Goal: Communication & Community: Answer question/provide support

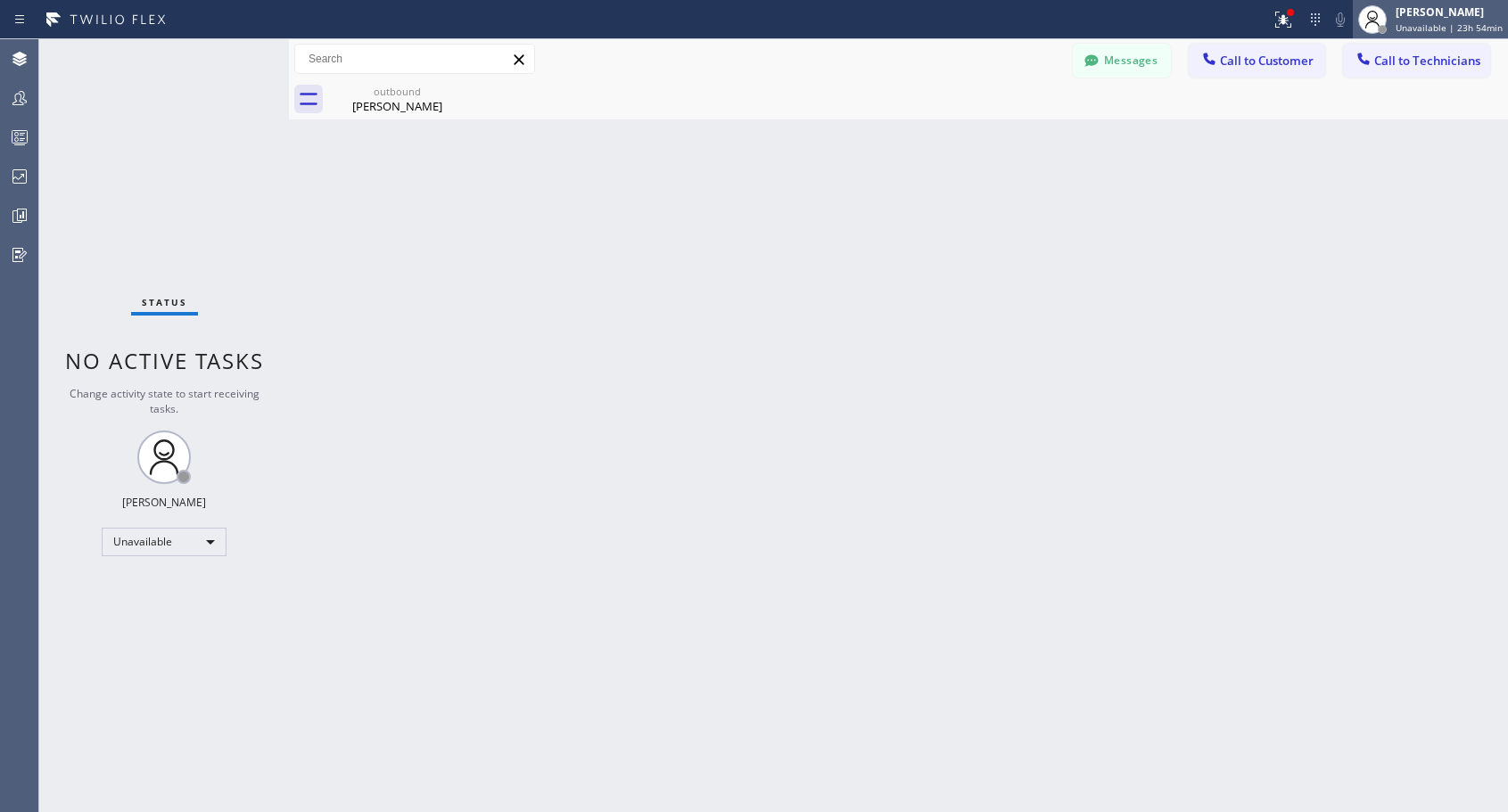
click at [1445, 21] on span "Unavailable | 23h 54min" at bounding box center [1449, 27] width 107 height 13
click at [178, 544] on div "Unavailable" at bounding box center [164, 541] width 125 height 28
click at [166, 563] on li "Offline" at bounding box center [162, 566] width 121 height 21
click at [1441, 24] on span "Offline | 0s" at bounding box center [1439, 27] width 49 height 13
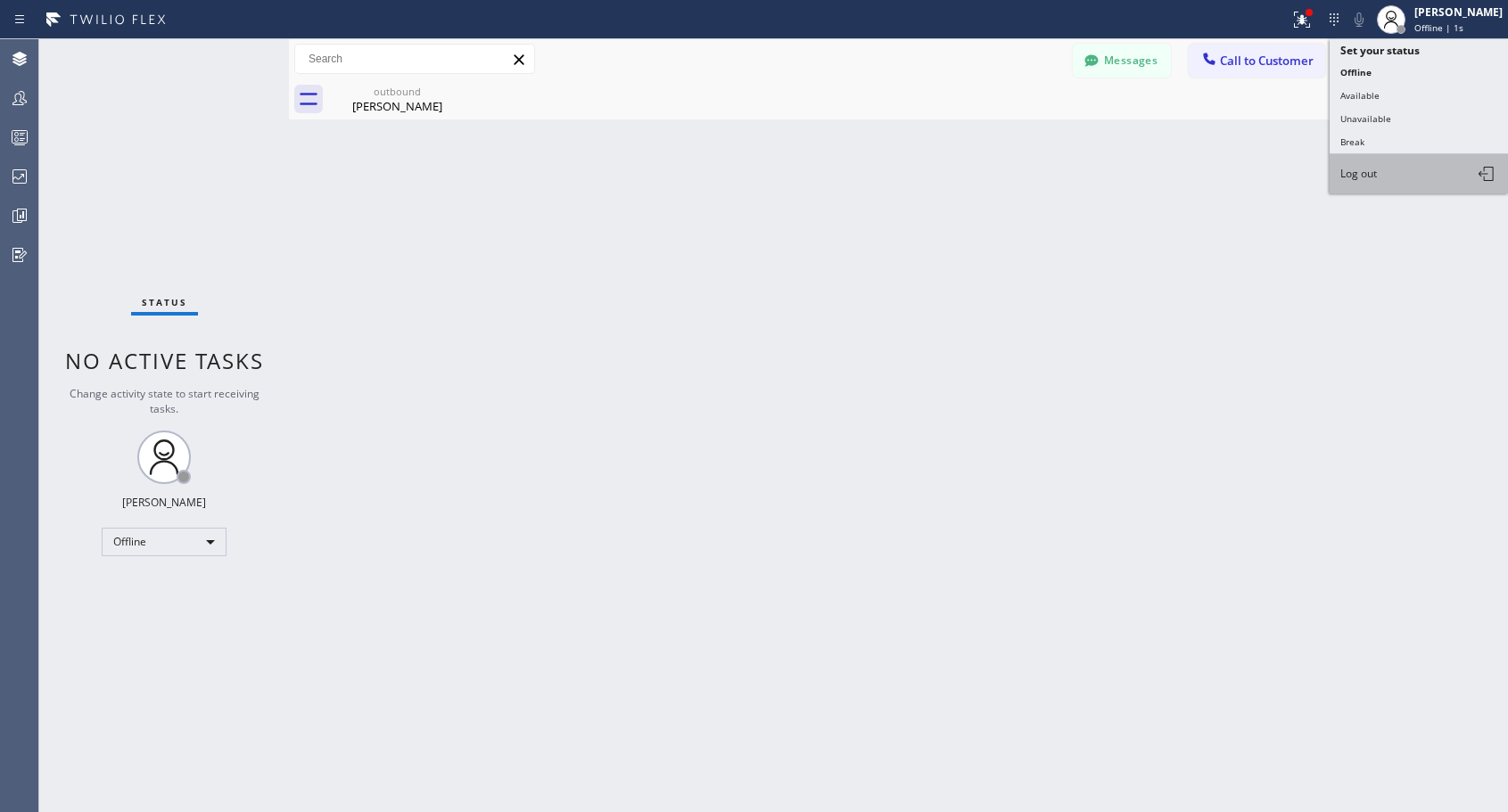
click at [1398, 168] on button "Log out" at bounding box center [1419, 173] width 179 height 39
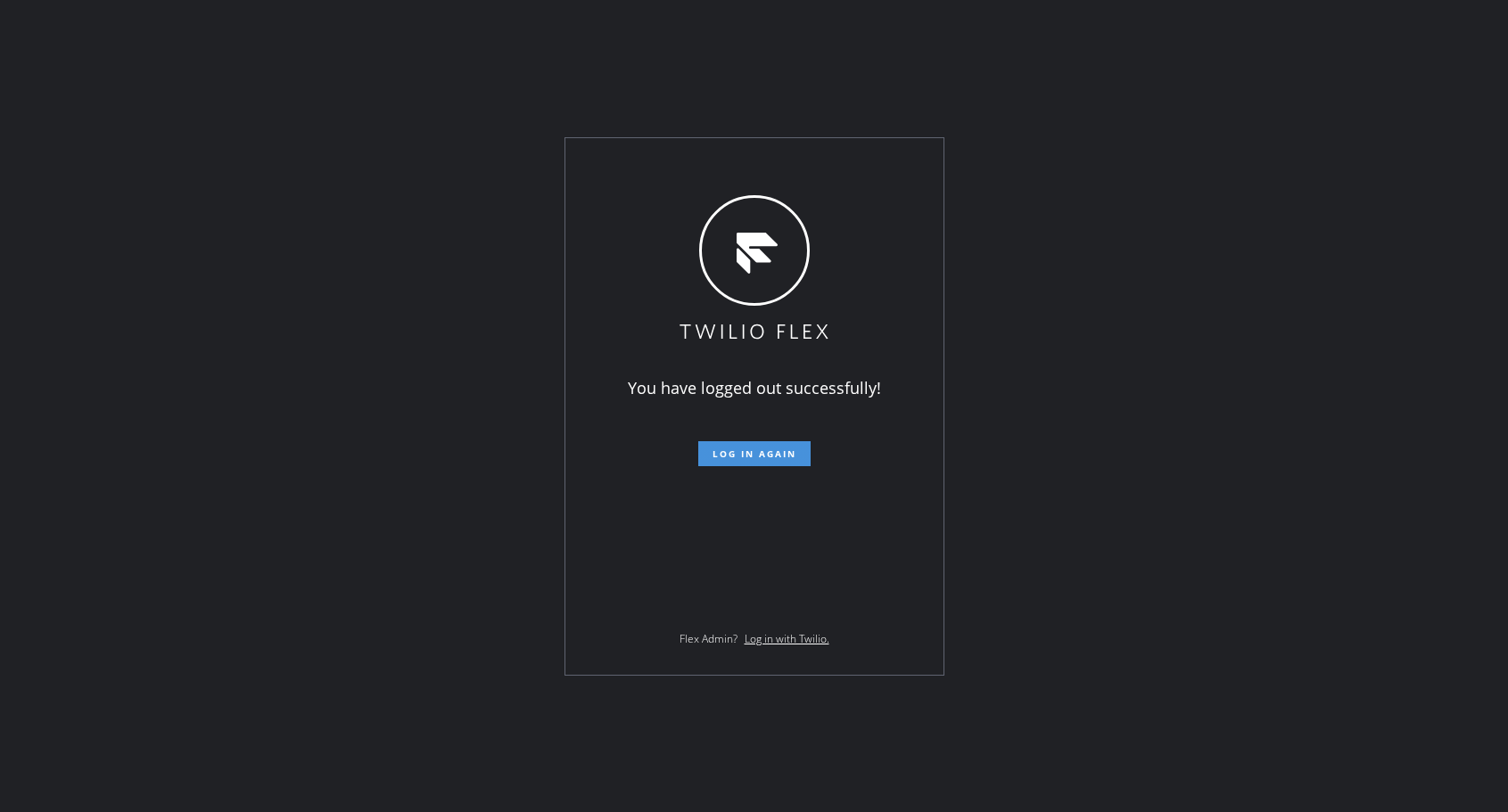
click at [785, 449] on span "Log in again" at bounding box center [755, 454] width 84 height 13
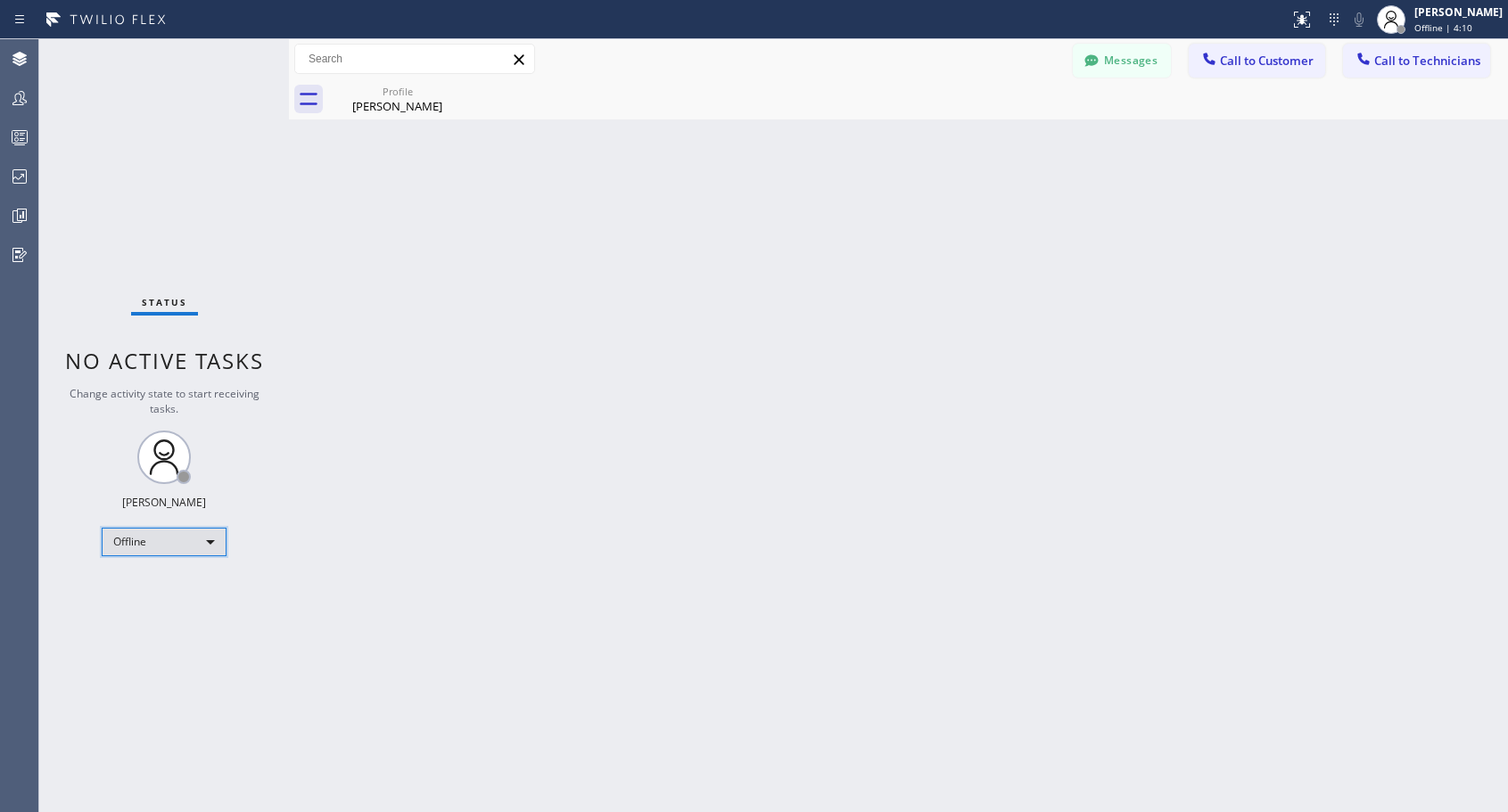
click at [164, 540] on div "Offline" at bounding box center [164, 541] width 125 height 28
click at [167, 614] on li "Unavailable" at bounding box center [162, 611] width 121 height 21
click at [1272, 62] on span "Call to Customer" at bounding box center [1266, 61] width 94 height 16
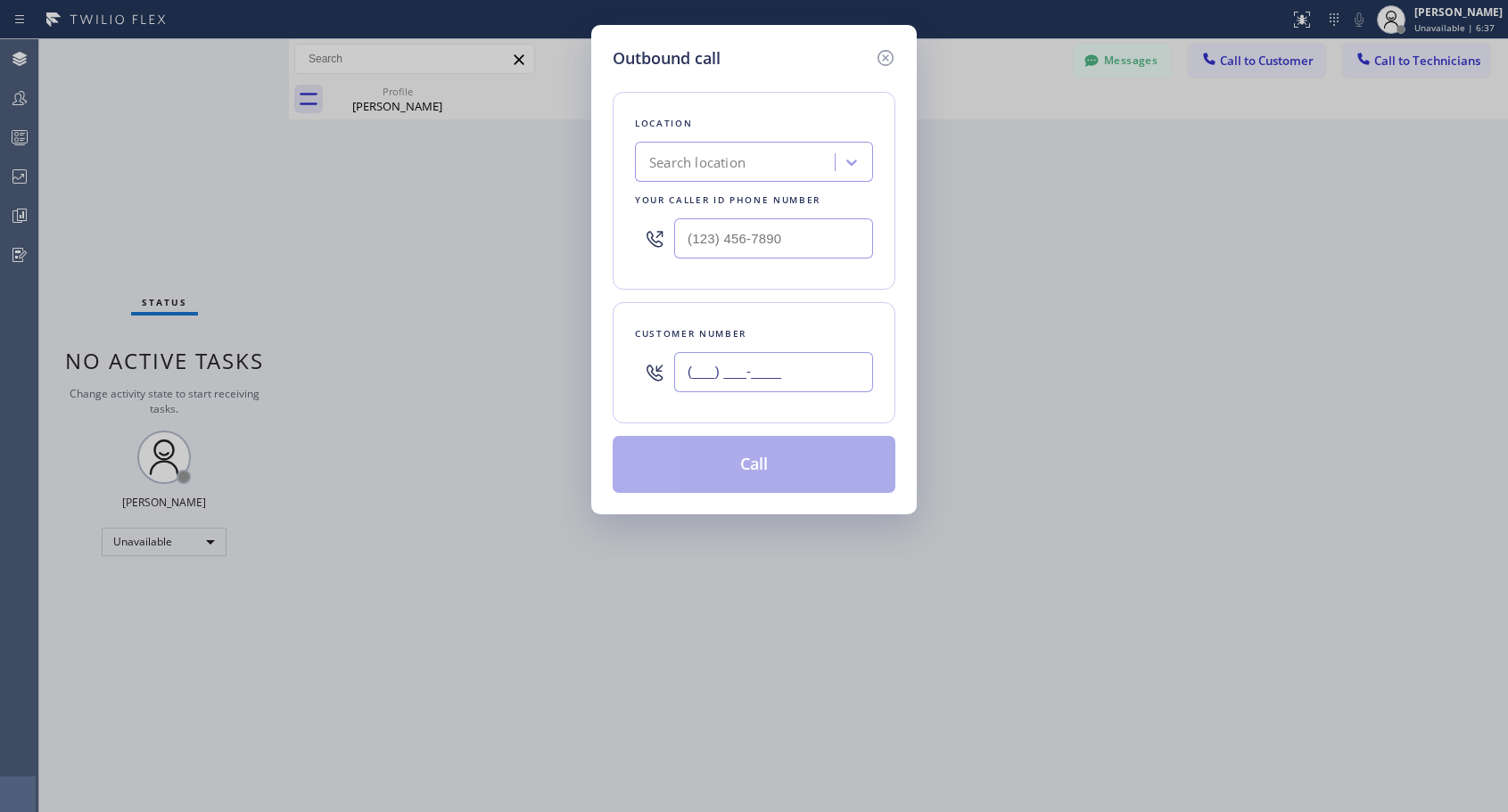
click at [774, 370] on input "(___) ___-____" at bounding box center [773, 372] width 199 height 40
paste input "206) 669-3069"
type input "[PHONE_NUMBER]"
click at [729, 230] on input "(___) ___-____" at bounding box center [773, 239] width 199 height 40
paste input "818) 614-5337"
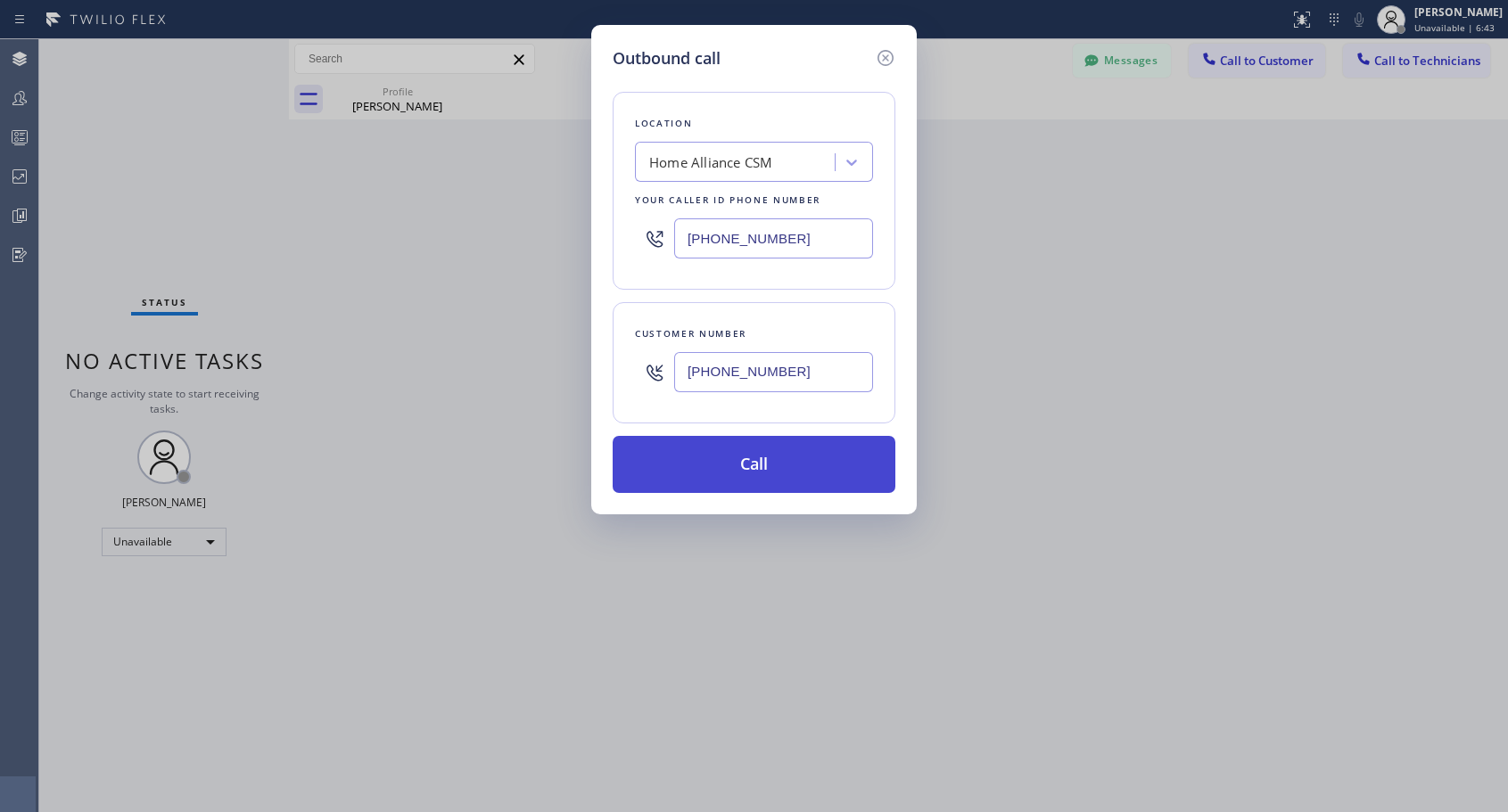
type input "[PHONE_NUMBER]"
click at [779, 466] on button "Call" at bounding box center [754, 464] width 283 height 57
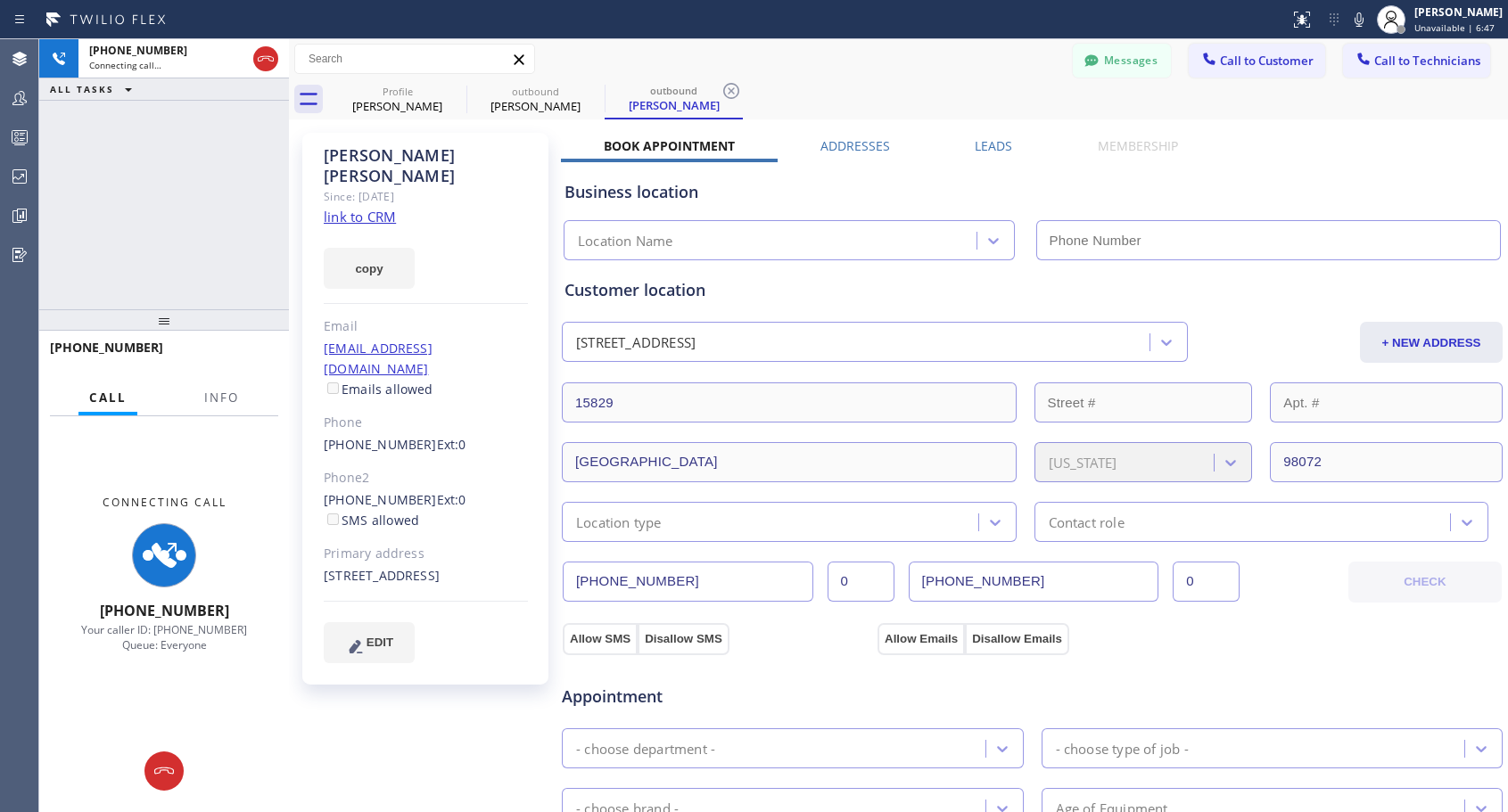
type input "[PHONE_NUMBER]"
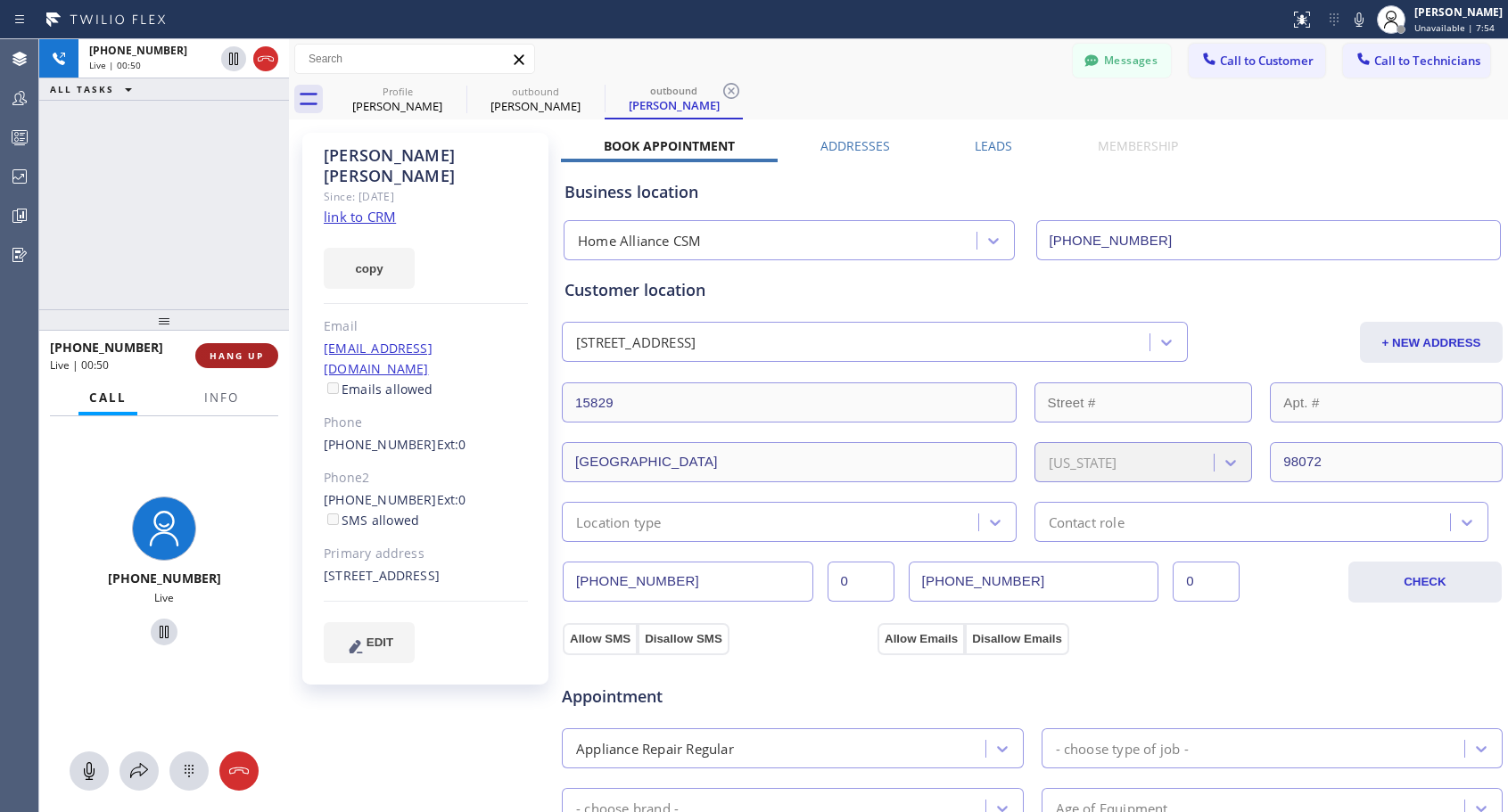
click at [249, 355] on span "HANG UP" at bounding box center [237, 355] width 55 height 13
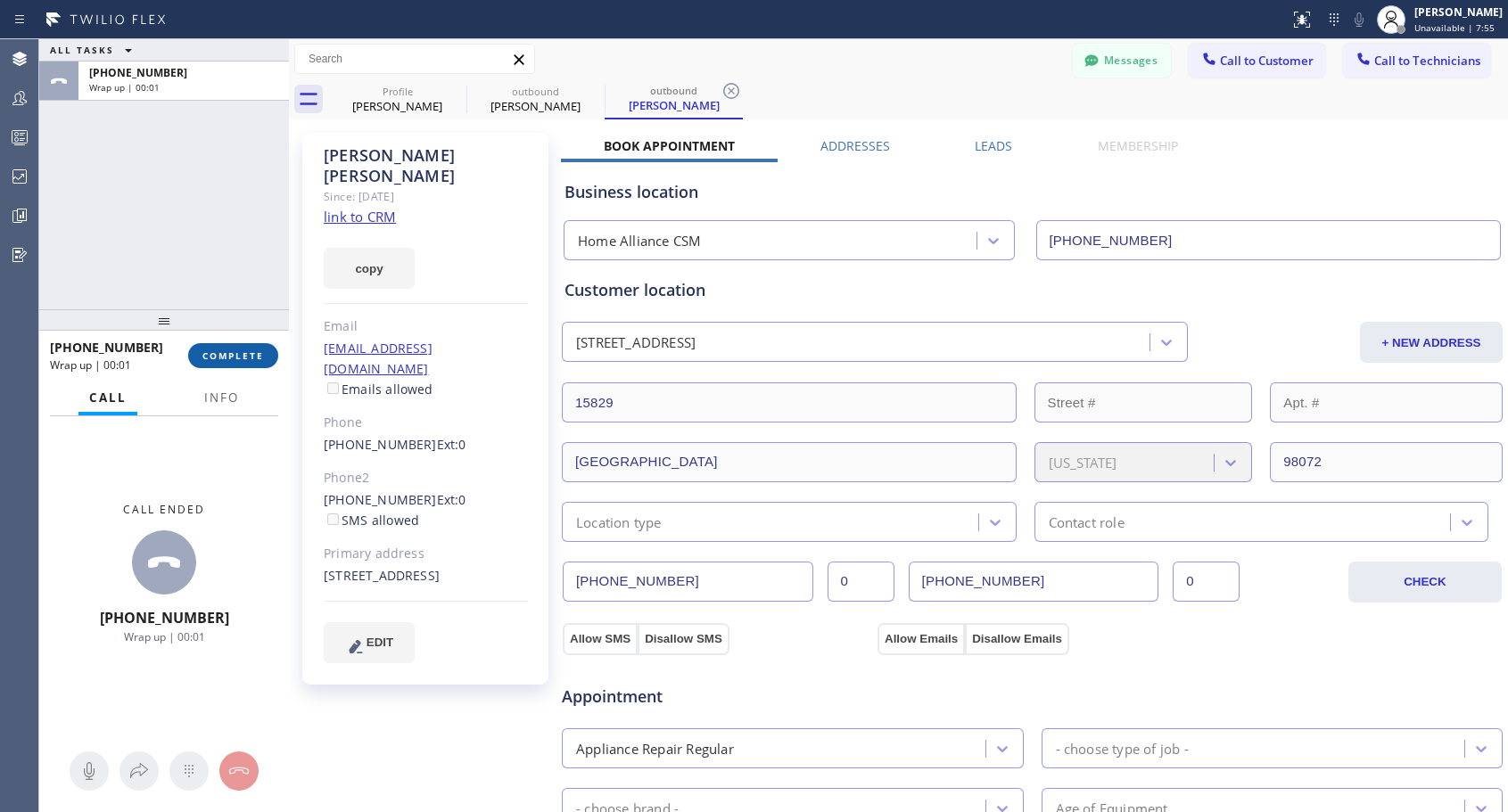
click at [249, 355] on span "COMPLETE" at bounding box center [232, 355] width 61 height 13
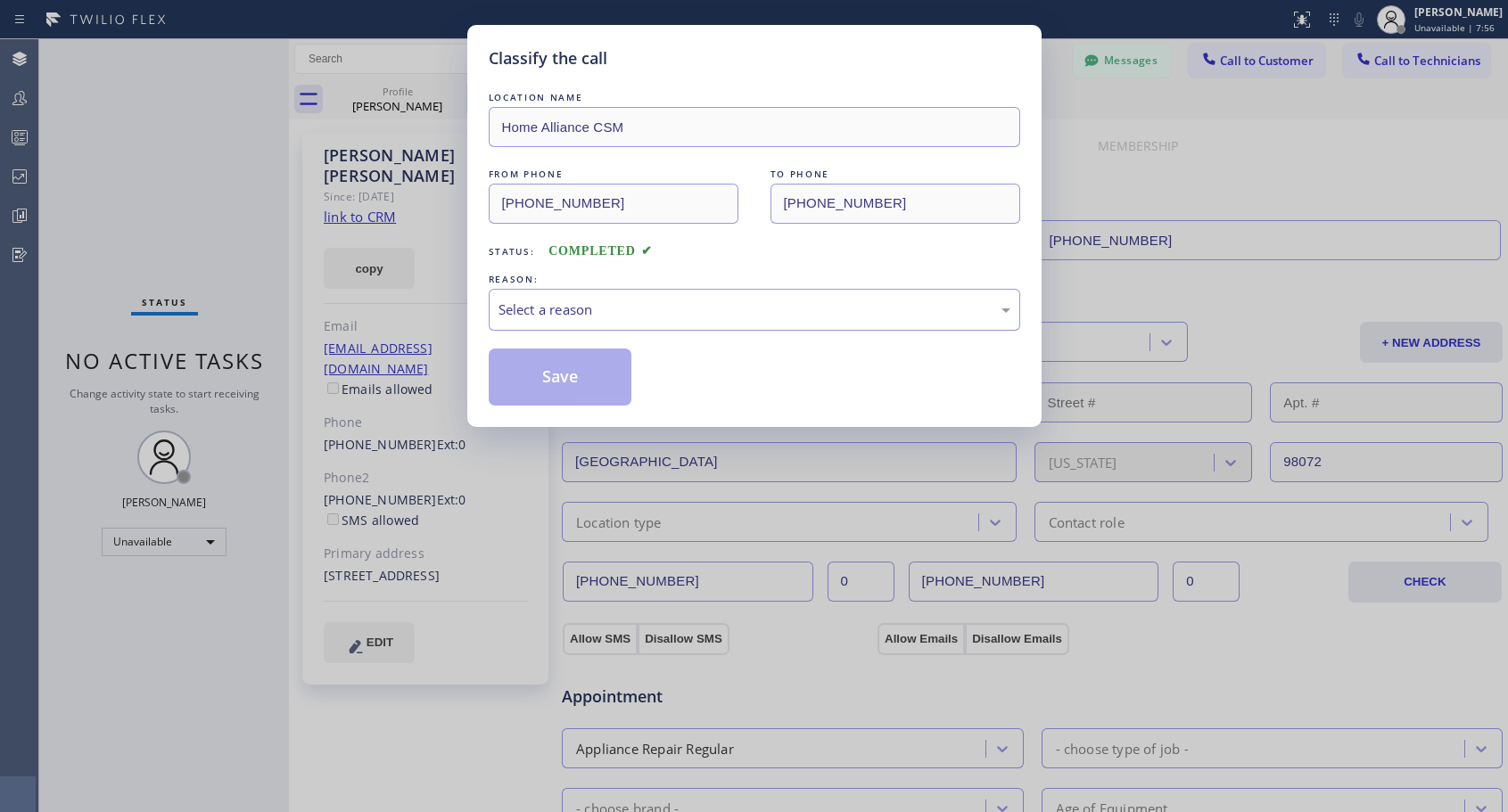
click at [551, 305] on div "Select a reason" at bounding box center [754, 310] width 511 height 20
click at [568, 379] on button "Save" at bounding box center [560, 376] width 143 height 57
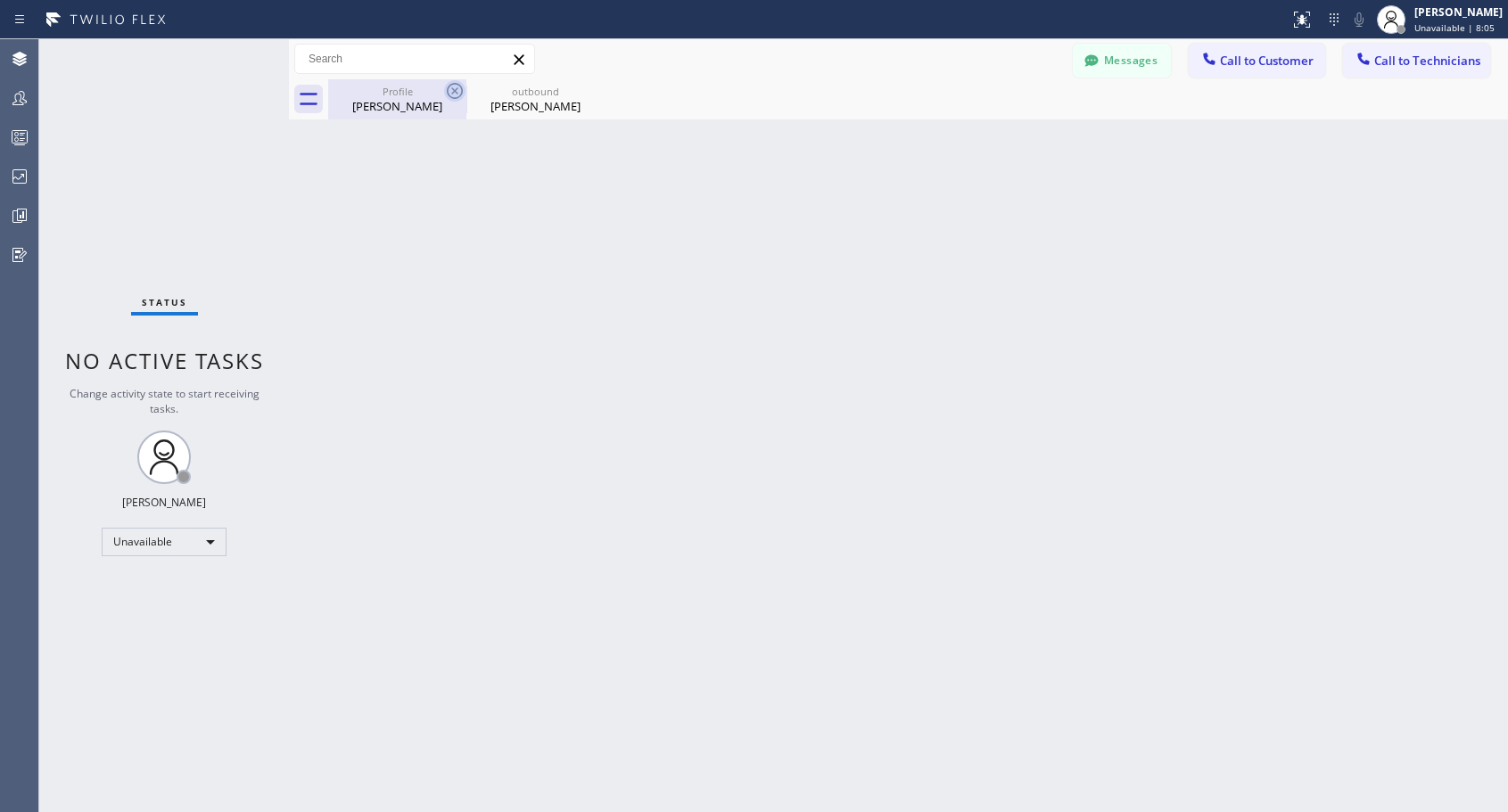
click at [460, 92] on icon at bounding box center [454, 90] width 21 height 21
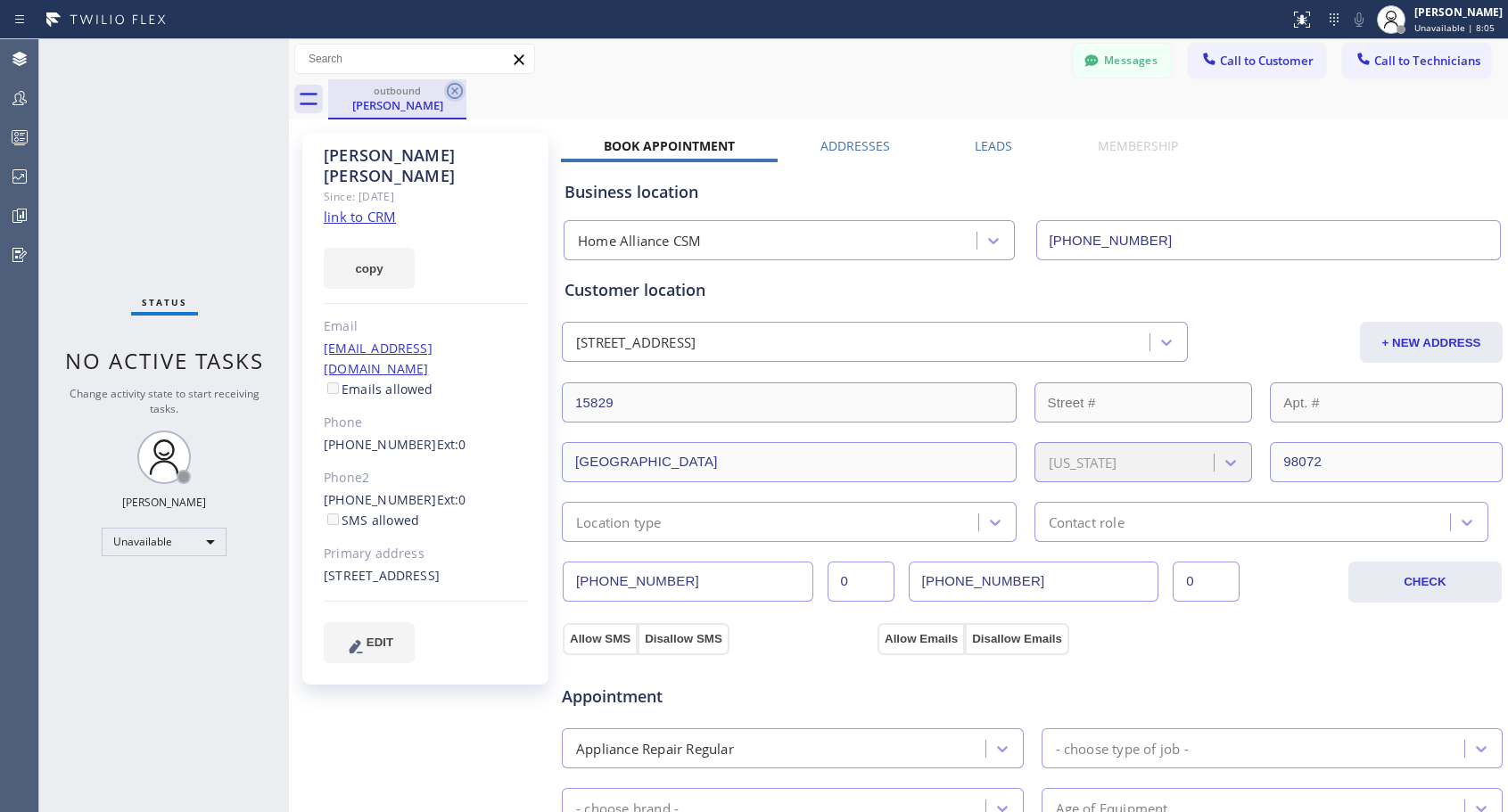
click at [457, 93] on icon at bounding box center [455, 91] width 16 height 16
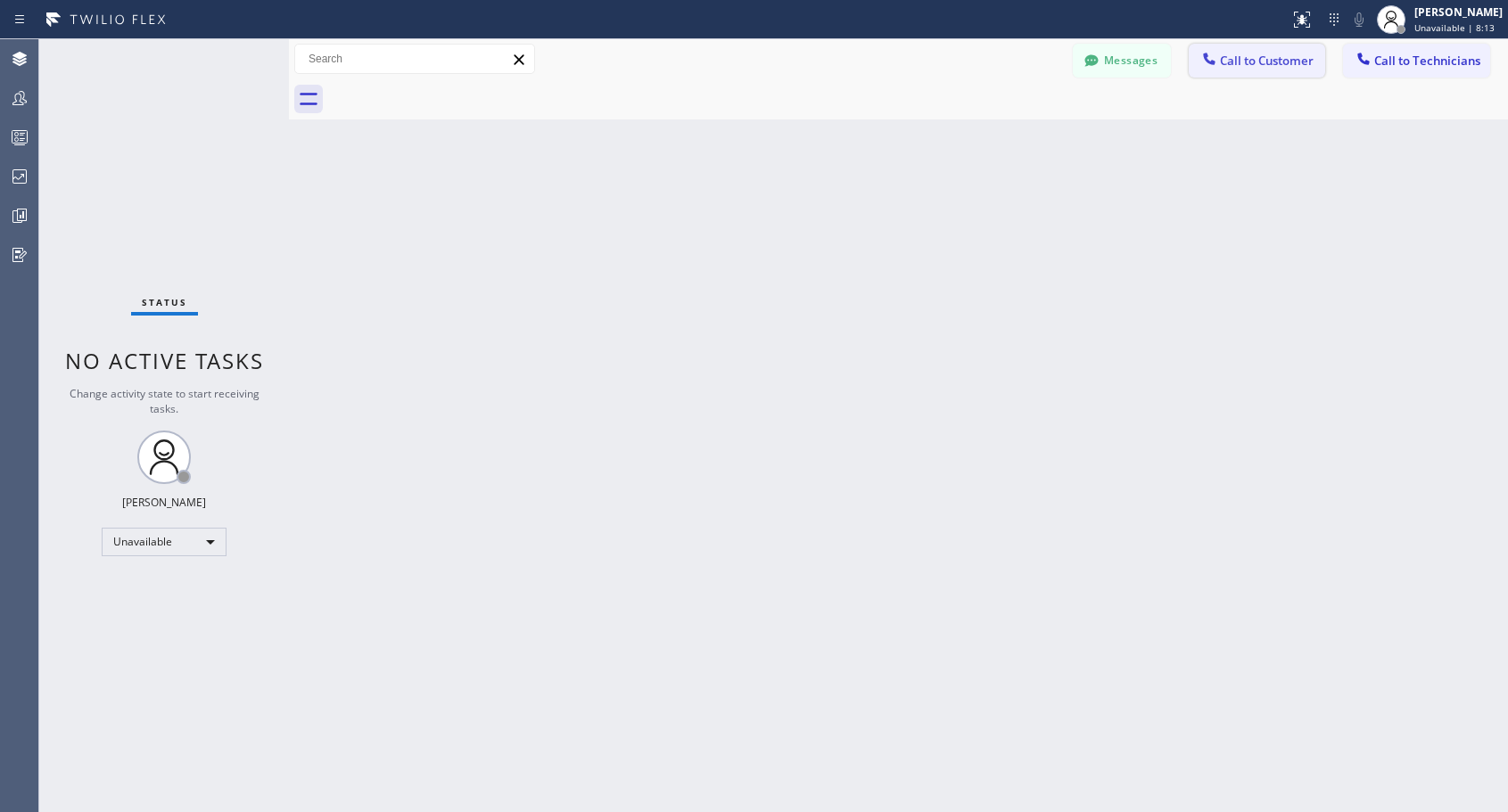
click at [1295, 68] on button "Call to Customer" at bounding box center [1257, 60] width 137 height 34
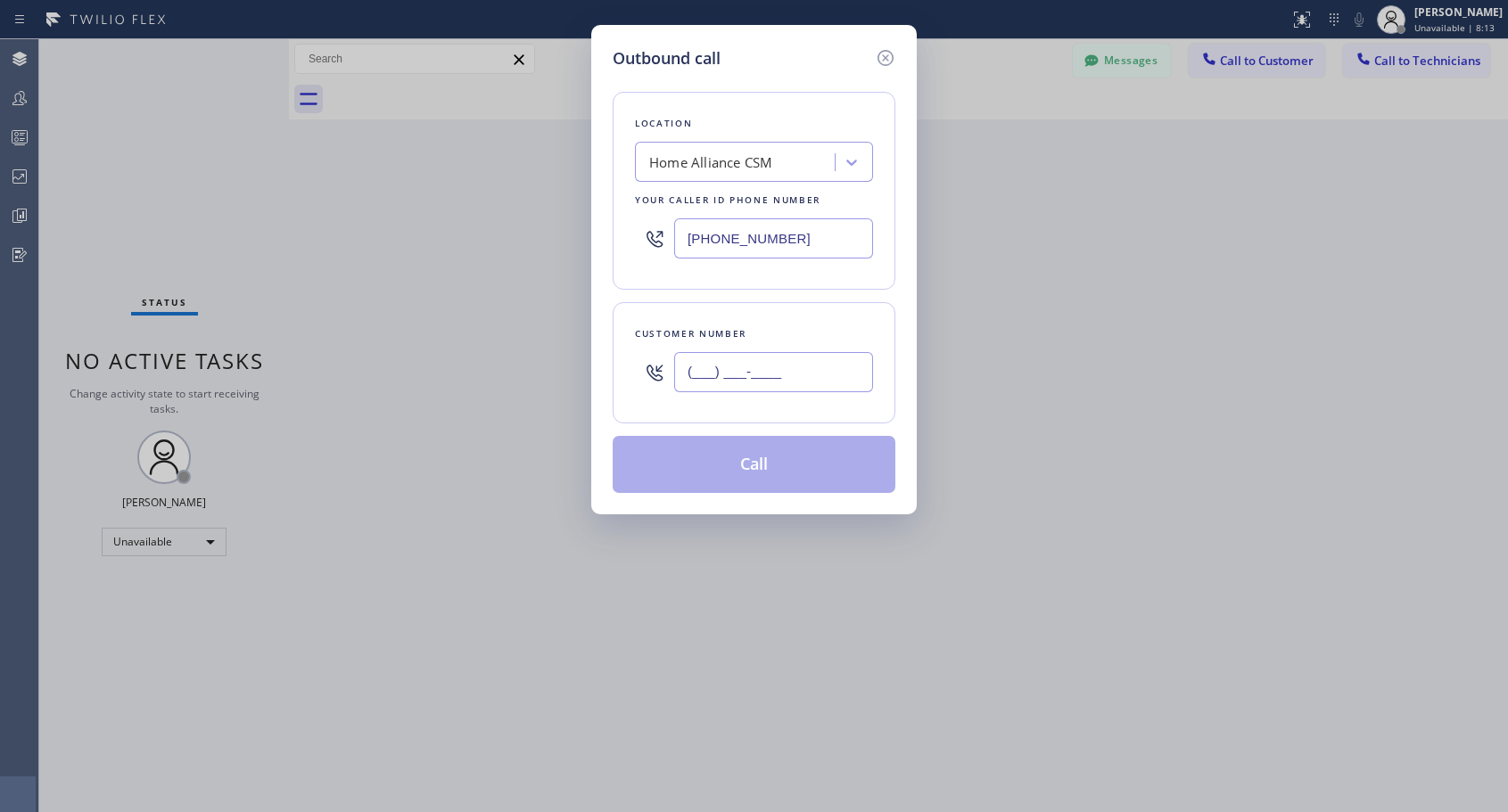
click at [679, 365] on input "(___) ___-____" at bounding box center [773, 372] width 199 height 40
paste input "425) 488-3016"
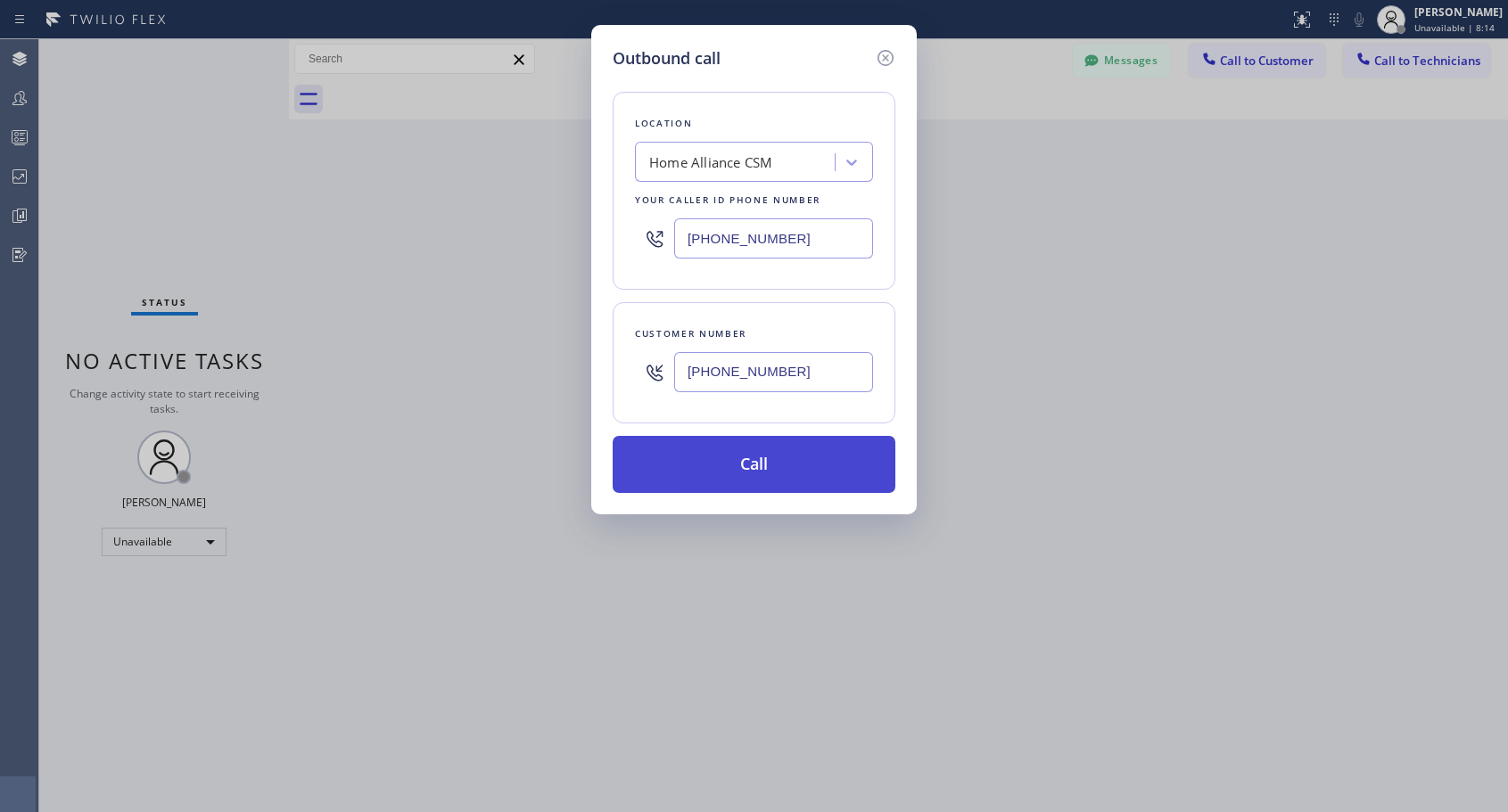
type input "(425) 488-3016"
click at [735, 475] on button "Call" at bounding box center [754, 464] width 283 height 57
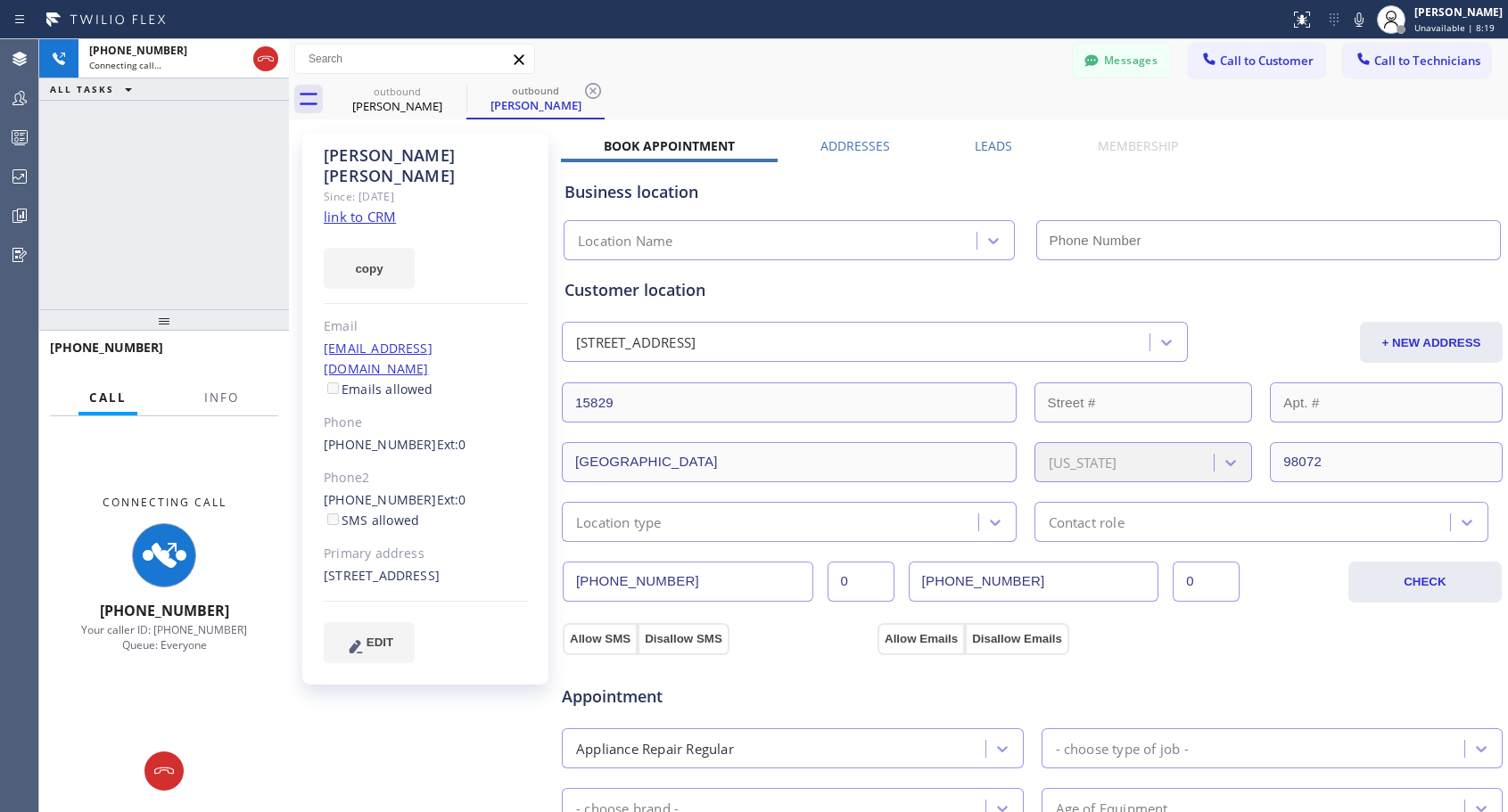
type input "[PHONE_NUMBER]"
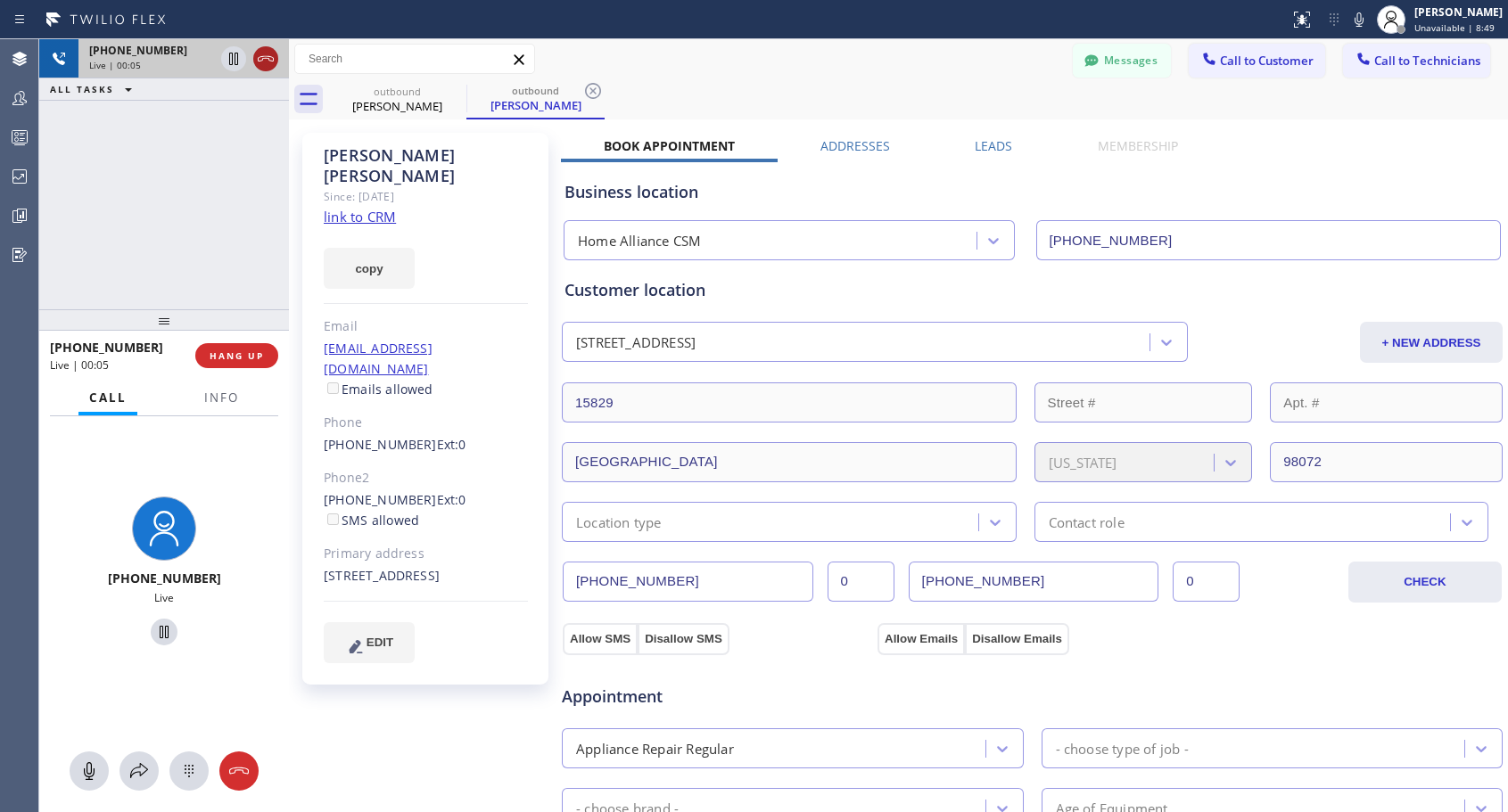
click at [266, 60] on icon at bounding box center [265, 58] width 21 height 21
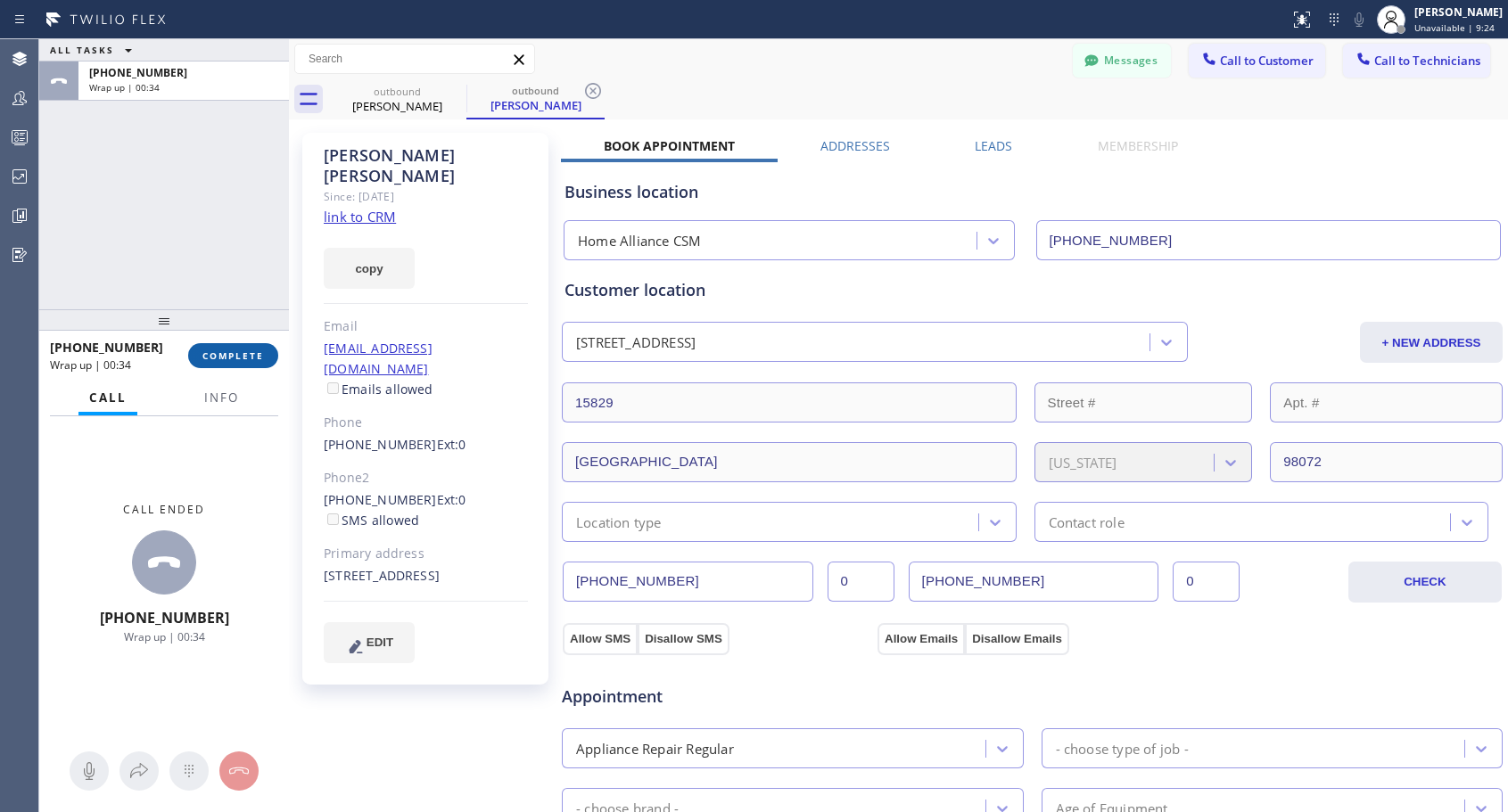
click at [263, 355] on span "COMPLETE" at bounding box center [232, 355] width 61 height 13
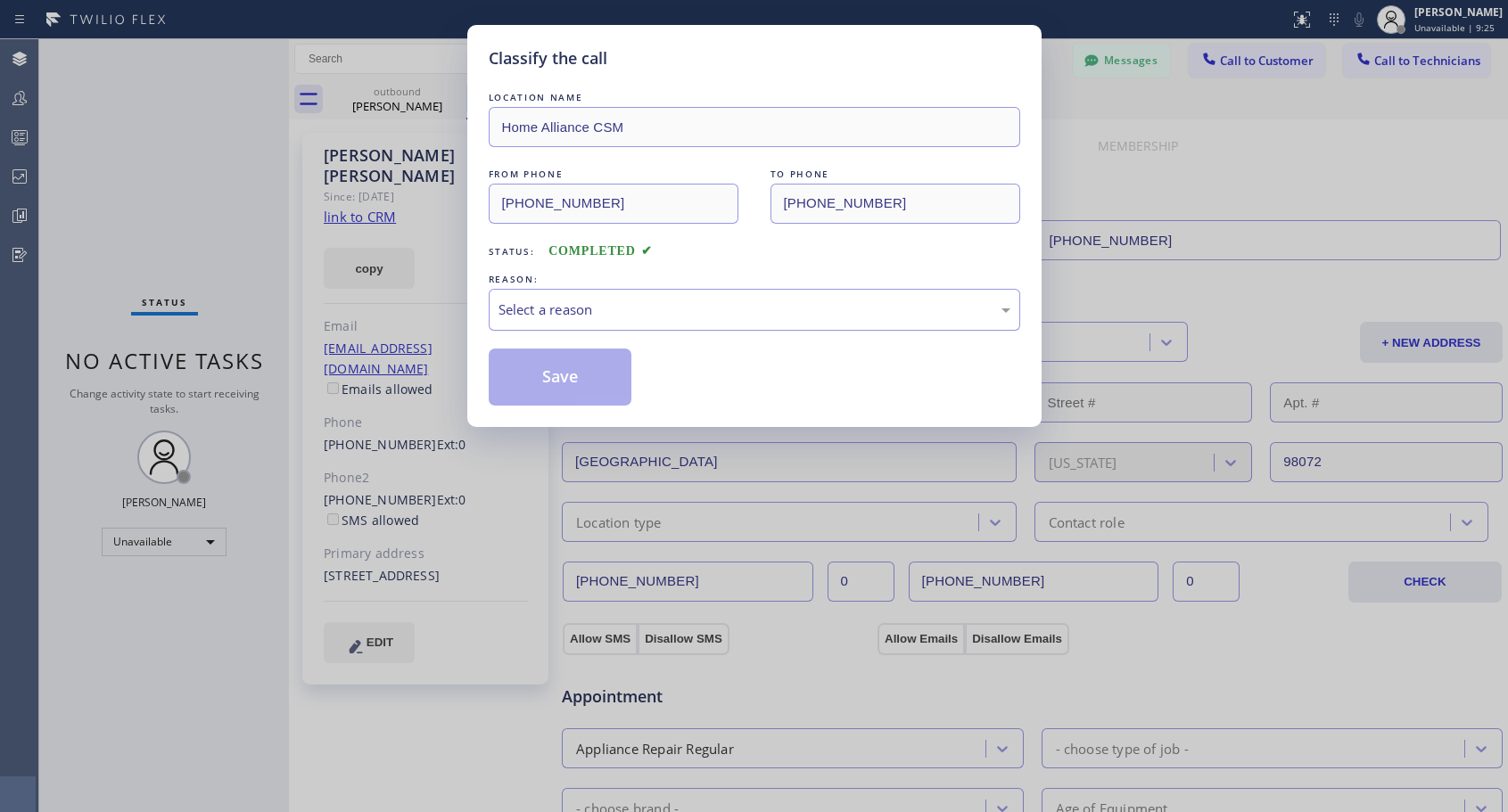
click at [655, 310] on div "Select a reason" at bounding box center [754, 310] width 511 height 20
click at [587, 370] on button "Save" at bounding box center [560, 376] width 143 height 57
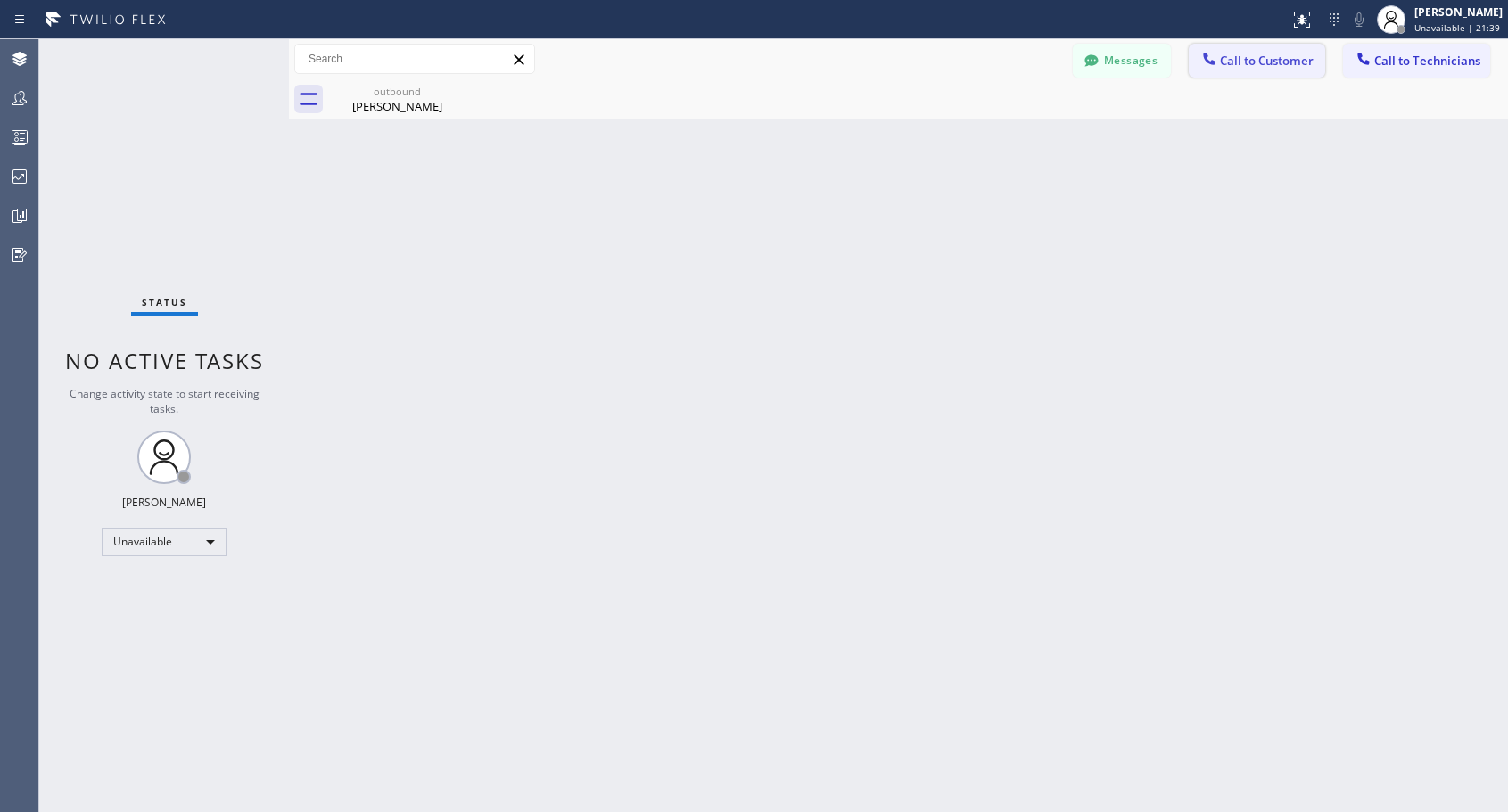
click at [1267, 54] on span "Call to Customer" at bounding box center [1266, 61] width 94 height 16
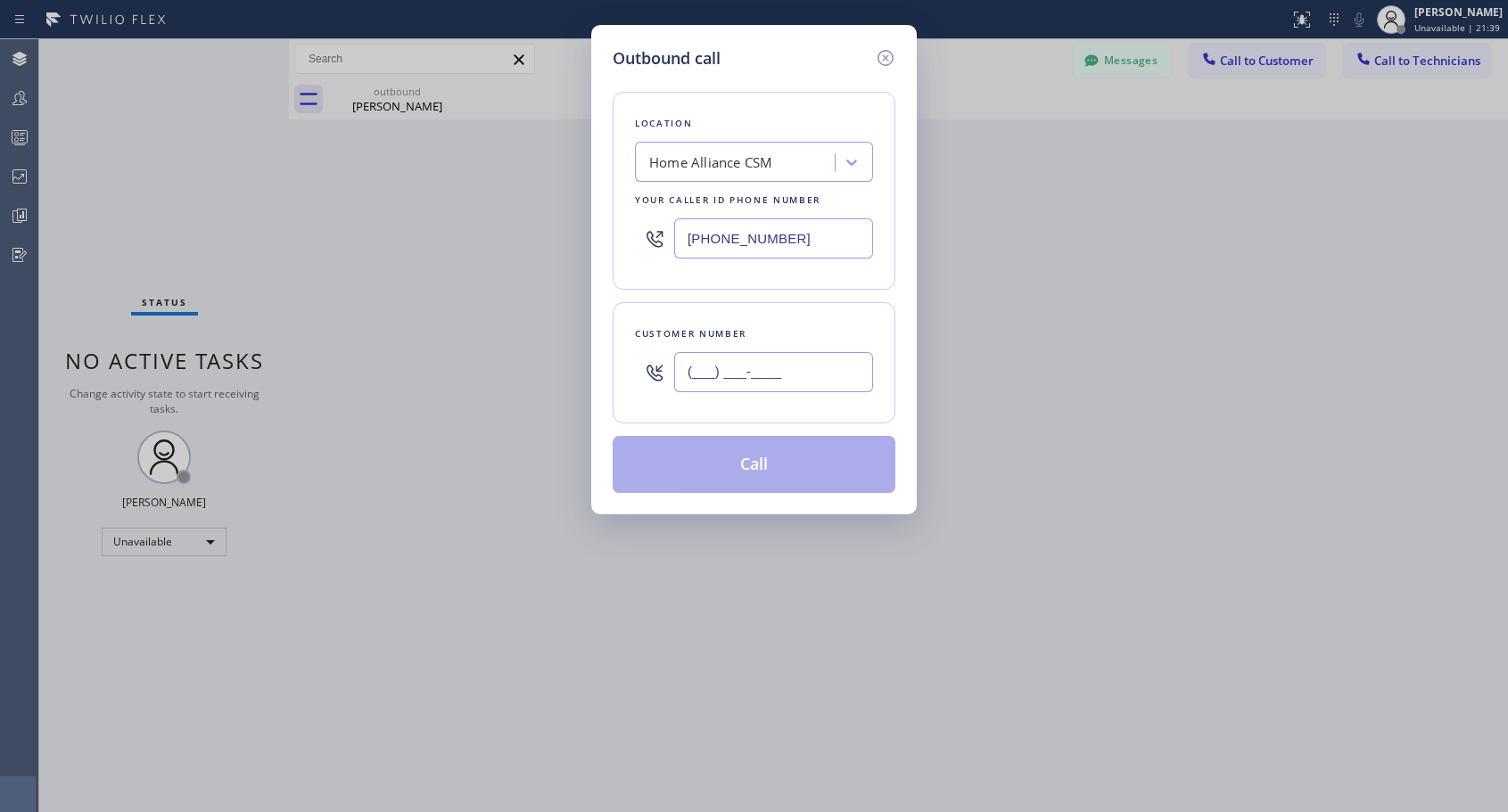
click at [806, 368] on input "(___) ___-____" at bounding box center [773, 372] width 199 height 40
paste input "714) 465-6116"
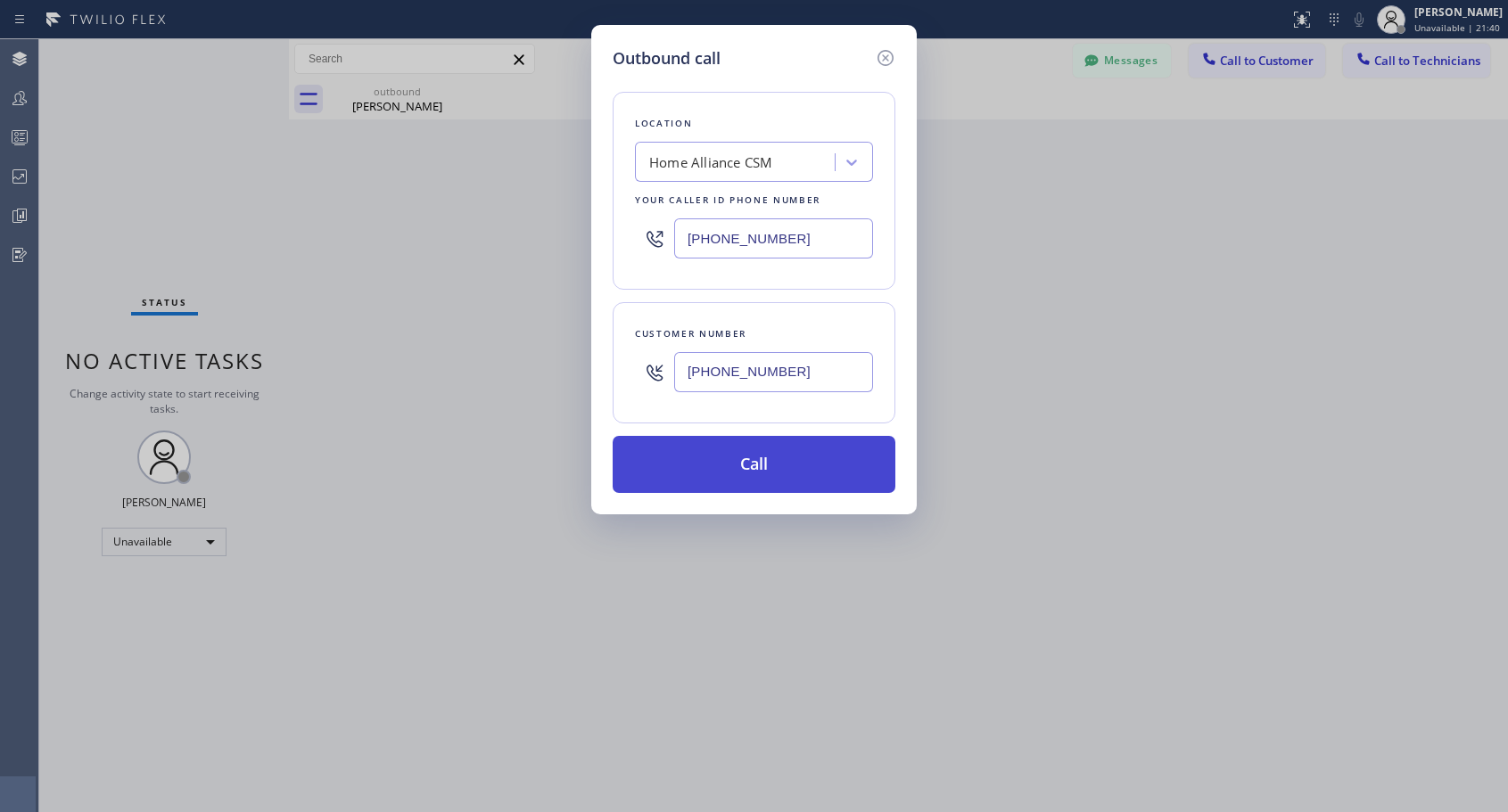
type input "(714) 465-6116"
click at [764, 471] on button "Call" at bounding box center [754, 464] width 283 height 57
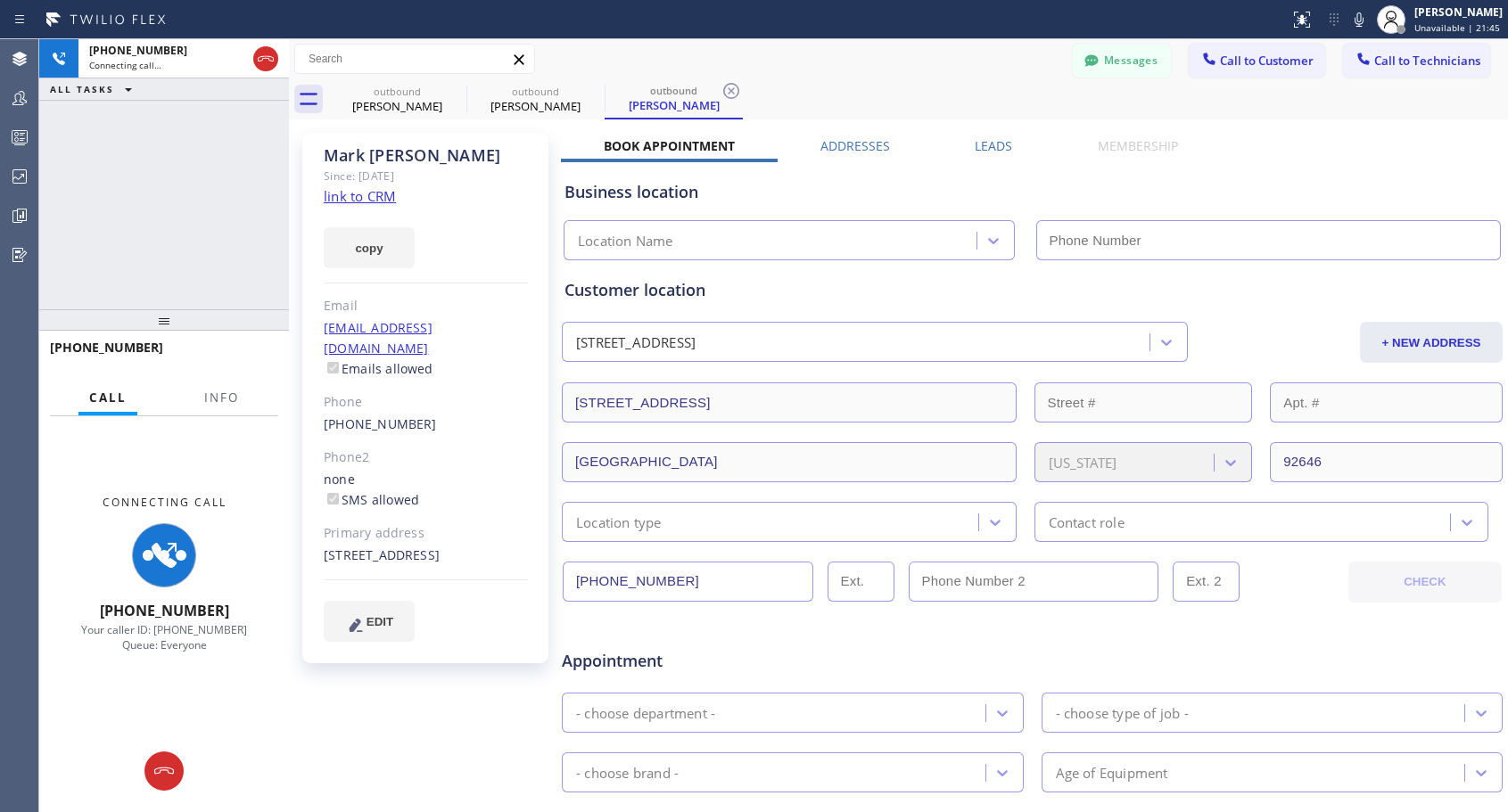
type input "[PHONE_NUMBER]"
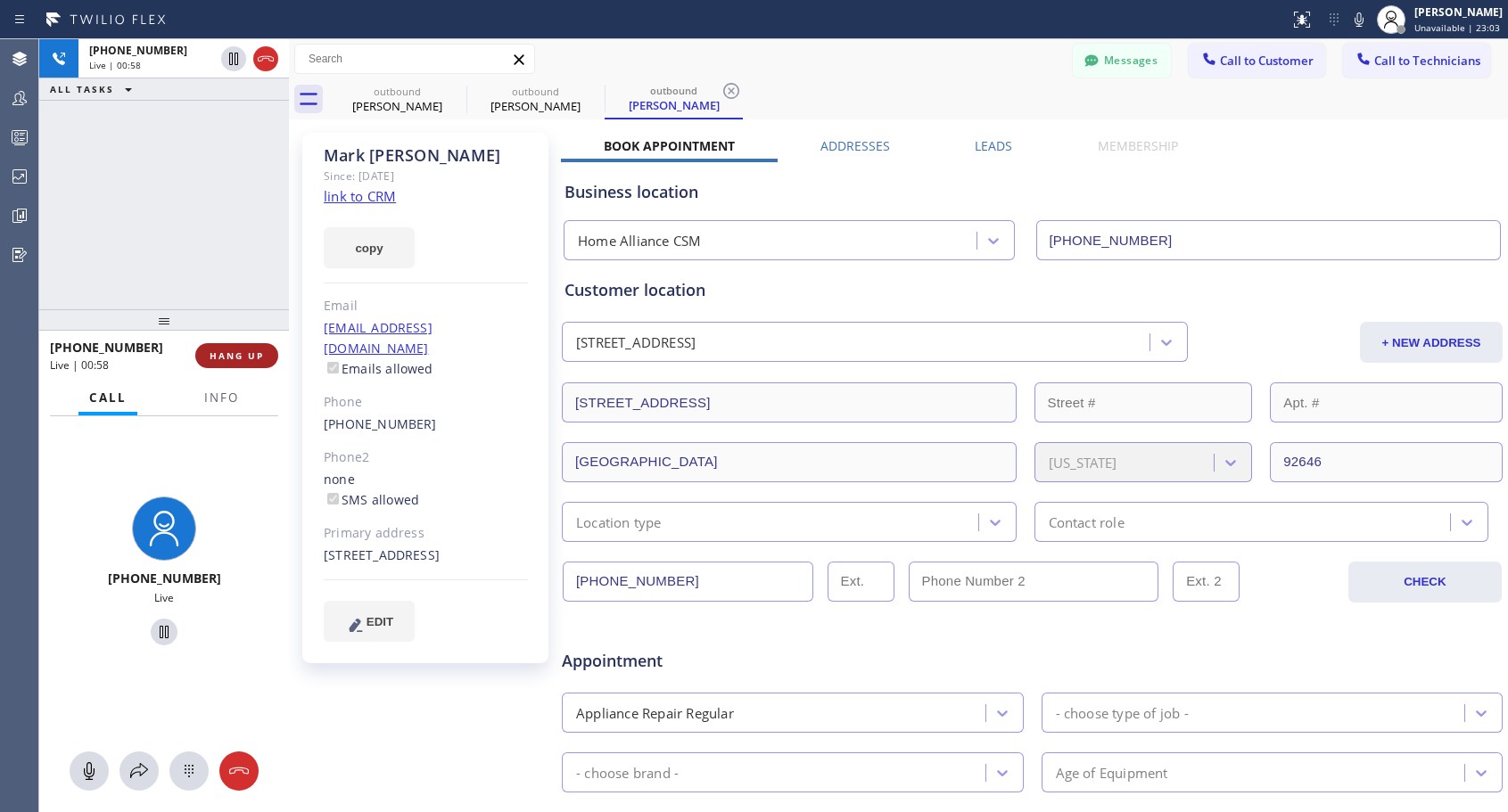
click at [252, 346] on button "HANG UP" at bounding box center [236, 355] width 83 height 25
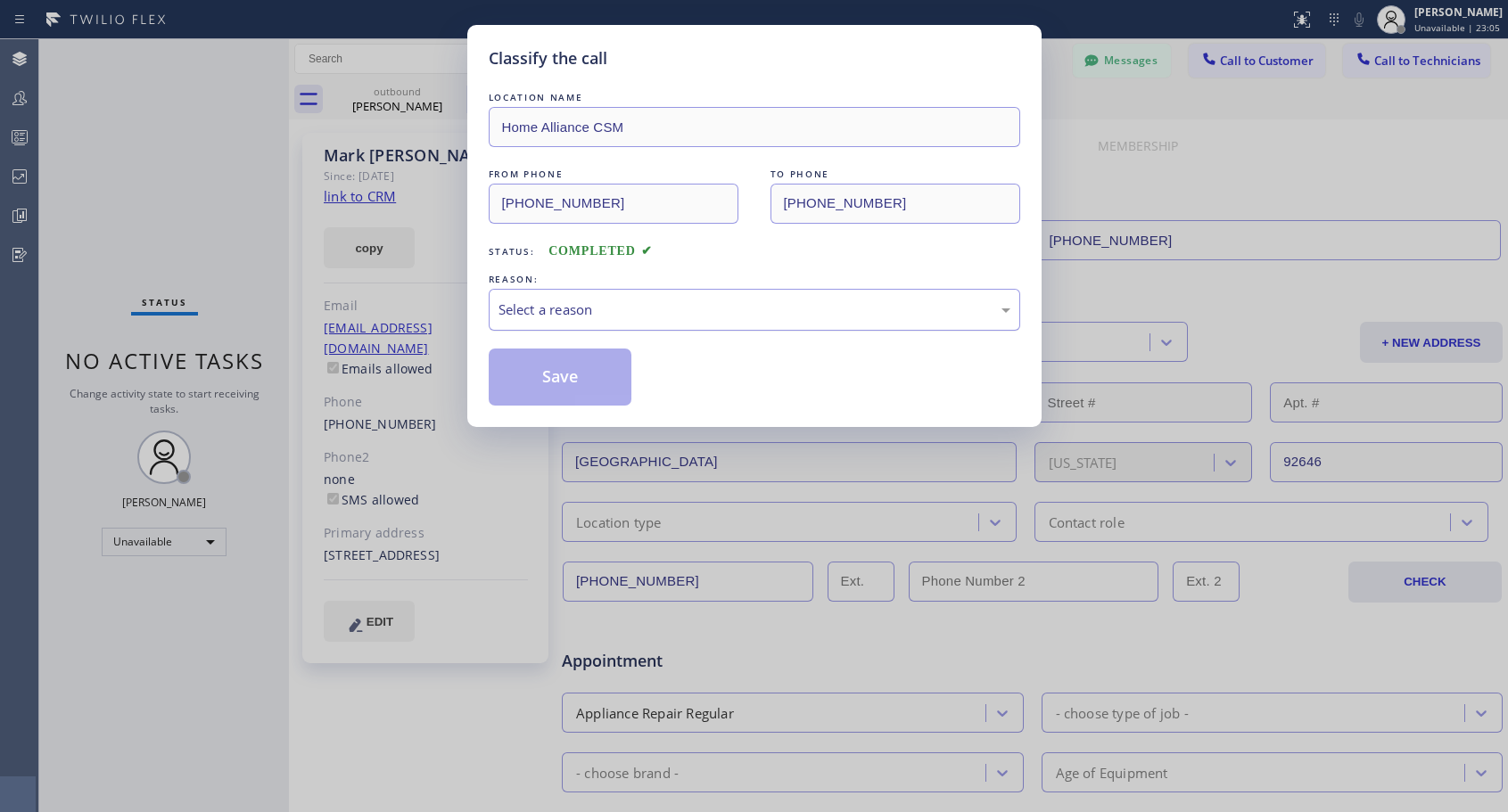
click at [663, 310] on div "Select a reason" at bounding box center [754, 310] width 511 height 20
click at [579, 382] on button "Save" at bounding box center [560, 376] width 143 height 57
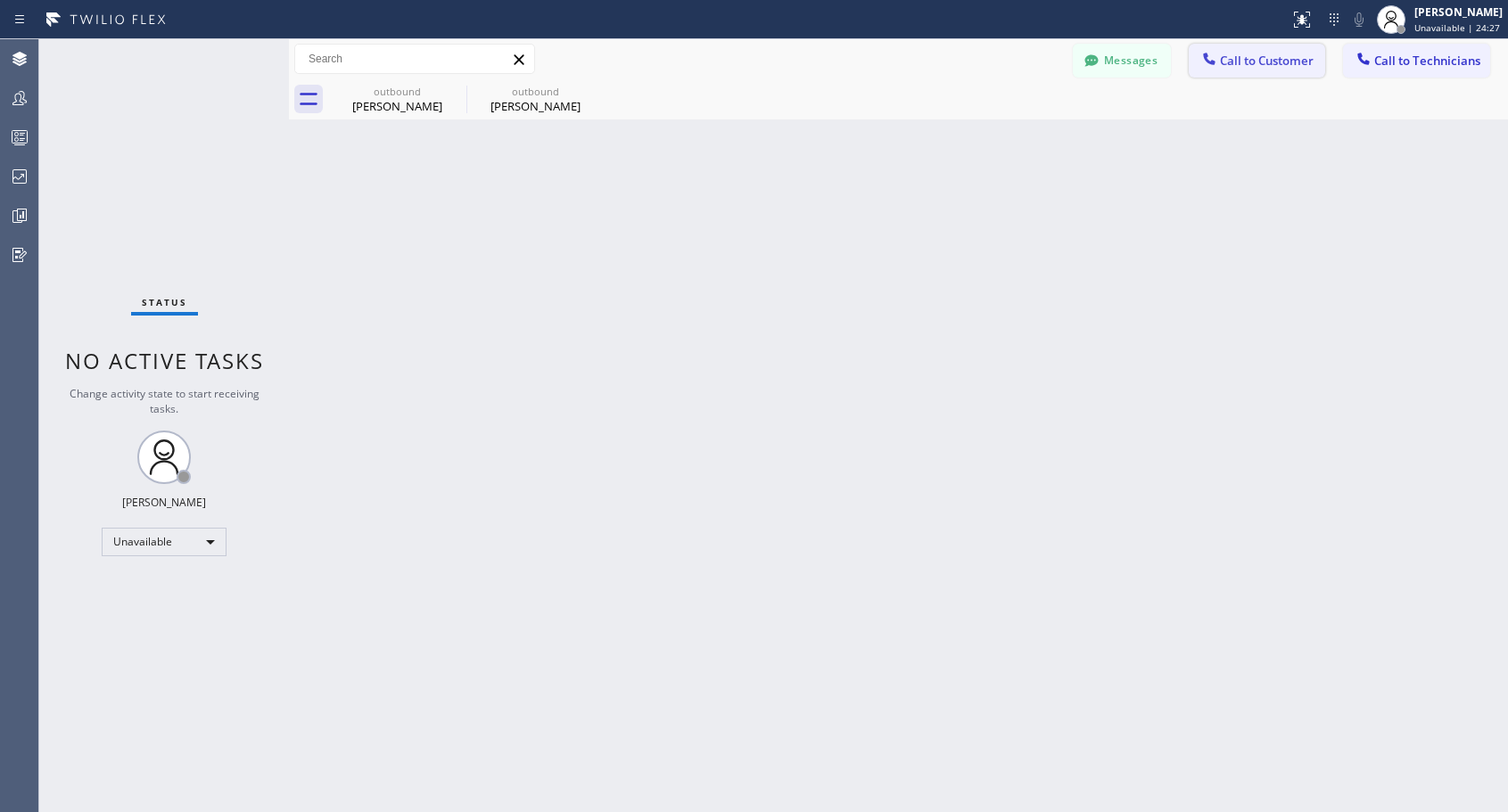
click at [1244, 57] on span "Call to Customer" at bounding box center [1266, 61] width 94 height 16
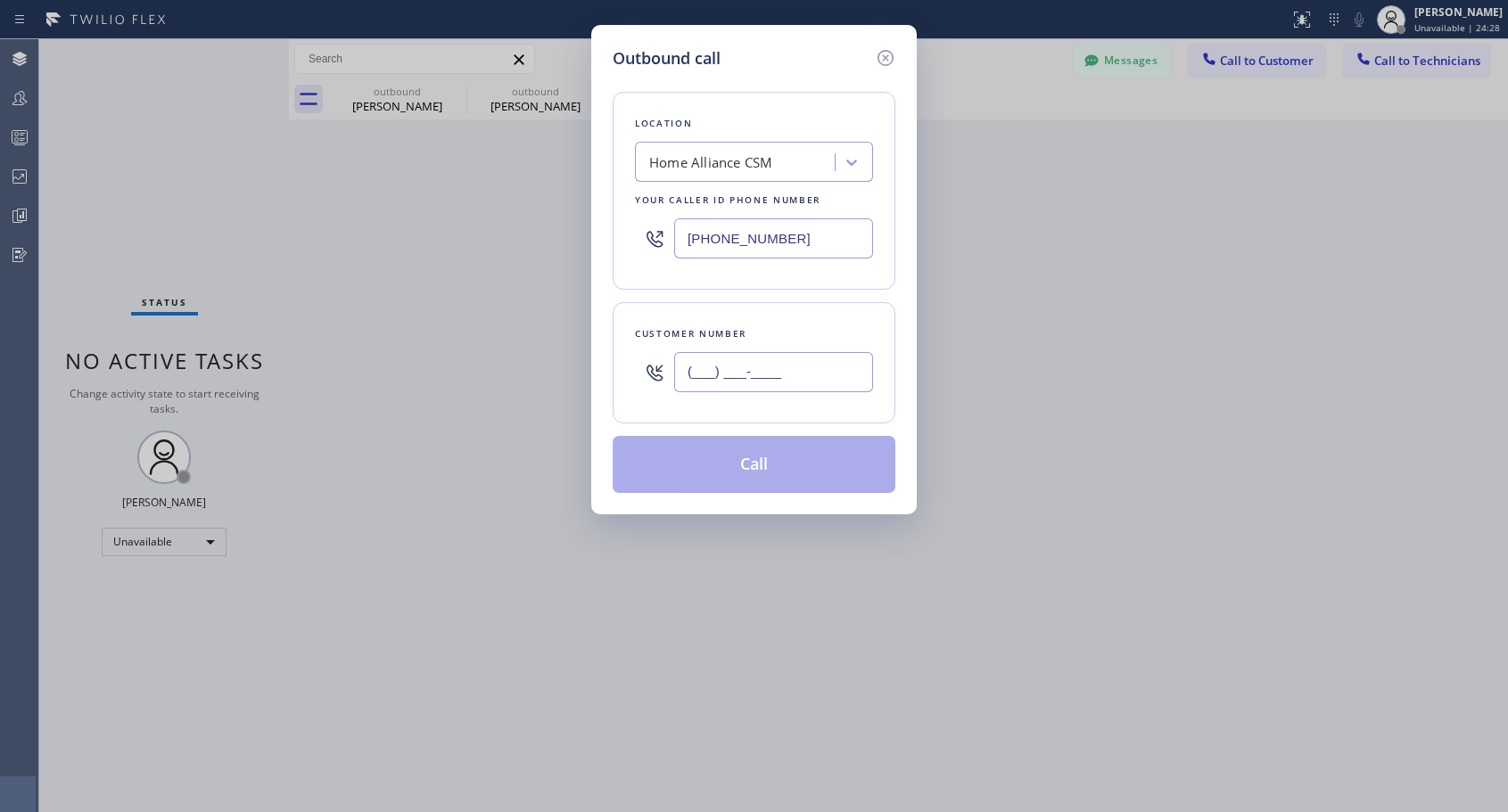
click at [754, 362] on input "(___) ___-____" at bounding box center [773, 372] width 199 height 40
paste input "949) 241-7580"
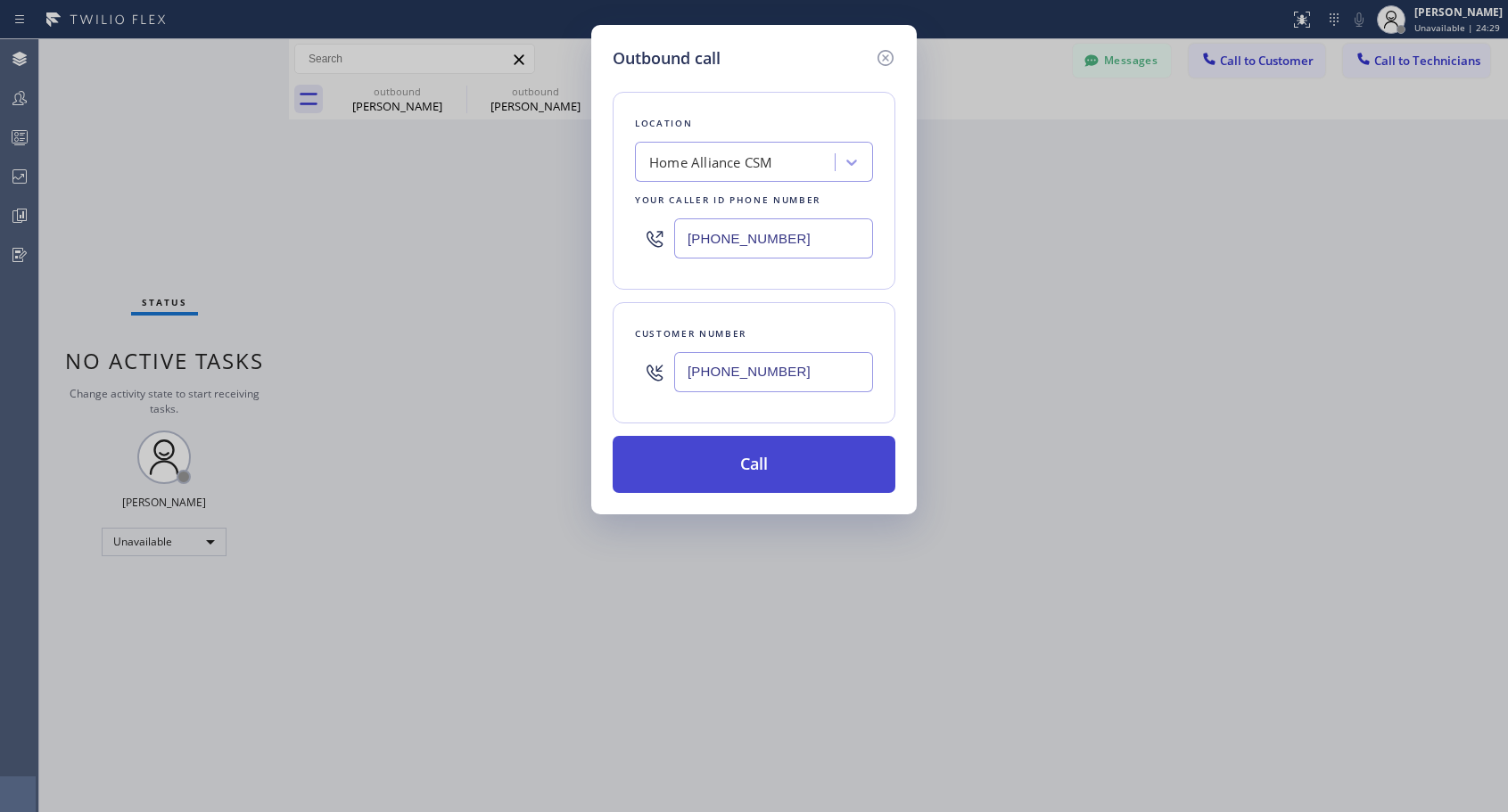
type input "(949) 241-7580"
click at [760, 469] on button "Call" at bounding box center [754, 464] width 283 height 57
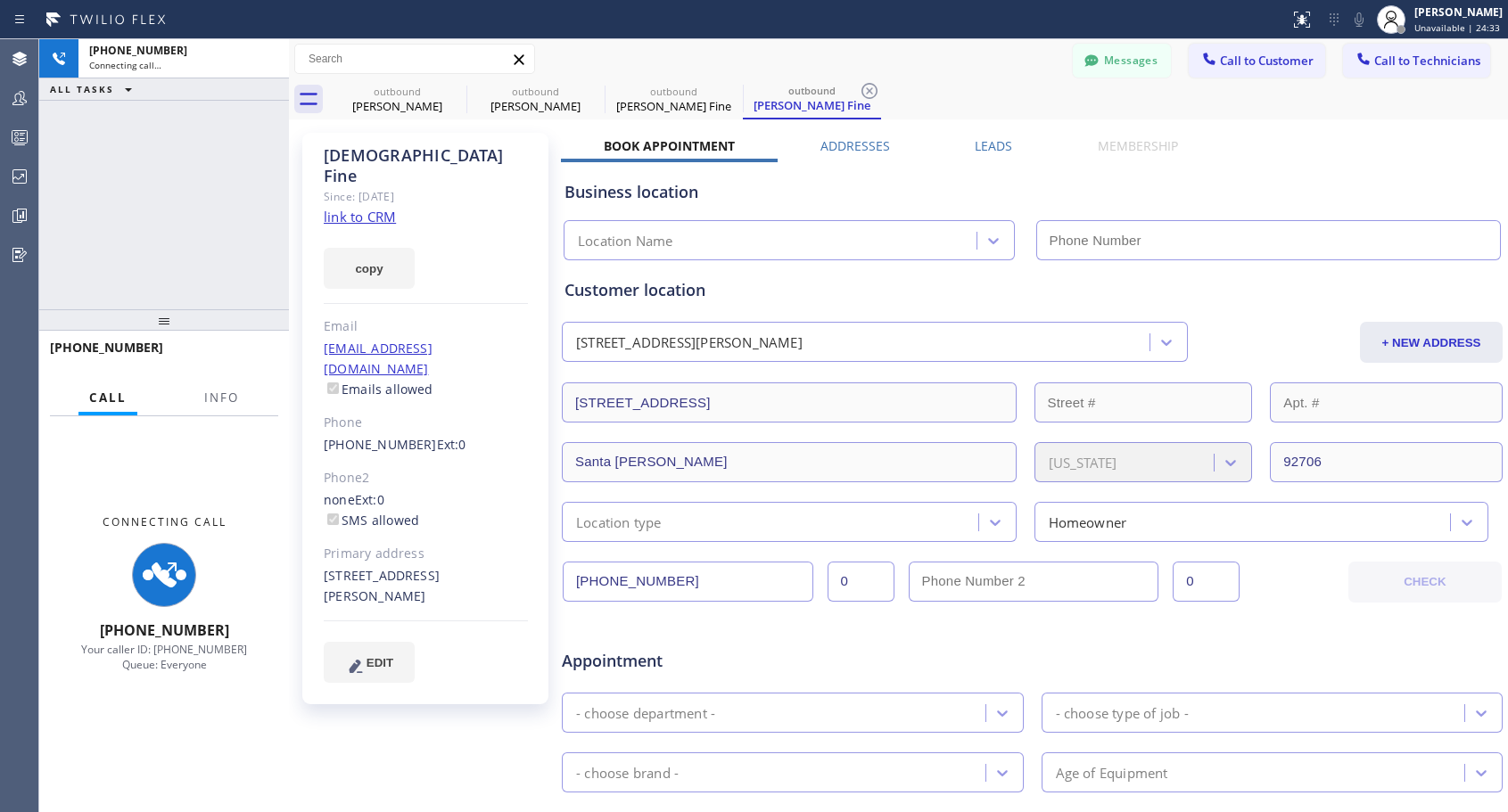
type input "[PHONE_NUMBER]"
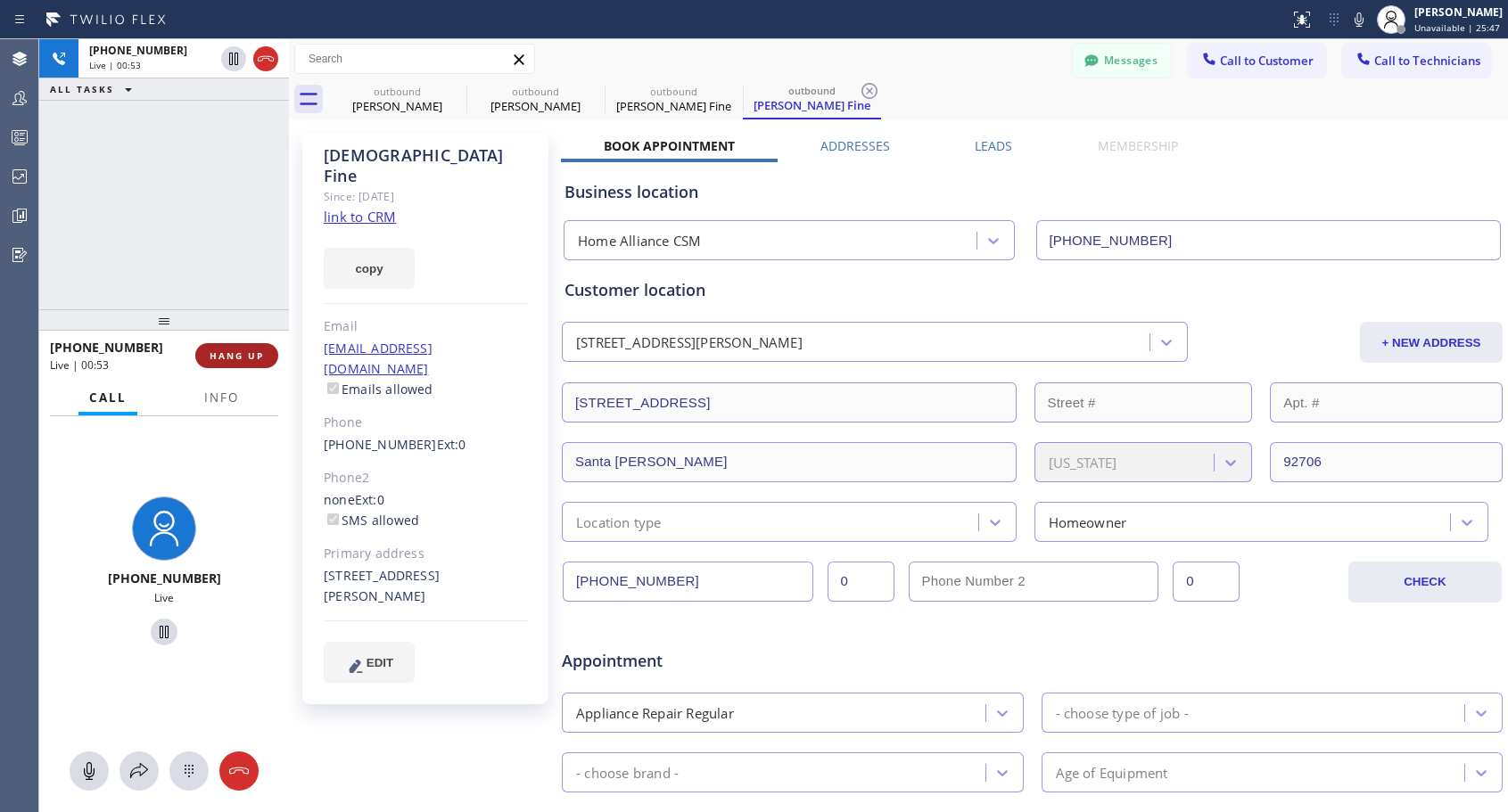
click at [232, 352] on span "HANG UP" at bounding box center [237, 355] width 55 height 13
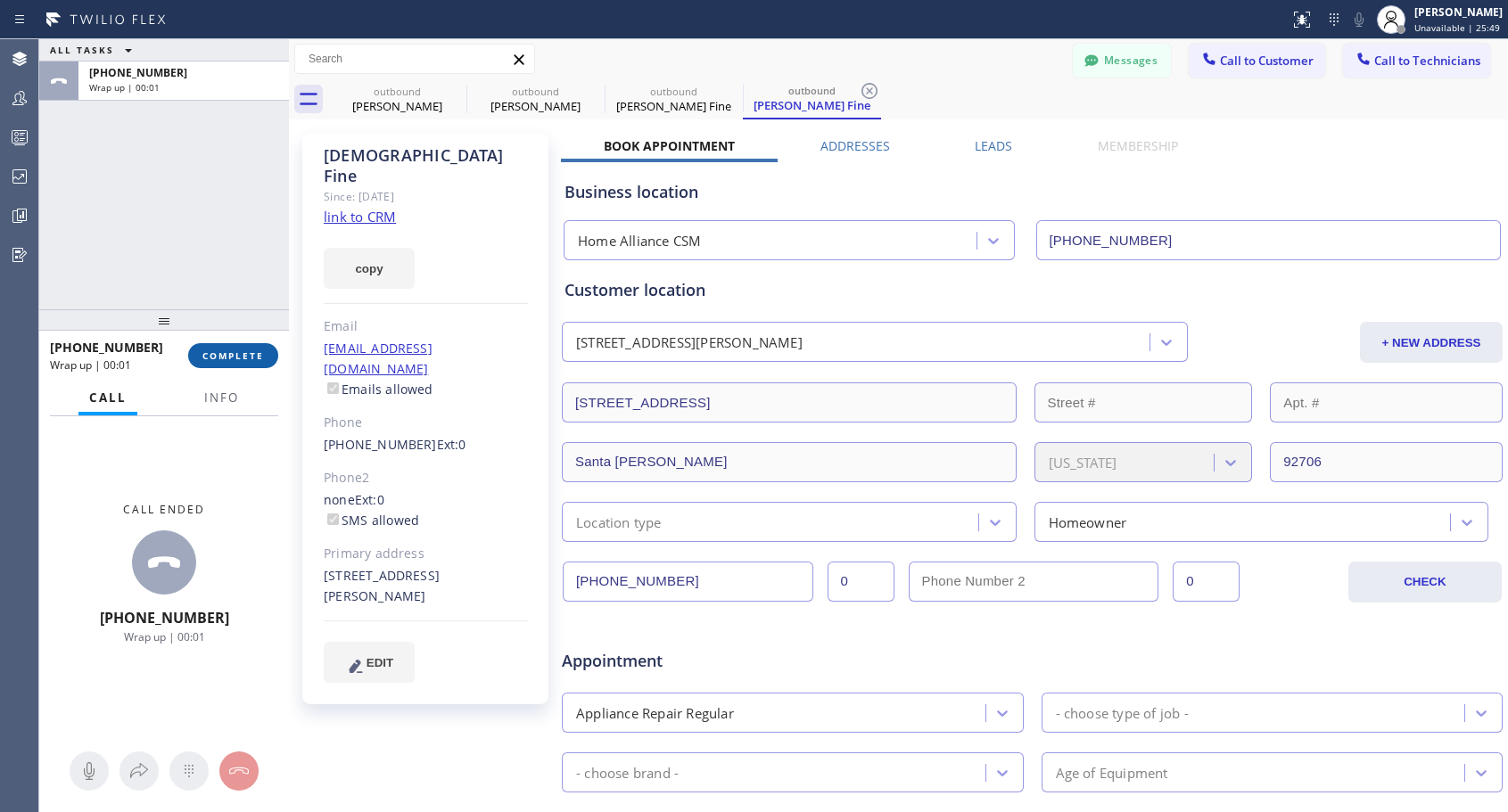
click at [232, 351] on span "COMPLETE" at bounding box center [232, 355] width 61 height 13
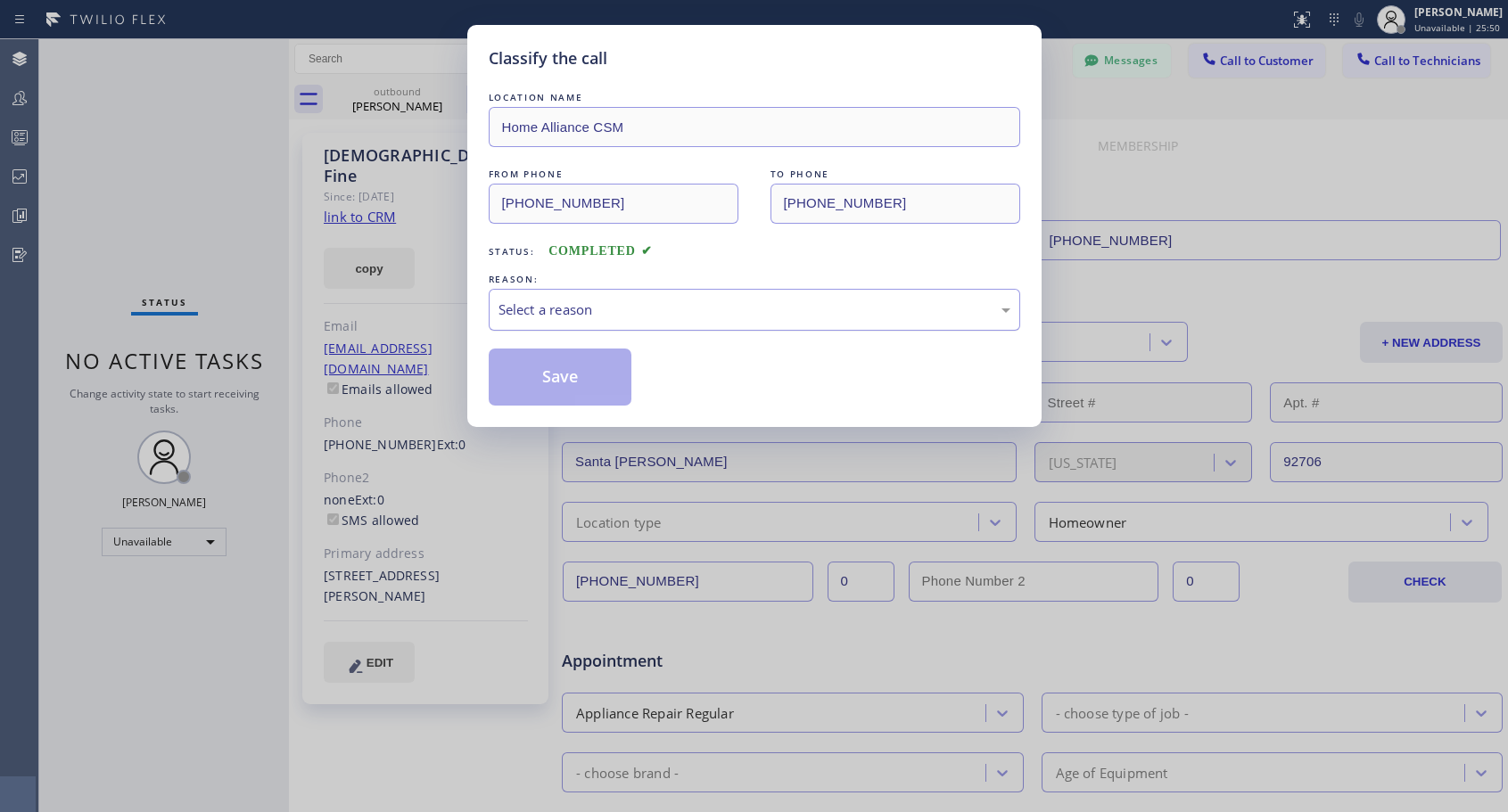
click at [760, 308] on div "Select a reason" at bounding box center [754, 310] width 511 height 20
click at [597, 387] on button "Save" at bounding box center [560, 376] width 143 height 57
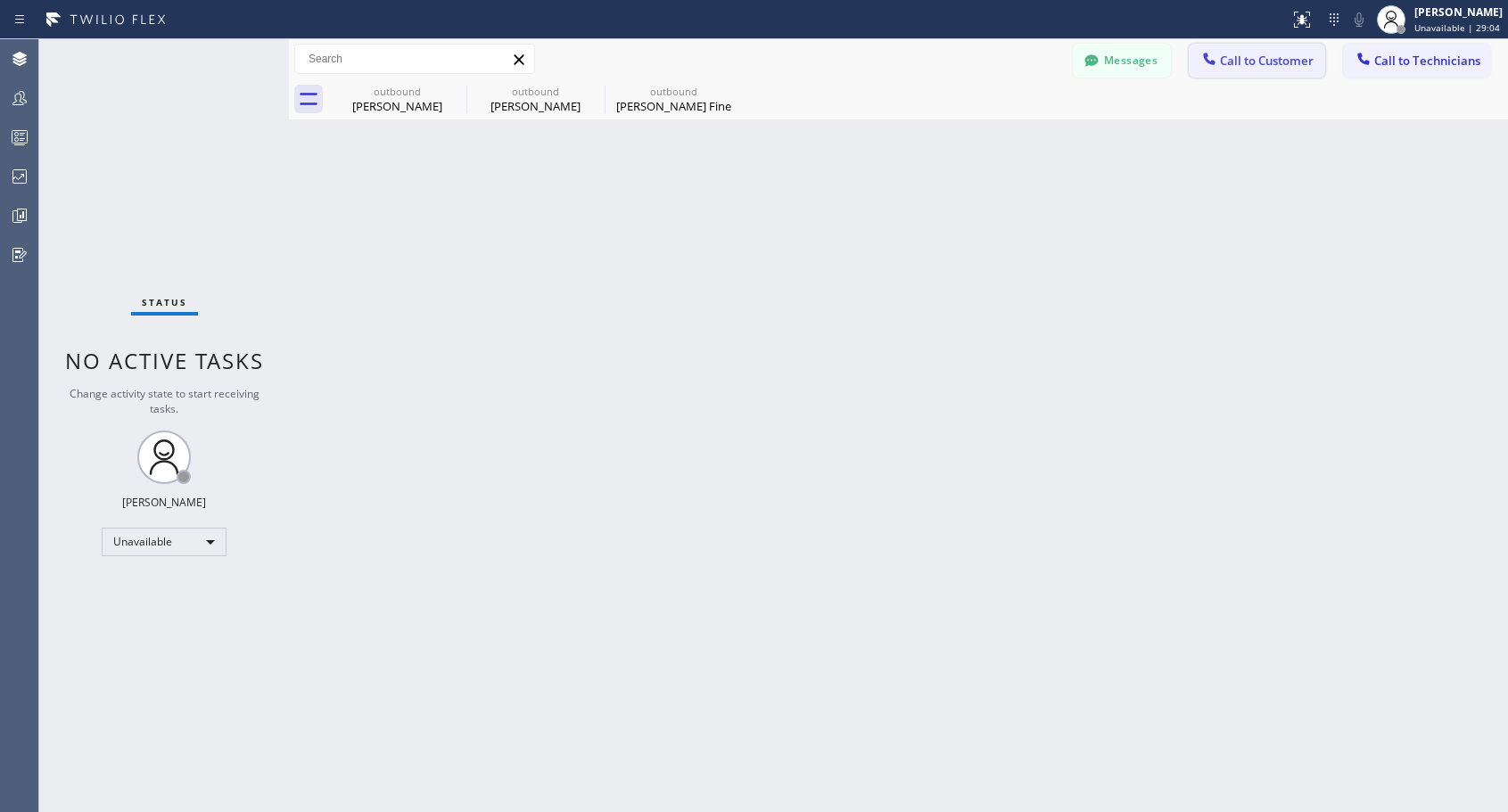
click at [1265, 57] on span "Call to Customer" at bounding box center [1266, 61] width 94 height 16
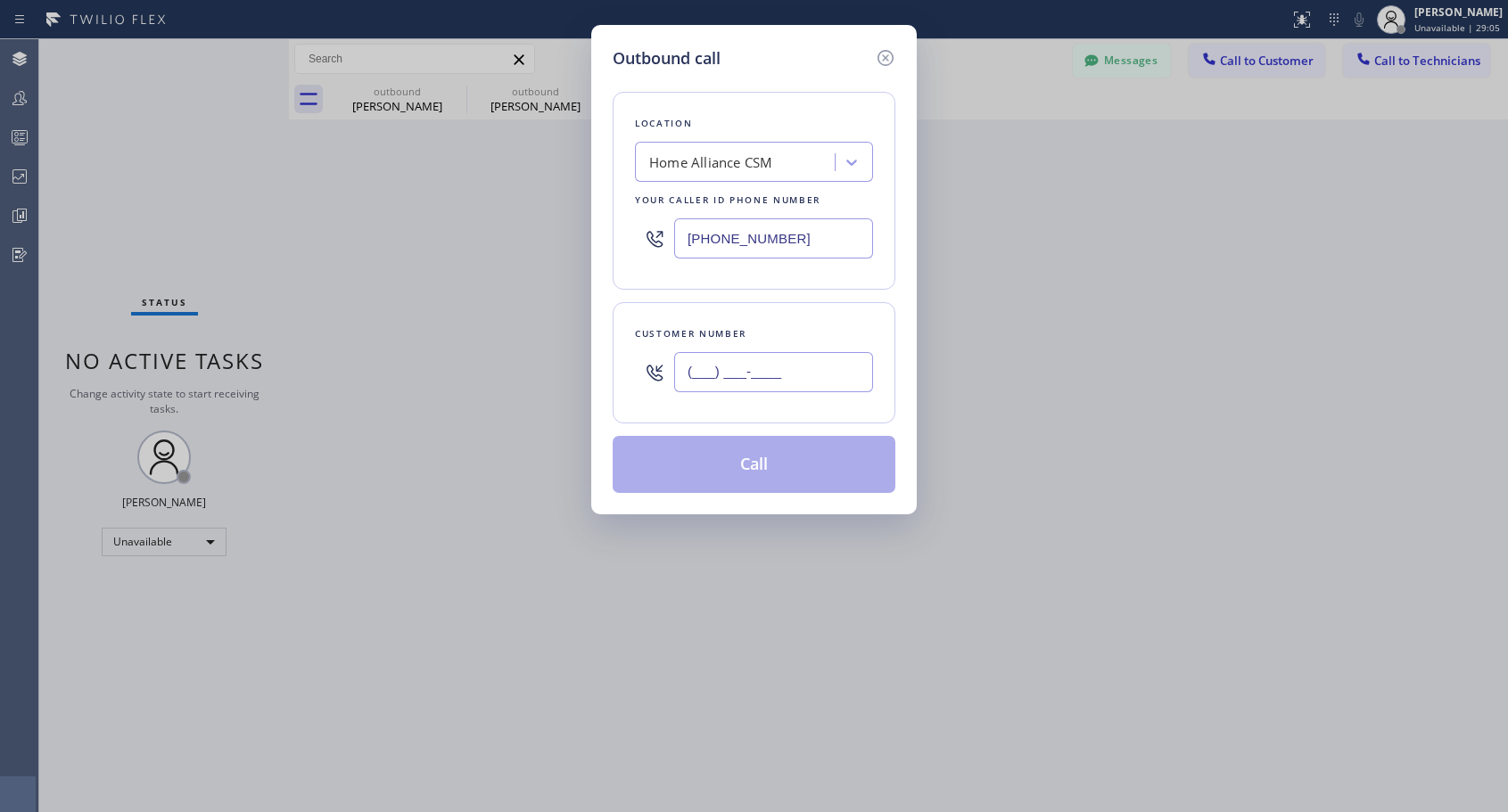
click at [801, 376] on input "(___) ___-____" at bounding box center [773, 372] width 199 height 40
paste input "415) 300-7432"
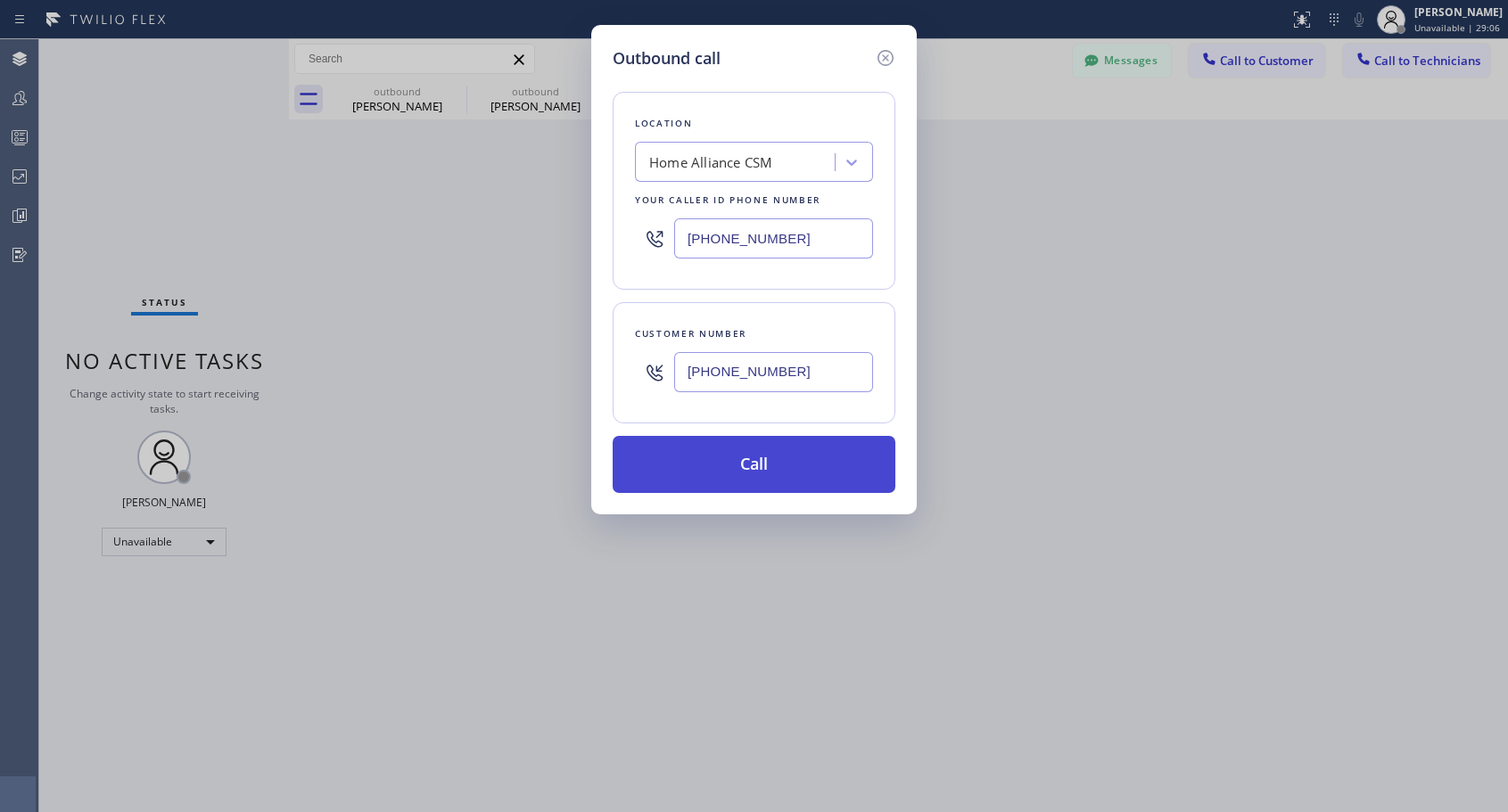
type input "(415) 300-7432"
click at [780, 464] on button "Call" at bounding box center [754, 464] width 283 height 57
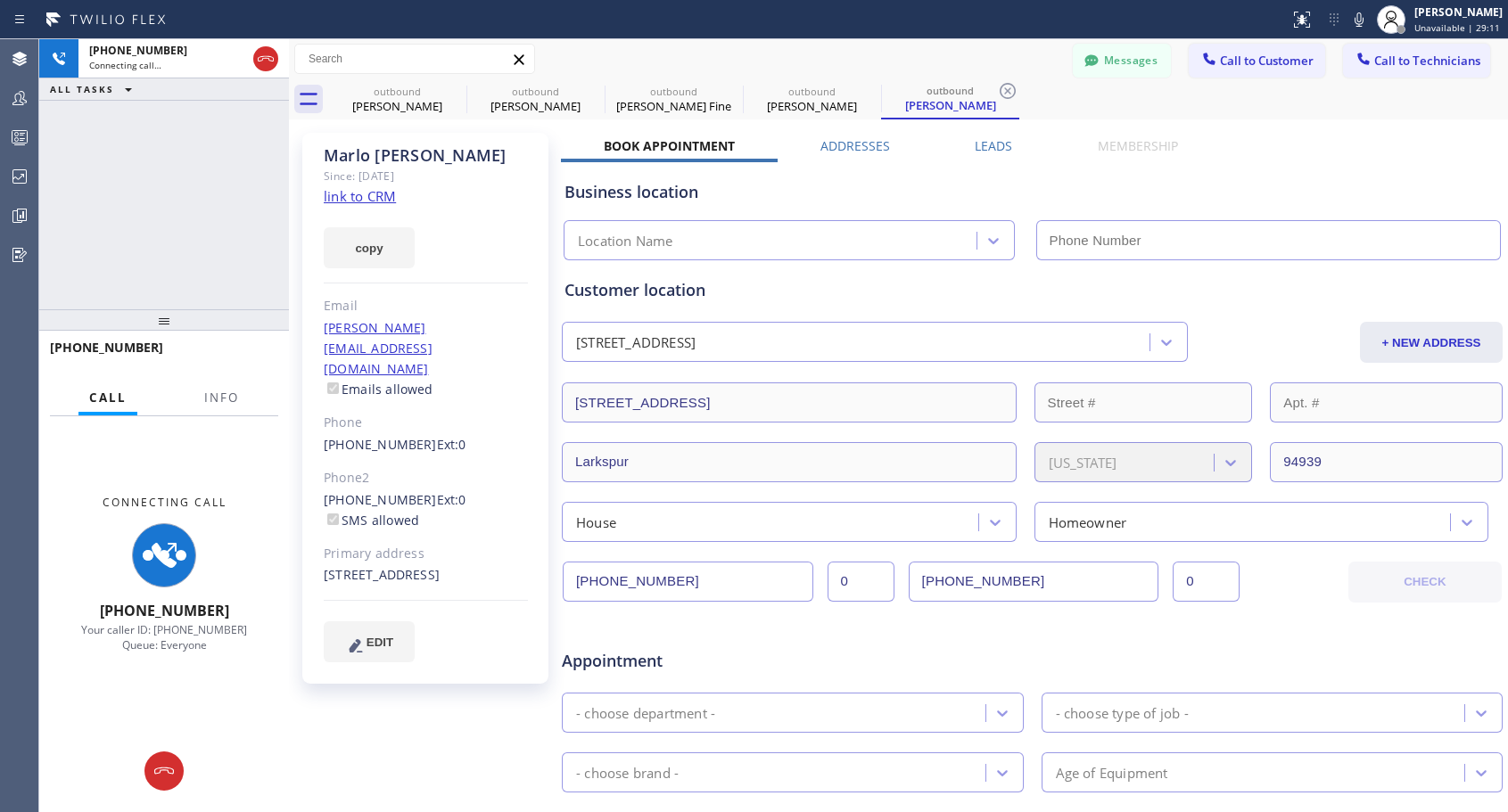
type input "[PHONE_NUMBER]"
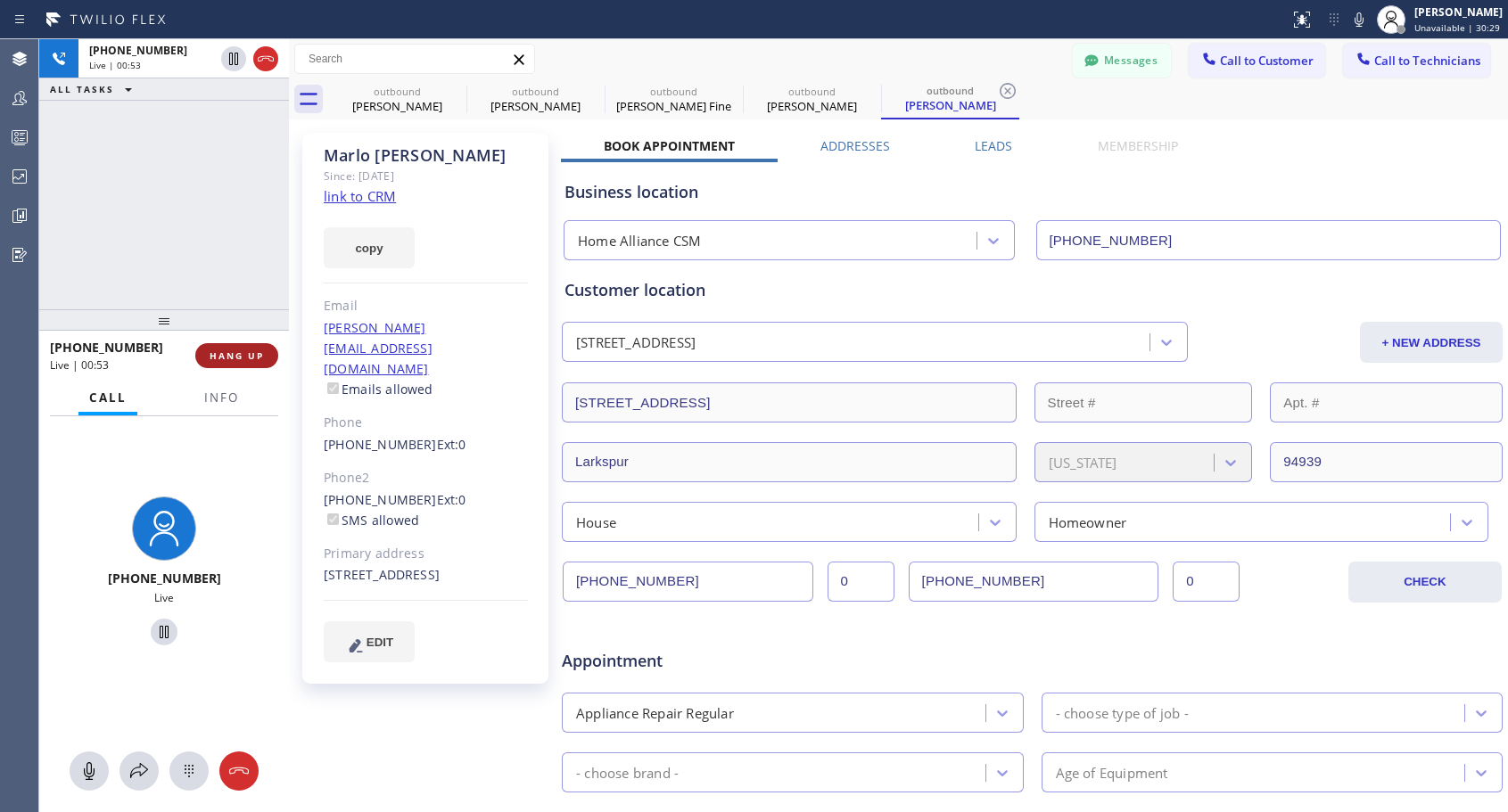
click at [213, 361] on span "HANG UP" at bounding box center [237, 355] width 55 height 13
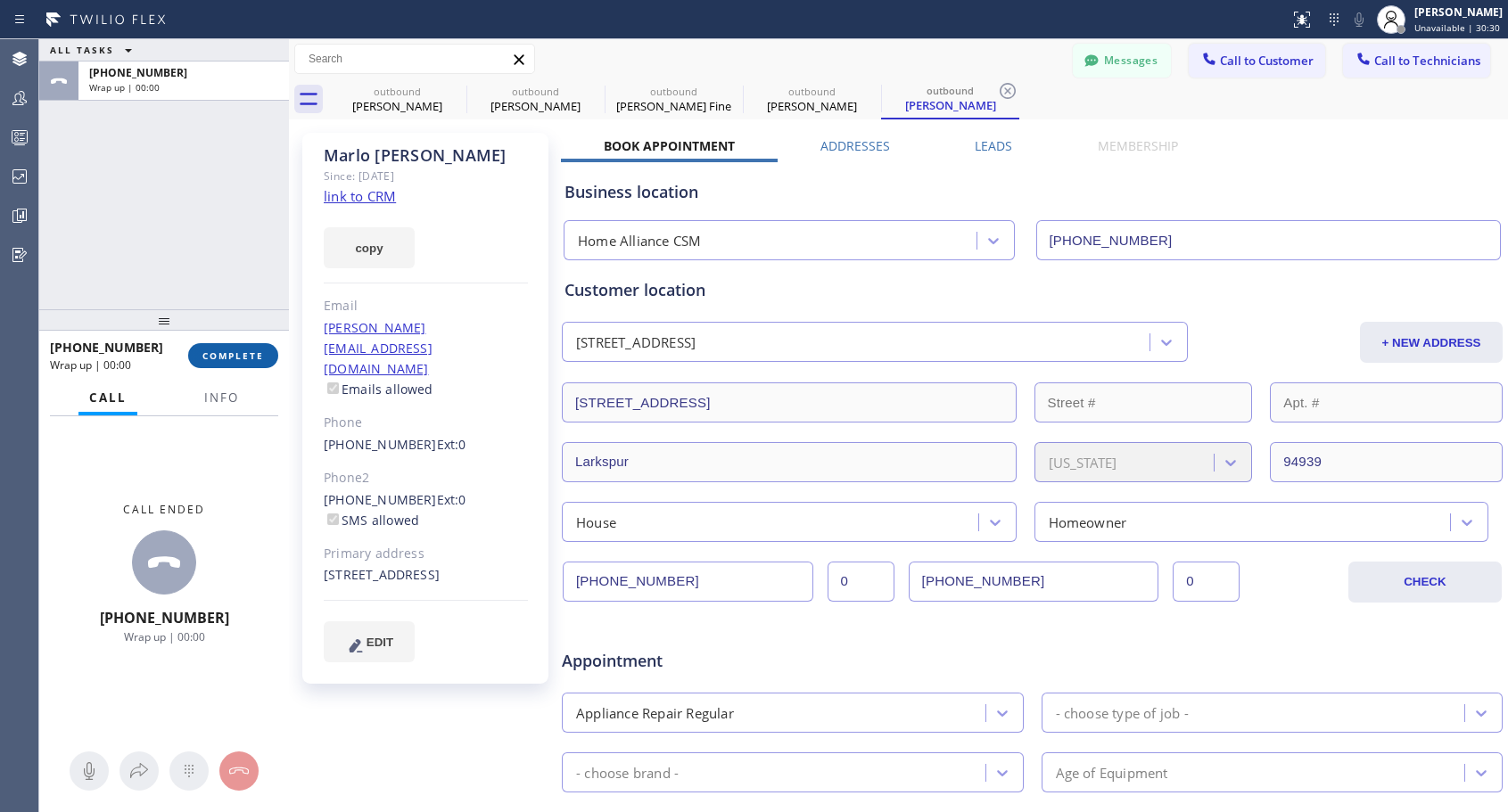
click at [213, 361] on span "COMPLETE" at bounding box center [232, 355] width 61 height 13
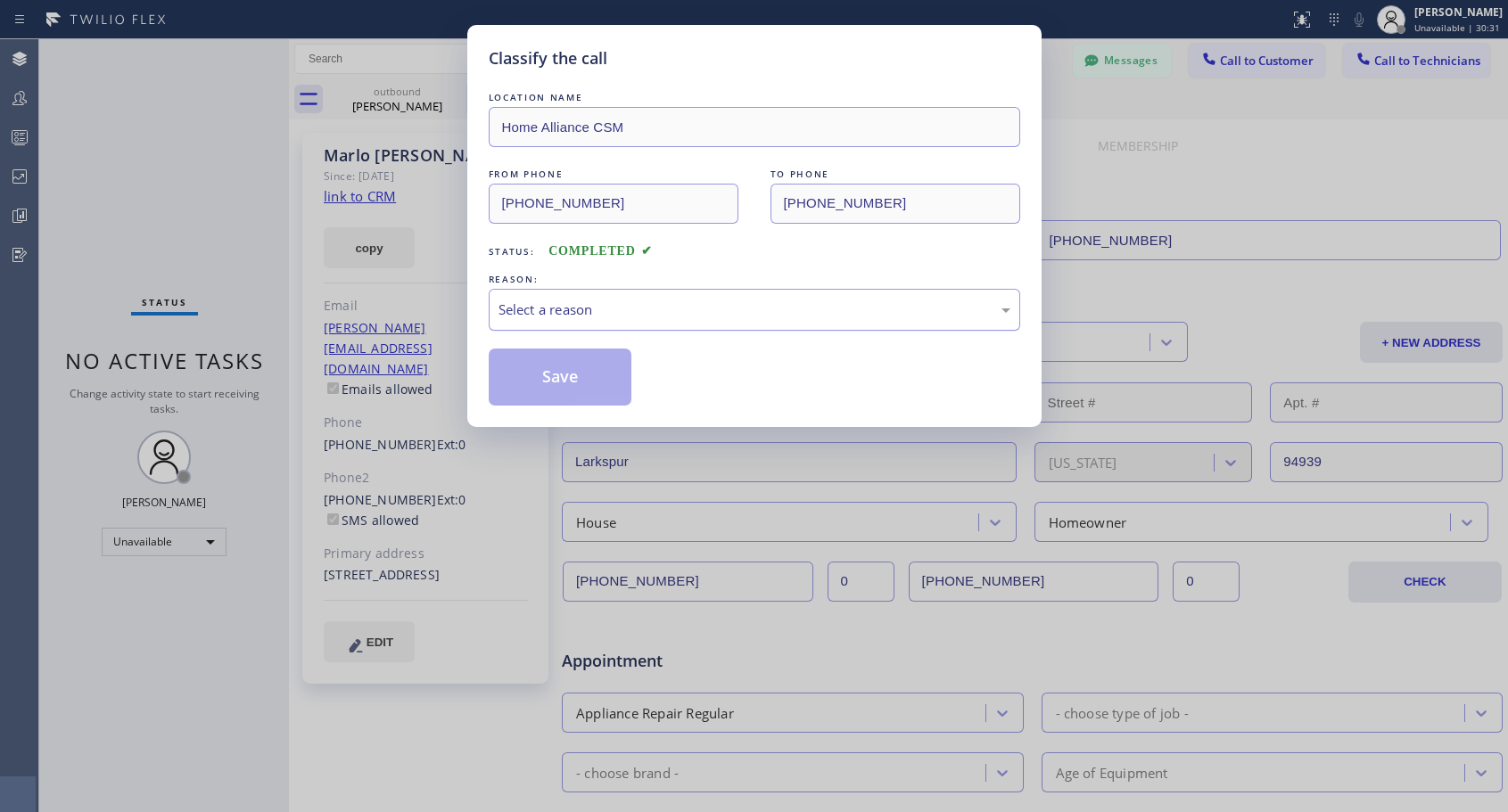
click at [591, 311] on div "Select a reason" at bounding box center [754, 310] width 511 height 20
click at [535, 381] on button "Save" at bounding box center [560, 376] width 143 height 57
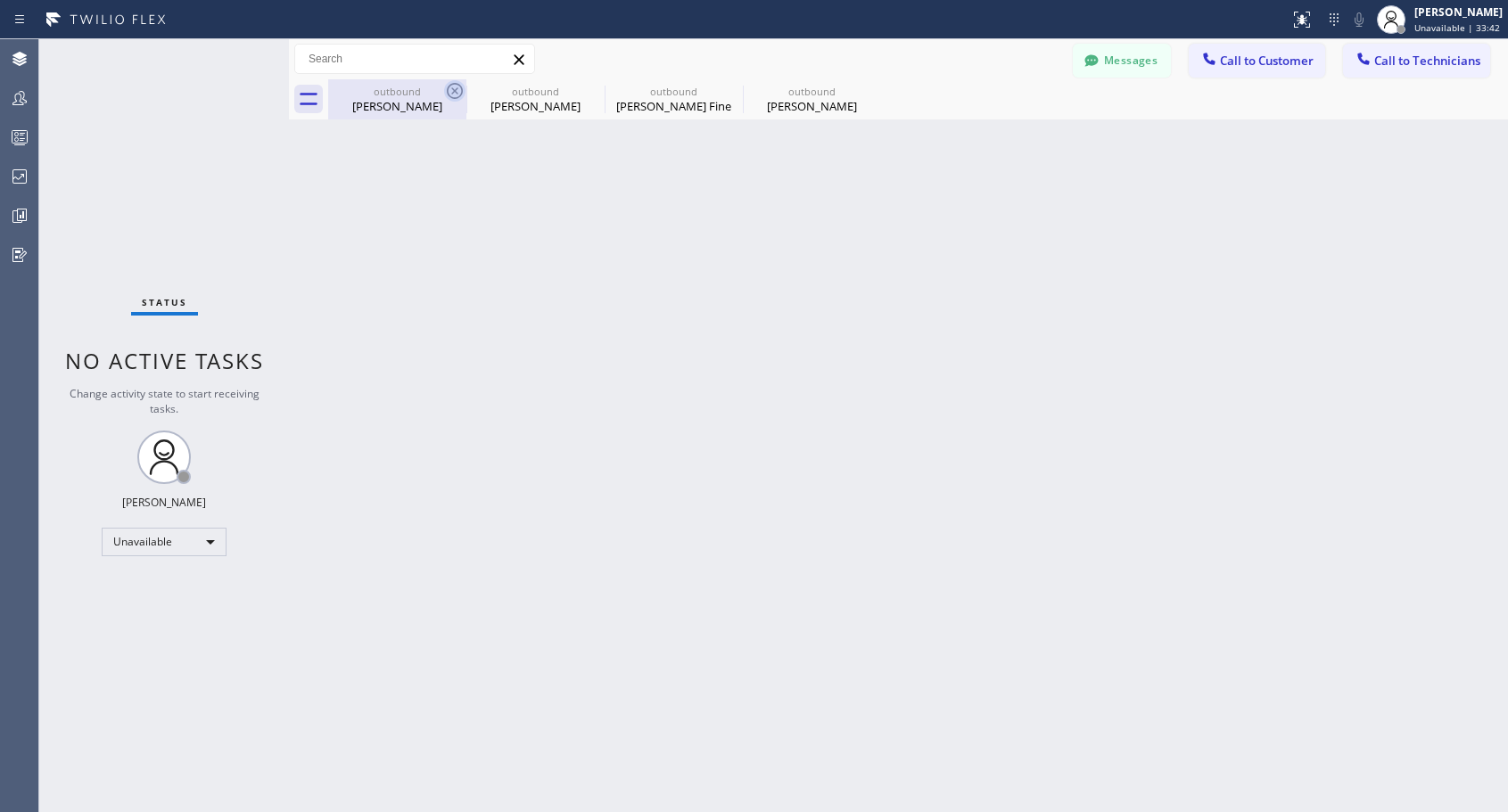
click at [453, 82] on icon at bounding box center [454, 90] width 21 height 21
click at [0, 0] on icon at bounding box center [0, 0] width 0 height 0
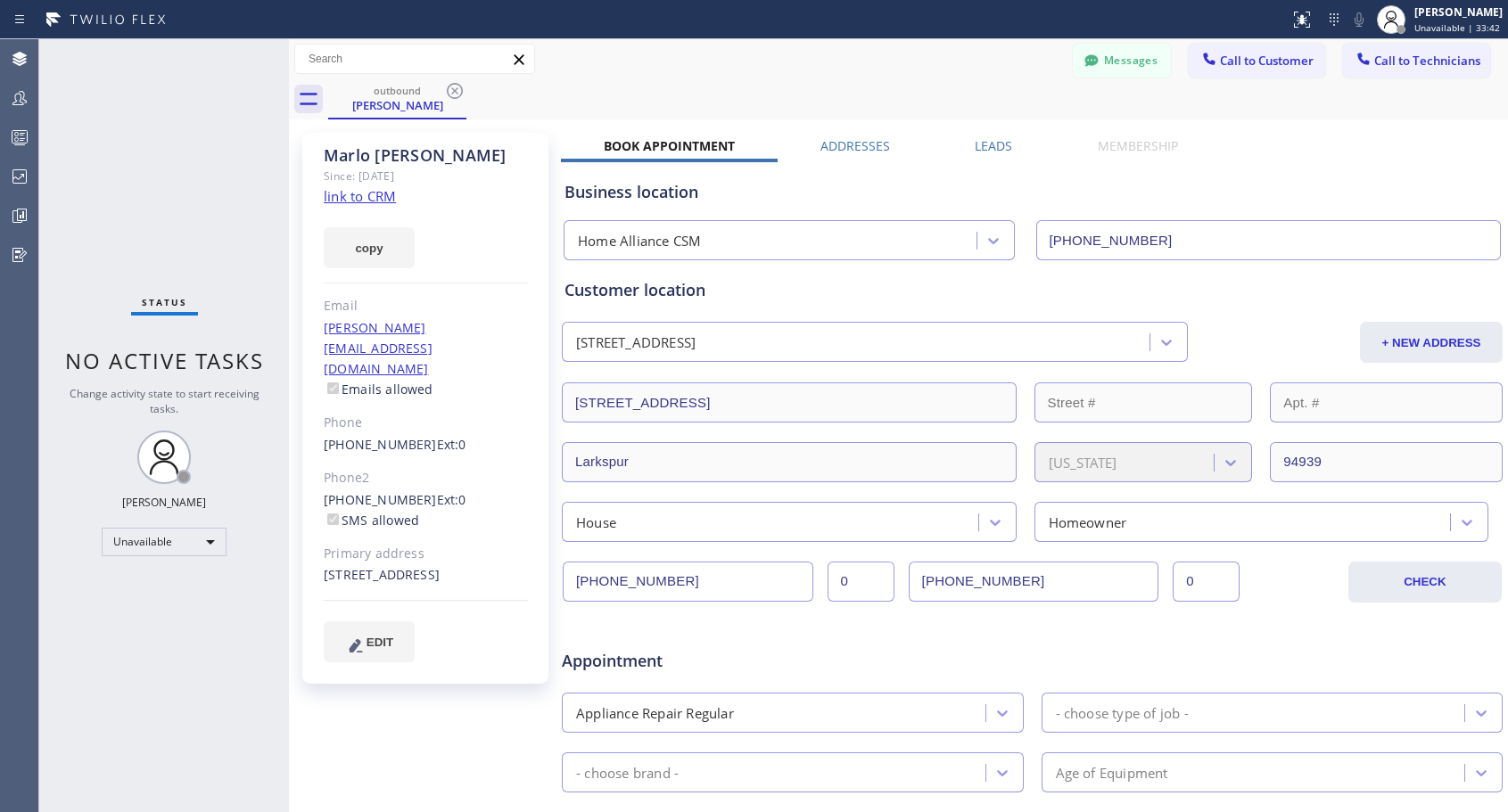
click at [453, 82] on icon at bounding box center [454, 90] width 21 height 21
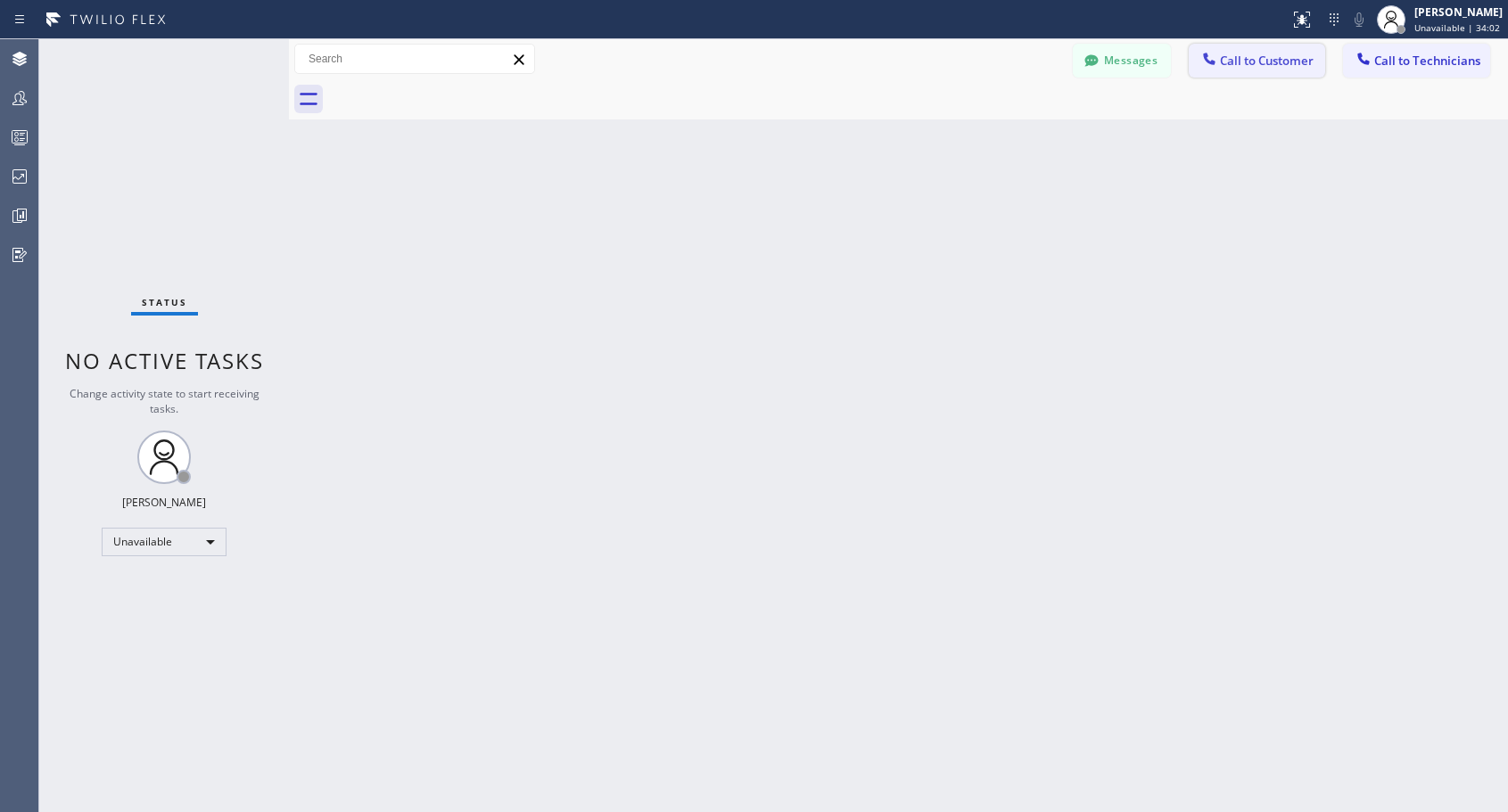
click at [1234, 73] on button "Call to Customer" at bounding box center [1257, 60] width 137 height 34
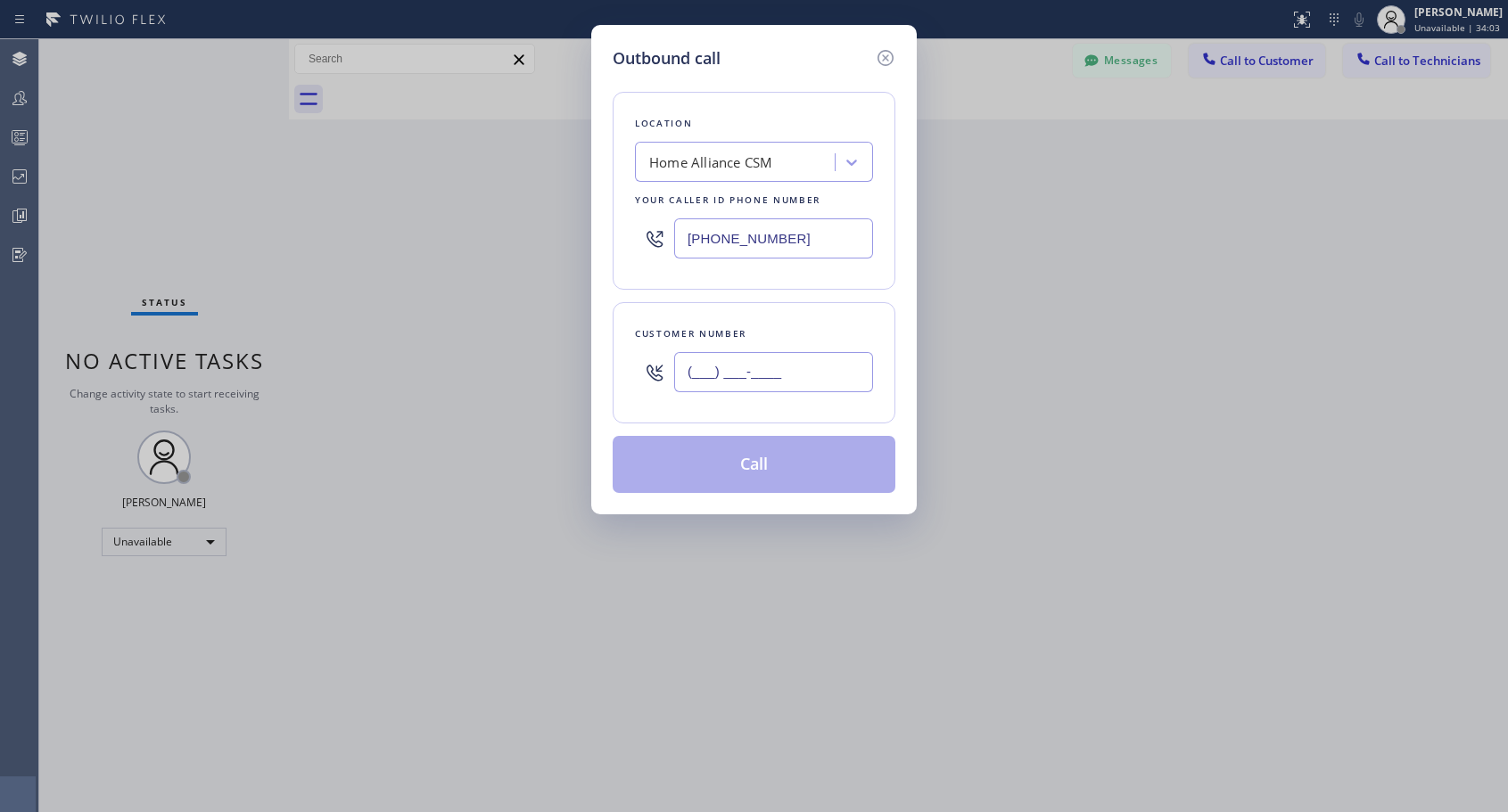
click at [831, 360] on input "(___) ___-____" at bounding box center [773, 372] width 199 height 40
paste input "206) 769-8524"
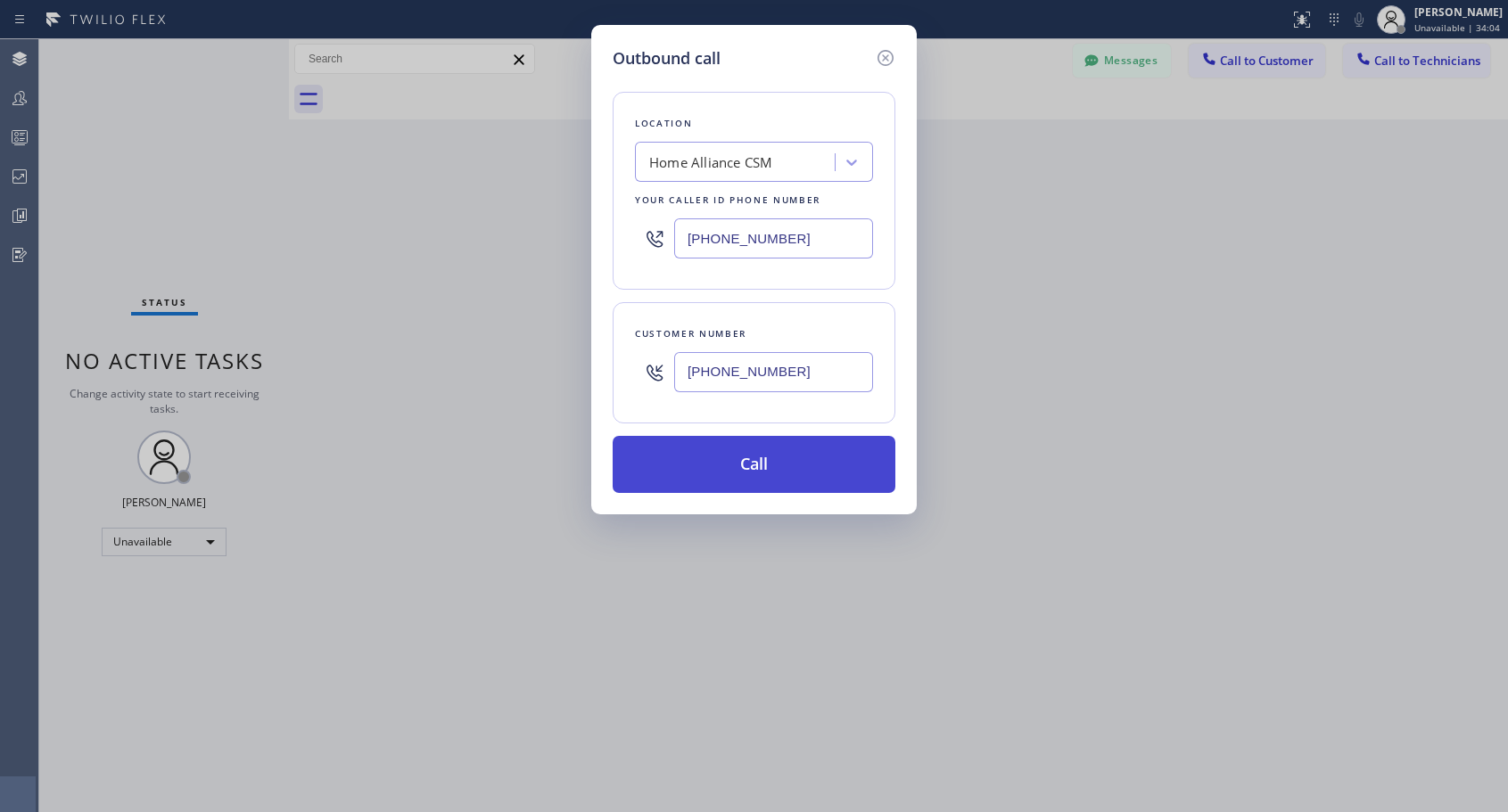
type input "(206) 769-8524"
click at [771, 472] on button "Call" at bounding box center [754, 464] width 283 height 57
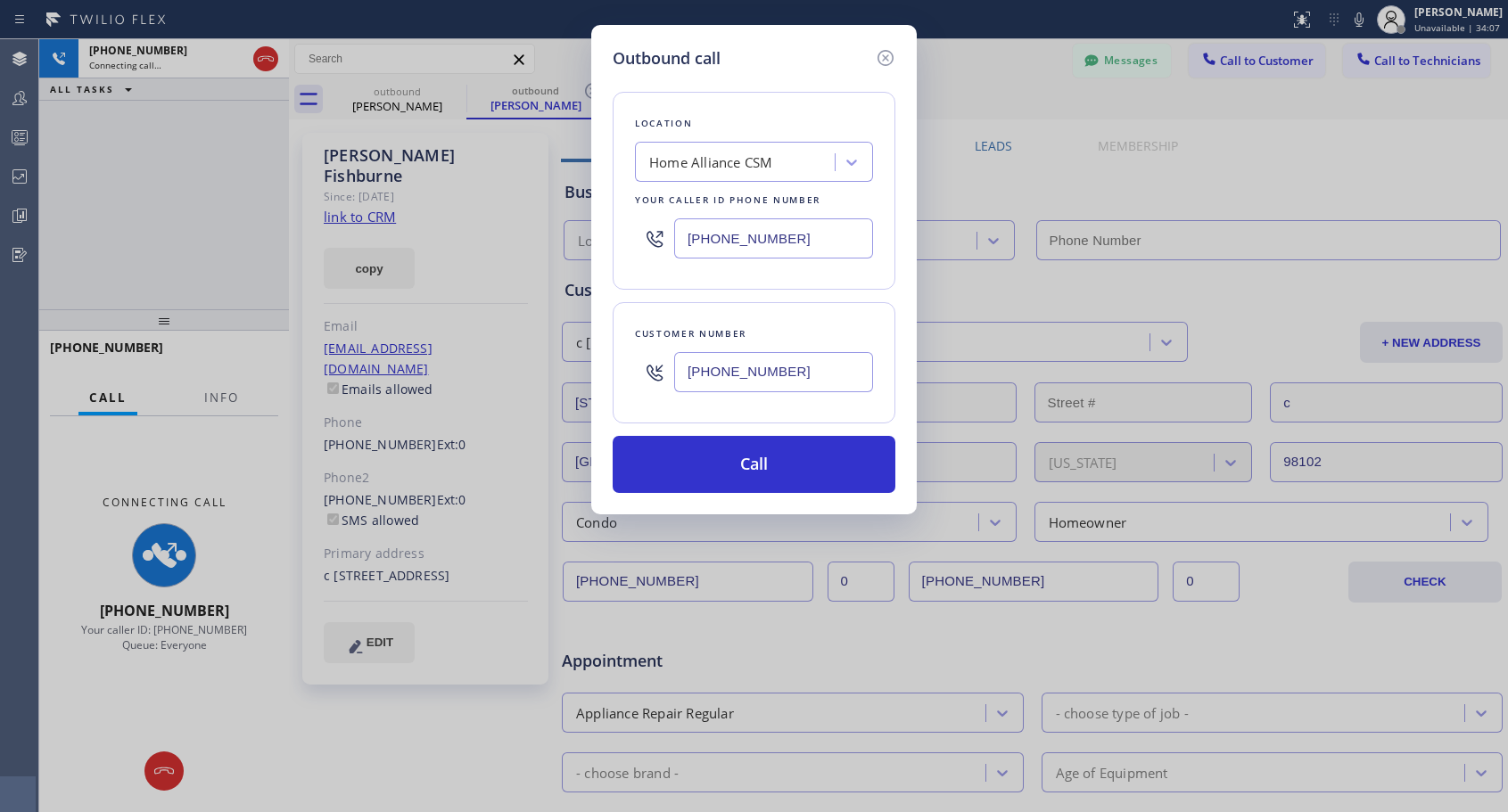
type input "[PHONE_NUMBER]"
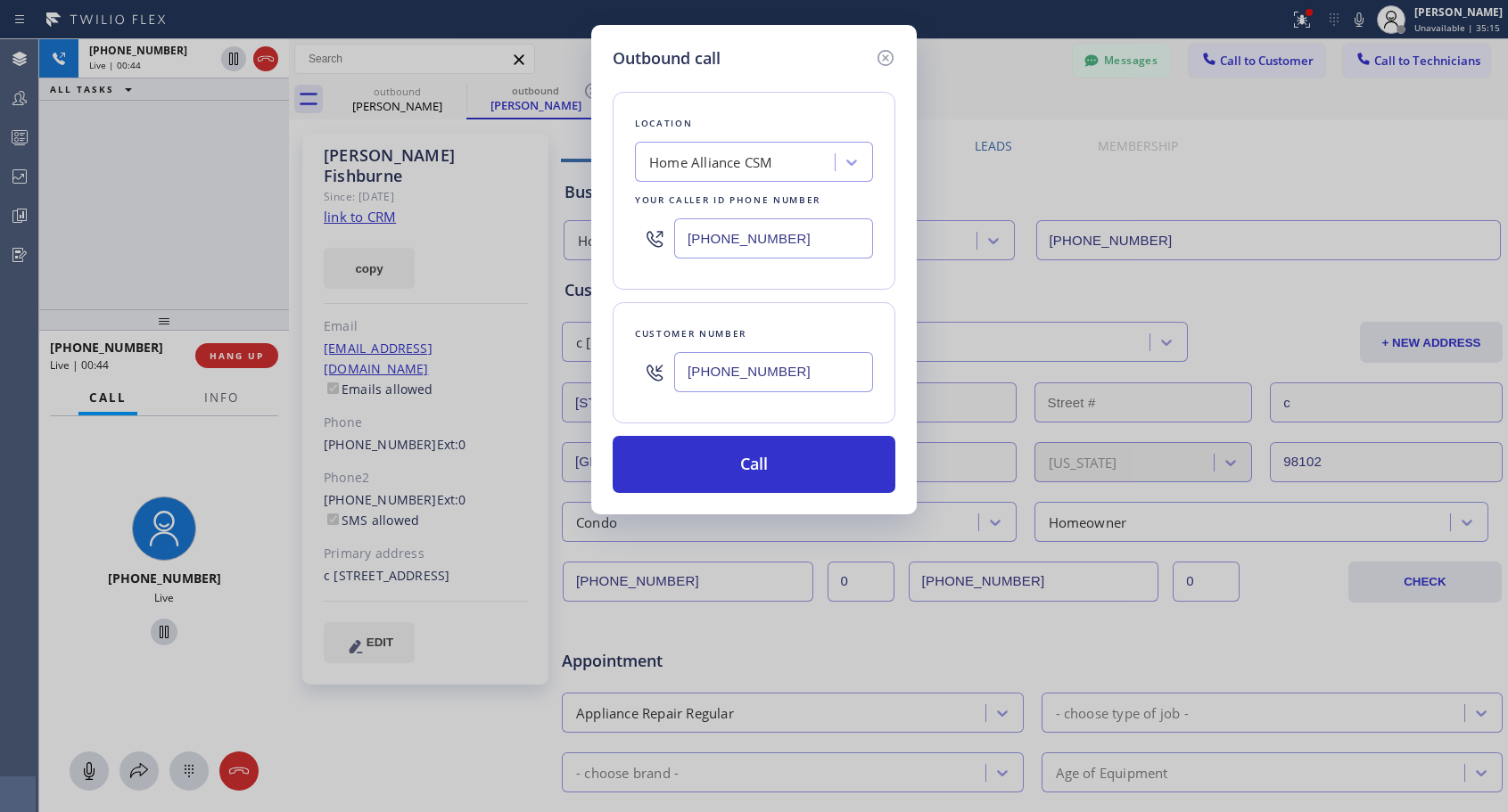
click at [254, 355] on div "Outbound call Location Home Alliance CSM Your caller id phone number (818) 614-…" at bounding box center [754, 406] width 1508 height 812
click at [708, 459] on button "Call" at bounding box center [754, 464] width 283 height 57
click at [917, 59] on div "Outbound call Location Home Alliance CSM Your caller id phone number (818) 614-…" at bounding box center [754, 406] width 1508 height 812
click at [888, 59] on icon at bounding box center [885, 57] width 21 height 21
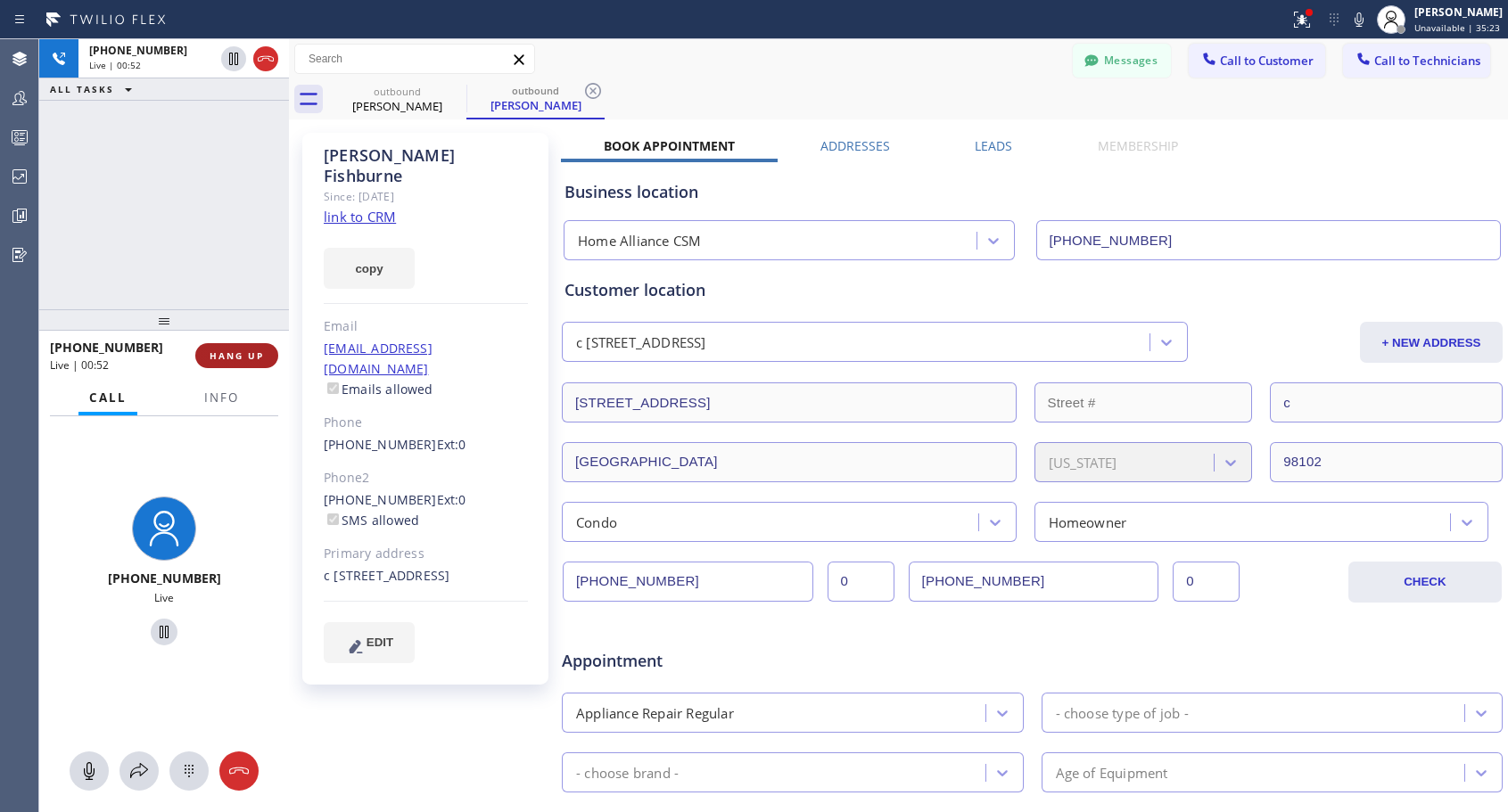
click at [240, 367] on button "HANG UP" at bounding box center [236, 355] width 83 height 25
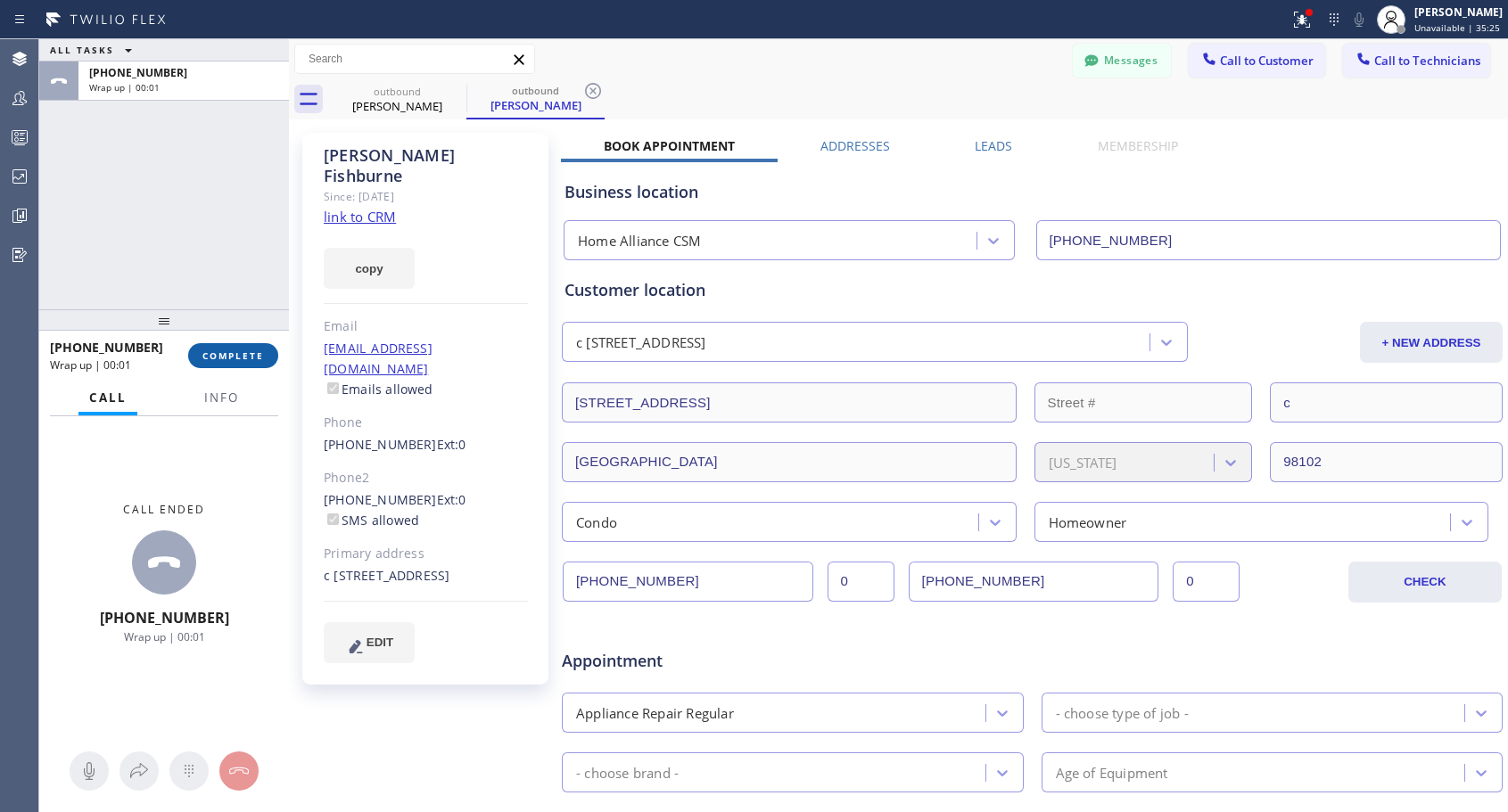
click at [247, 360] on span "COMPLETE" at bounding box center [232, 355] width 61 height 13
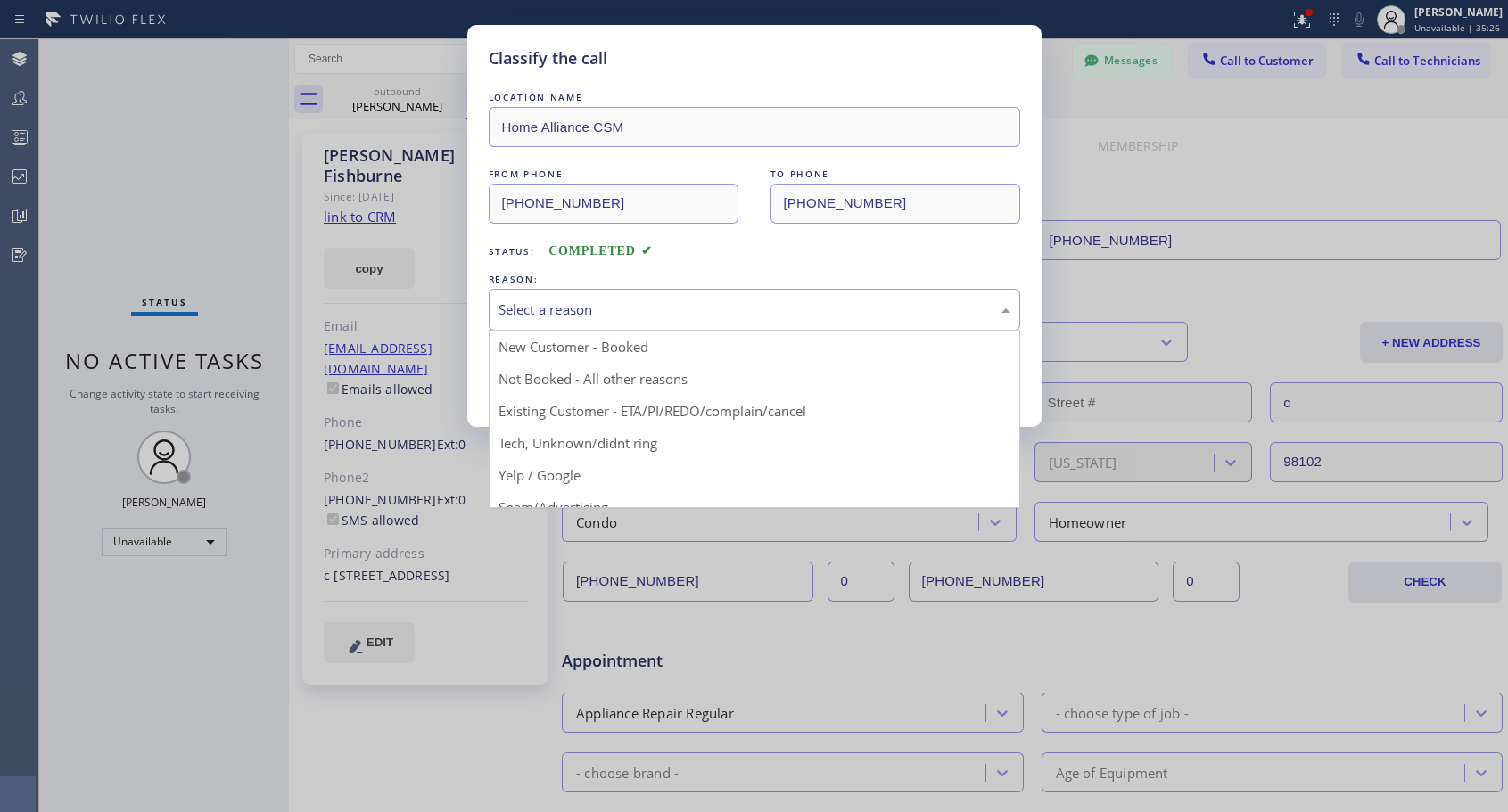
click at [625, 305] on div "Select a reason" at bounding box center [754, 310] width 511 height 20
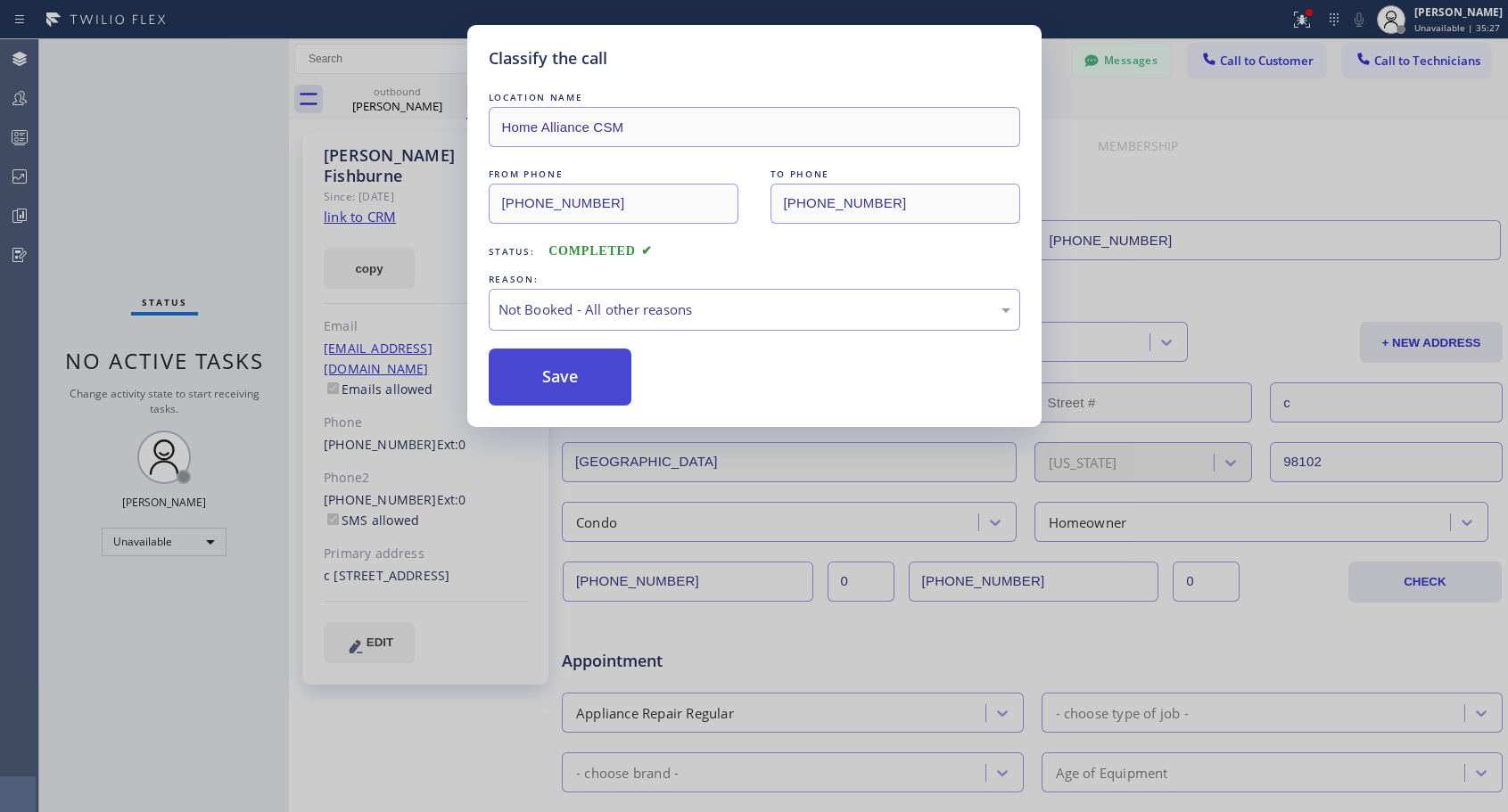
click at [556, 363] on button "Save" at bounding box center [560, 376] width 143 height 57
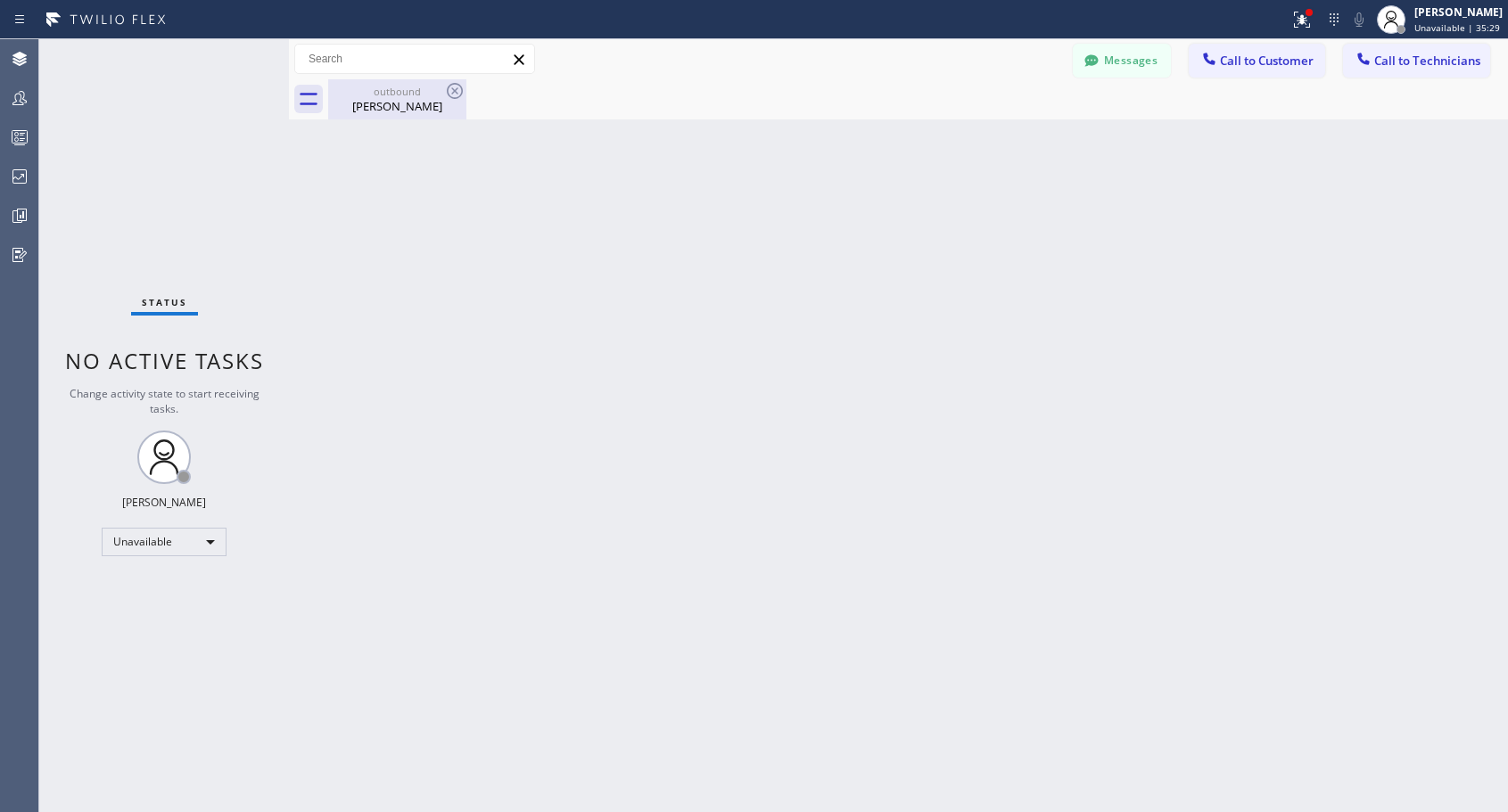
click at [404, 99] on div "Alec Fishburne" at bounding box center [398, 107] width 135 height 16
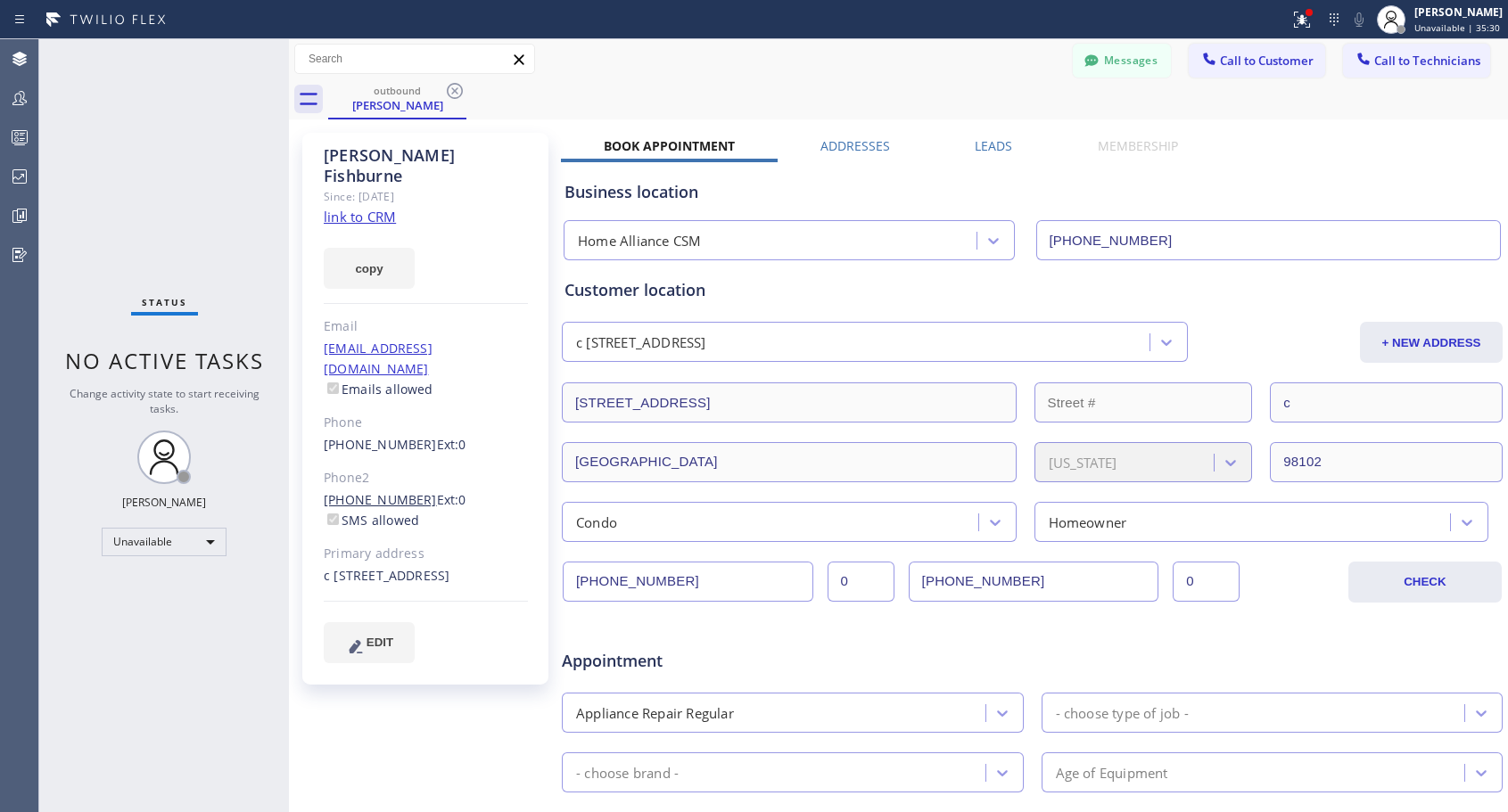
click at [387, 491] on link "(206) 250-9899" at bounding box center [380, 499] width 113 height 17
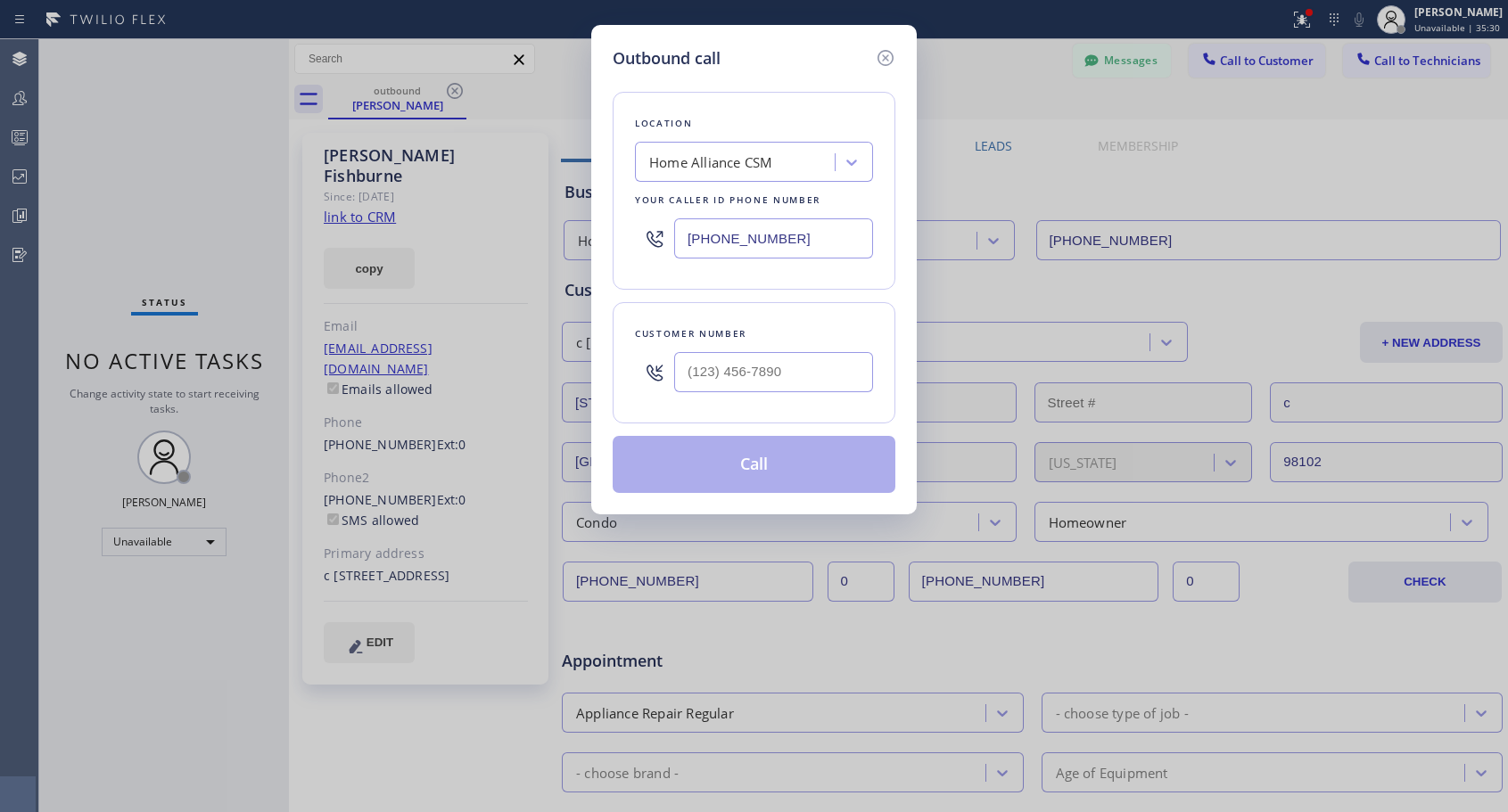
type input "(206) 250-9899"
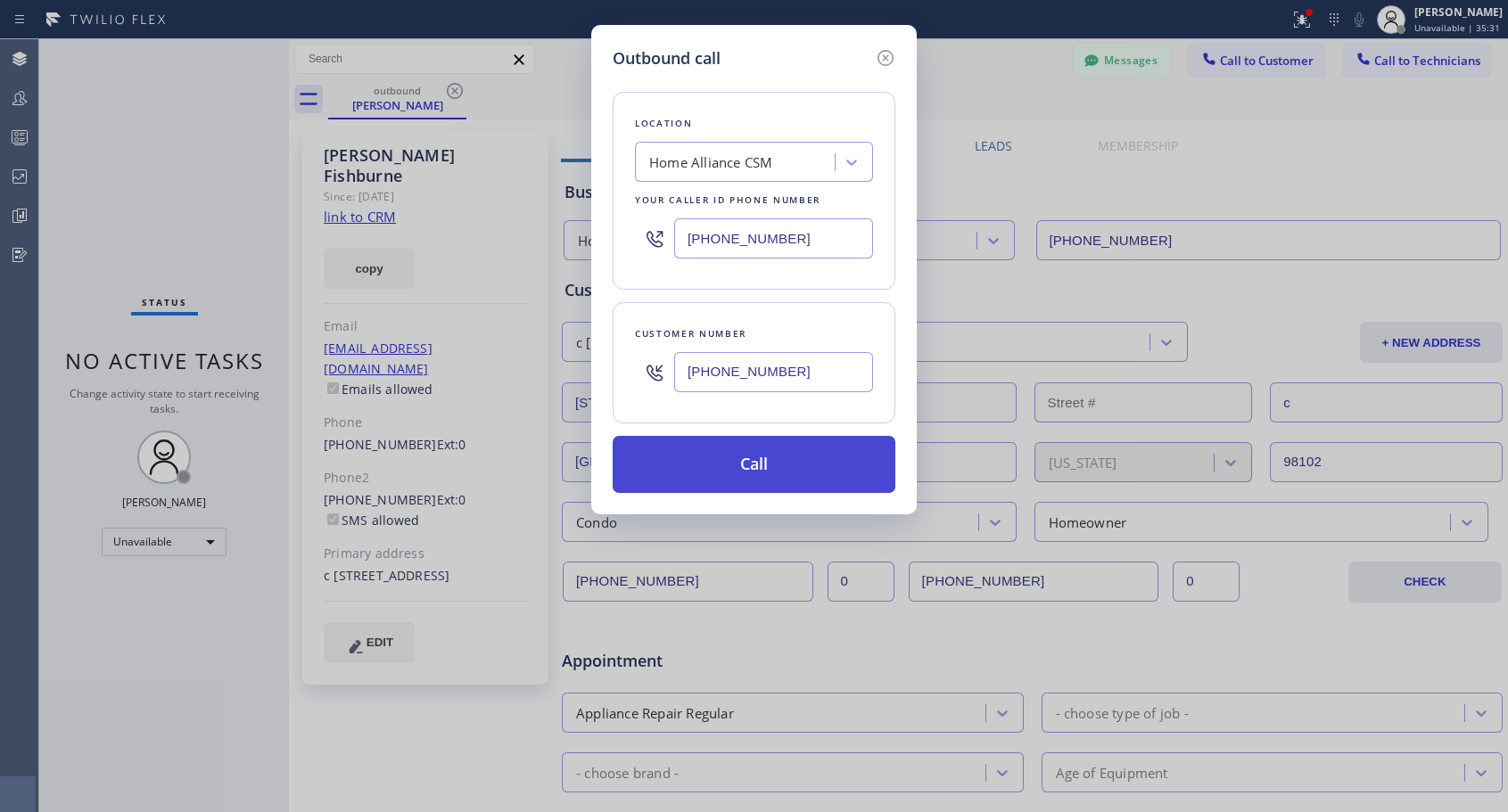
click at [703, 456] on button "Call" at bounding box center [754, 464] width 283 height 57
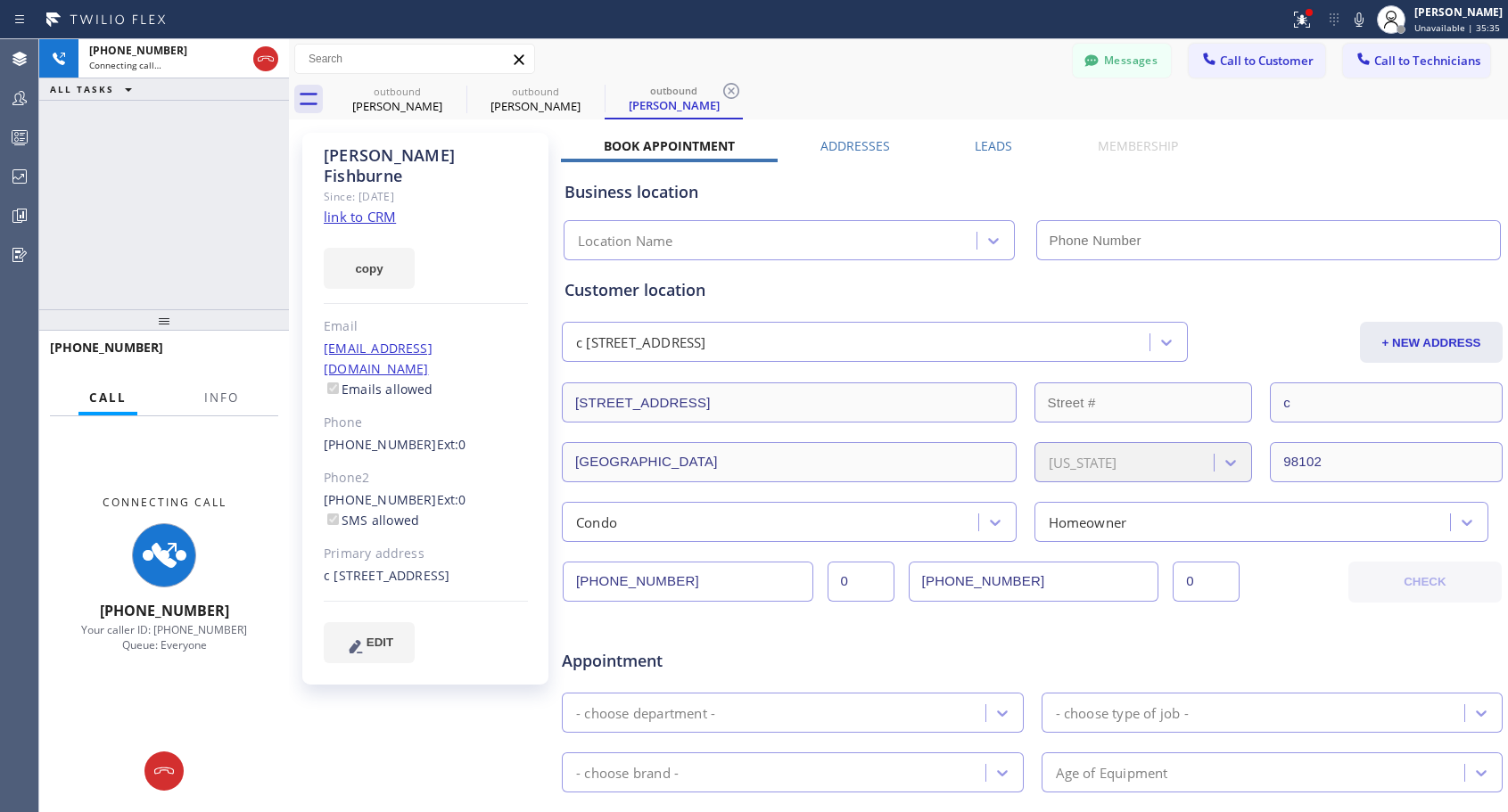
type input "[PHONE_NUMBER]"
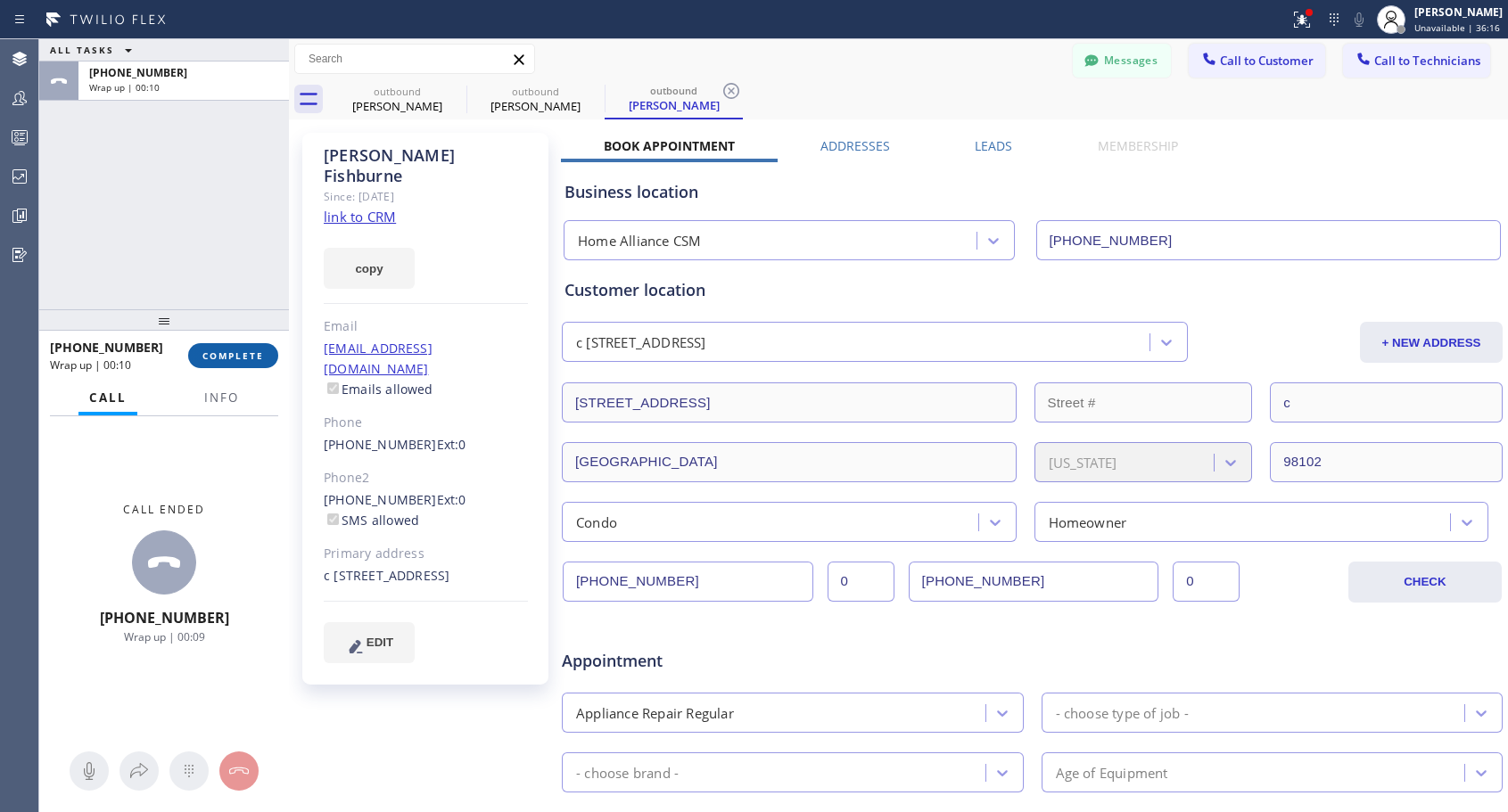
click at [237, 356] on span "COMPLETE" at bounding box center [232, 355] width 61 height 13
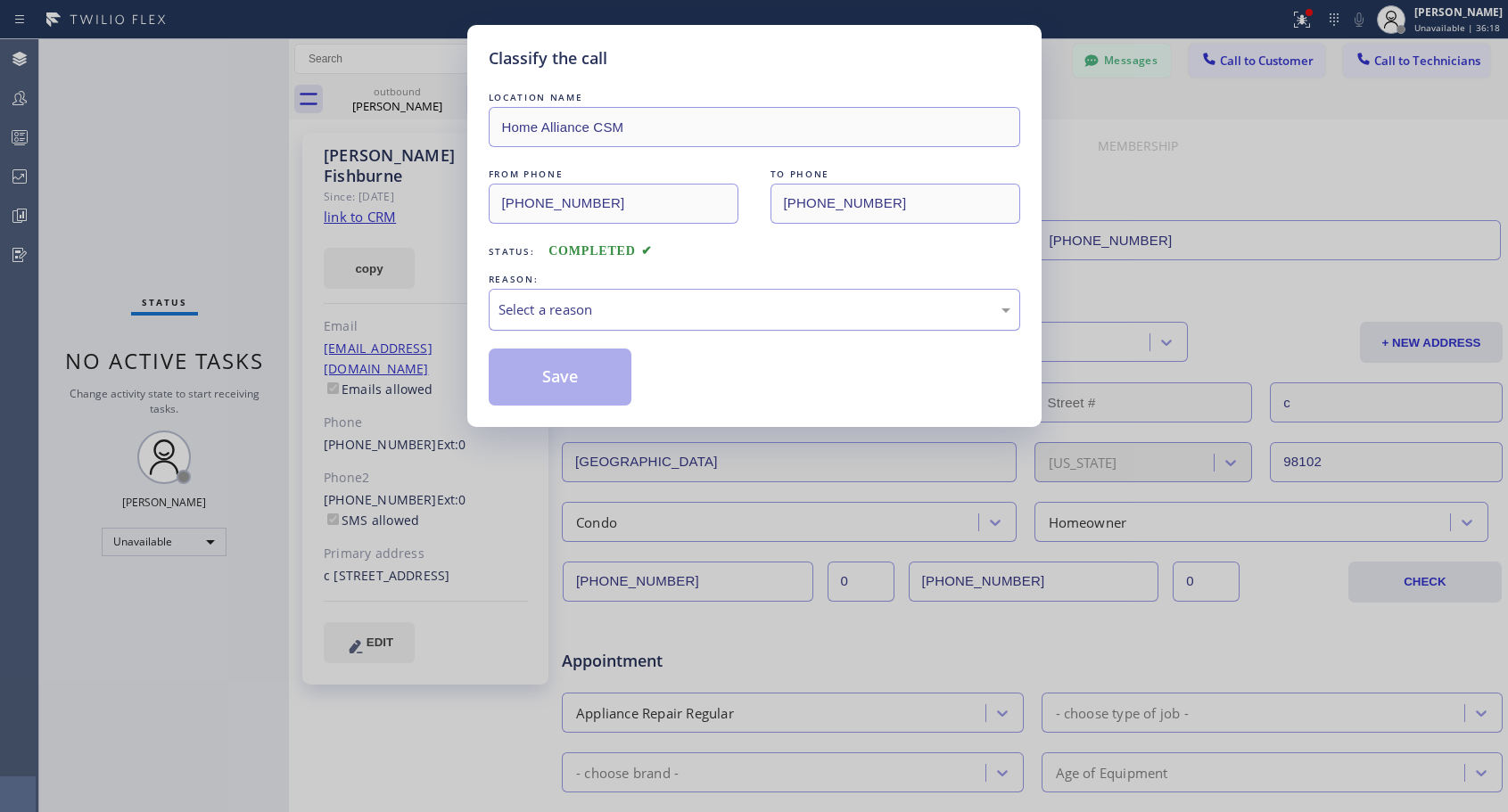
click at [642, 302] on div "Select a reason" at bounding box center [754, 310] width 511 height 20
click at [556, 381] on button "Save" at bounding box center [560, 376] width 143 height 57
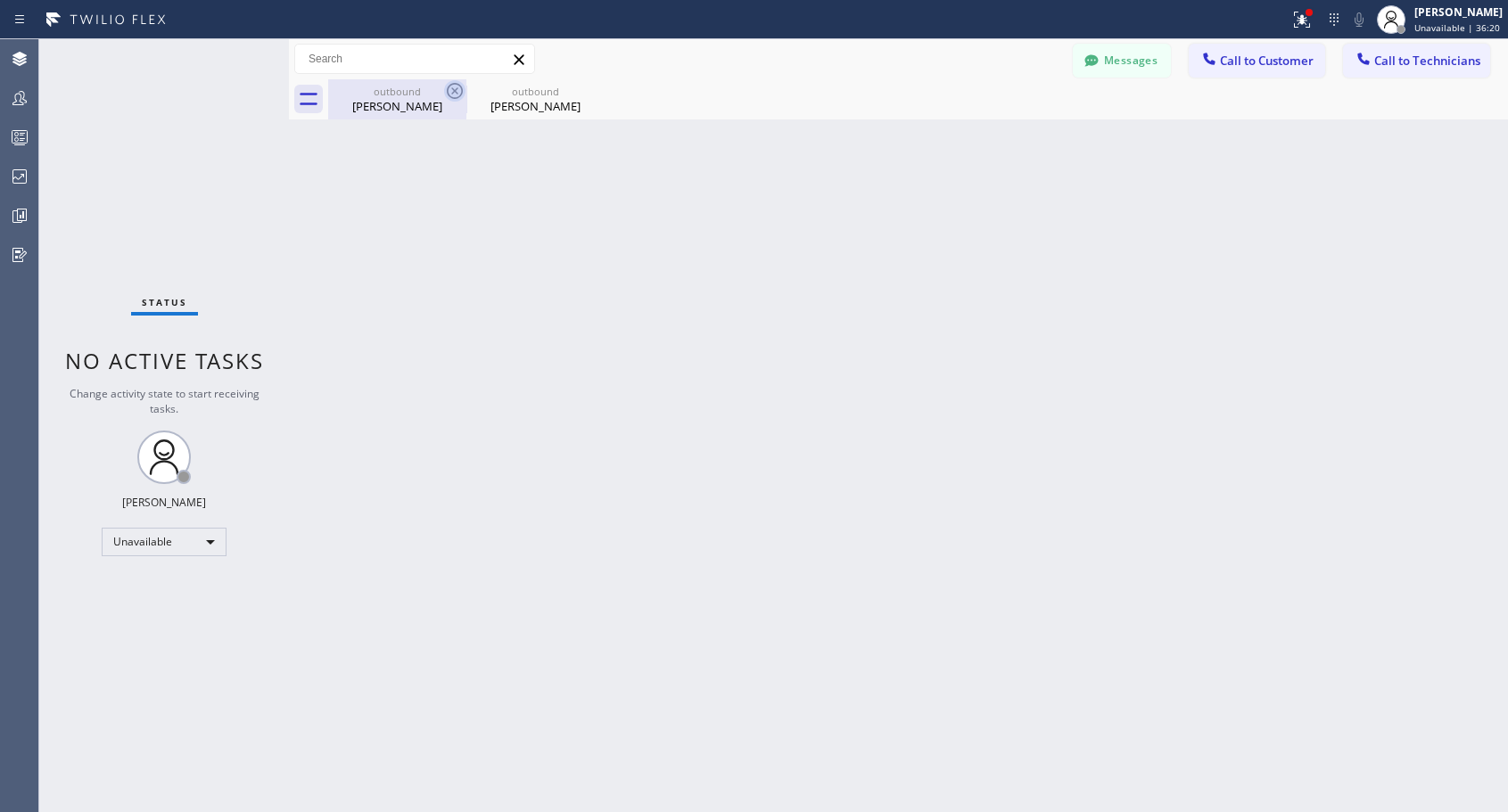
click at [453, 87] on icon at bounding box center [454, 90] width 21 height 21
click at [0, 0] on icon at bounding box center [0, 0] width 0 height 0
click at [1240, 69] on button "Call to Customer" at bounding box center [1257, 60] width 137 height 34
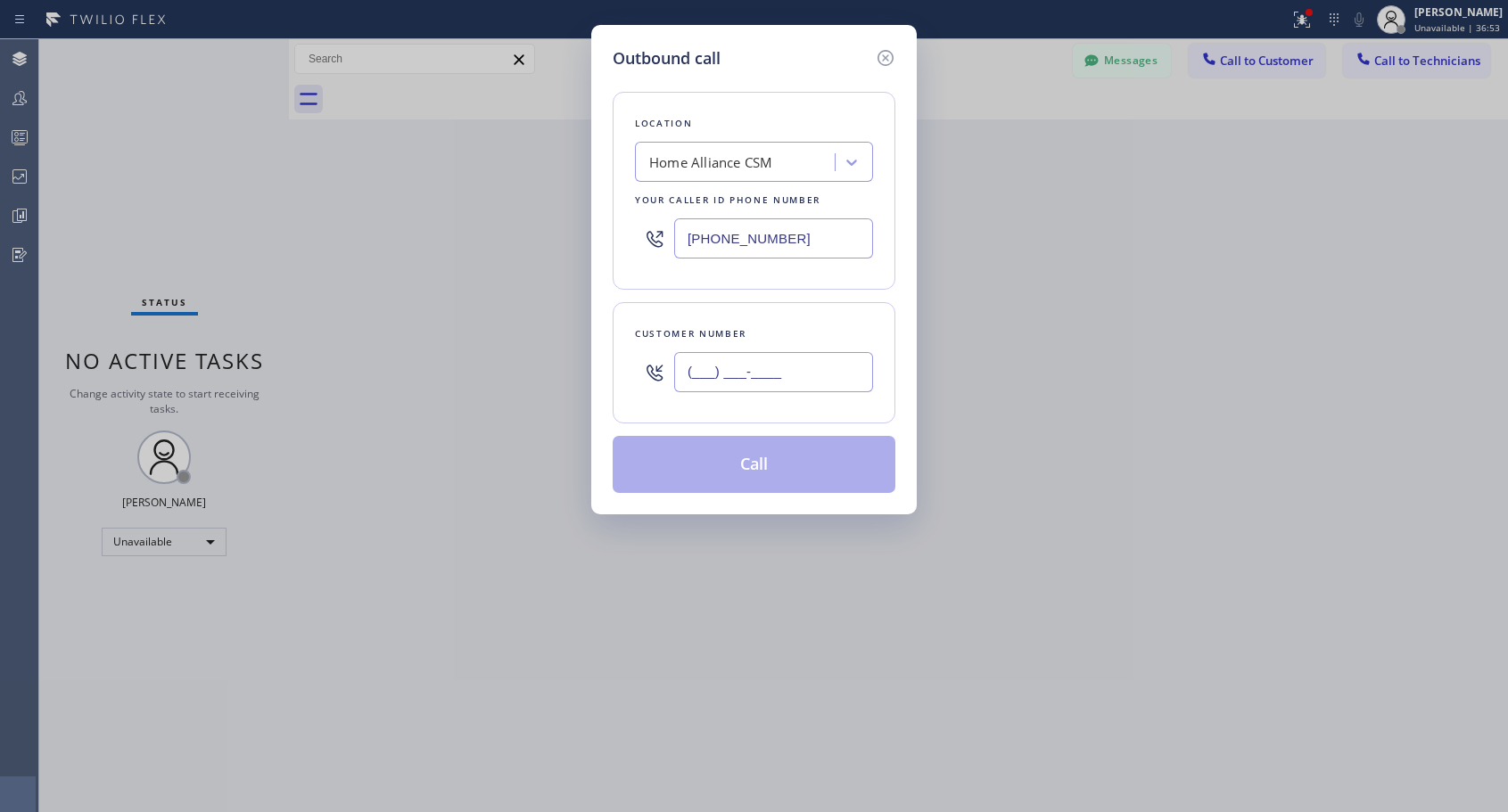
click at [823, 374] on input "(___) ___-____" at bounding box center [773, 372] width 199 height 40
paste input "206) 795-7326"
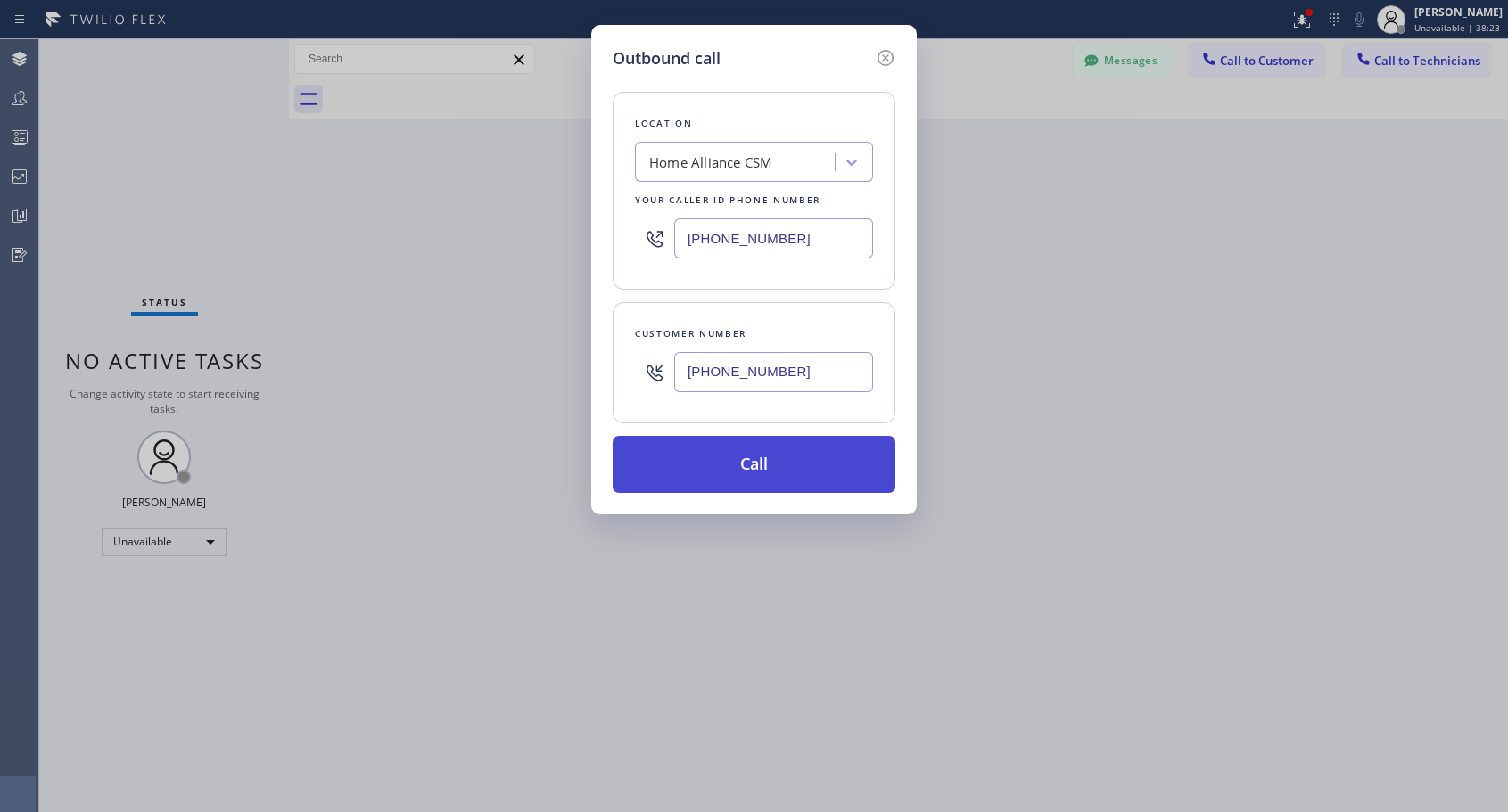
type input "(206) 795-7326"
click at [795, 472] on button "Call" at bounding box center [754, 464] width 283 height 57
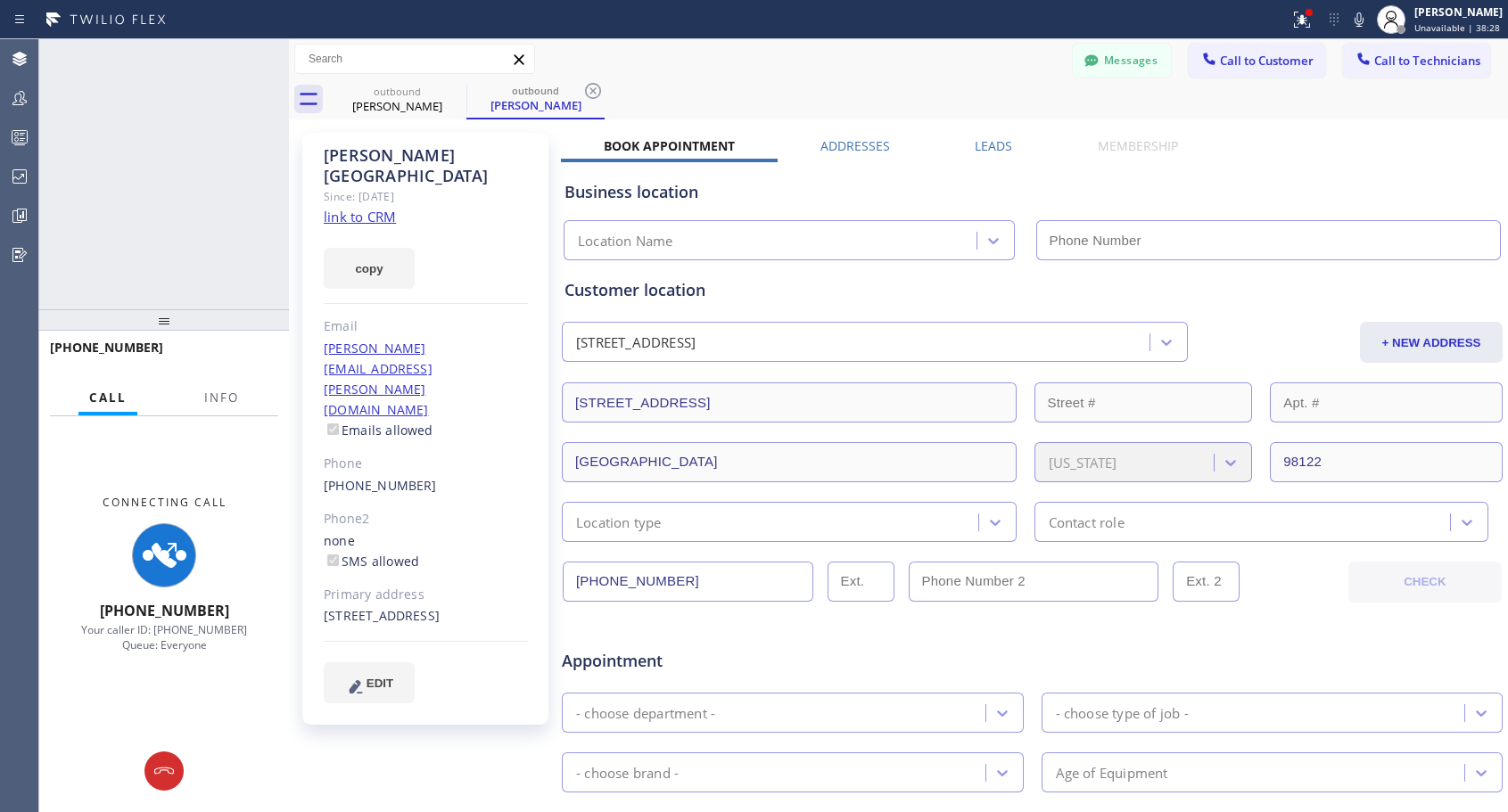
type input "[PHONE_NUMBER]"
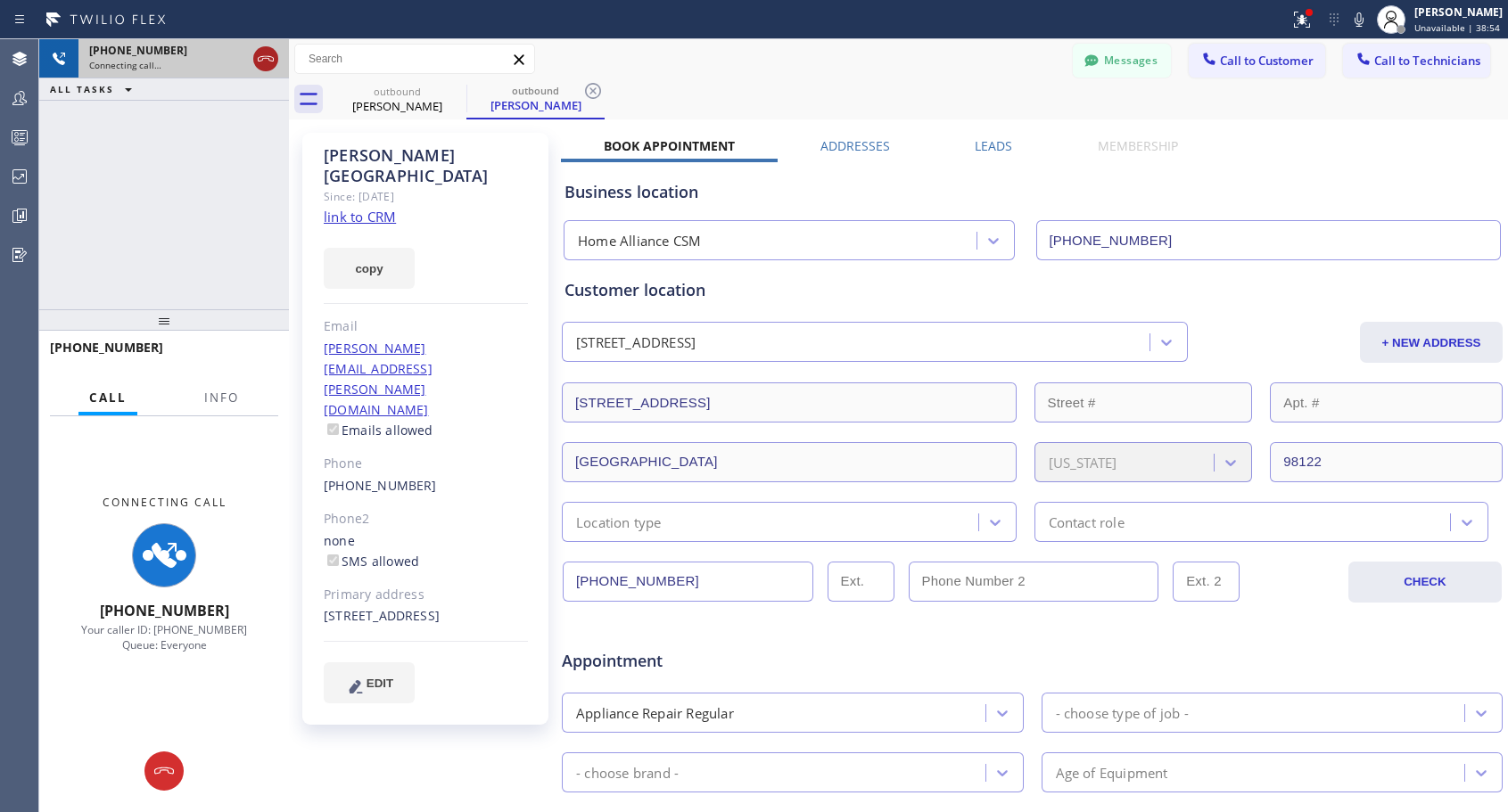
click at [263, 61] on icon at bounding box center [265, 58] width 21 height 21
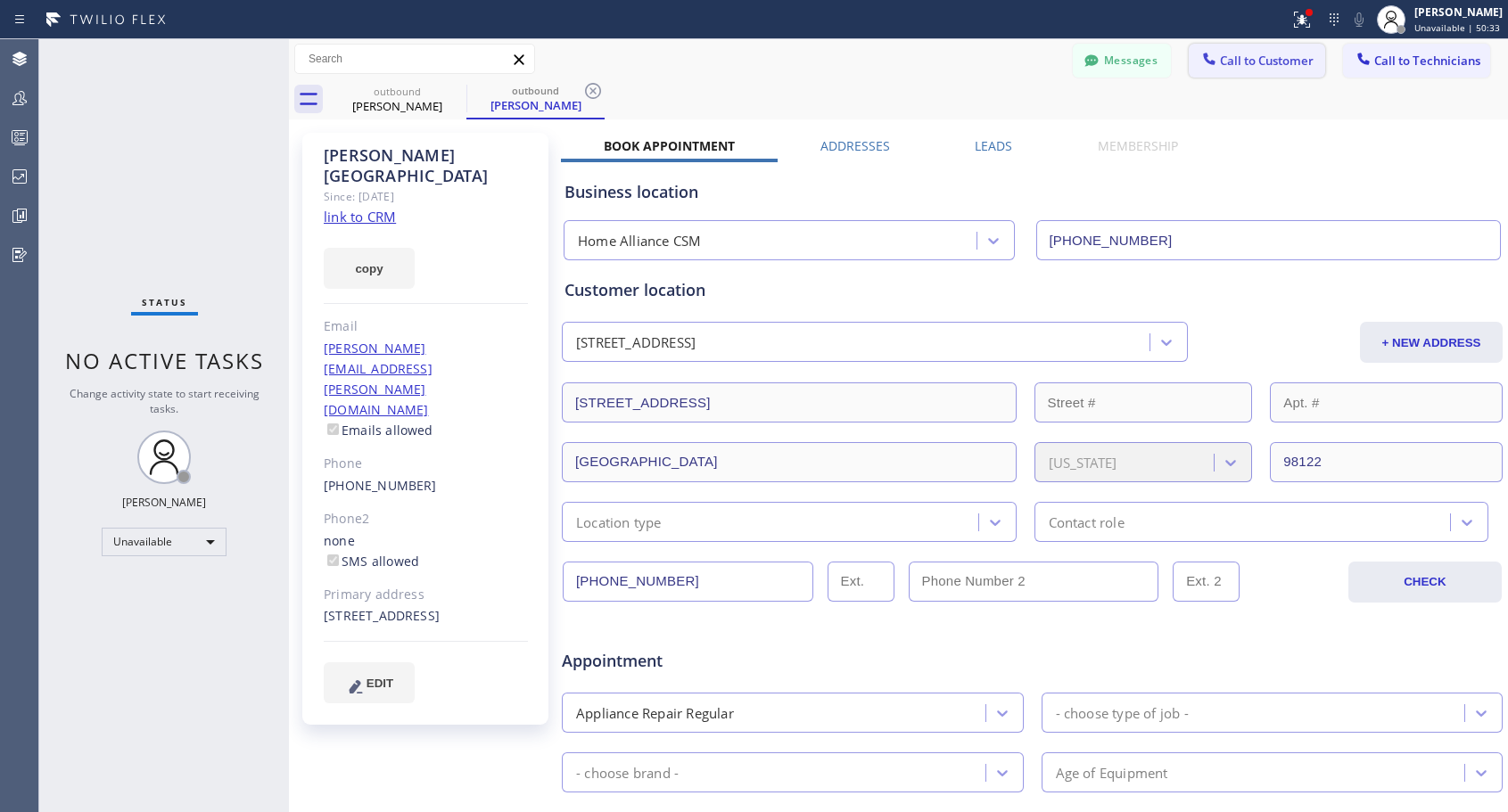
click at [1275, 66] on span "Call to Customer" at bounding box center [1266, 61] width 94 height 16
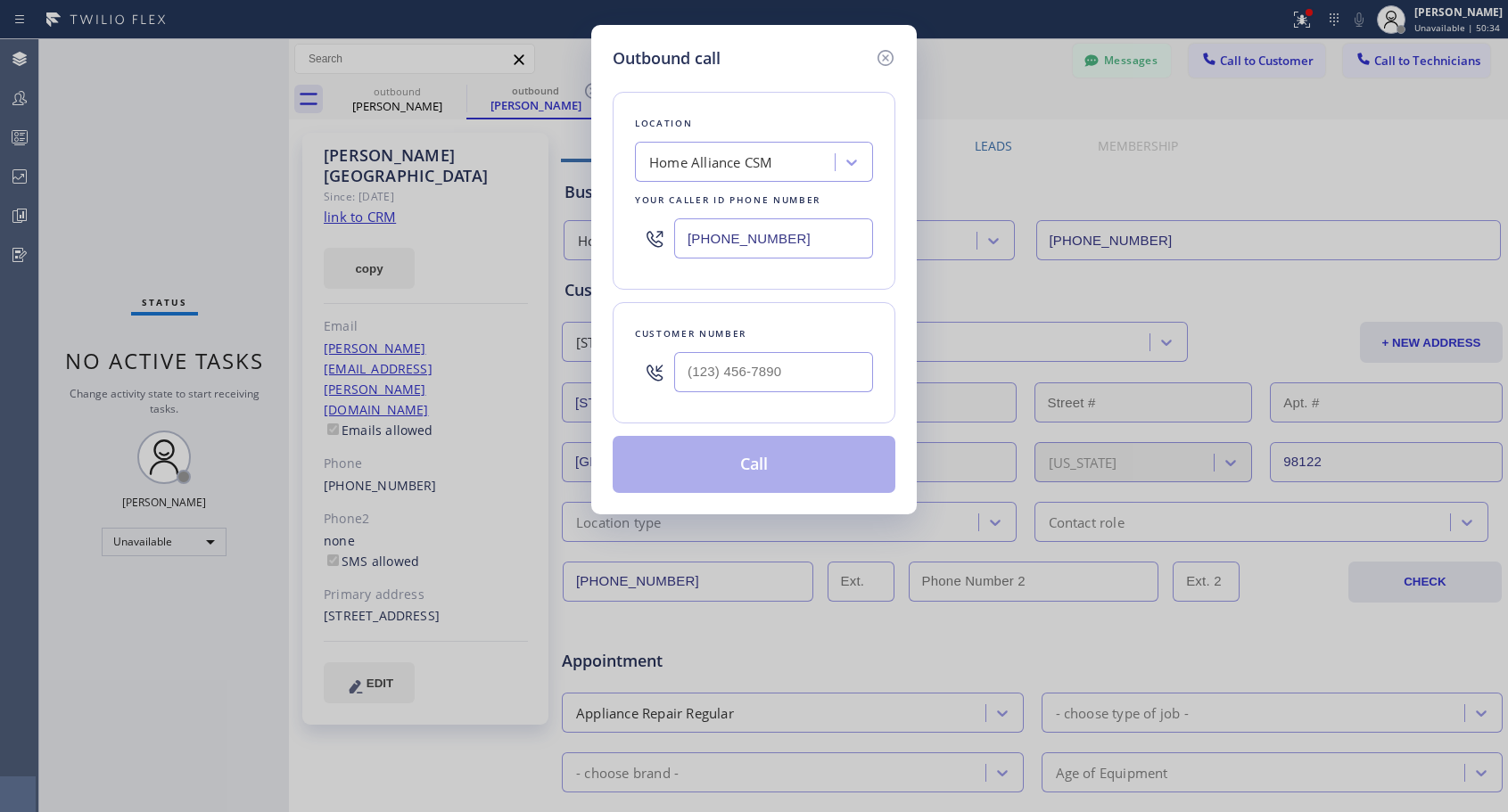
click at [798, 396] on div at bounding box center [773, 373] width 199 height 58
click at [804, 374] on input "(___) ___-____" at bounding box center [773, 372] width 199 height 40
paste input "909) 896-4819"
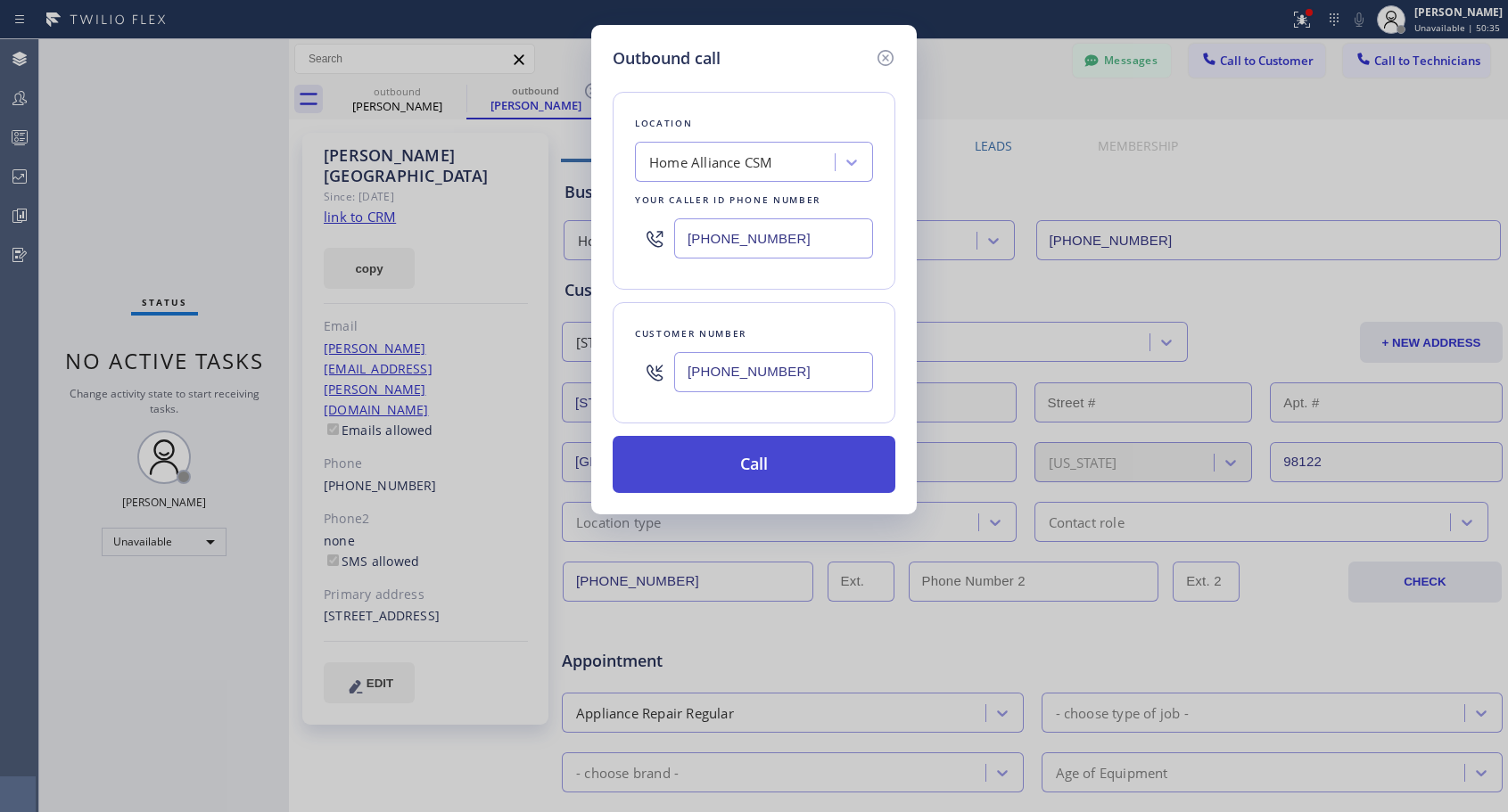
type input "(909) 896-4819"
click at [769, 469] on button "Call" at bounding box center [754, 464] width 283 height 57
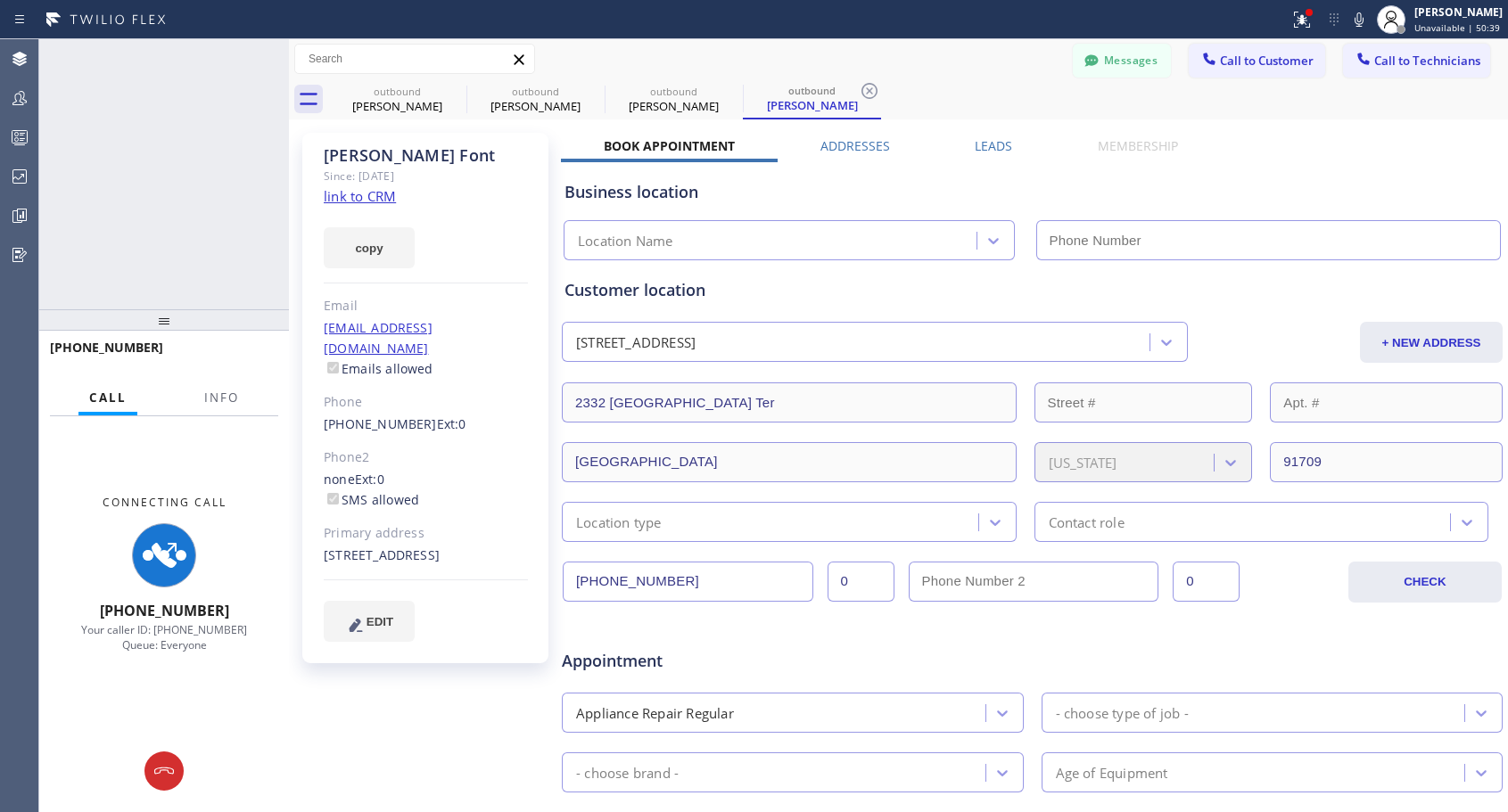
type input "[PHONE_NUMBER]"
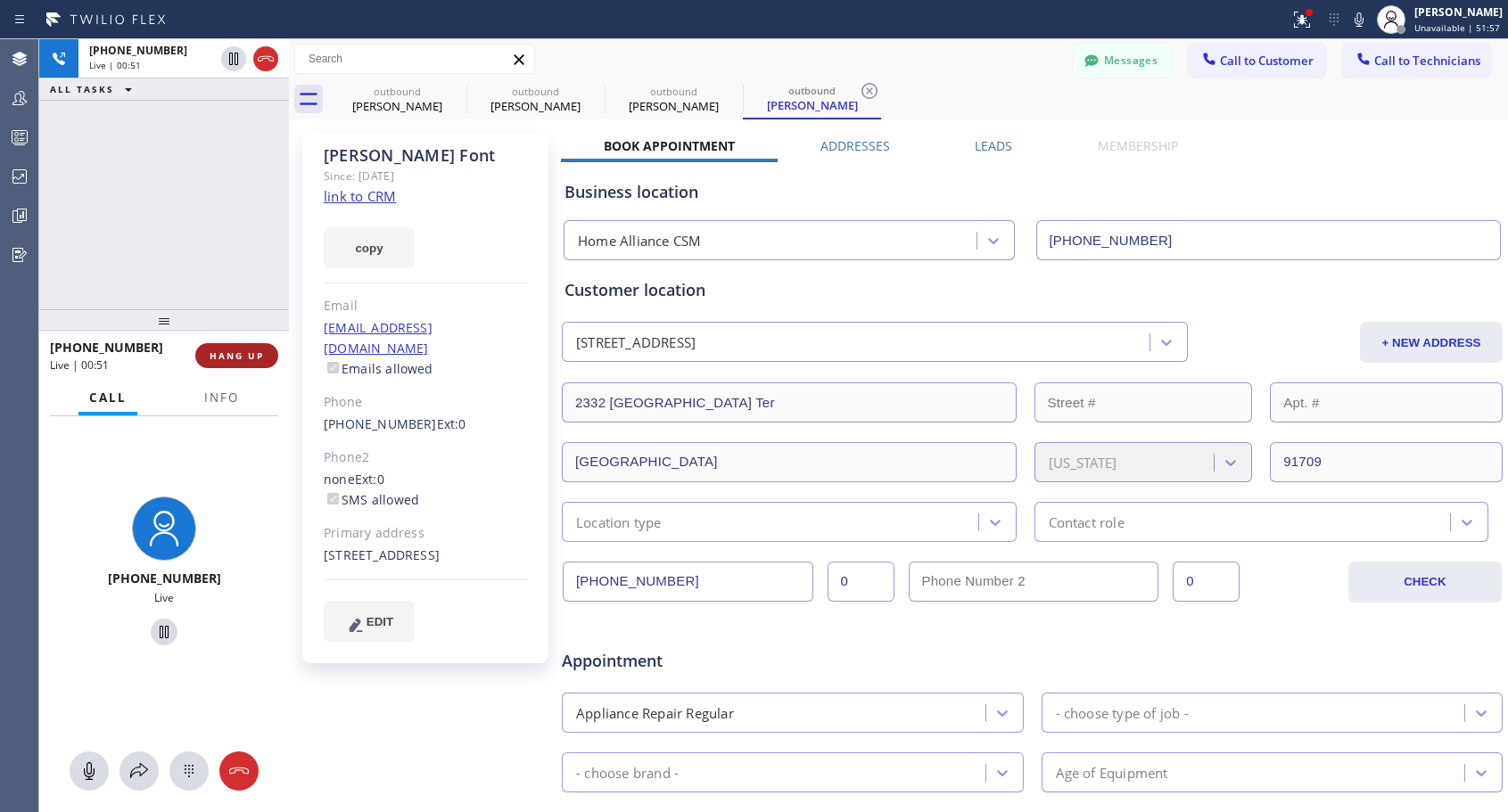
click at [252, 357] on span "HANG UP" at bounding box center [237, 355] width 55 height 13
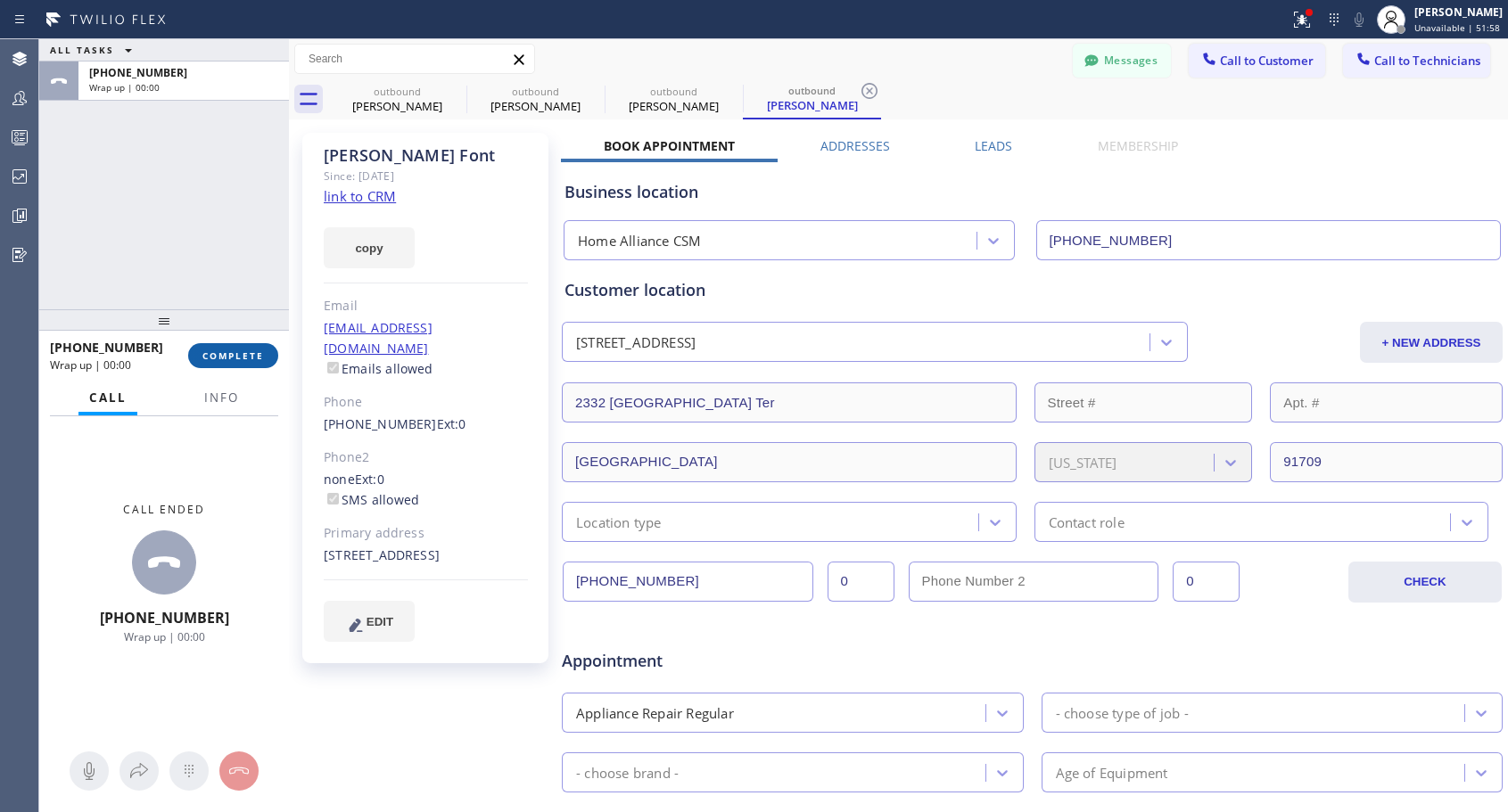
click at [252, 357] on span "COMPLETE" at bounding box center [232, 355] width 61 height 13
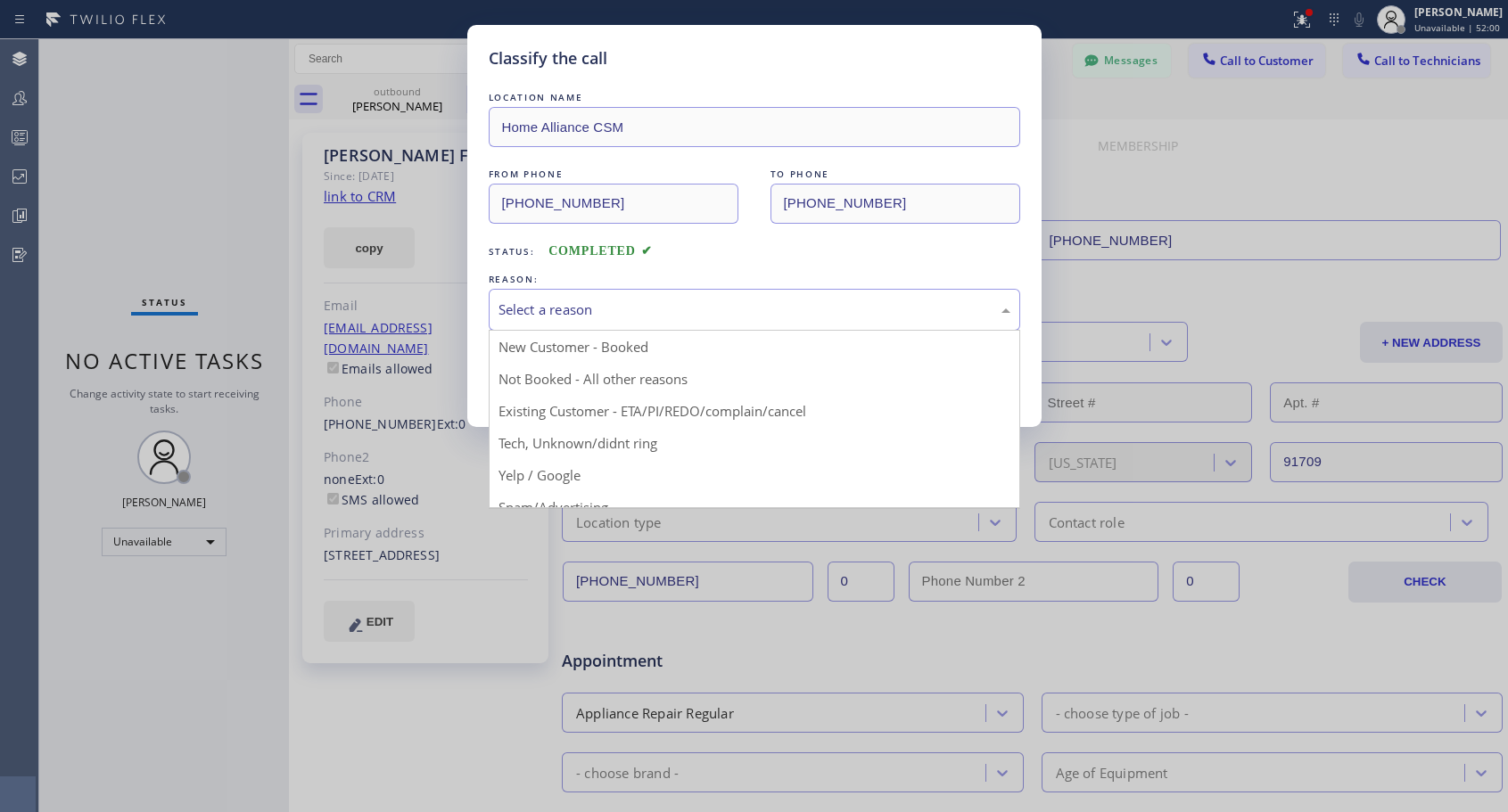
click at [660, 316] on div "Select a reason" at bounding box center [754, 310] width 511 height 20
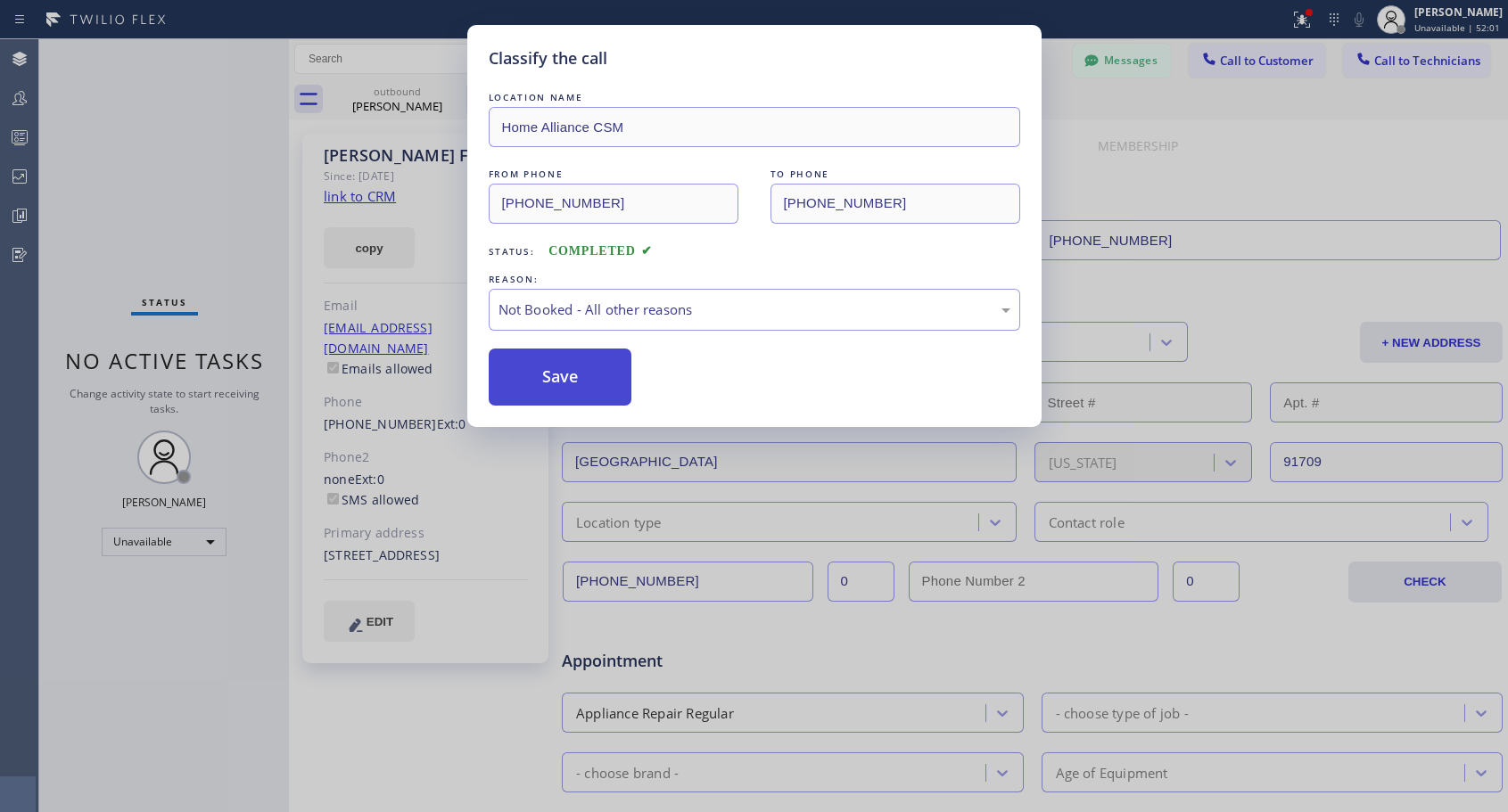
click at [595, 377] on button "Save" at bounding box center [560, 376] width 143 height 57
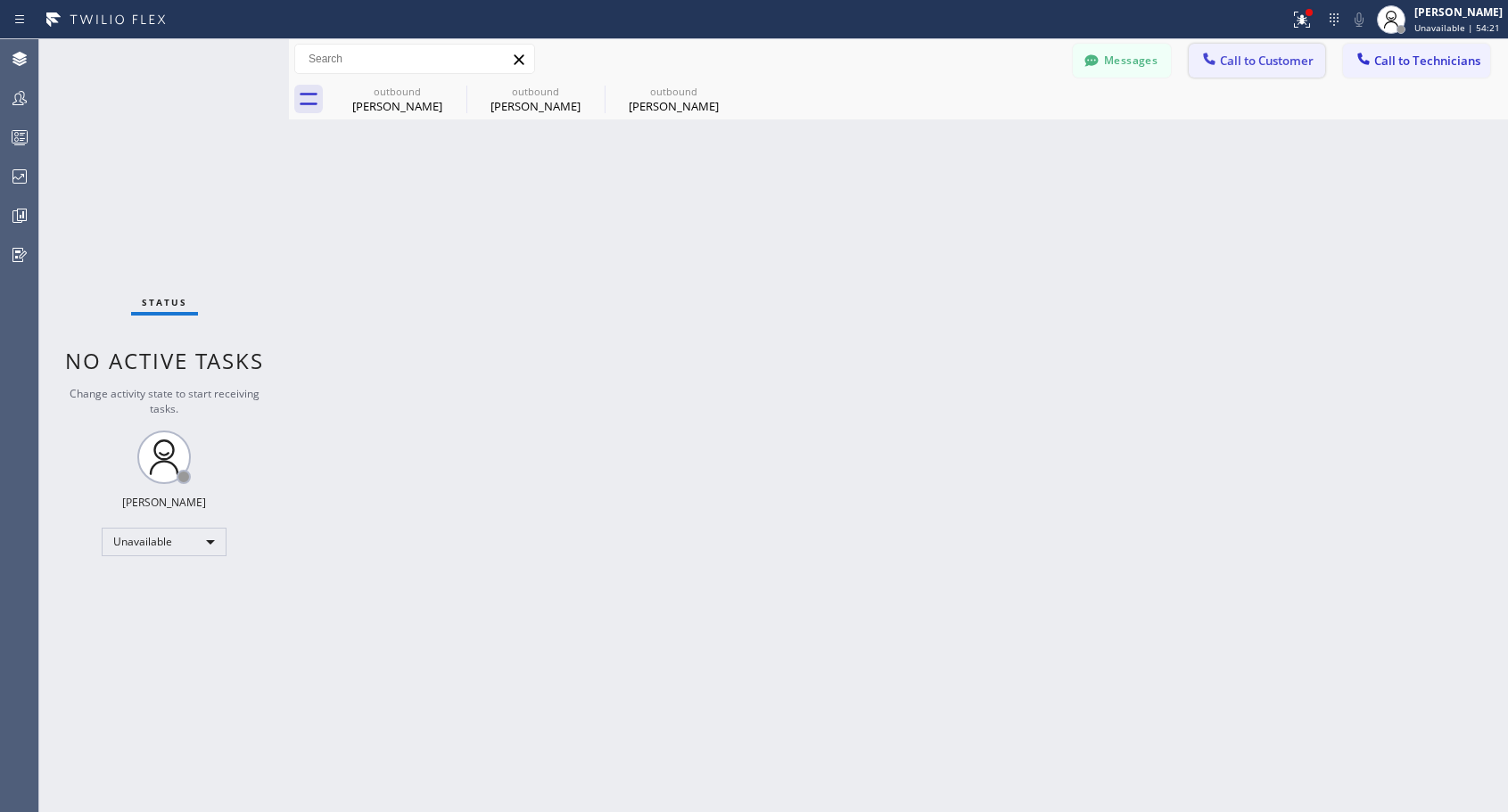
click at [1219, 61] on div at bounding box center [1209, 60] width 21 height 21
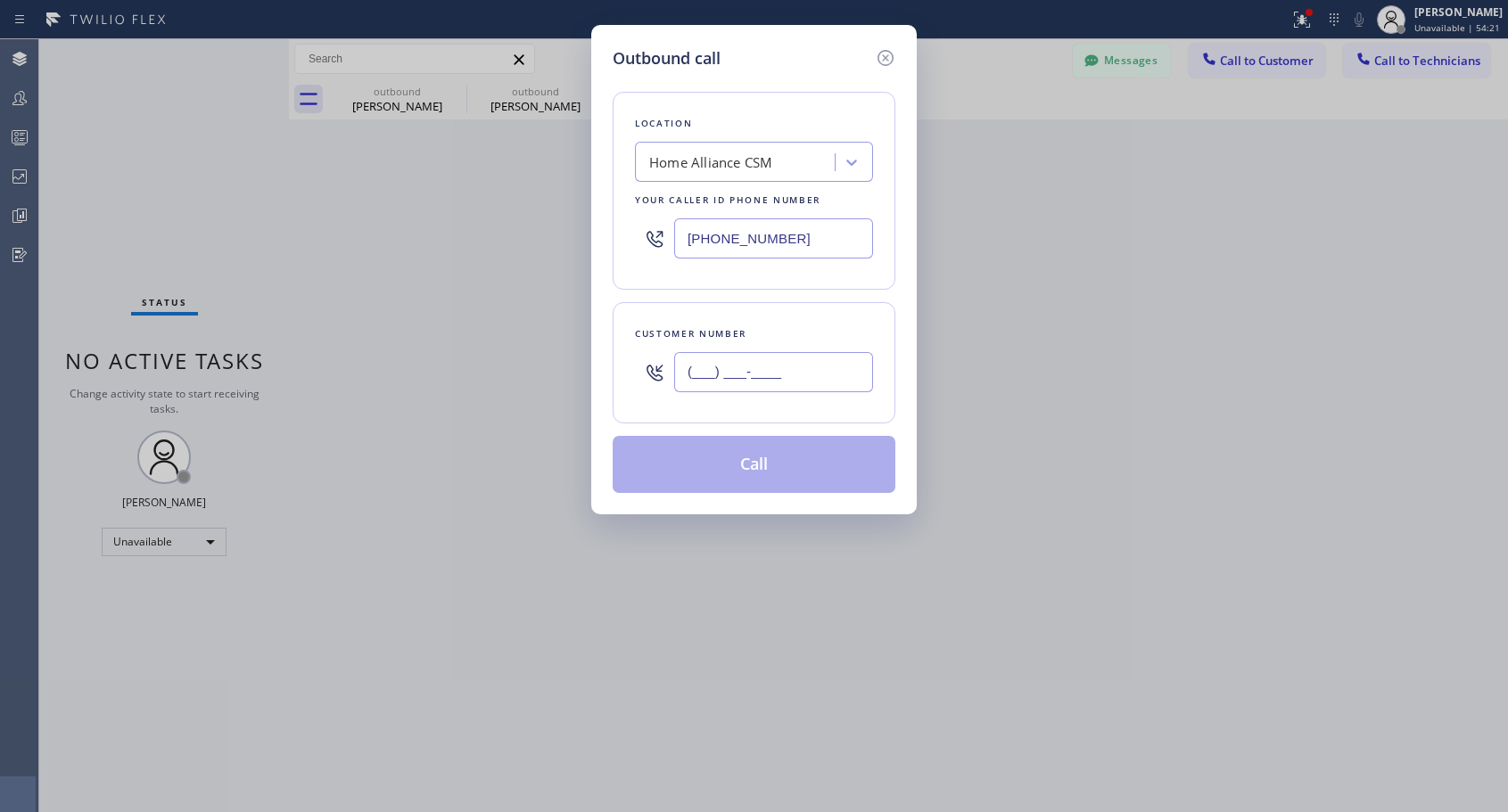
click at [769, 381] on input "(___) ___-____" at bounding box center [773, 372] width 199 height 40
paste input "310) 283-9641"
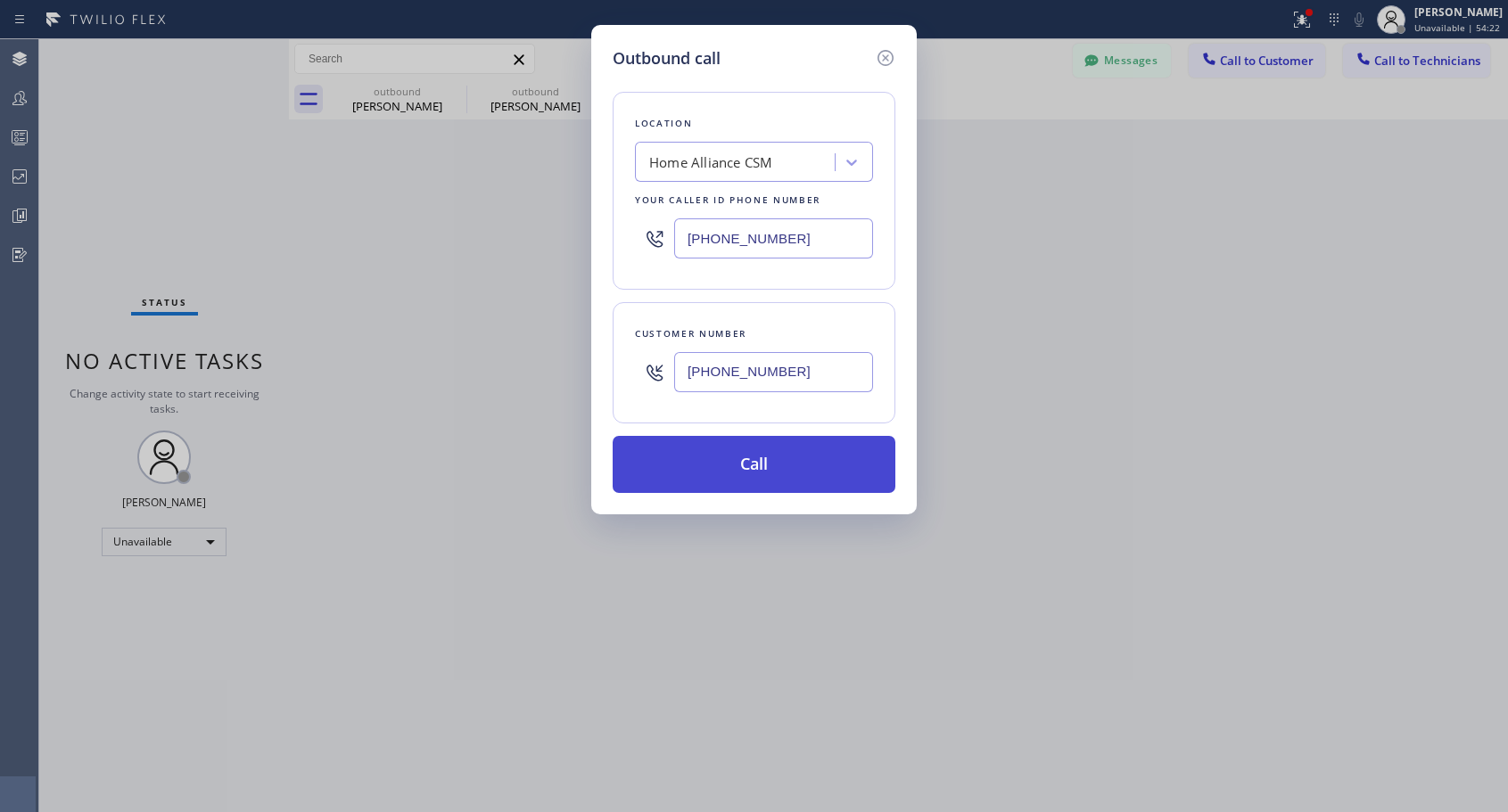
type input "(310) 283-9641"
click at [769, 482] on button "Call" at bounding box center [754, 464] width 283 height 57
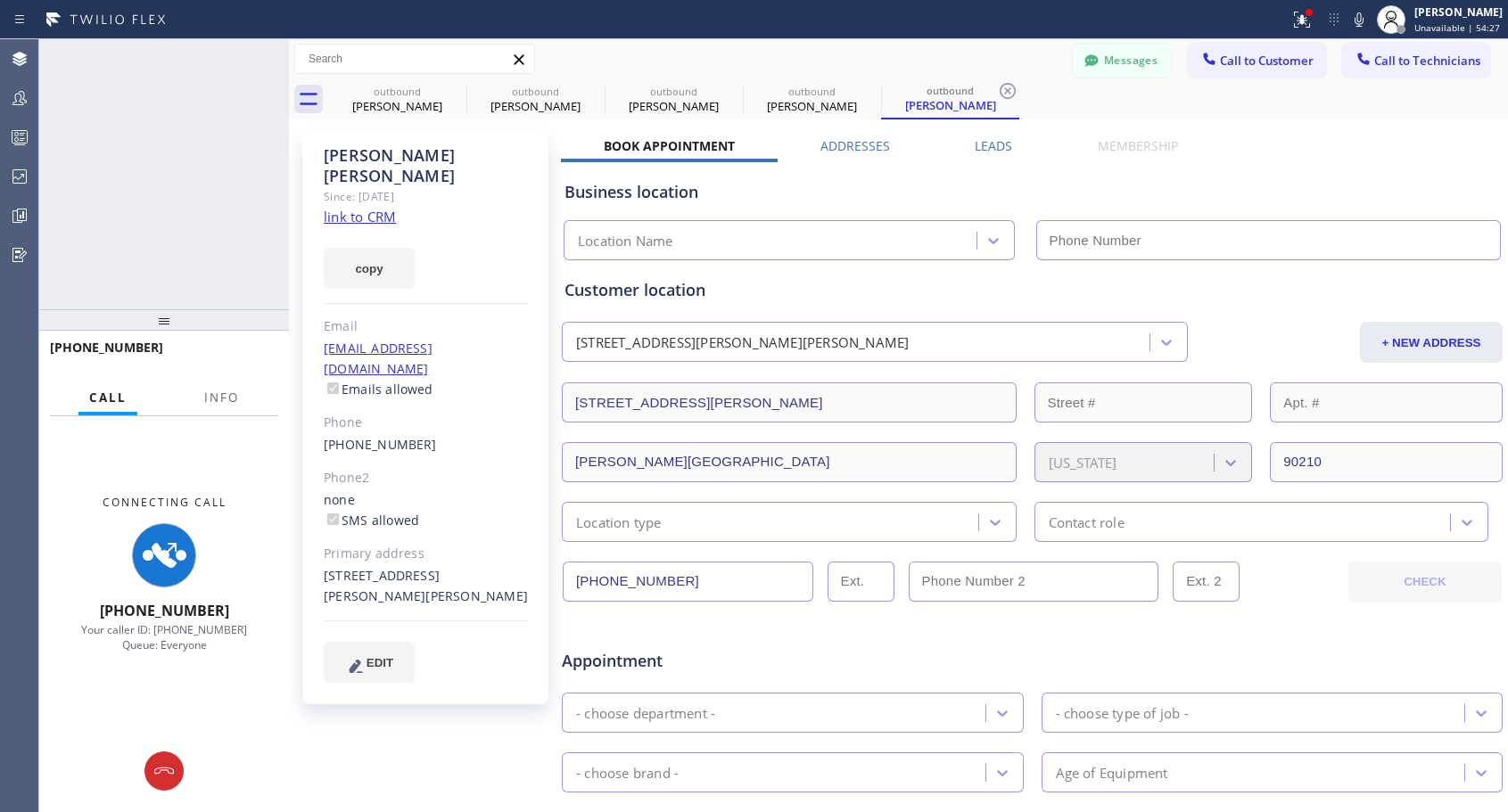
type input "[PHONE_NUMBER]"
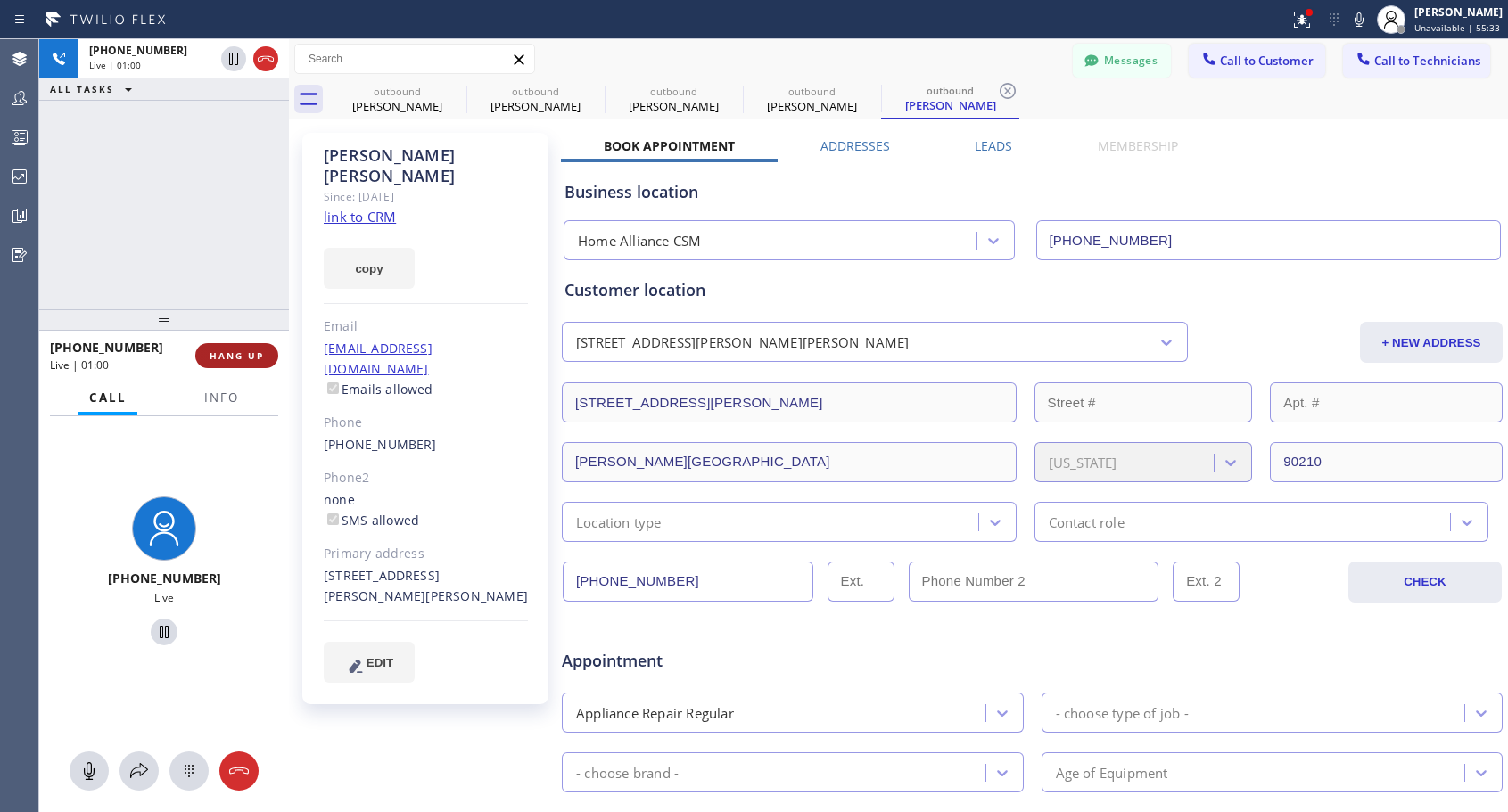
click at [231, 357] on span "HANG UP" at bounding box center [237, 355] width 55 height 13
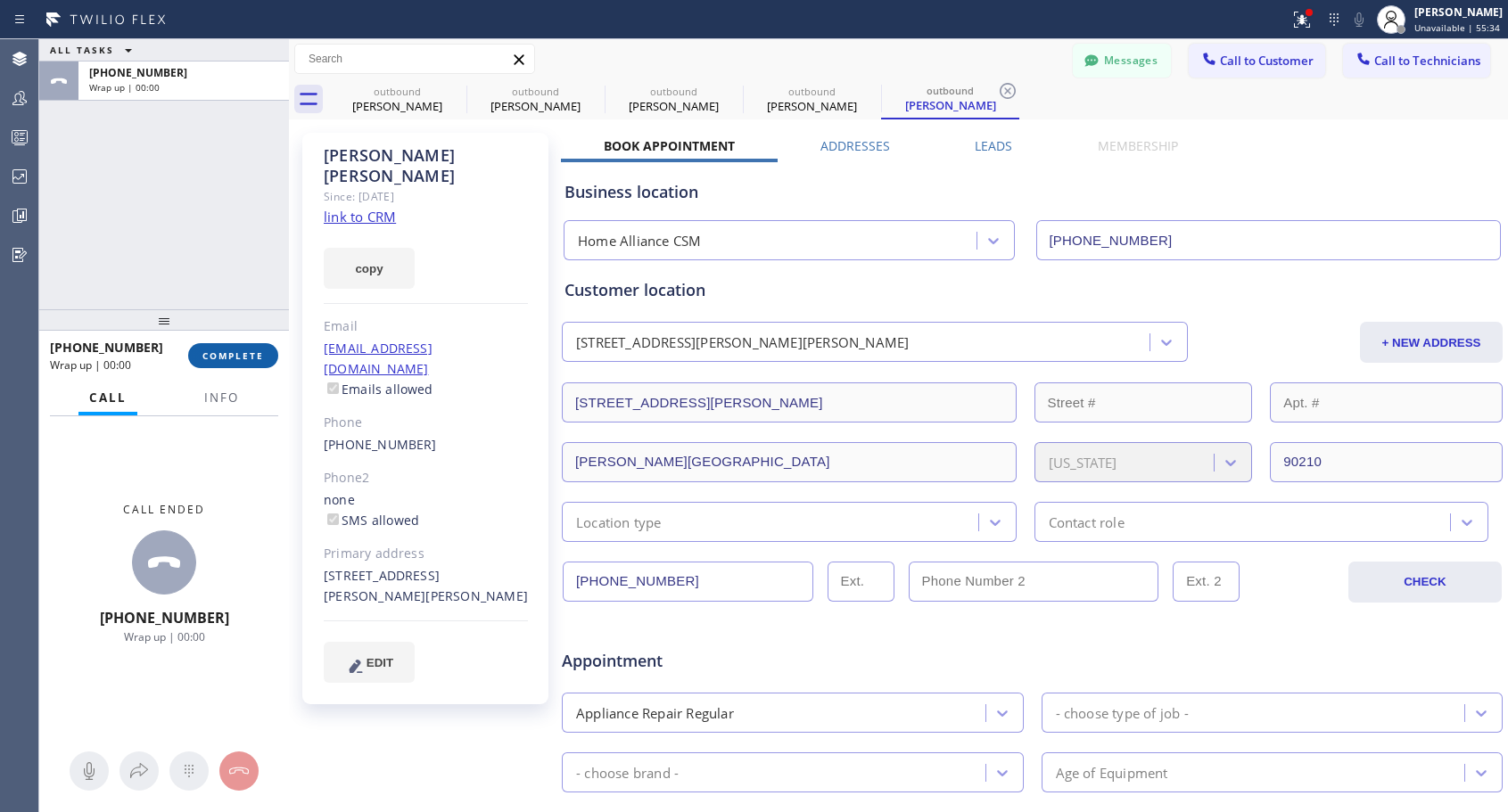
click at [231, 357] on span "COMPLETE" at bounding box center [232, 355] width 61 height 13
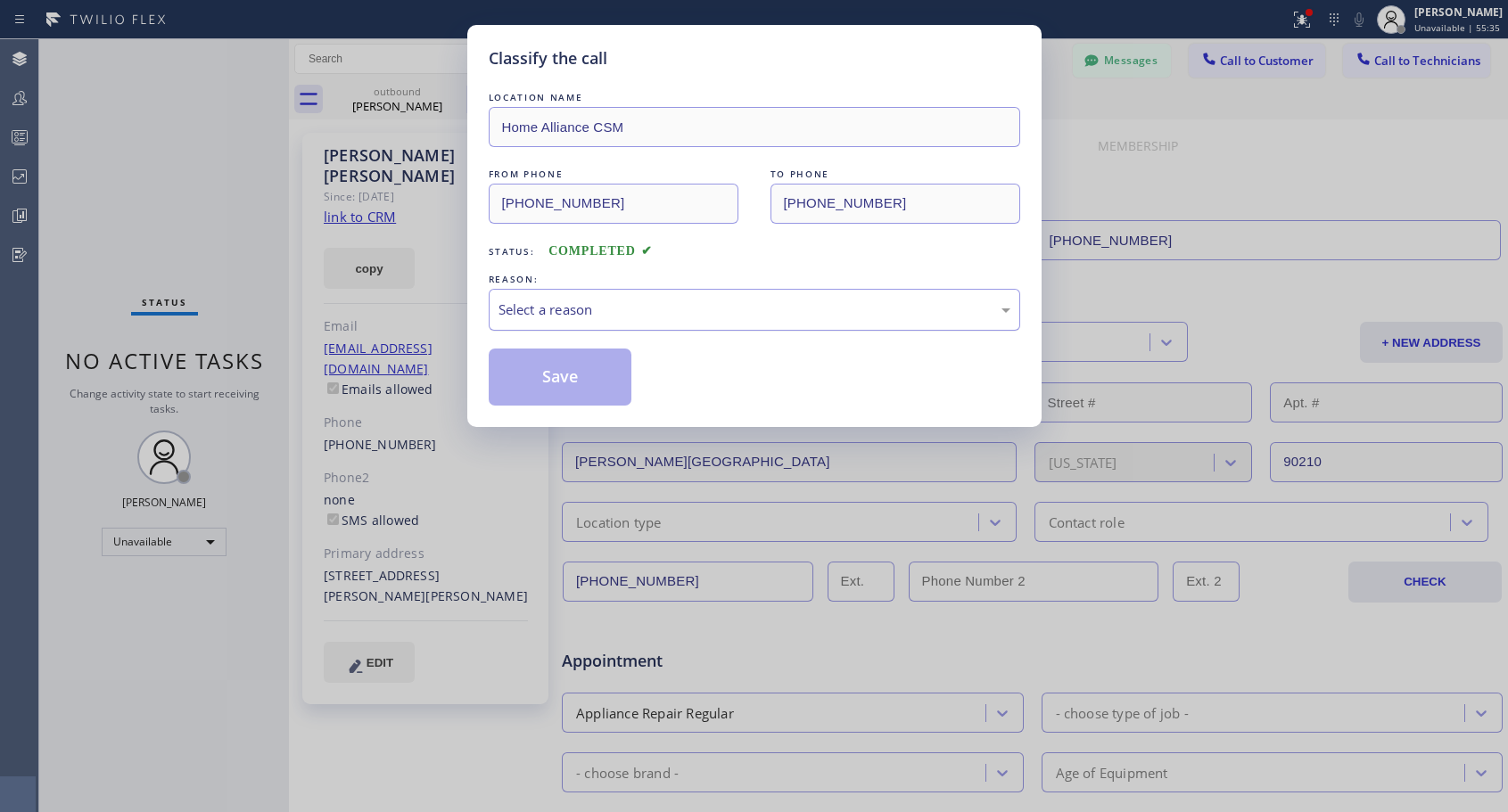
click at [724, 304] on div "Select a reason" at bounding box center [754, 310] width 511 height 20
click at [616, 384] on button "Save" at bounding box center [560, 376] width 143 height 57
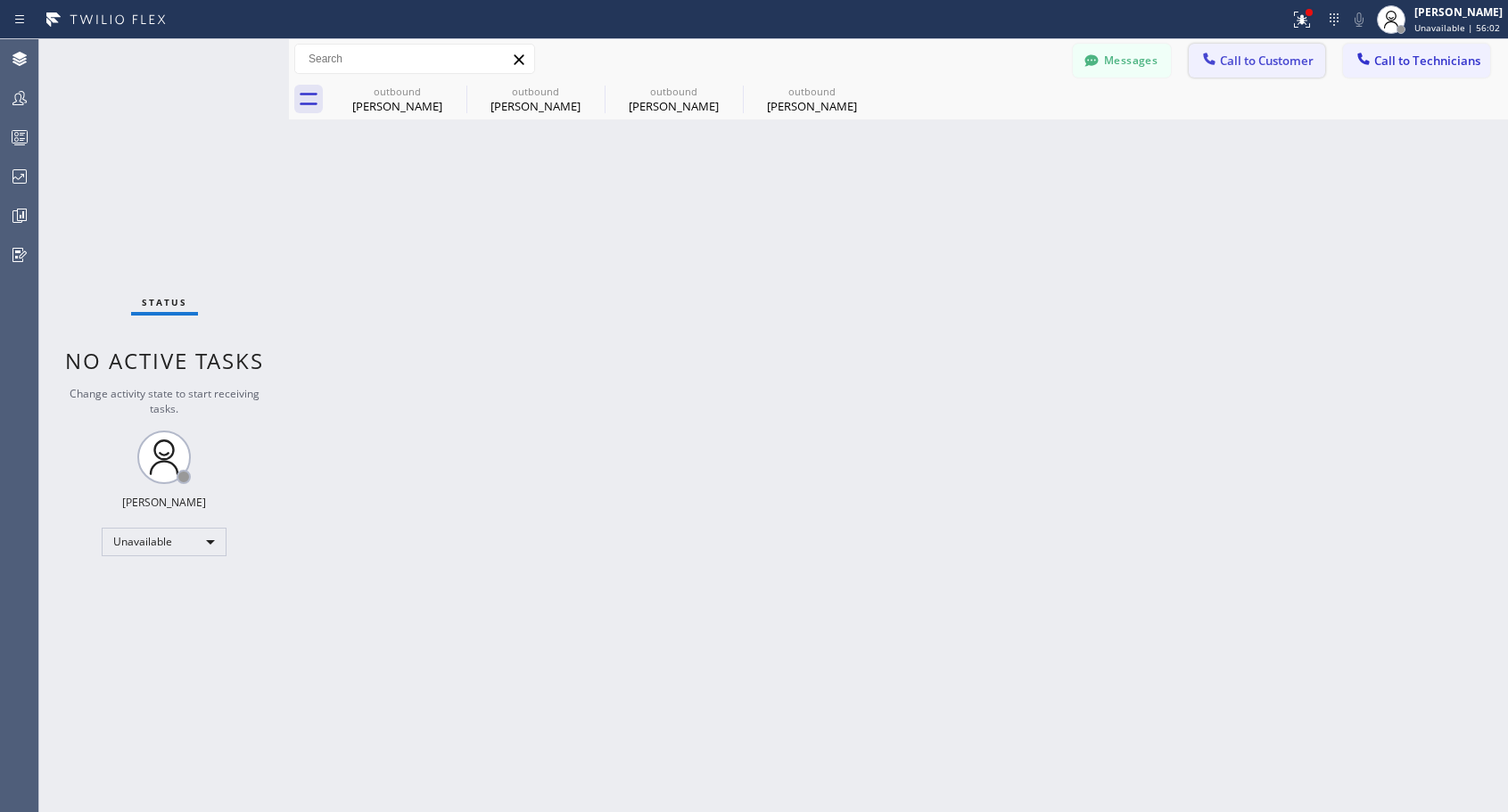
click at [1232, 64] on span "Call to Customer" at bounding box center [1266, 61] width 94 height 16
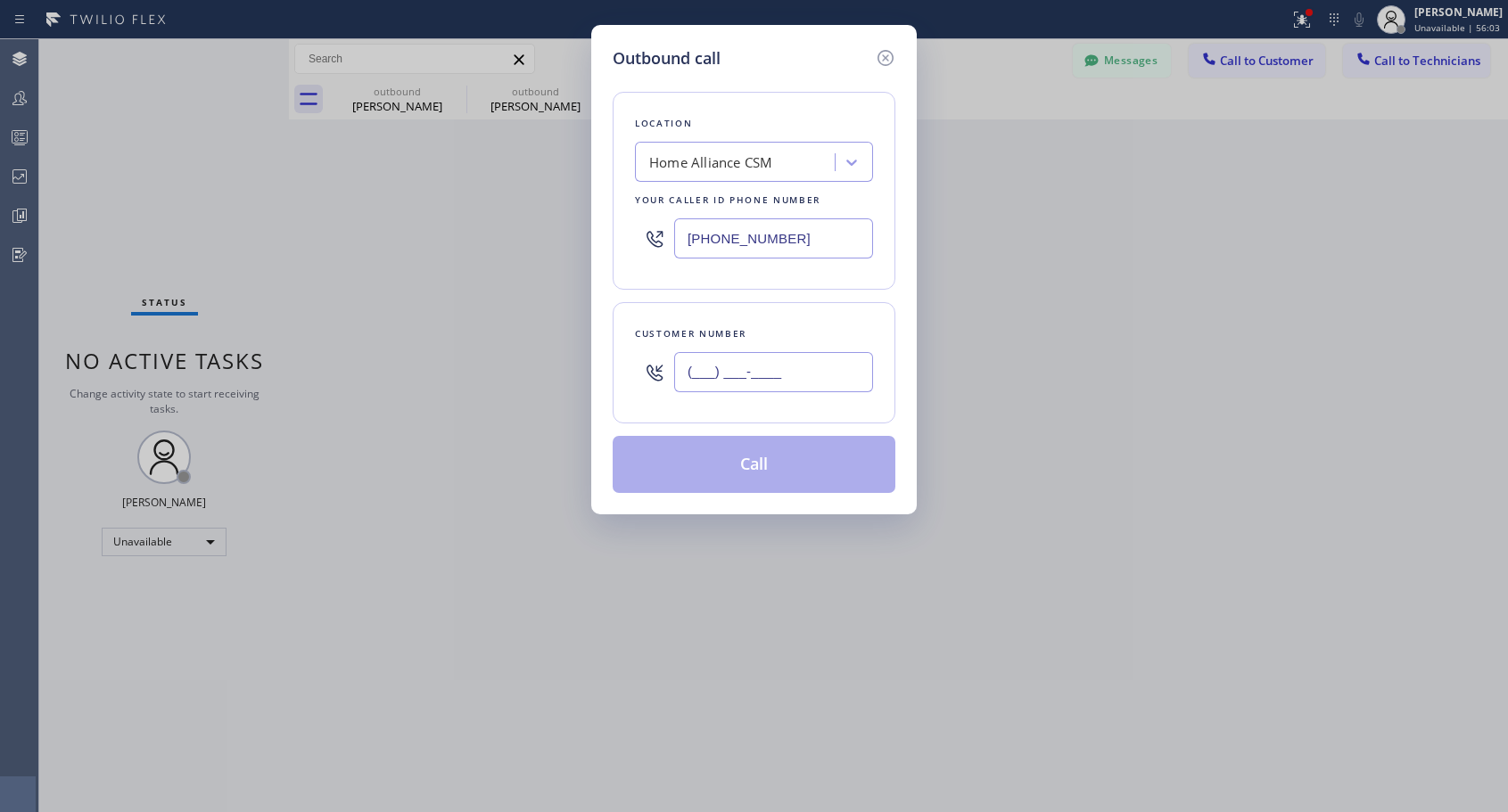
click at [796, 372] on input "(___) ___-____" at bounding box center [773, 372] width 199 height 40
paste input "917) 291-3996"
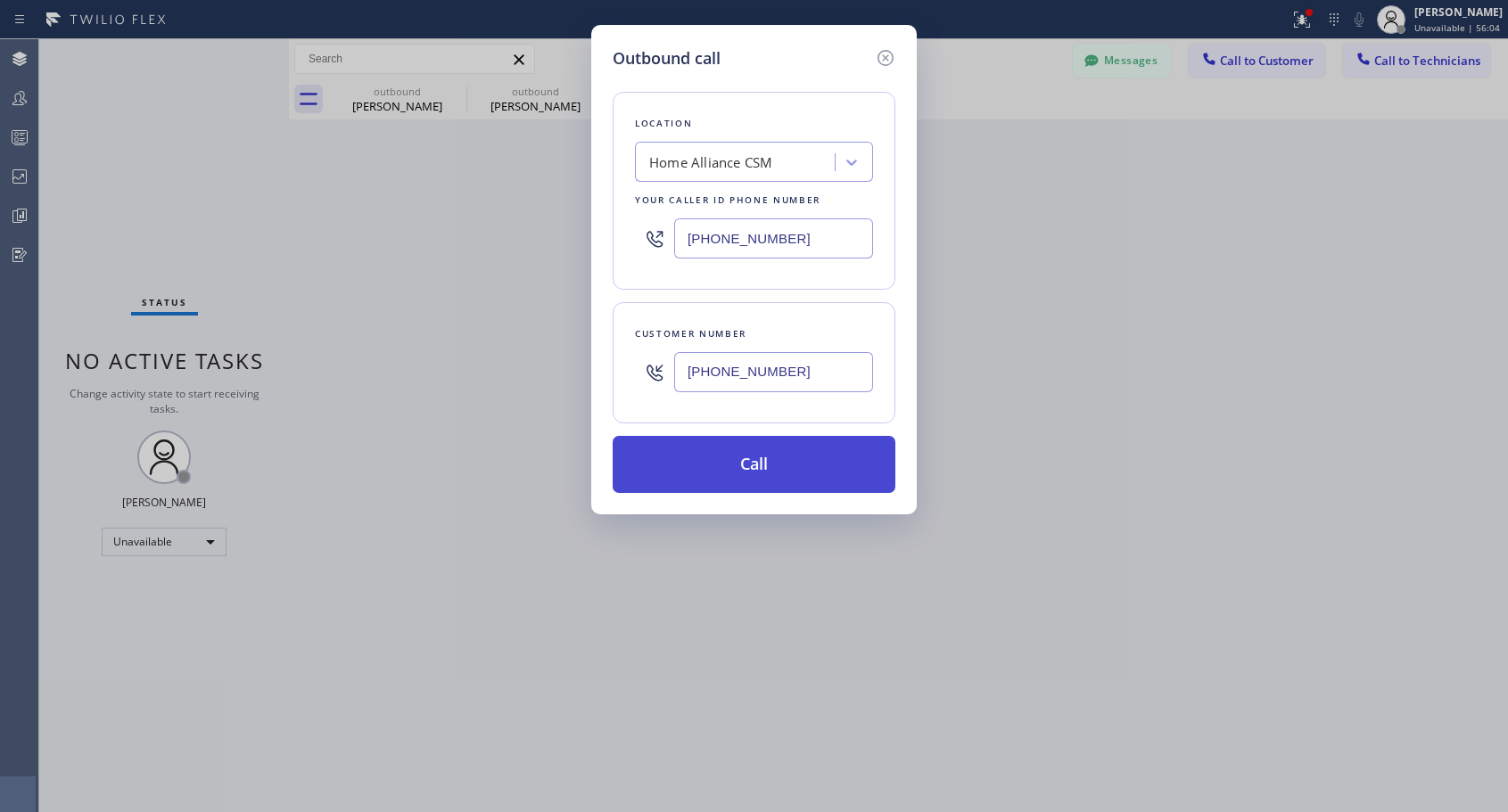
type input "(917) 291-3996"
click at [758, 468] on button "Call" at bounding box center [754, 464] width 283 height 57
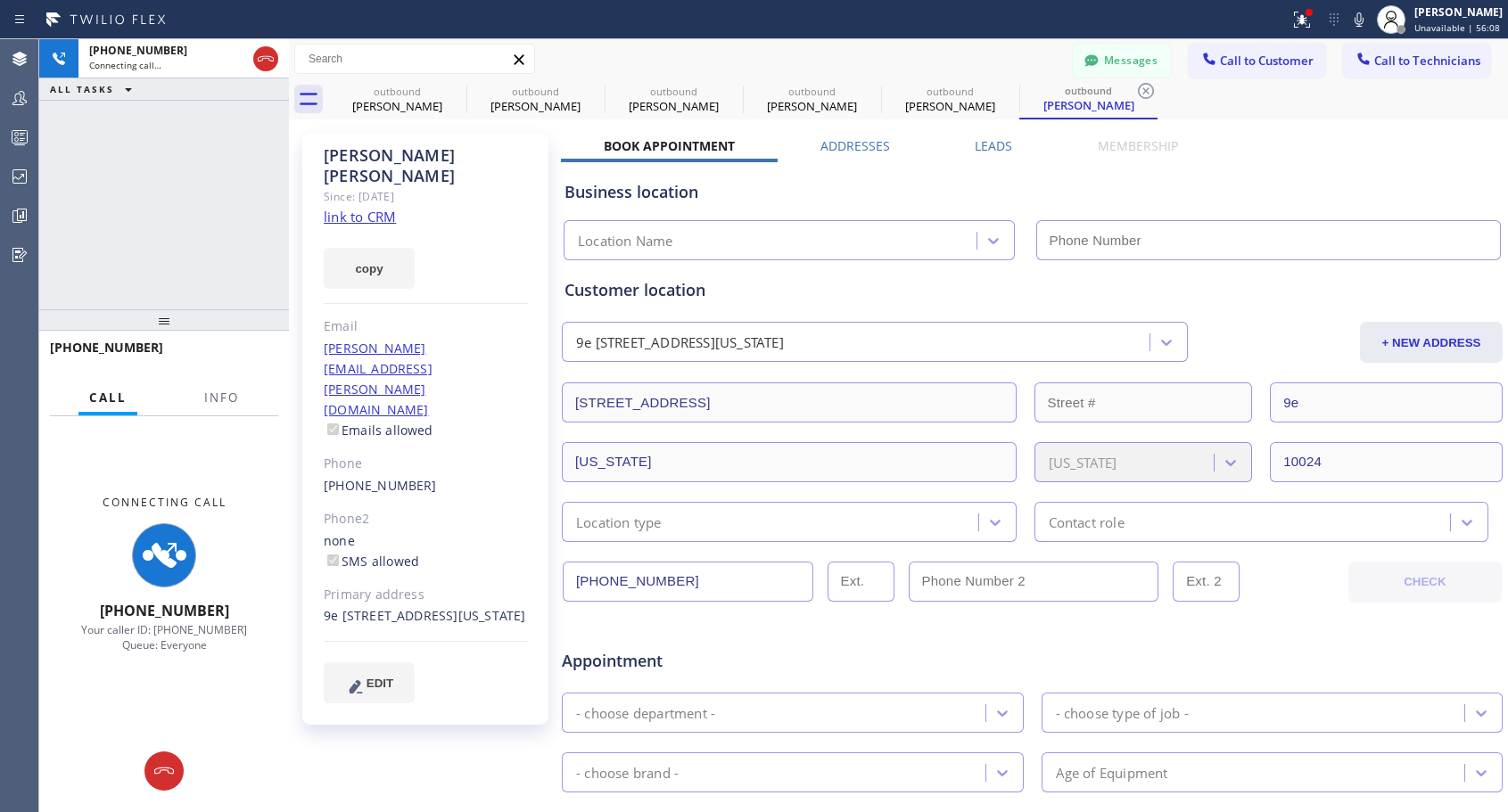
type input "[PHONE_NUMBER]"
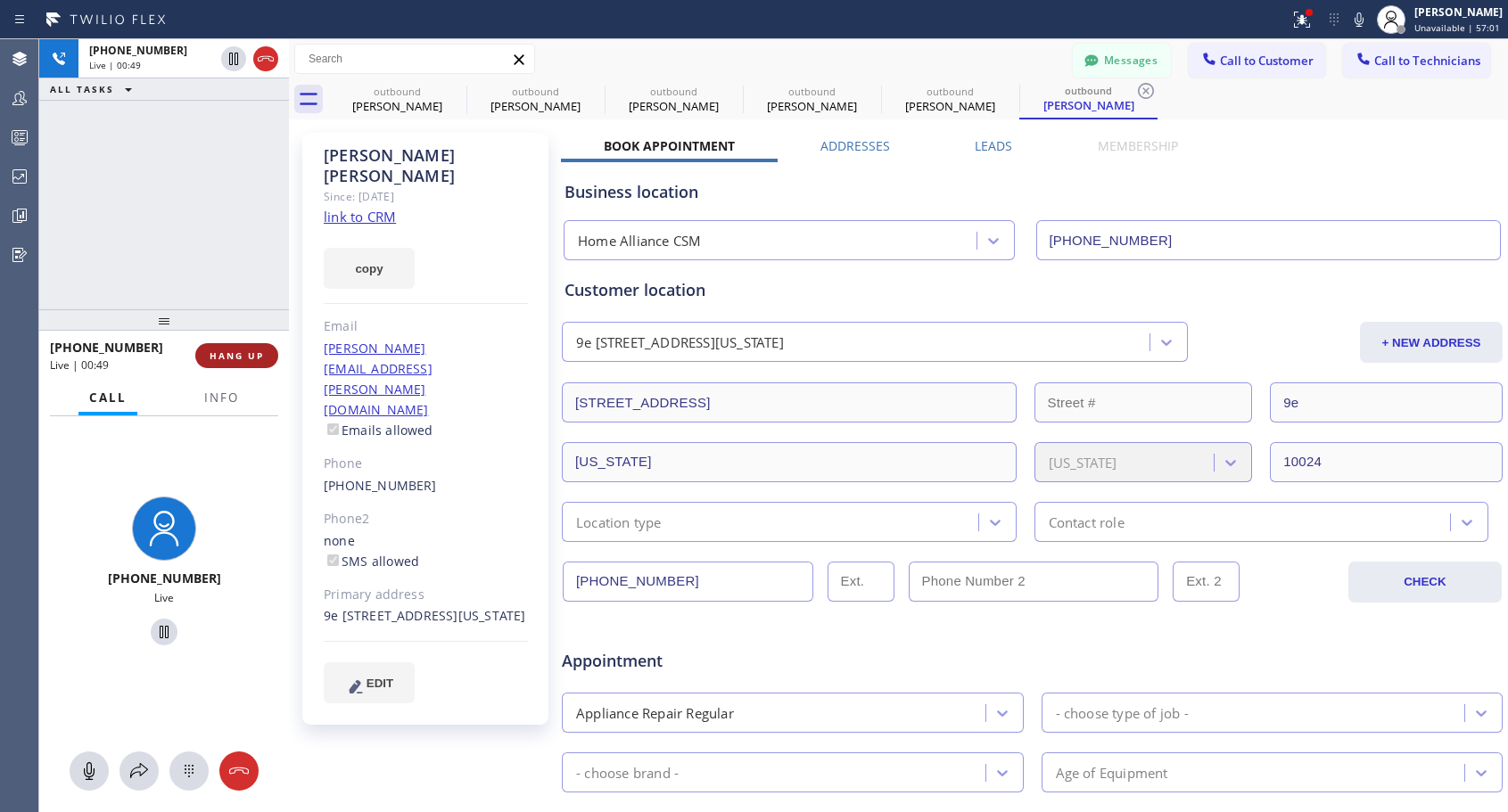
click at [225, 352] on span "HANG UP" at bounding box center [237, 355] width 55 height 13
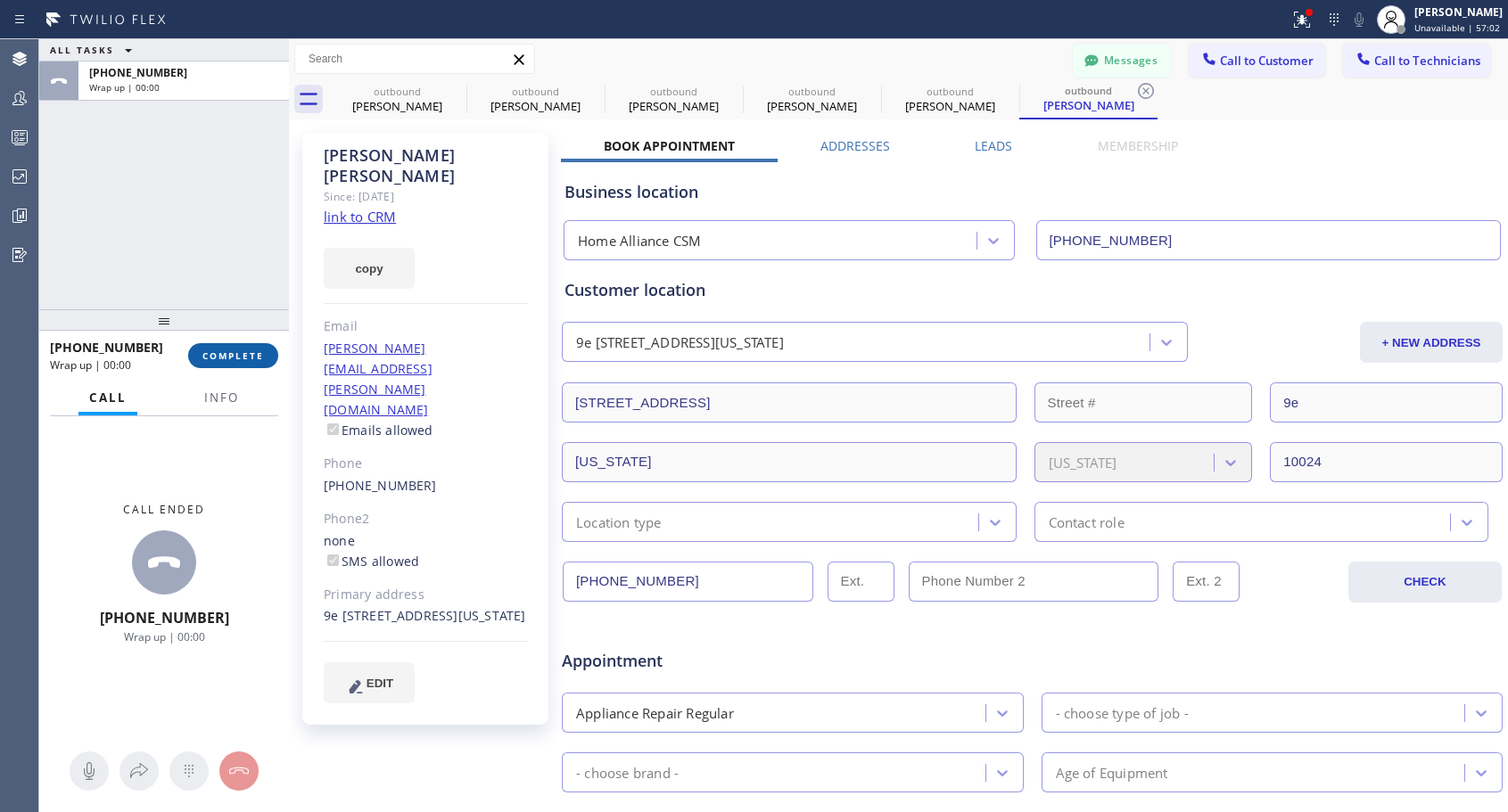
click at [225, 352] on span "COMPLETE" at bounding box center [232, 355] width 61 height 13
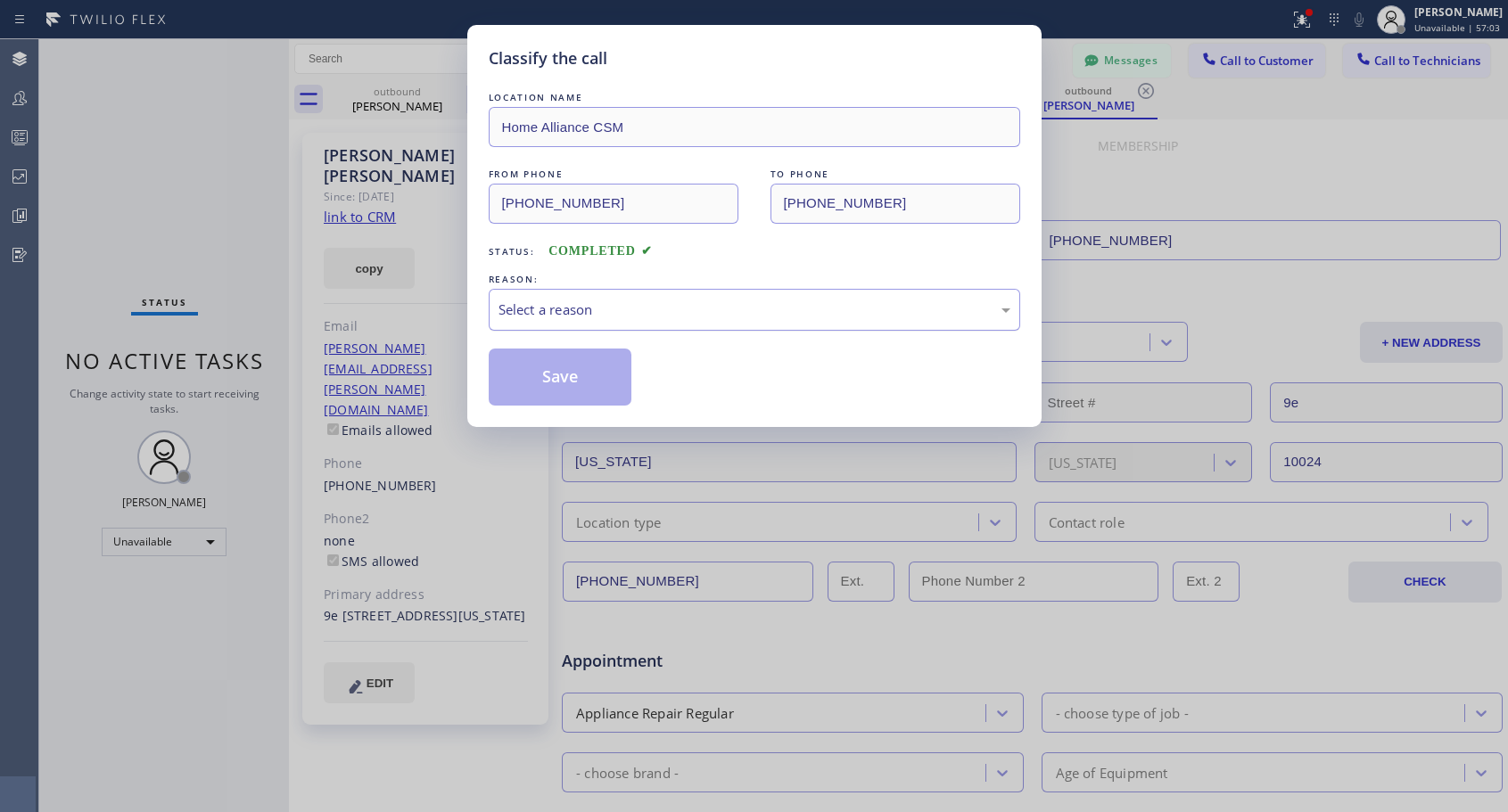
click at [797, 308] on div "Select a reason" at bounding box center [754, 310] width 511 height 20
click at [550, 384] on button "Save" at bounding box center [560, 376] width 143 height 57
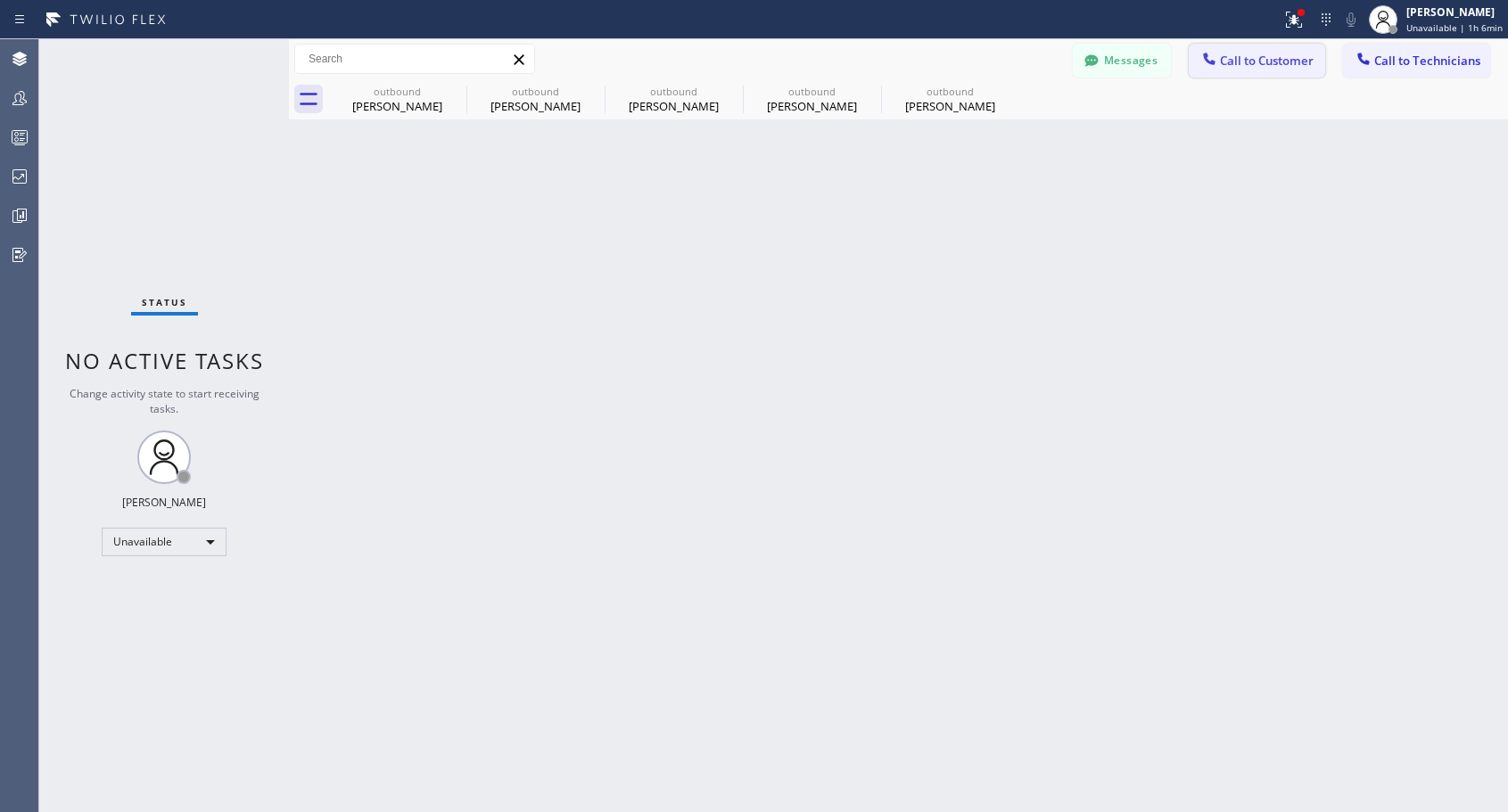
click at [1282, 62] on span "Call to Customer" at bounding box center [1266, 61] width 94 height 16
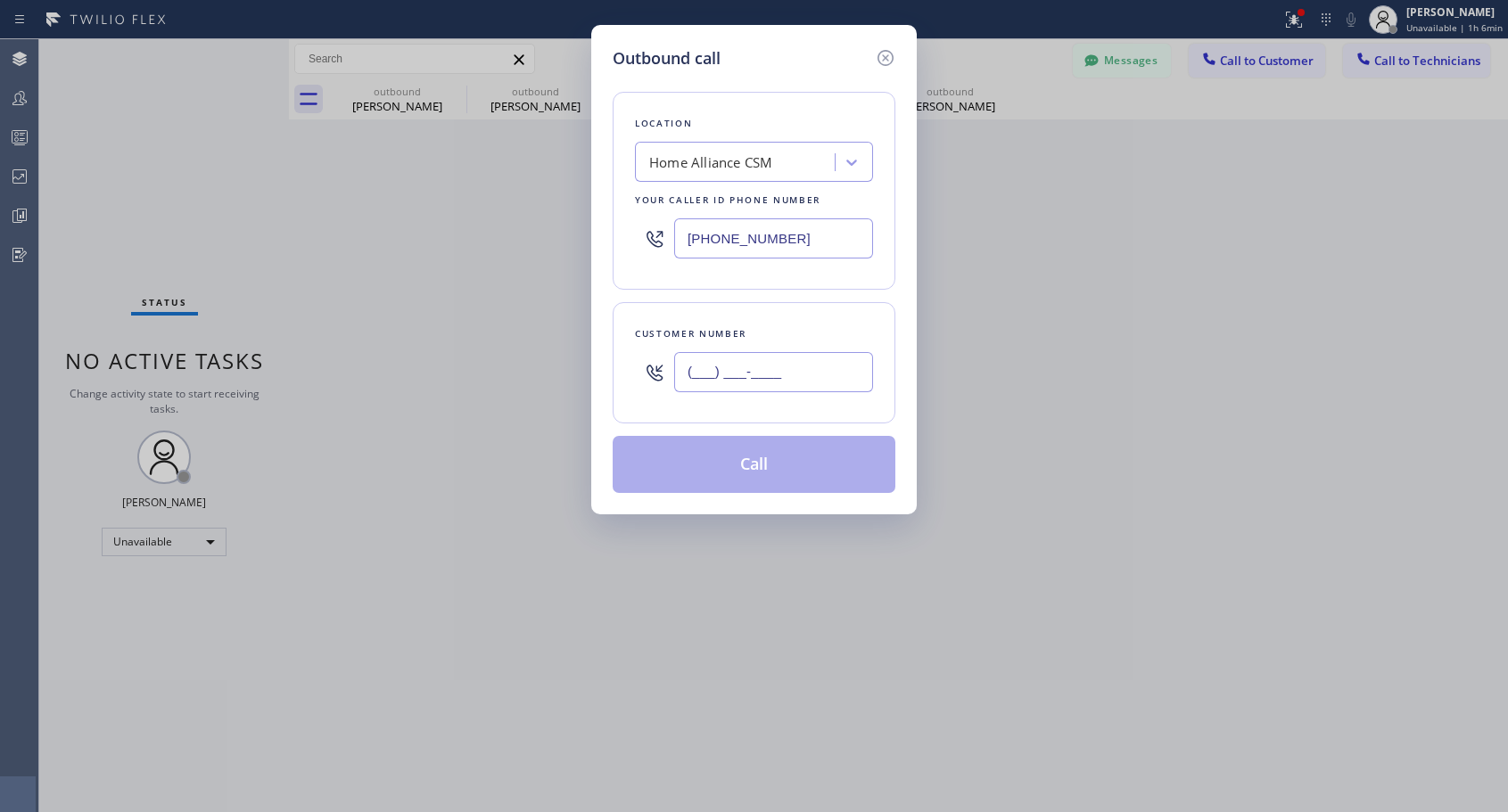
click at [813, 385] on input "(___) ___-____" at bounding box center [773, 372] width 199 height 40
paste input "626) 241-7755"
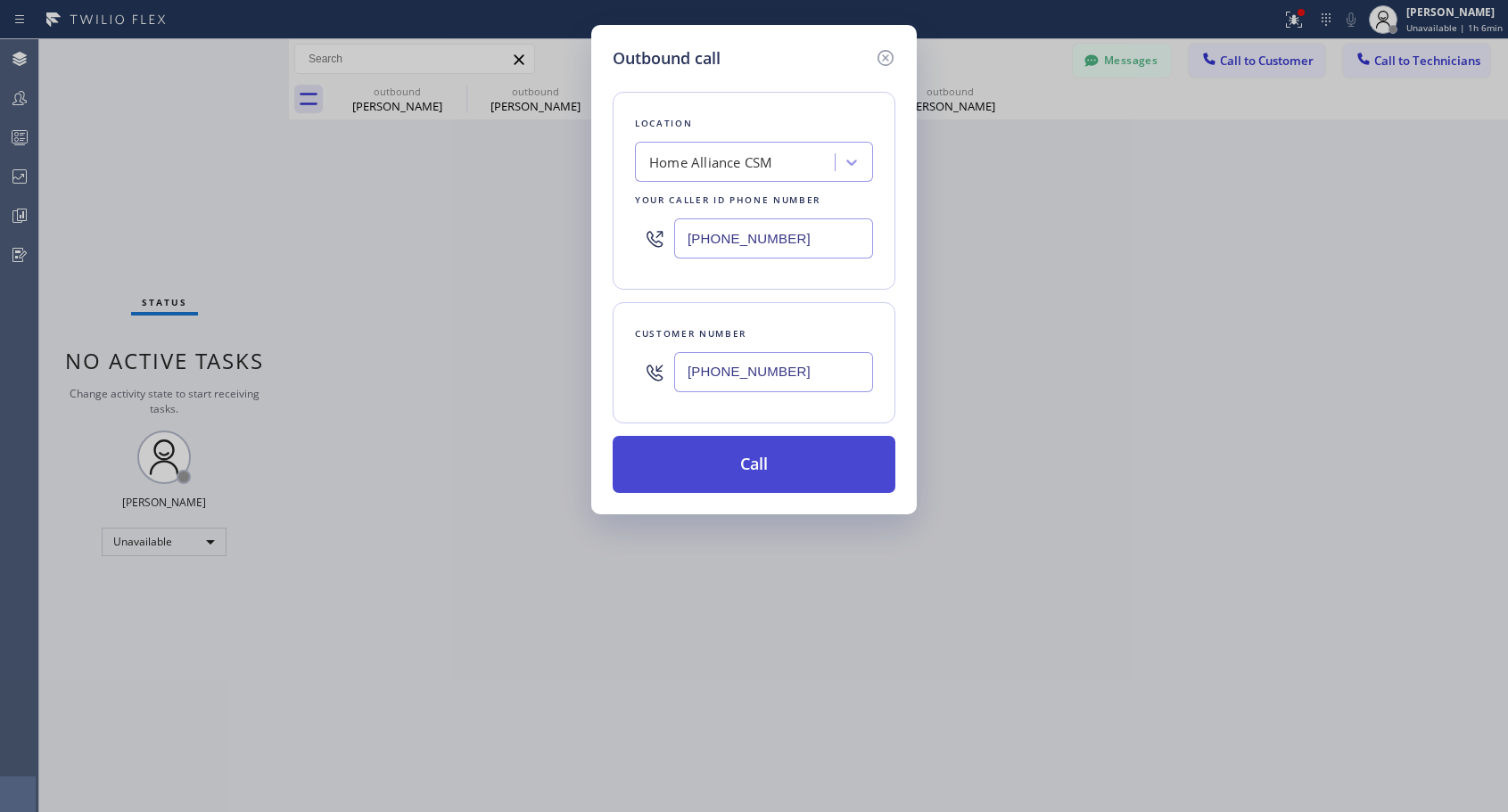
type input "(626) 241-7755"
click at [767, 470] on button "Call" at bounding box center [754, 464] width 283 height 57
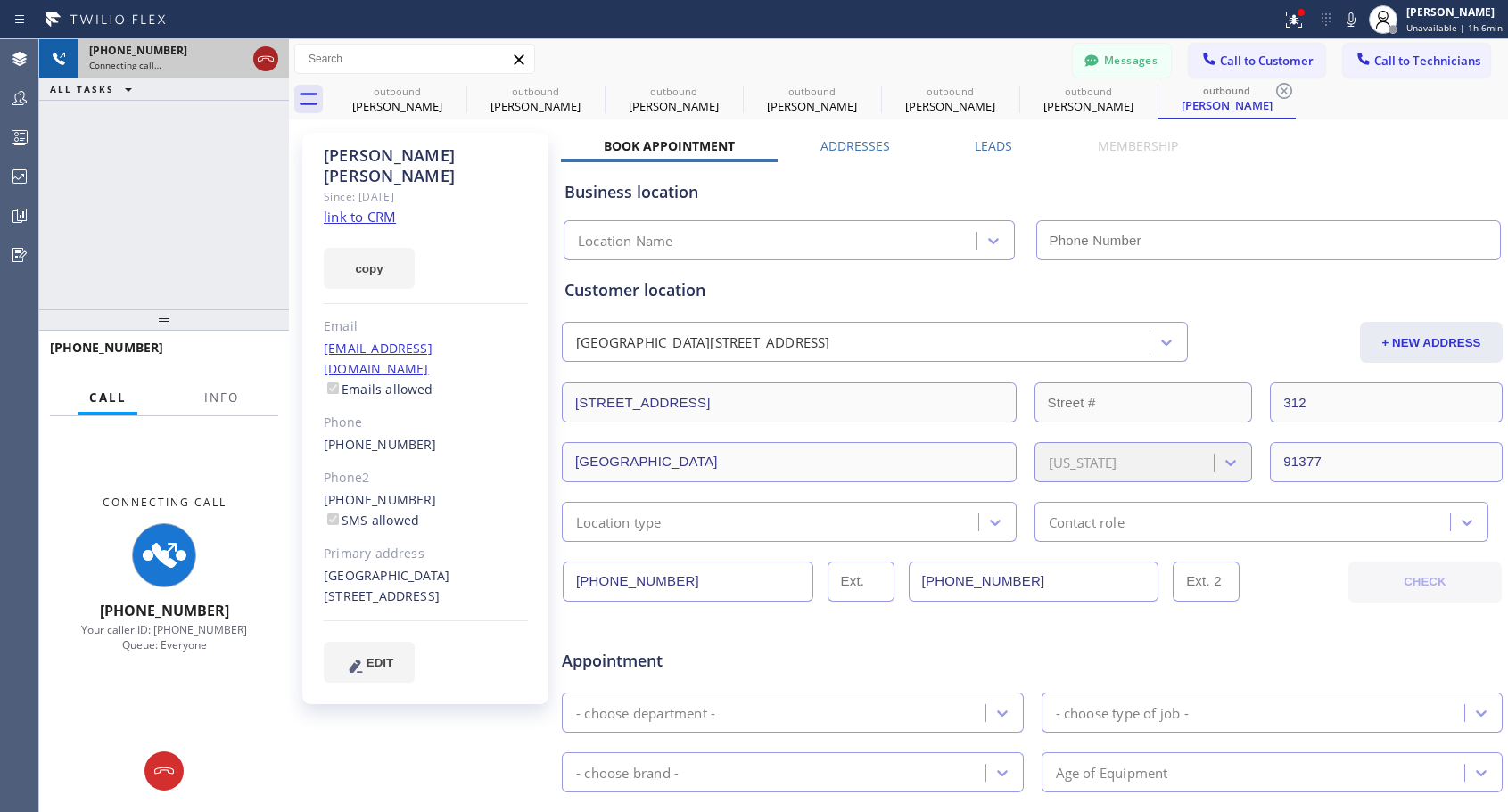
type input "[PHONE_NUMBER]"
click at [265, 62] on icon at bounding box center [265, 58] width 21 height 21
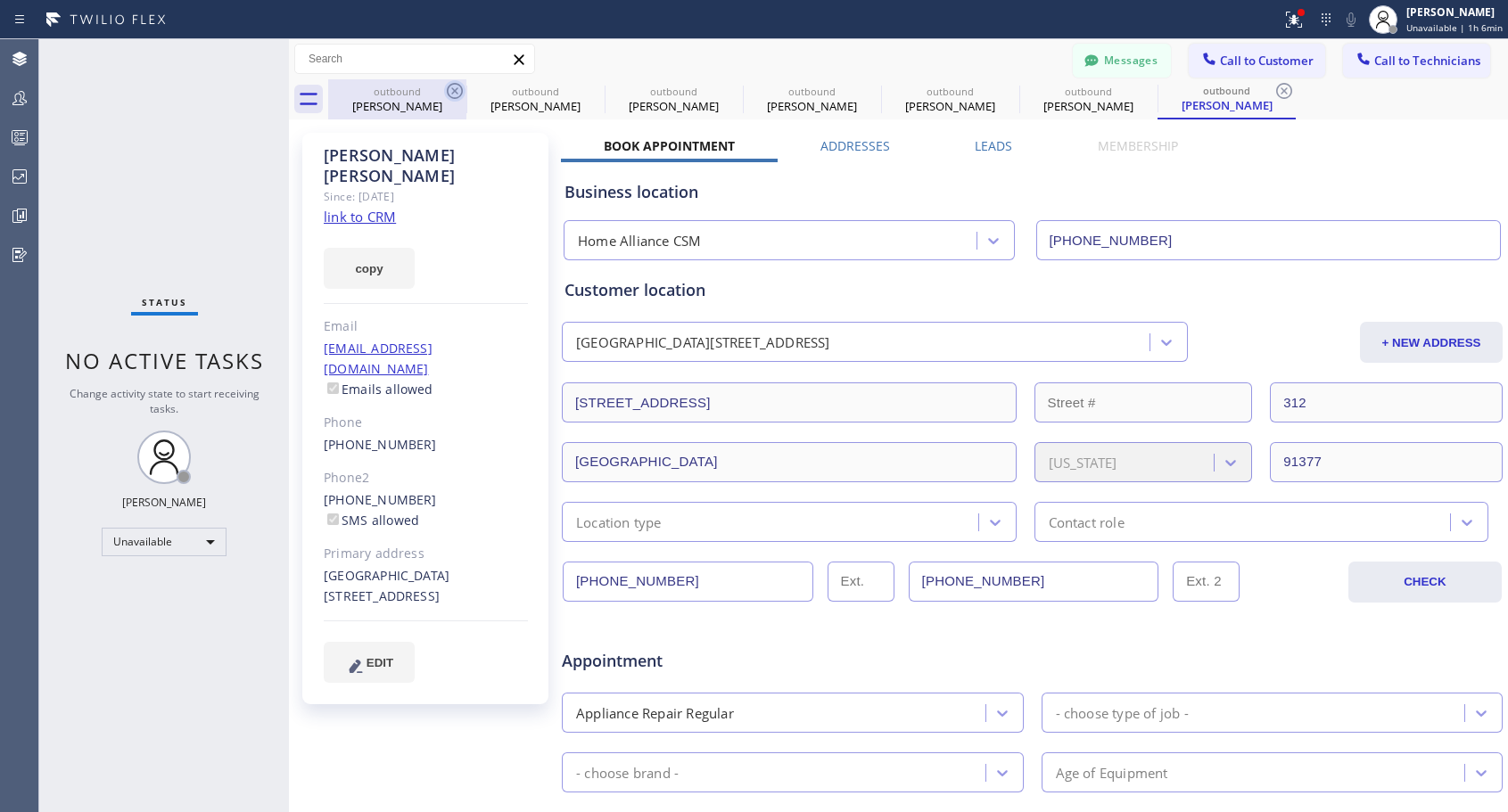
click at [457, 91] on icon at bounding box center [454, 90] width 21 height 21
click at [0, 0] on icon at bounding box center [0, 0] width 0 height 0
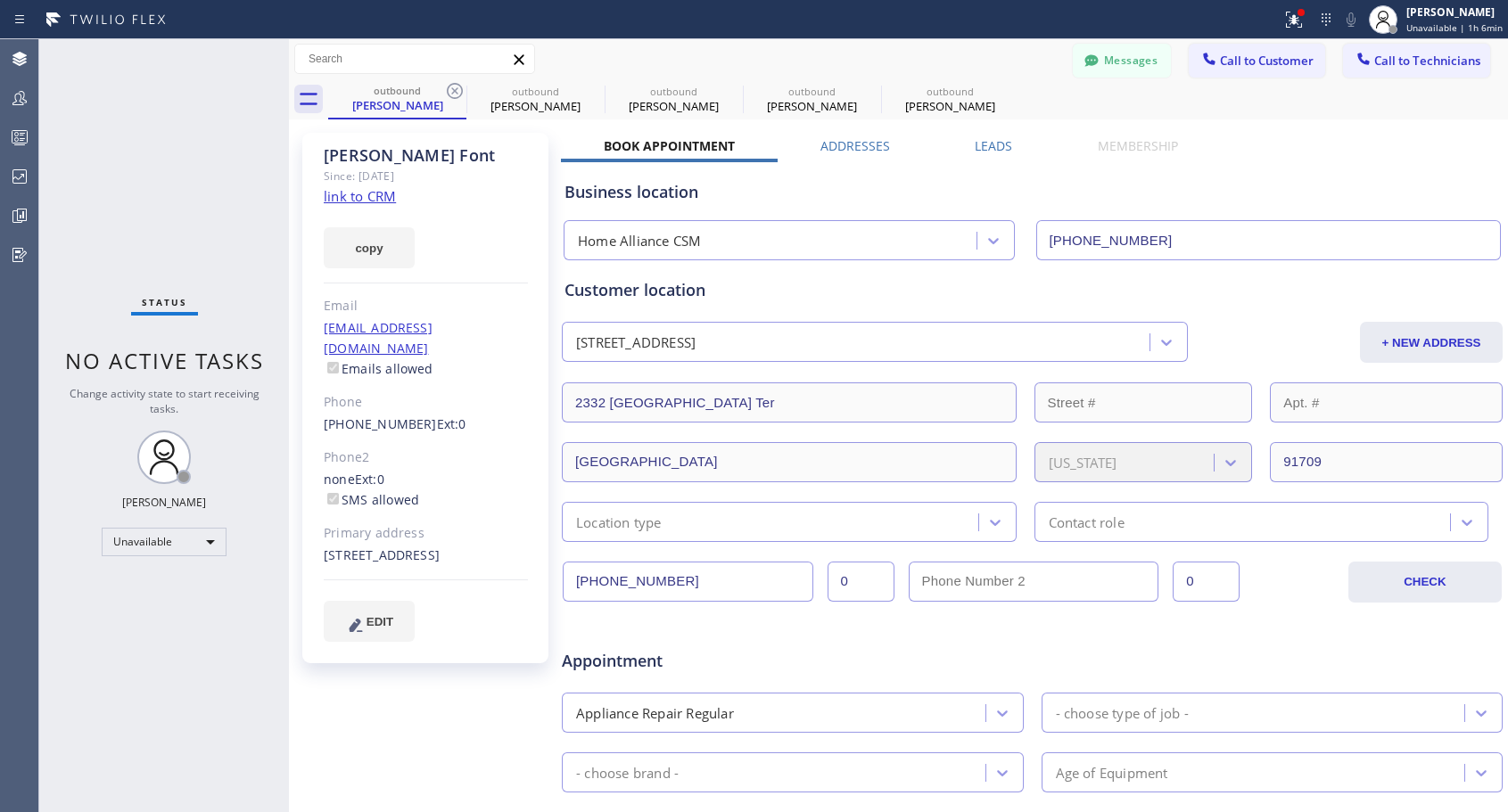
click at [457, 91] on icon at bounding box center [454, 90] width 21 height 21
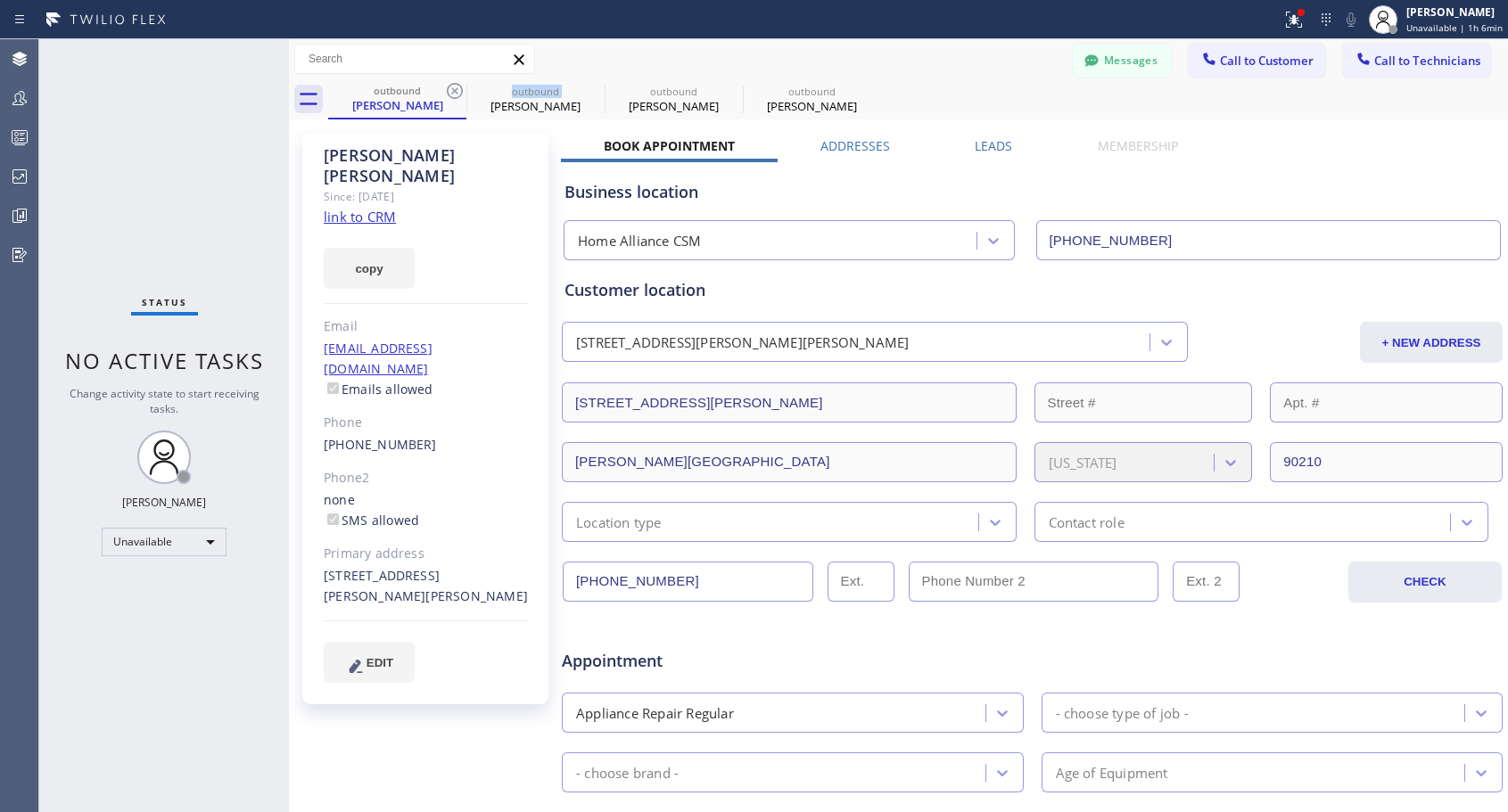
click at [457, 91] on icon at bounding box center [454, 90] width 21 height 21
click at [0, 0] on icon at bounding box center [0, 0] width 0 height 0
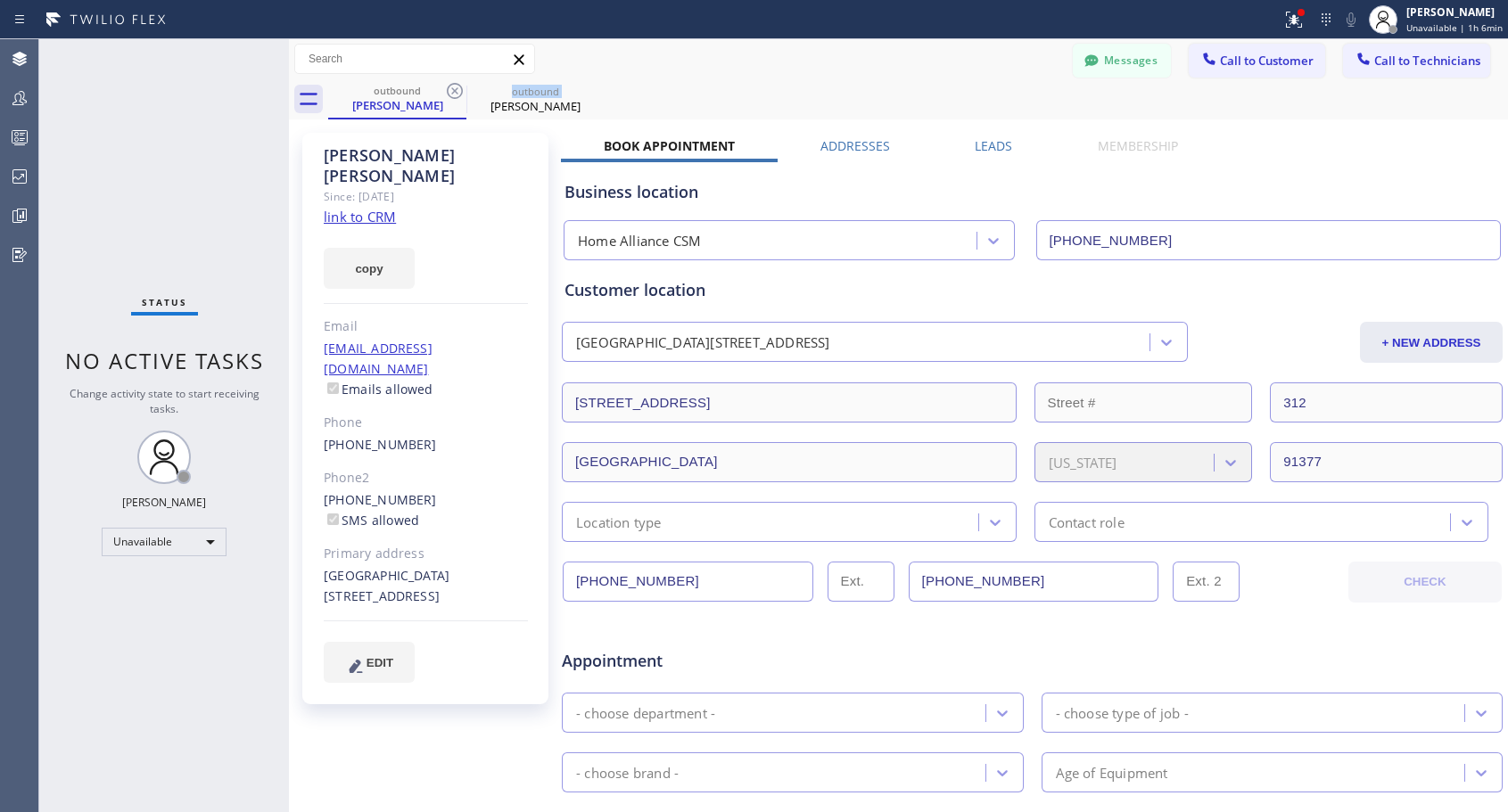
click at [457, 91] on icon at bounding box center [454, 90] width 21 height 21
click at [0, 0] on icon at bounding box center [0, 0] width 0 height 0
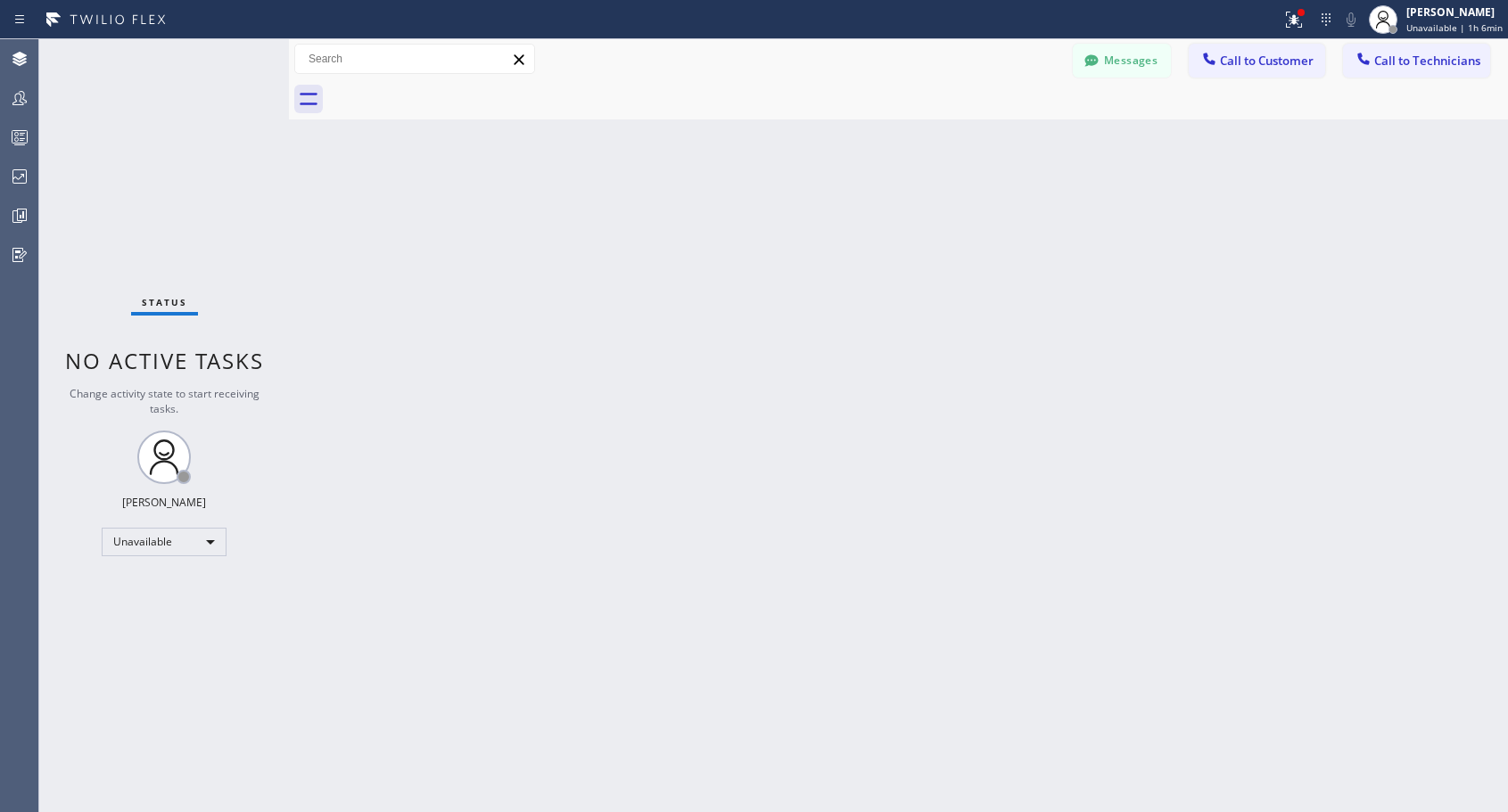
drag, startPoint x: 457, startPoint y: 91, endPoint x: 472, endPoint y: 96, distance: 15.8
click at [457, 90] on div at bounding box center [918, 99] width 1180 height 40
click at [1289, 67] on span "Call to Customer" at bounding box center [1266, 61] width 94 height 16
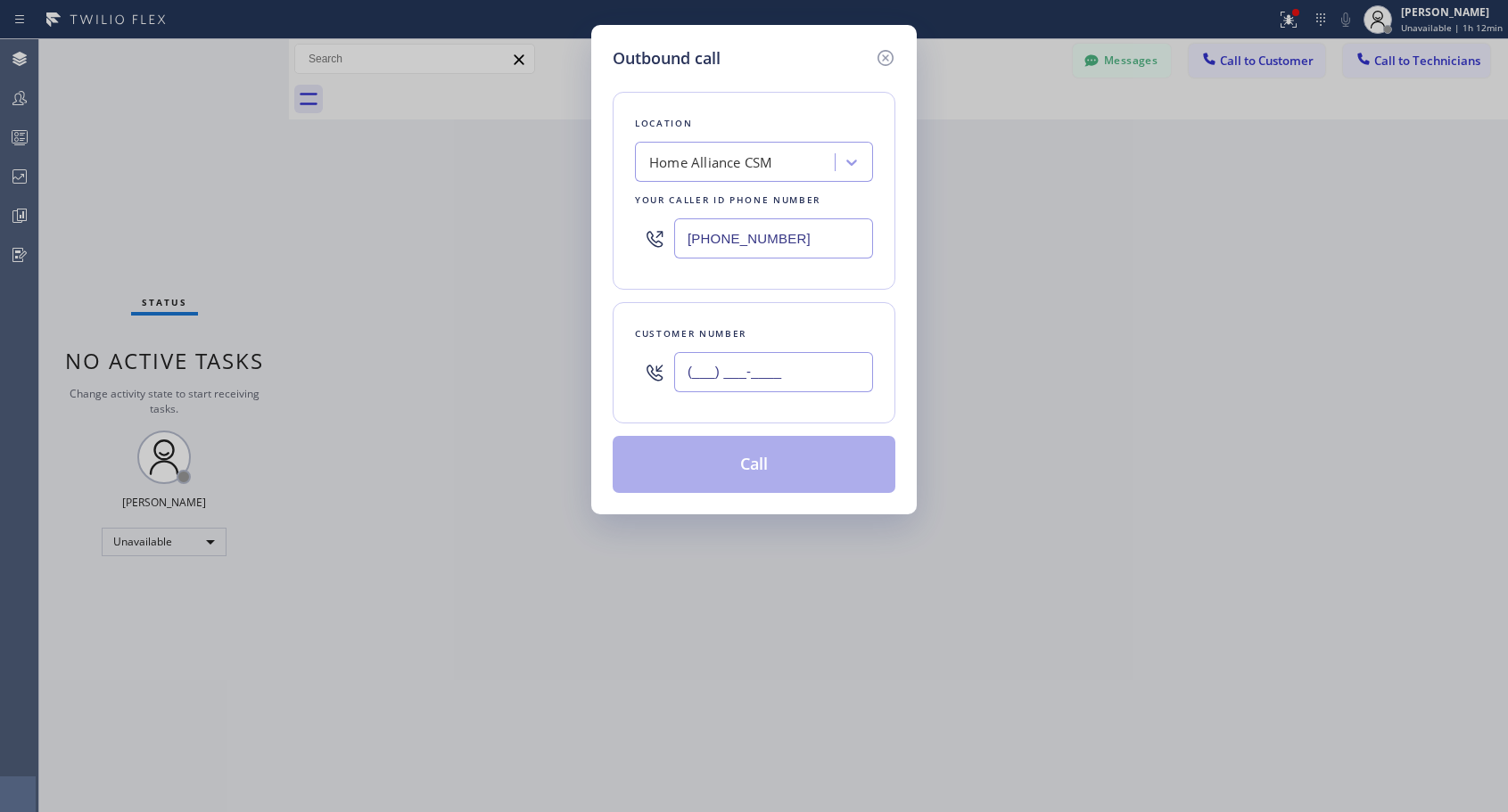
click at [798, 389] on input "(___) ___-____" at bounding box center [773, 372] width 199 height 40
paste input "310) 454-7538"
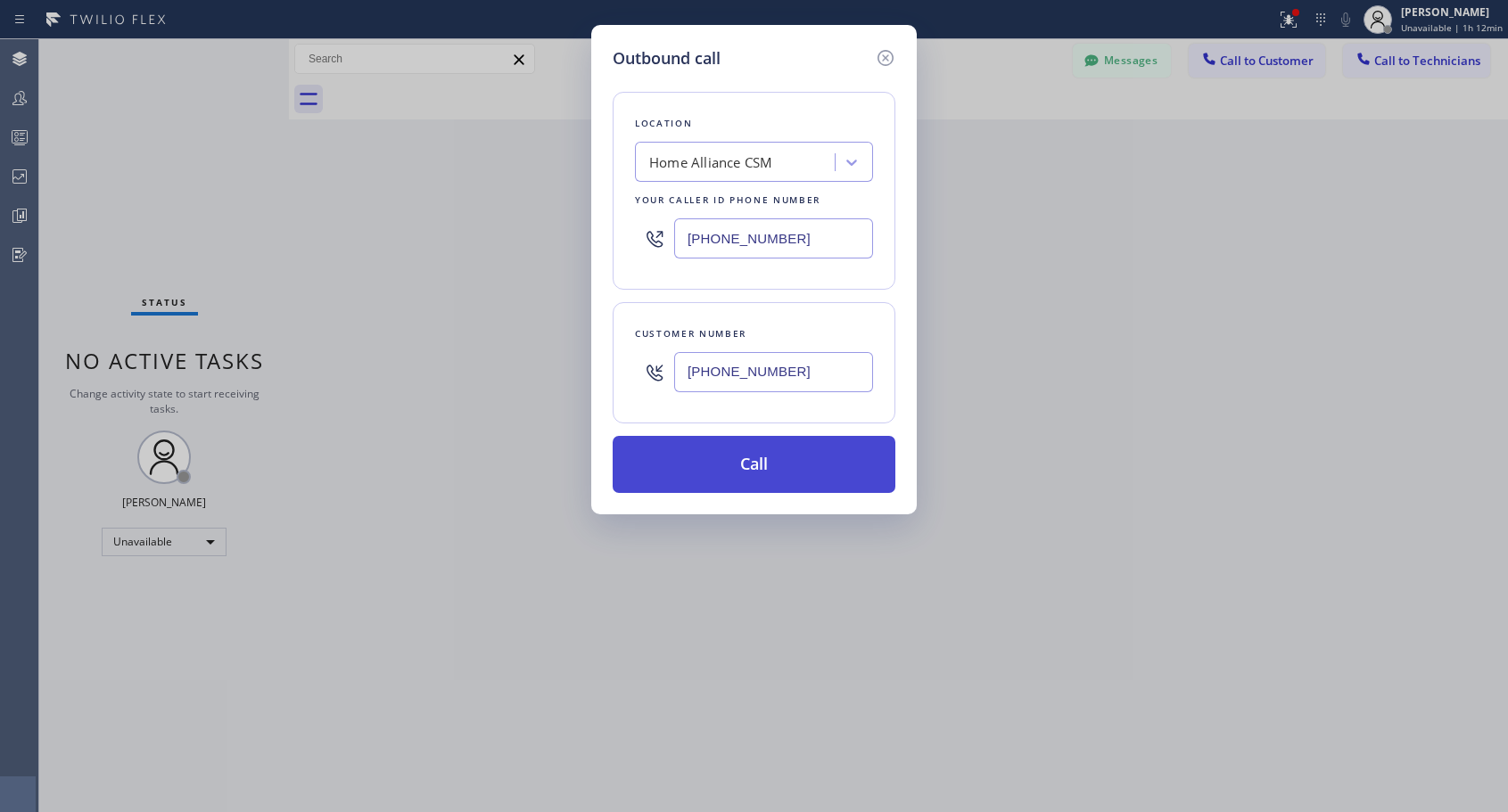
type input "(310) 454-7538"
click at [769, 468] on button "Call" at bounding box center [754, 464] width 283 height 57
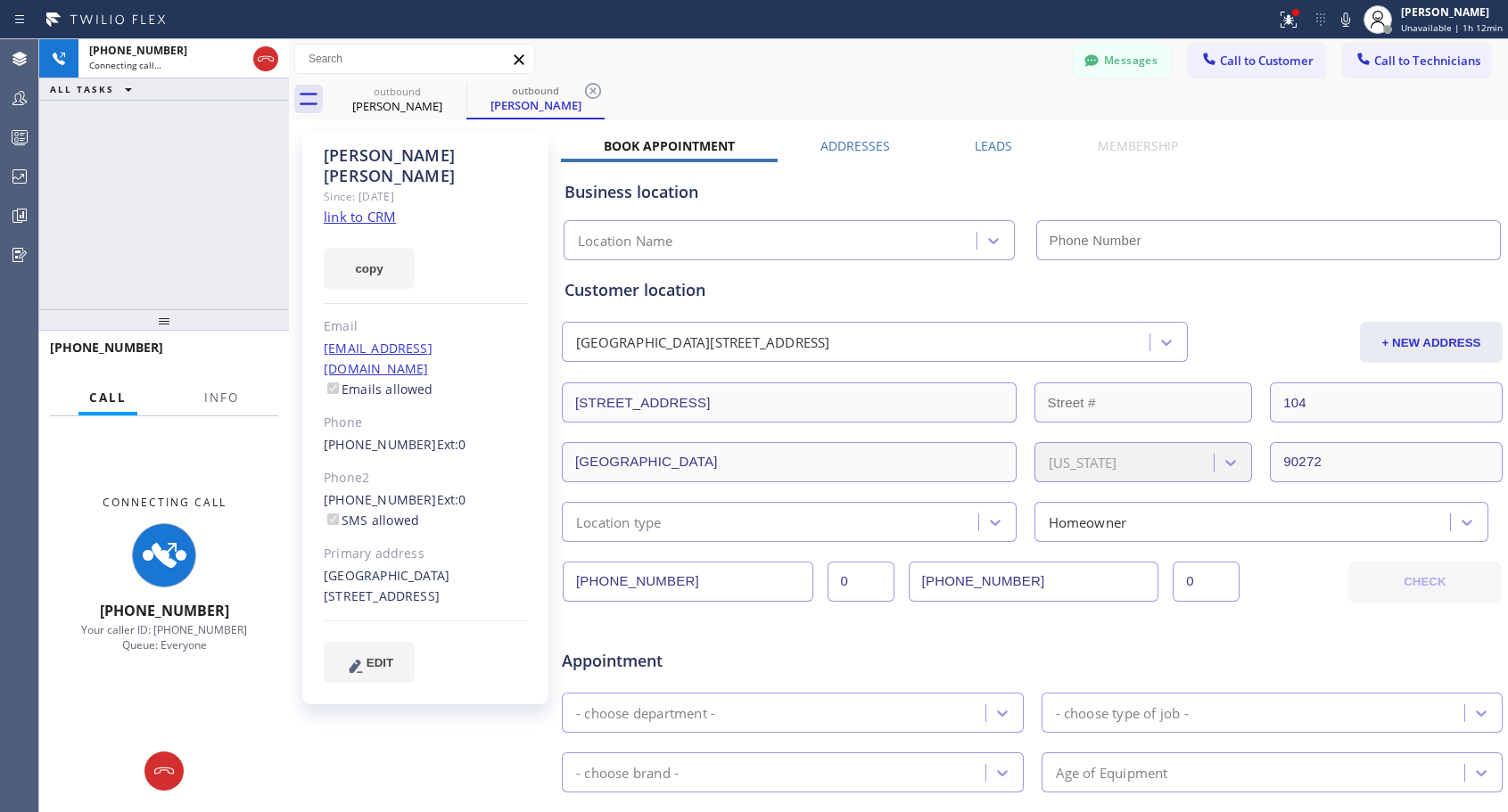
type input "[PHONE_NUMBER]"
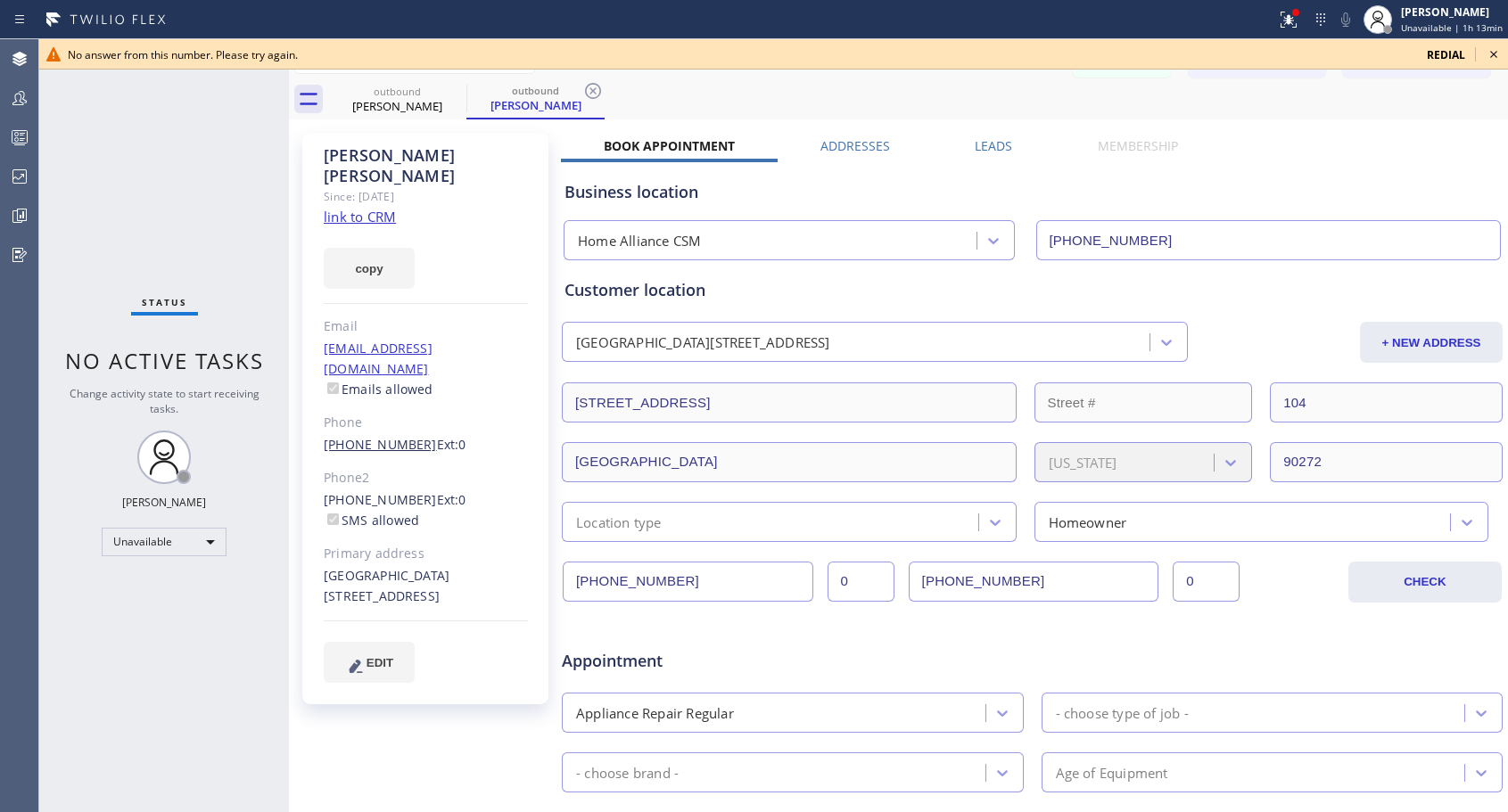
click at [393, 436] on link "(310) 454-7538" at bounding box center [380, 444] width 113 height 17
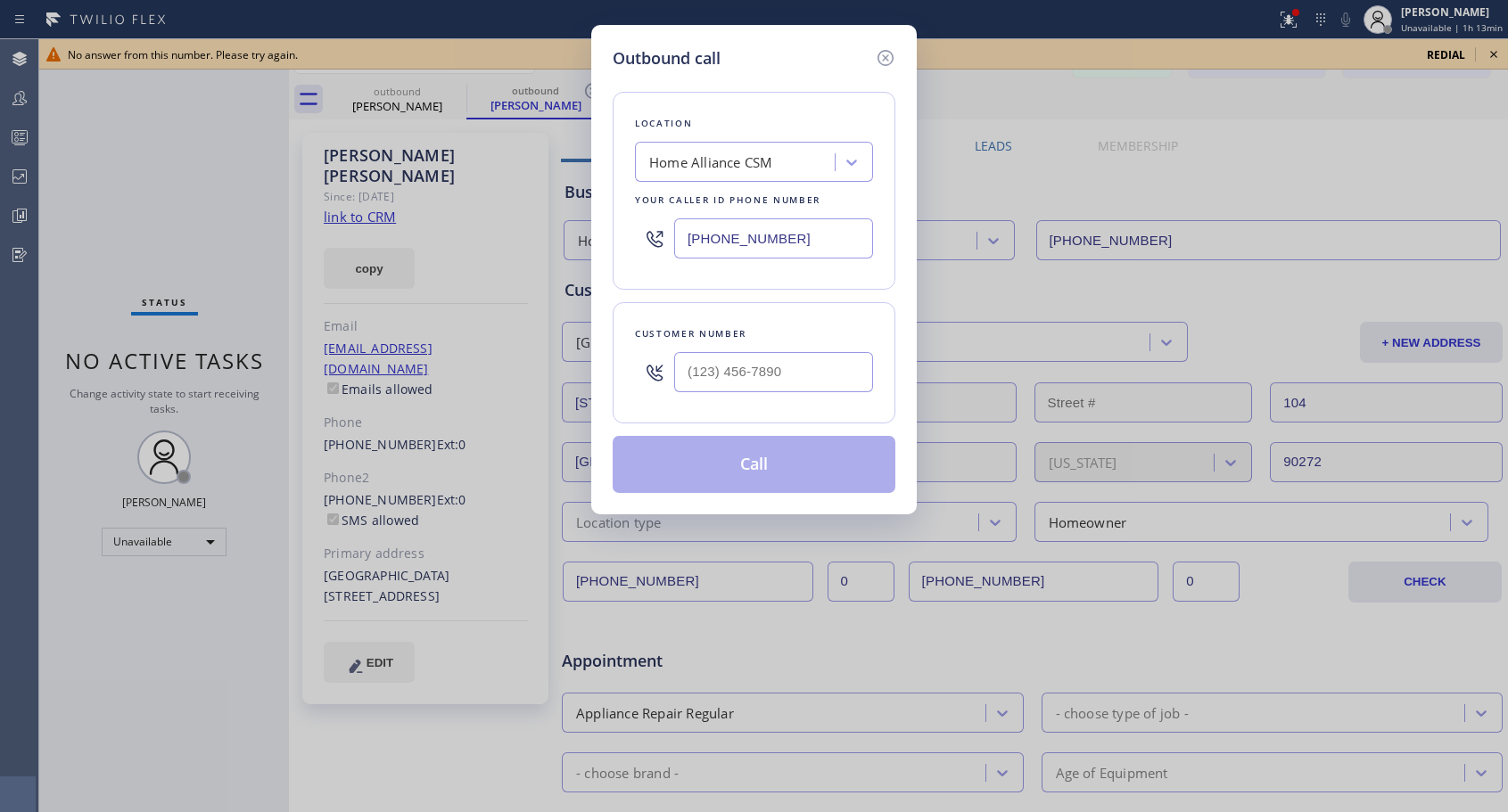
type input "(310) 454-7538"
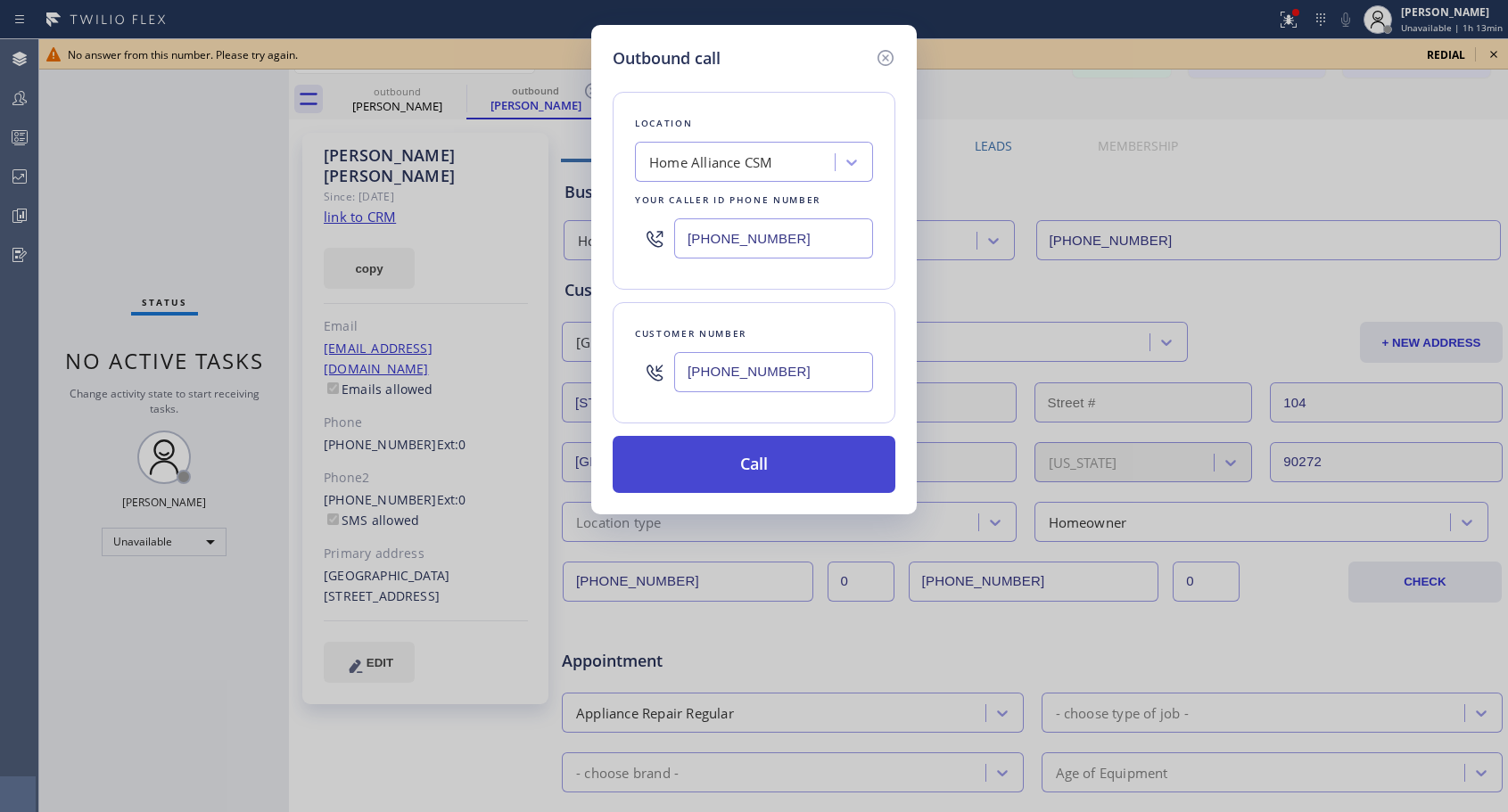
click at [777, 458] on button "Call" at bounding box center [754, 464] width 283 height 57
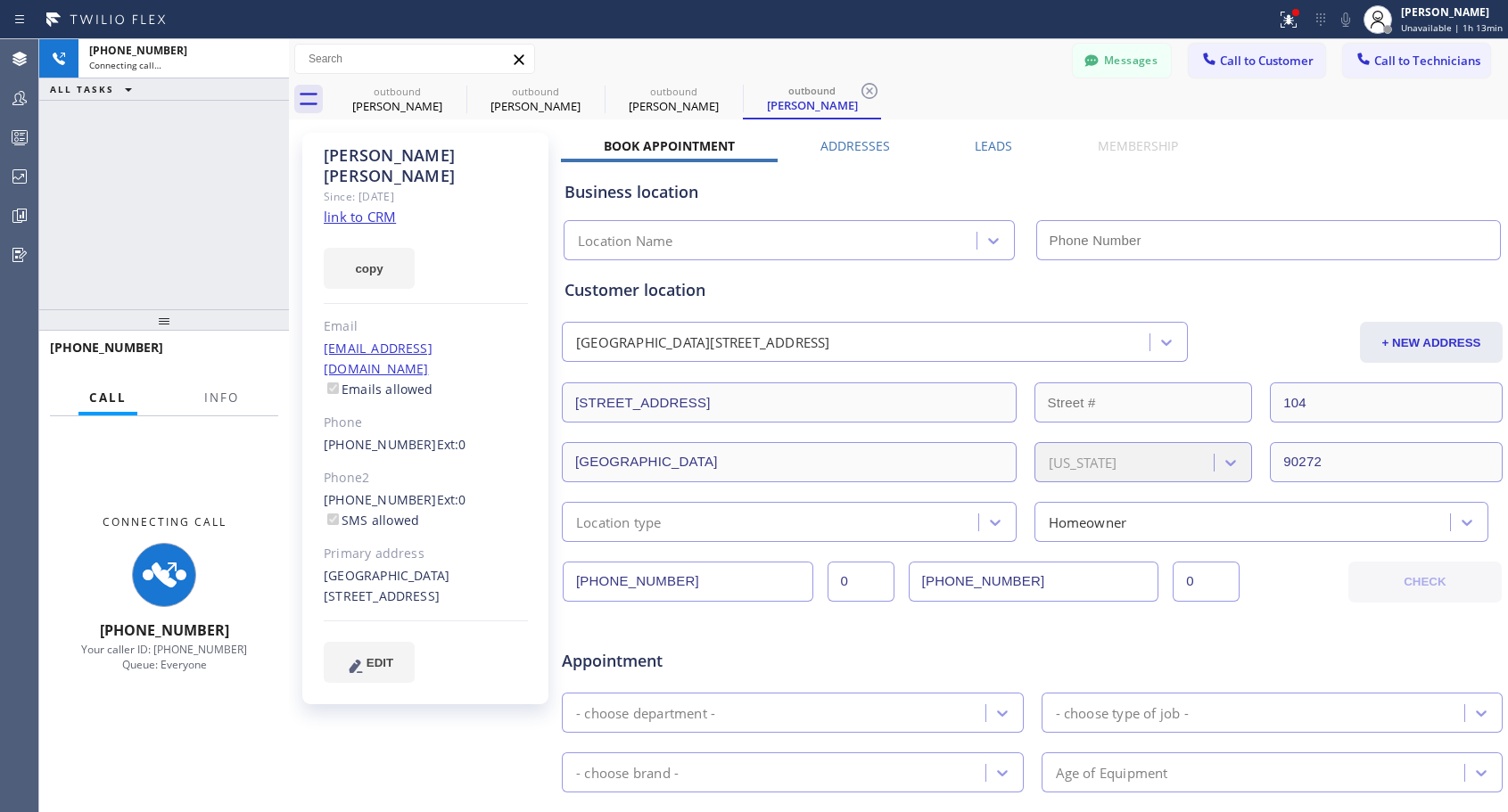
type input "[PHONE_NUMBER]"
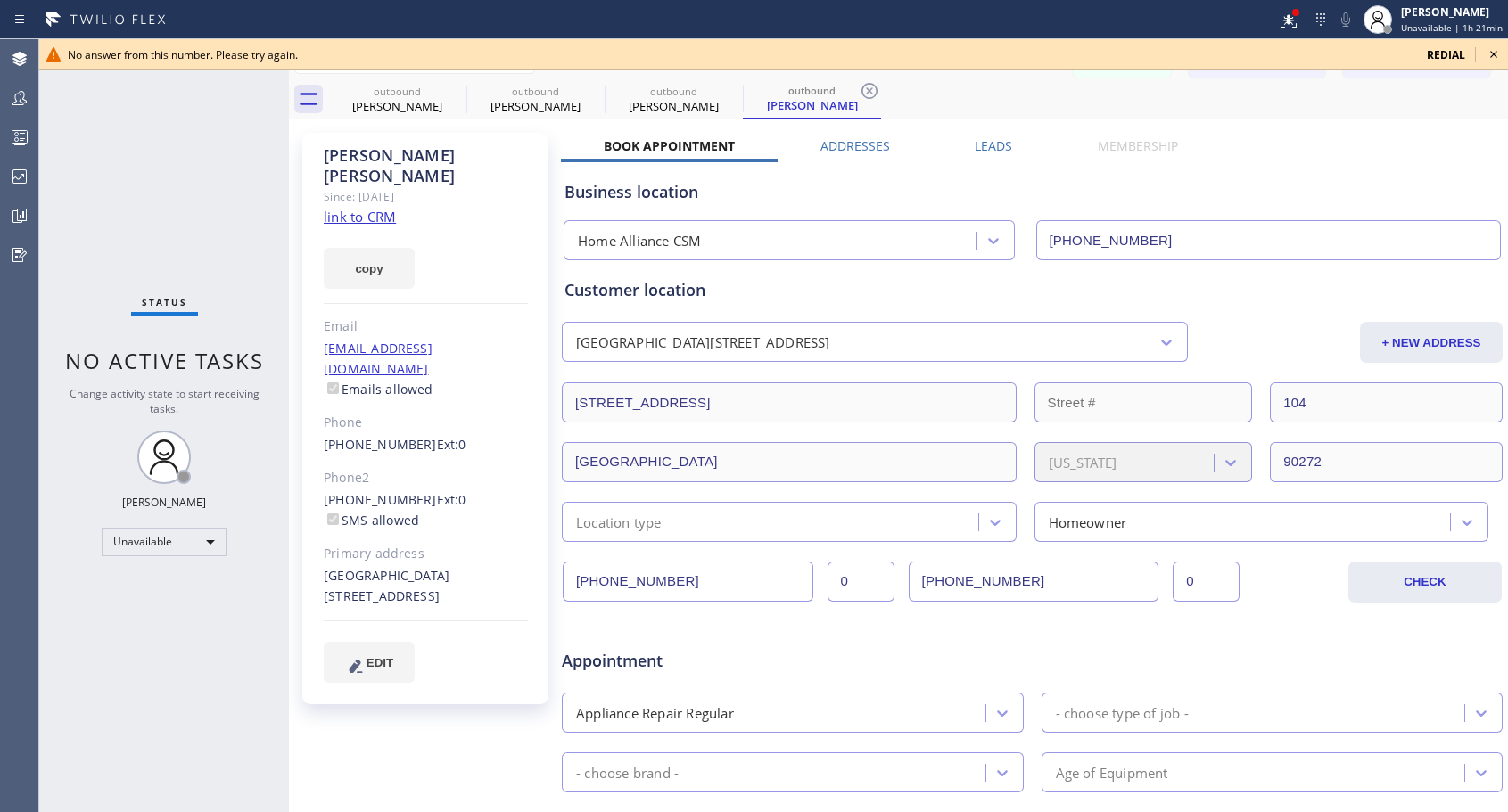
click at [1493, 54] on icon at bounding box center [1493, 54] width 21 height 21
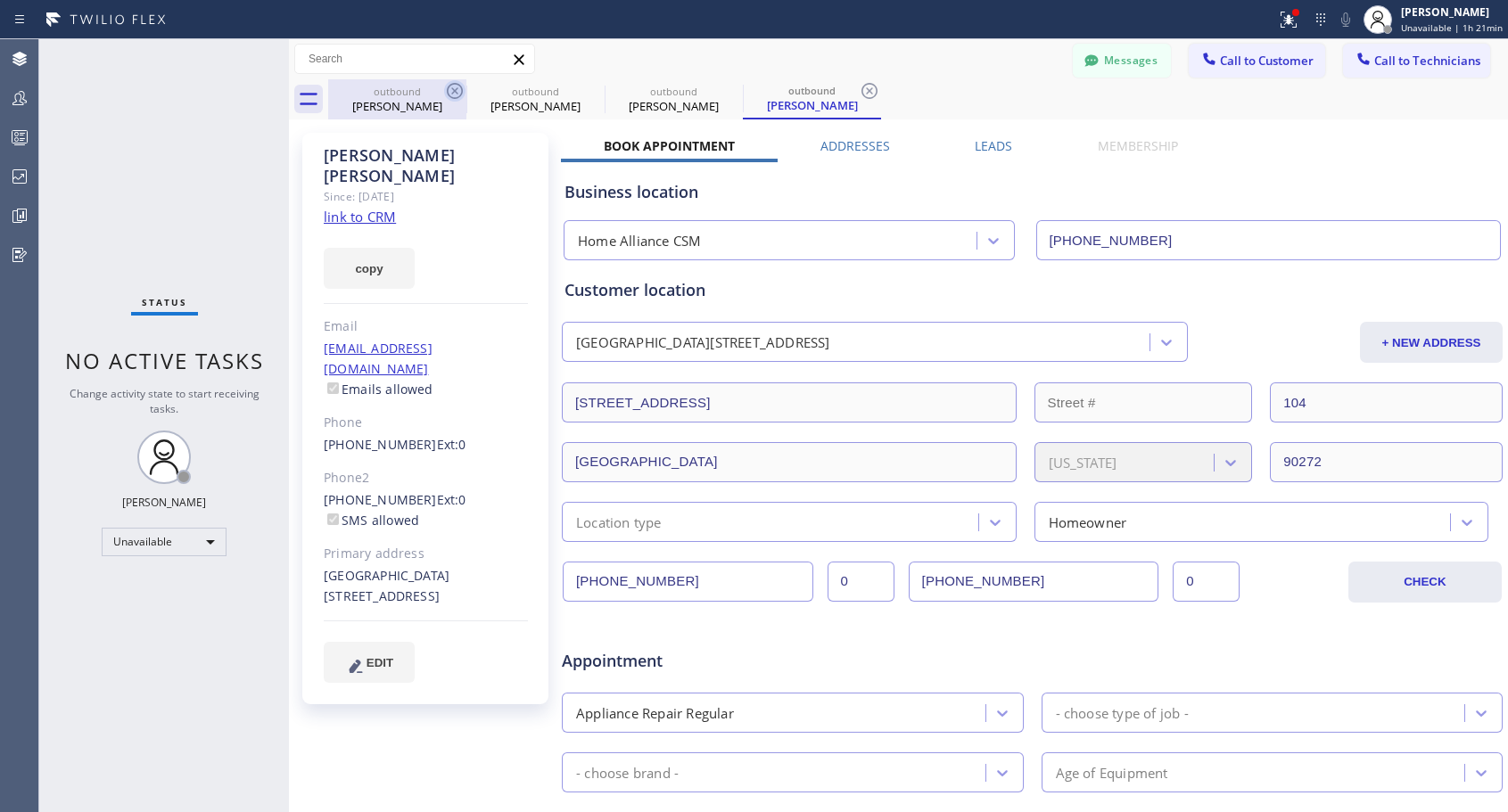
click at [460, 88] on icon at bounding box center [454, 90] width 21 height 21
click at [0, 0] on icon at bounding box center [0, 0] width 0 height 0
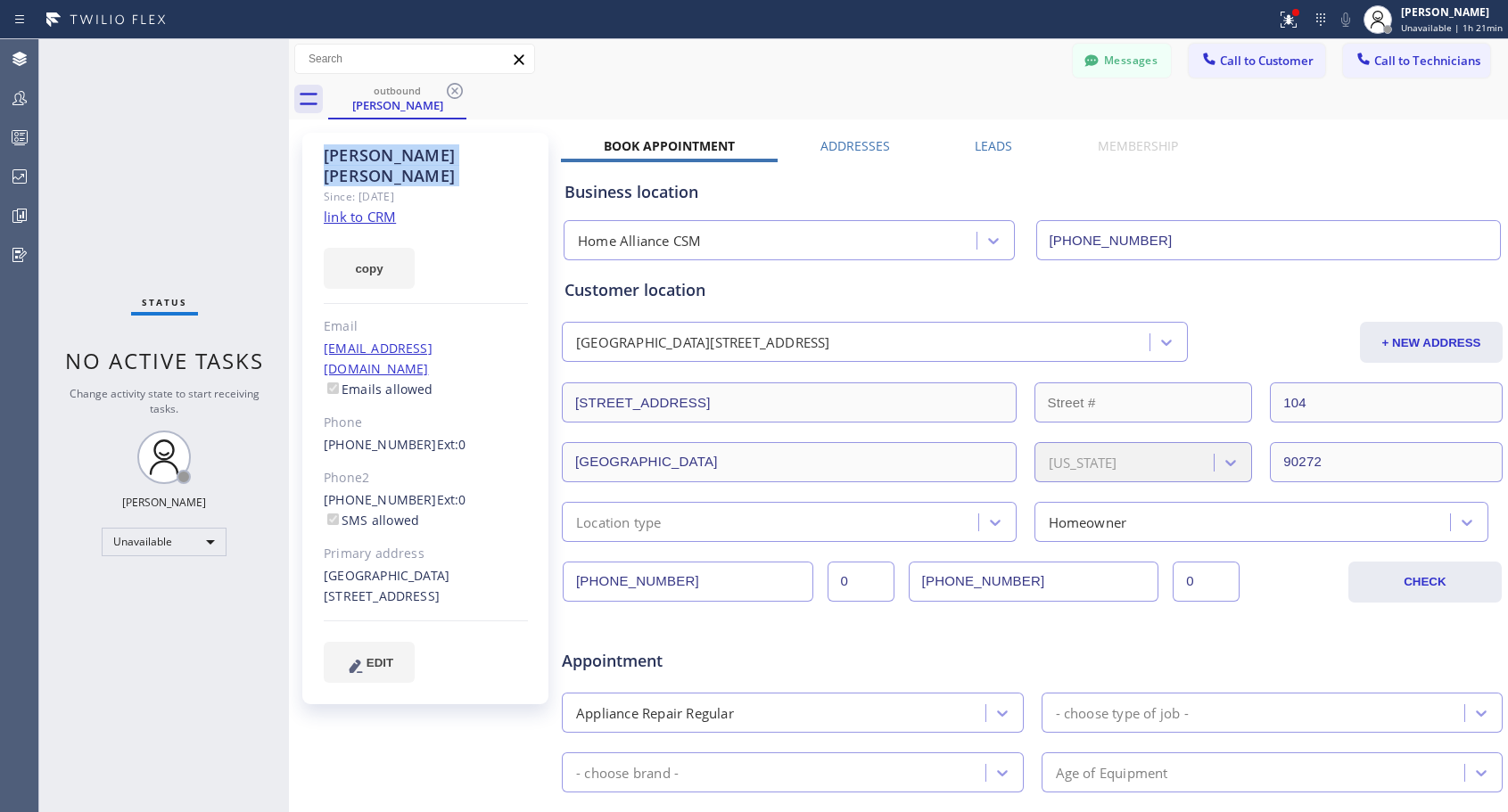
click at [460, 88] on icon at bounding box center [454, 90] width 21 height 21
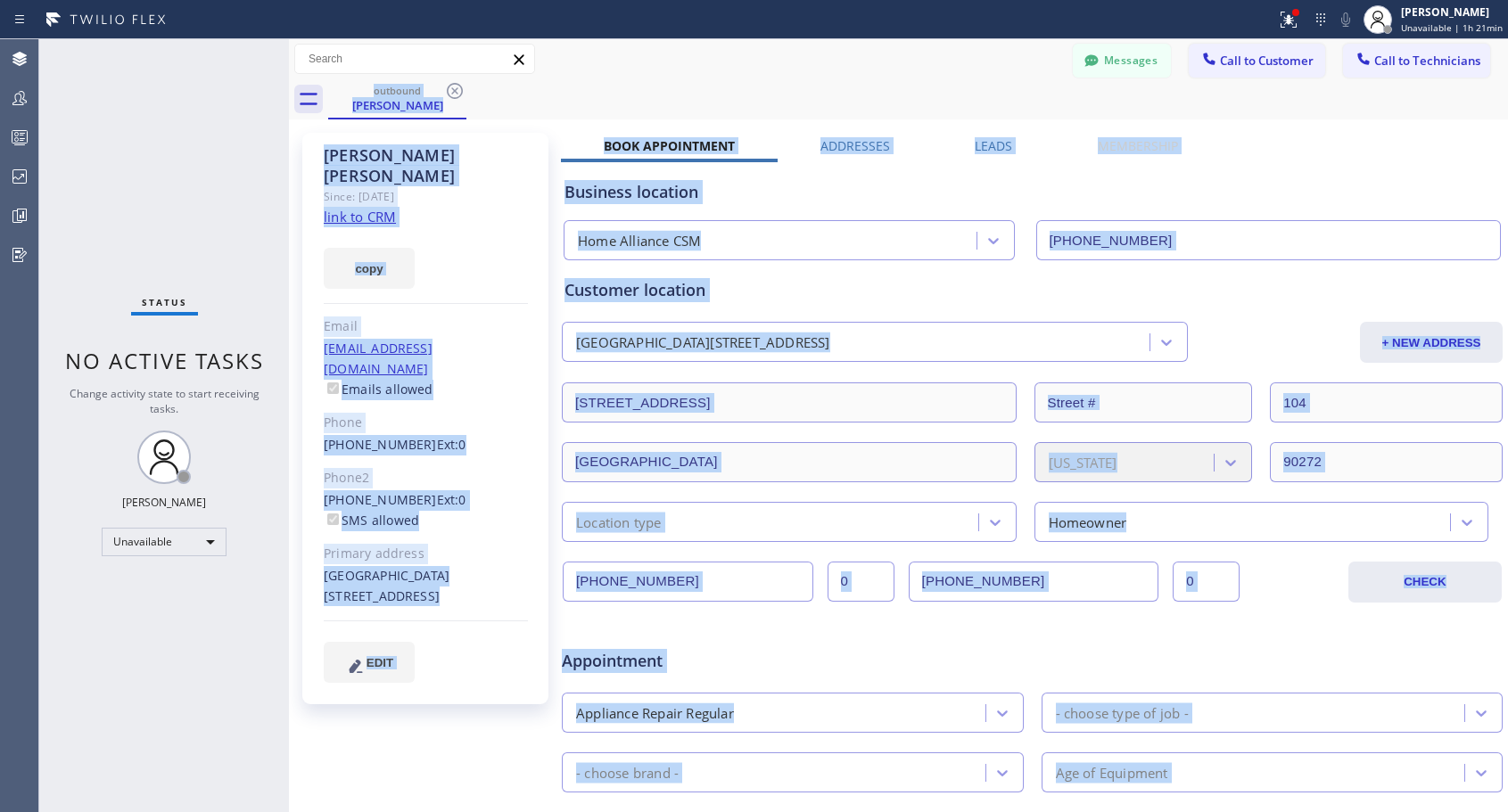
click at [460, 88] on div "outbound Maurice Gelb" at bounding box center [918, 99] width 1180 height 40
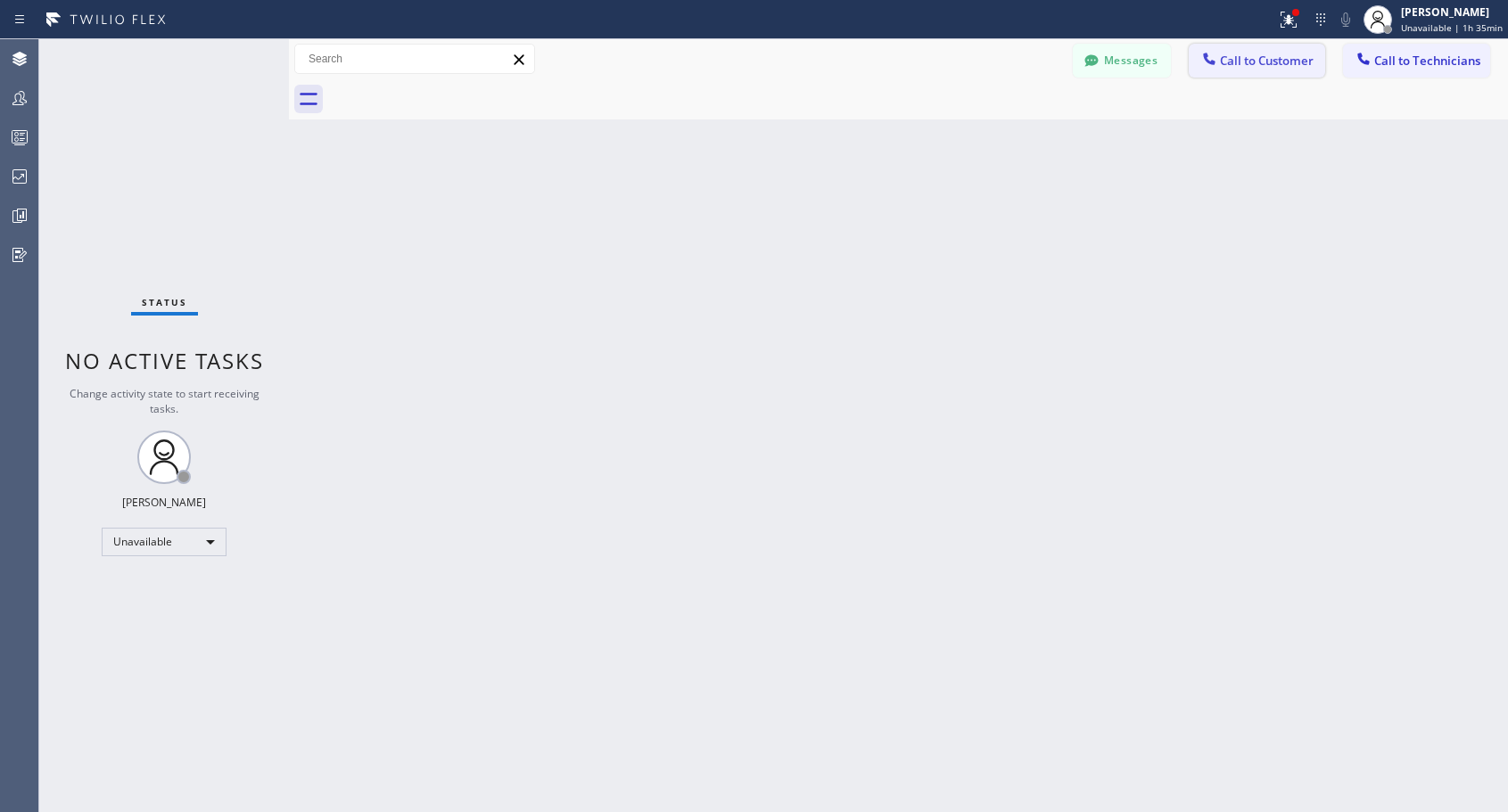
click at [1241, 65] on span "Call to Customer" at bounding box center [1266, 61] width 94 height 16
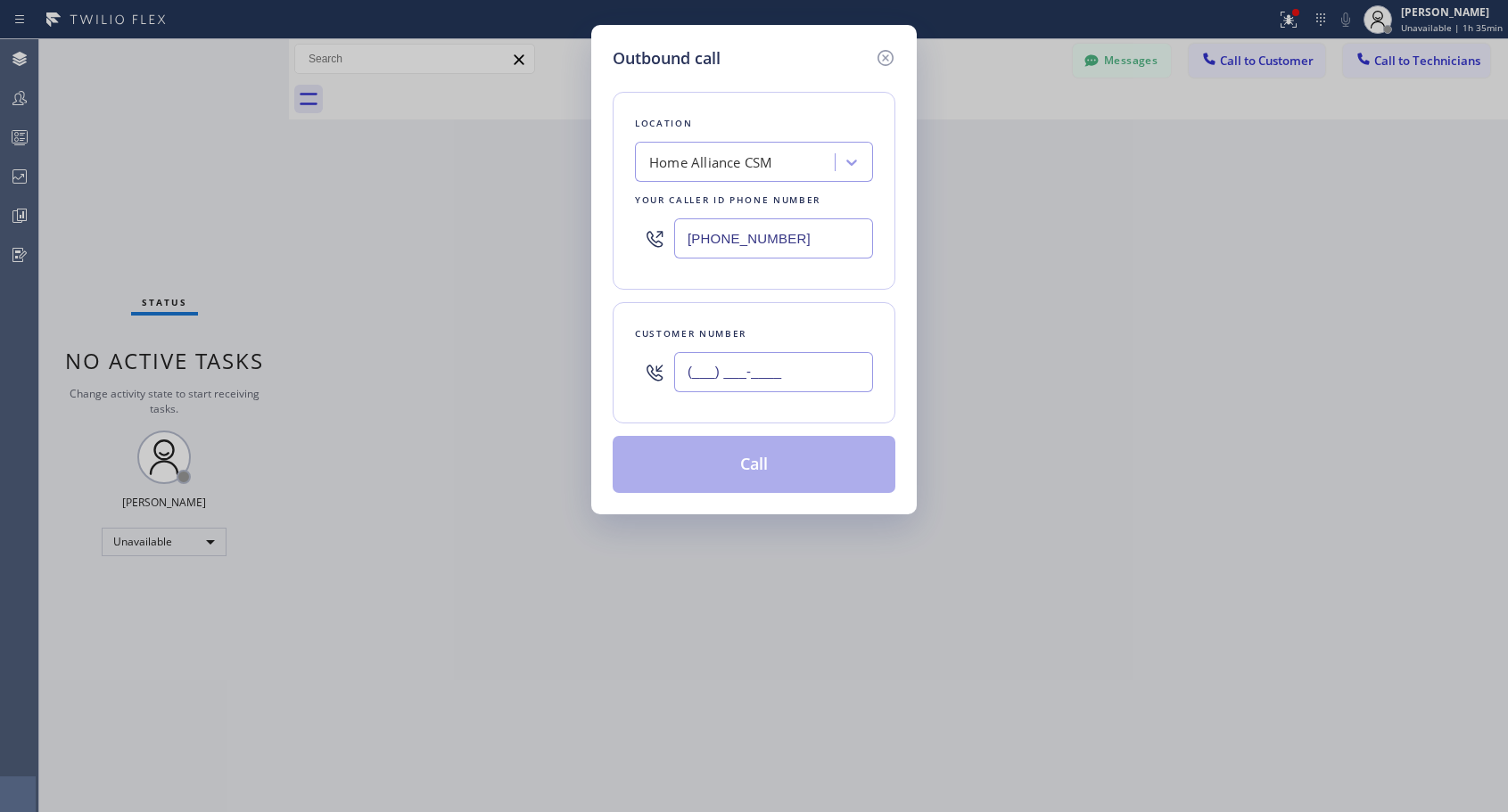
click at [739, 380] on input "(___) ___-____" at bounding box center [773, 372] width 199 height 40
paste input "858) 395-4446"
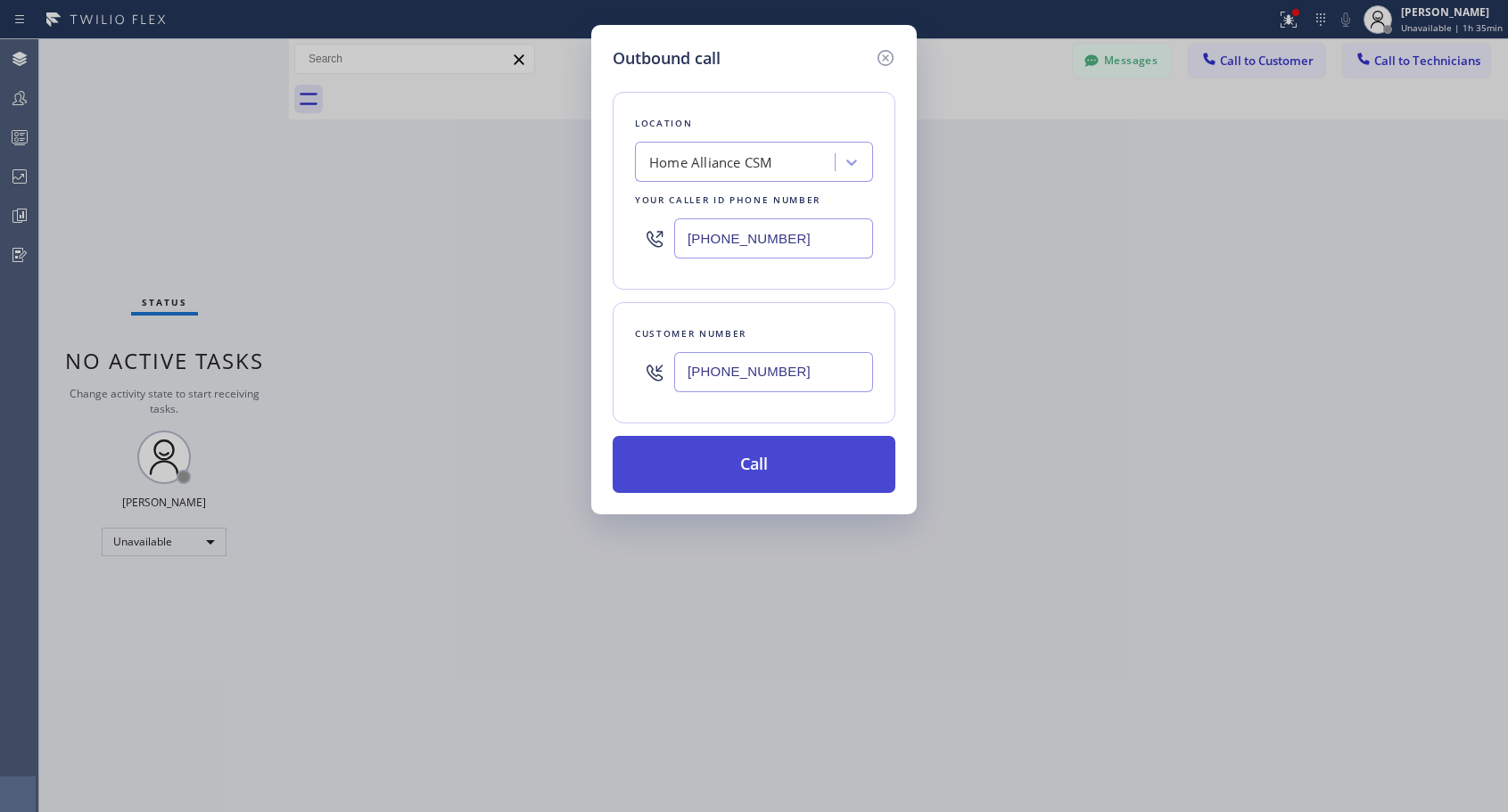
type input "(858) 395-4446"
click at [753, 469] on button "Call" at bounding box center [754, 464] width 283 height 57
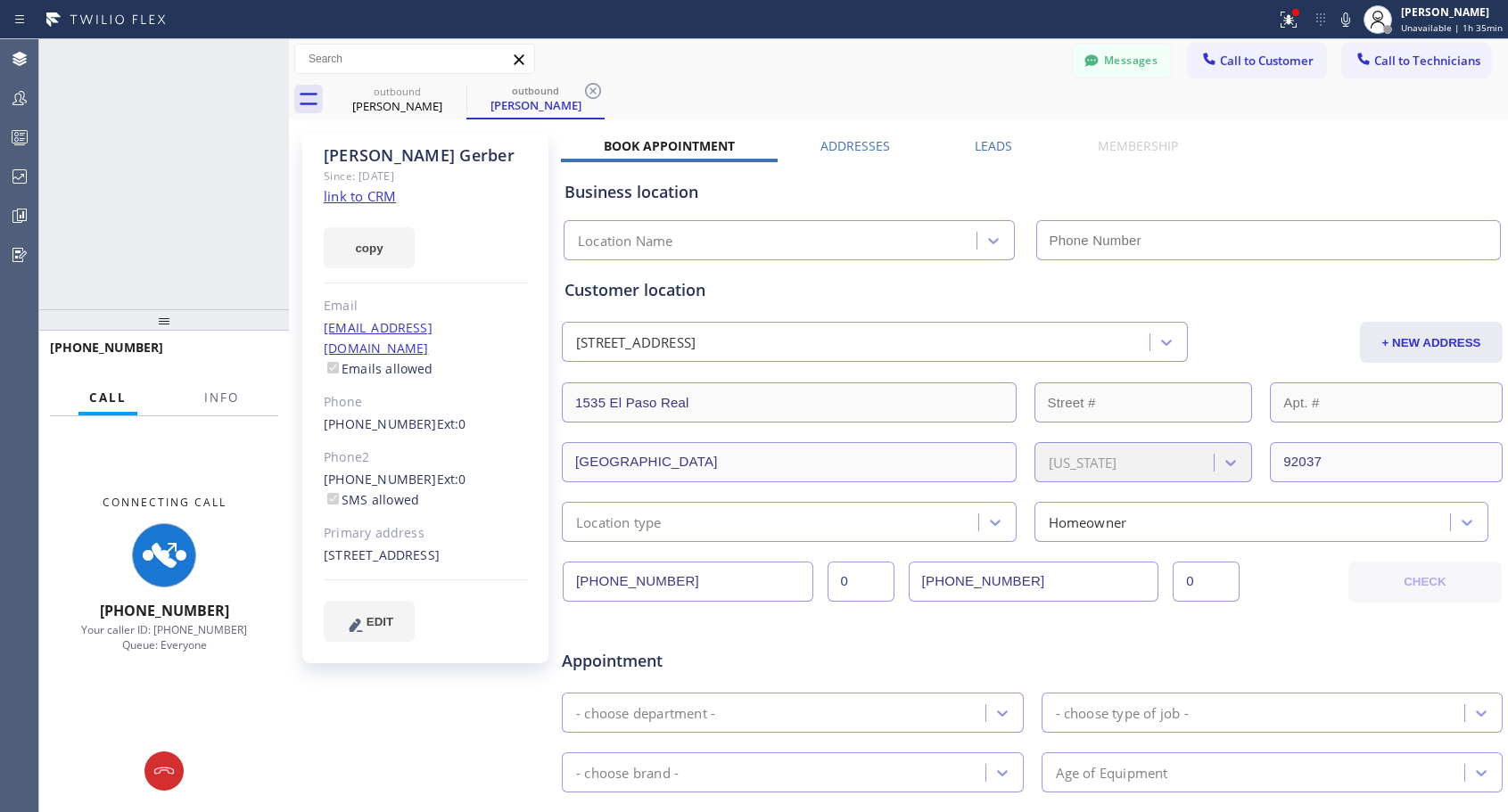
type input "[PHONE_NUMBER]"
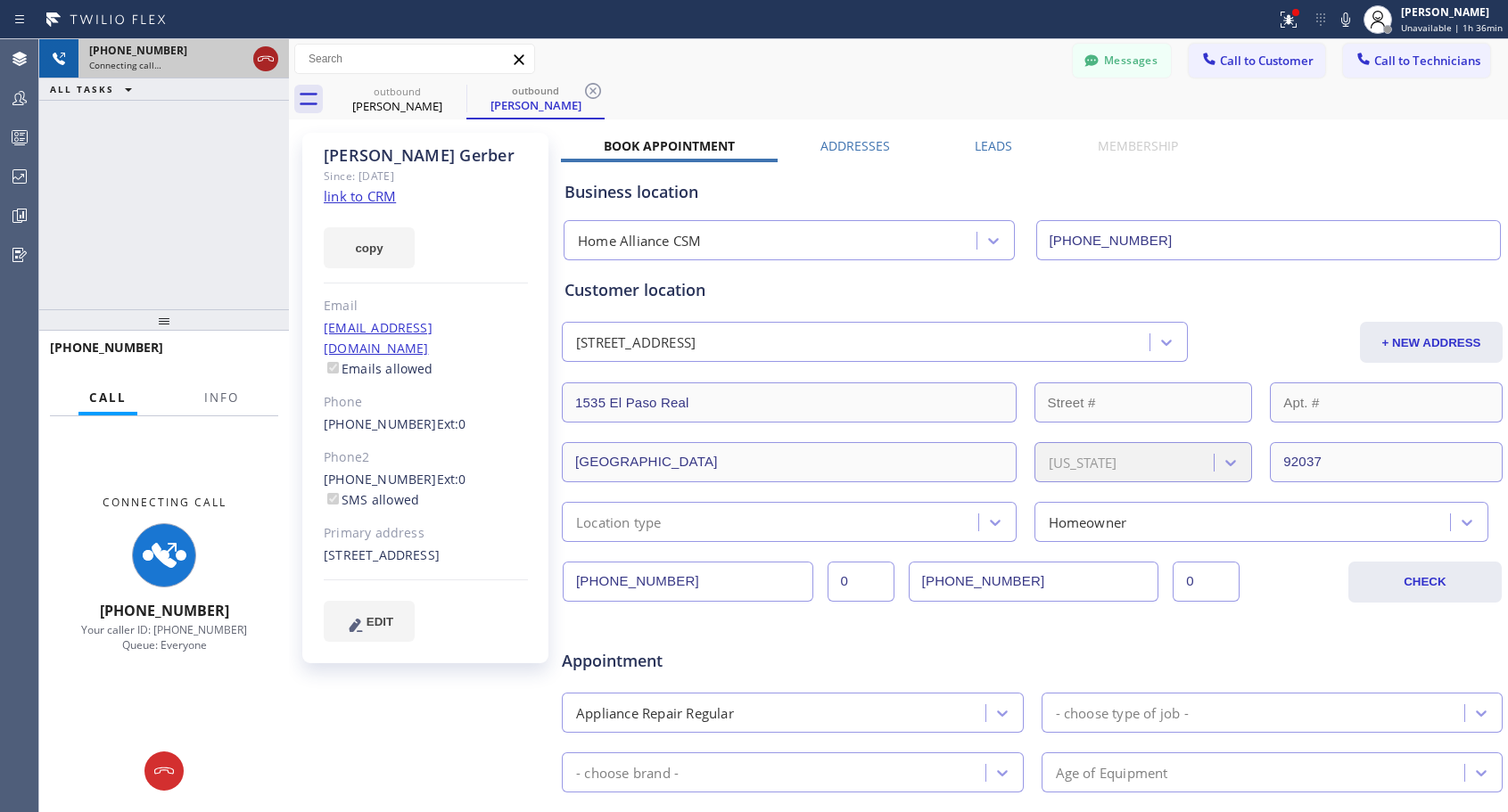
click at [274, 54] on icon at bounding box center [265, 58] width 21 height 21
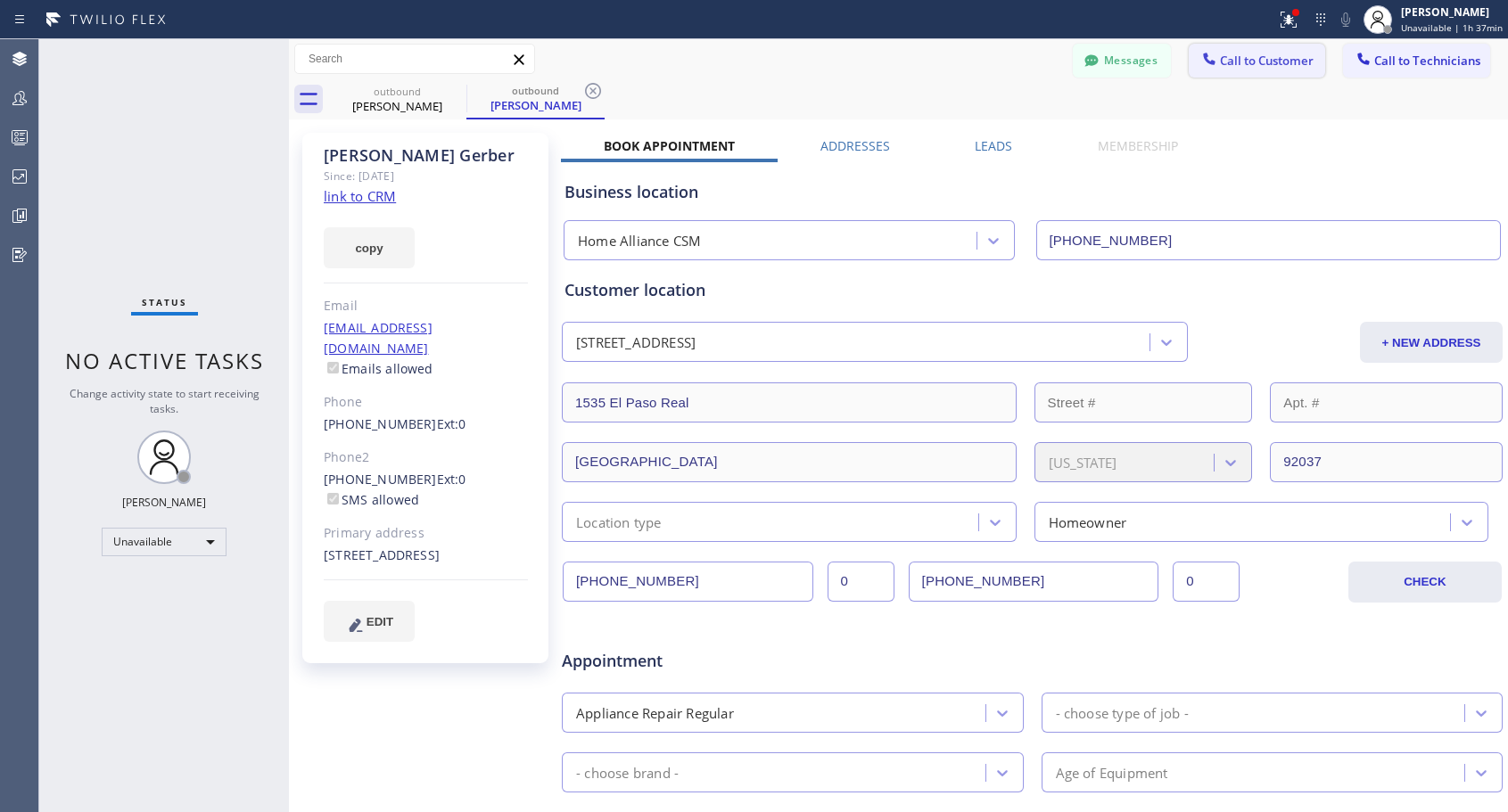
click at [1252, 61] on span "Call to Customer" at bounding box center [1266, 61] width 94 height 16
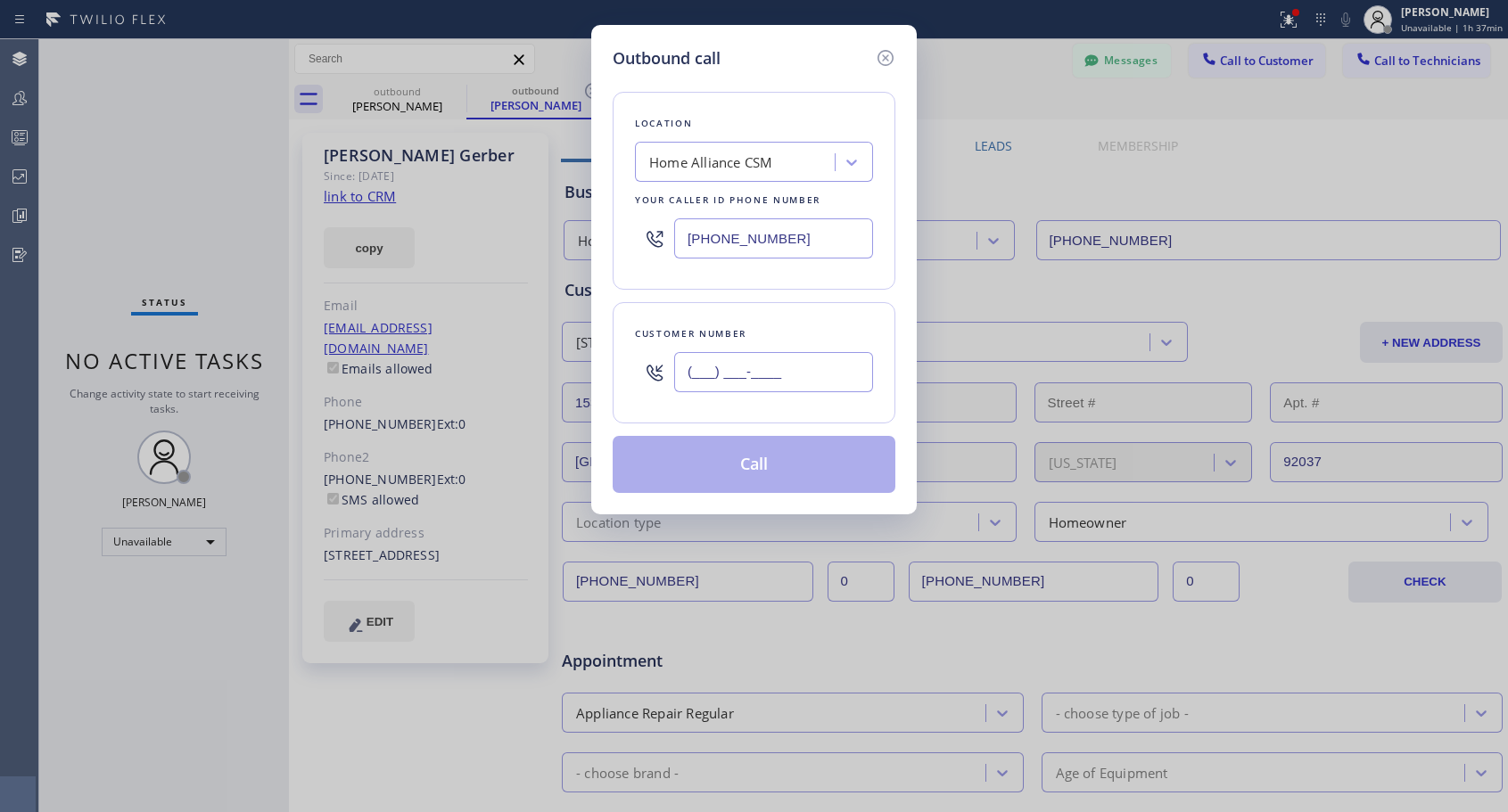
click at [748, 367] on input "(___) ___-____" at bounding box center [773, 372] width 199 height 40
paste input "626) 331-1538"
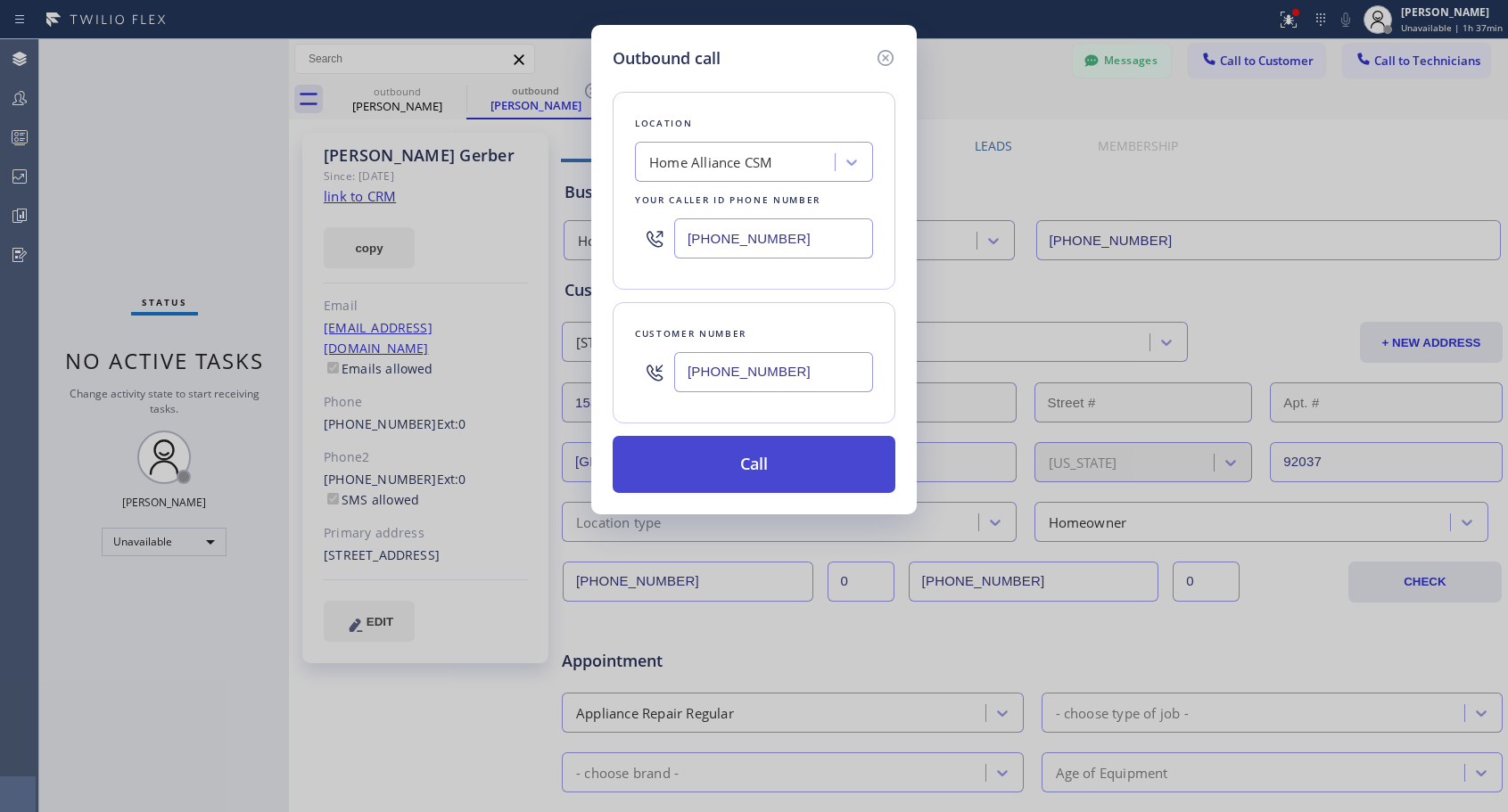
type input "(626) 331-1538"
click at [751, 476] on button "Call" at bounding box center [754, 464] width 283 height 57
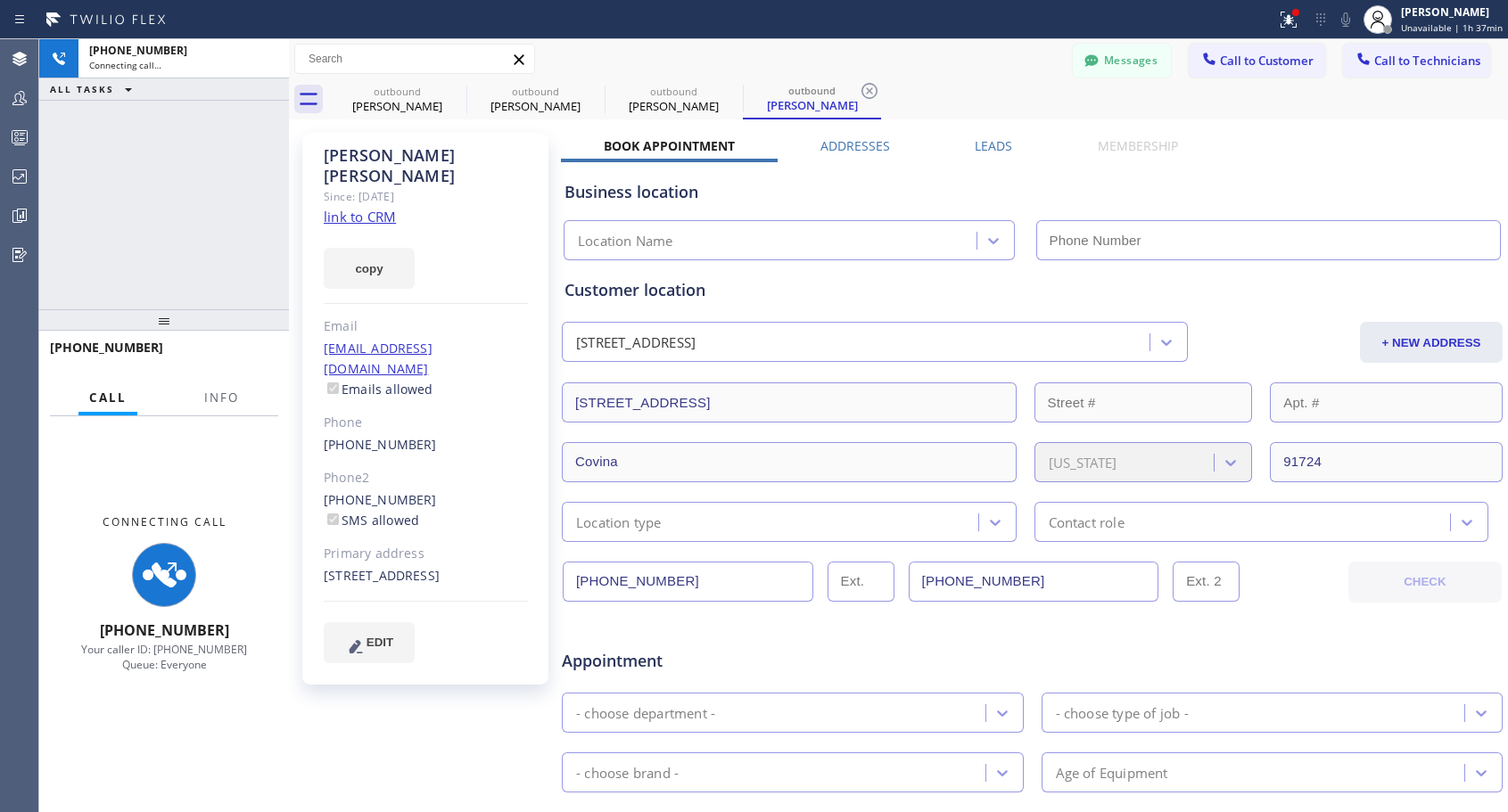
type input "[PHONE_NUMBER]"
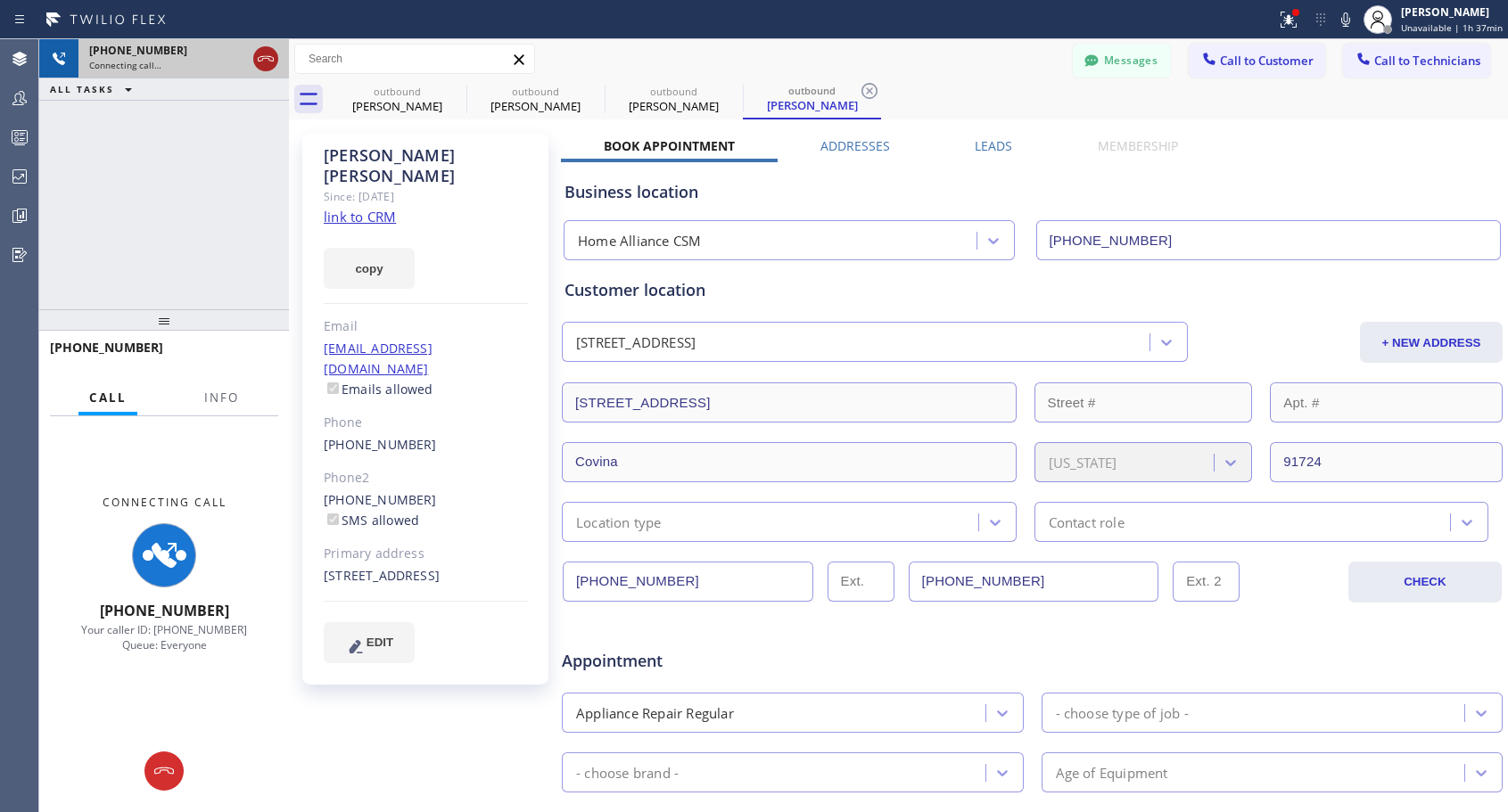
click at [262, 64] on icon at bounding box center [265, 58] width 21 height 21
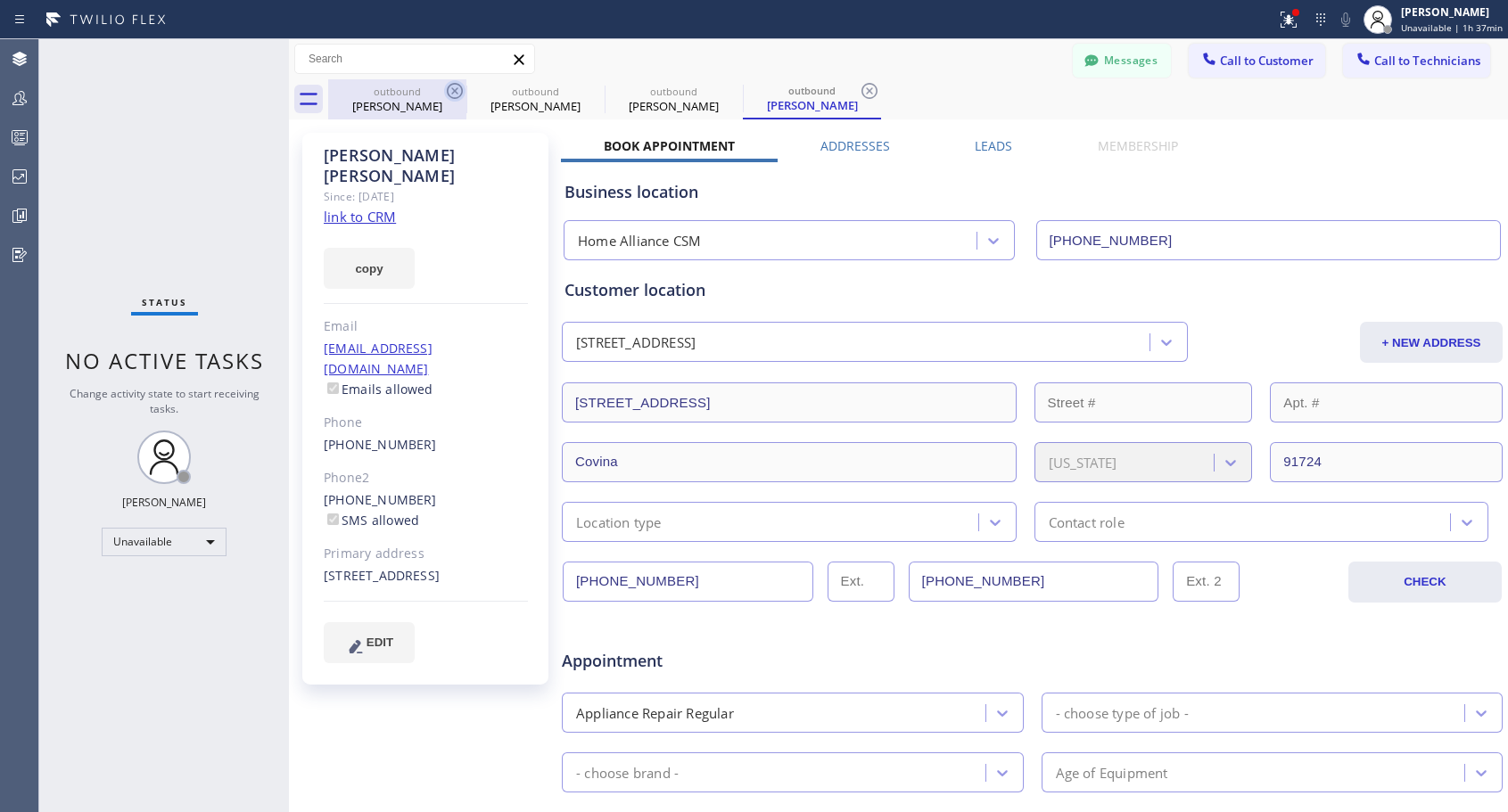
click at [453, 92] on icon at bounding box center [455, 91] width 16 height 16
click at [0, 0] on icon at bounding box center [0, 0] width 0 height 0
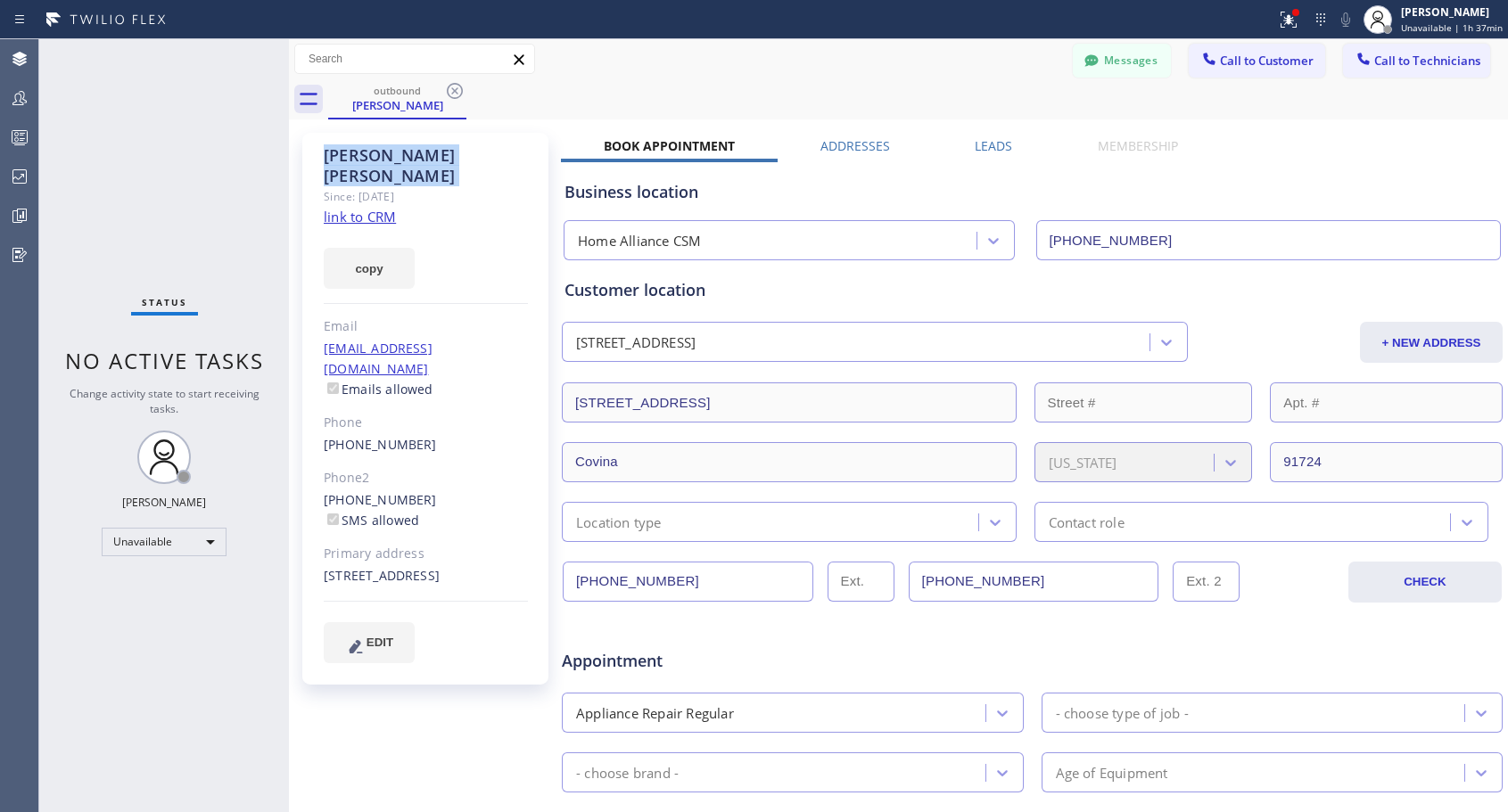
click at [453, 92] on icon at bounding box center [455, 91] width 16 height 16
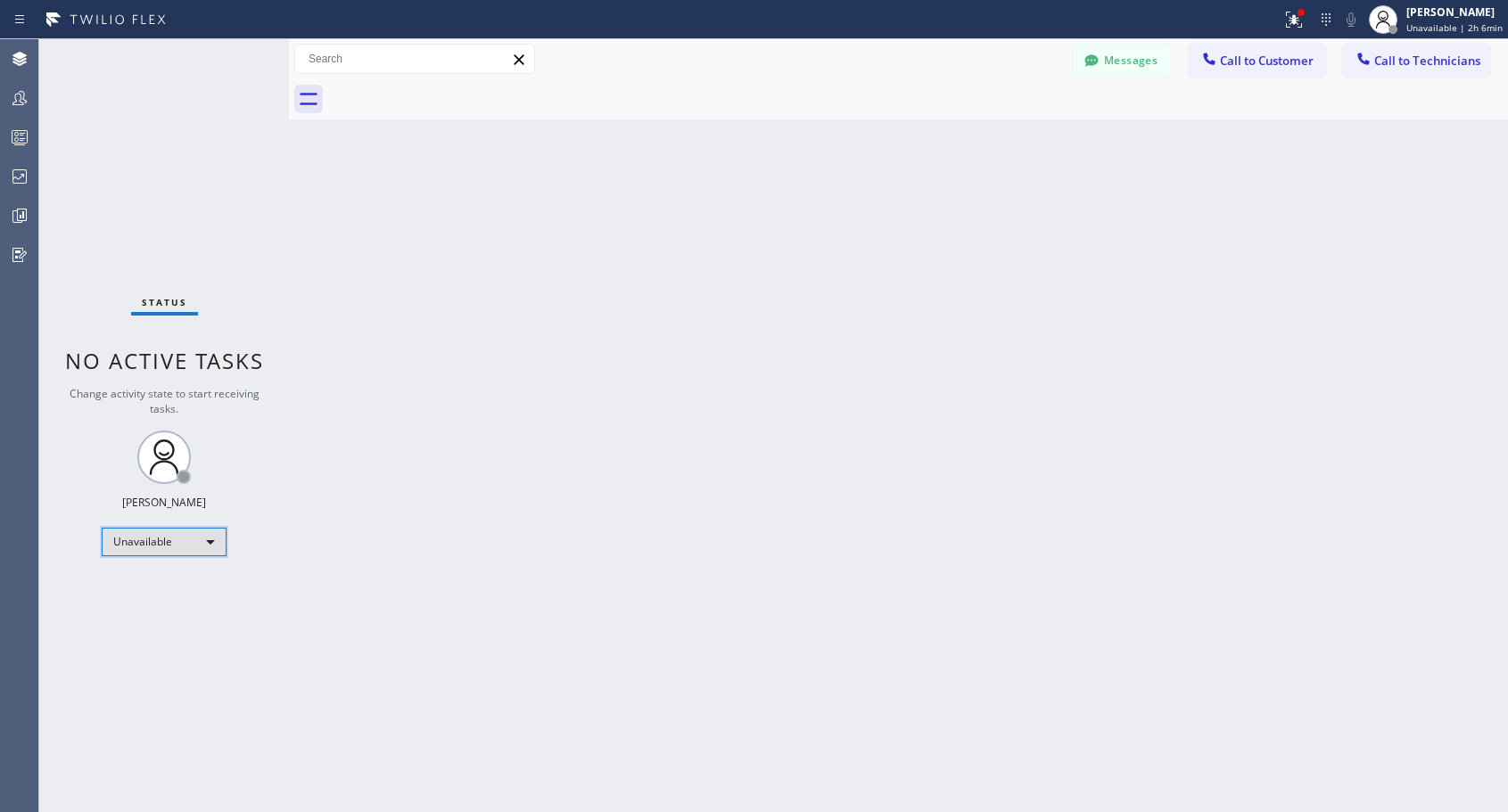
click at [152, 550] on div "Unavailable" at bounding box center [164, 541] width 125 height 28
click at [176, 560] on li "Offline" at bounding box center [162, 566] width 121 height 21
click at [1402, 20] on icon at bounding box center [1390, 19] width 21 height 21
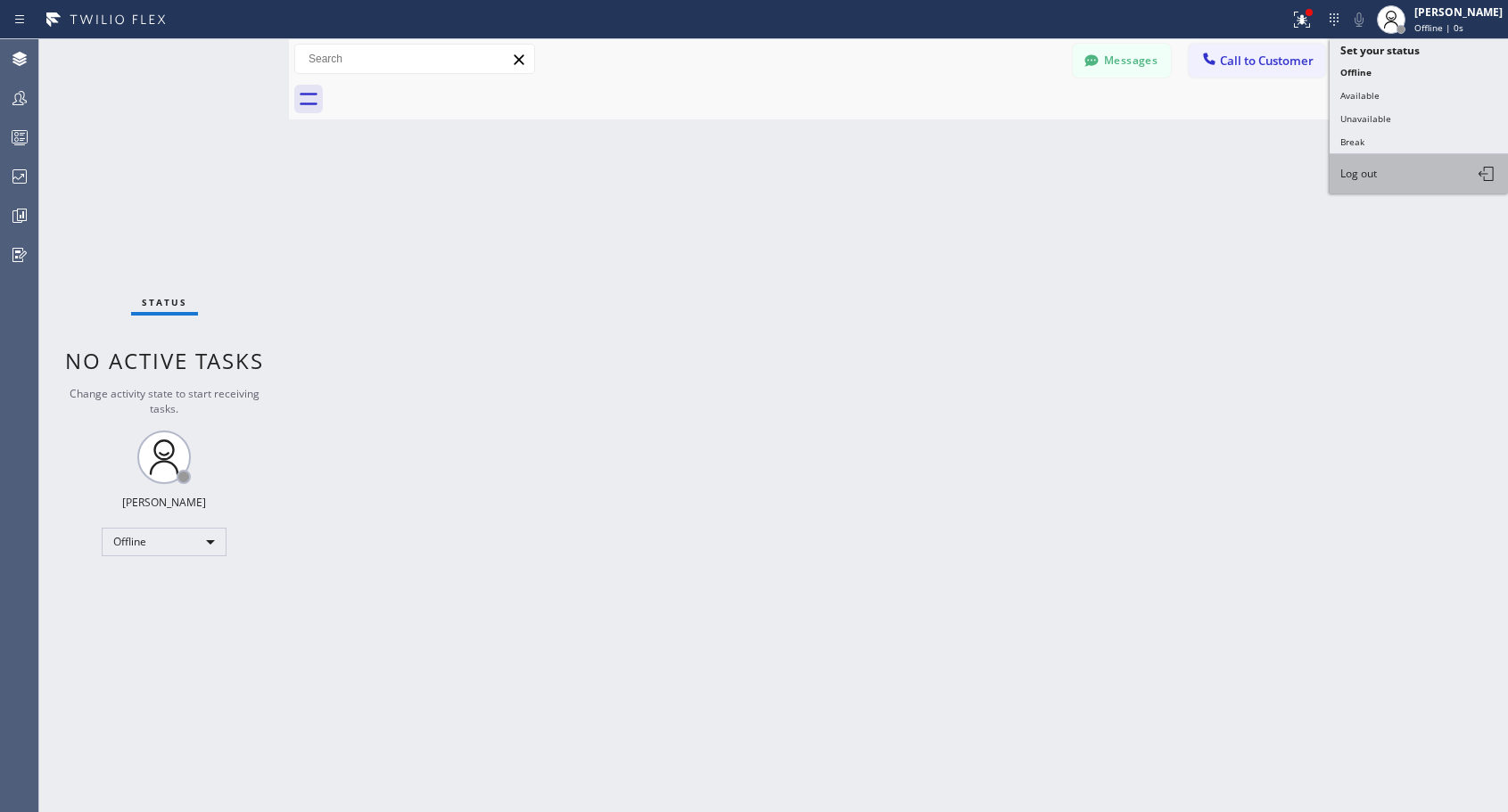
click at [1352, 169] on span "Log out" at bounding box center [1358, 173] width 36 height 15
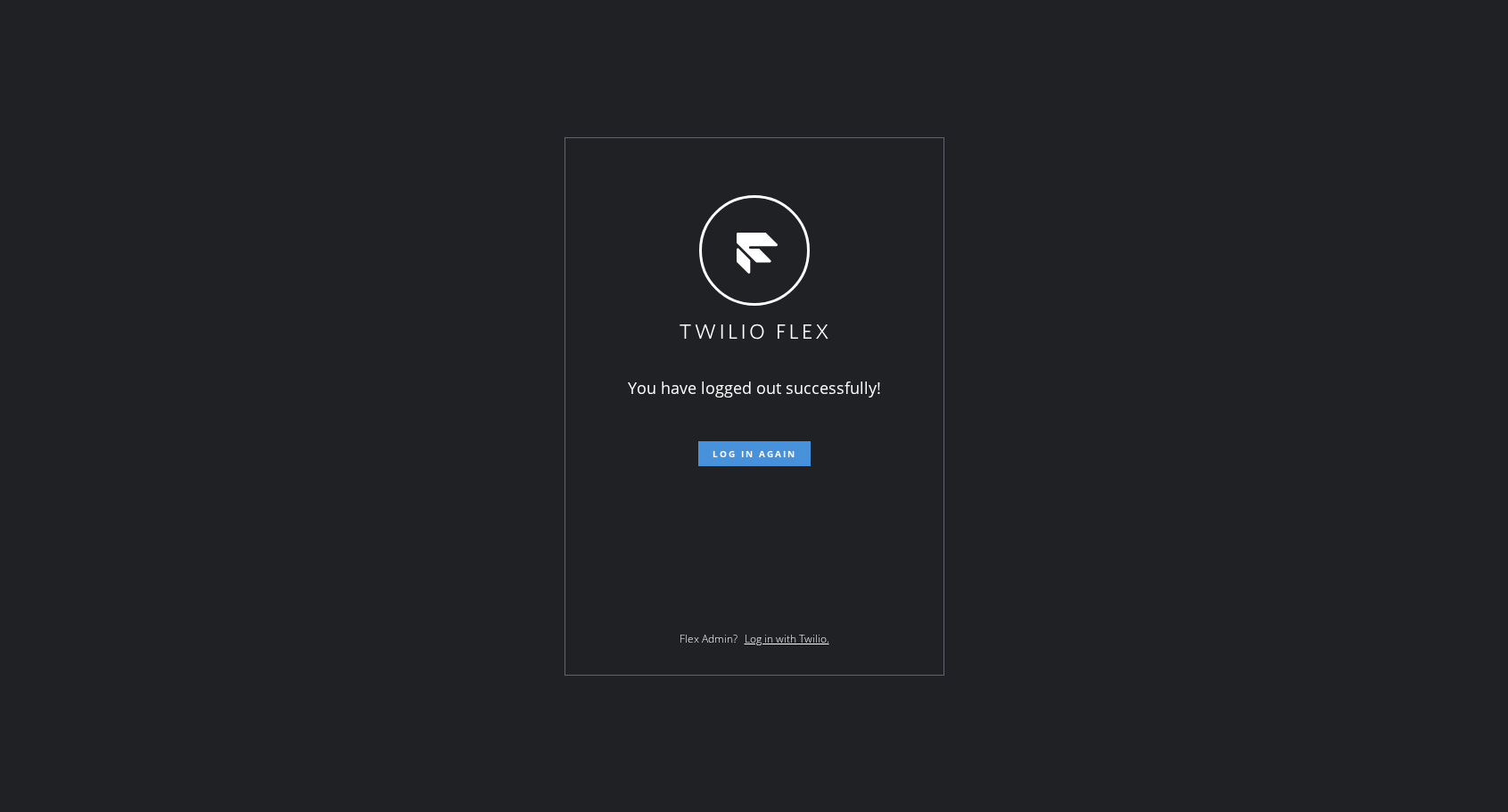
click at [755, 453] on span "Log in again" at bounding box center [755, 454] width 84 height 13
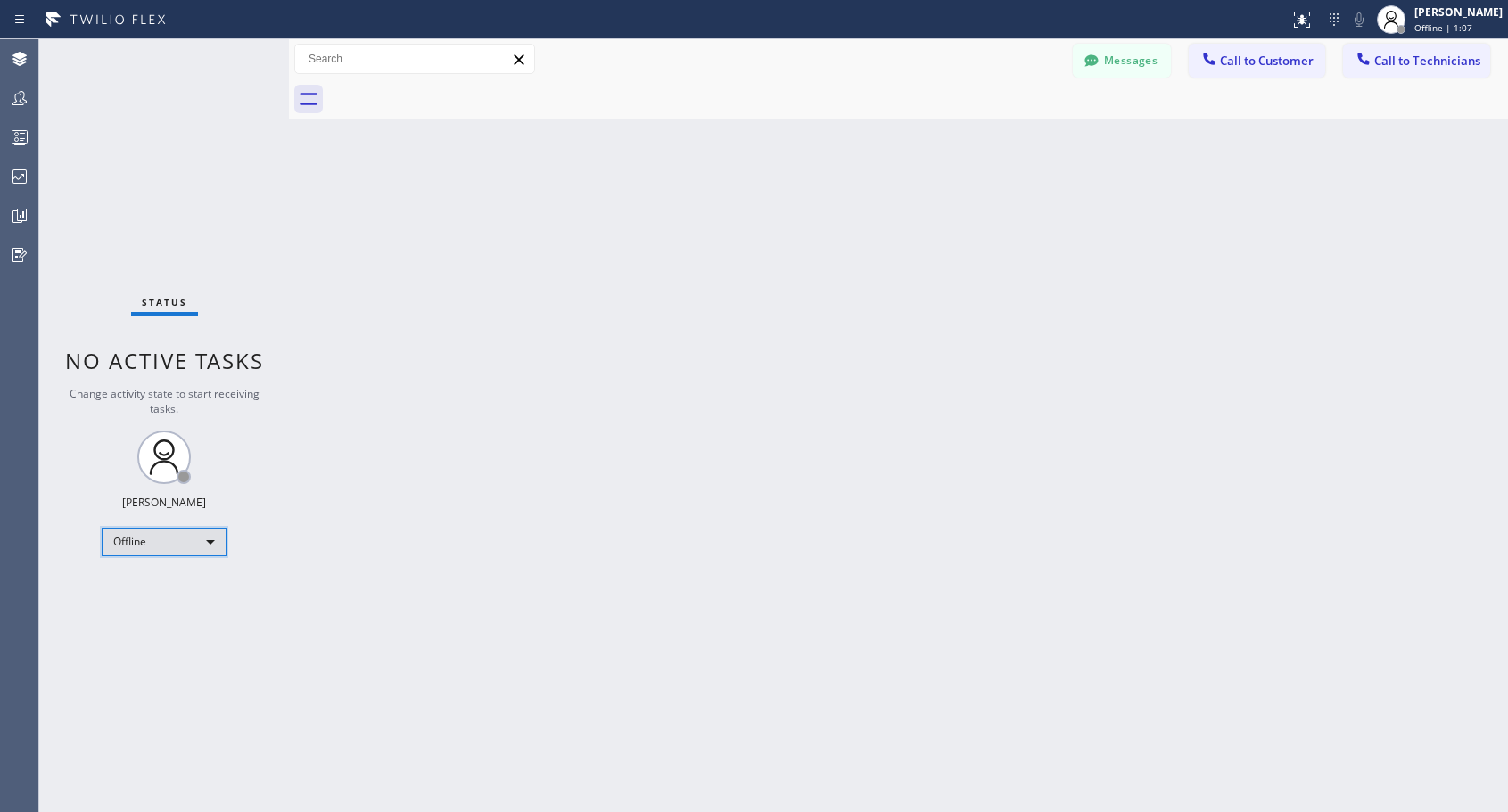
click at [197, 541] on div "Offline" at bounding box center [164, 541] width 125 height 28
click at [168, 612] on li "Unavailable" at bounding box center [162, 611] width 121 height 21
drag, startPoint x: 1235, startPoint y: 60, endPoint x: 941, endPoint y: 242, distance: 345.8
click at [1234, 61] on span "Call to Customer" at bounding box center [1266, 61] width 94 height 16
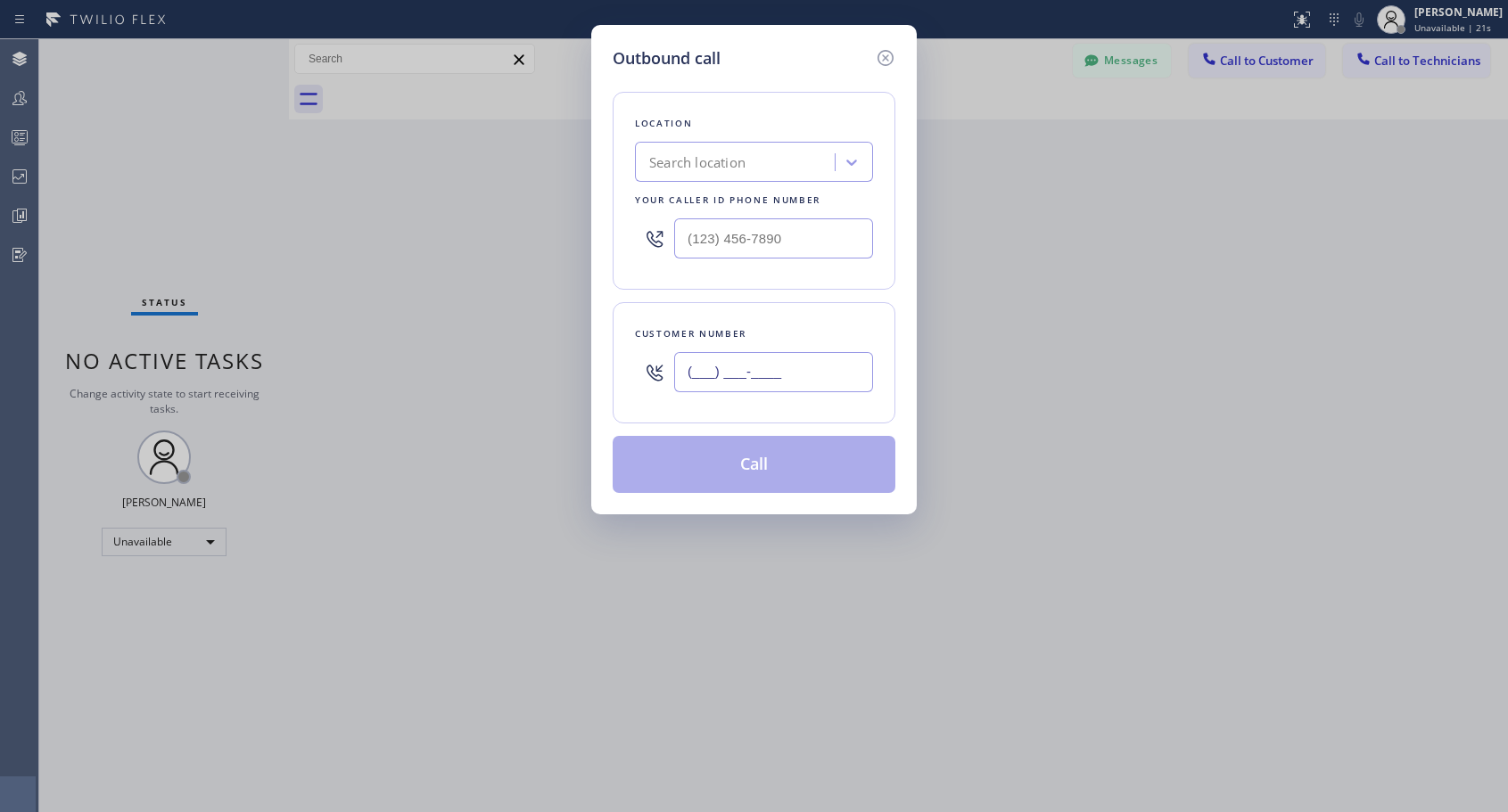
click at [818, 365] on input "(___) ___-____" at bounding box center [773, 372] width 199 height 40
paste input "303) 902-3996"
type input "[PHONE_NUMBER]"
click at [701, 244] on input "(___) ___-____" at bounding box center [773, 239] width 199 height 40
paste input "818) 614-5337"
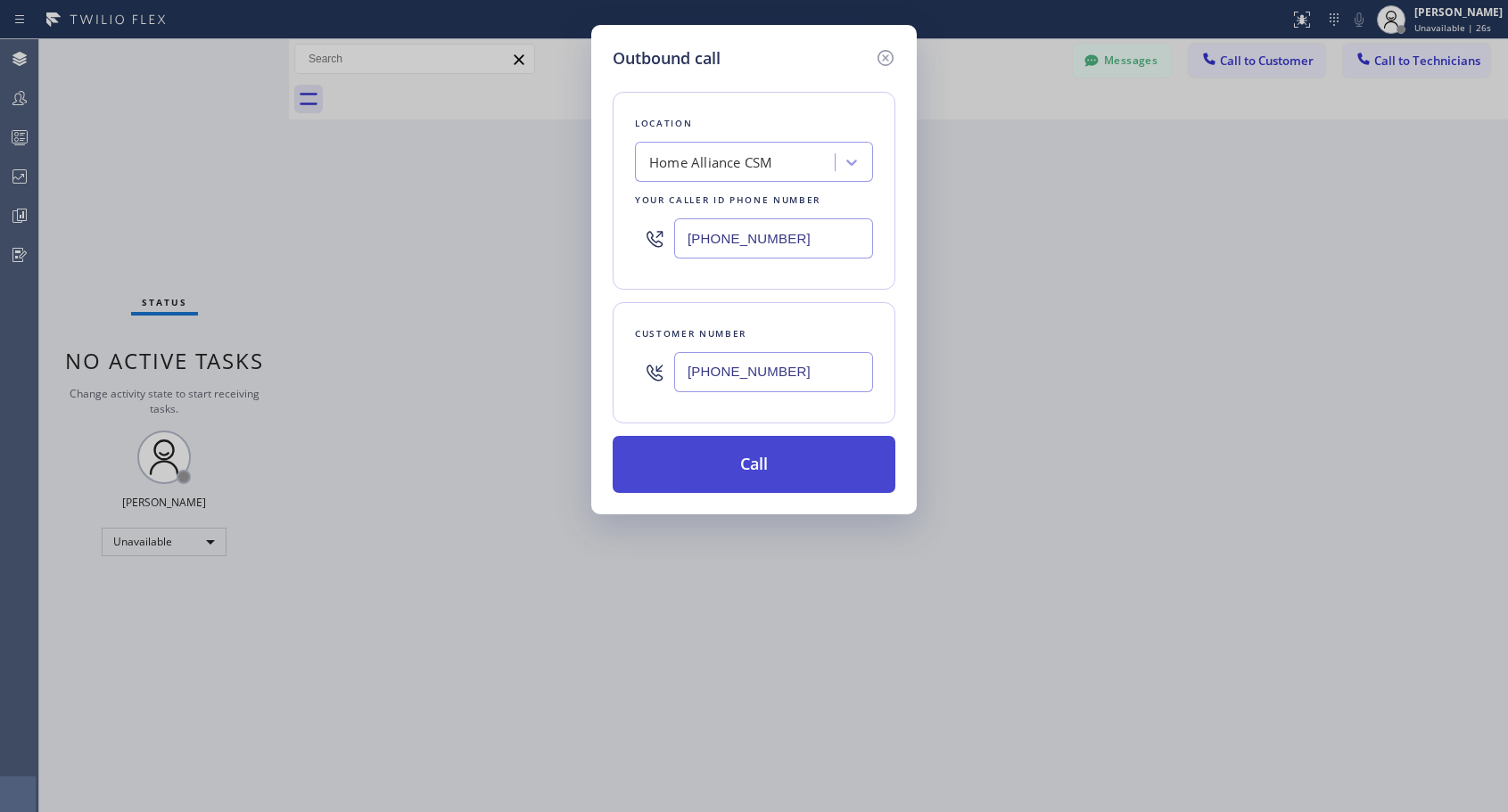
type input "[PHONE_NUMBER]"
click at [755, 469] on button "Call" at bounding box center [754, 464] width 283 height 57
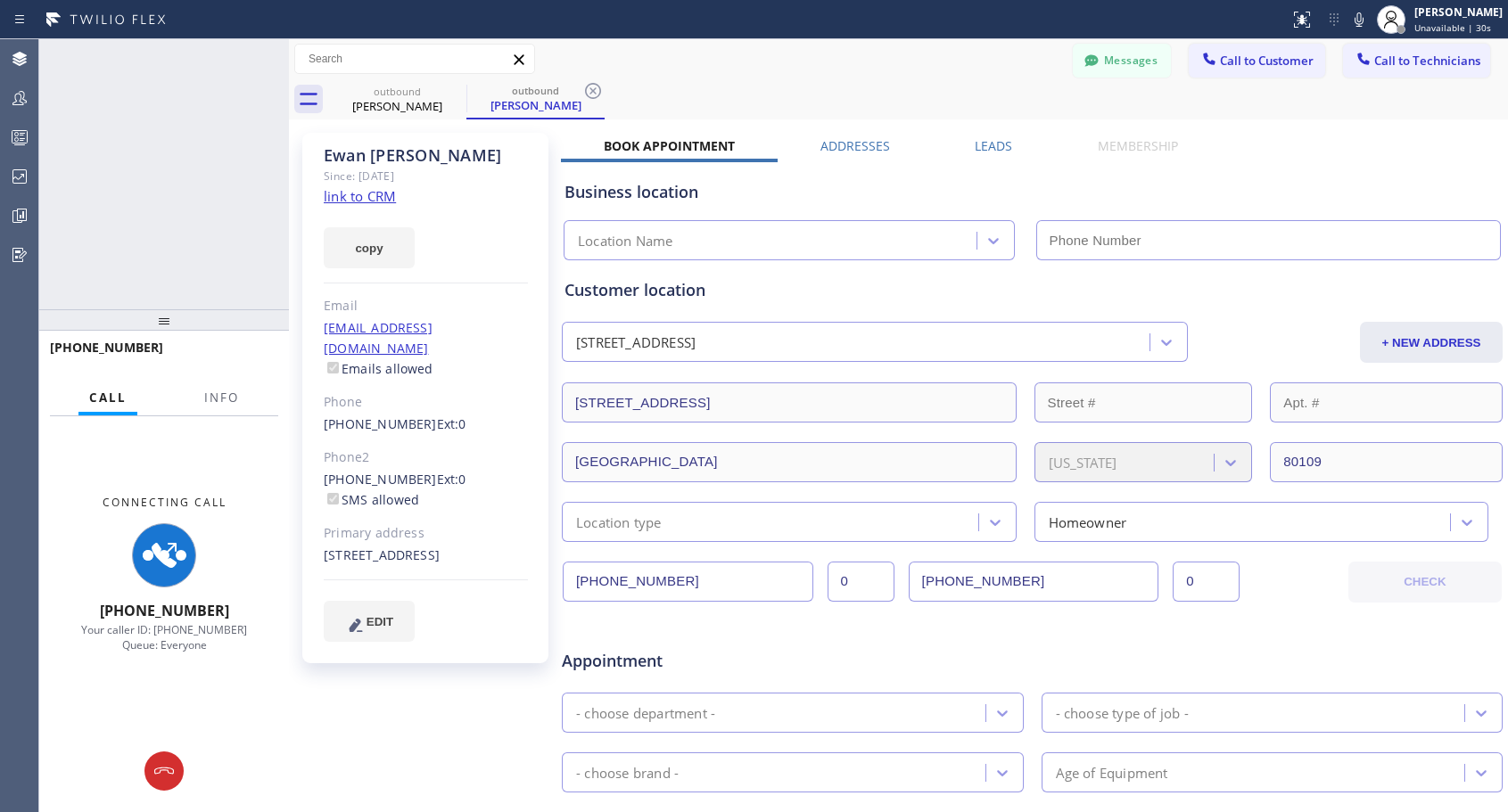
type input "[PHONE_NUMBER]"
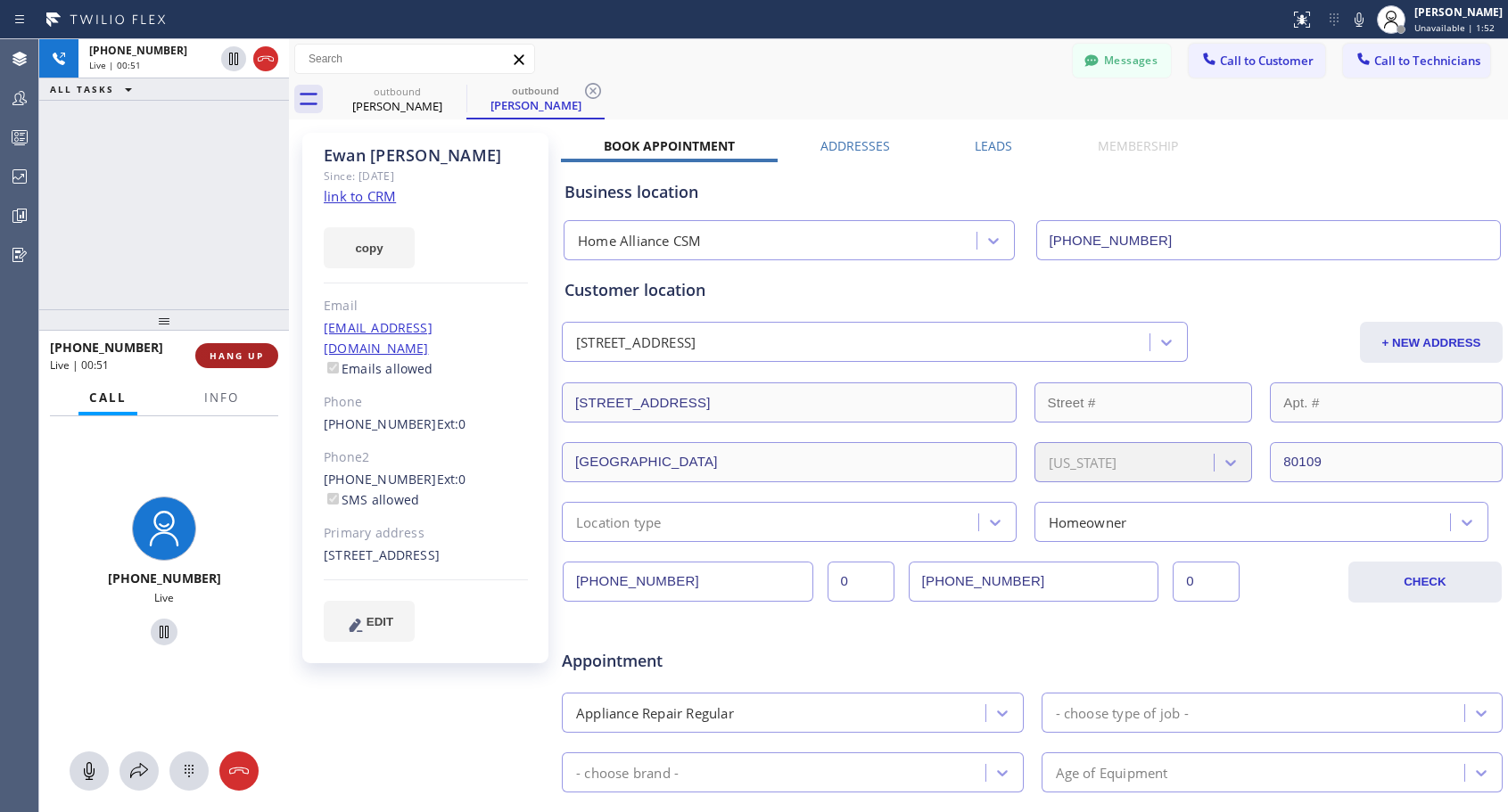
click at [236, 354] on span "HANG UP" at bounding box center [237, 355] width 55 height 13
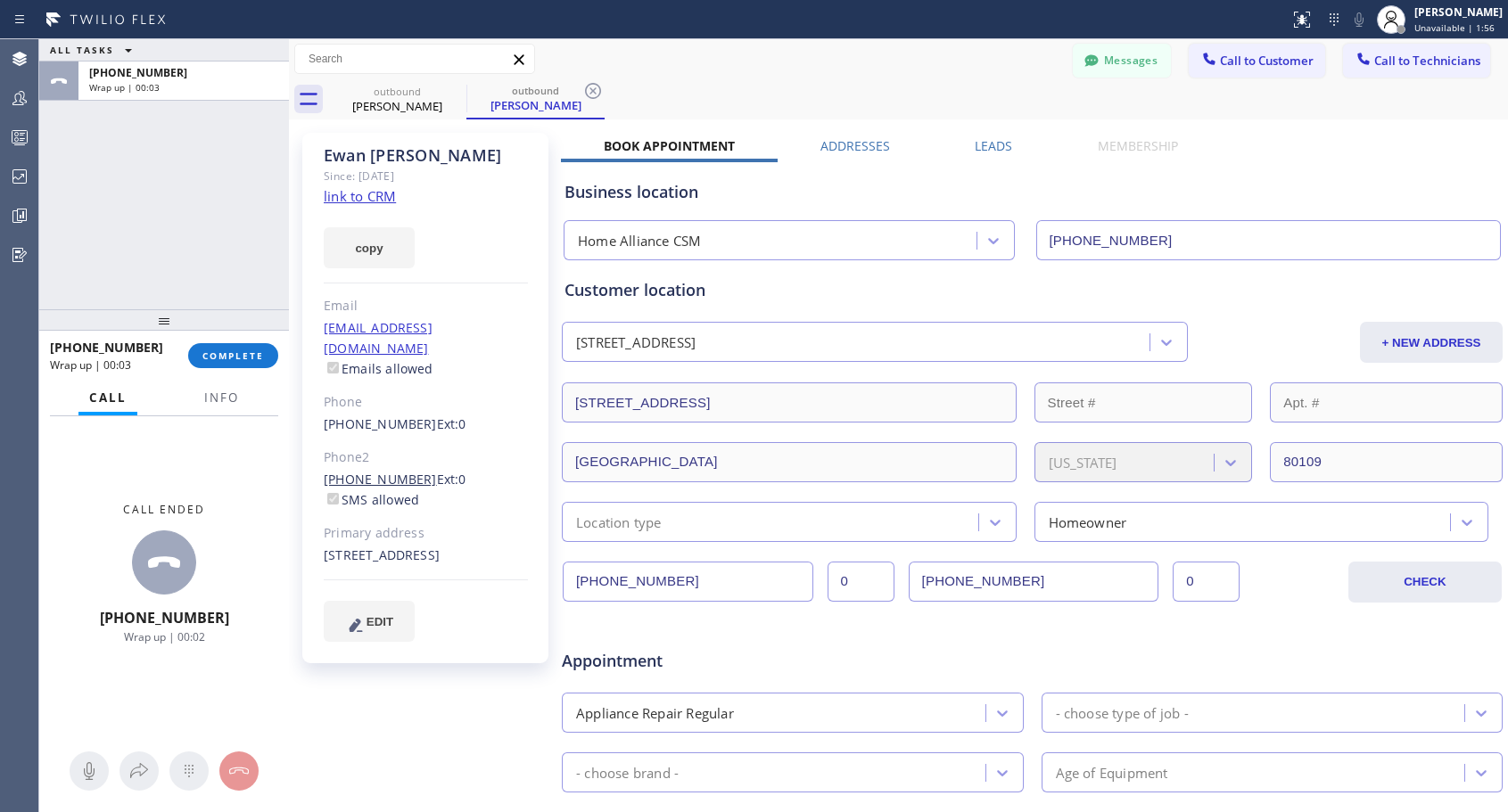
click at [373, 470] on link "[PHONE_NUMBER]" at bounding box center [380, 478] width 113 height 17
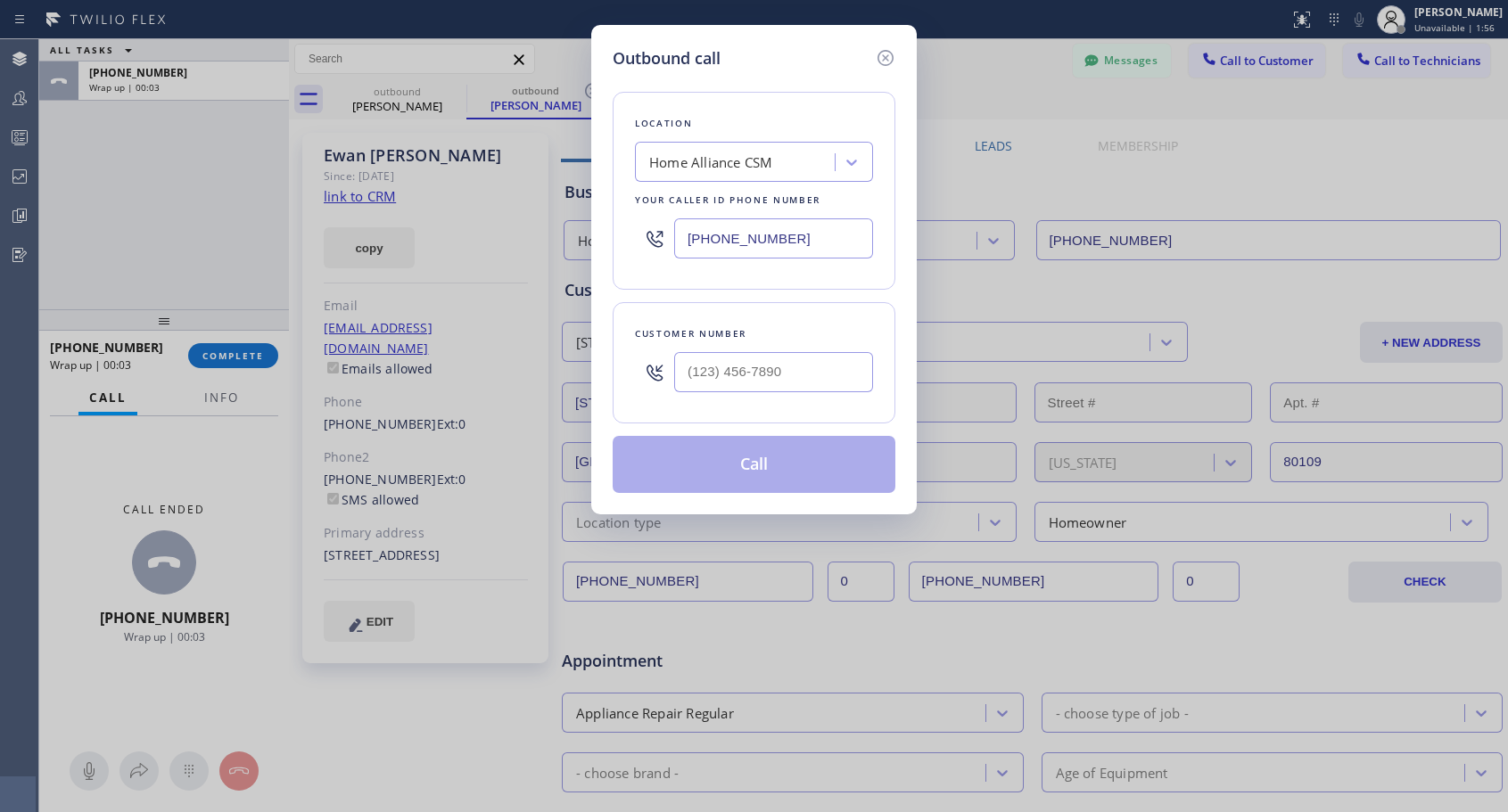
type input "[PHONE_NUMBER]"
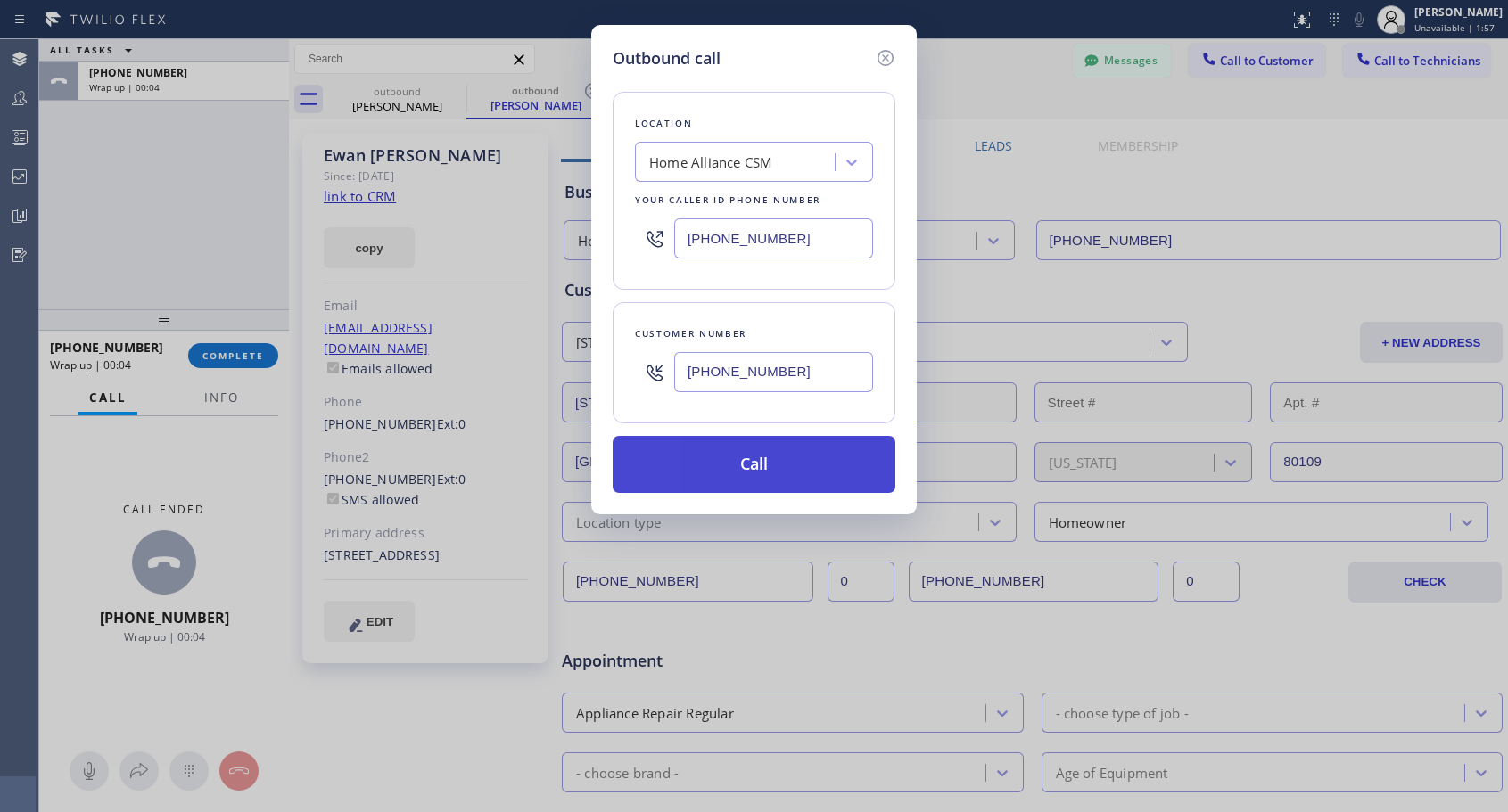
click at [763, 456] on button "Call" at bounding box center [754, 464] width 283 height 57
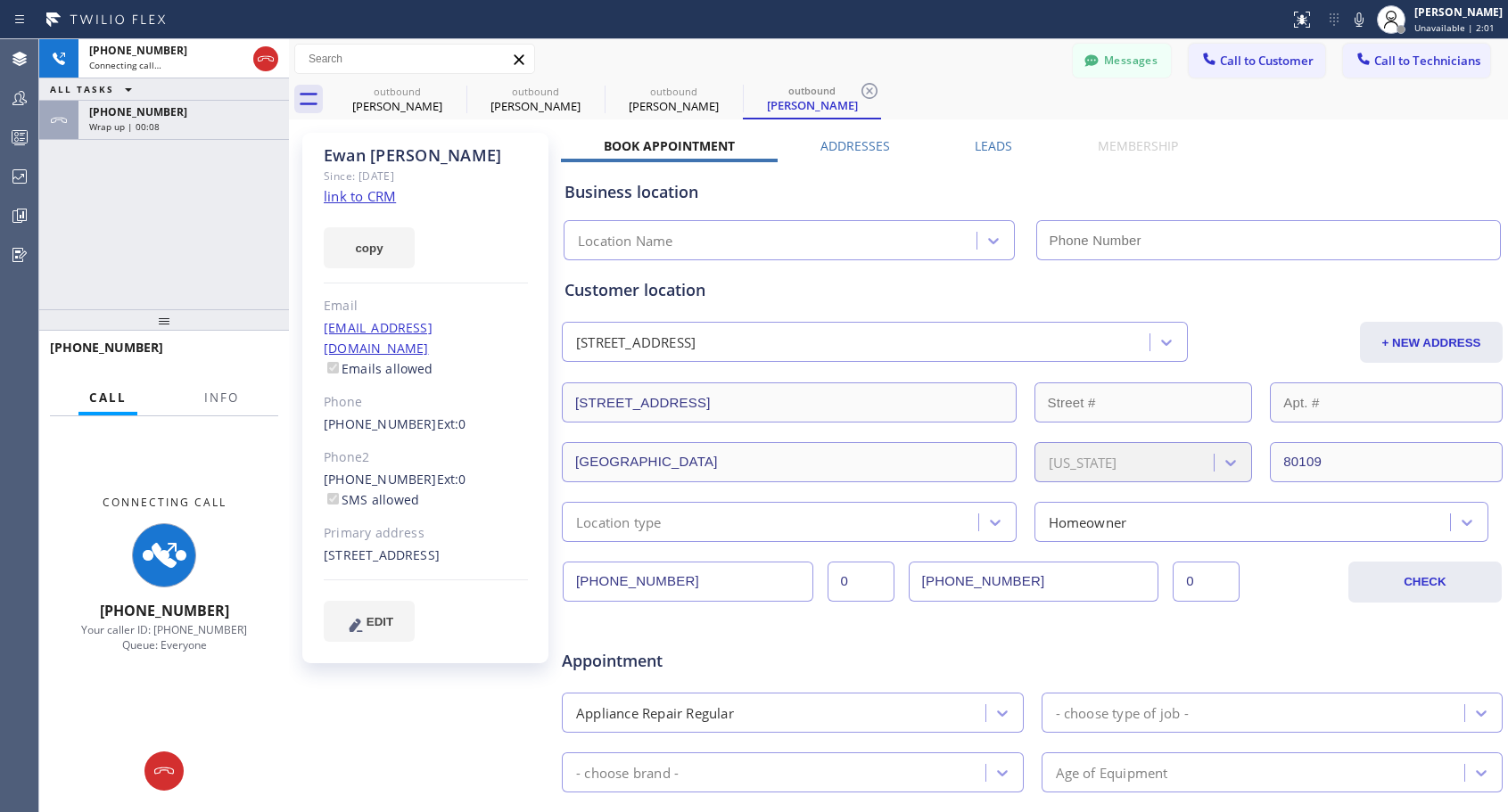
type input "[PHONE_NUMBER]"
click at [261, 57] on icon at bounding box center [265, 58] width 21 height 21
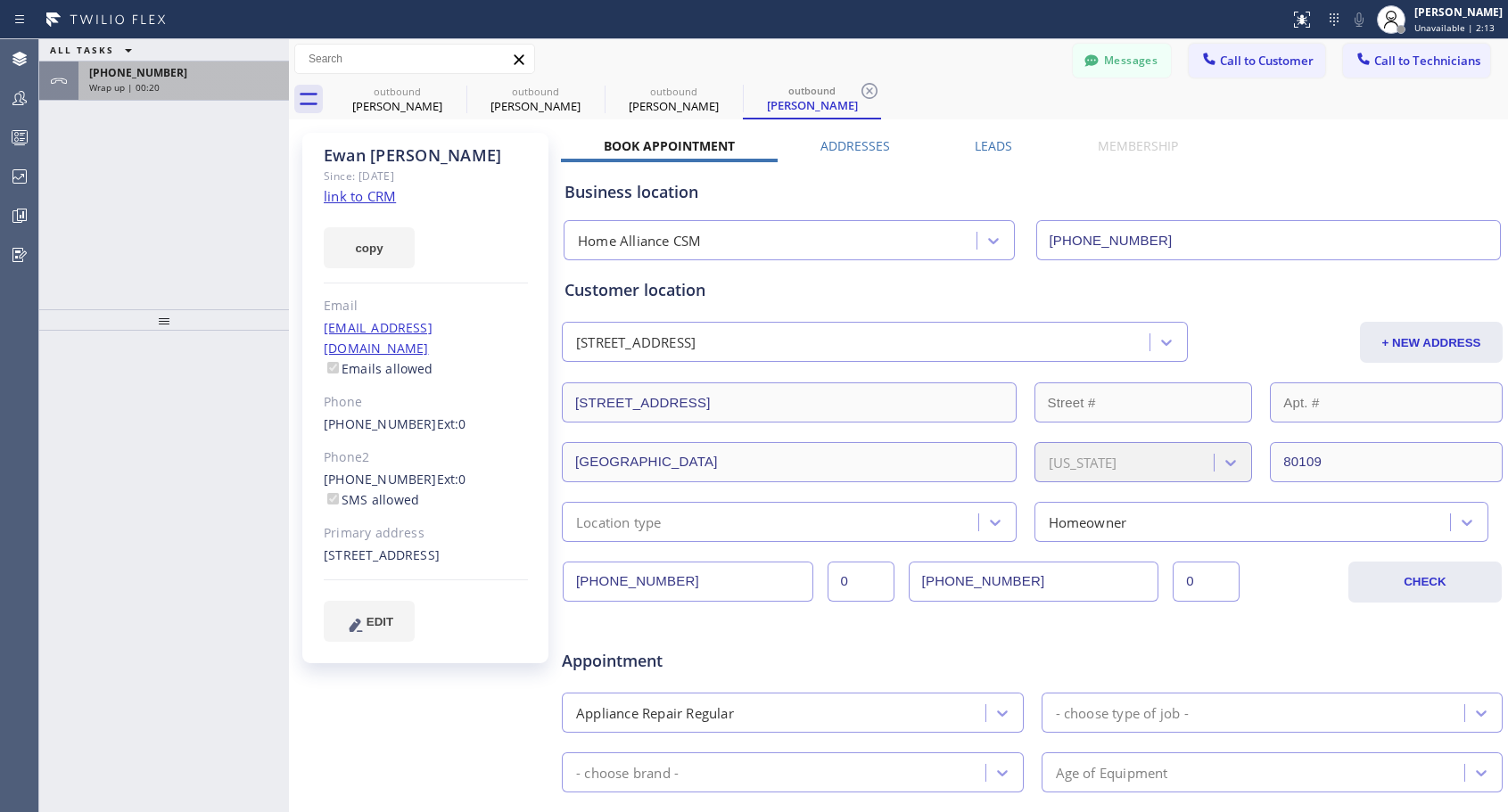
click at [162, 77] on span "[PHONE_NUMBER]" at bounding box center [139, 72] width 98 height 15
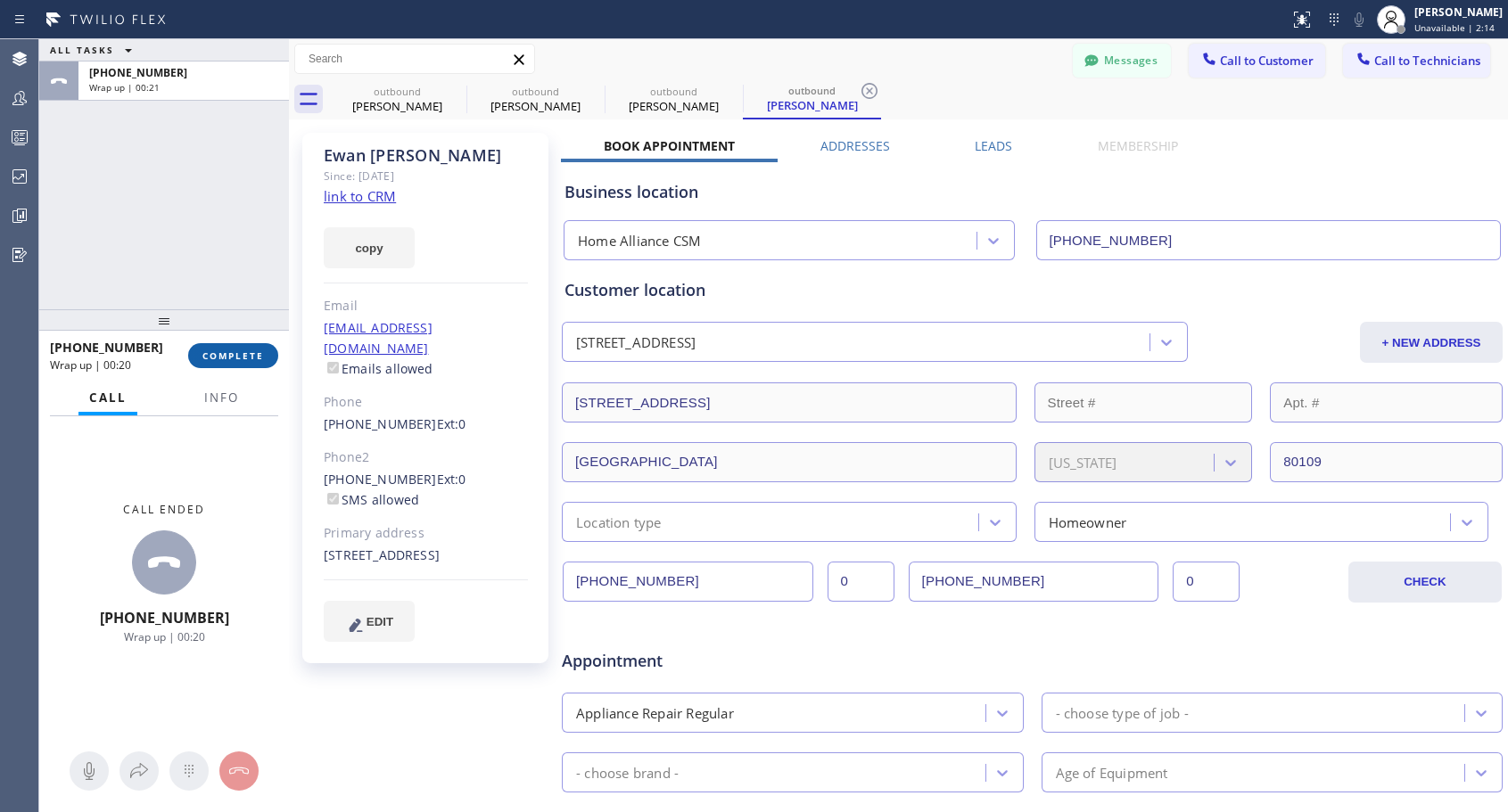
click at [243, 354] on span "COMPLETE" at bounding box center [232, 355] width 61 height 13
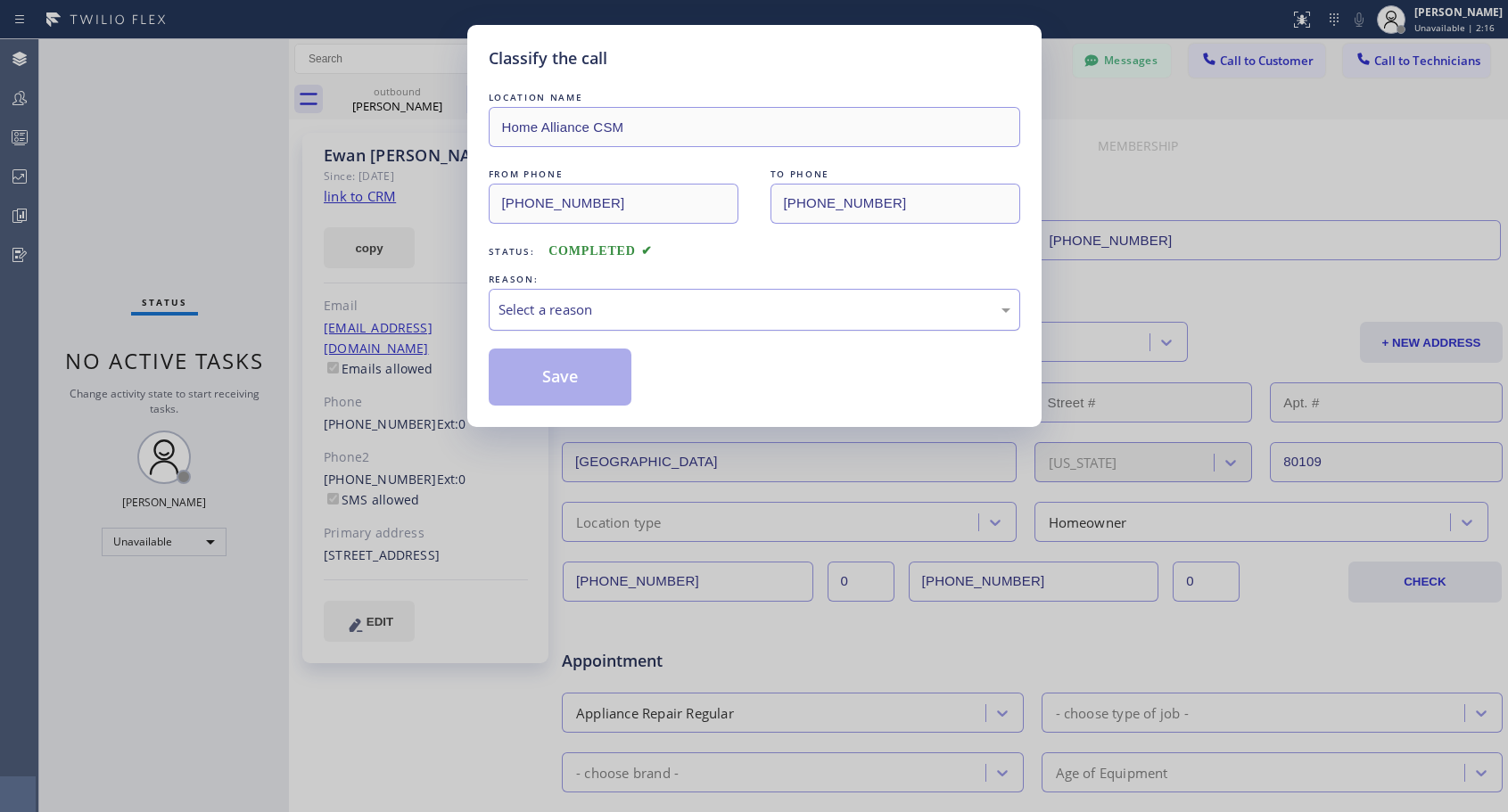
click at [612, 303] on div "Select a reason" at bounding box center [754, 310] width 511 height 20
click at [576, 377] on button "Save" at bounding box center [560, 376] width 143 height 57
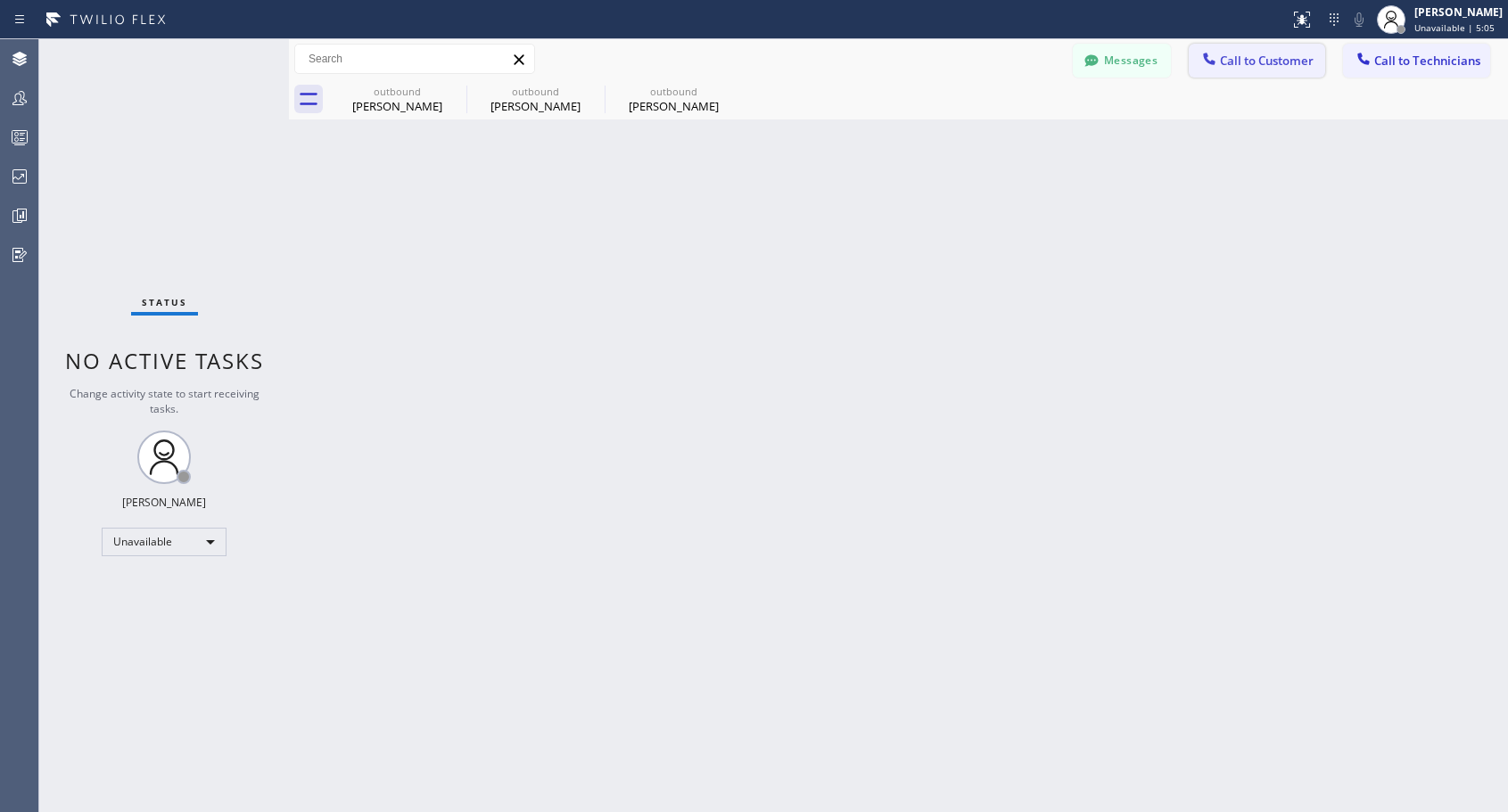
click at [1235, 68] on button "Call to Customer" at bounding box center [1257, 60] width 137 height 34
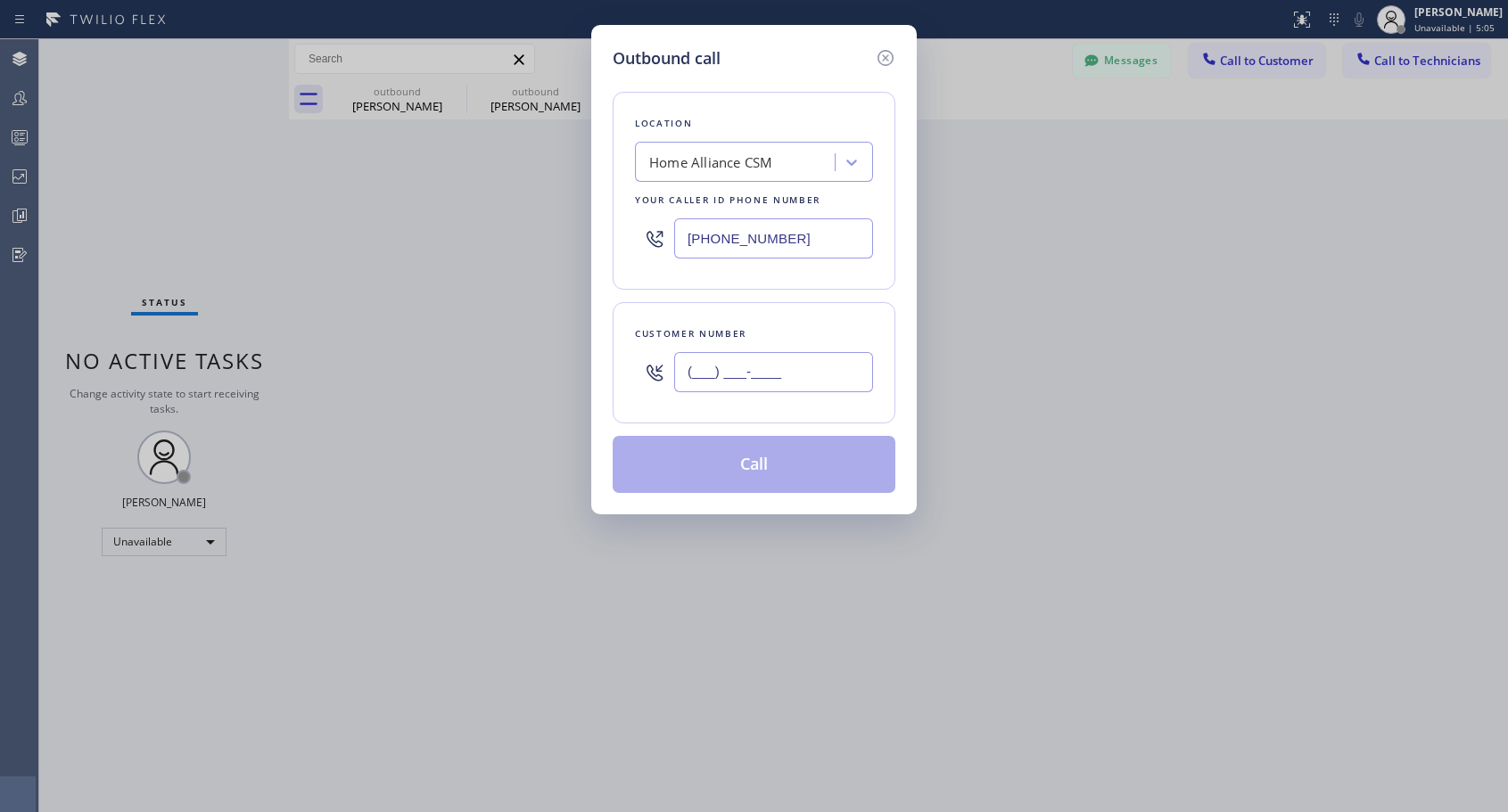
click at [823, 357] on input "(___) ___-____" at bounding box center [773, 372] width 199 height 40
paste input "415) 218-4850"
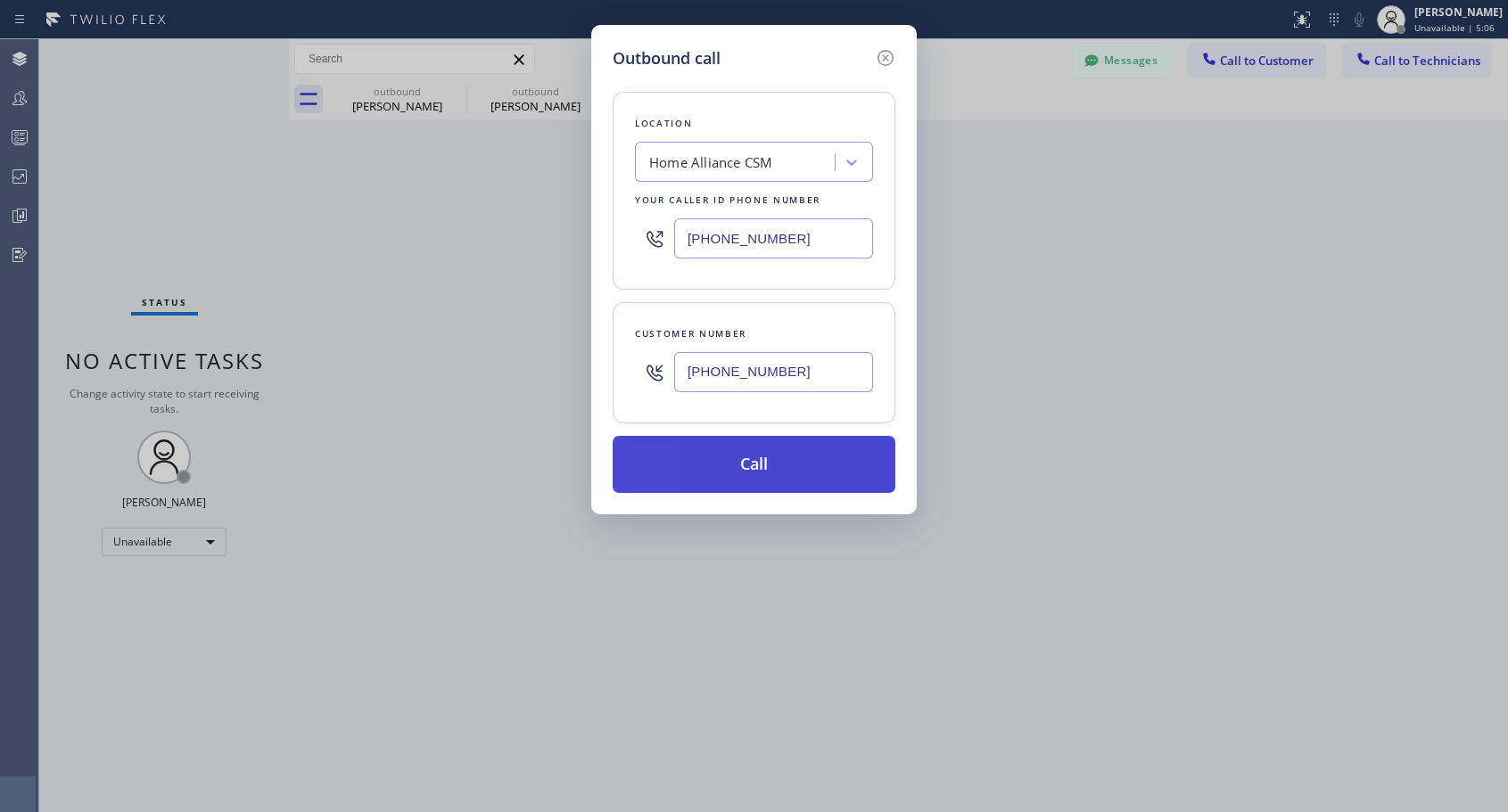
type input "[PHONE_NUMBER]"
click at [751, 468] on button "Call" at bounding box center [754, 464] width 283 height 57
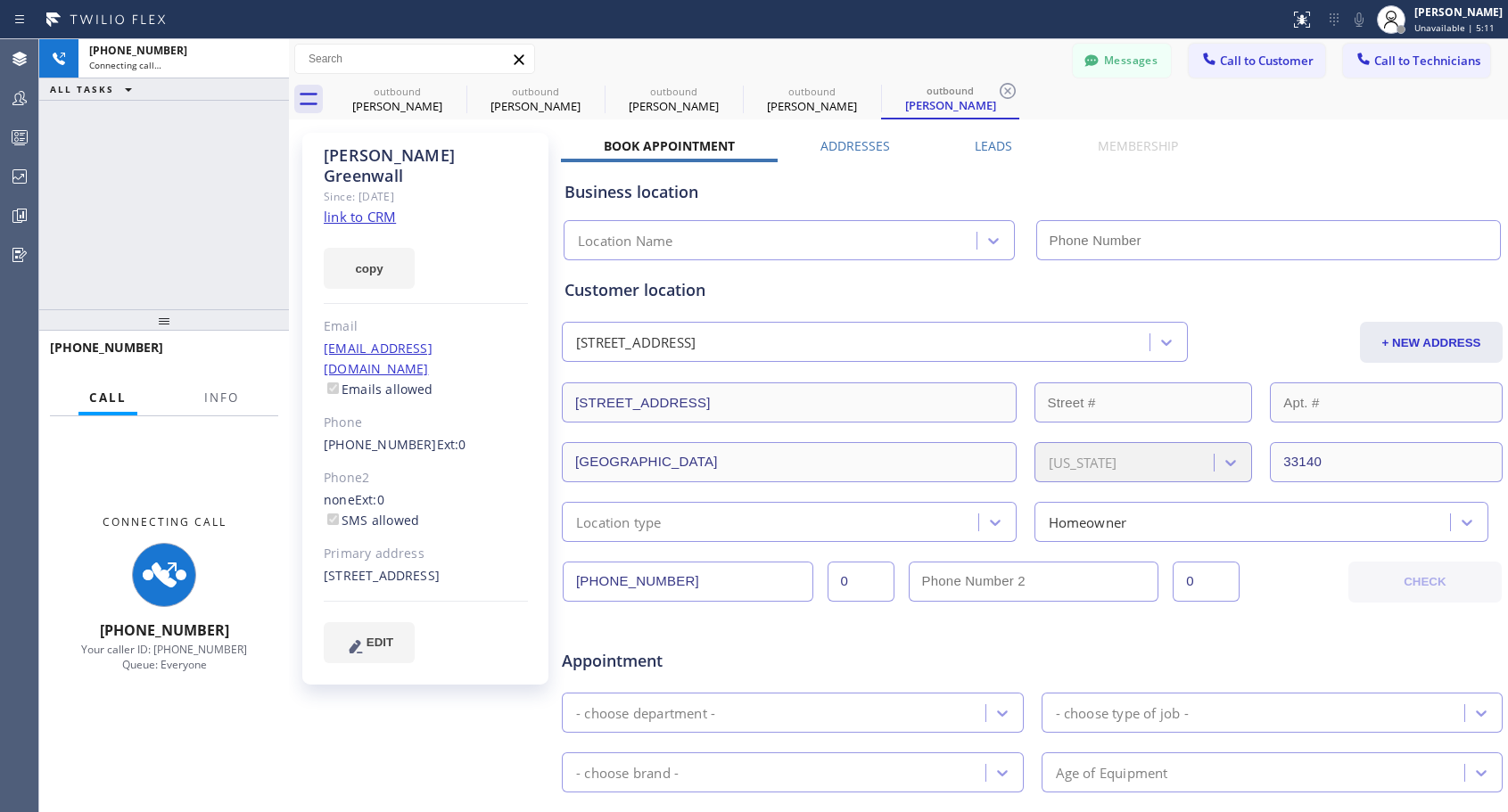
type input "[PHONE_NUMBER]"
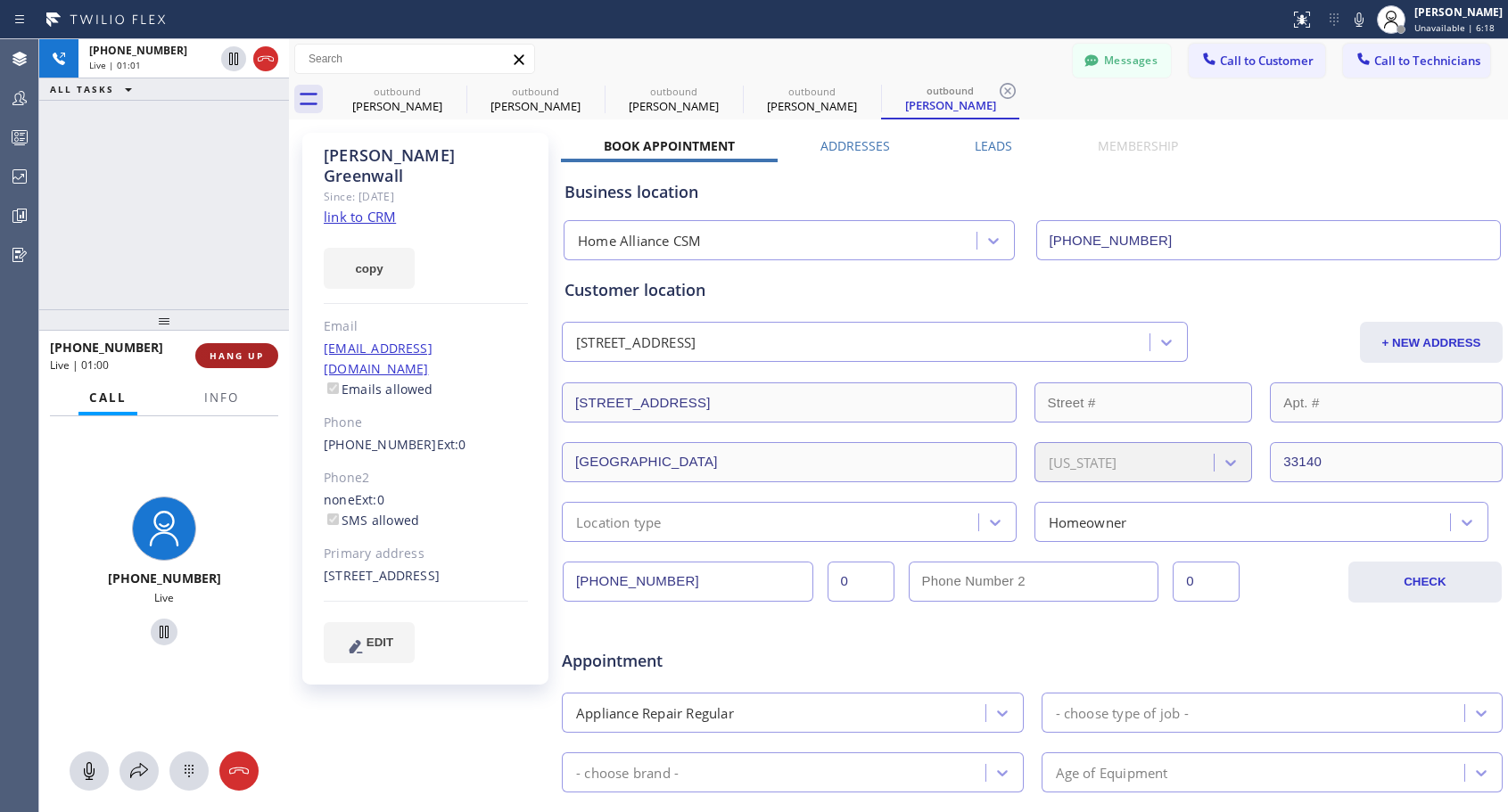
click at [239, 358] on span "HANG UP" at bounding box center [237, 355] width 55 height 13
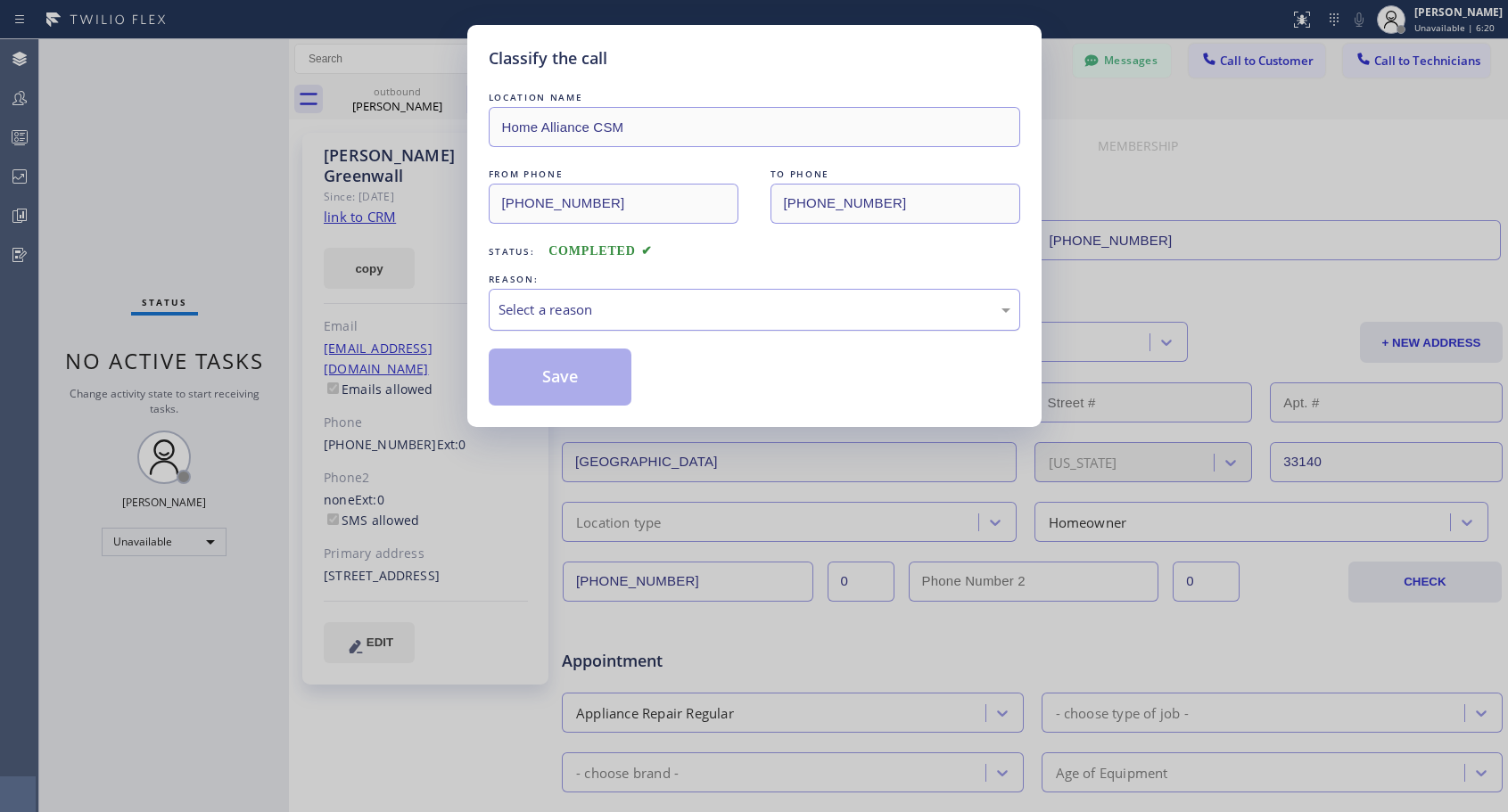
click at [739, 317] on div "Select a reason" at bounding box center [754, 310] width 511 height 20
click at [549, 385] on button "Save" at bounding box center [560, 376] width 143 height 57
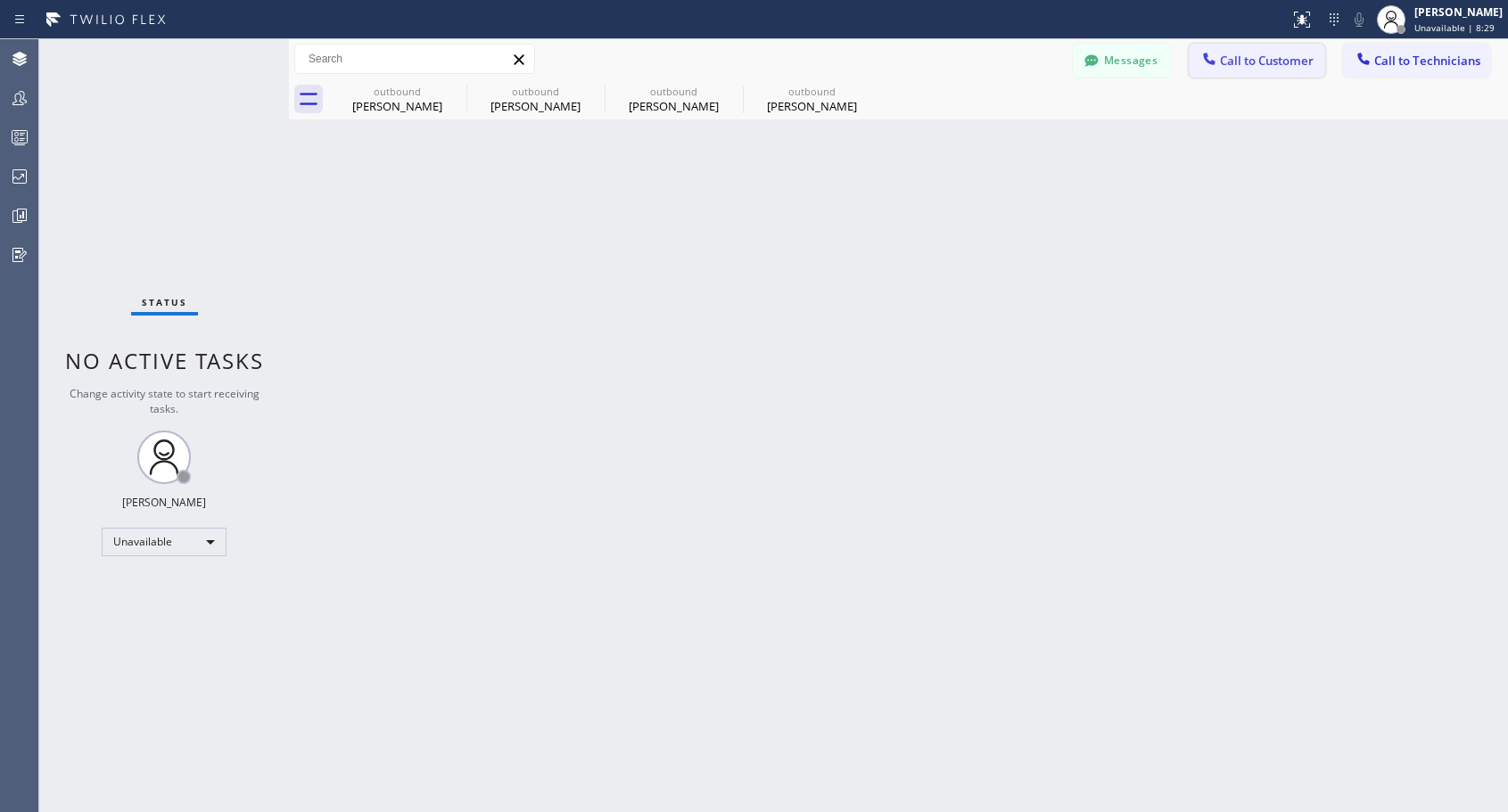
click at [1272, 66] on span "Call to Customer" at bounding box center [1266, 61] width 94 height 16
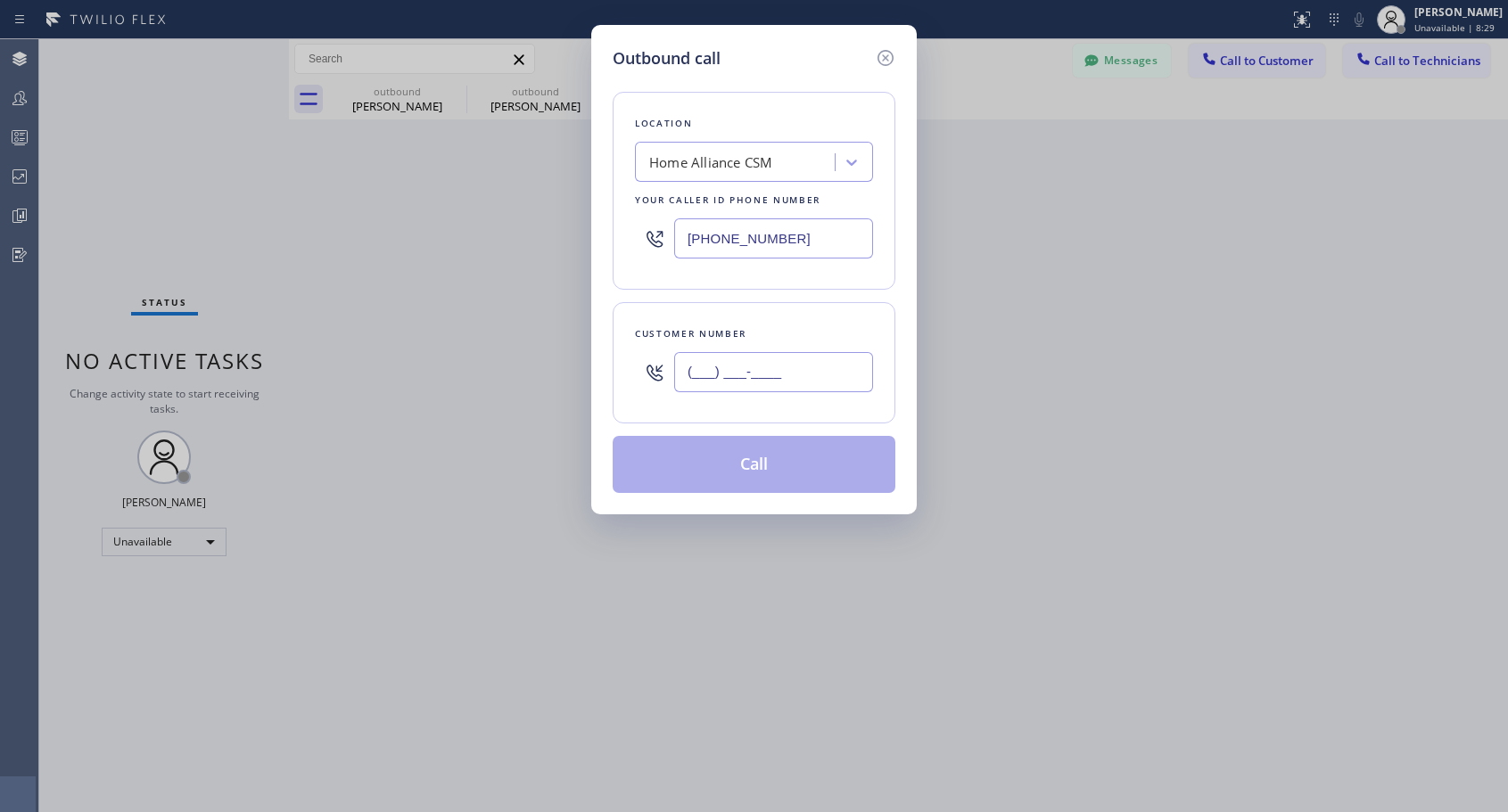
click at [787, 376] on input "(___) ___-____" at bounding box center [773, 372] width 199 height 40
paste input "970) 769-2091"
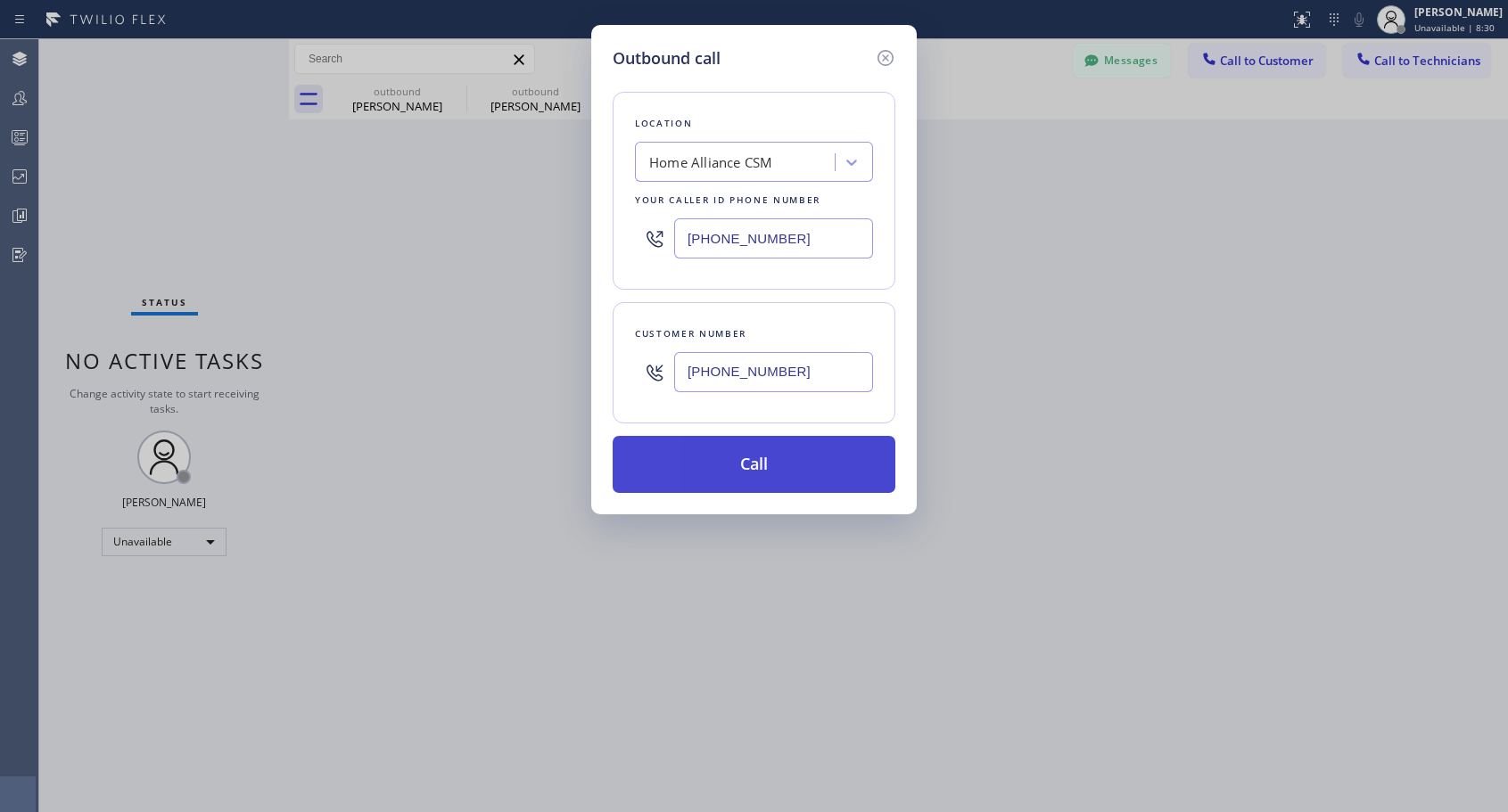
type input "[PHONE_NUMBER]"
click at [763, 457] on button "Call" at bounding box center [754, 464] width 283 height 57
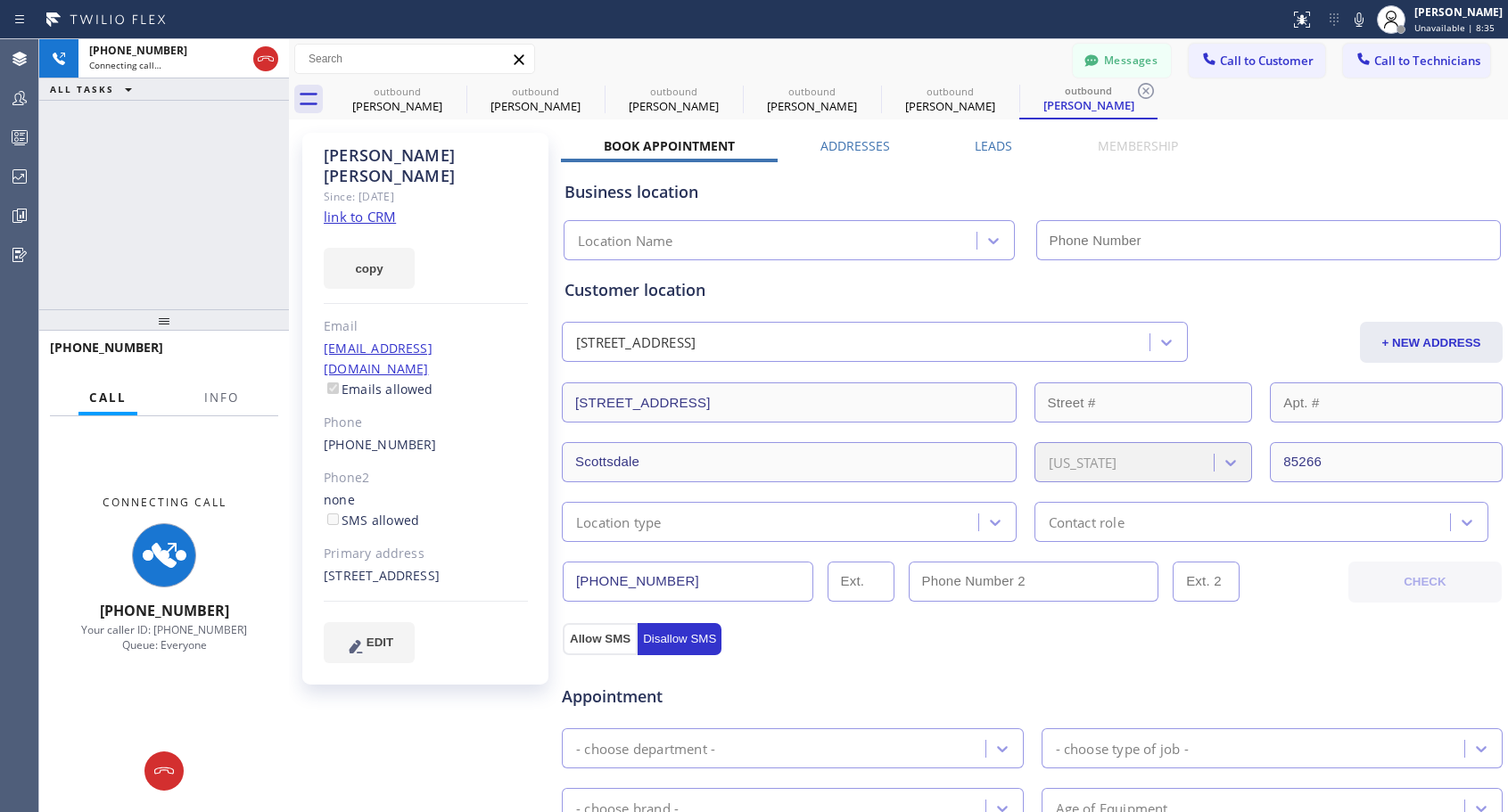
type input "[PHONE_NUMBER]"
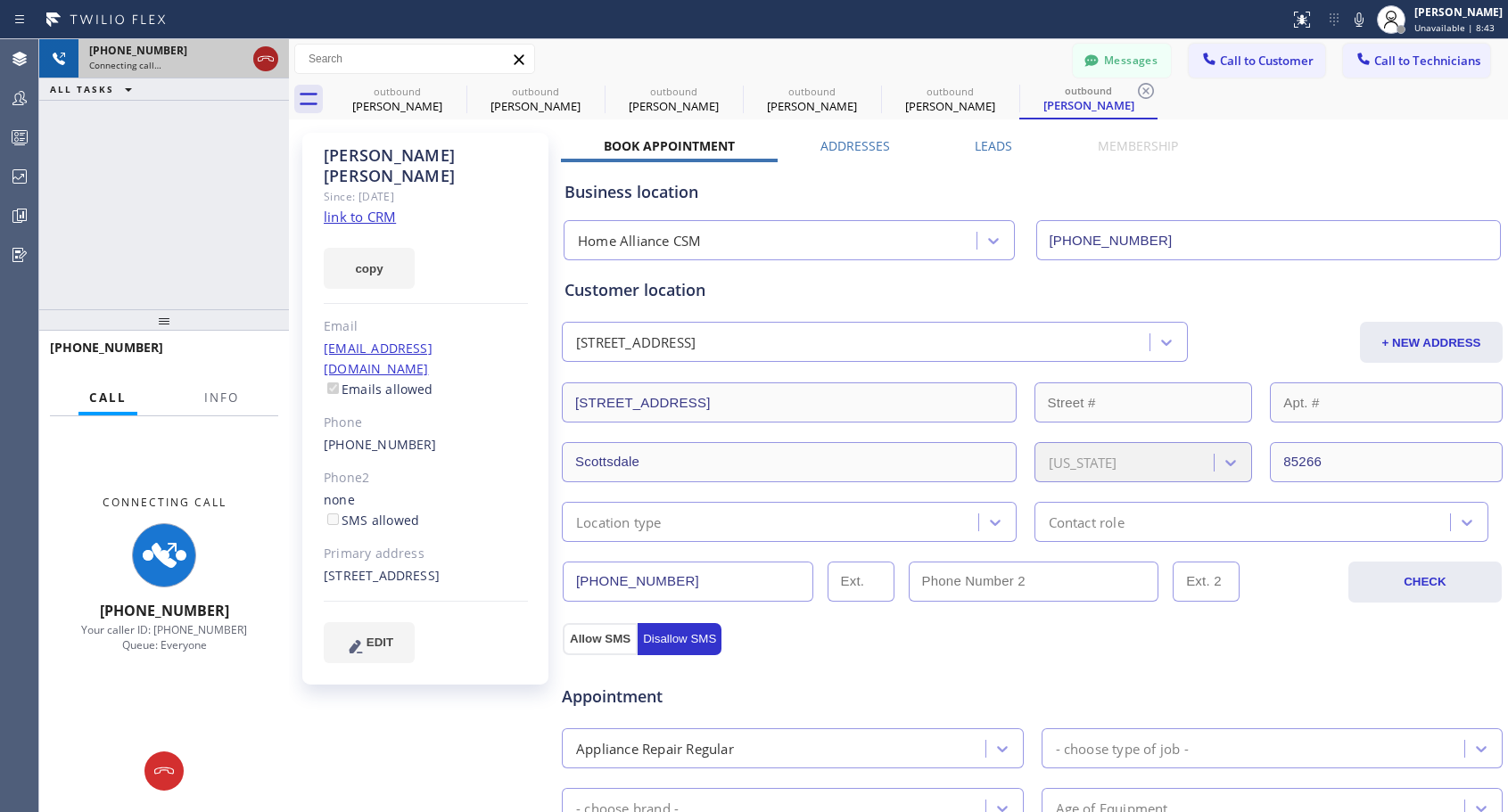
click at [269, 61] on icon at bounding box center [266, 59] width 16 height 5
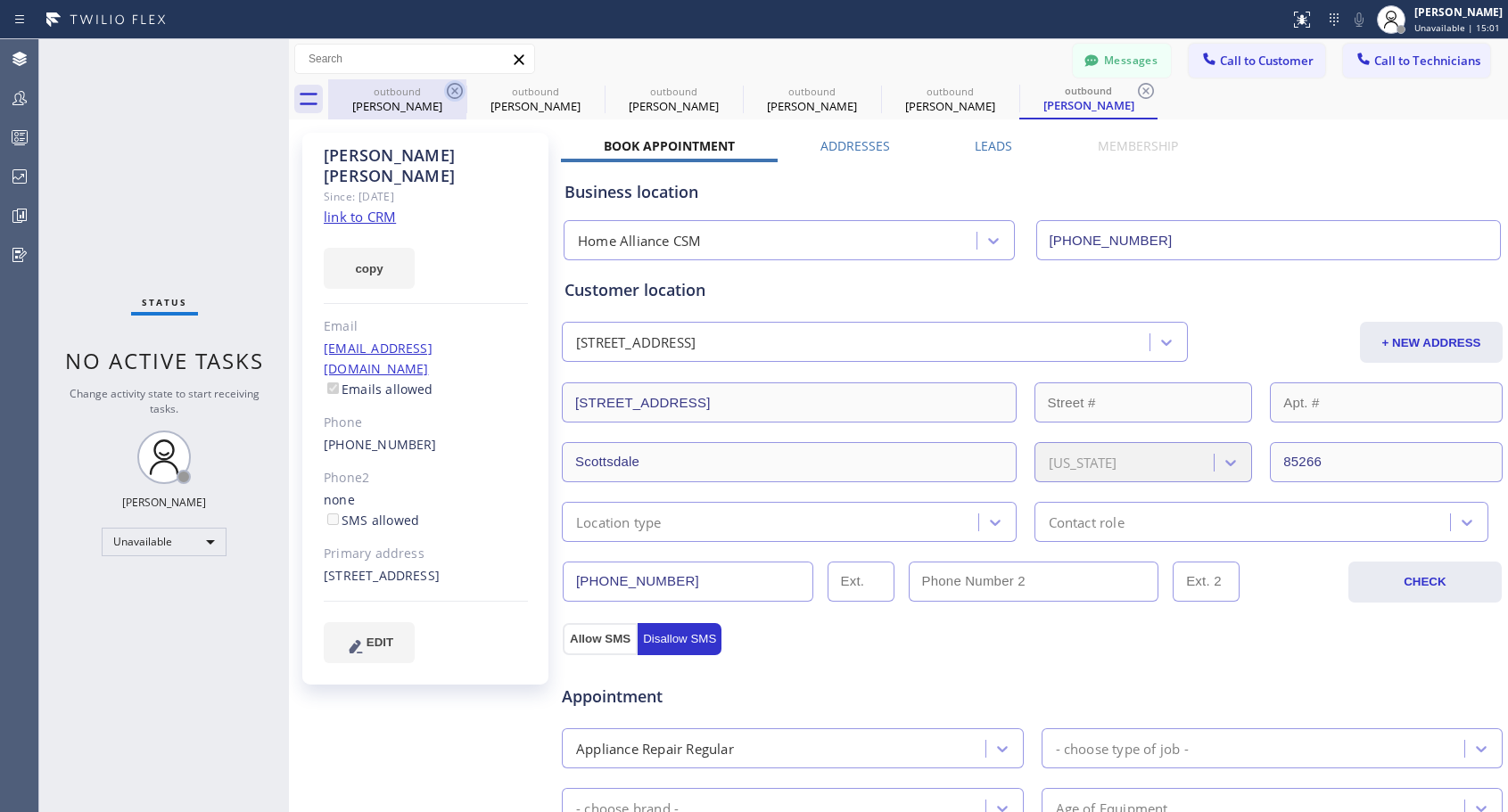
click at [462, 89] on icon at bounding box center [455, 91] width 16 height 16
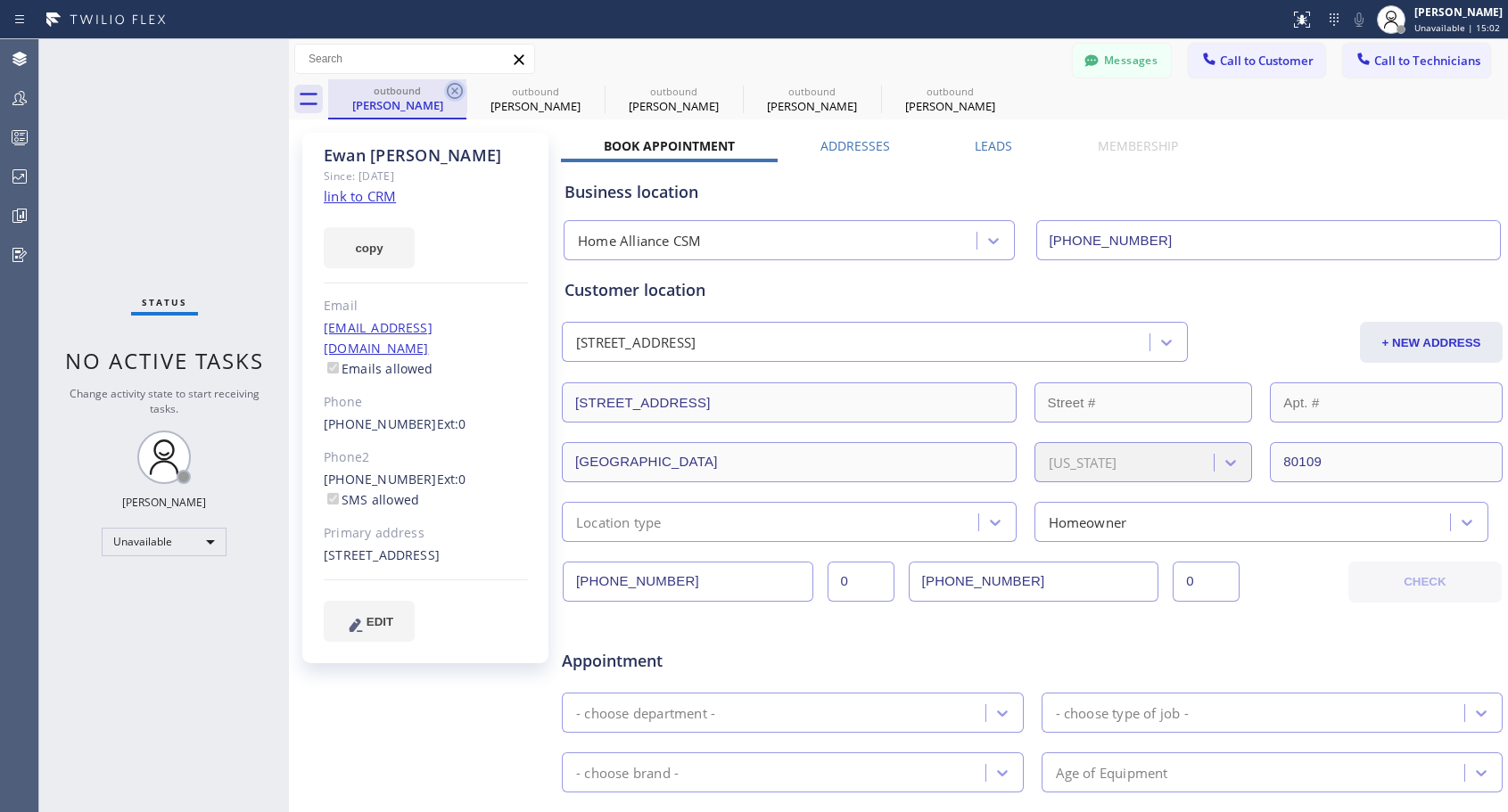
click at [453, 88] on icon at bounding box center [455, 91] width 16 height 16
click at [0, 0] on icon at bounding box center [0, 0] width 0 height 0
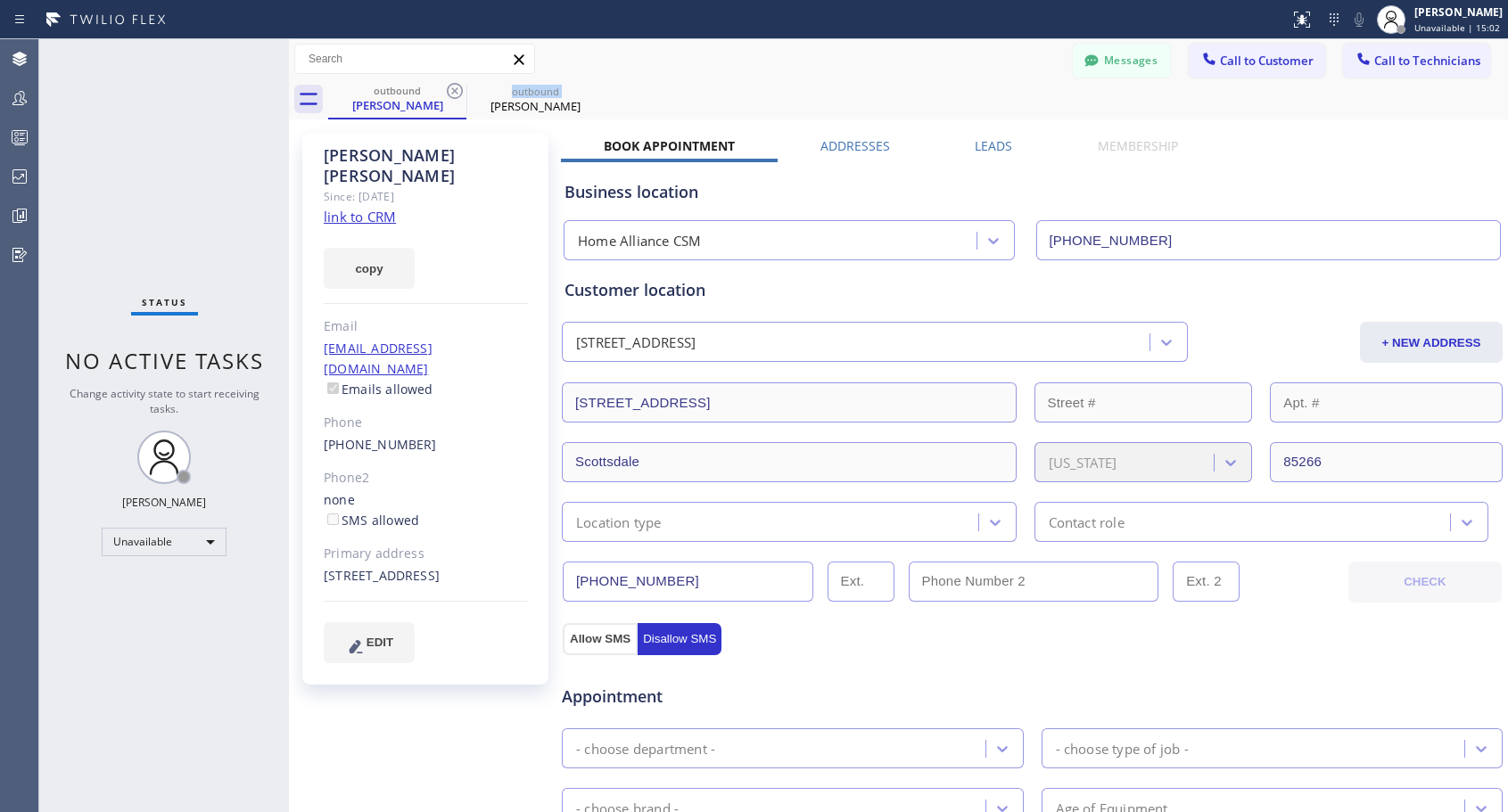
click at [453, 88] on icon at bounding box center [455, 91] width 16 height 16
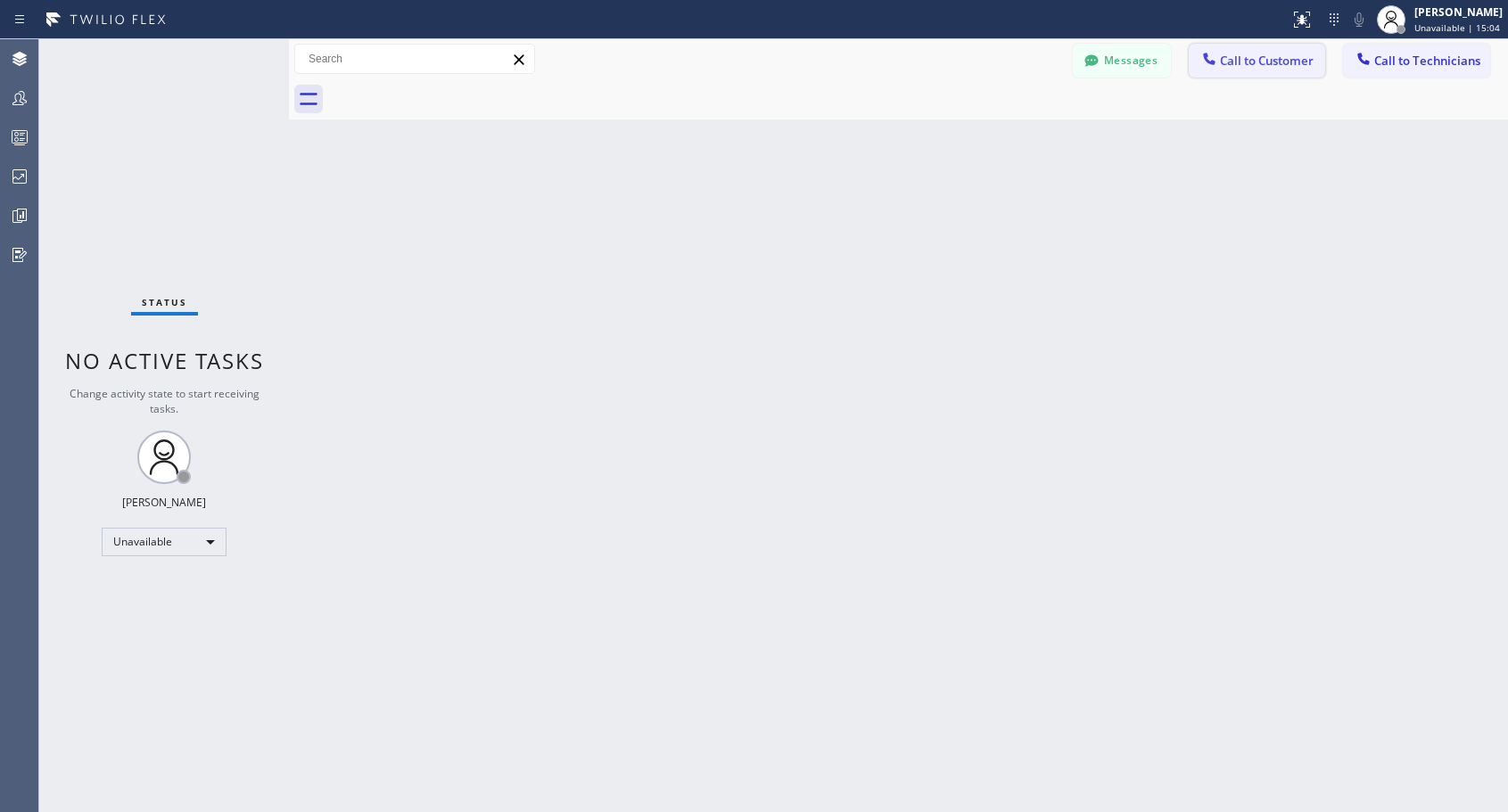
click at [1264, 64] on span "Call to Customer" at bounding box center [1266, 61] width 94 height 16
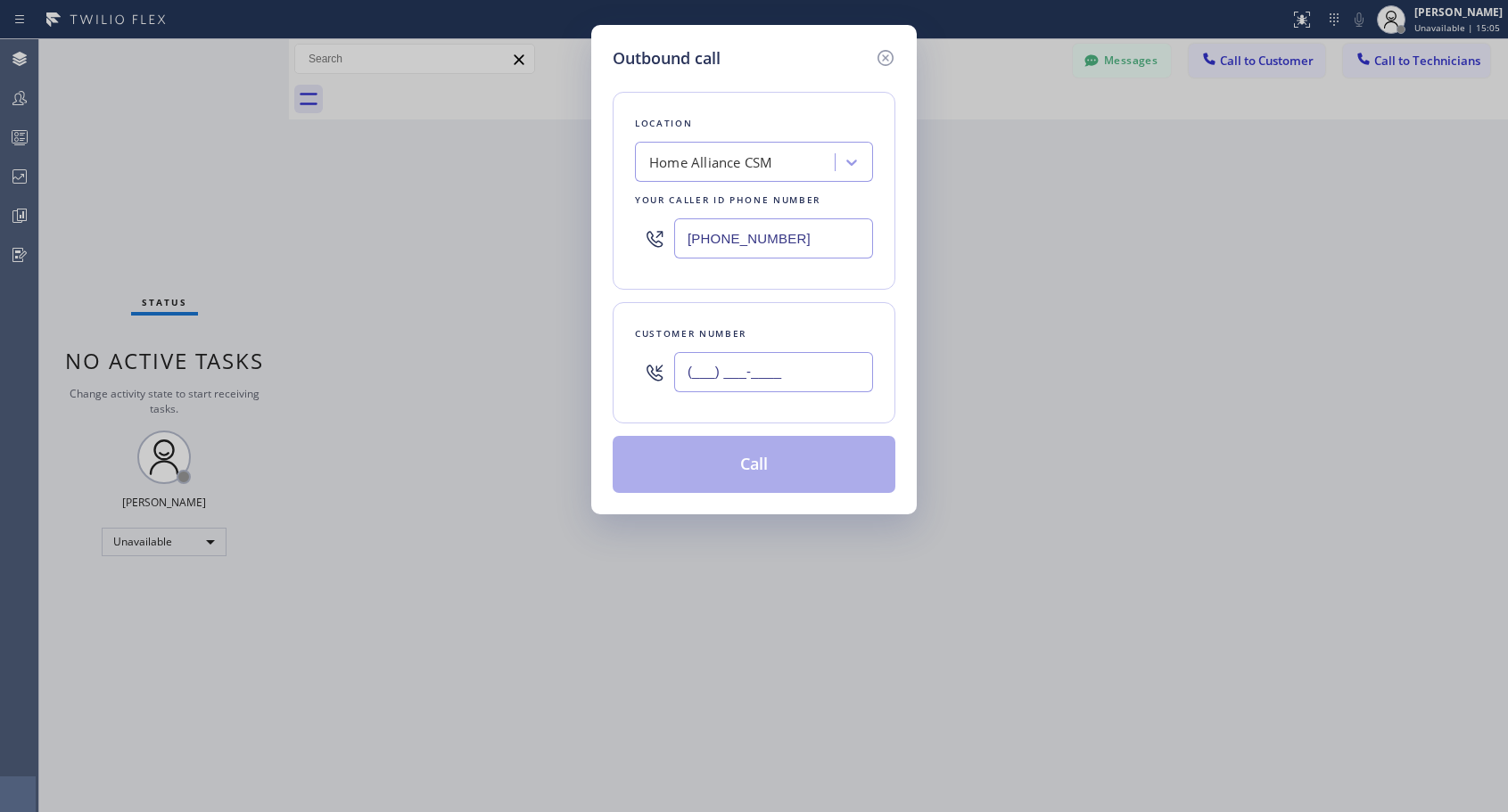
click at [728, 382] on input "(___) ___-____" at bounding box center [773, 372] width 199 height 40
paste input "206) 471-1706"
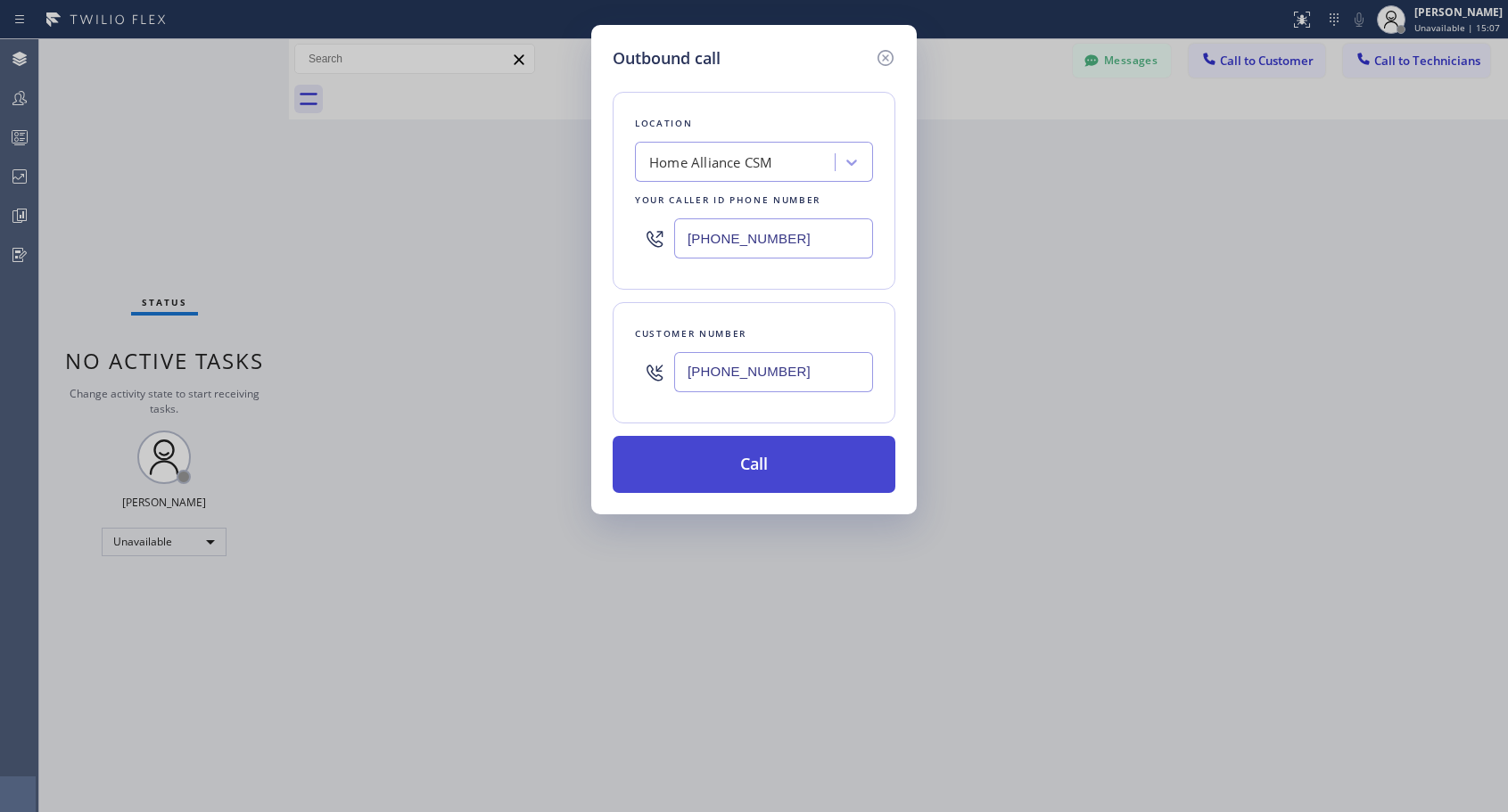
type input "[PHONE_NUMBER]"
click at [734, 468] on button "Call" at bounding box center [754, 464] width 283 height 57
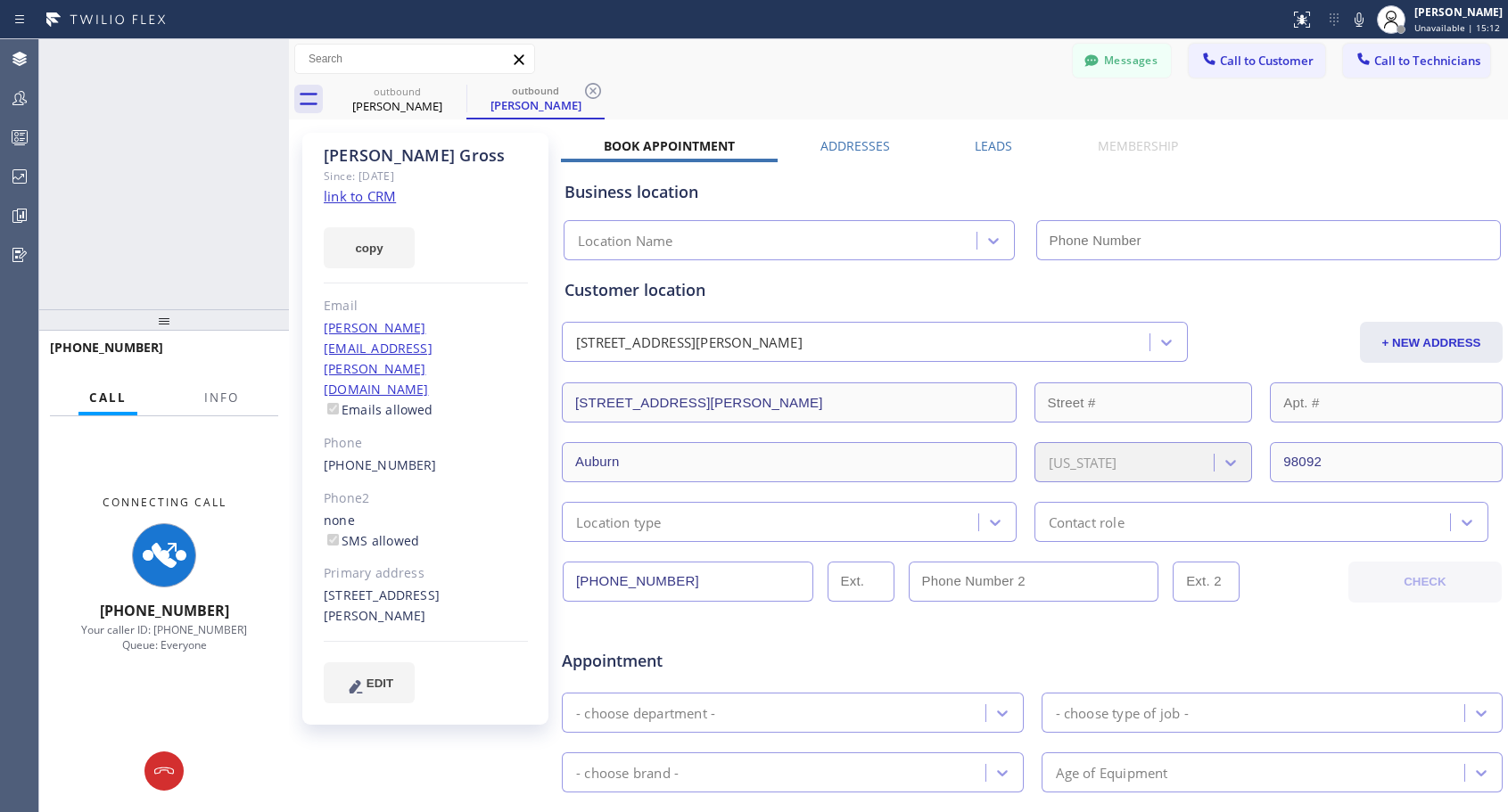
type input "[PHONE_NUMBER]"
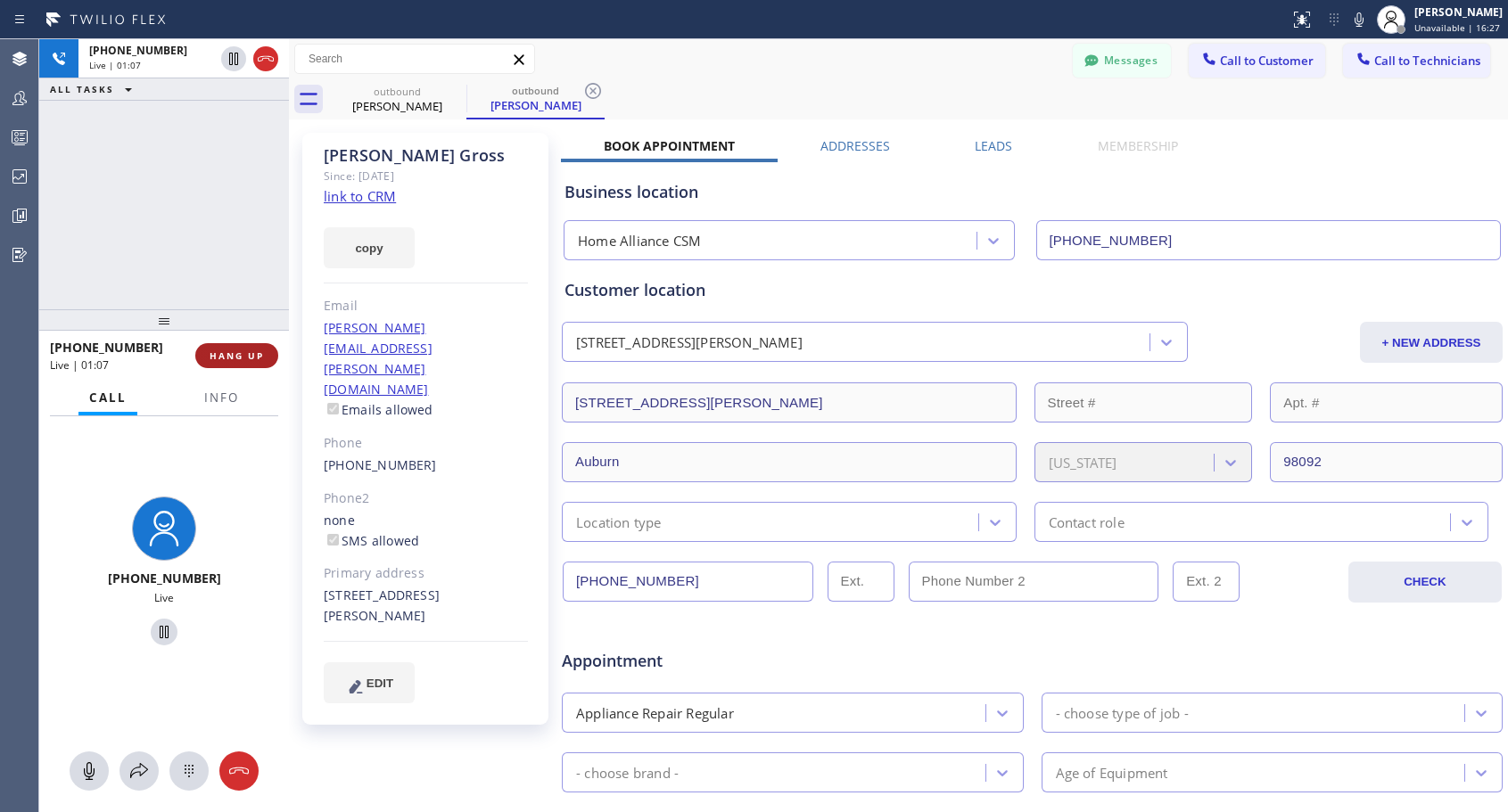
click at [238, 357] on span "HANG UP" at bounding box center [237, 355] width 55 height 13
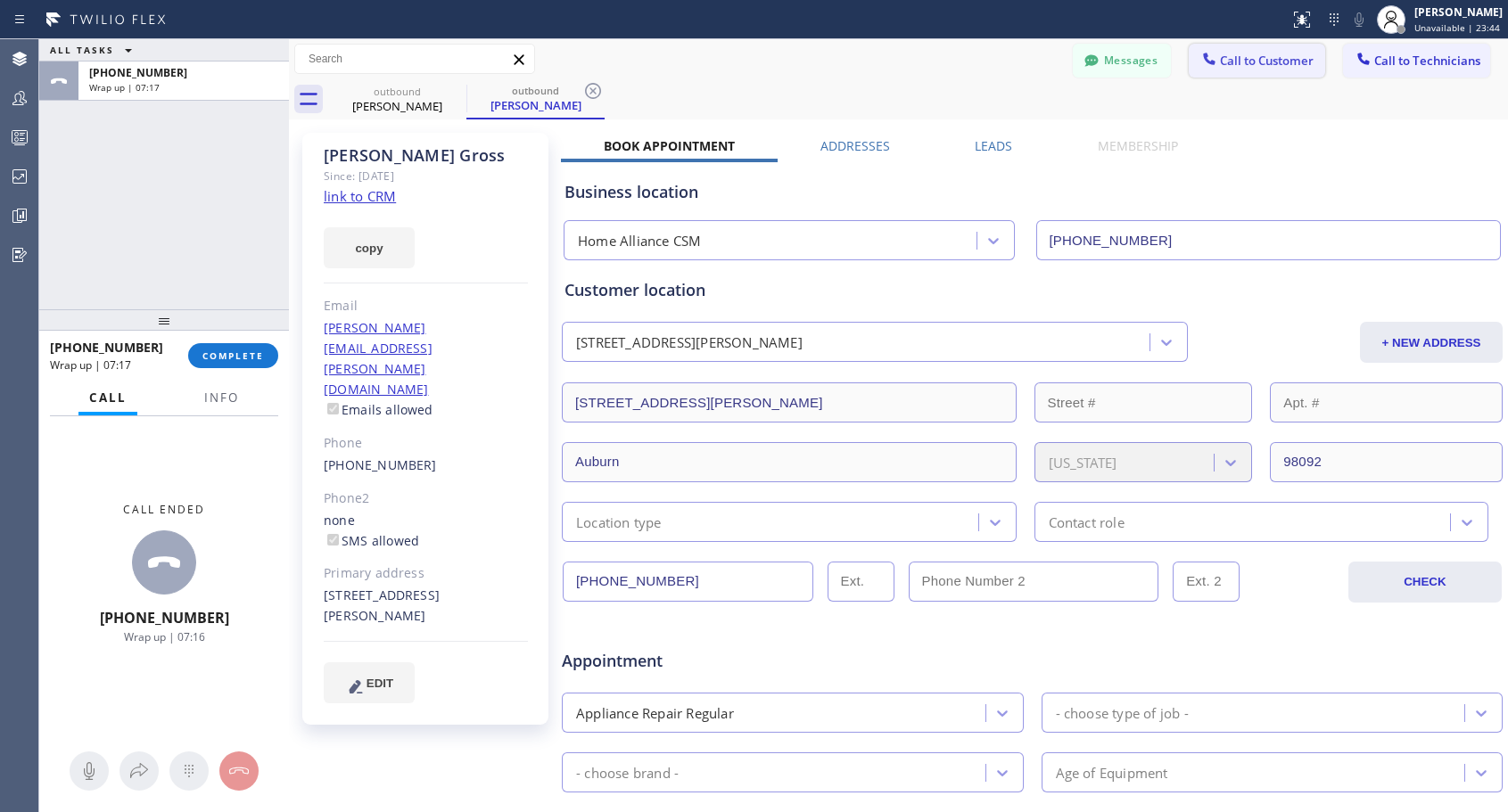
click at [1255, 65] on span "Call to Customer" at bounding box center [1266, 61] width 94 height 16
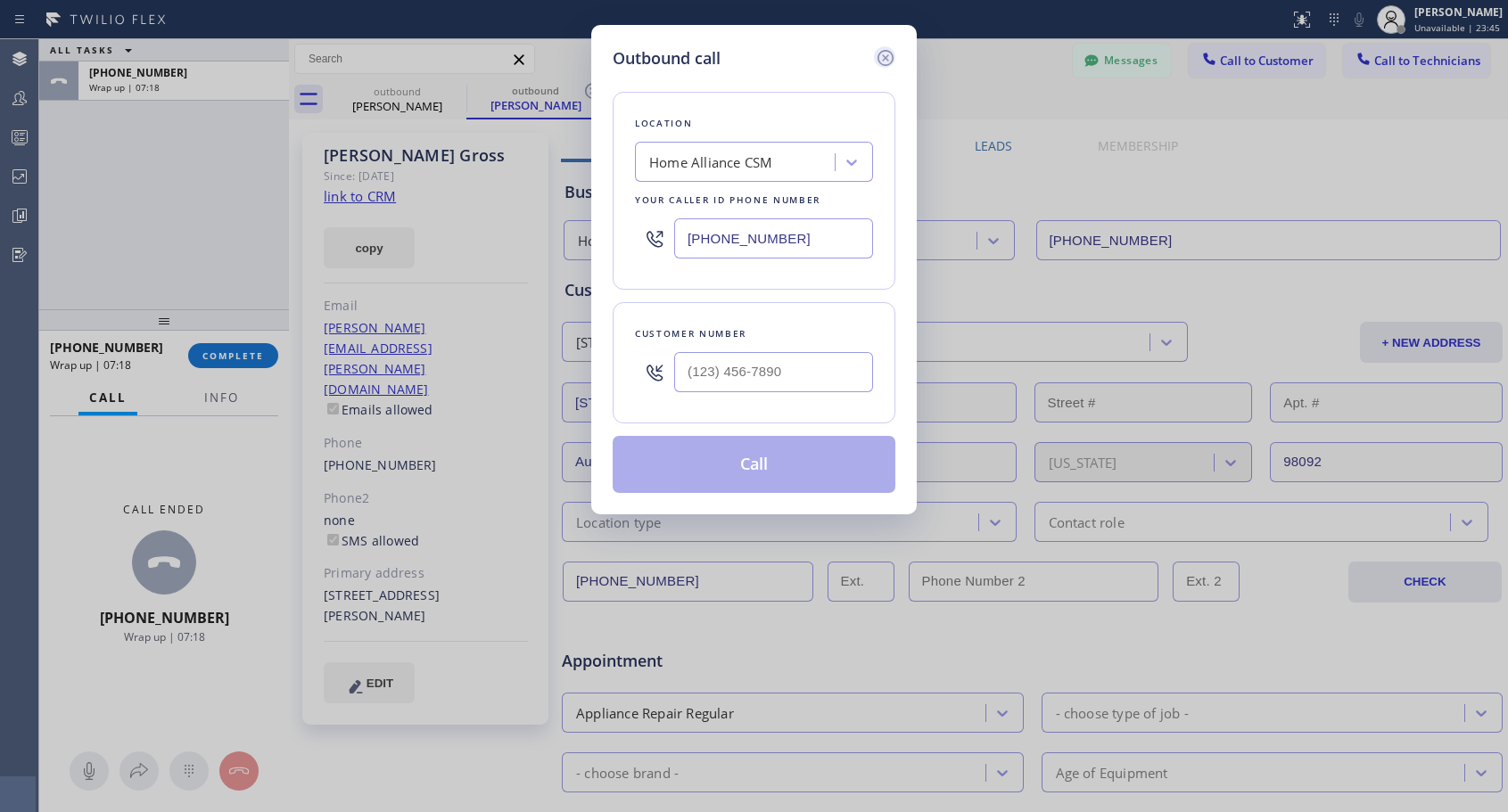
click at [884, 57] on icon at bounding box center [885, 58] width 16 height 16
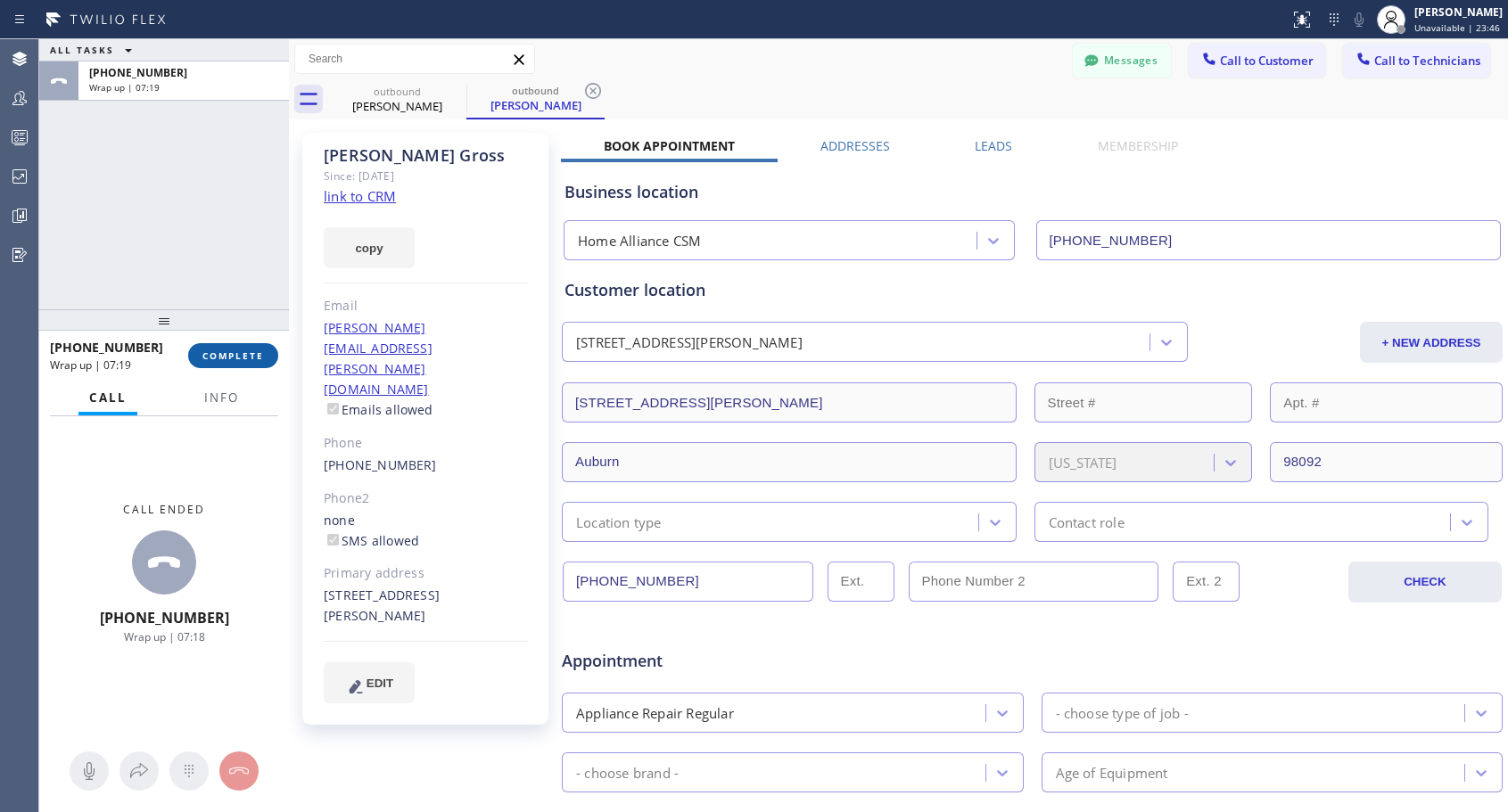
click at [261, 358] on span "COMPLETE" at bounding box center [232, 355] width 61 height 13
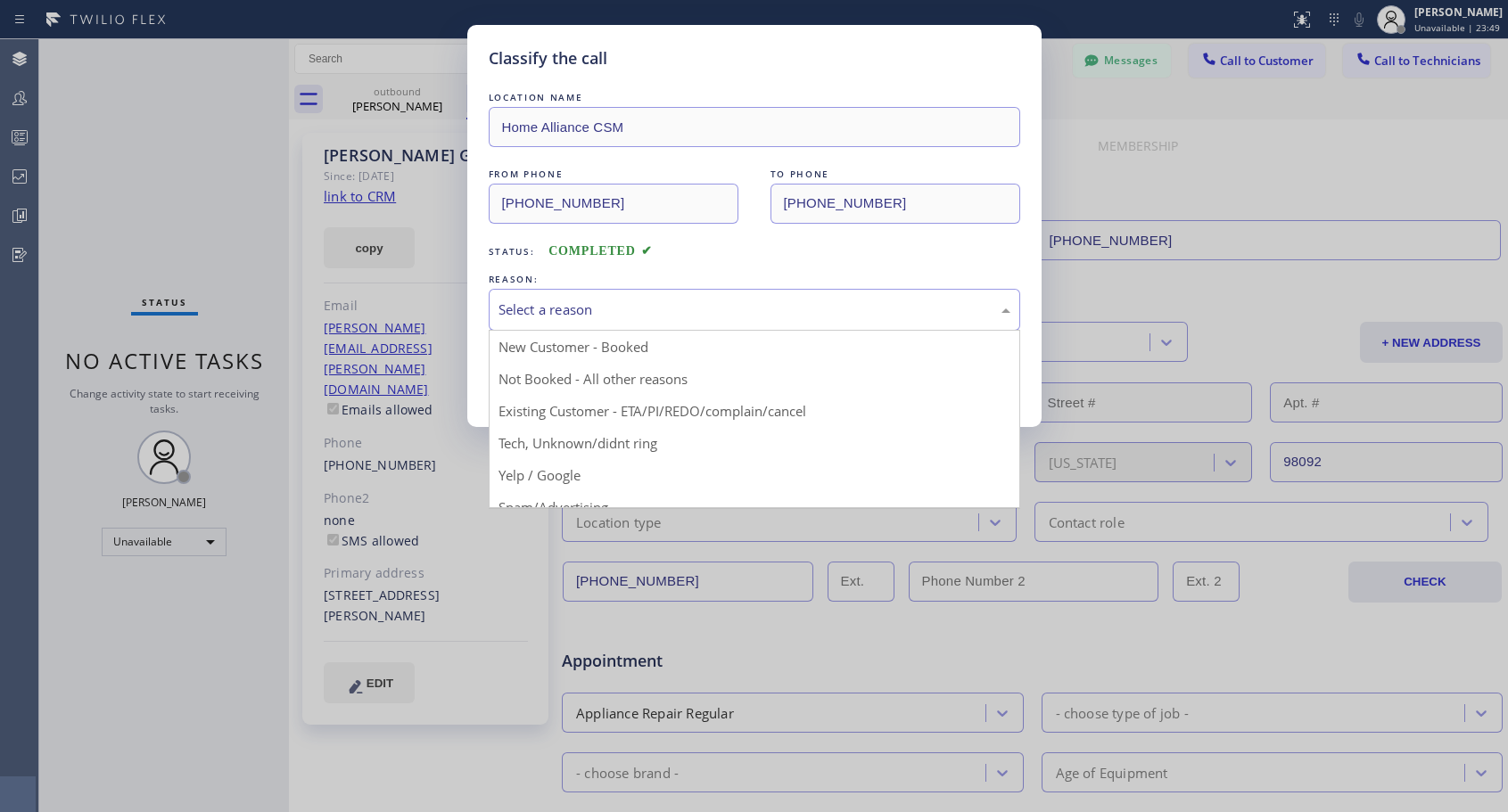
click at [649, 313] on div "Select a reason" at bounding box center [754, 310] width 511 height 20
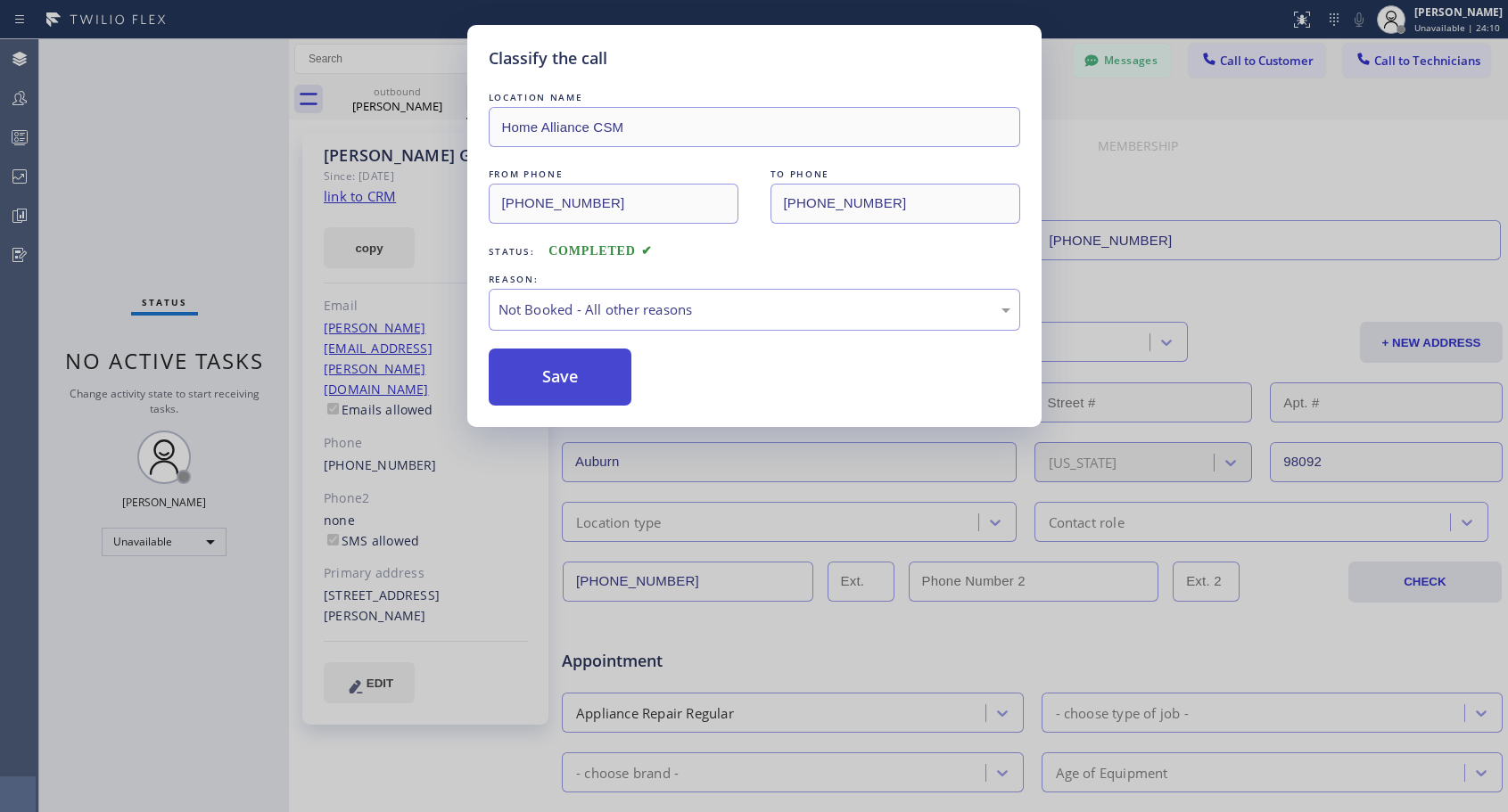
click at [557, 389] on button "Save" at bounding box center [560, 376] width 143 height 57
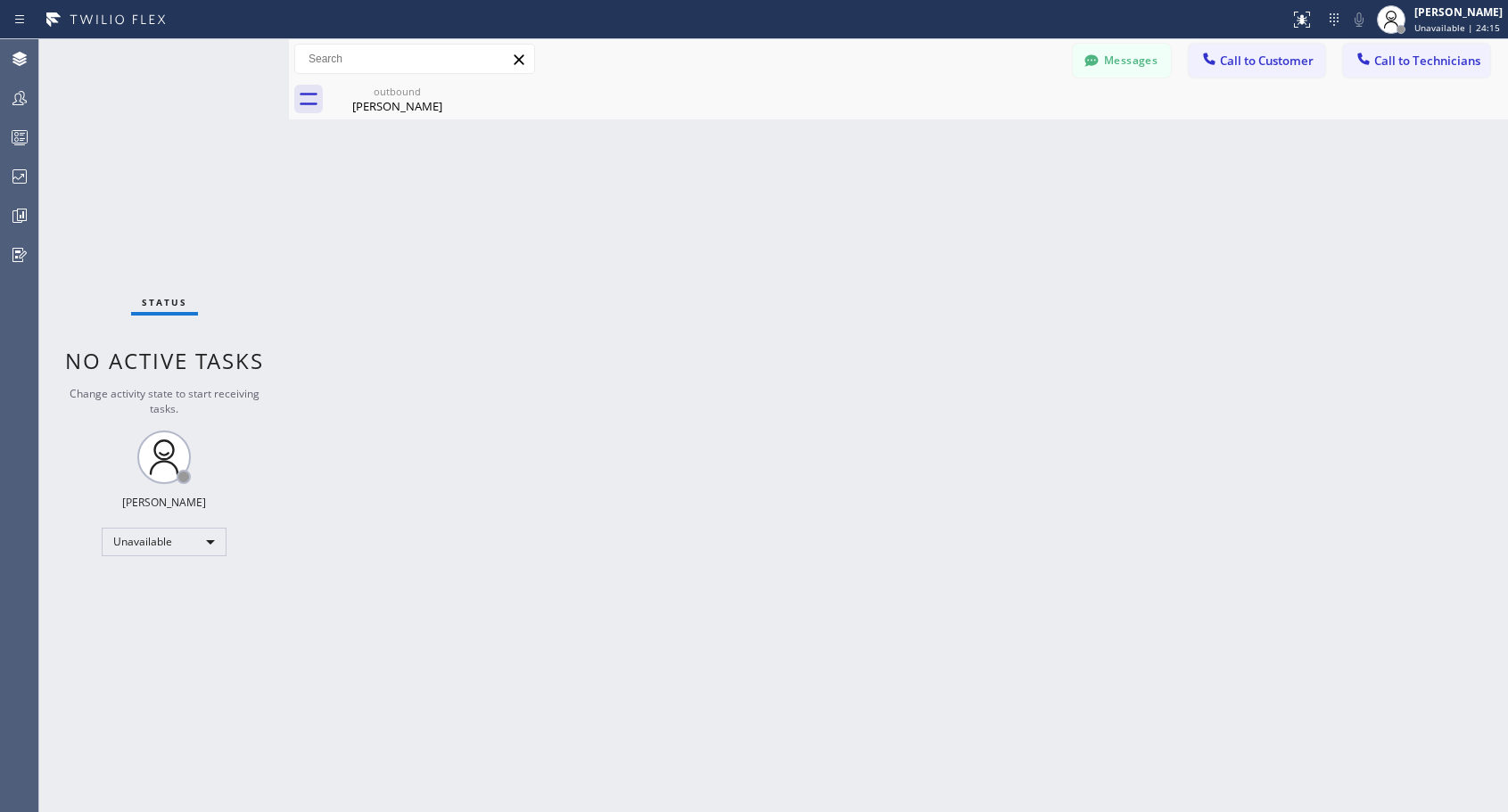
drag, startPoint x: 1274, startPoint y: 65, endPoint x: 875, endPoint y: 302, distance: 464.1
click at [1271, 65] on span "Call to Customer" at bounding box center [1266, 61] width 94 height 16
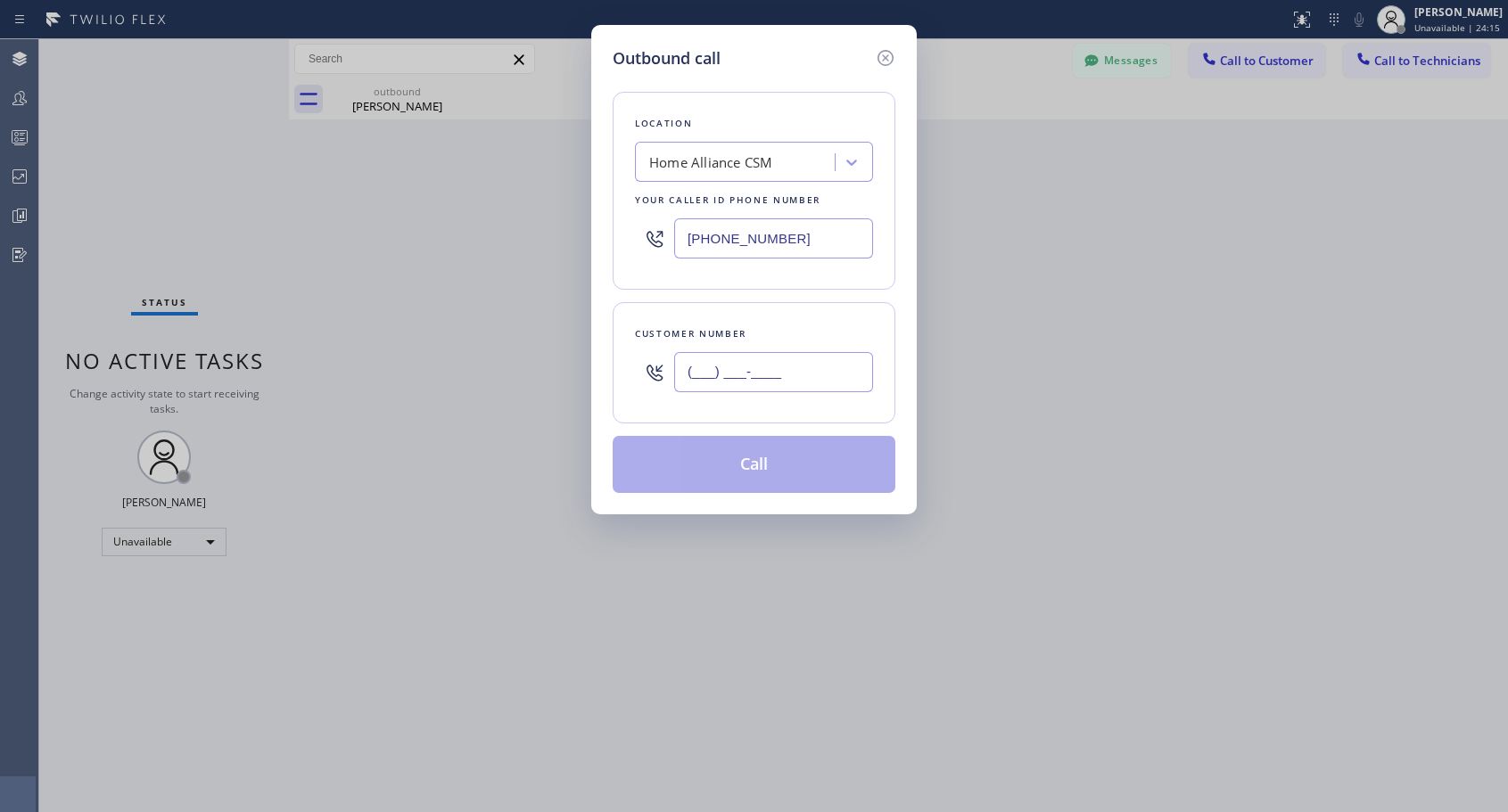
click at [784, 376] on input "(___) ___-____" at bounding box center [773, 372] width 199 height 40
paste input "408) 393-6191"
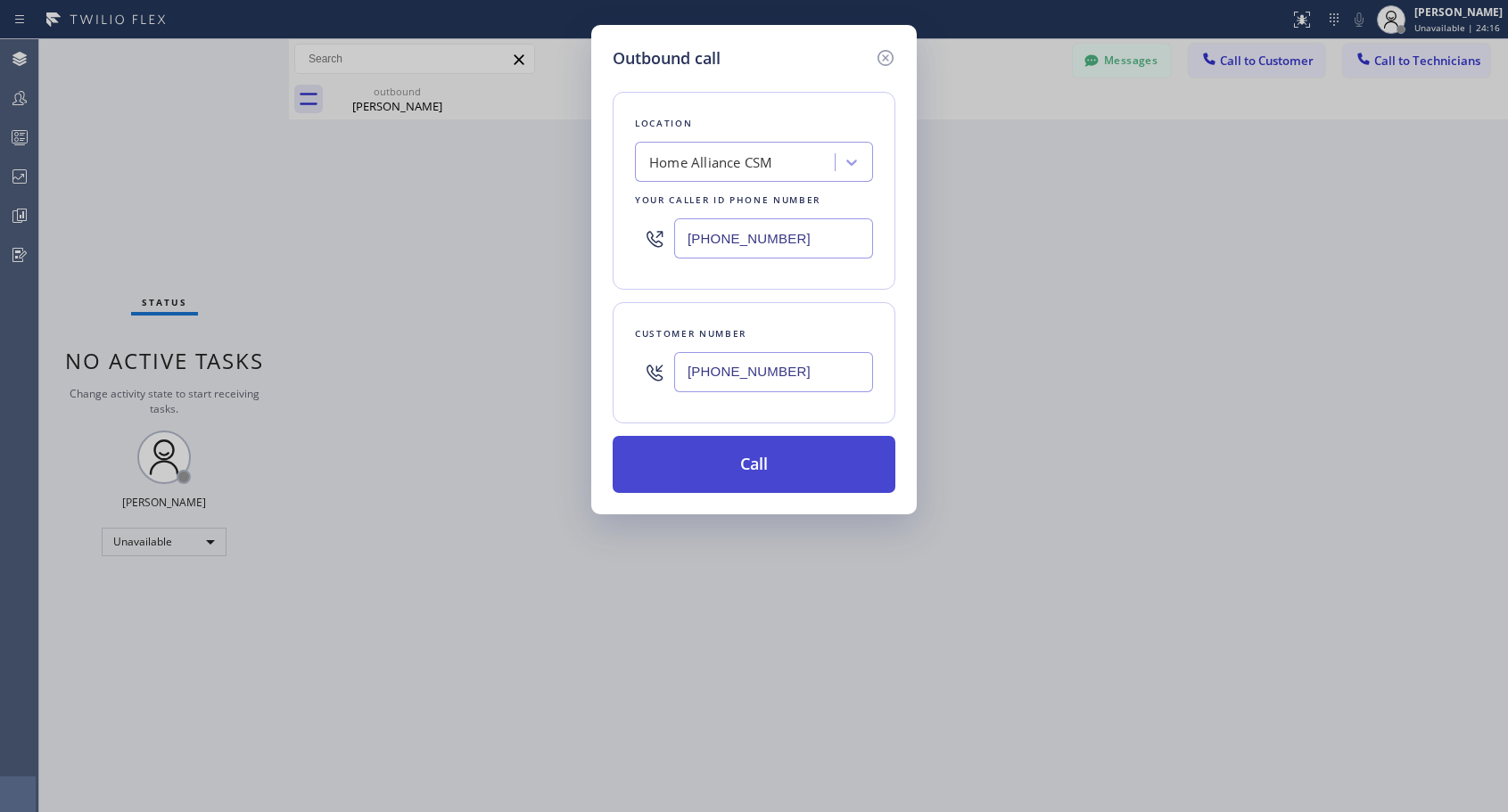
type input "[PHONE_NUMBER]"
click at [790, 467] on button "Call" at bounding box center [754, 464] width 283 height 57
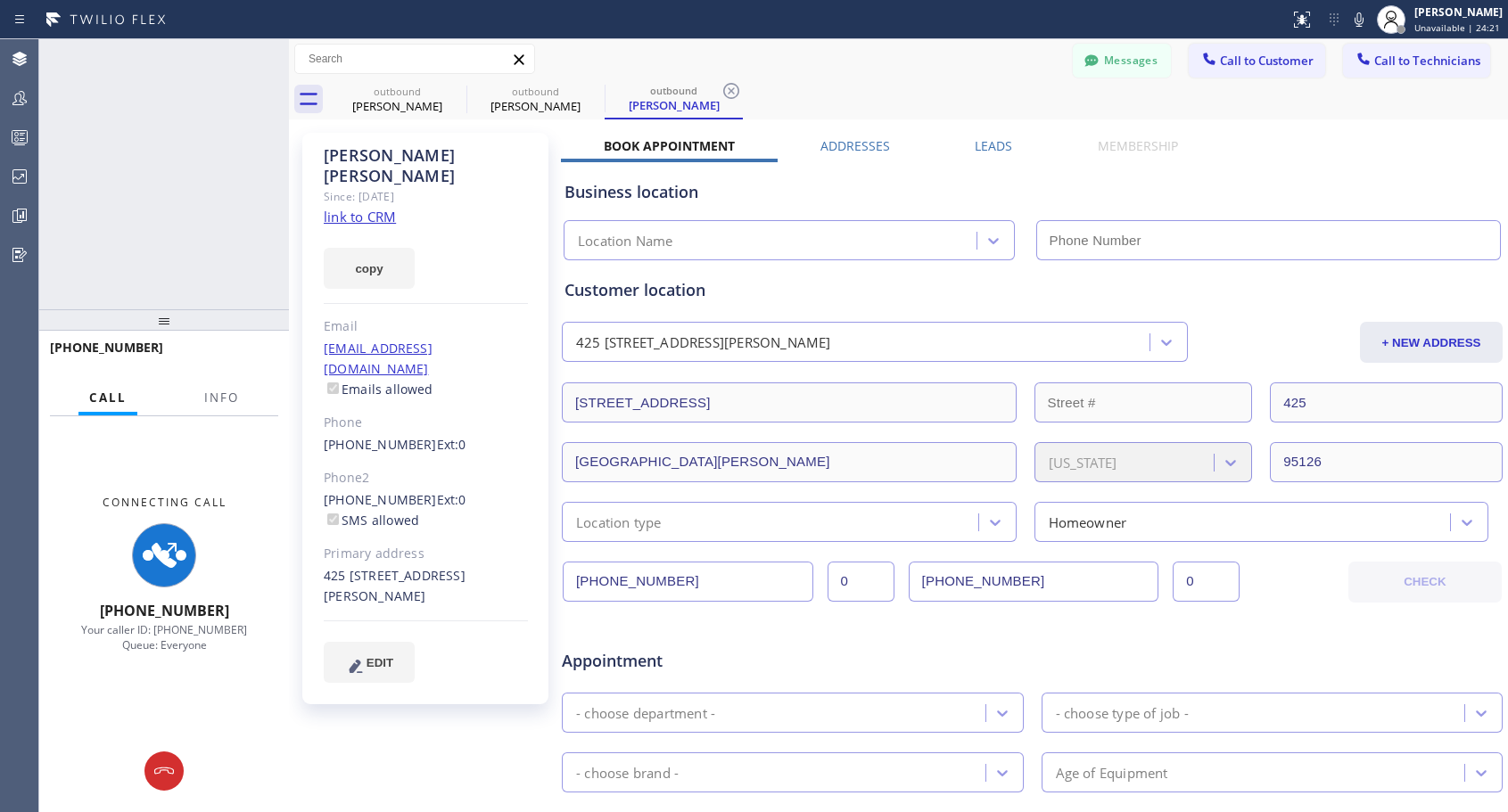
type input "[PHONE_NUMBER]"
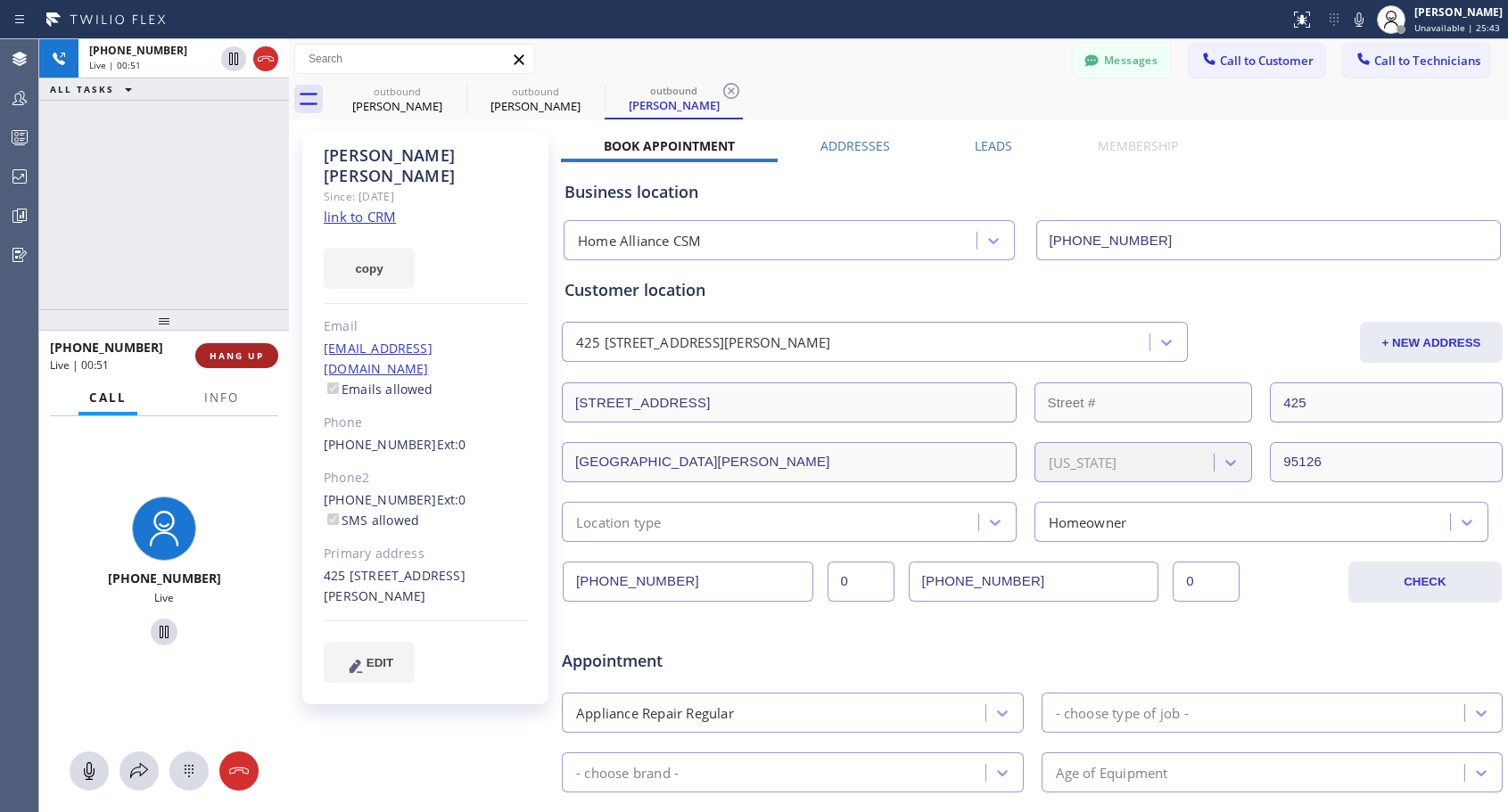
click at [234, 358] on span "HANG UP" at bounding box center [237, 355] width 55 height 13
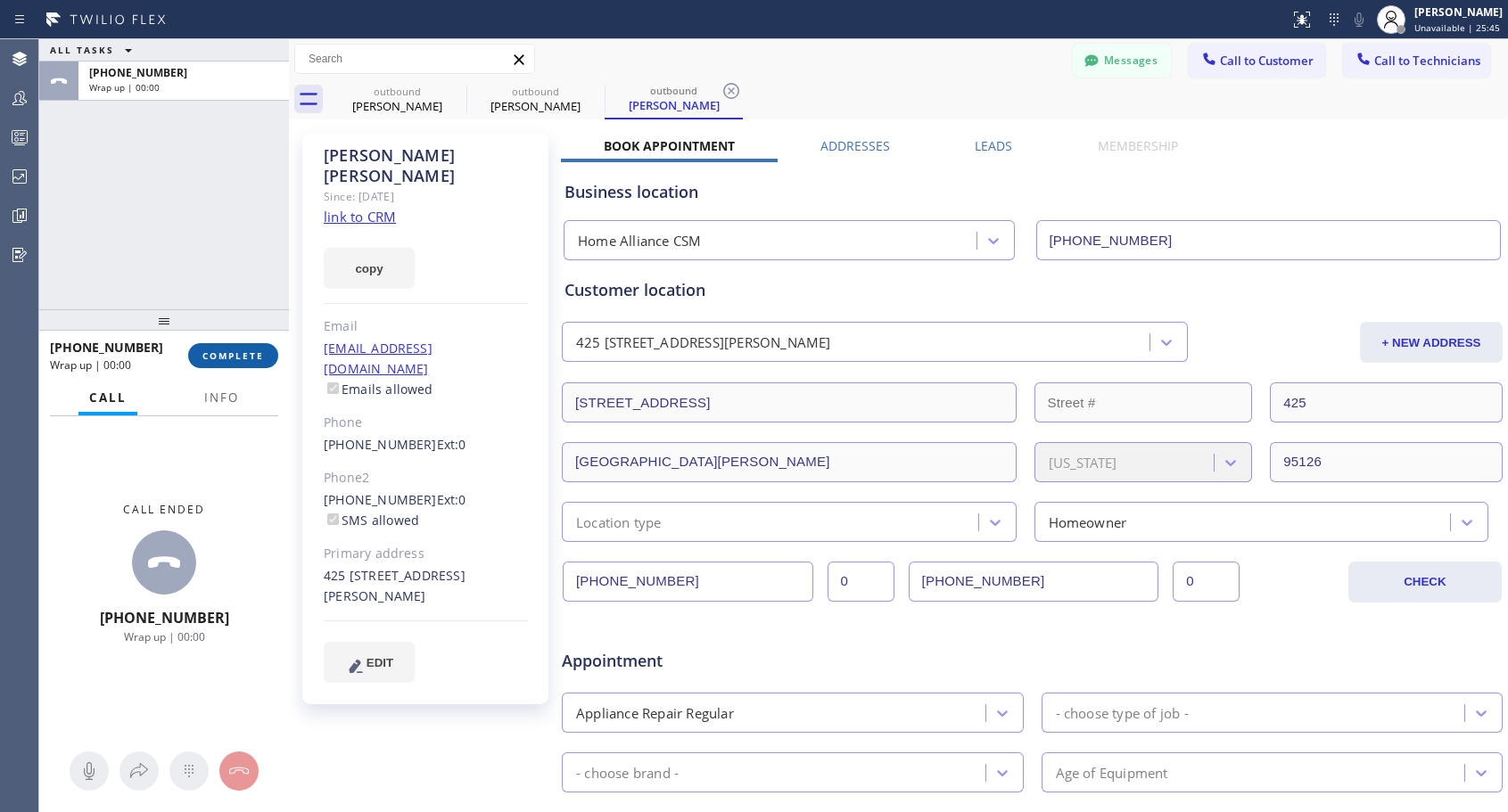
click at [234, 358] on span "COMPLETE" at bounding box center [232, 355] width 61 height 13
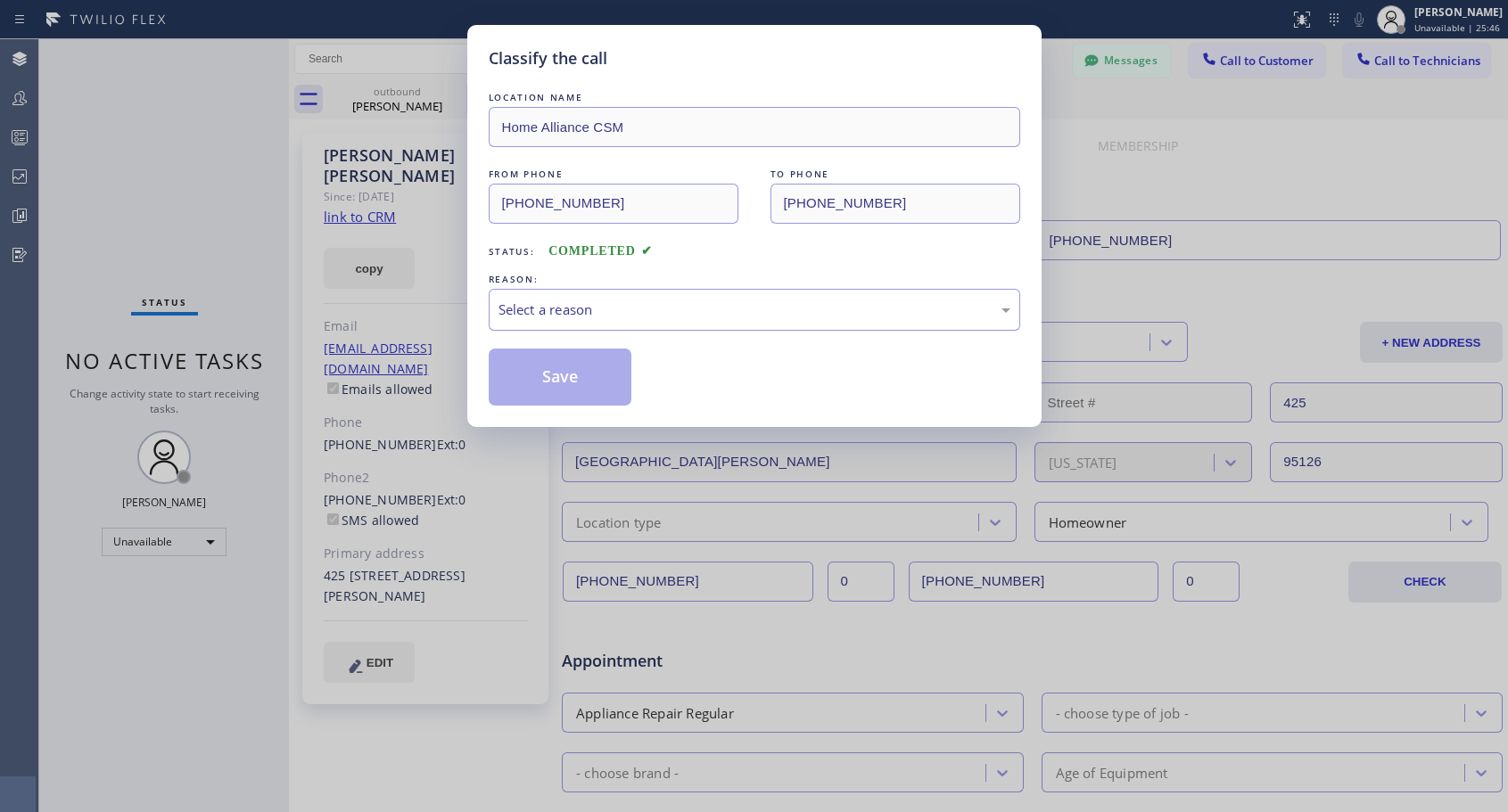
click at [618, 304] on div "Select a reason" at bounding box center [754, 310] width 511 height 20
click at [570, 374] on button "Save" at bounding box center [560, 376] width 143 height 57
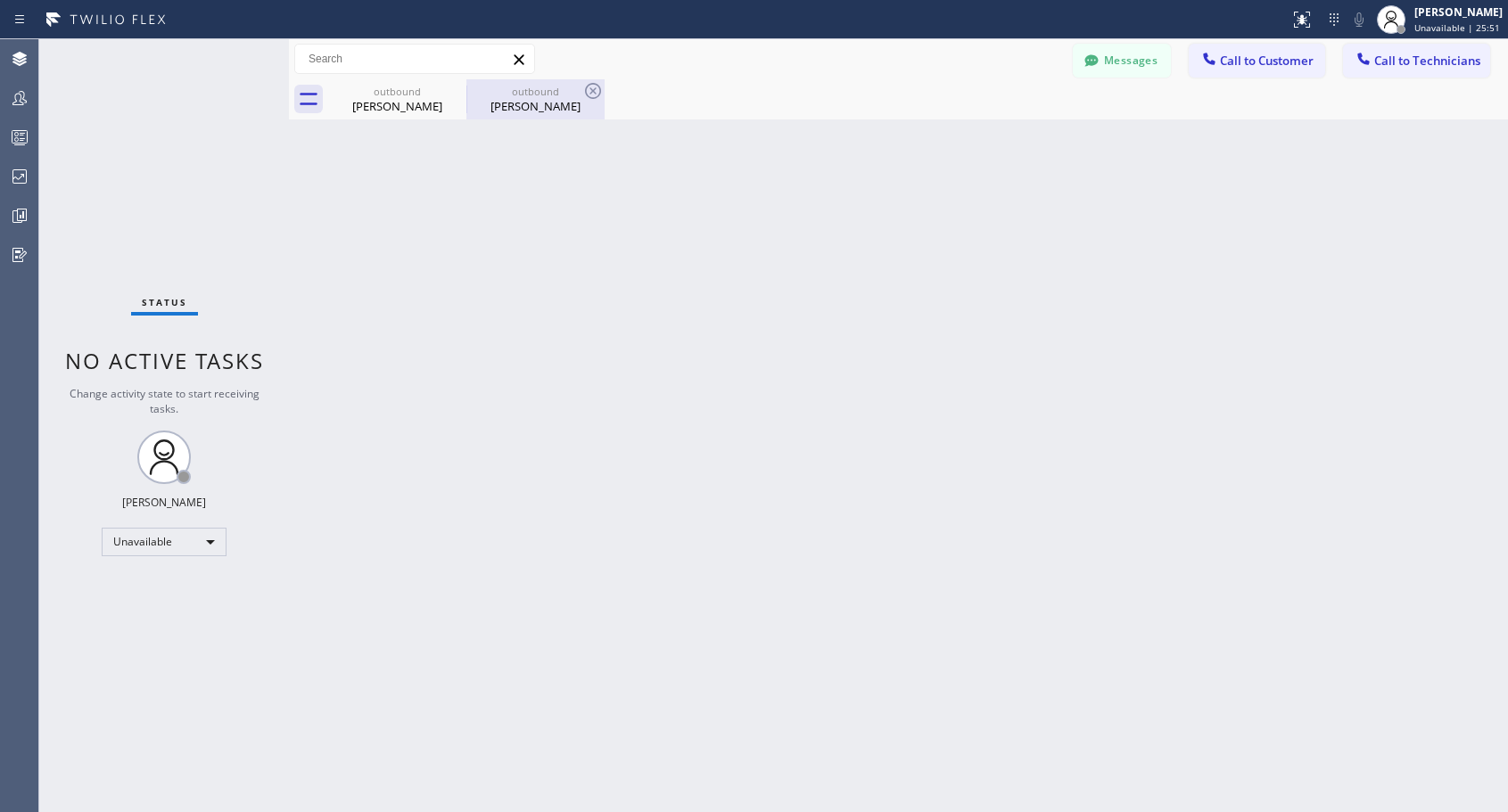
click at [508, 101] on div "[PERSON_NAME]" at bounding box center [536, 107] width 135 height 16
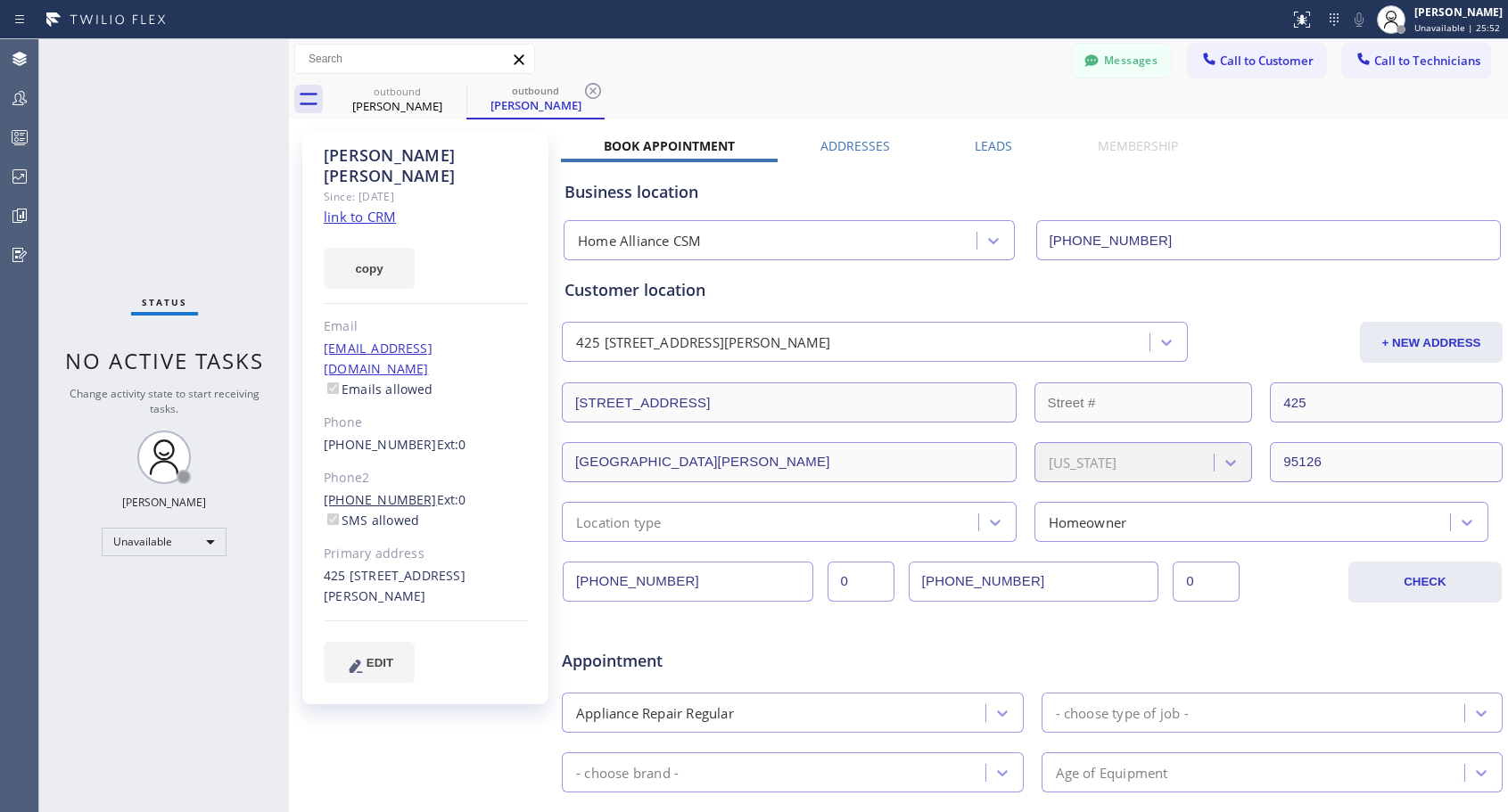
click at [387, 491] on link "[PHONE_NUMBER]" at bounding box center [380, 499] width 113 height 17
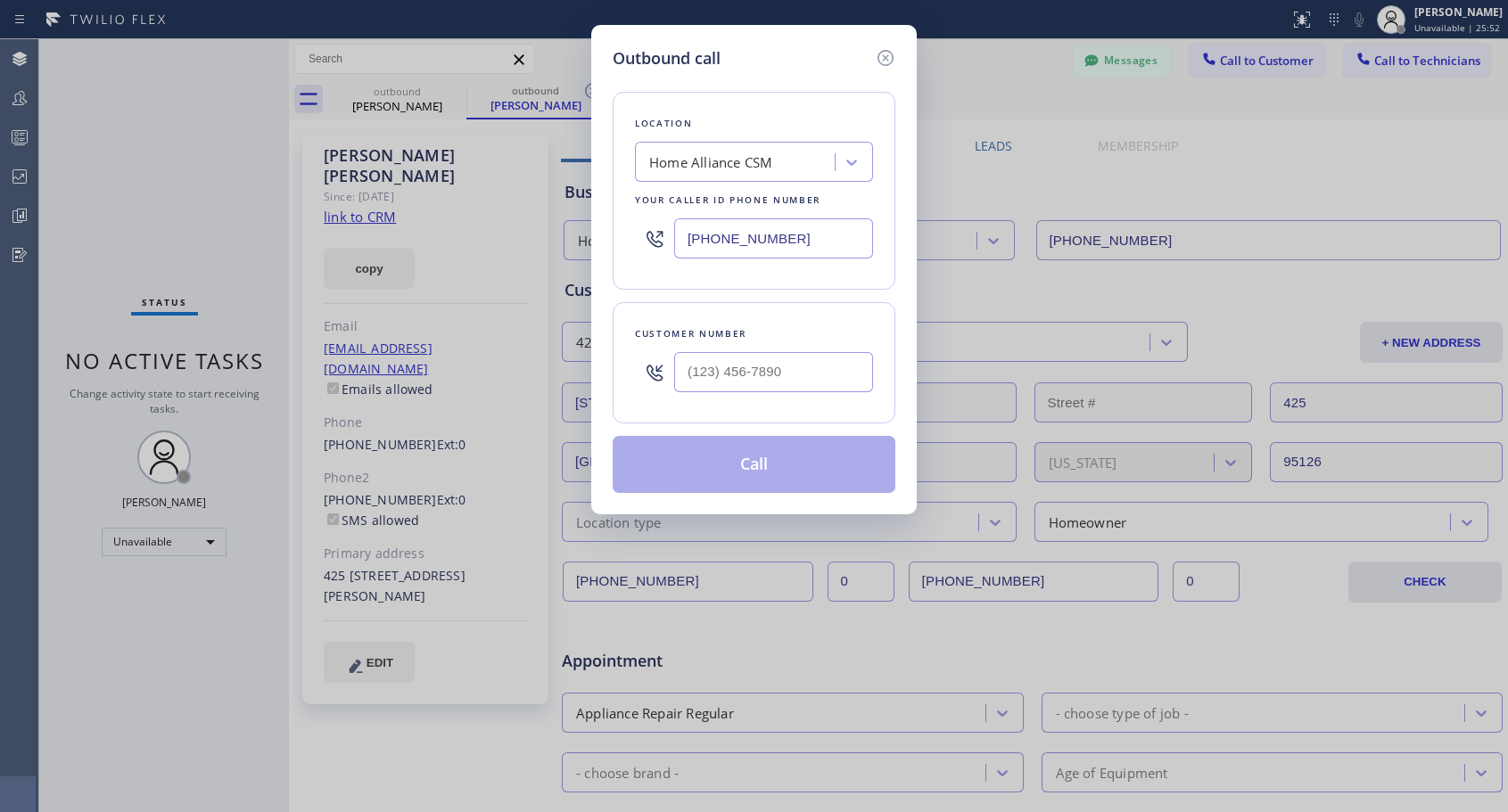
type input "[PHONE_NUMBER]"
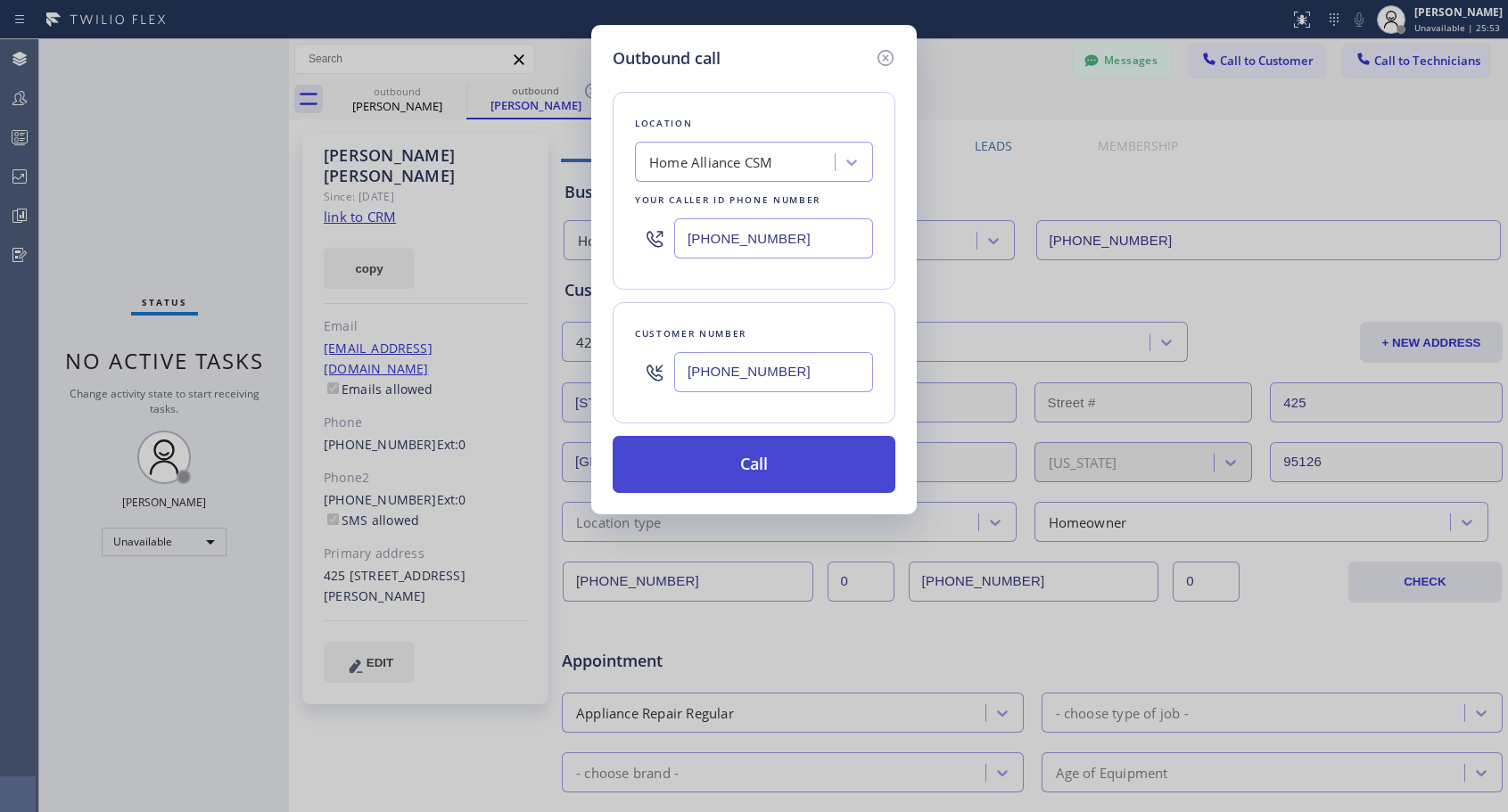
click at [735, 458] on button "Call" at bounding box center [754, 464] width 283 height 57
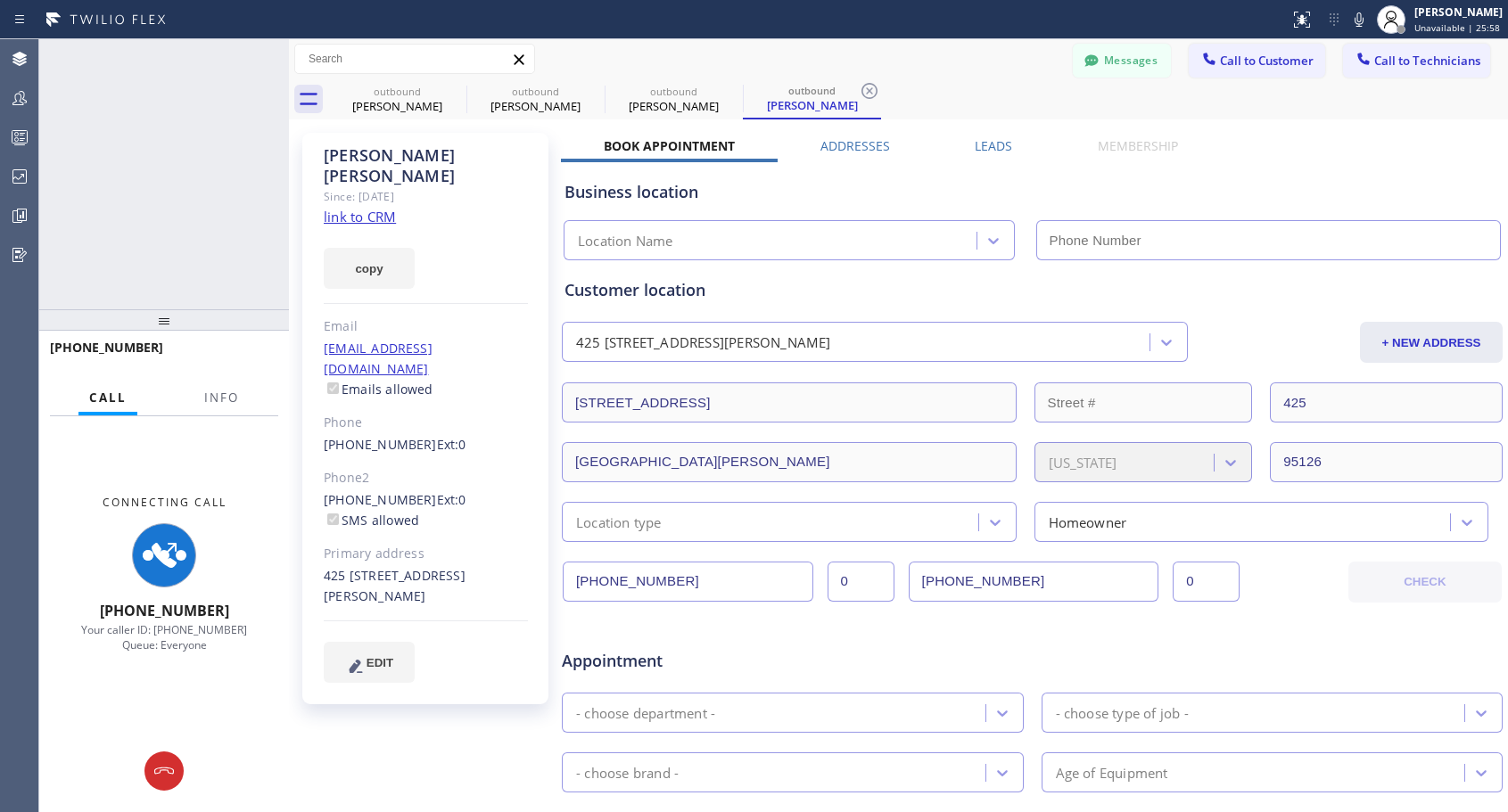
type input "[PHONE_NUMBER]"
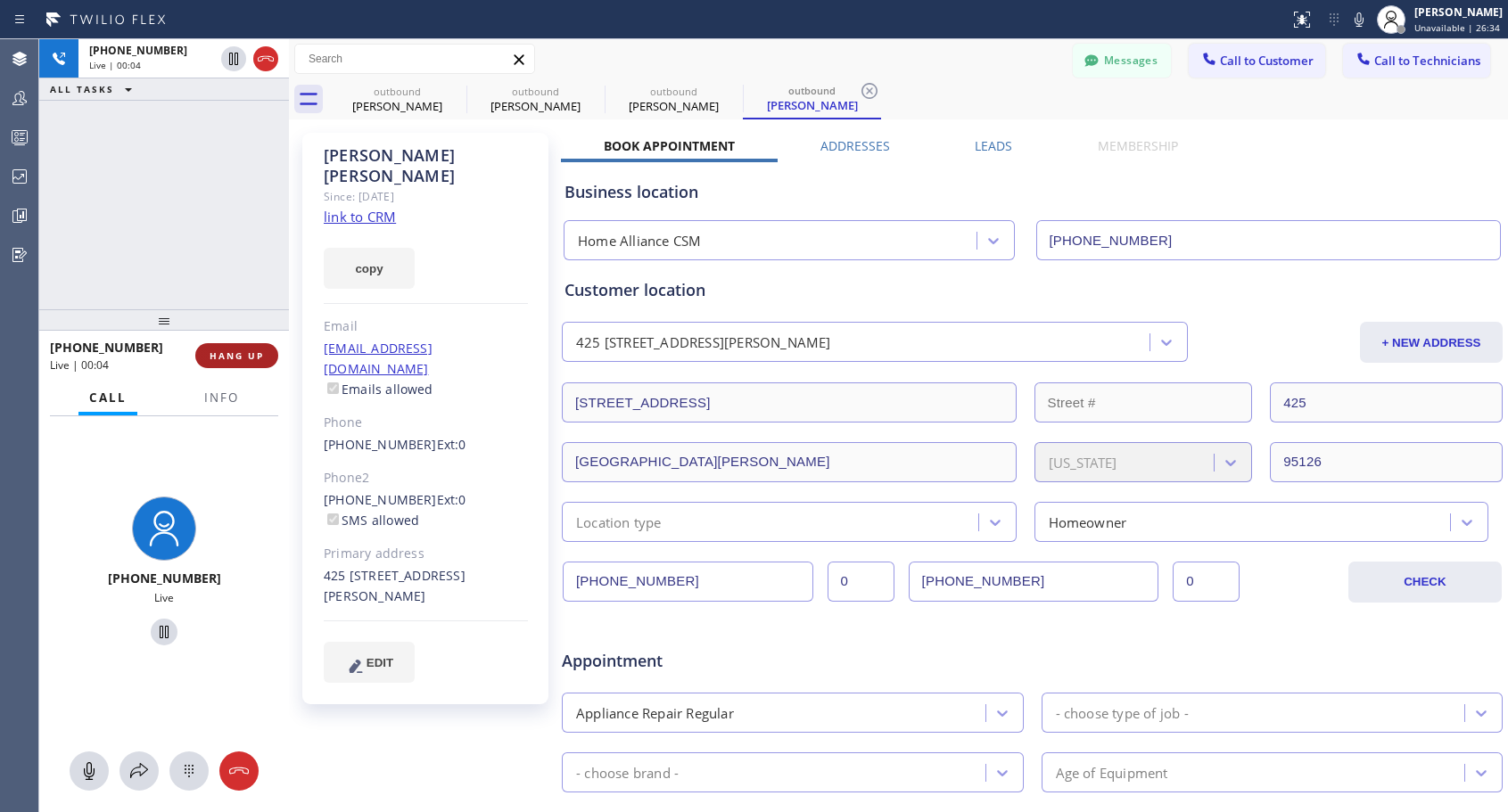
click at [213, 355] on span "HANG UP" at bounding box center [237, 355] width 55 height 13
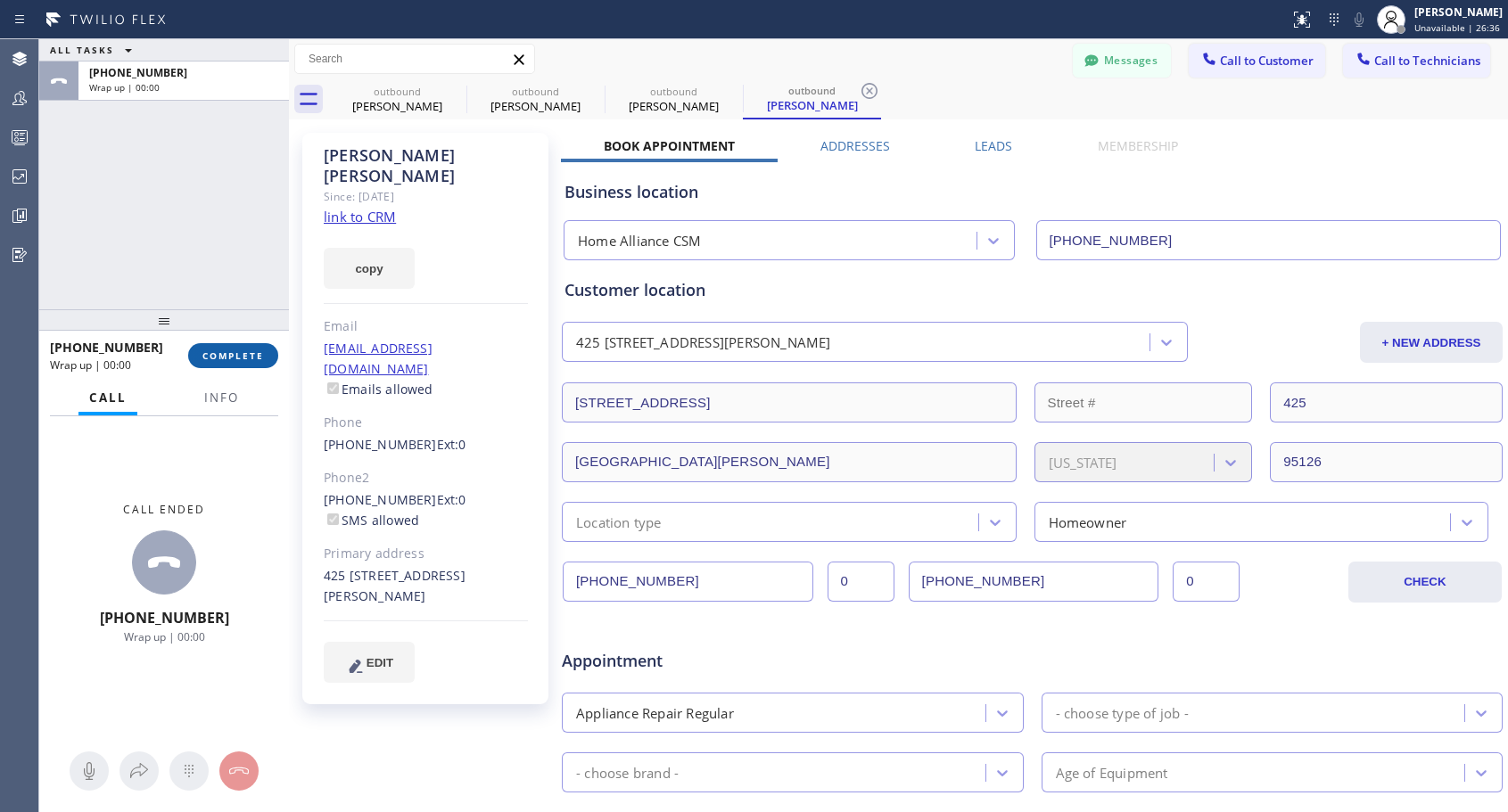
click at [213, 355] on span "COMPLETE" at bounding box center [232, 355] width 61 height 13
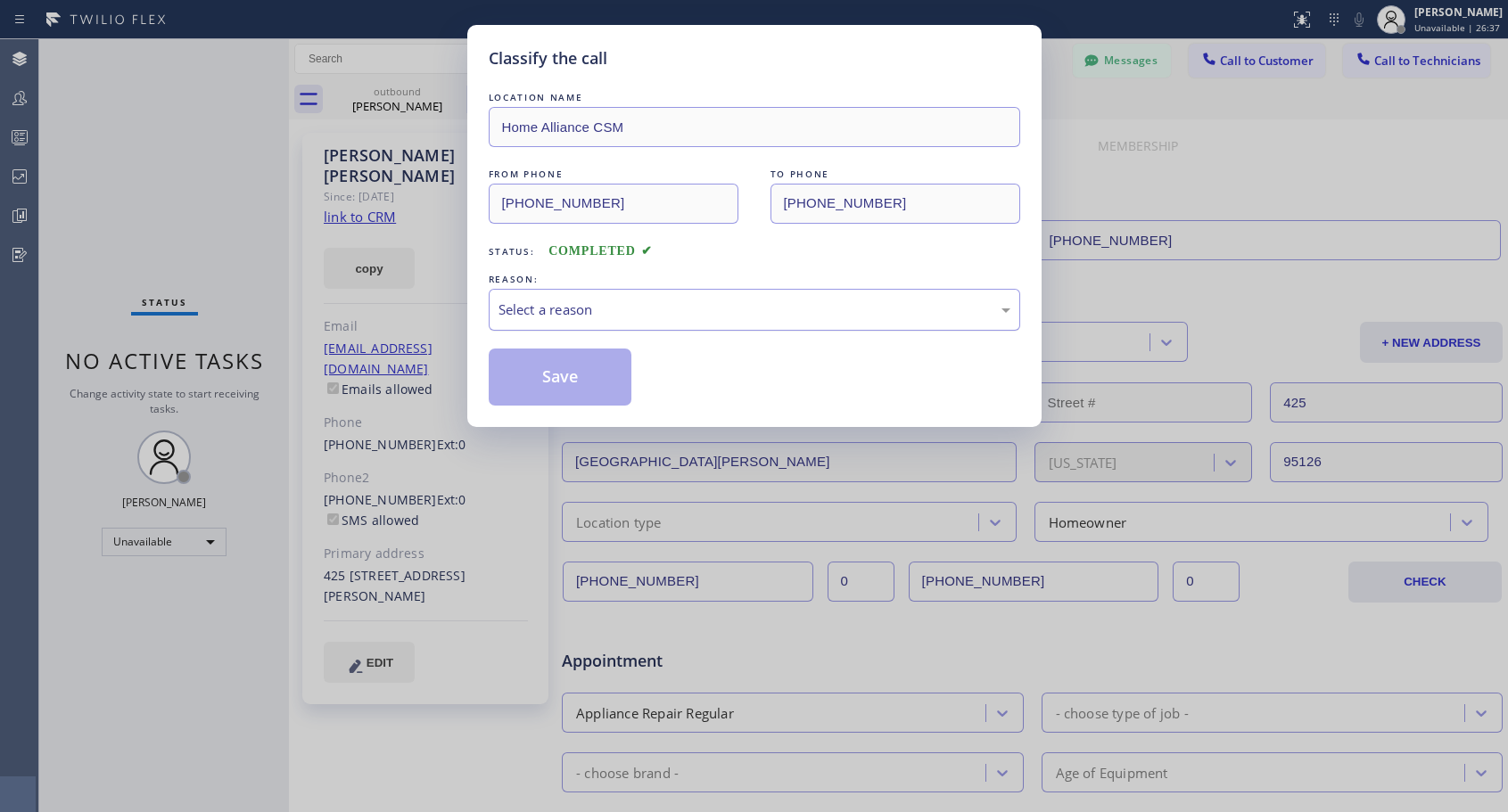
click at [721, 308] on div "Select a reason" at bounding box center [754, 310] width 511 height 20
click at [599, 385] on button "Save" at bounding box center [560, 376] width 143 height 57
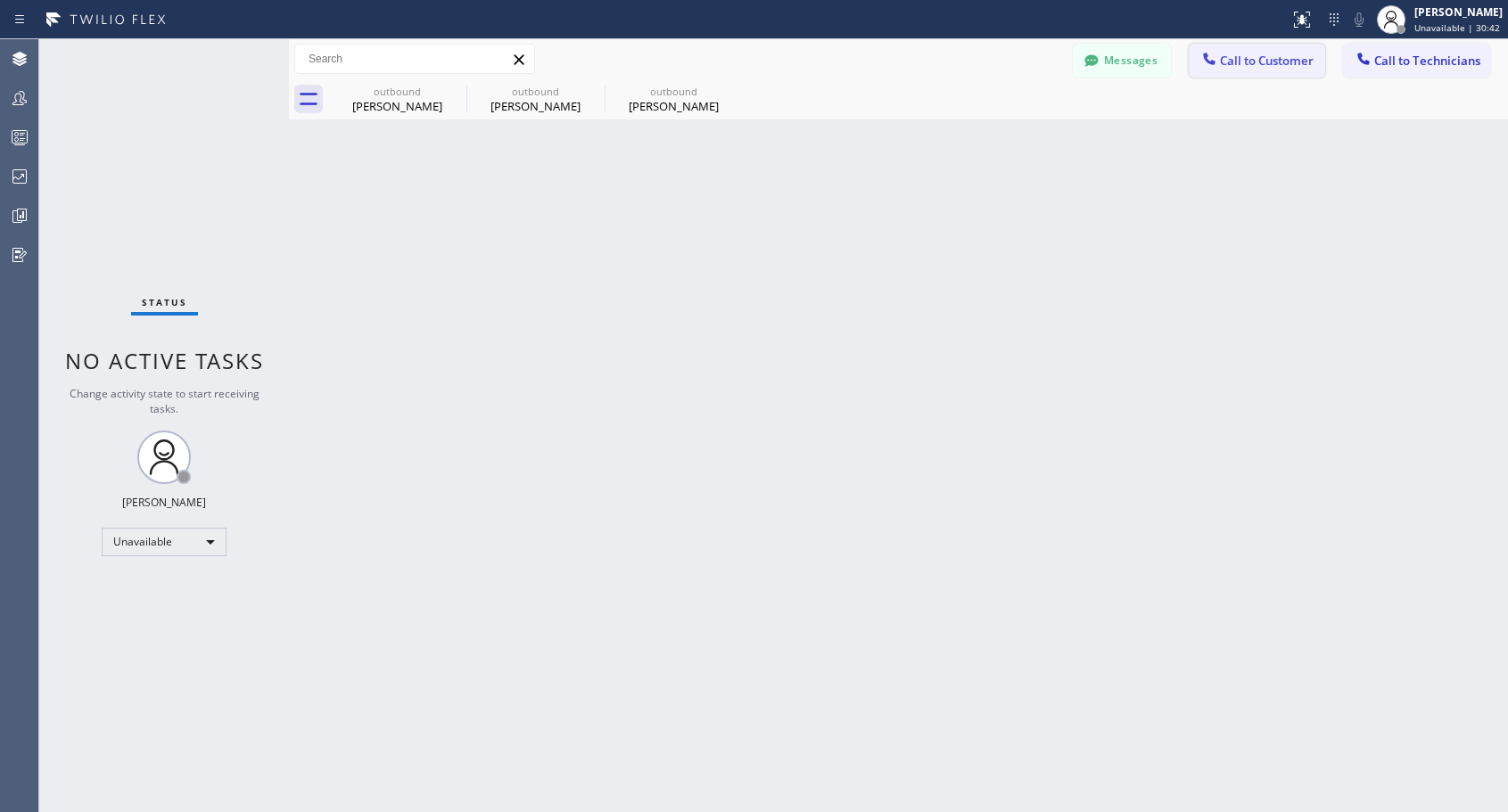
click at [1277, 47] on button "Call to Customer" at bounding box center [1257, 60] width 137 height 34
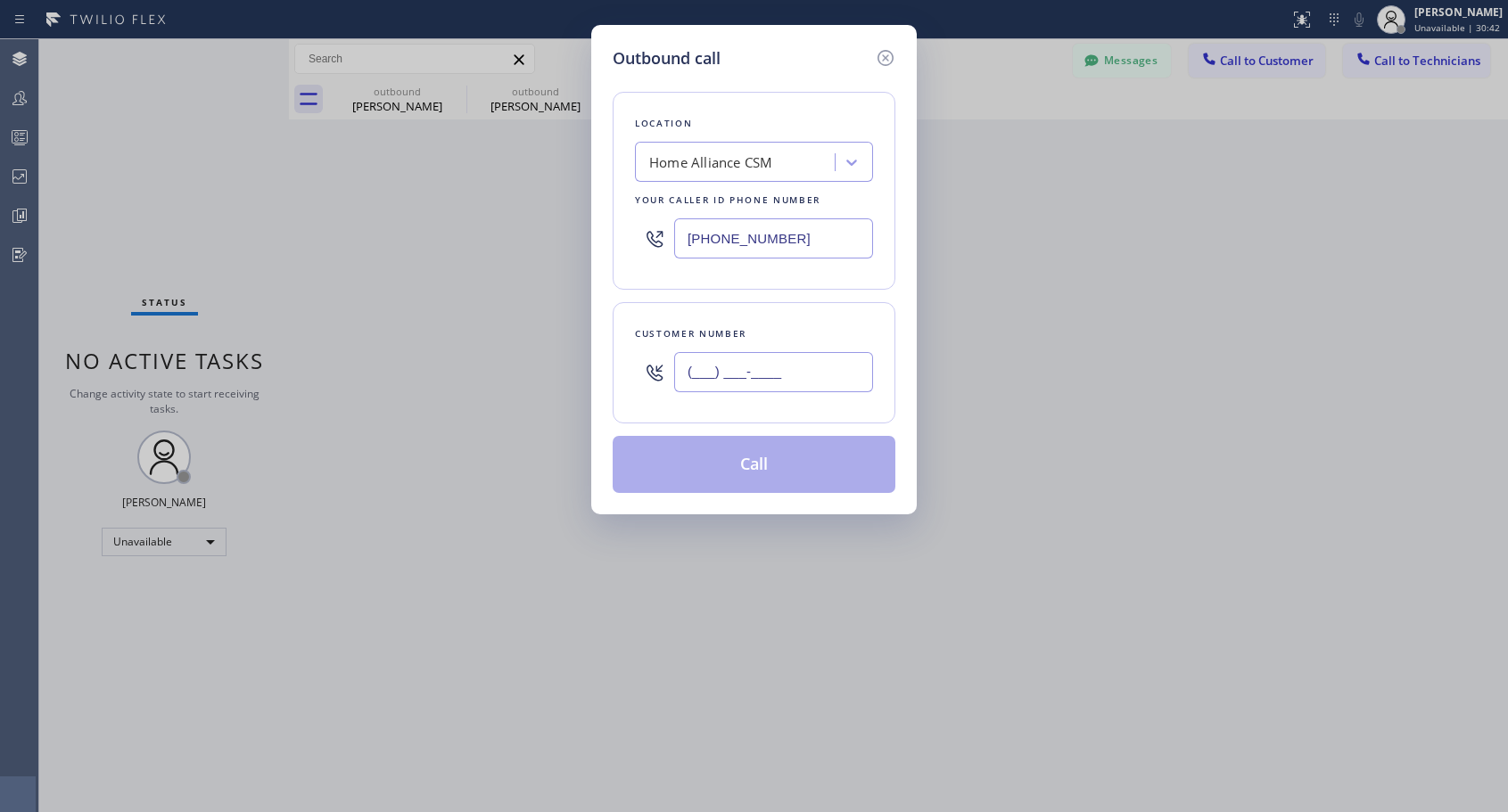
click at [786, 374] on input "(___) ___-____" at bounding box center [773, 372] width 199 height 40
paste input "213) 598-9585"
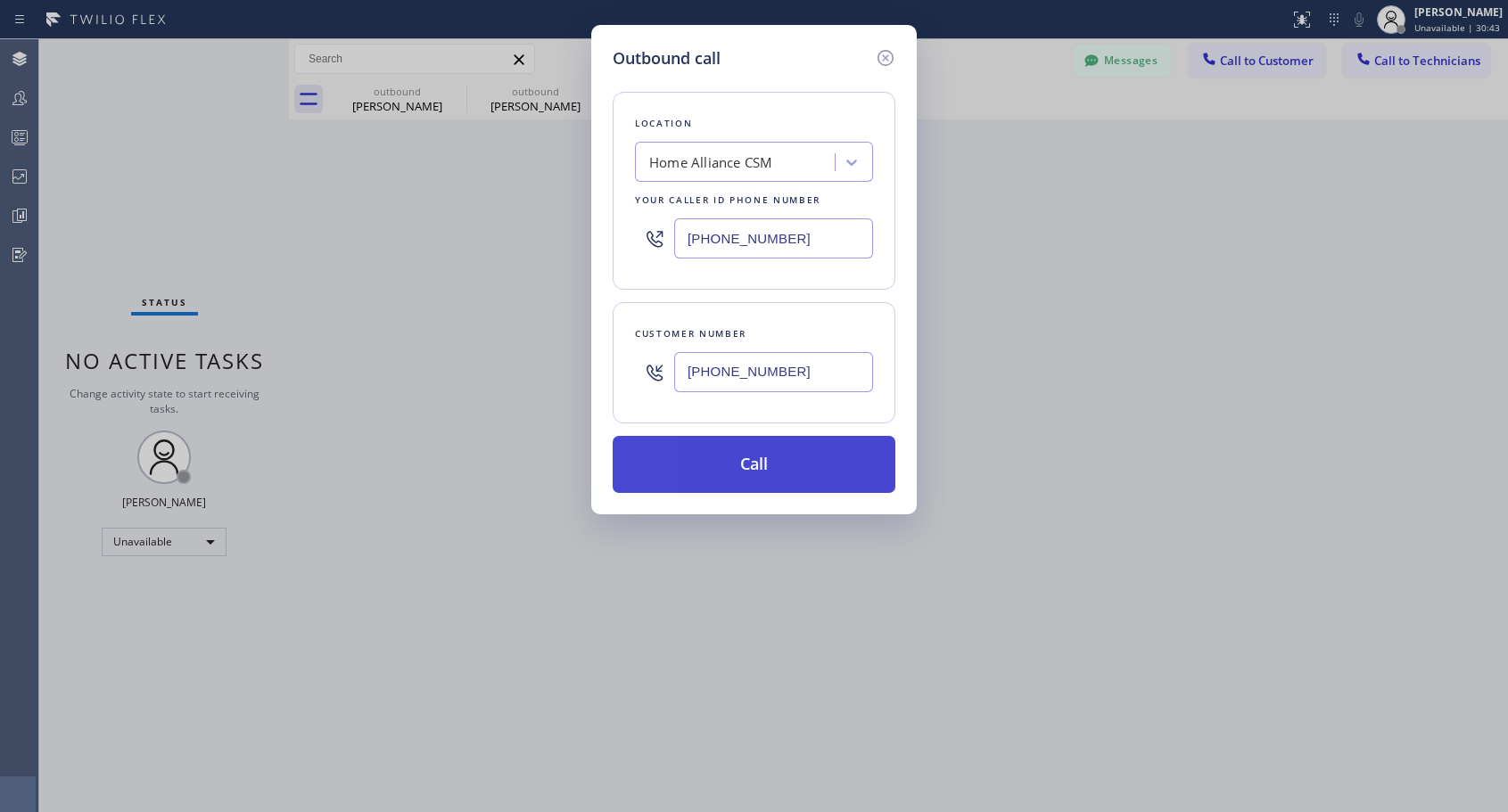
type input "[PHONE_NUMBER]"
click at [878, 462] on button "Call" at bounding box center [754, 464] width 283 height 57
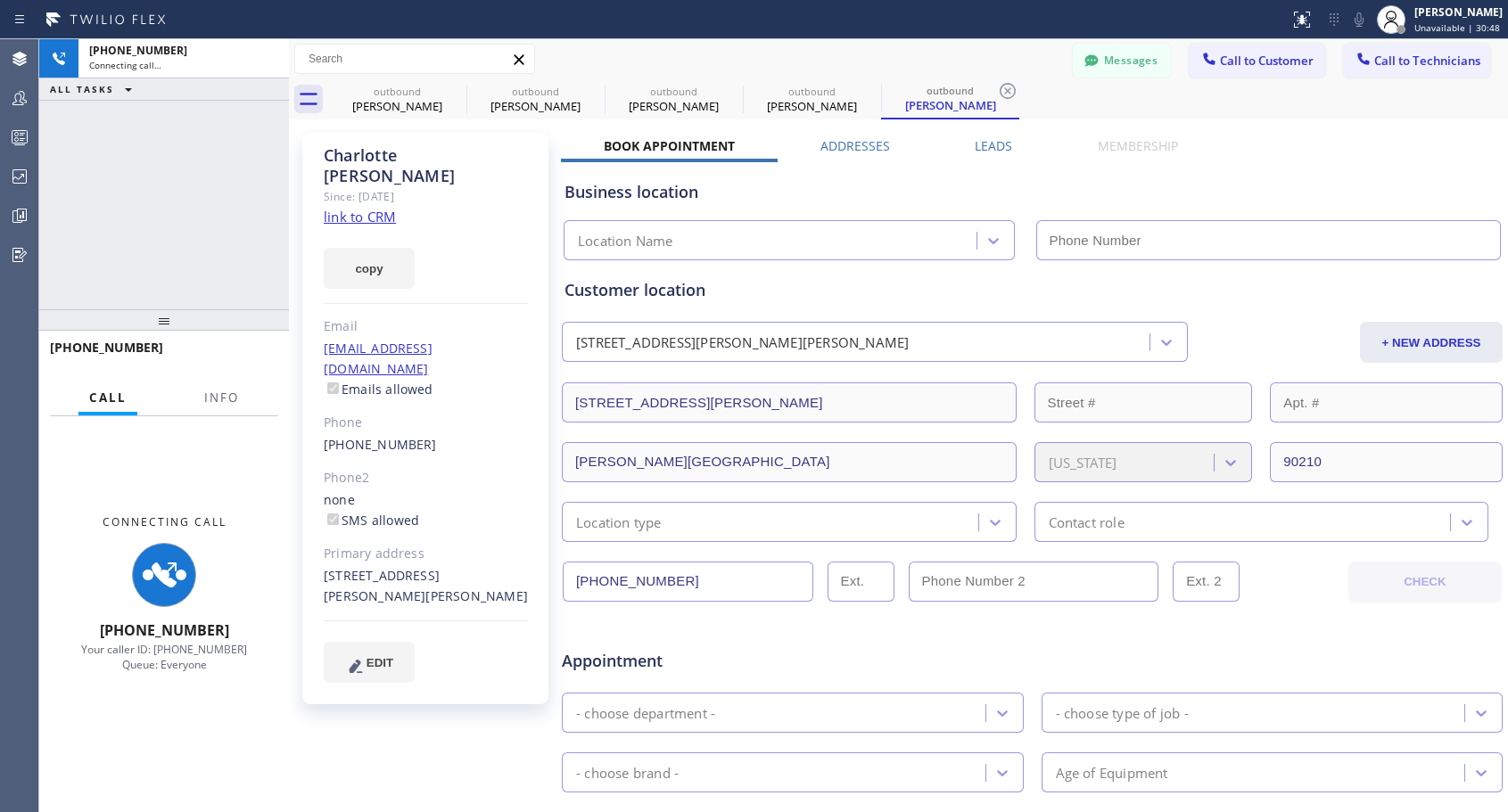
type input "[PHONE_NUMBER]"
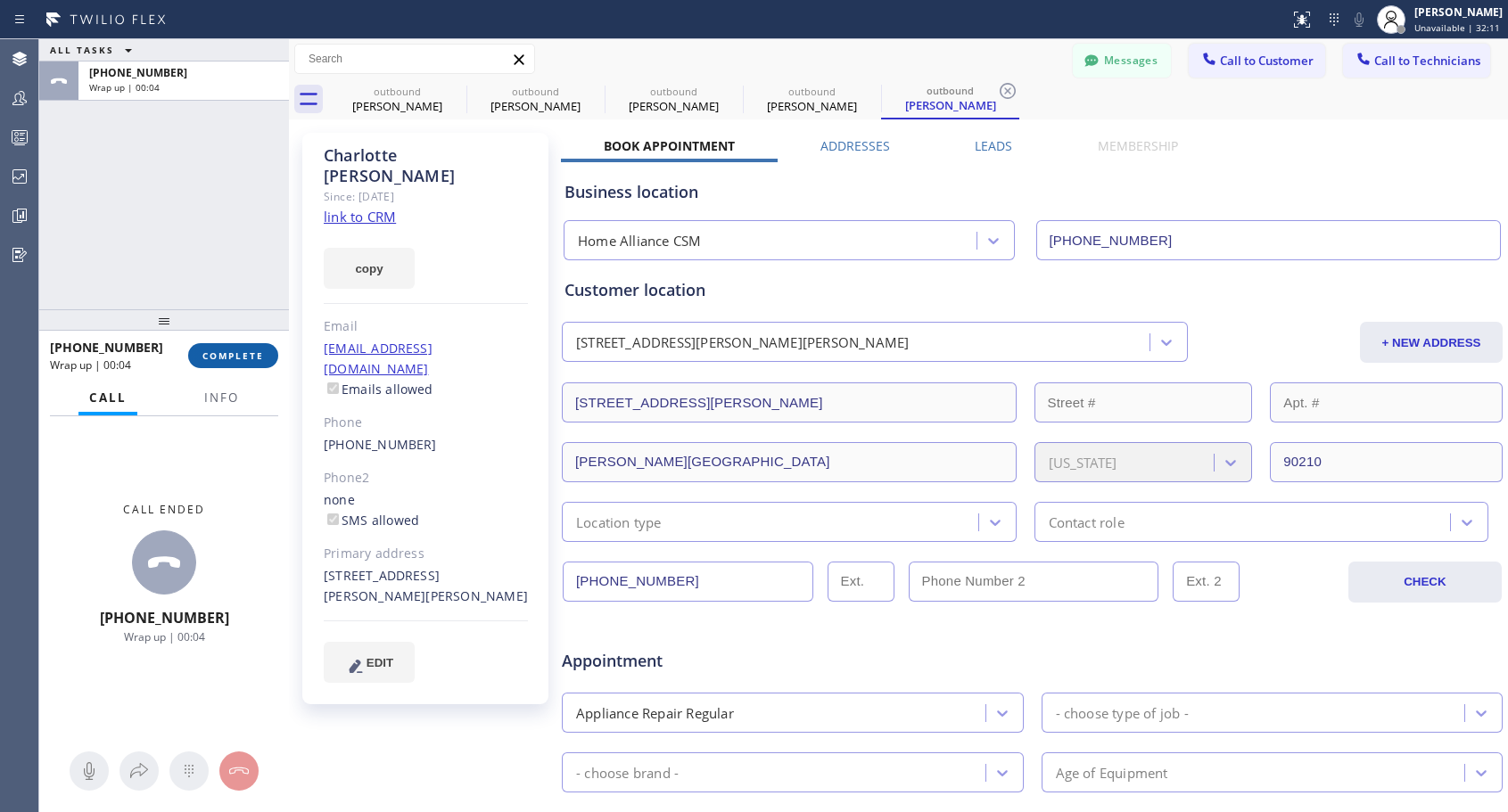
click at [237, 355] on span "COMPLETE" at bounding box center [232, 355] width 61 height 13
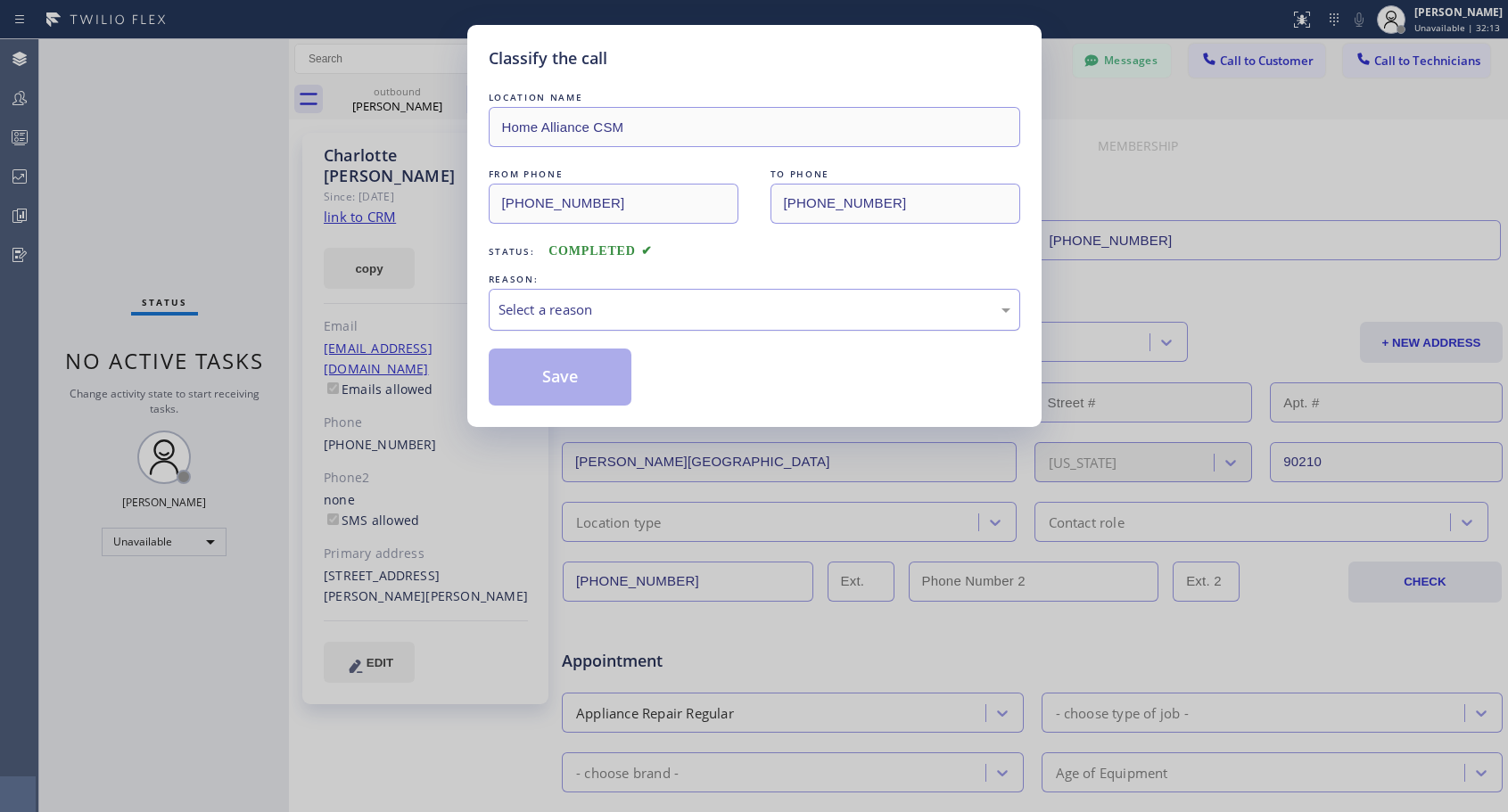
drag, startPoint x: 679, startPoint y: 312, endPoint x: 679, endPoint y: 324, distance: 12.0
click at [679, 314] on div "Select a reason" at bounding box center [754, 310] width 511 height 20
click at [595, 385] on button "Save" at bounding box center [560, 376] width 143 height 57
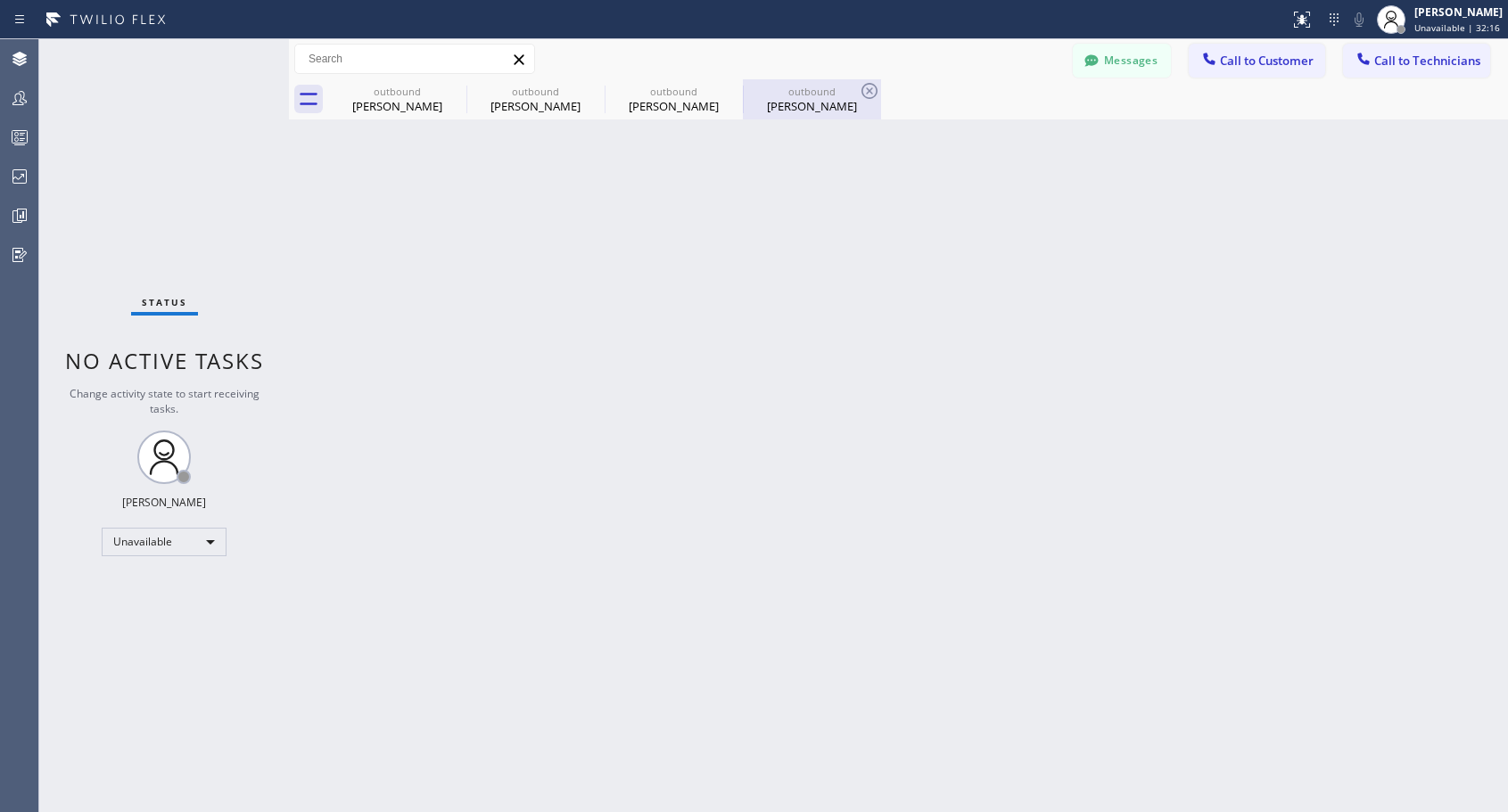
click at [808, 93] on div "outbound" at bounding box center [812, 91] width 135 height 14
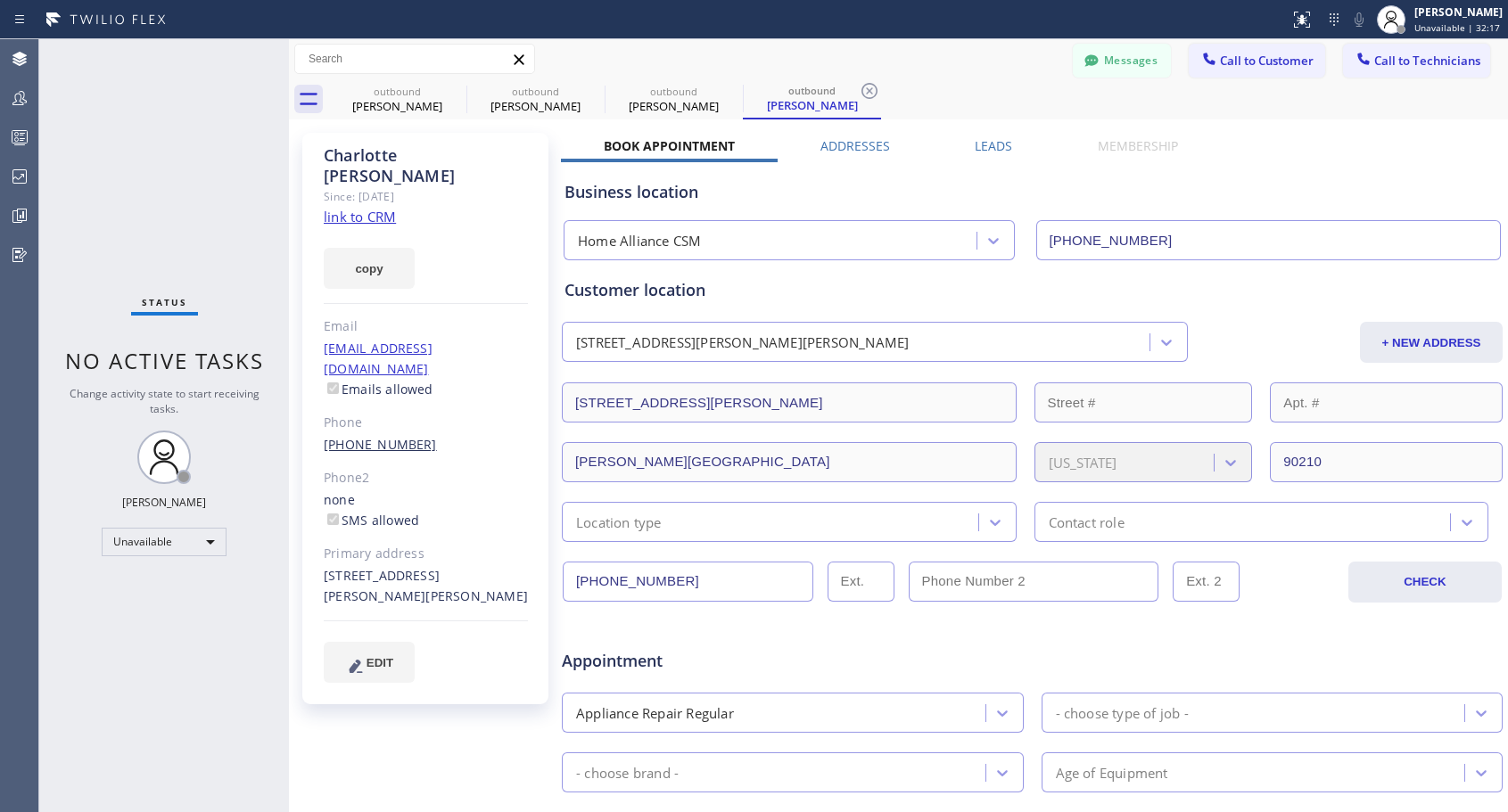
click at [384, 436] on link "[PHONE_NUMBER]" at bounding box center [380, 444] width 113 height 17
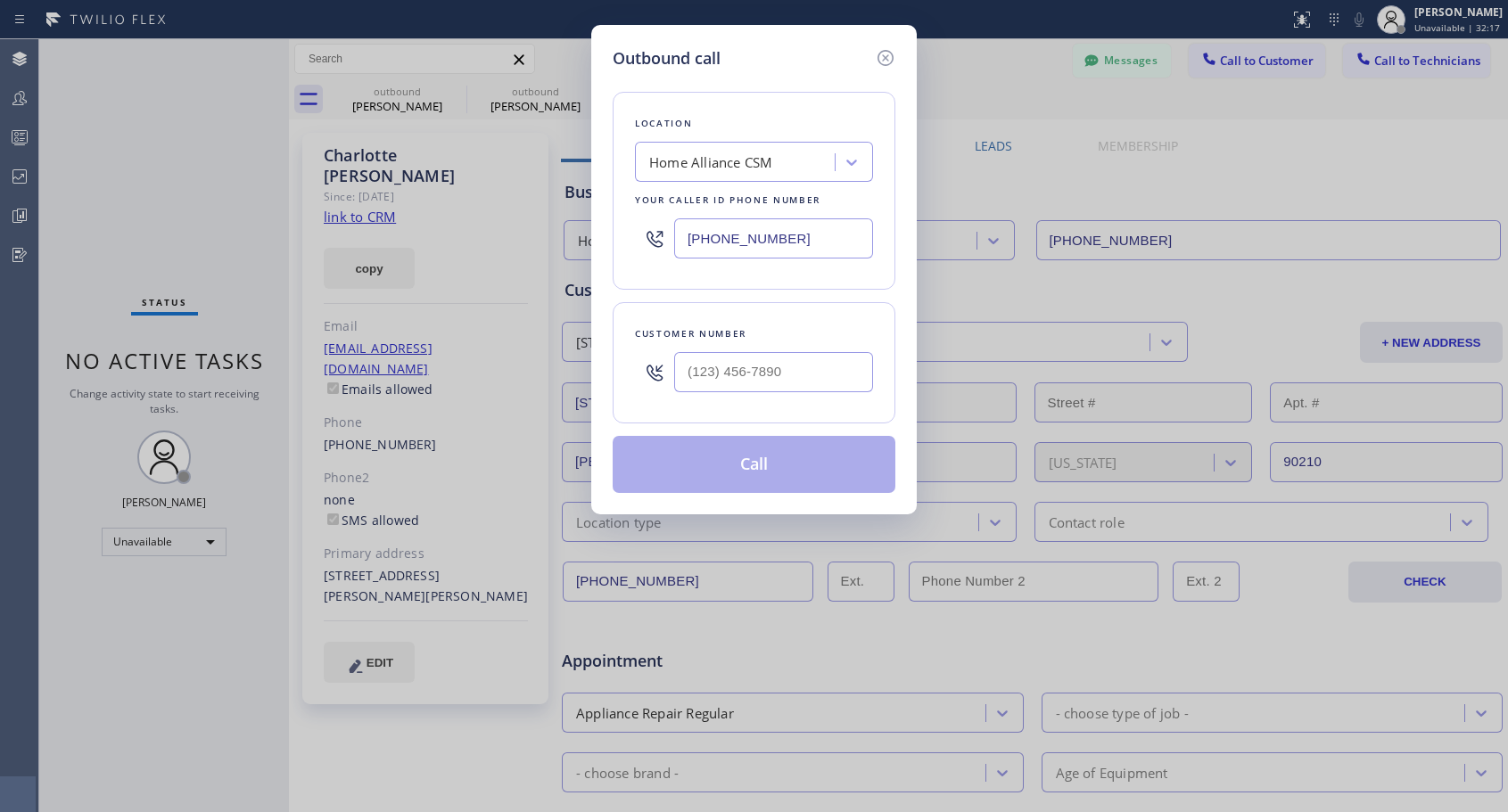
type input "[PHONE_NUMBER]"
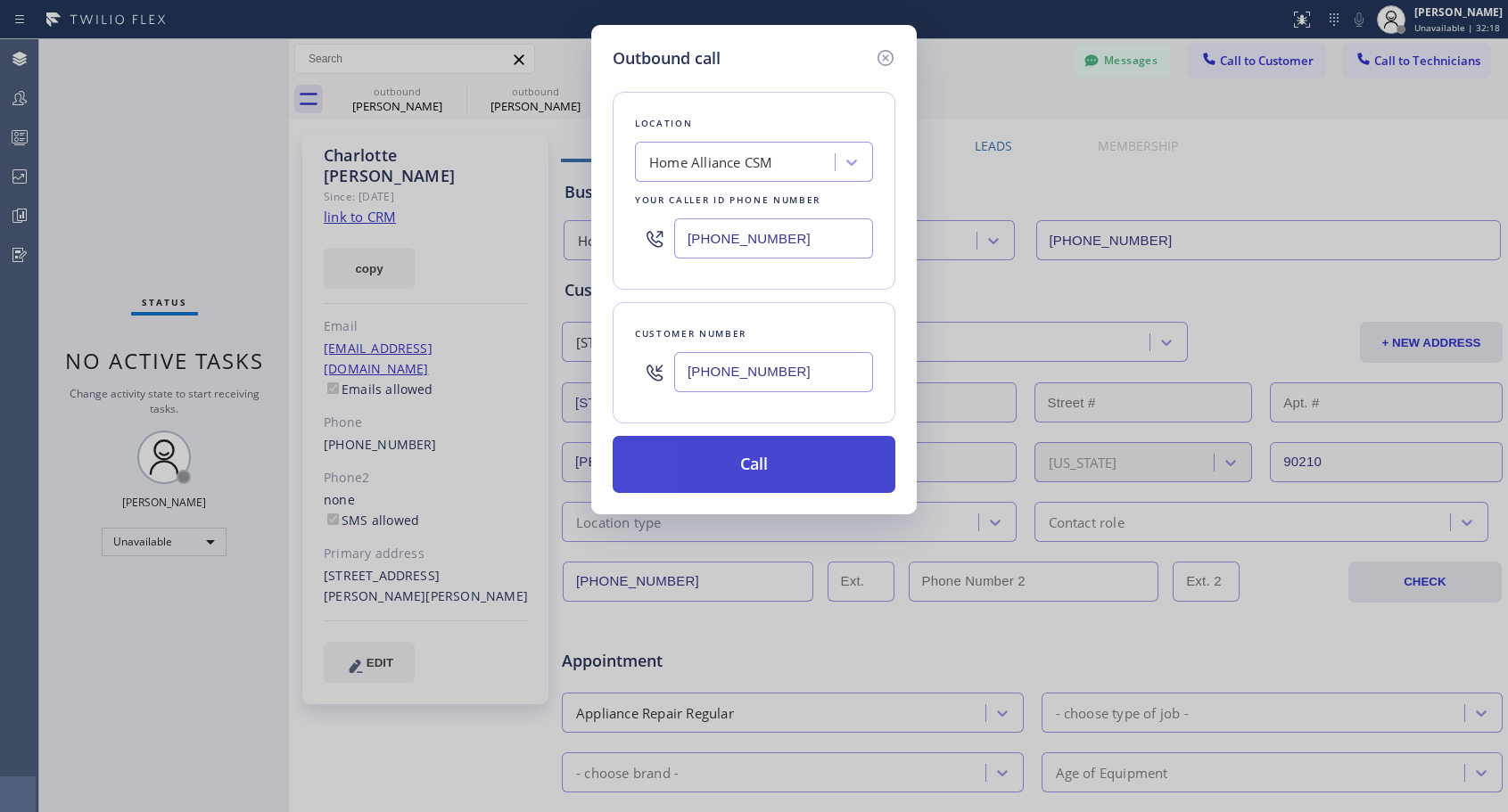
click at [749, 477] on button "Call" at bounding box center [754, 464] width 283 height 57
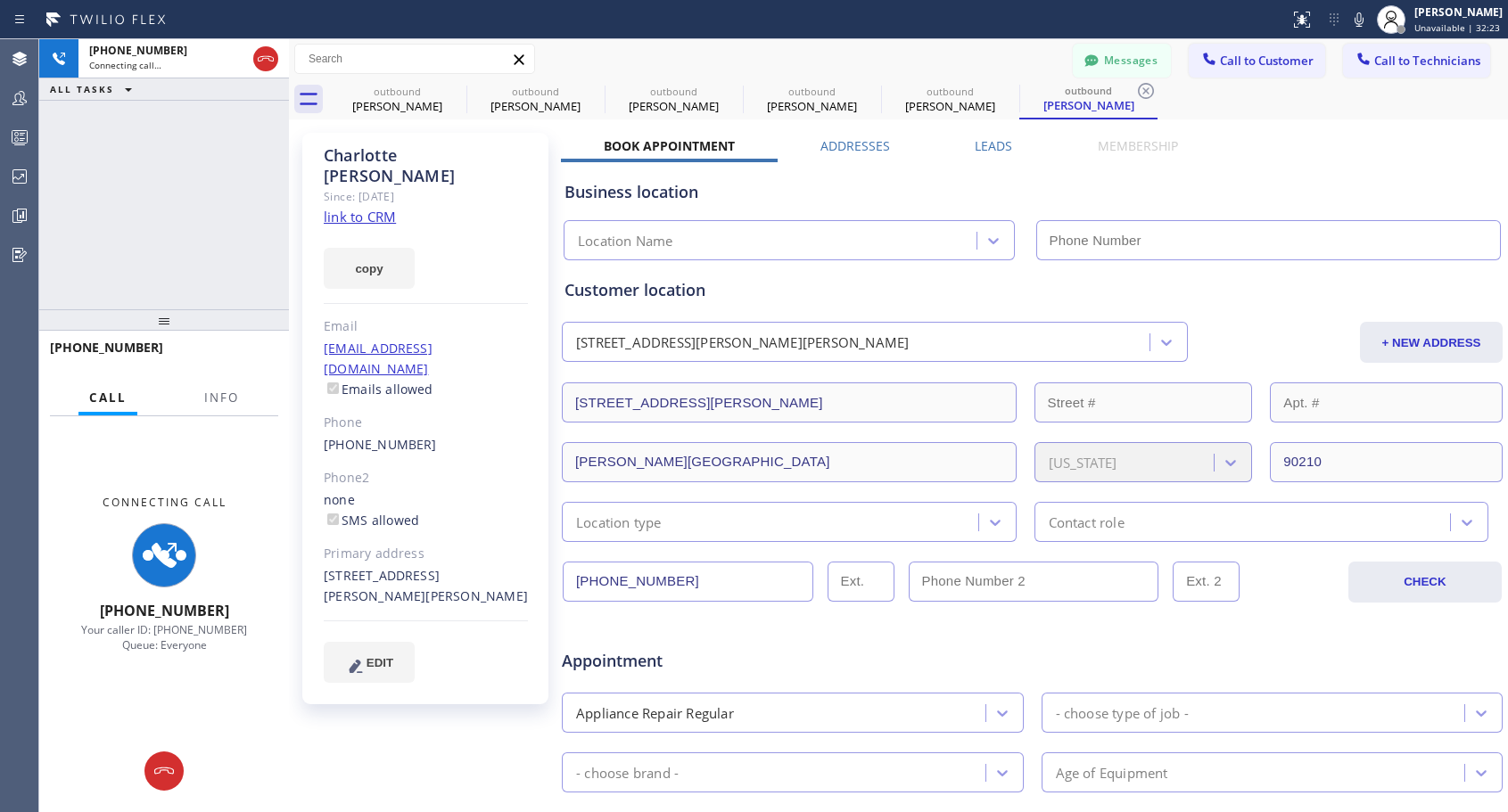
type input "[PHONE_NUMBER]"
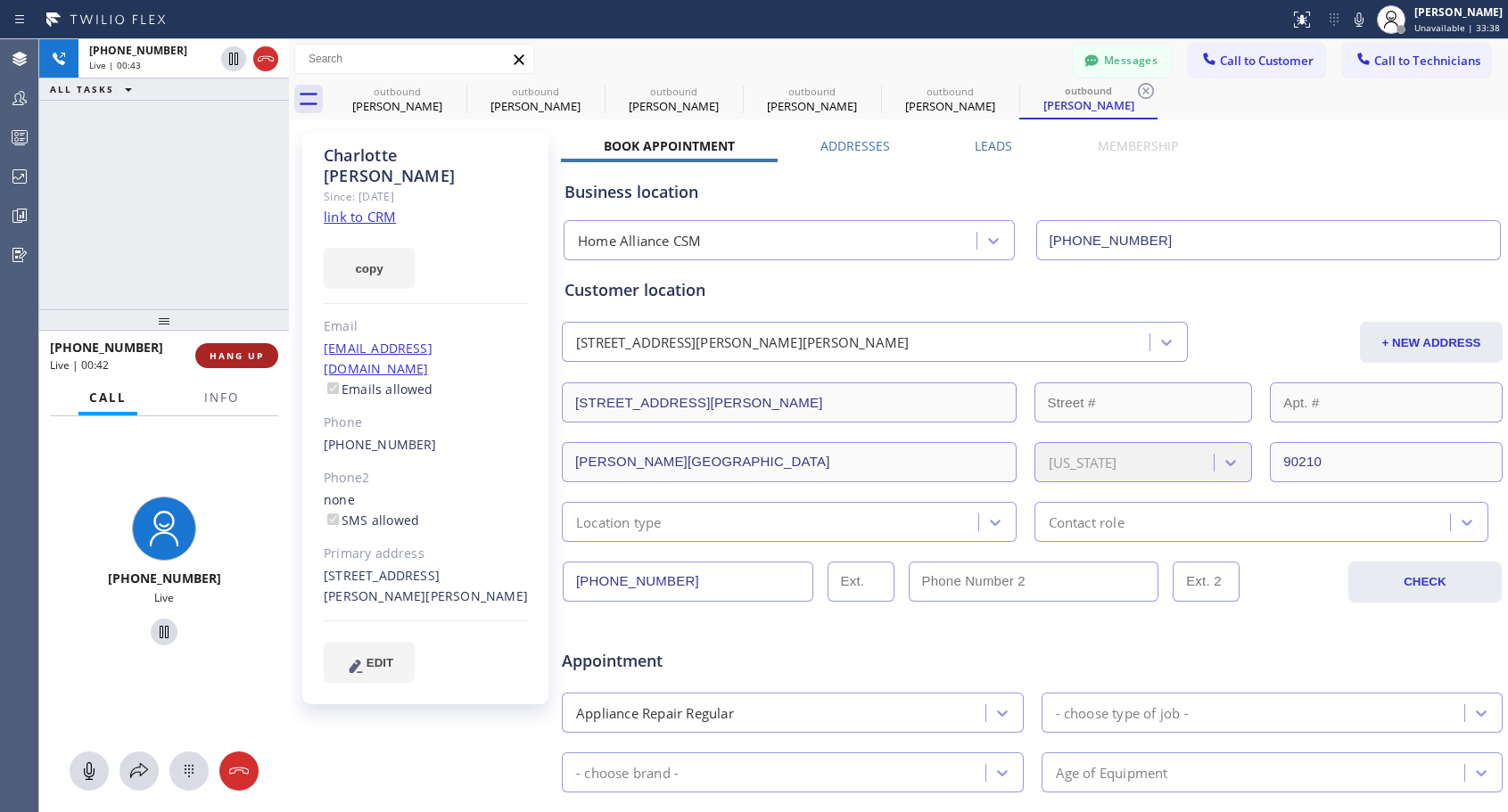
click at [248, 360] on span "HANG UP" at bounding box center [237, 355] width 55 height 13
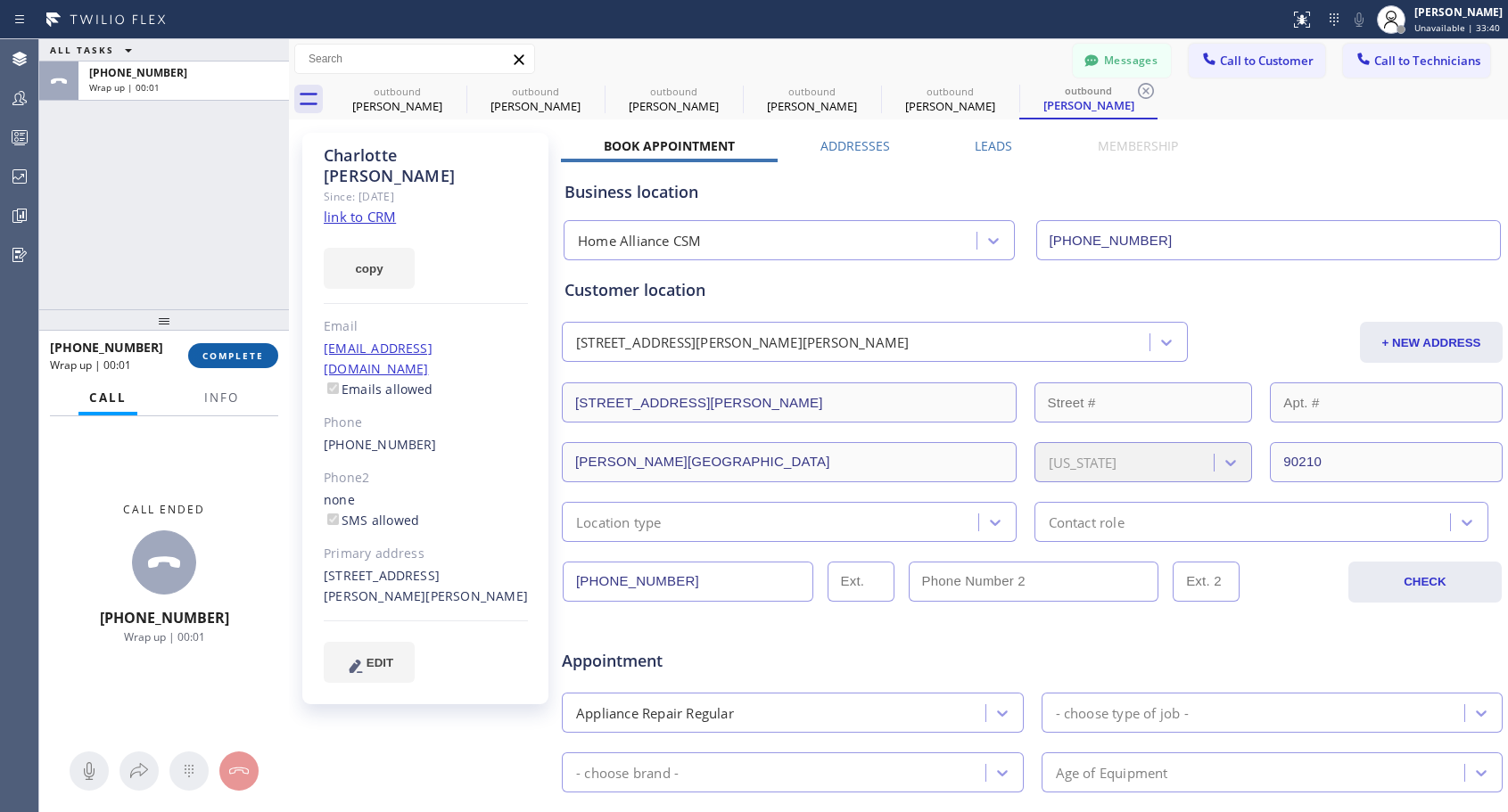
click at [248, 360] on span "COMPLETE" at bounding box center [232, 355] width 61 height 13
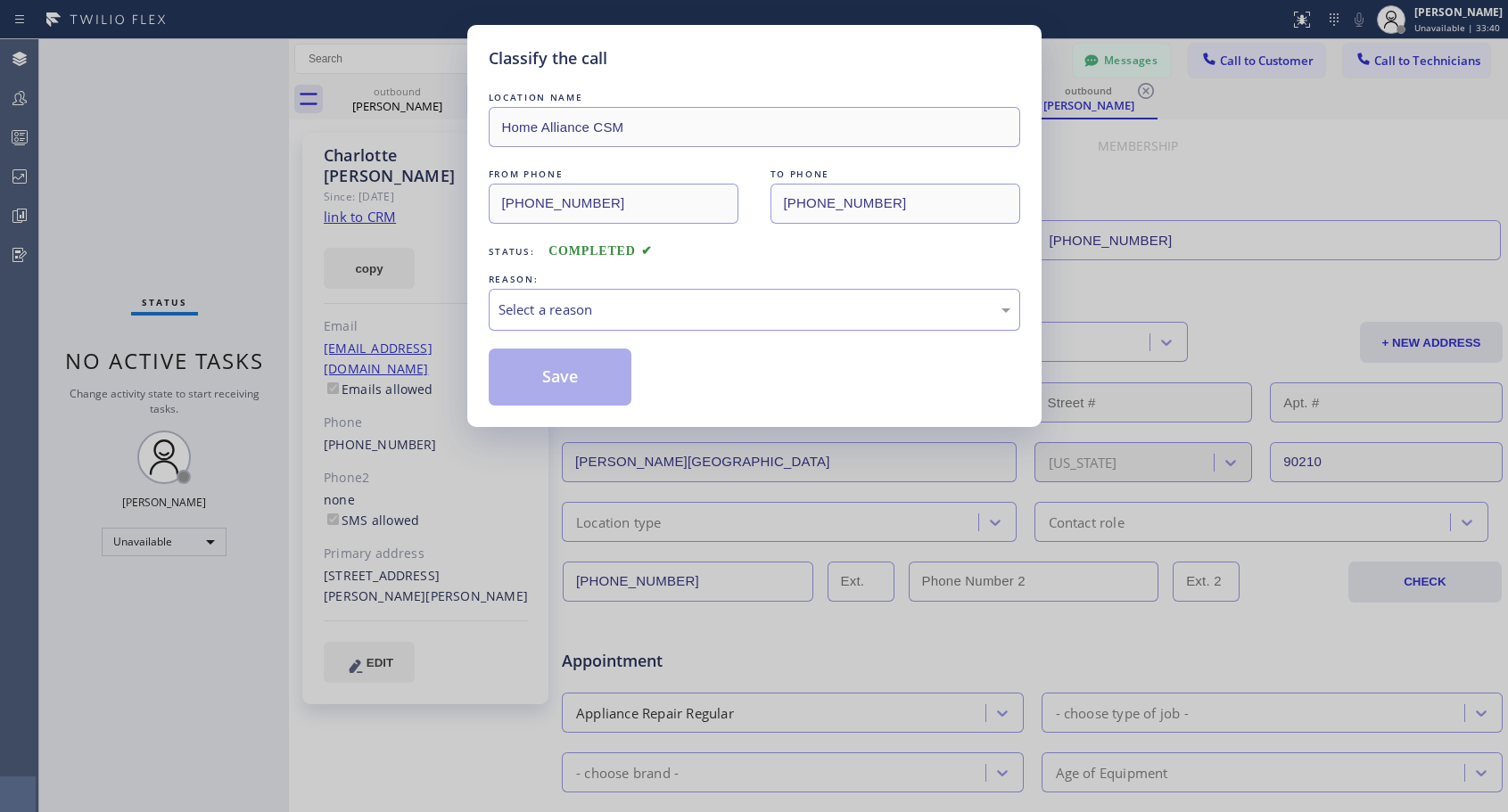
click at [628, 323] on div "Select a reason" at bounding box center [754, 310] width 532 height 42
click at [573, 378] on button "Save" at bounding box center [560, 376] width 143 height 57
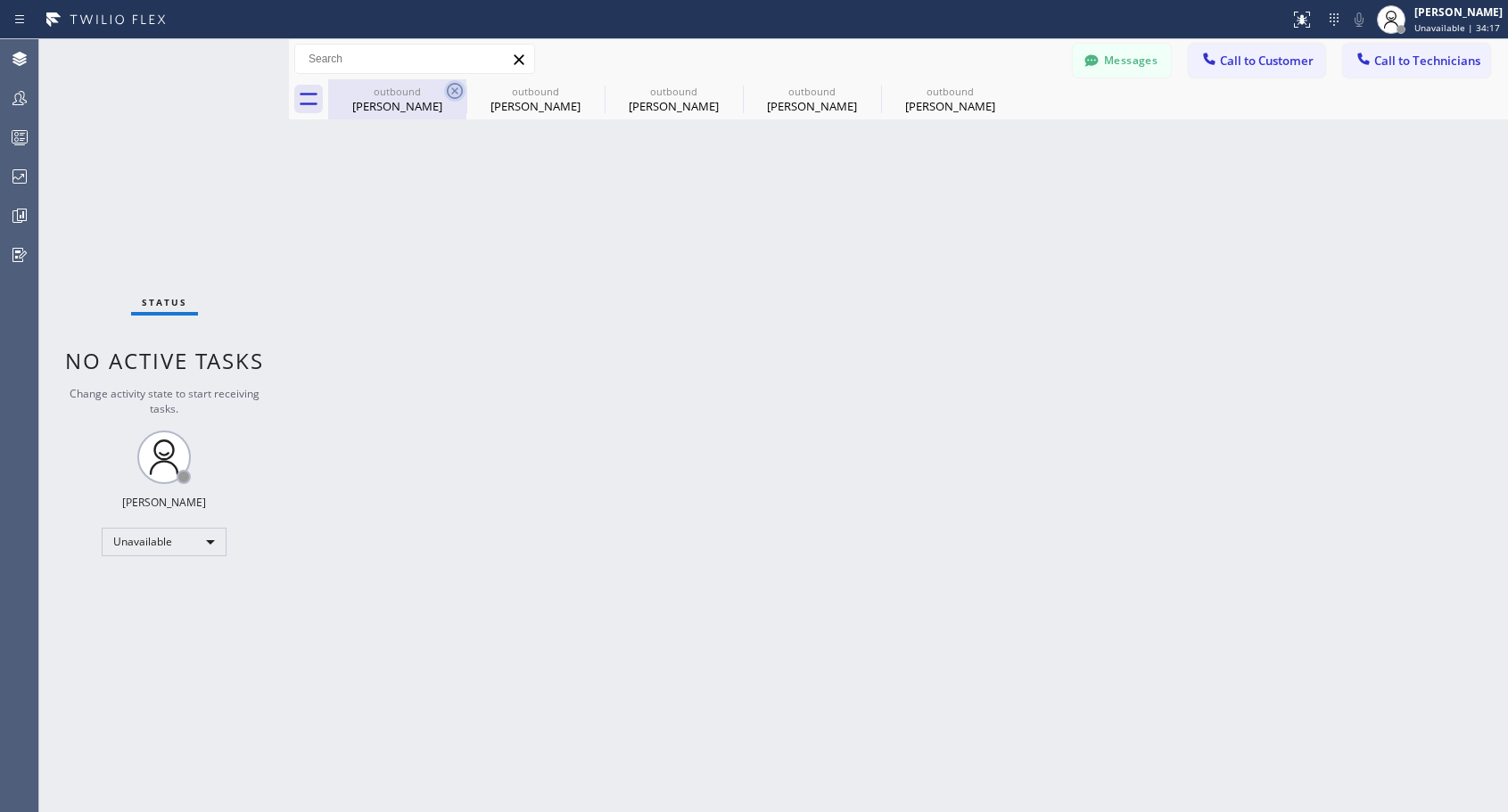
click at [451, 93] on icon at bounding box center [454, 90] width 21 height 21
click at [0, 0] on icon at bounding box center [0, 0] width 0 height 0
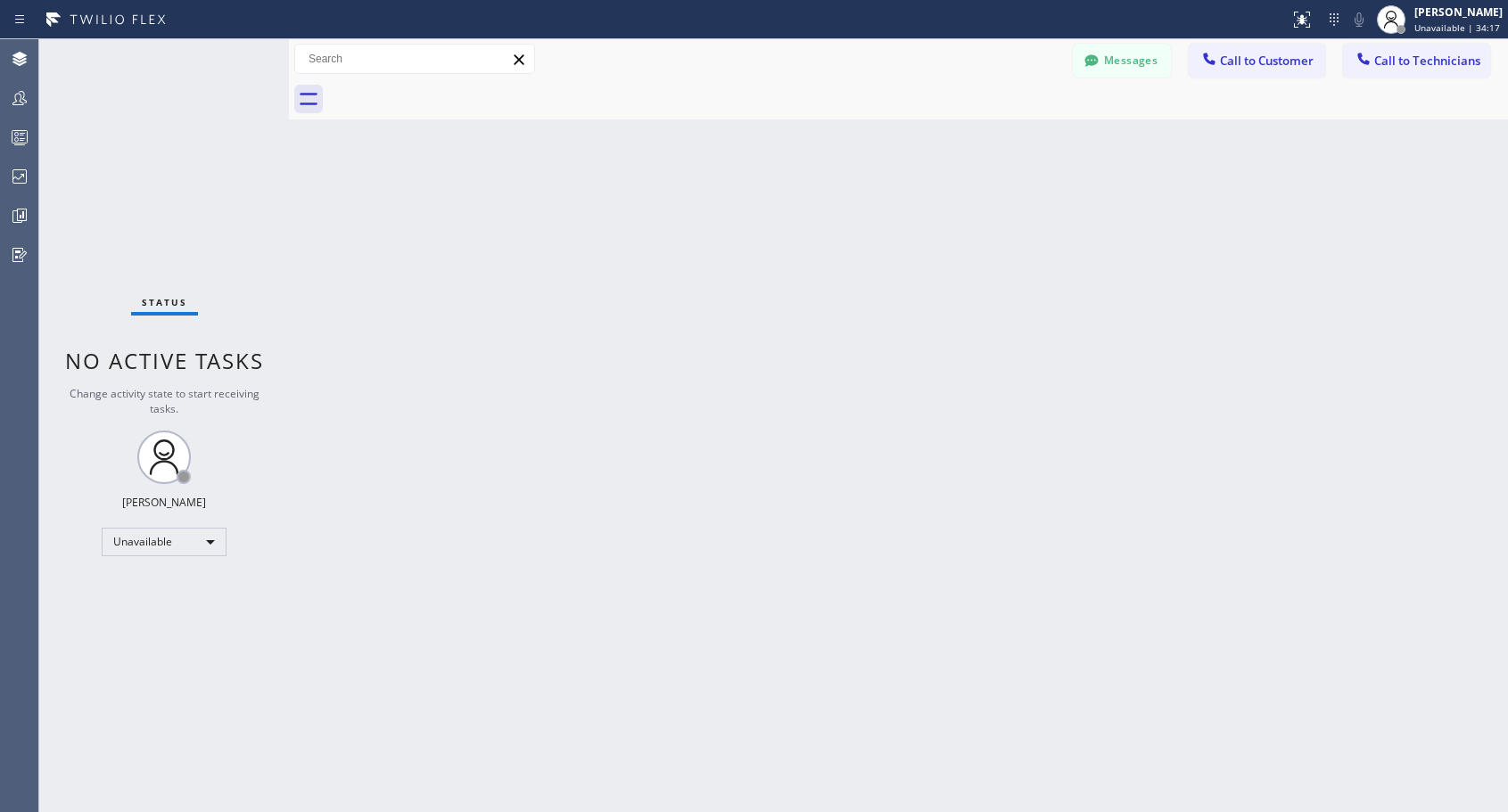
click at [451, 93] on div at bounding box center [918, 99] width 1180 height 40
click at [1245, 64] on span "Call to Customer" at bounding box center [1266, 61] width 94 height 16
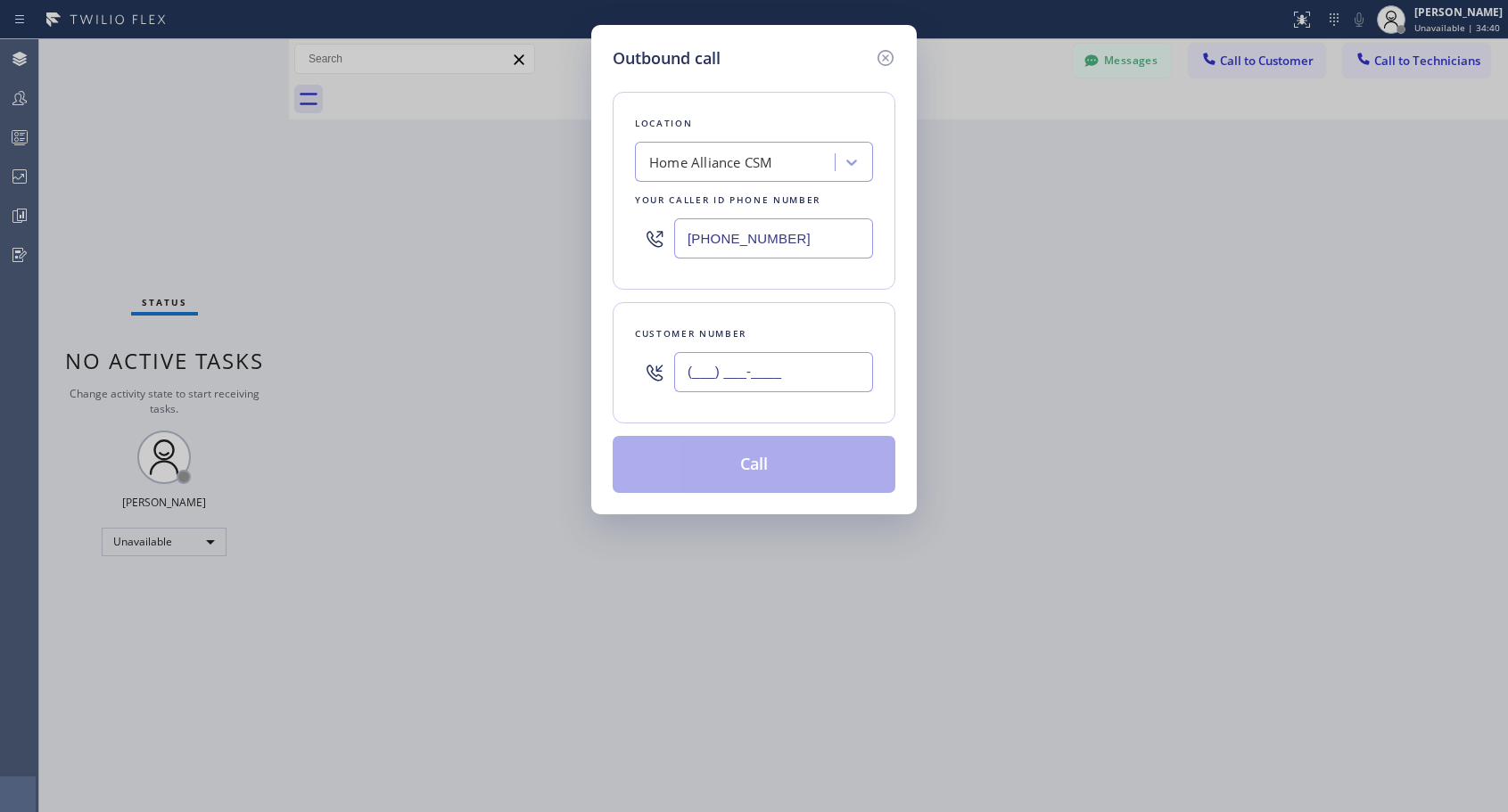
click at [789, 385] on input "(___) ___-____" at bounding box center [773, 372] width 199 height 40
paste input "951) 830-8279"
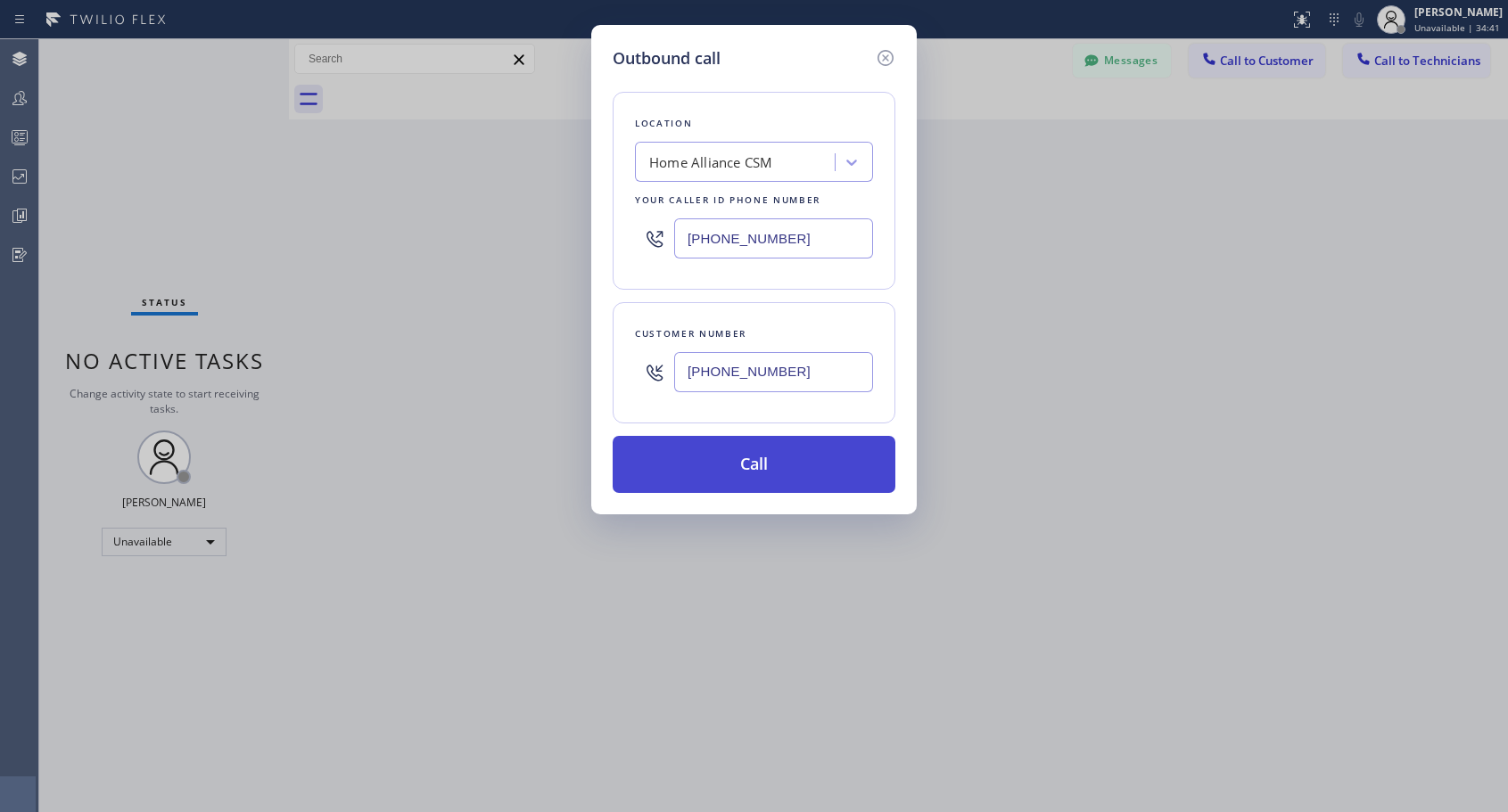
type input "[PHONE_NUMBER]"
click at [764, 461] on button "Call" at bounding box center [754, 464] width 283 height 57
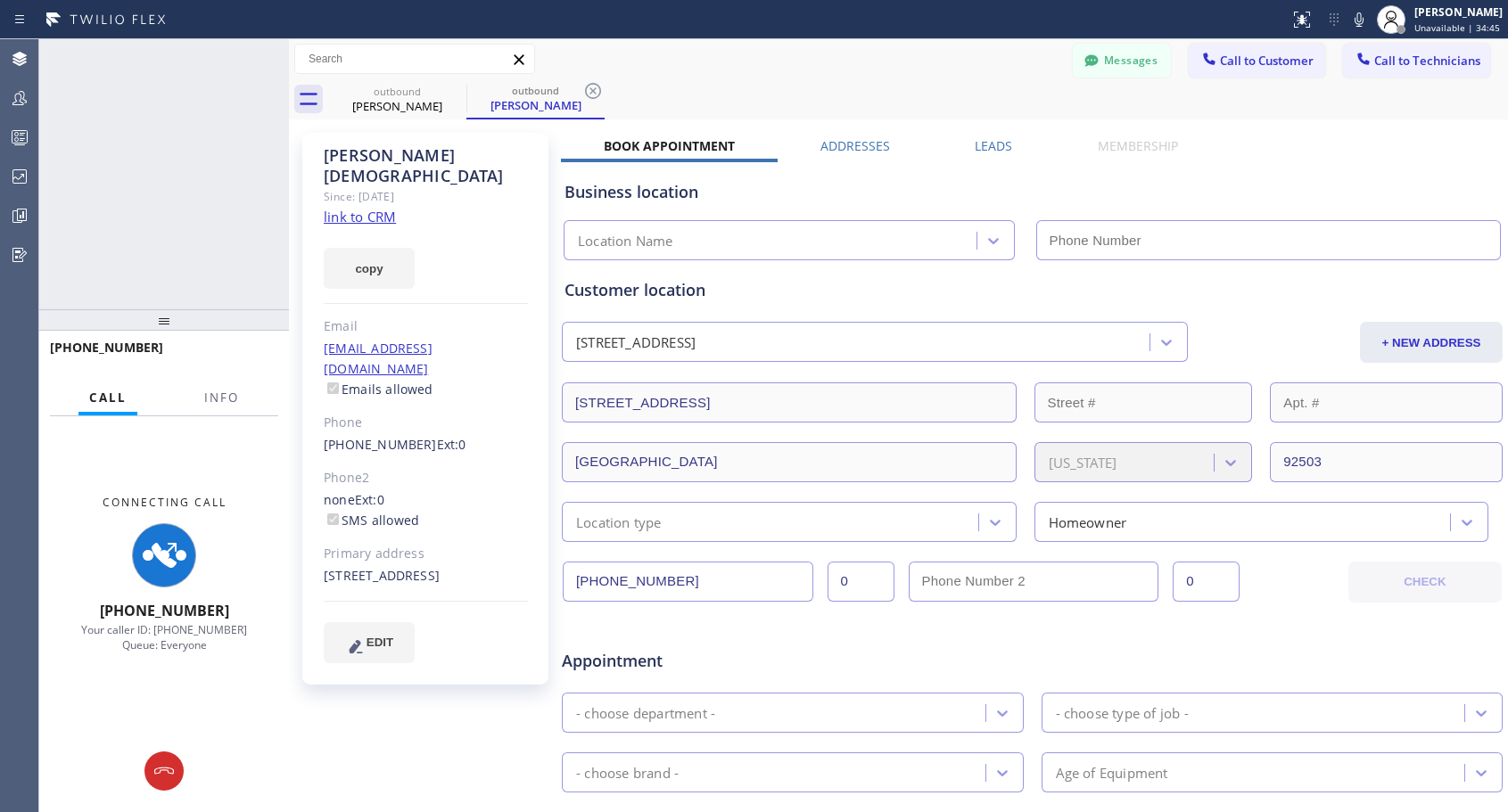
type input "[PHONE_NUMBER]"
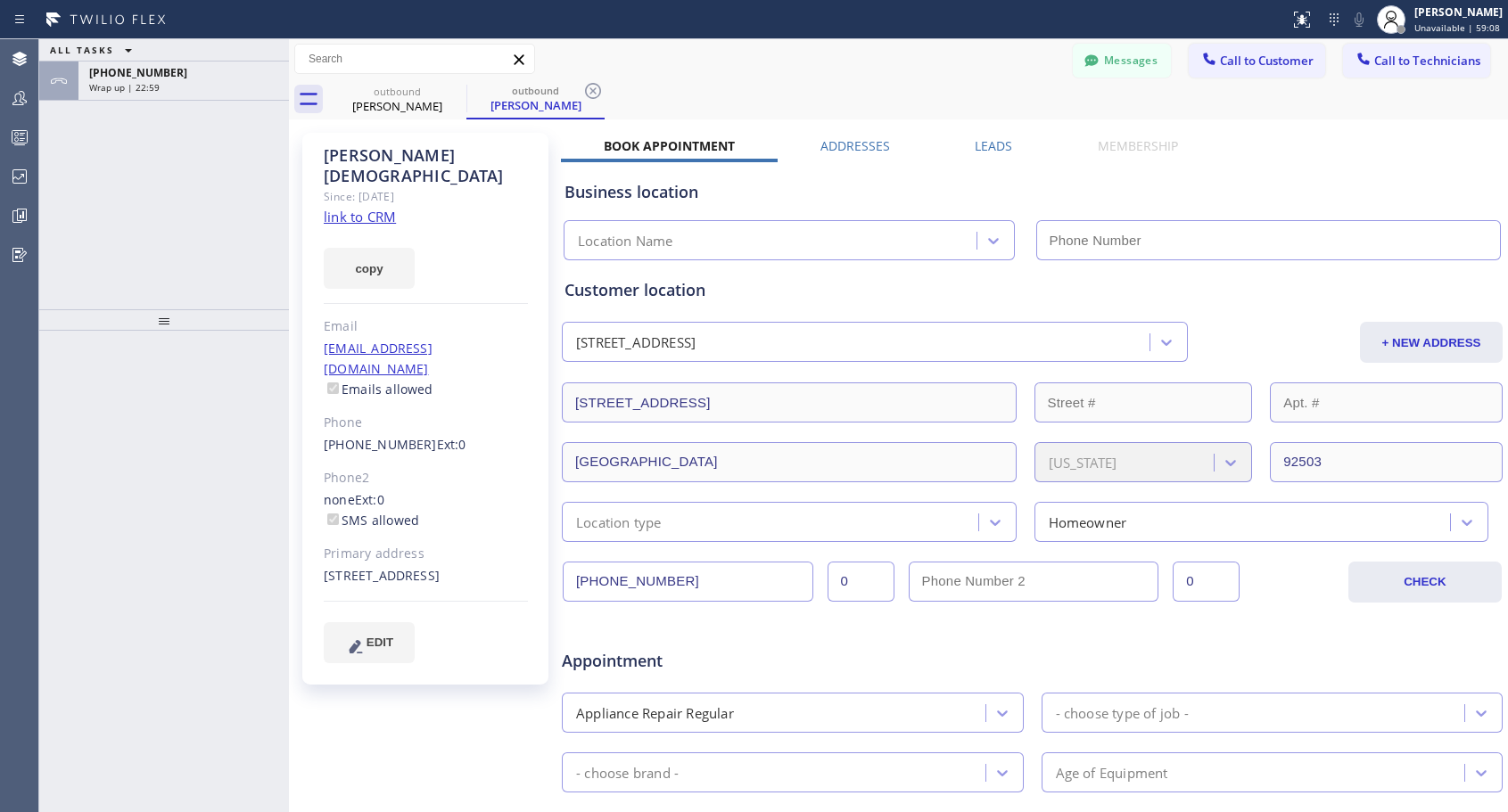
type input "[PHONE_NUMBER]"
click at [217, 81] on div "Wrap up | 23:06" at bounding box center [183, 87] width 189 height 13
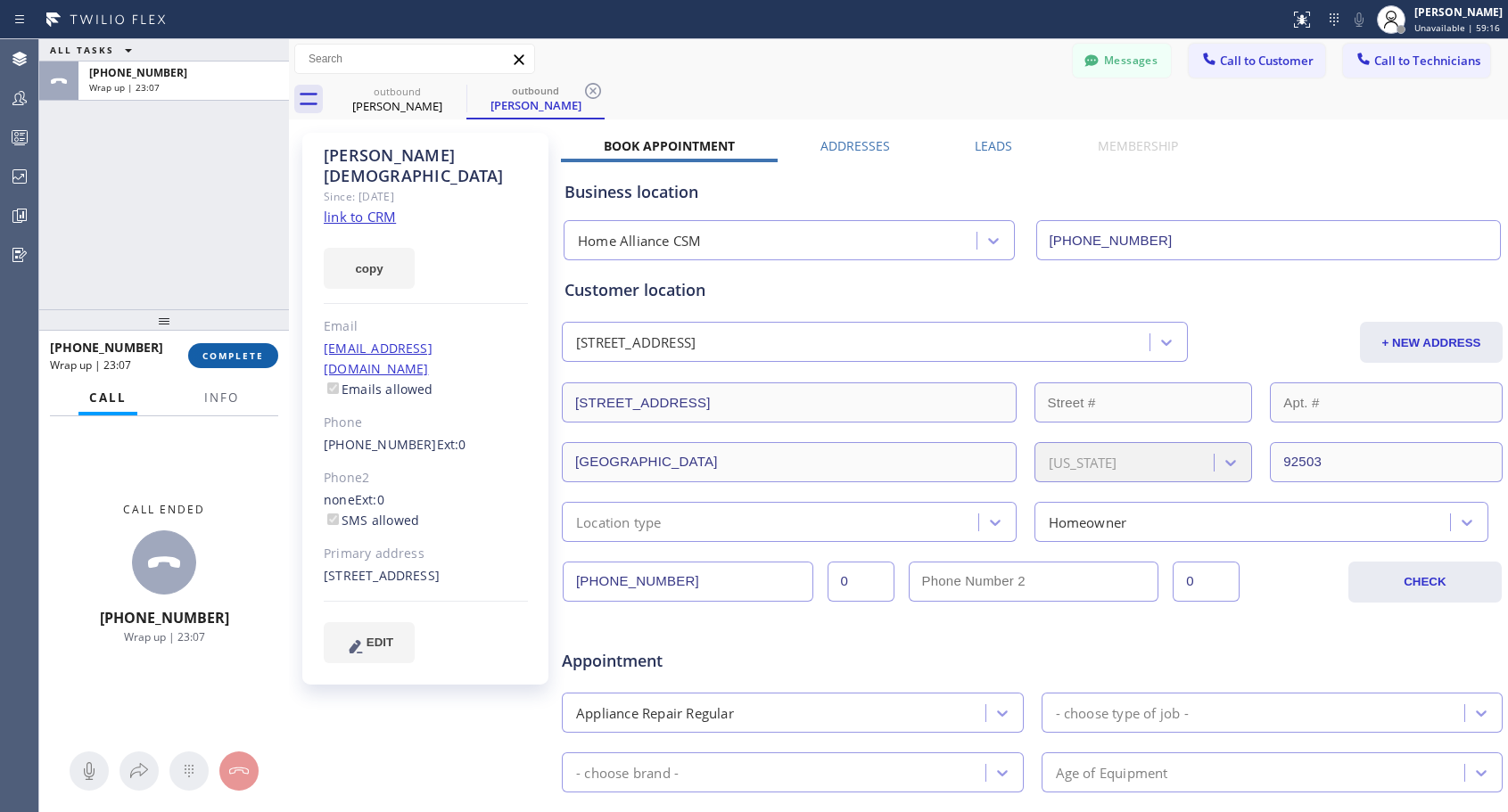
click at [221, 358] on span "COMPLETE" at bounding box center [232, 355] width 61 height 13
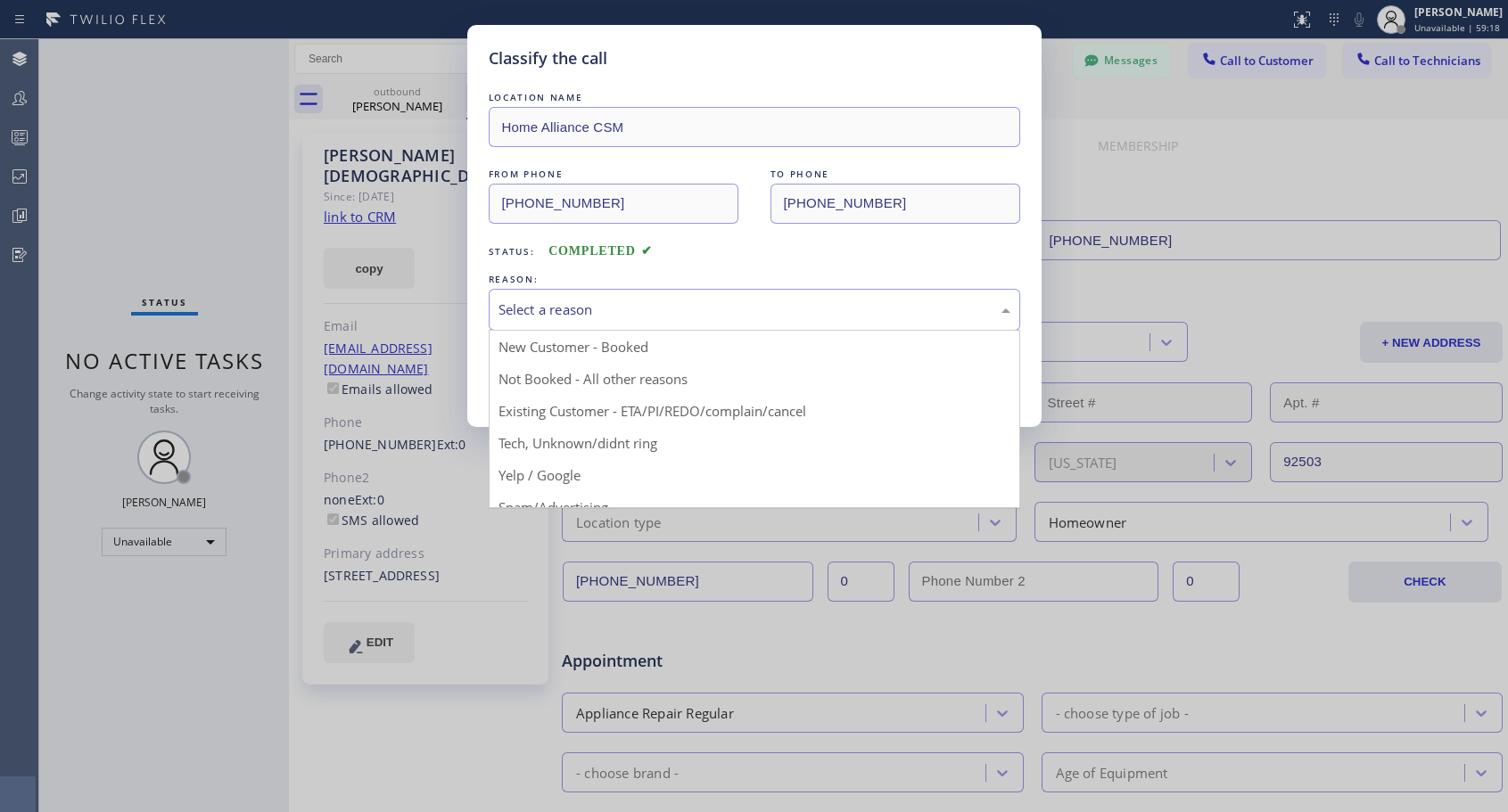
click at [670, 313] on div "Select a reason" at bounding box center [754, 310] width 511 height 20
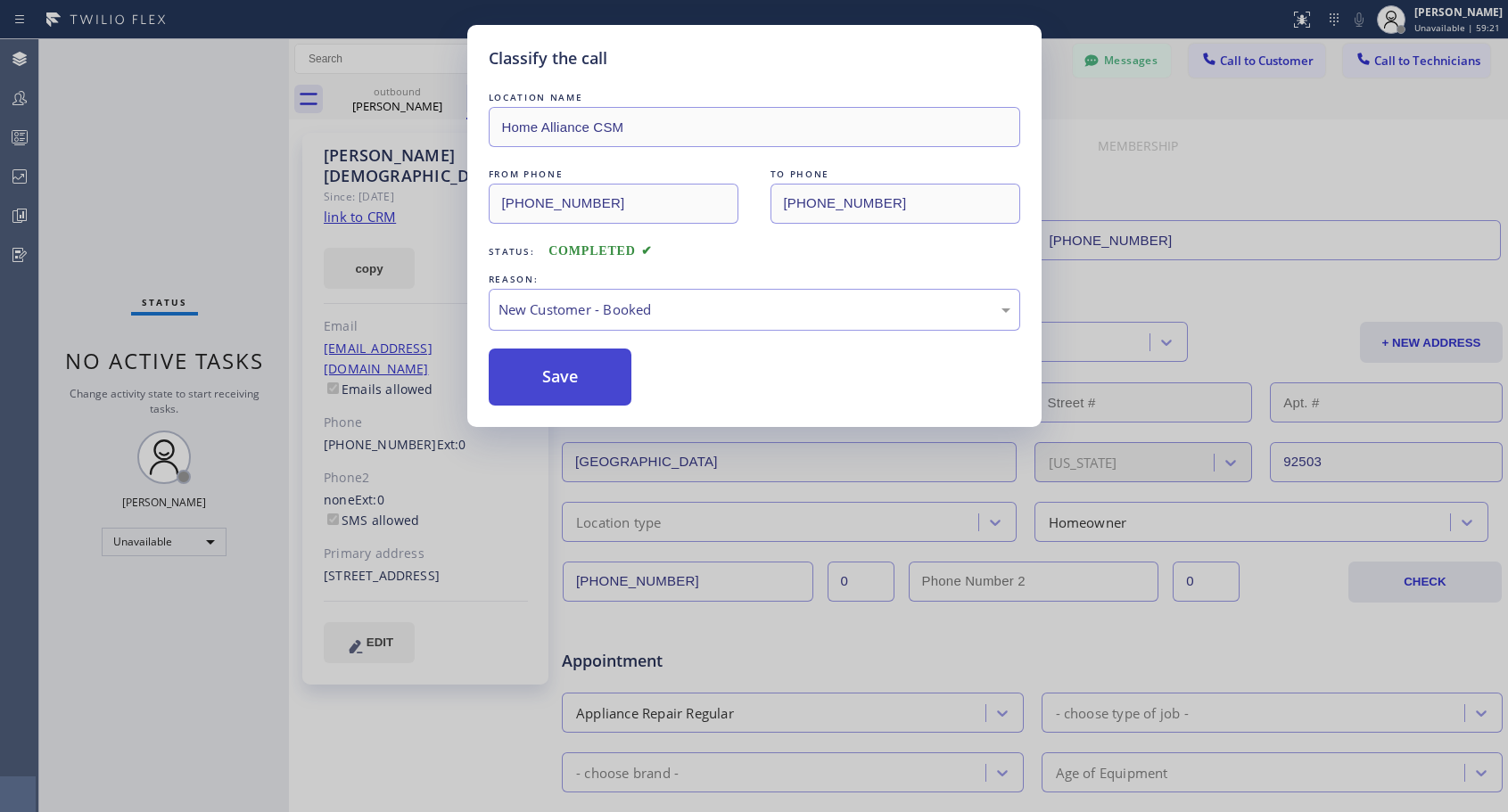
click at [581, 375] on button "Save" at bounding box center [560, 376] width 143 height 57
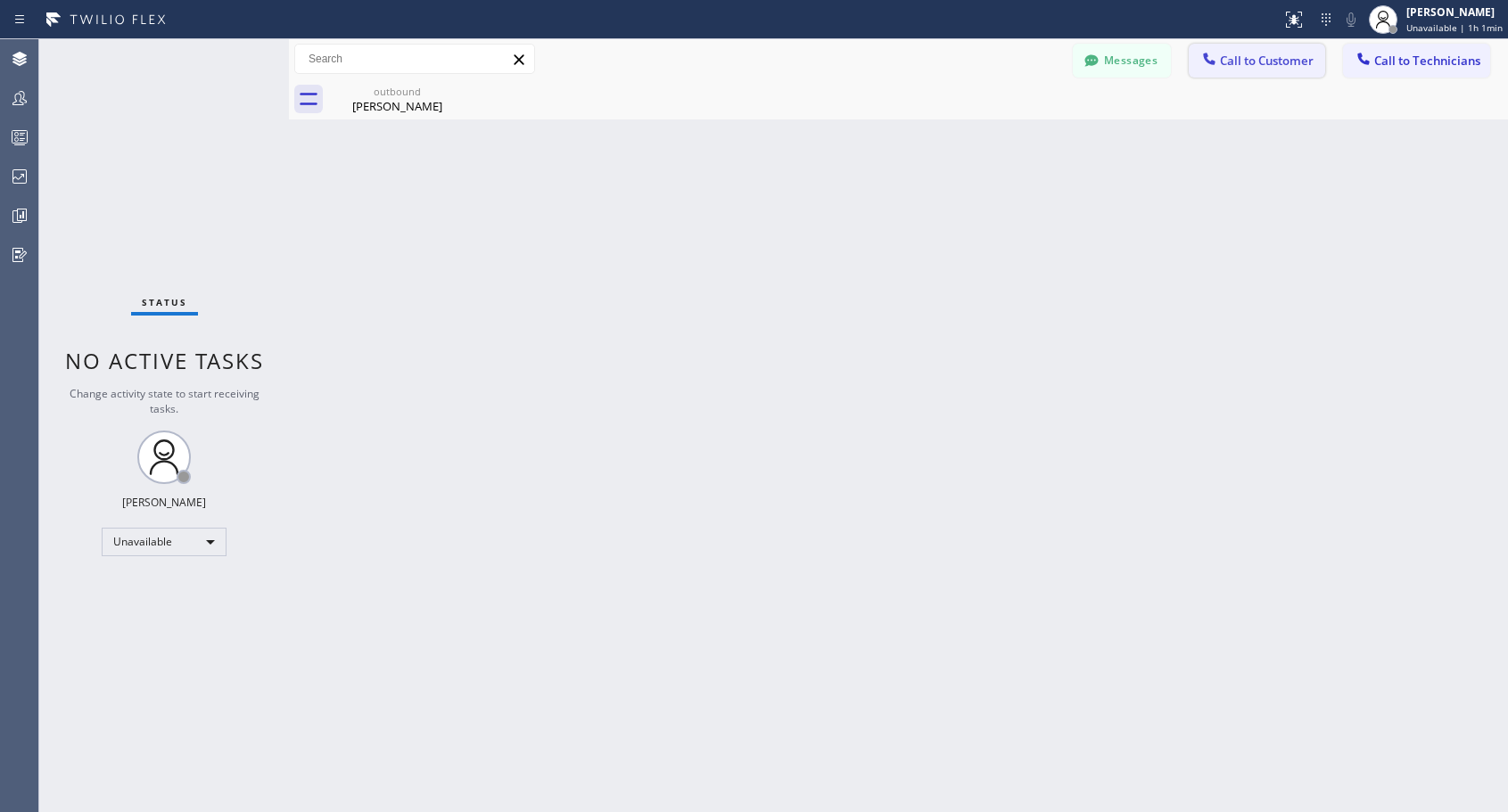
click at [1240, 64] on span "Call to Customer" at bounding box center [1266, 61] width 94 height 16
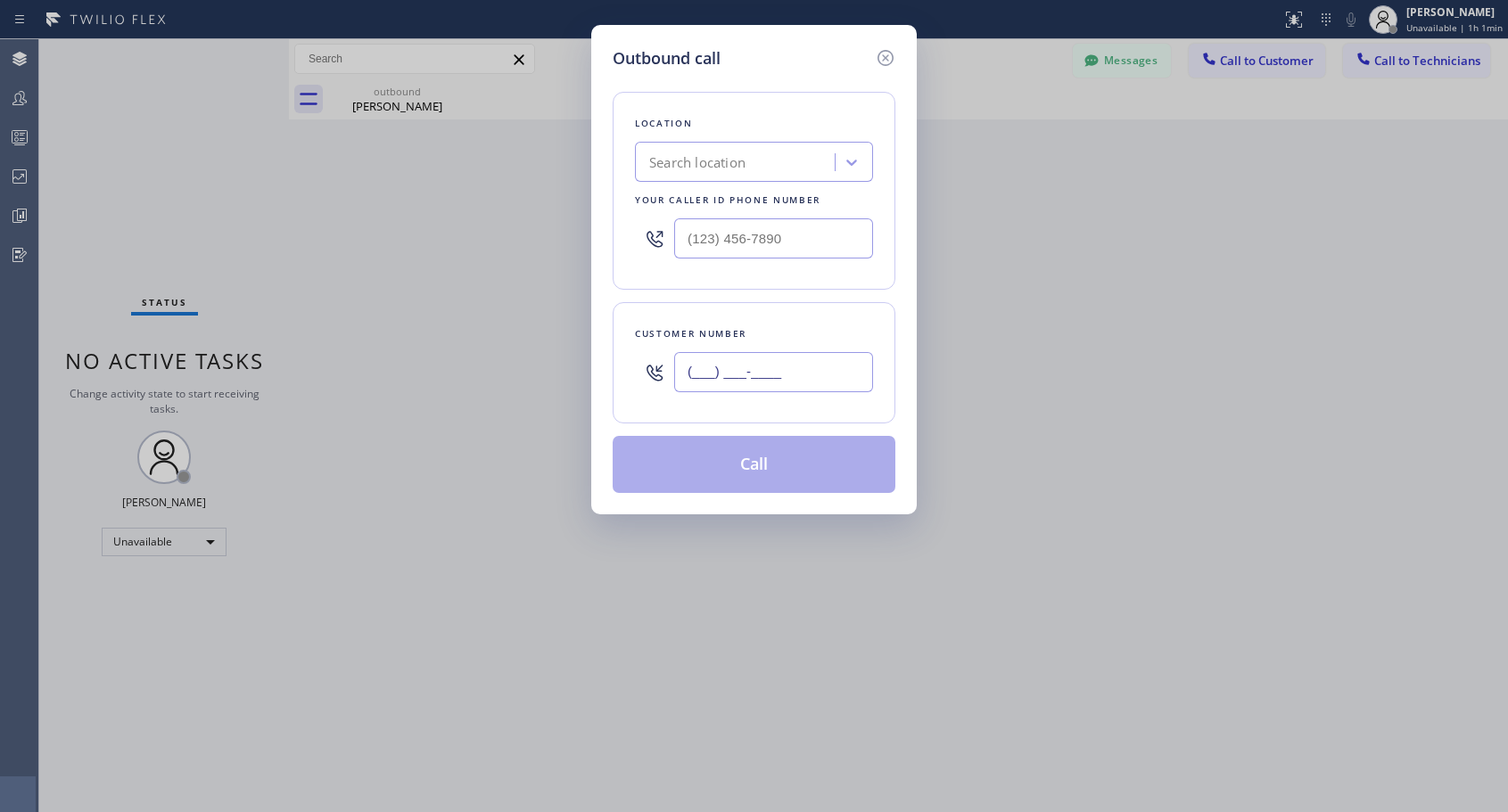
click at [862, 375] on input "(___) ___-____" at bounding box center [773, 372] width 199 height 40
paste input "917) 416-9072"
type input "(917) 416-9072"
click at [823, 318] on div "Customer number (917) 416-9072" at bounding box center [754, 363] width 283 height 121
click at [715, 249] on input "(___) ___-____" at bounding box center [773, 239] width 199 height 40
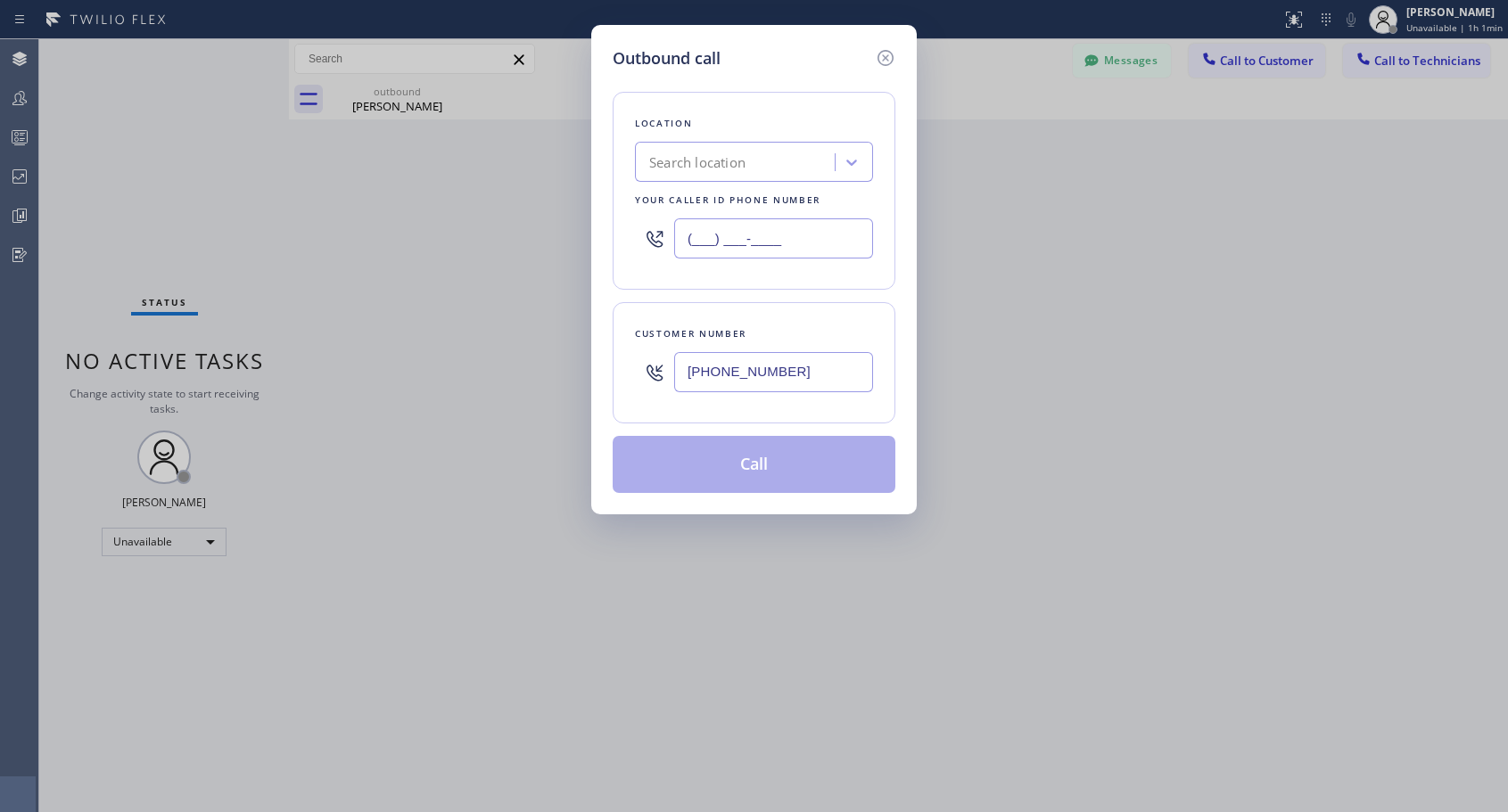
paste input "818) 614-5337"
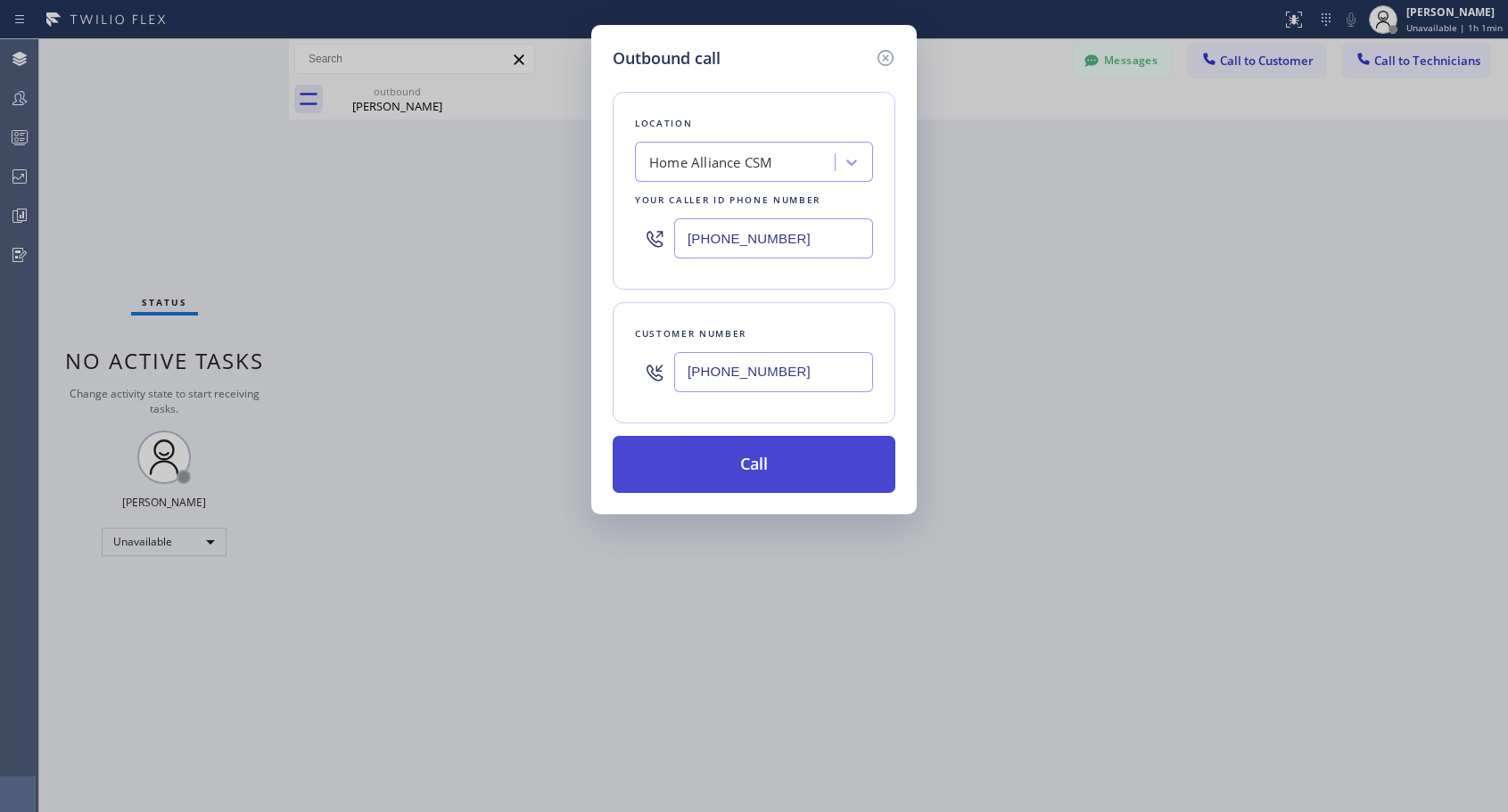
type input "[PHONE_NUMBER]"
click at [759, 476] on button "Call" at bounding box center [754, 464] width 283 height 57
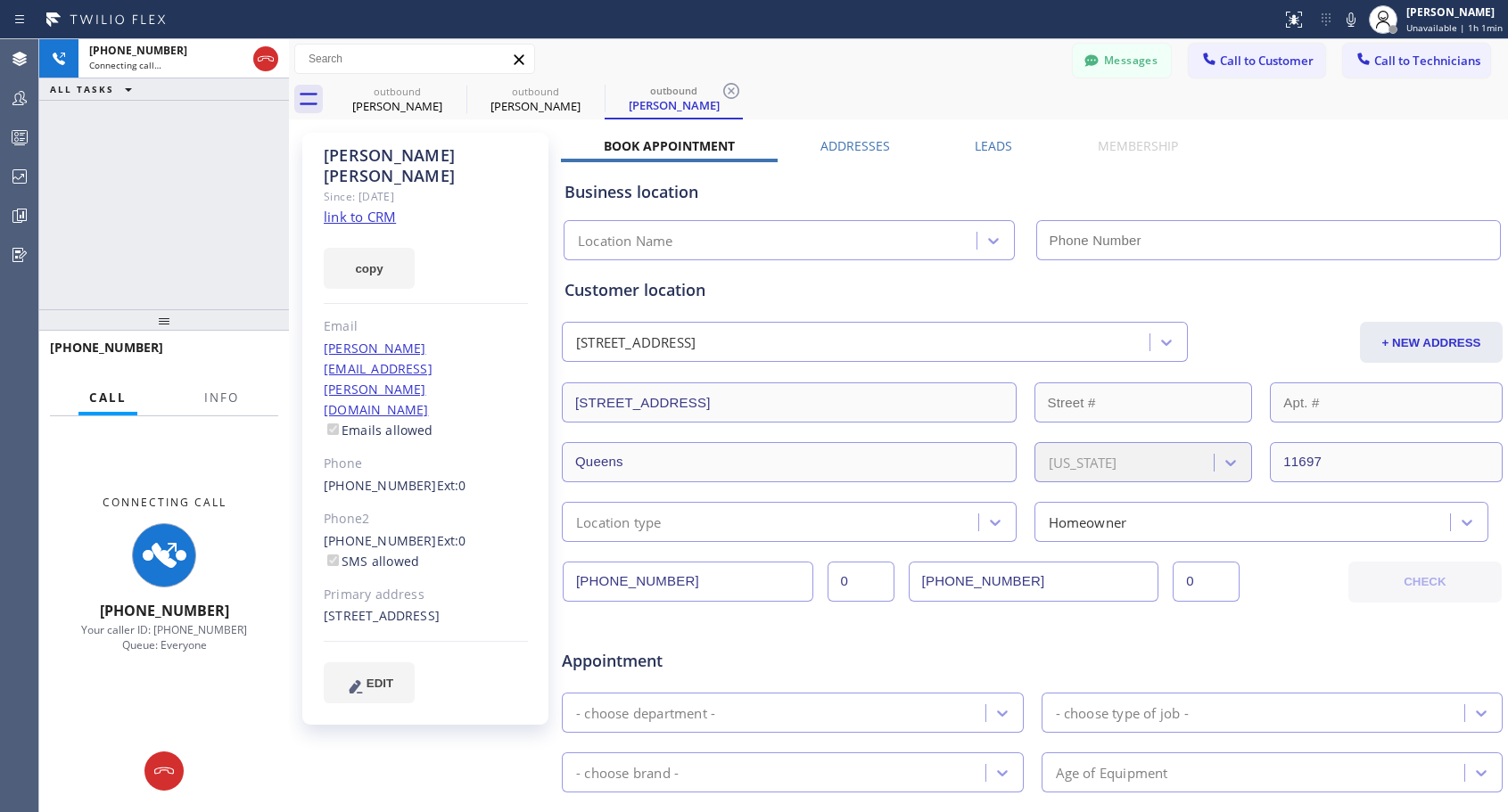
type input "[PHONE_NUMBER]"
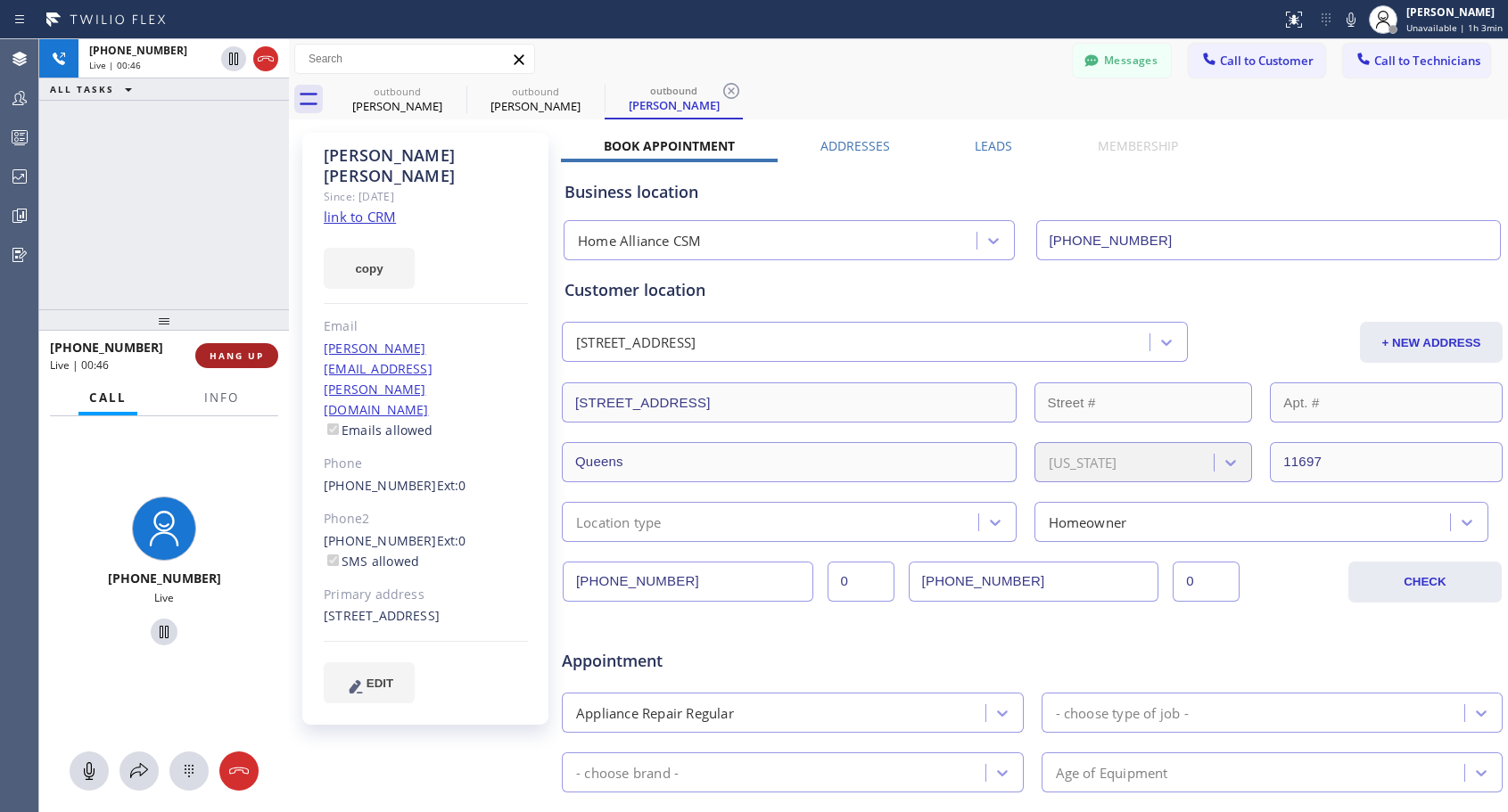
click at [252, 352] on span "HANG UP" at bounding box center [237, 355] width 55 height 13
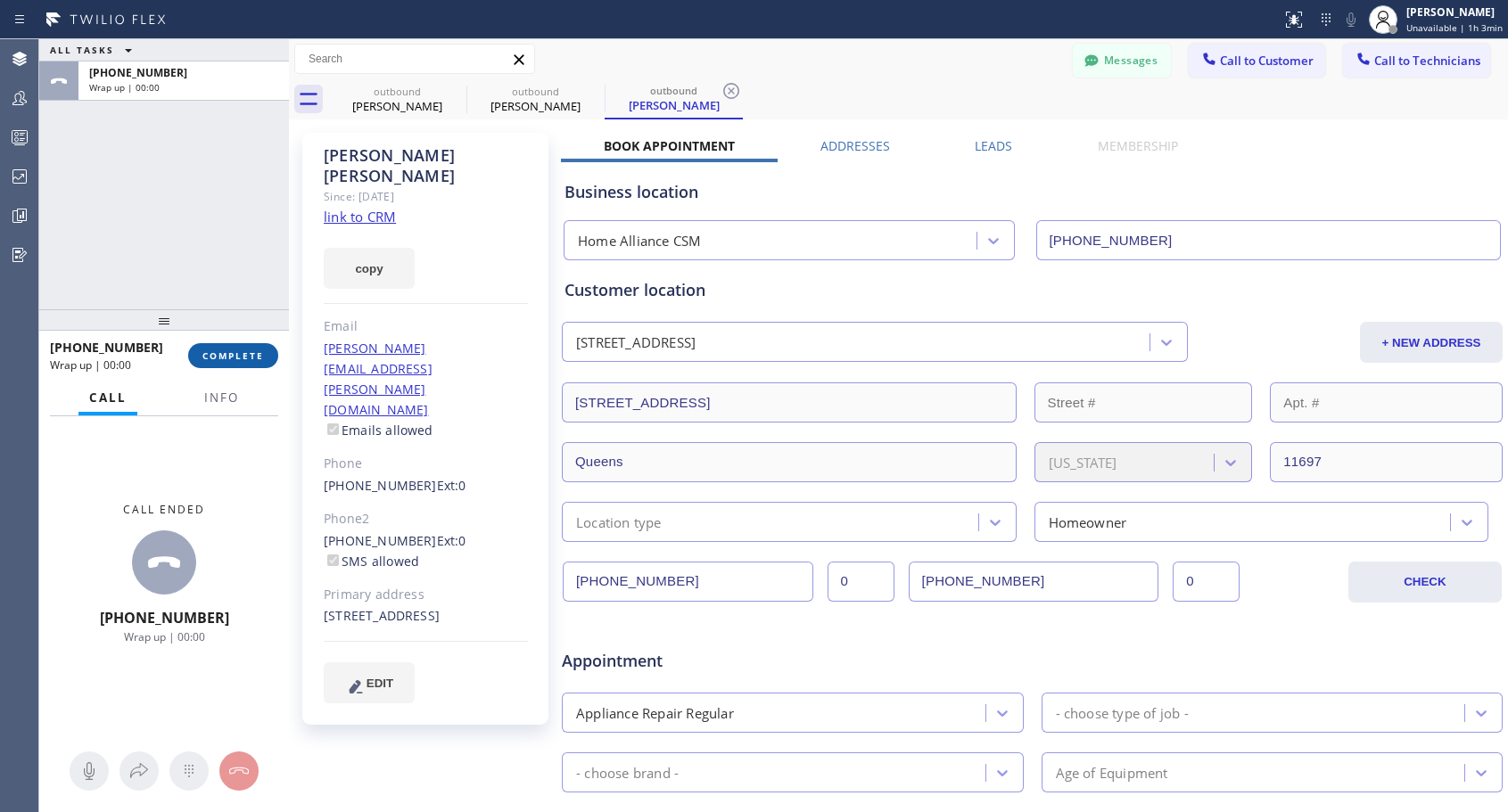
click at [253, 344] on button "COMPLETE" at bounding box center [232, 355] width 90 height 25
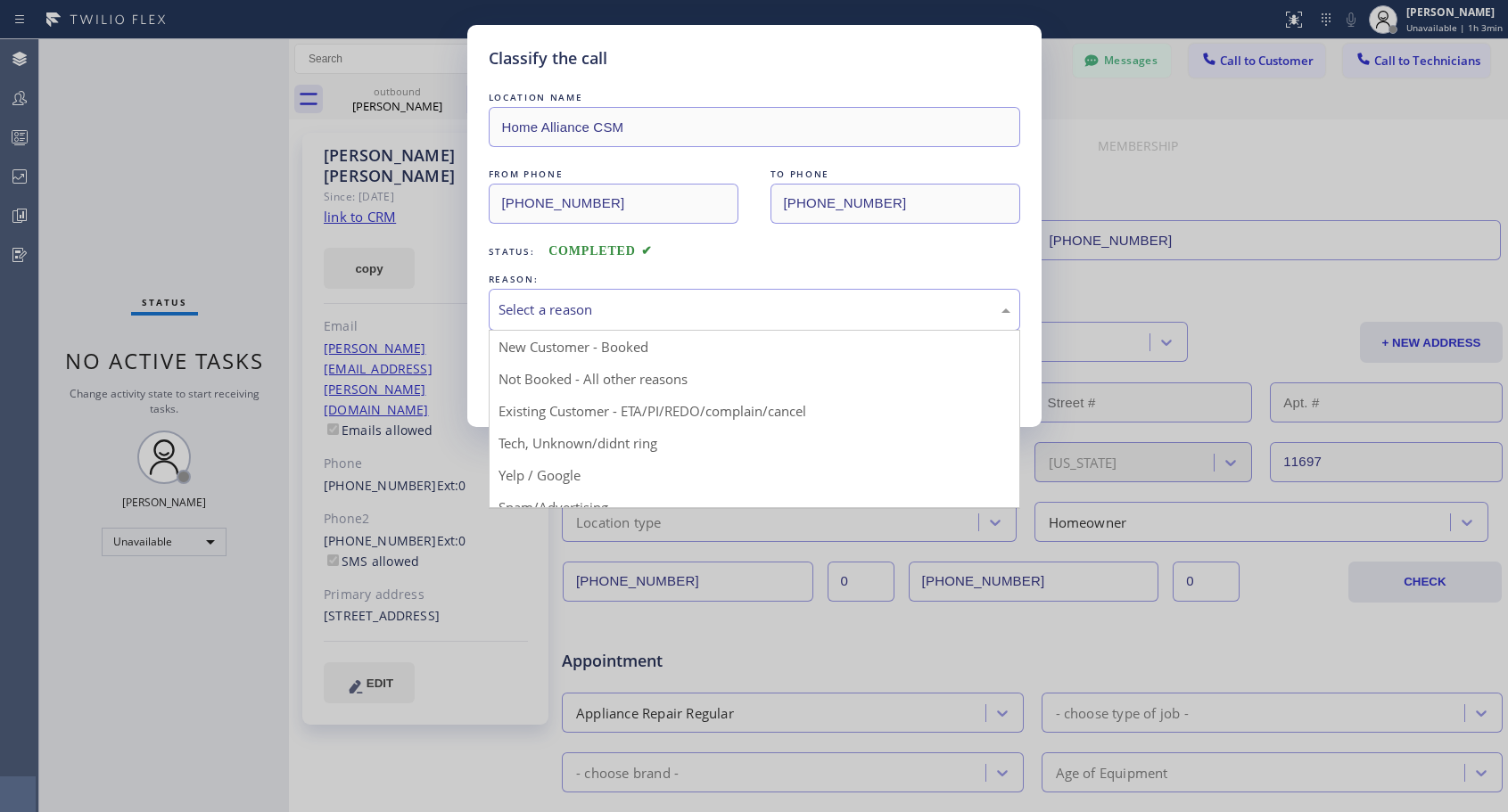
click at [546, 315] on div "Select a reason" at bounding box center [754, 310] width 511 height 20
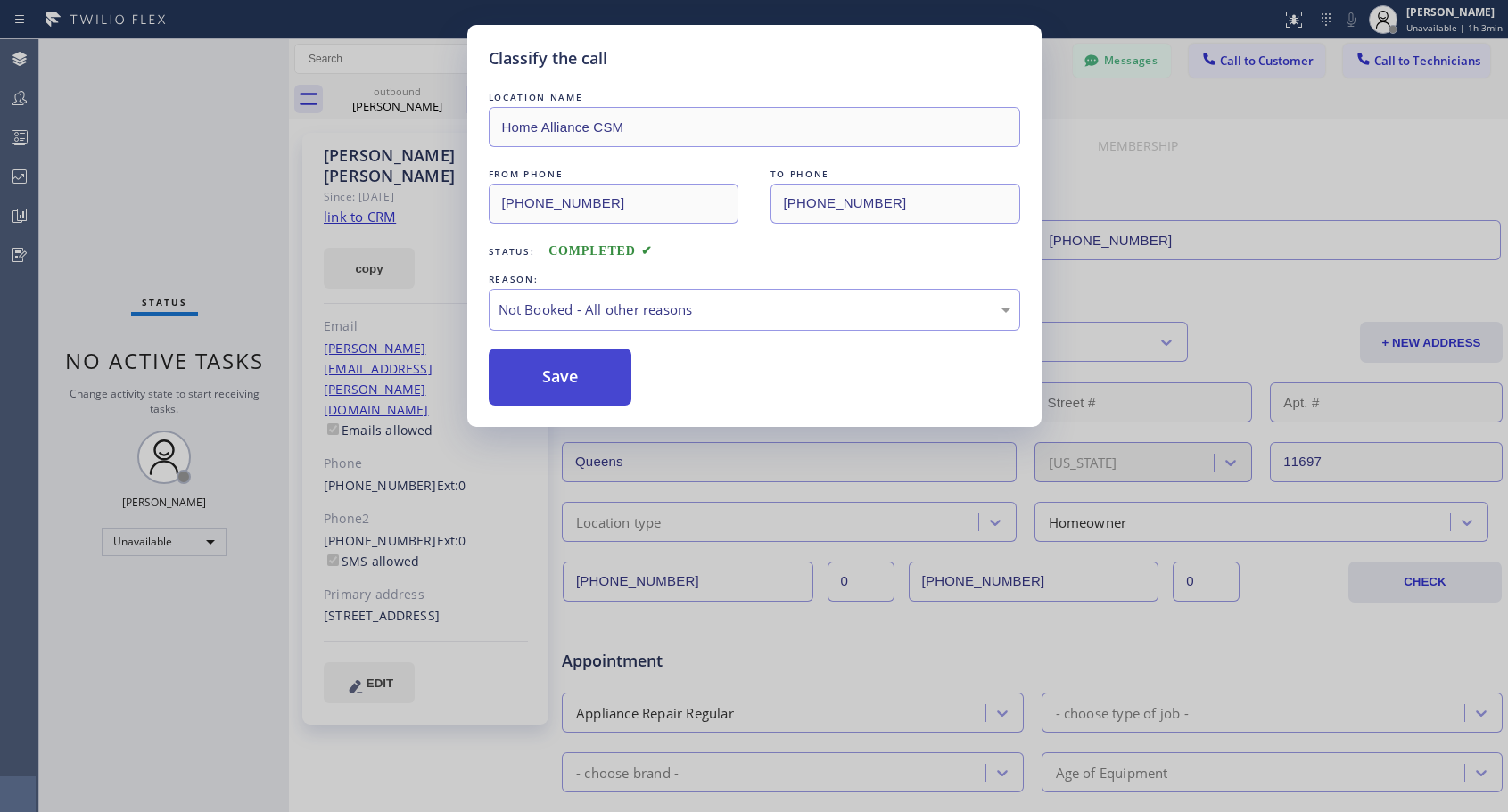
click at [553, 370] on button "Save" at bounding box center [560, 376] width 143 height 57
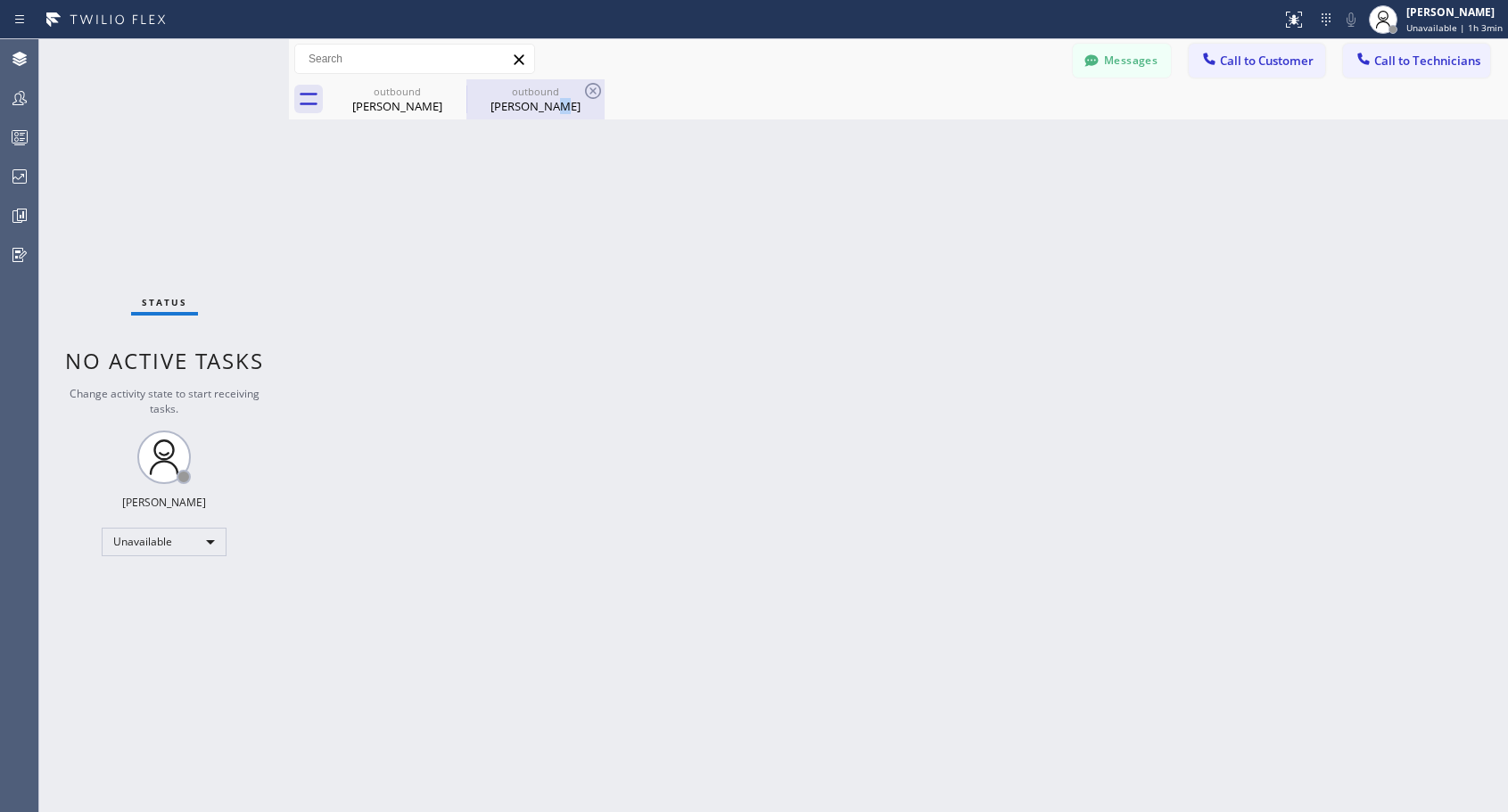
click at [551, 99] on div "Diane Hellriegel" at bounding box center [536, 107] width 135 height 16
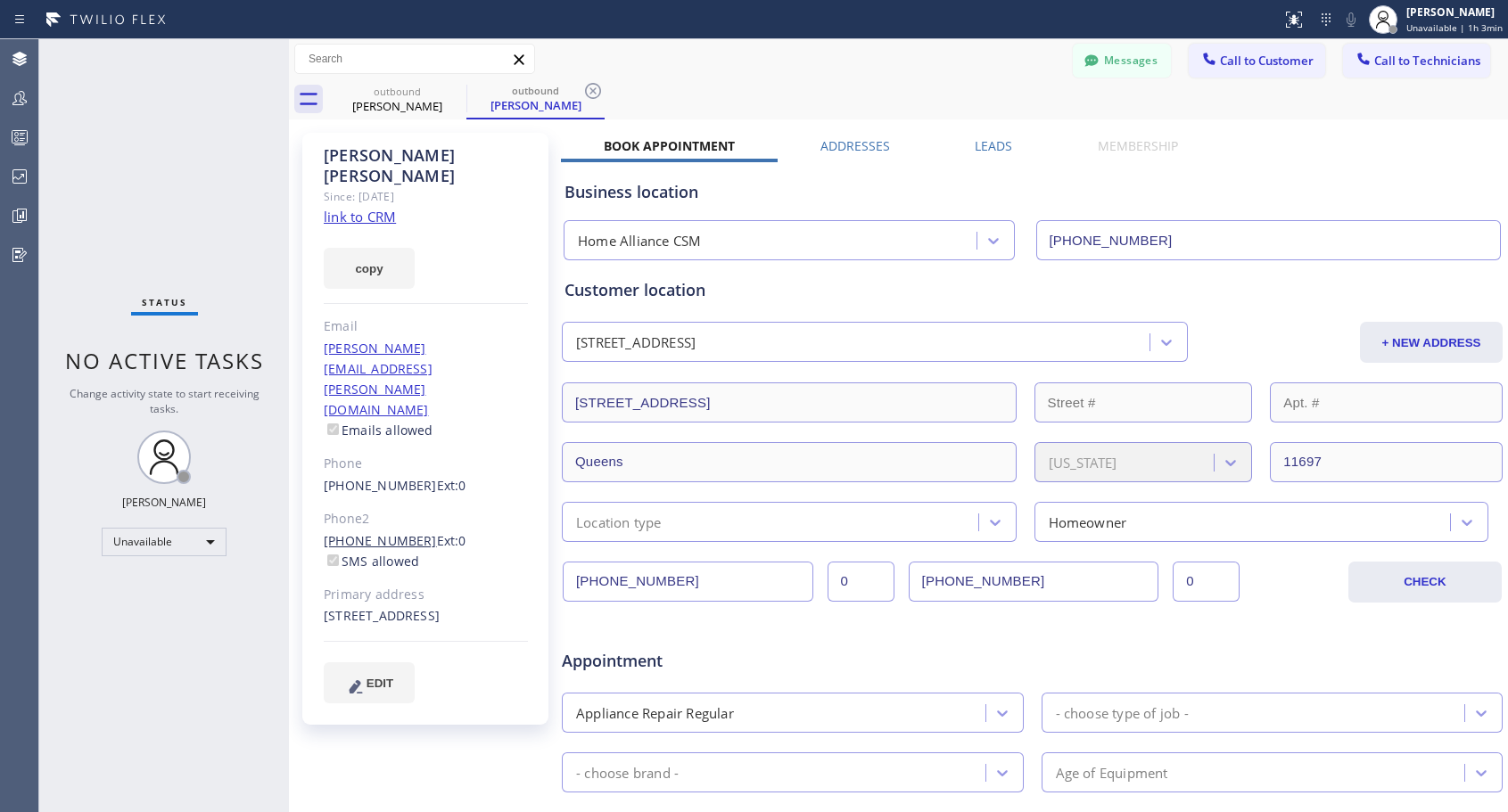
click at [379, 532] on link "(718) 474-3445" at bounding box center [380, 540] width 113 height 17
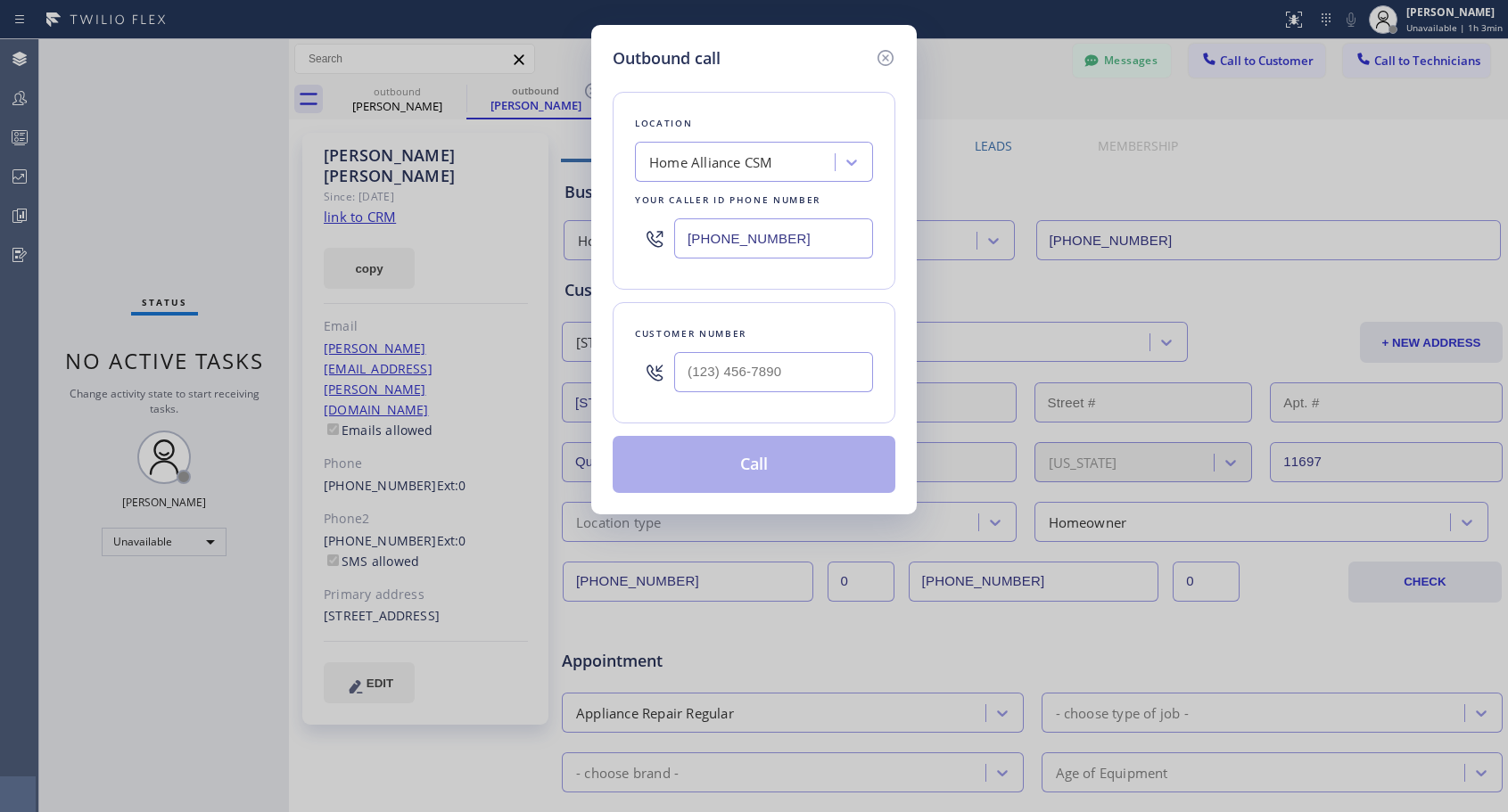
type input "(718) 474-3445"
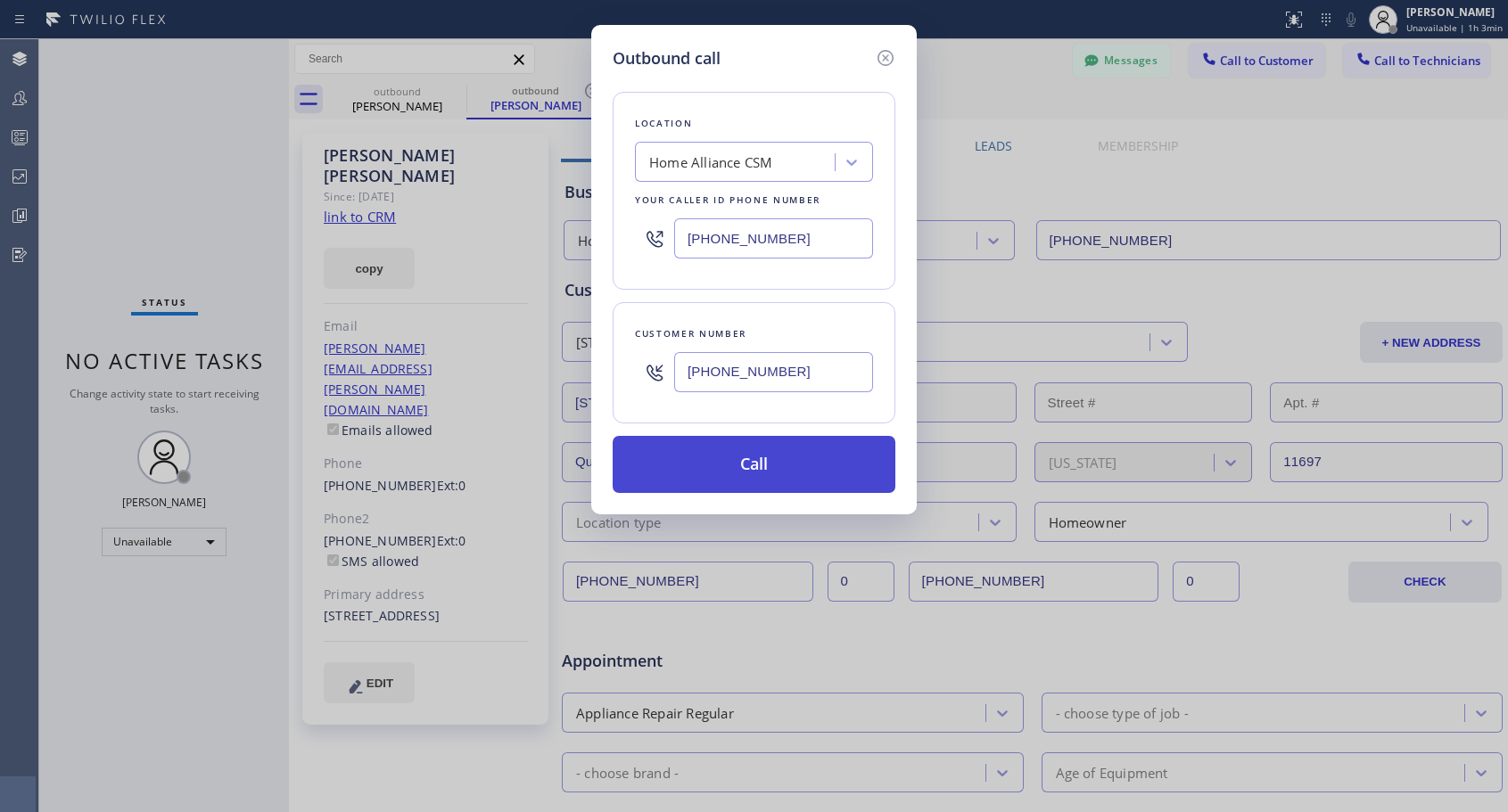
click at [700, 452] on button "Call" at bounding box center [754, 464] width 283 height 57
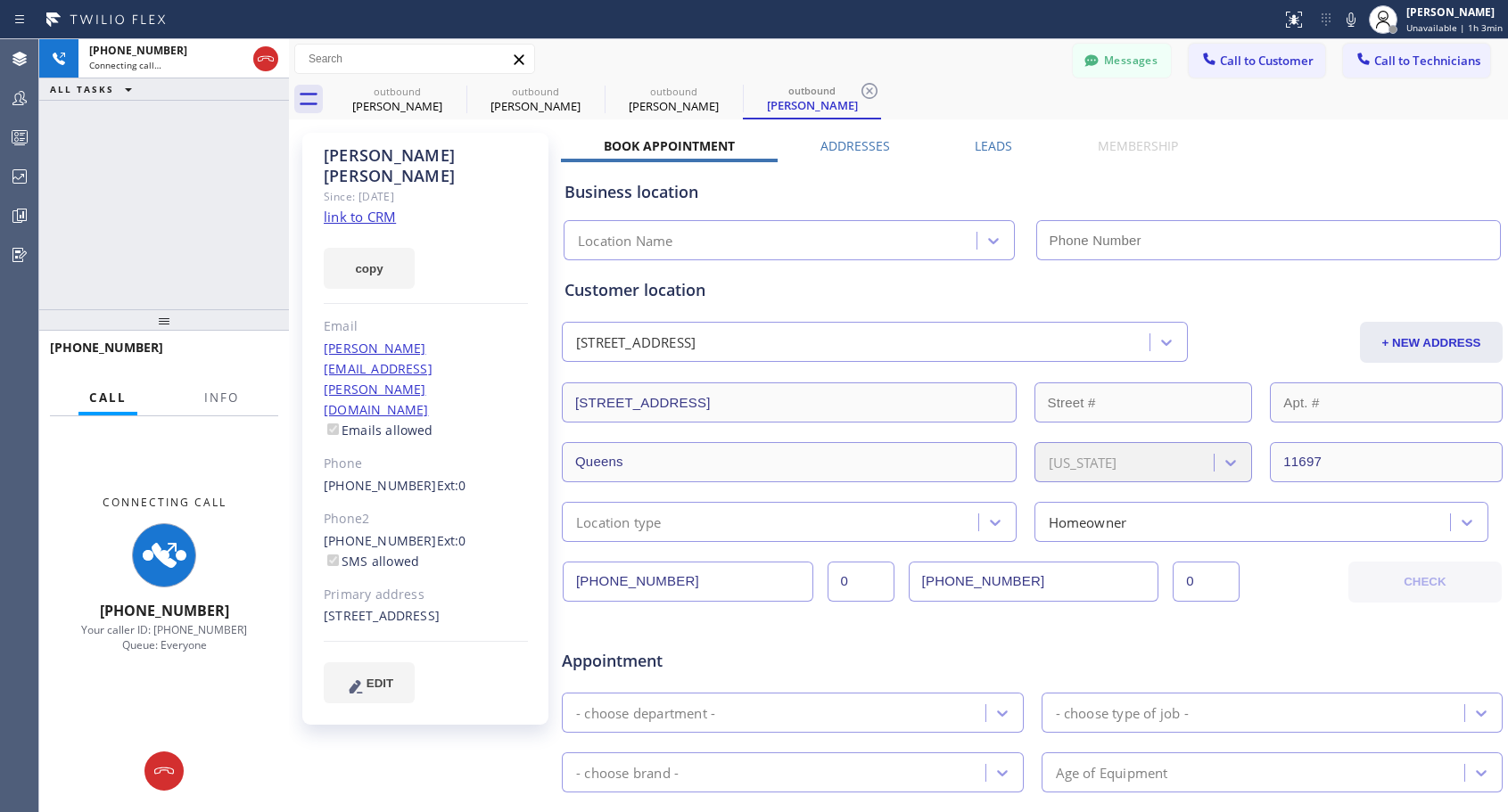
type input "[PHONE_NUMBER]"
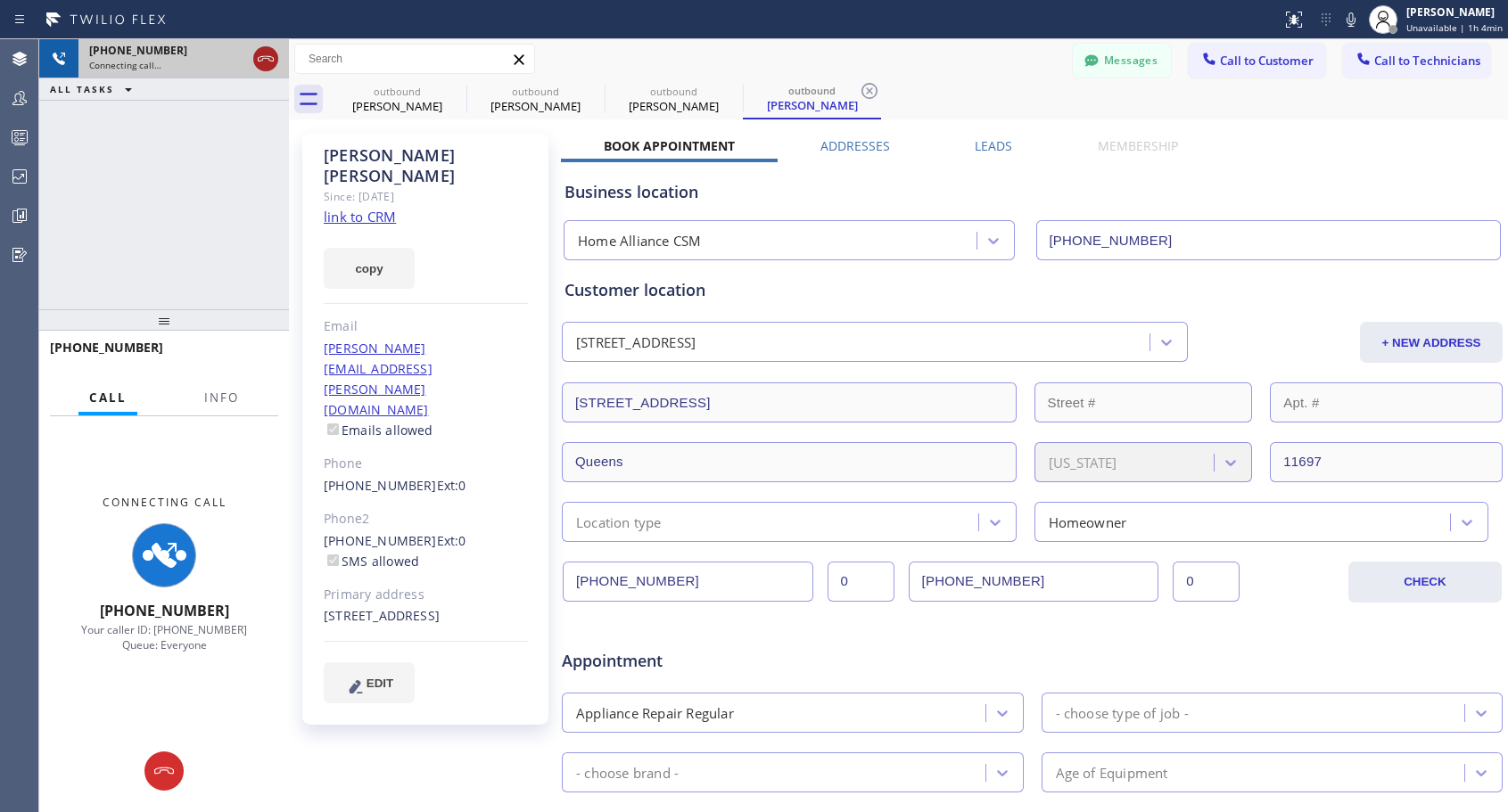
click at [270, 64] on icon at bounding box center [265, 58] width 21 height 21
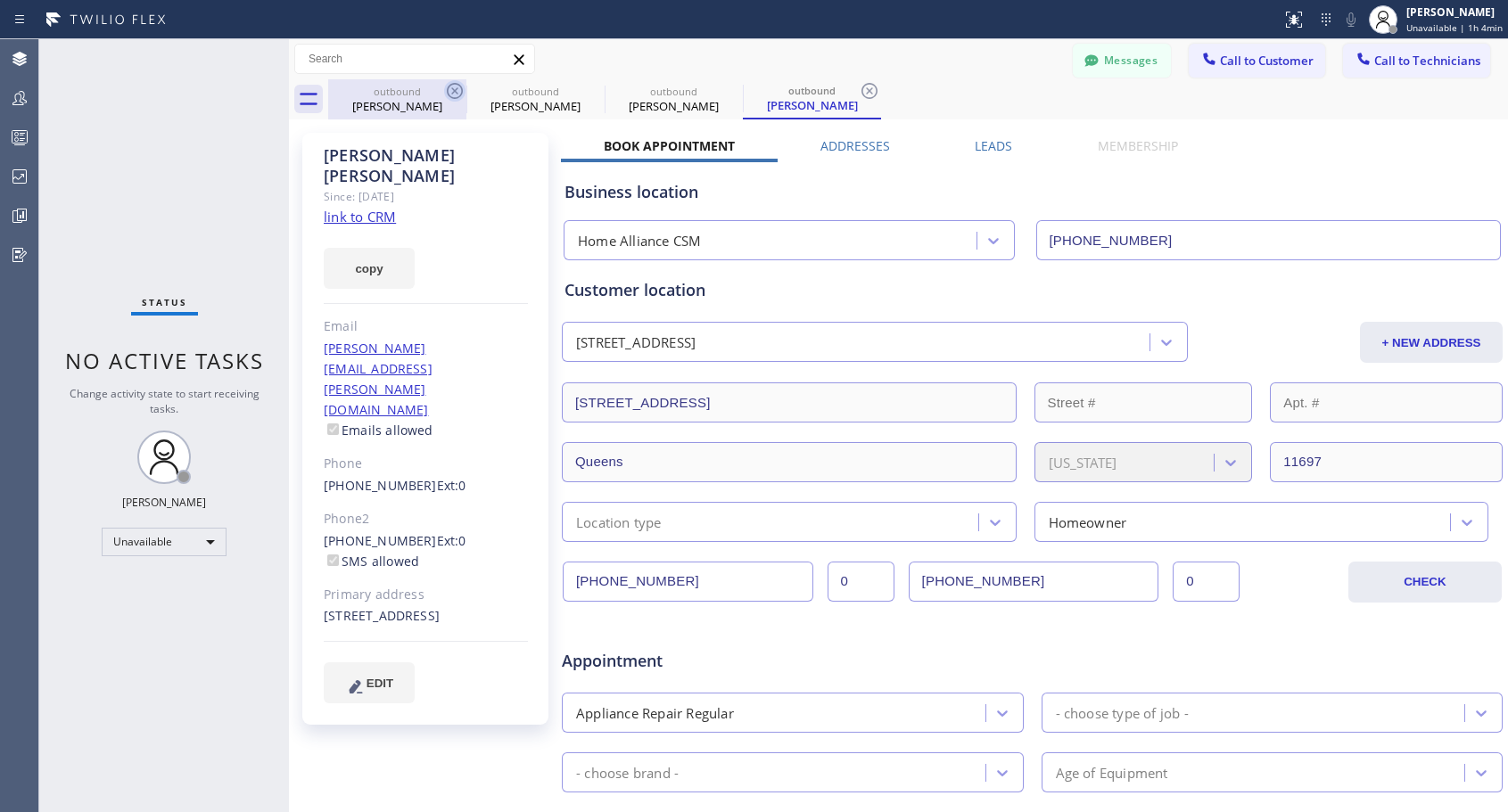
click at [458, 91] on icon at bounding box center [454, 90] width 21 height 21
click at [0, 0] on icon at bounding box center [0, 0] width 0 height 0
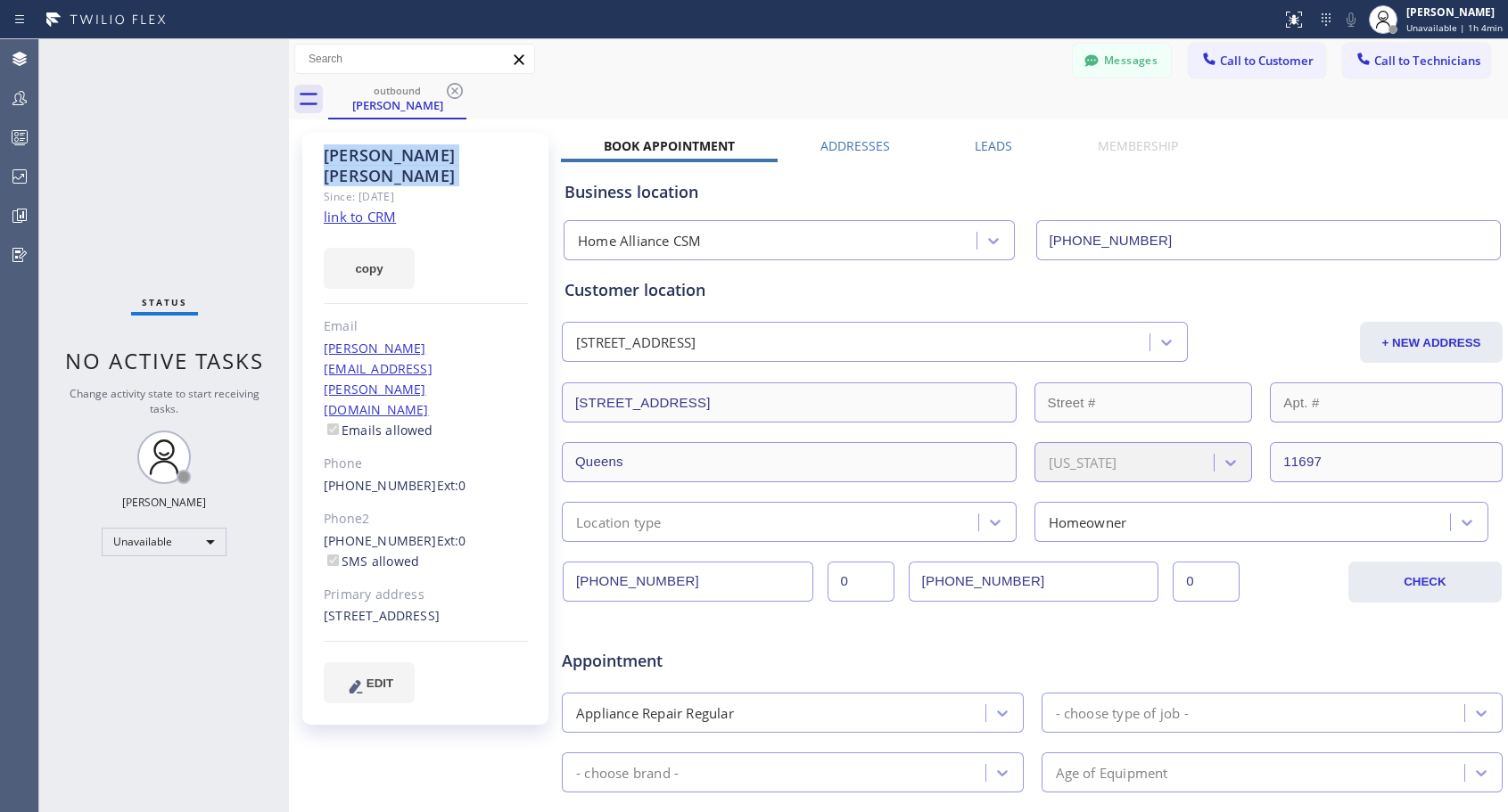
click at [458, 91] on icon at bounding box center [454, 90] width 21 height 21
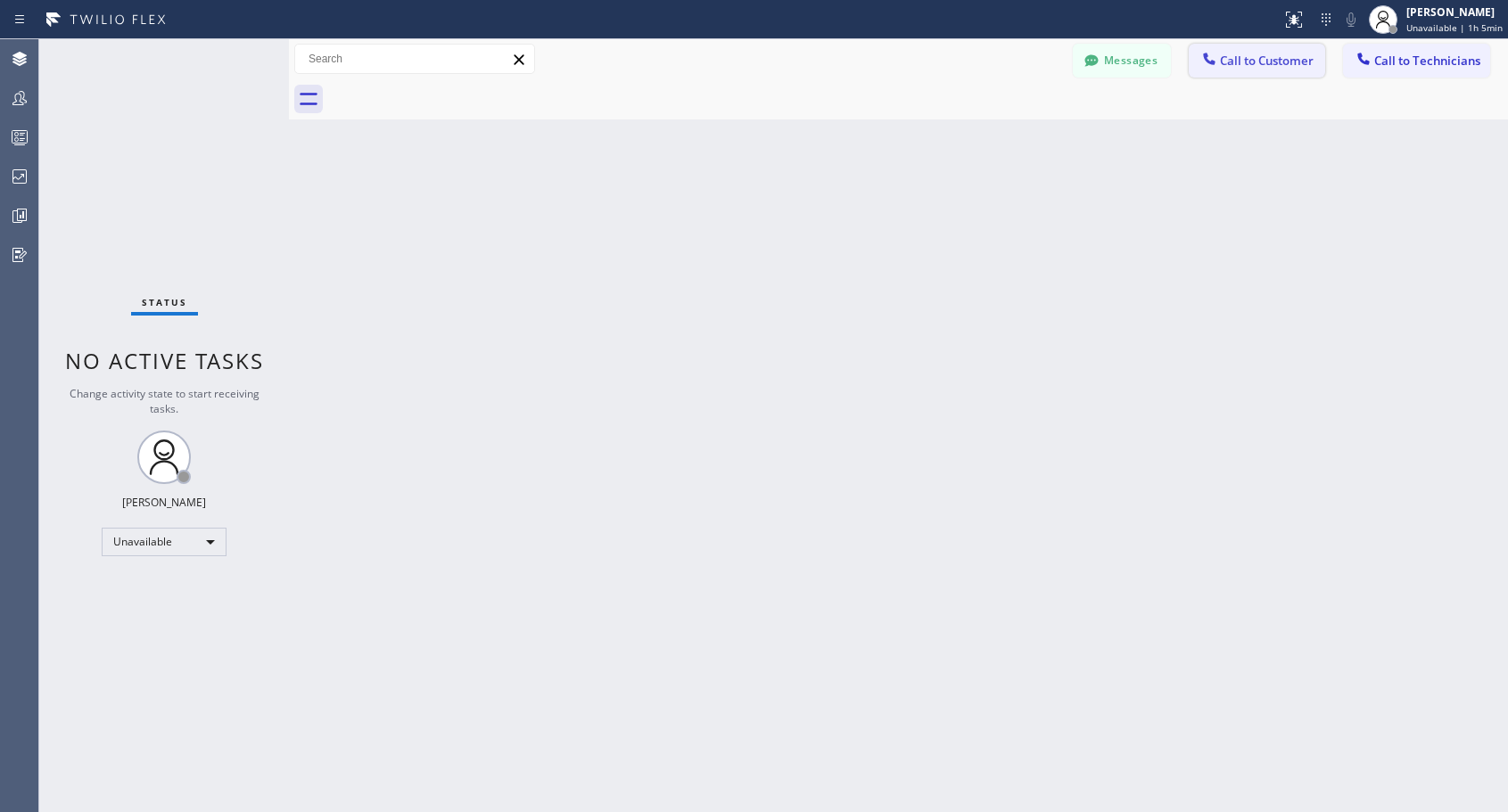
drag, startPoint x: 1236, startPoint y: 61, endPoint x: 760, endPoint y: 352, distance: 557.9
click at [1232, 67] on span "Call to Customer" at bounding box center [1266, 61] width 94 height 16
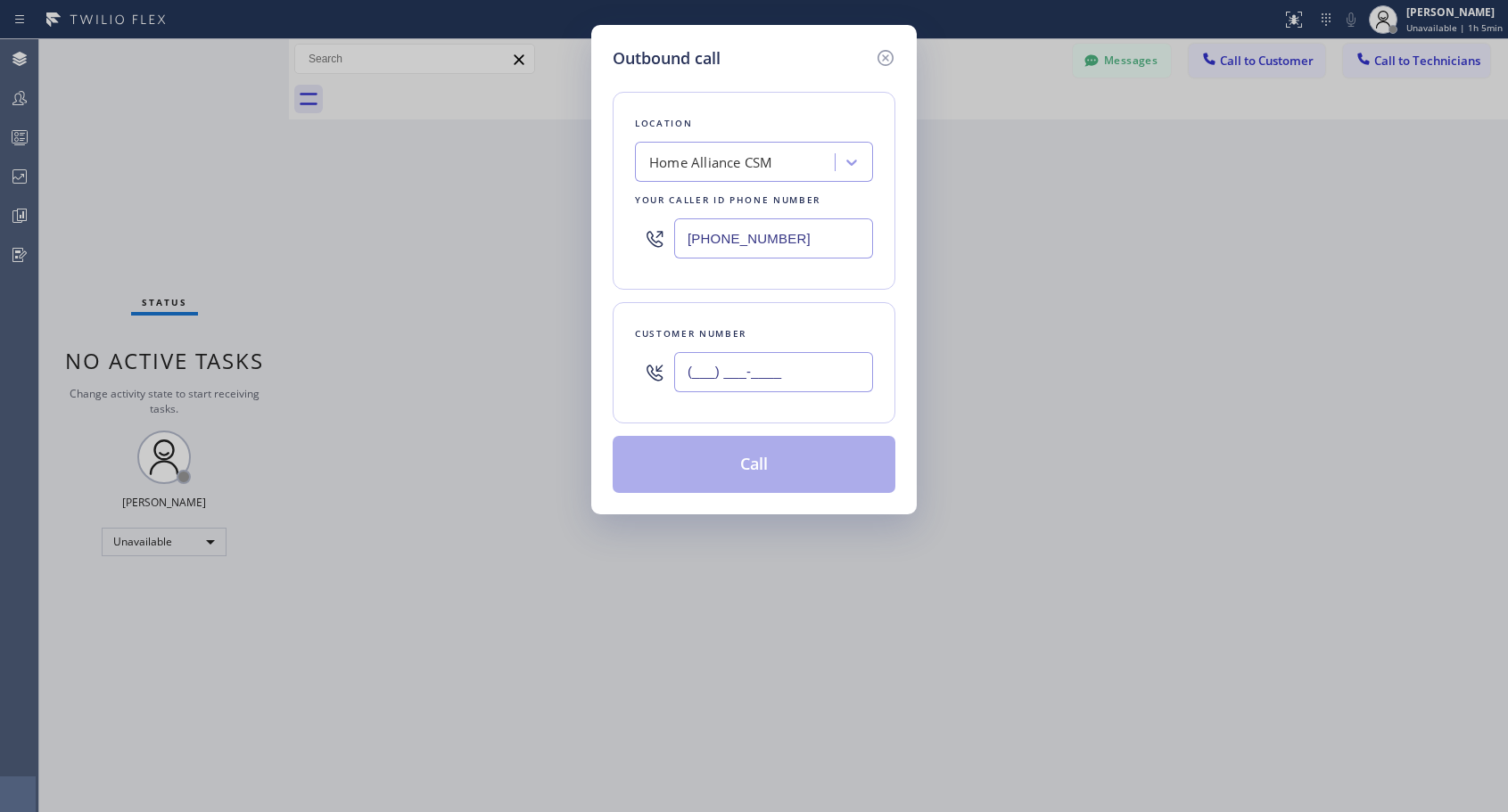
click at [749, 367] on input "(___) ___-____" at bounding box center [773, 372] width 199 height 40
paste input "707) 927-6349"
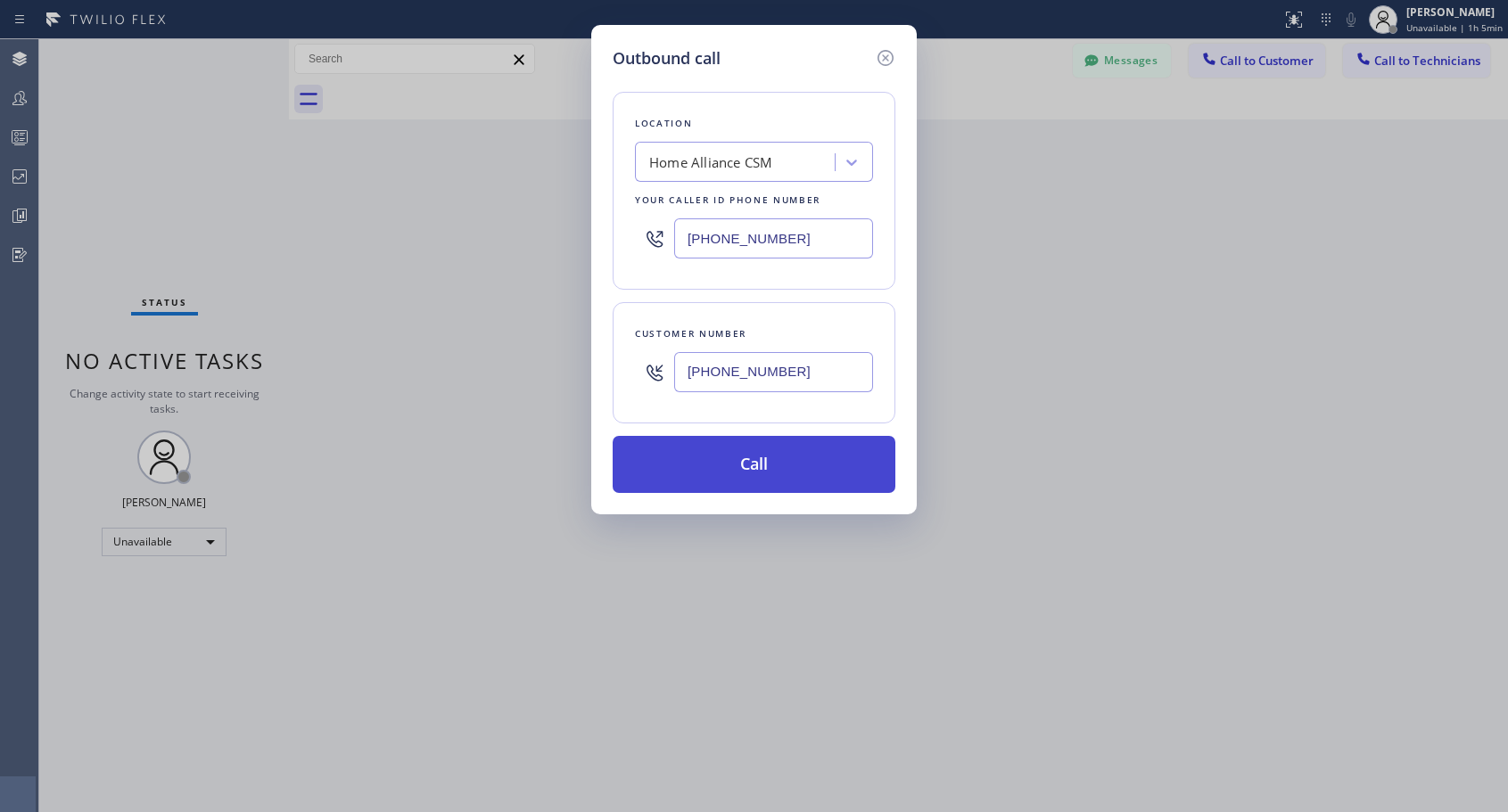
type input "(707) 927-6349"
click at [759, 465] on button "Call" at bounding box center [754, 464] width 283 height 57
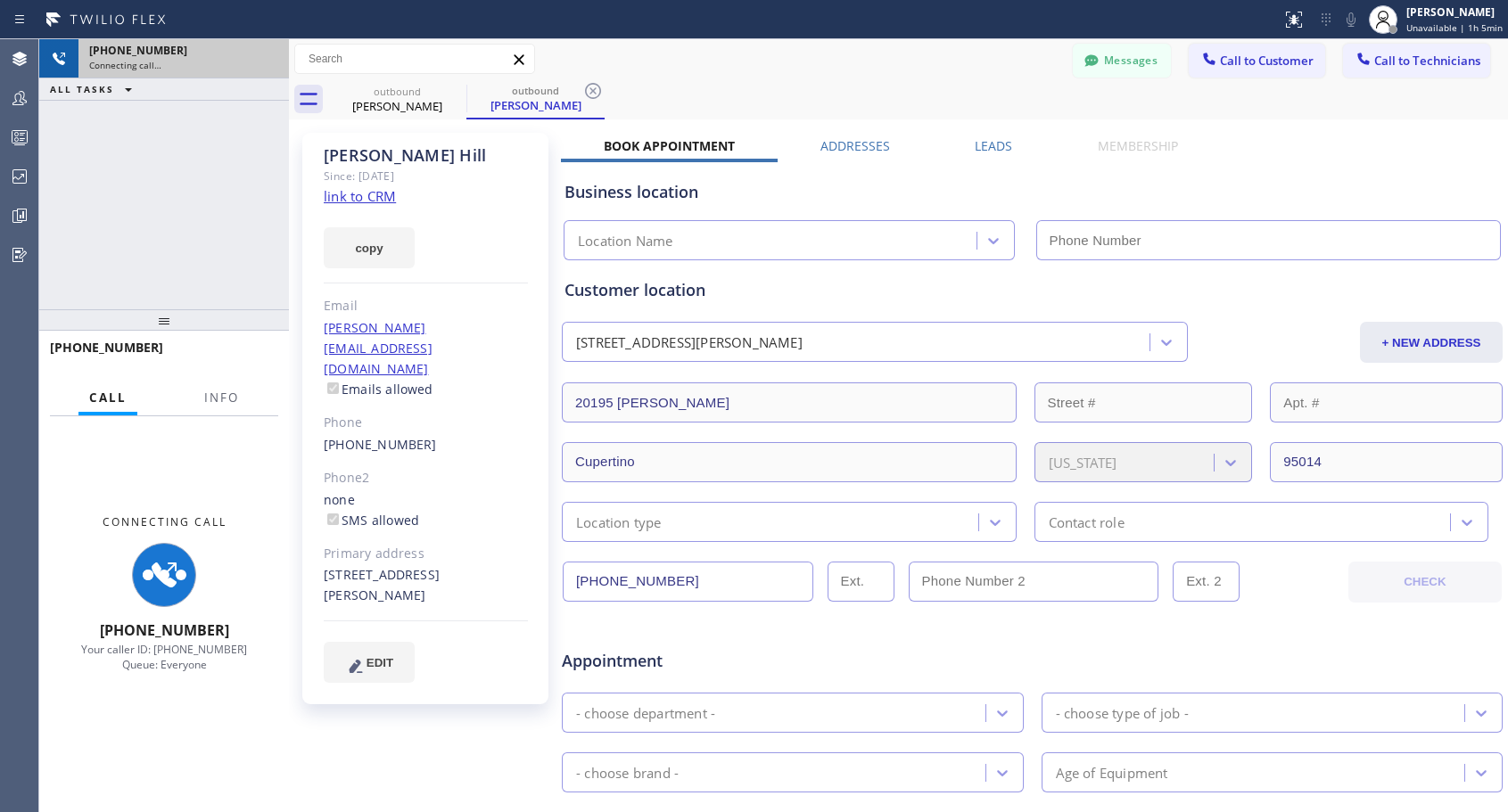
type input "[PHONE_NUMBER]"
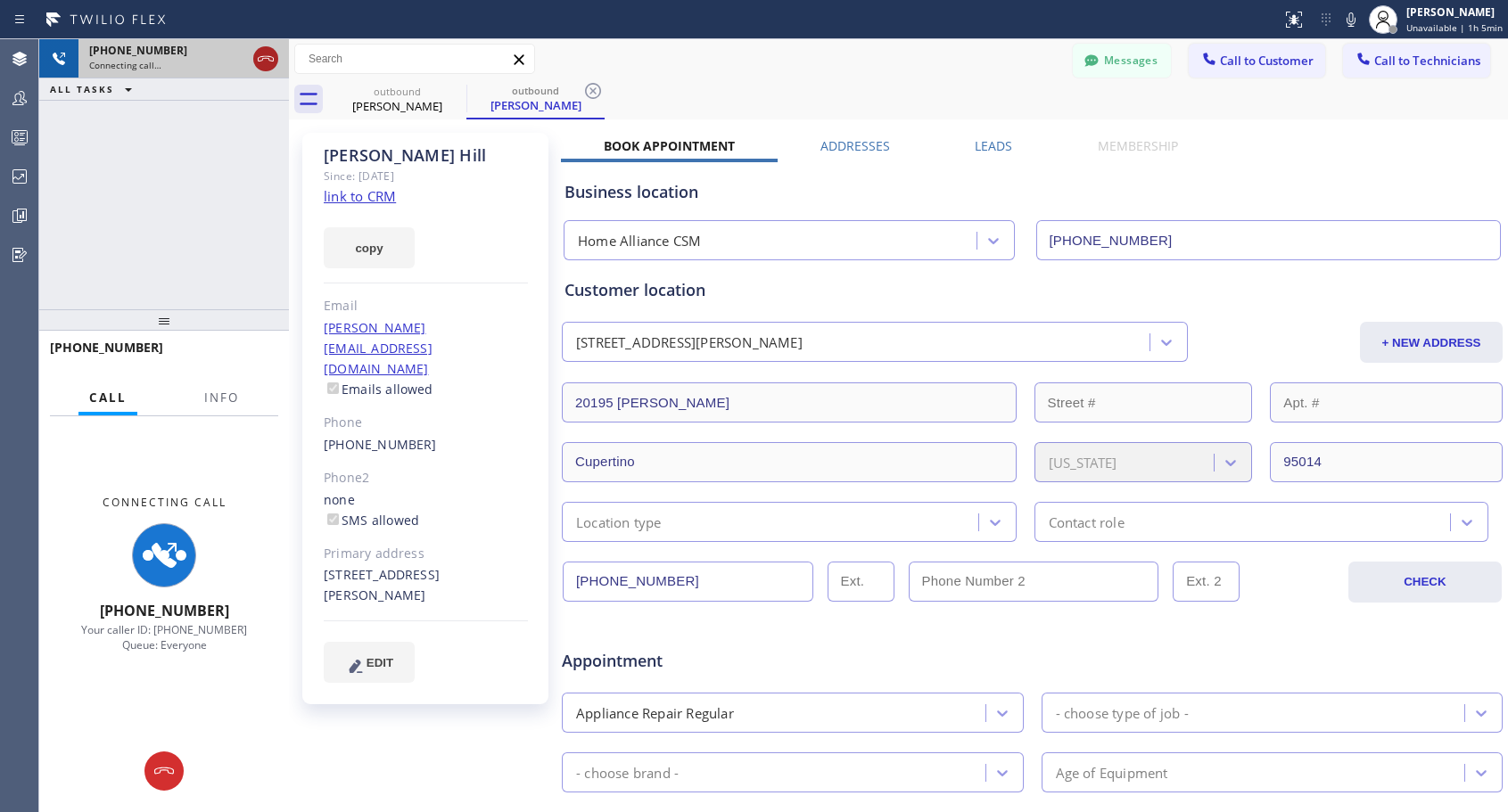
click at [267, 57] on icon at bounding box center [265, 58] width 21 height 21
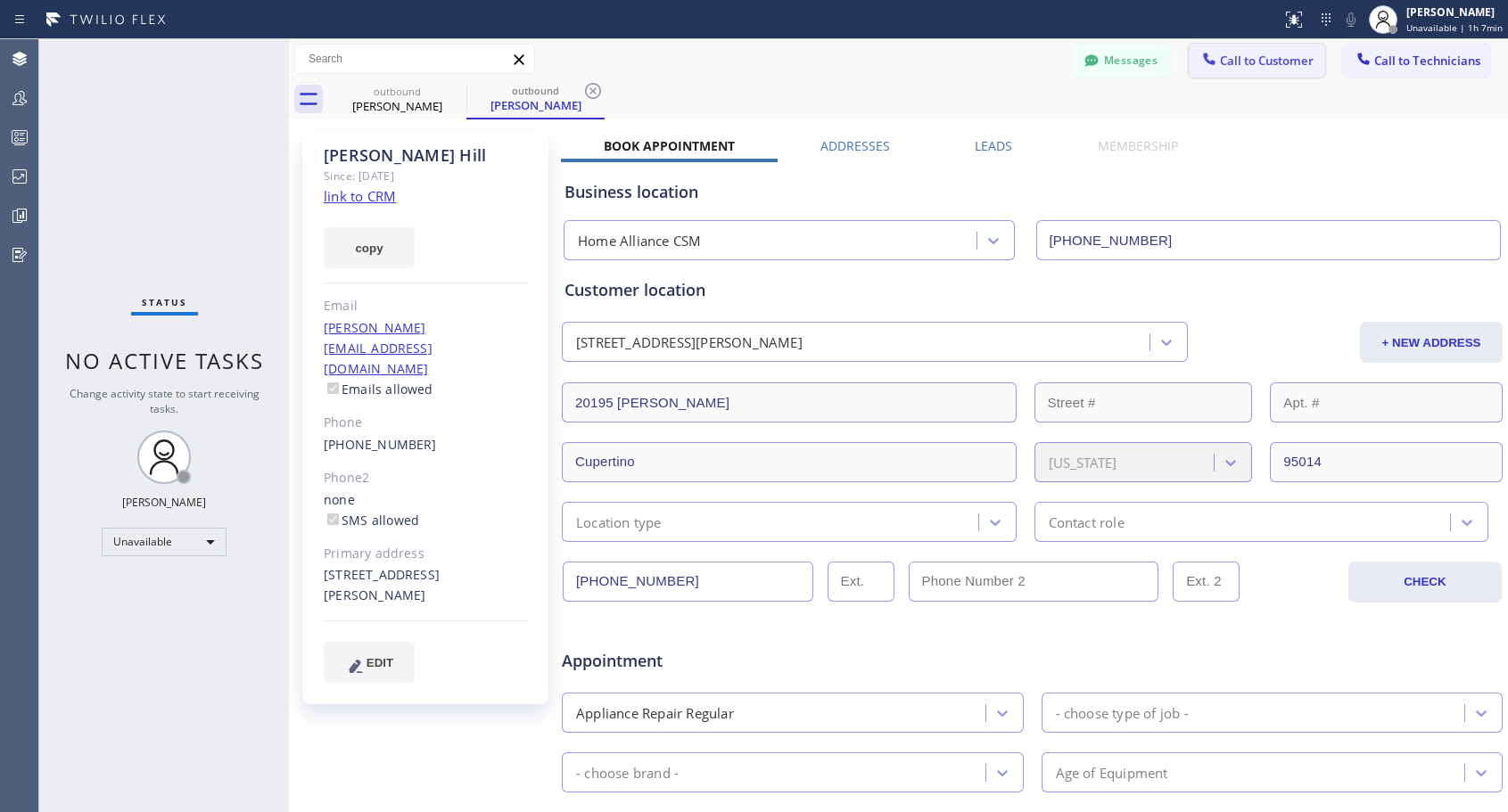
click at [1238, 63] on span "Call to Customer" at bounding box center [1266, 61] width 94 height 16
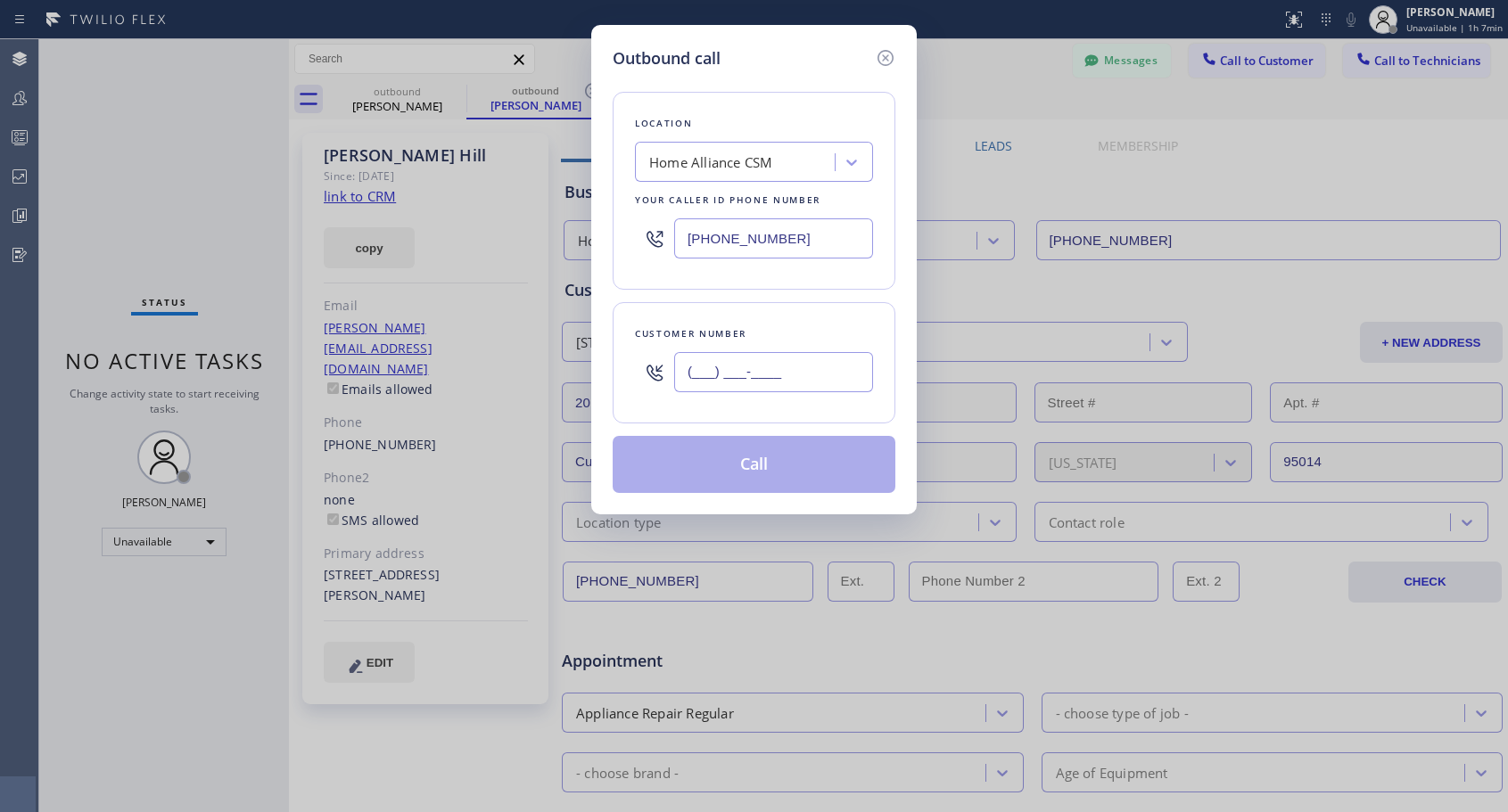
click at [718, 372] on input "(___) ___-____" at bounding box center [773, 372] width 199 height 40
paste input "619) 301-6424"
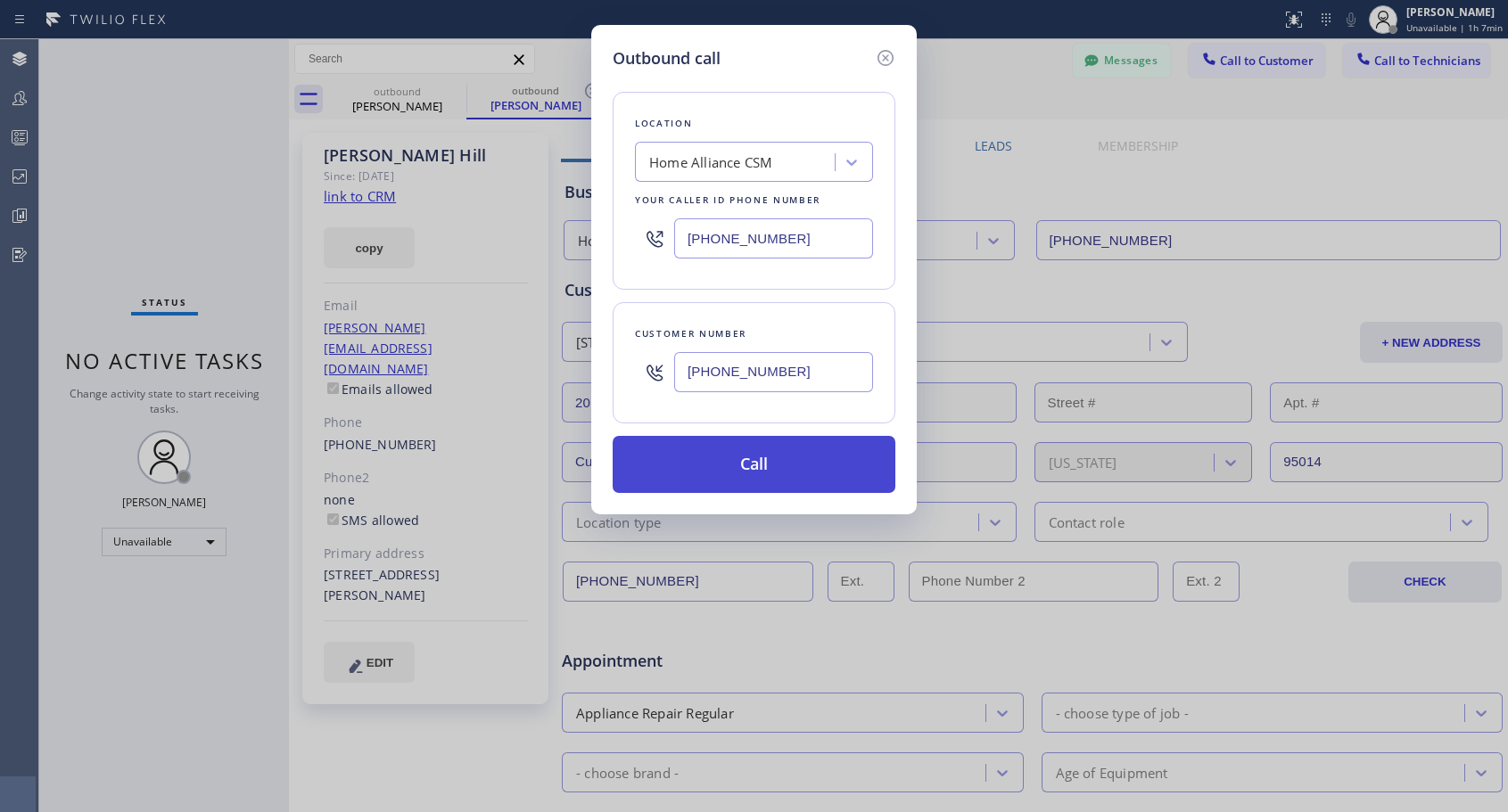
type input "(619) 301-6424"
click at [760, 466] on button "Call" at bounding box center [754, 464] width 283 height 57
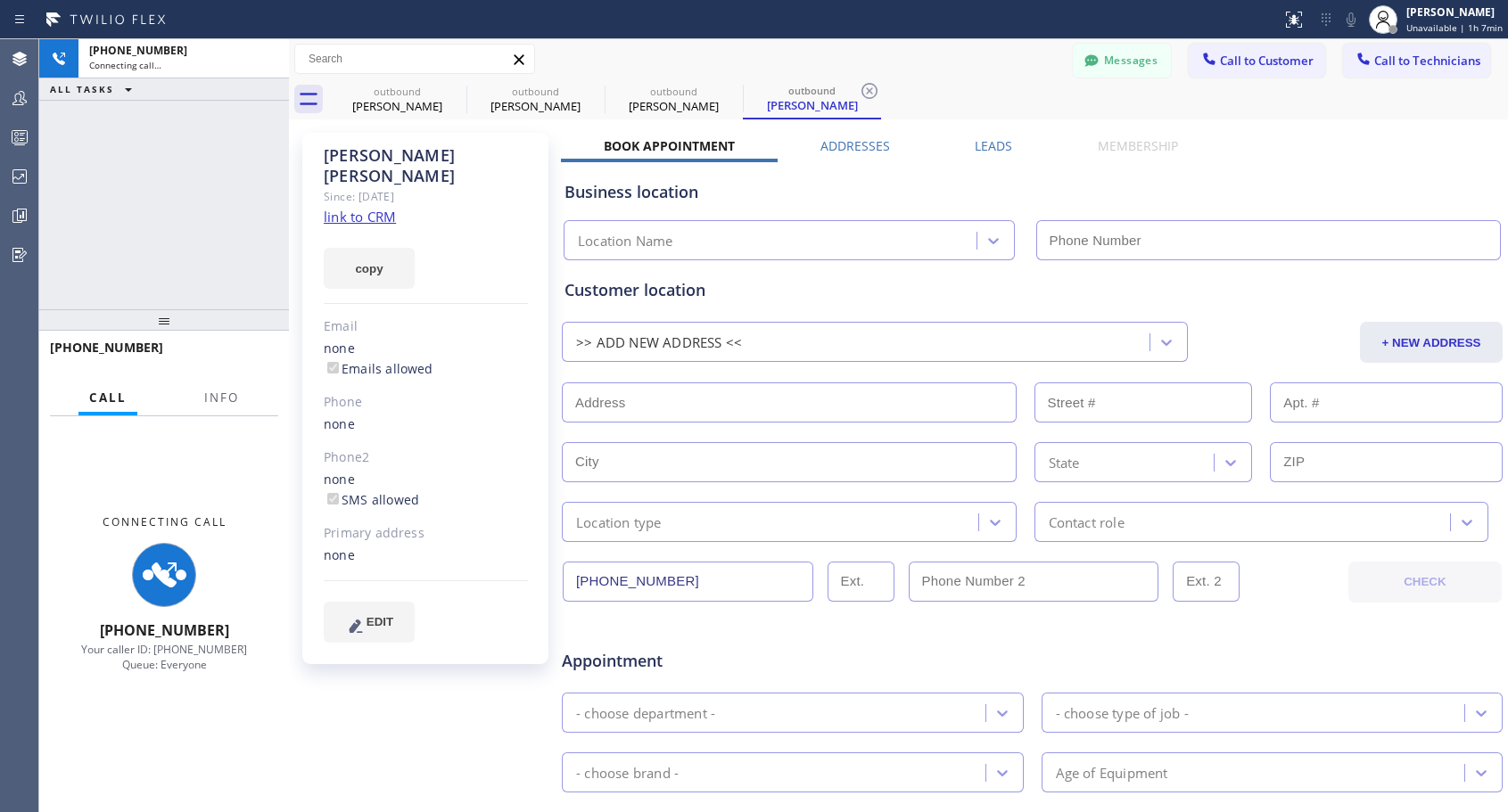
type input "[PHONE_NUMBER]"
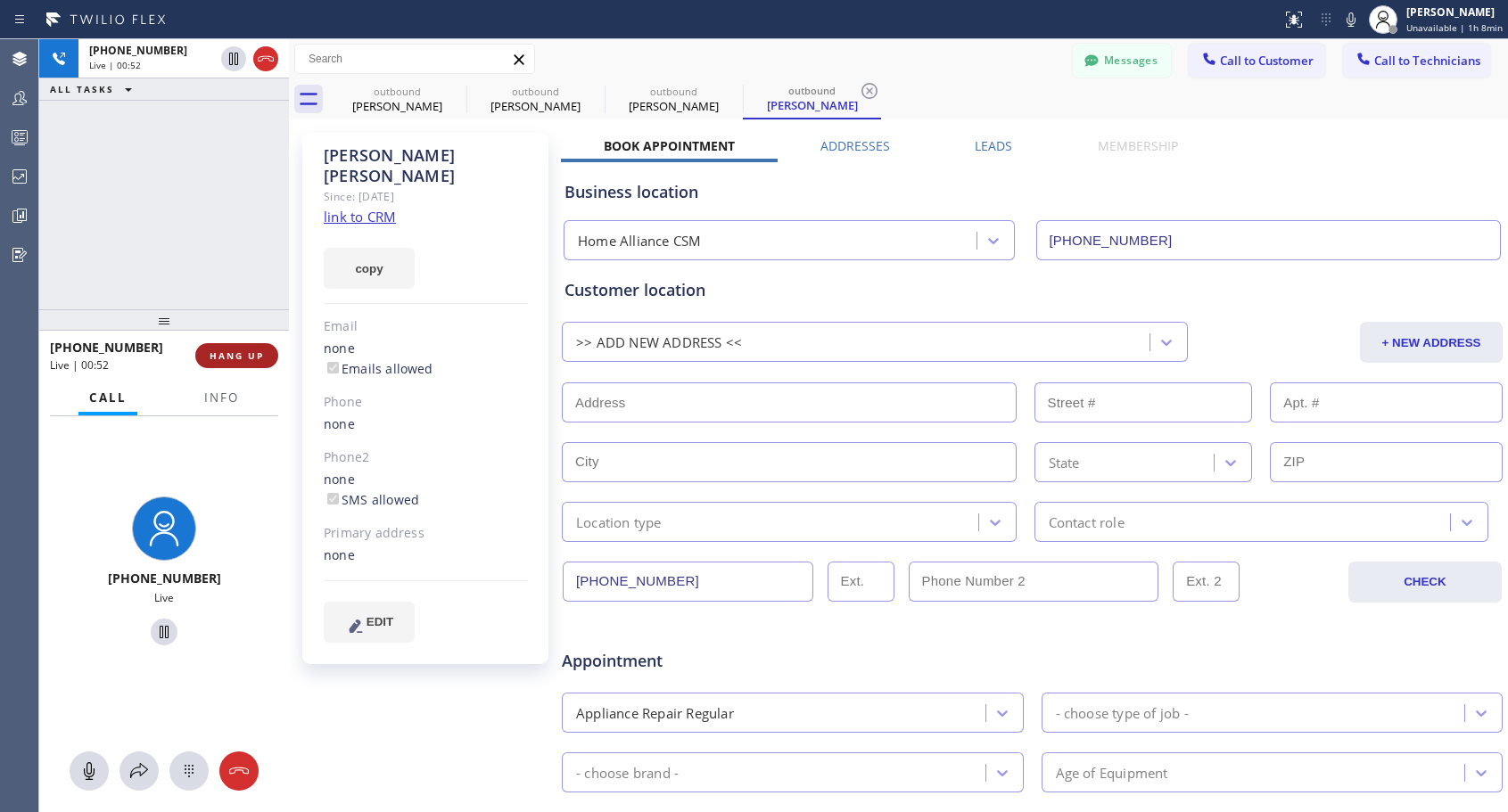
click at [248, 357] on span "HANG UP" at bounding box center [237, 355] width 55 height 13
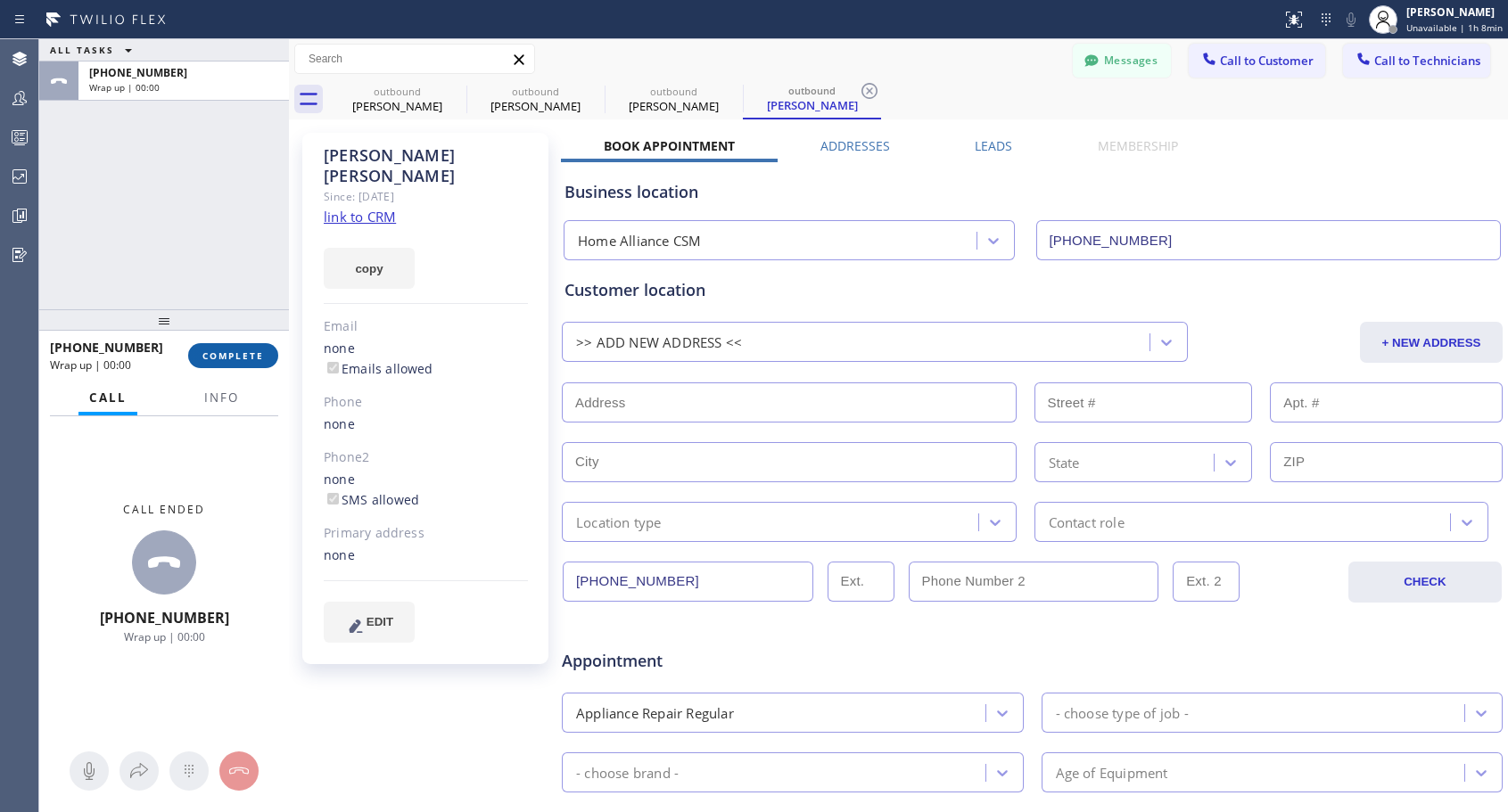
click at [248, 357] on span "COMPLETE" at bounding box center [232, 355] width 61 height 13
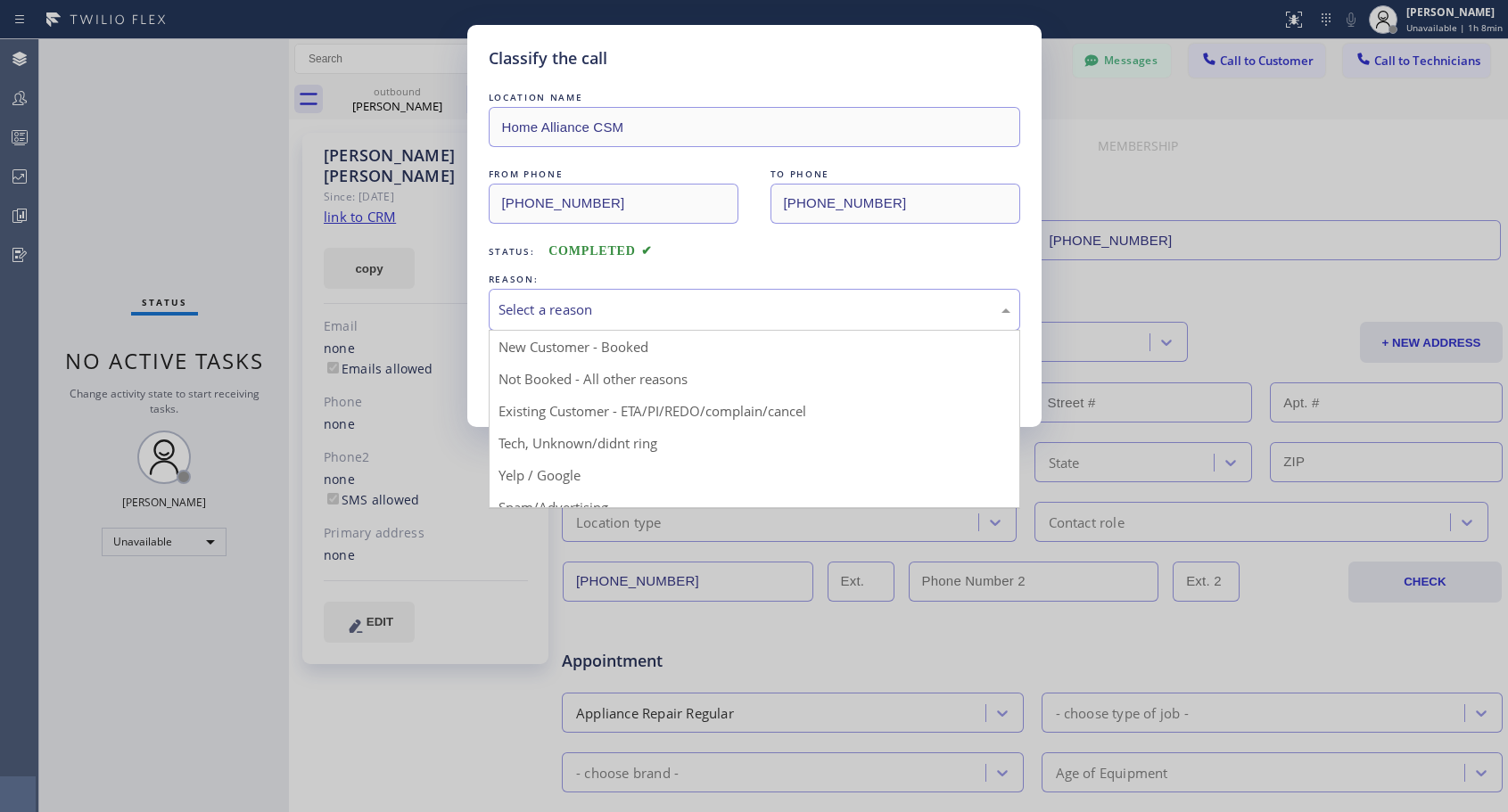
click at [588, 312] on div "Select a reason" at bounding box center [754, 310] width 511 height 20
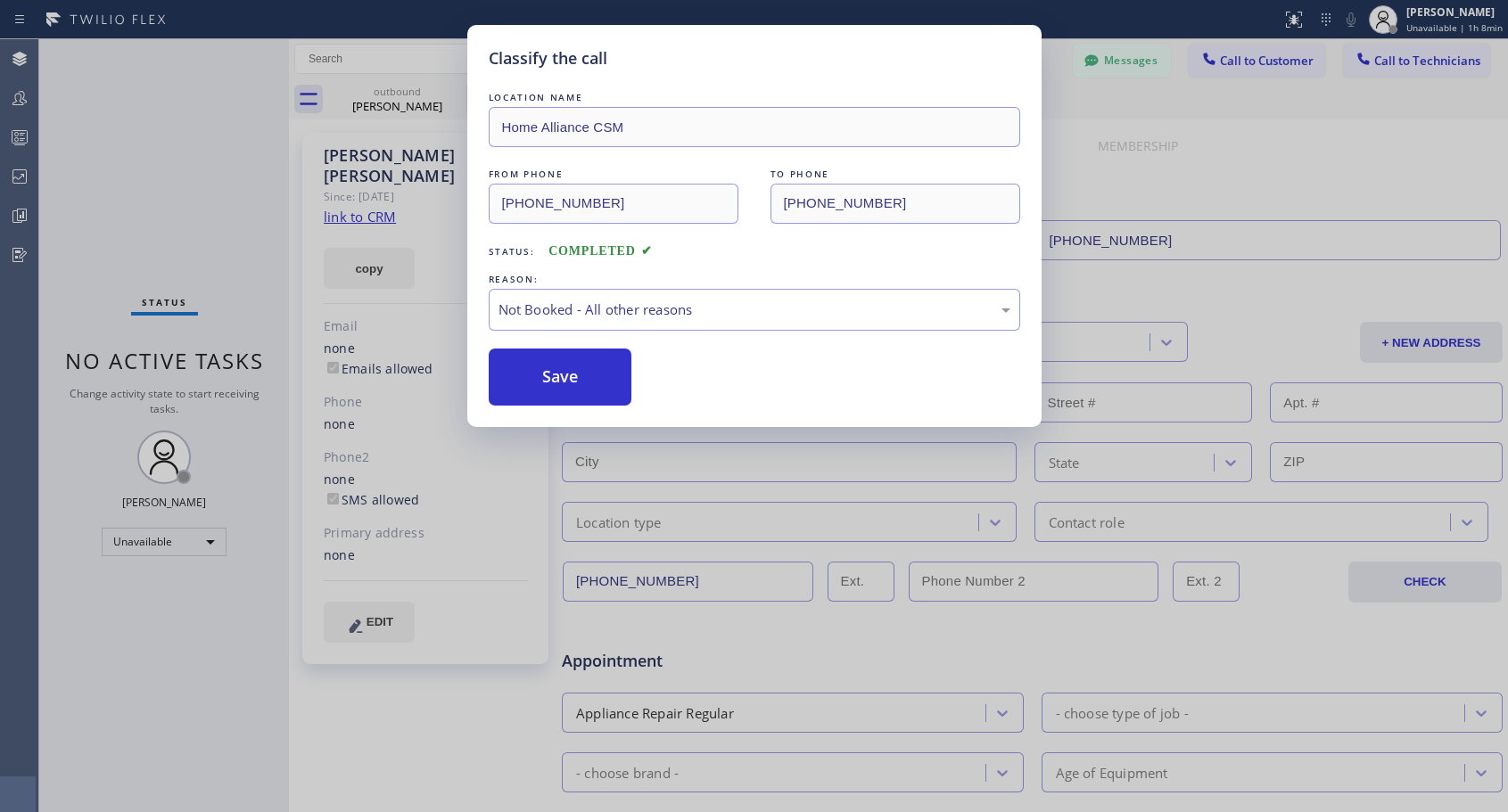
click at [572, 375] on button "Save" at bounding box center [560, 376] width 143 height 57
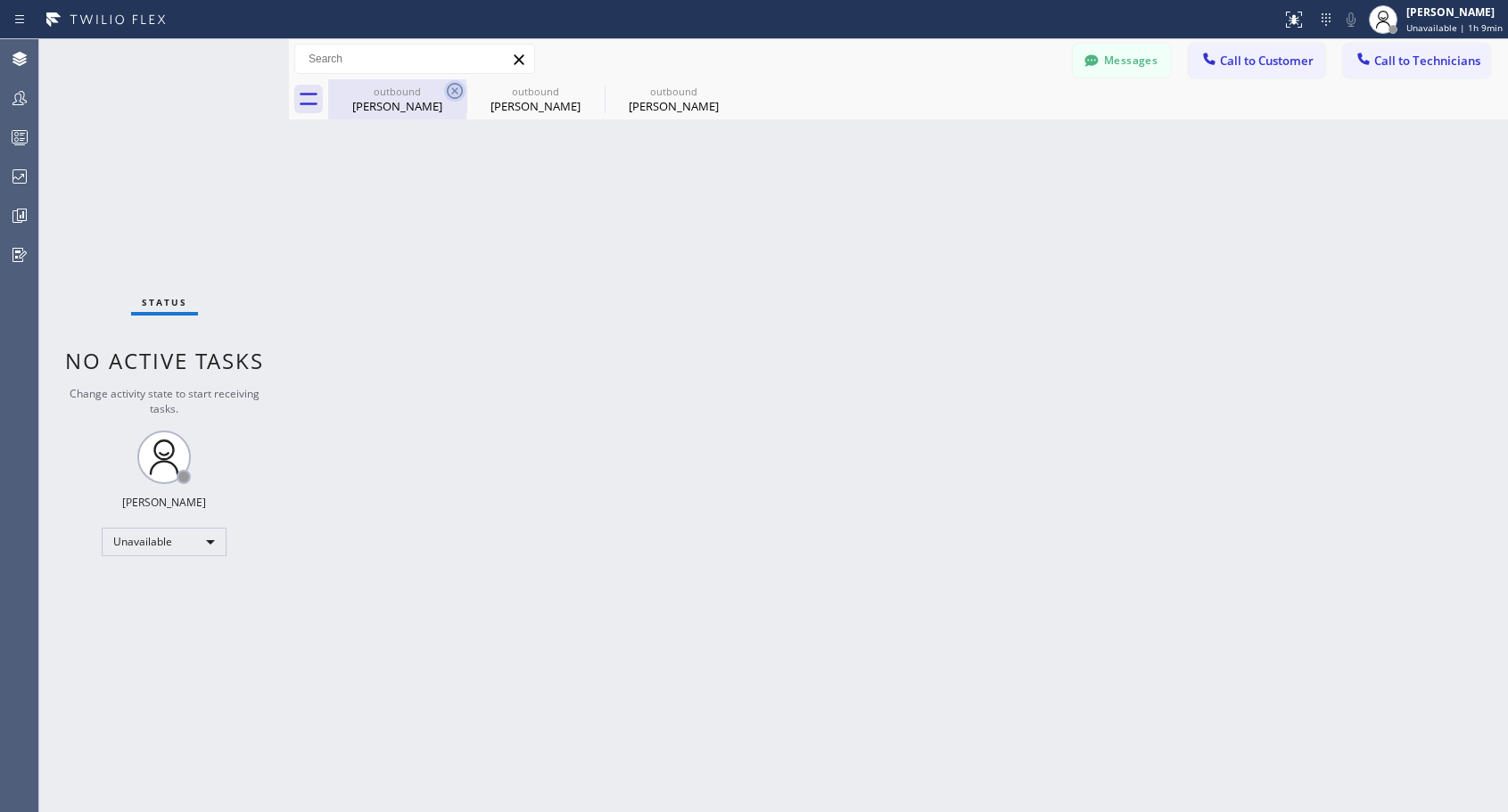
click at [455, 94] on icon at bounding box center [454, 90] width 21 height 21
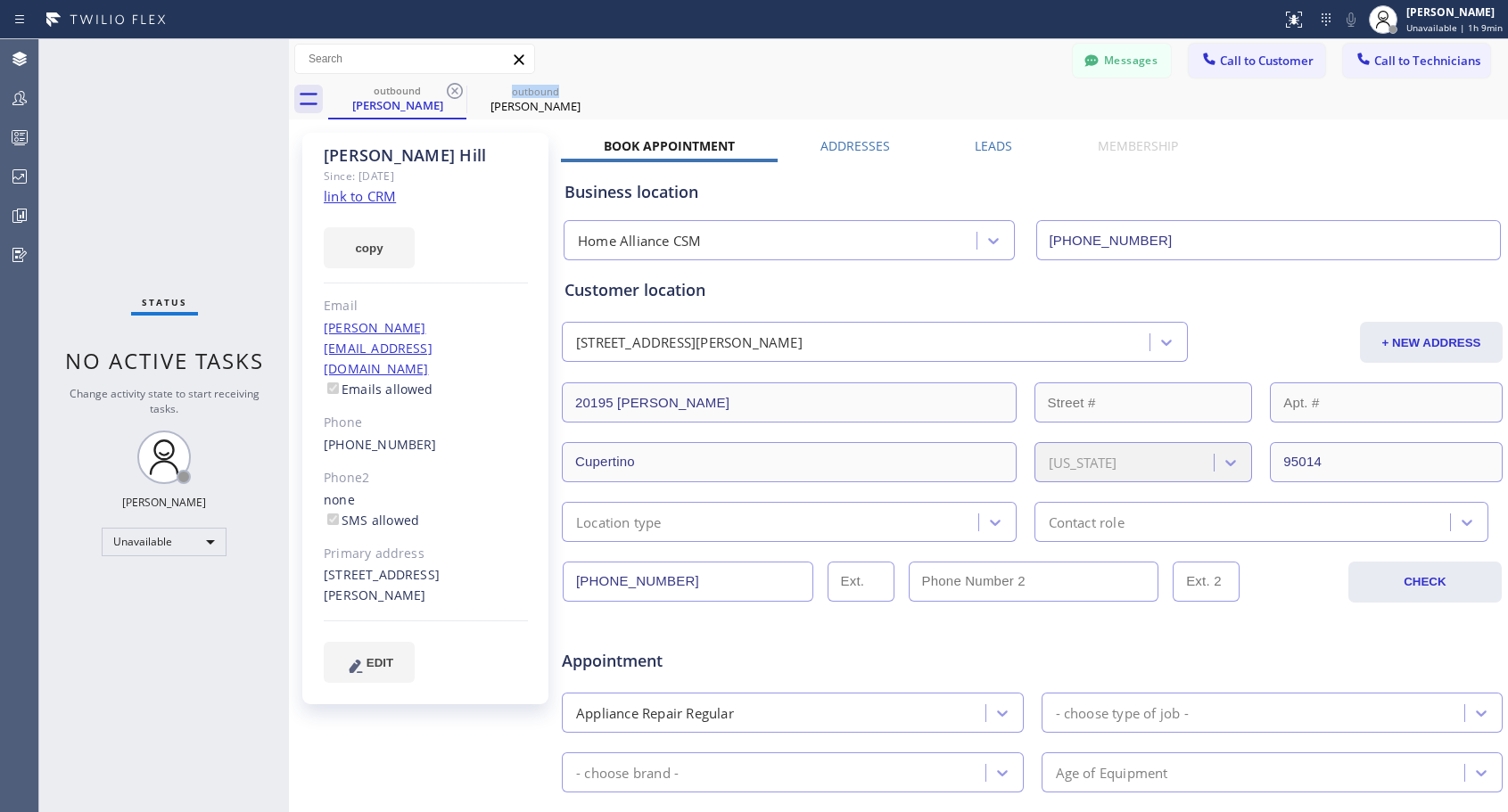
click at [455, 94] on icon at bounding box center [454, 90] width 21 height 21
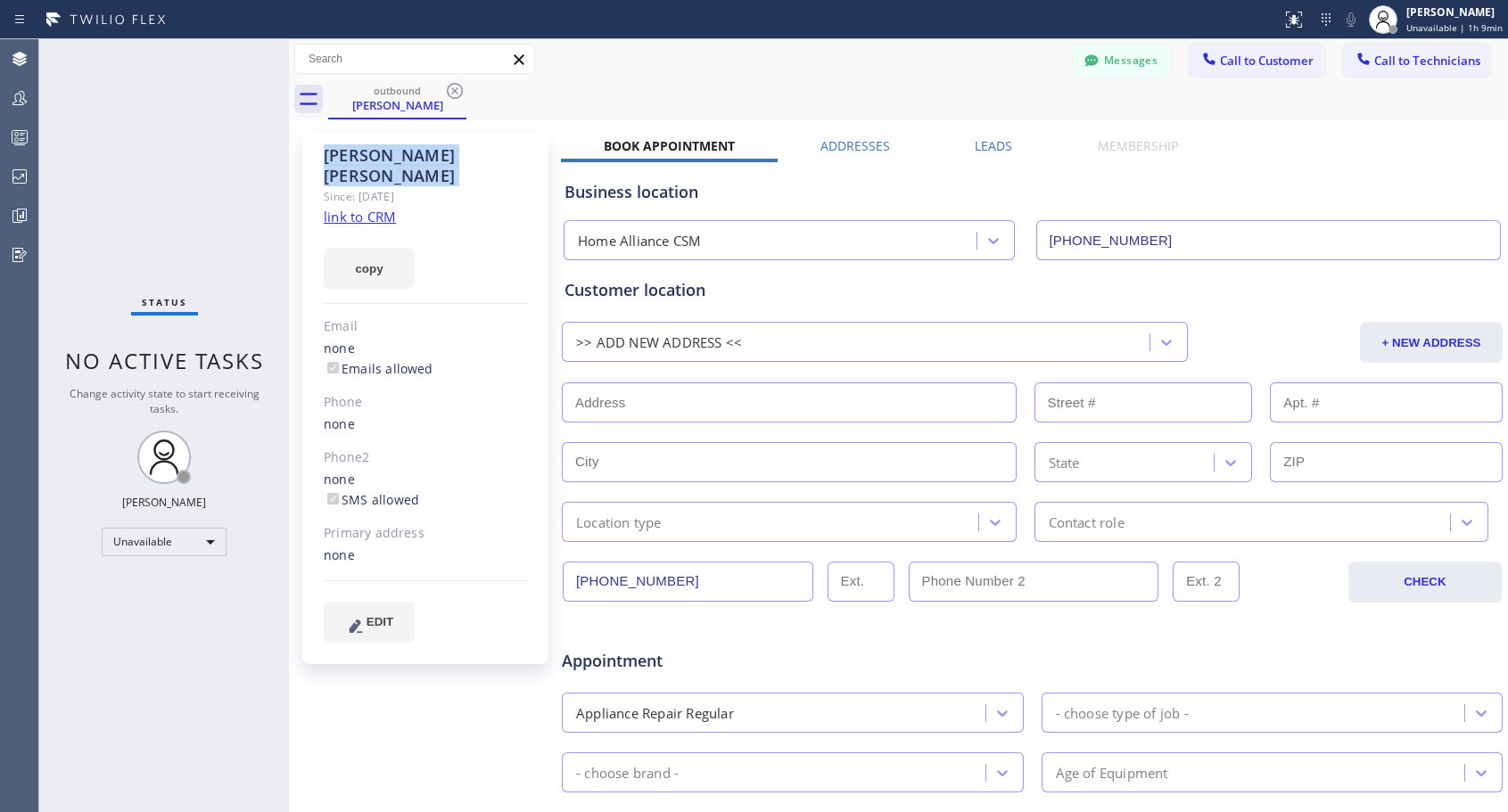
click at [455, 94] on icon at bounding box center [454, 90] width 21 height 21
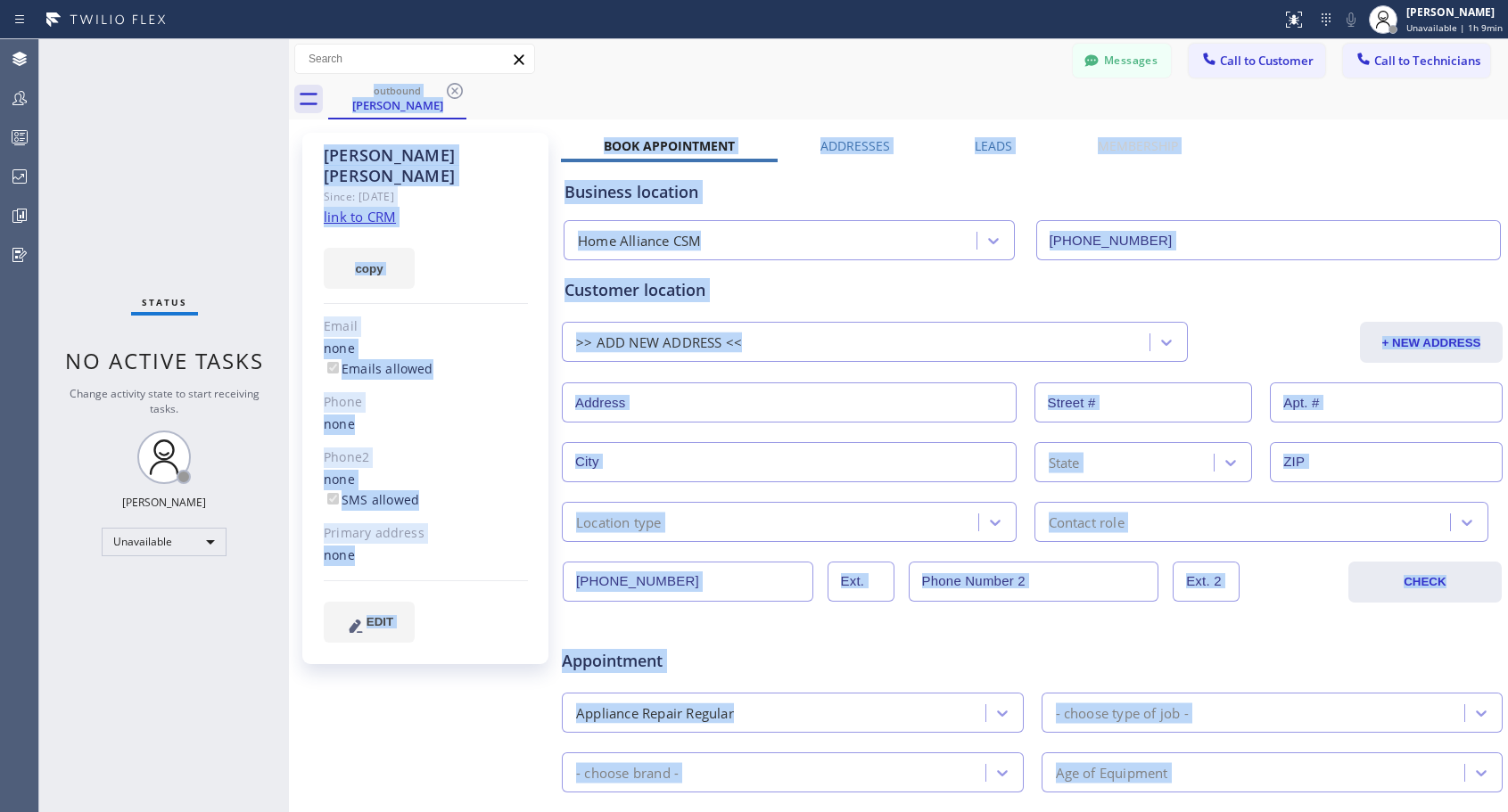
click at [455, 94] on div "outbound Nancy Chaconas" at bounding box center [918, 99] width 1180 height 40
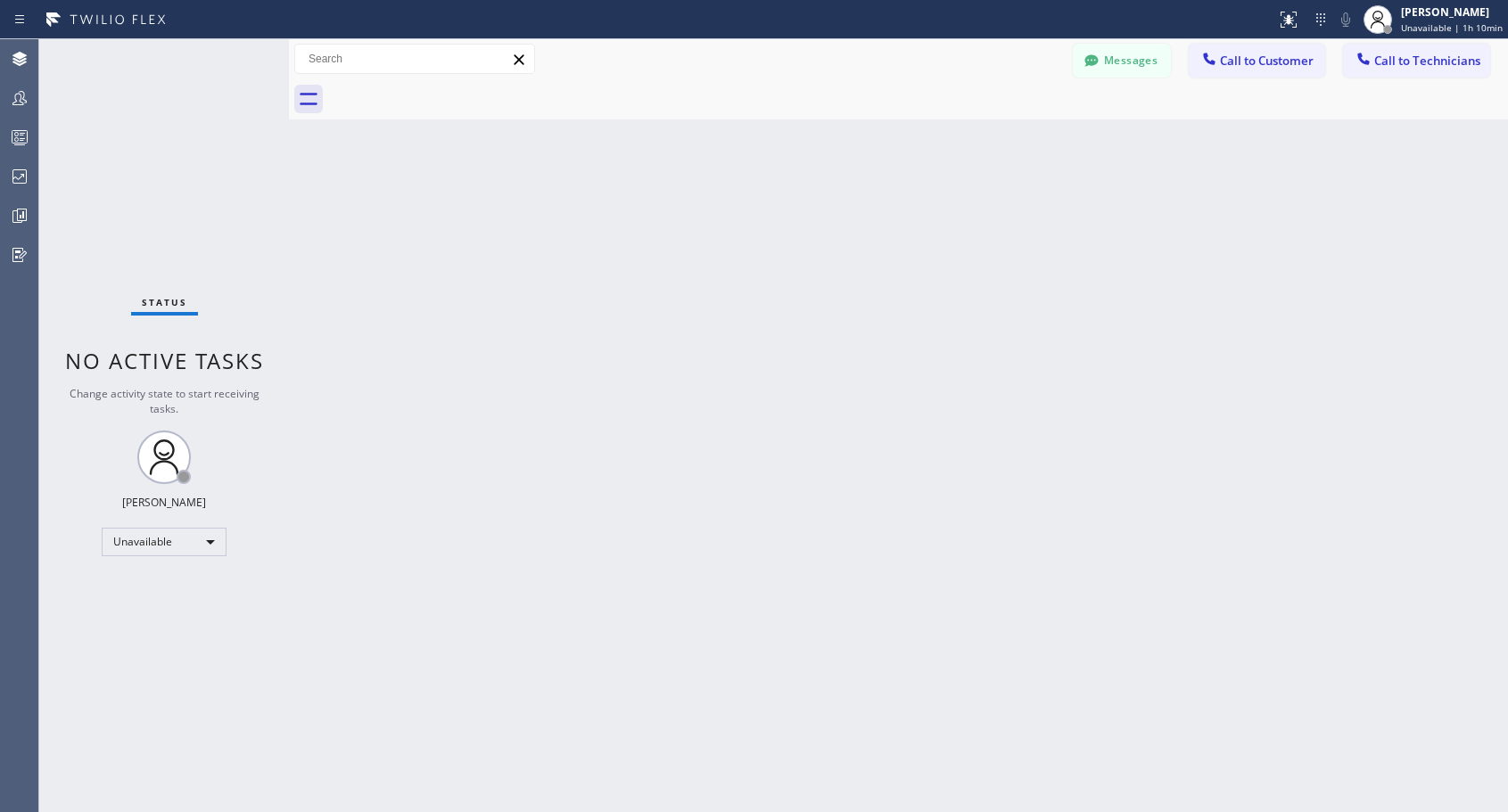
click at [1234, 69] on button "Call to Customer" at bounding box center [1257, 60] width 137 height 34
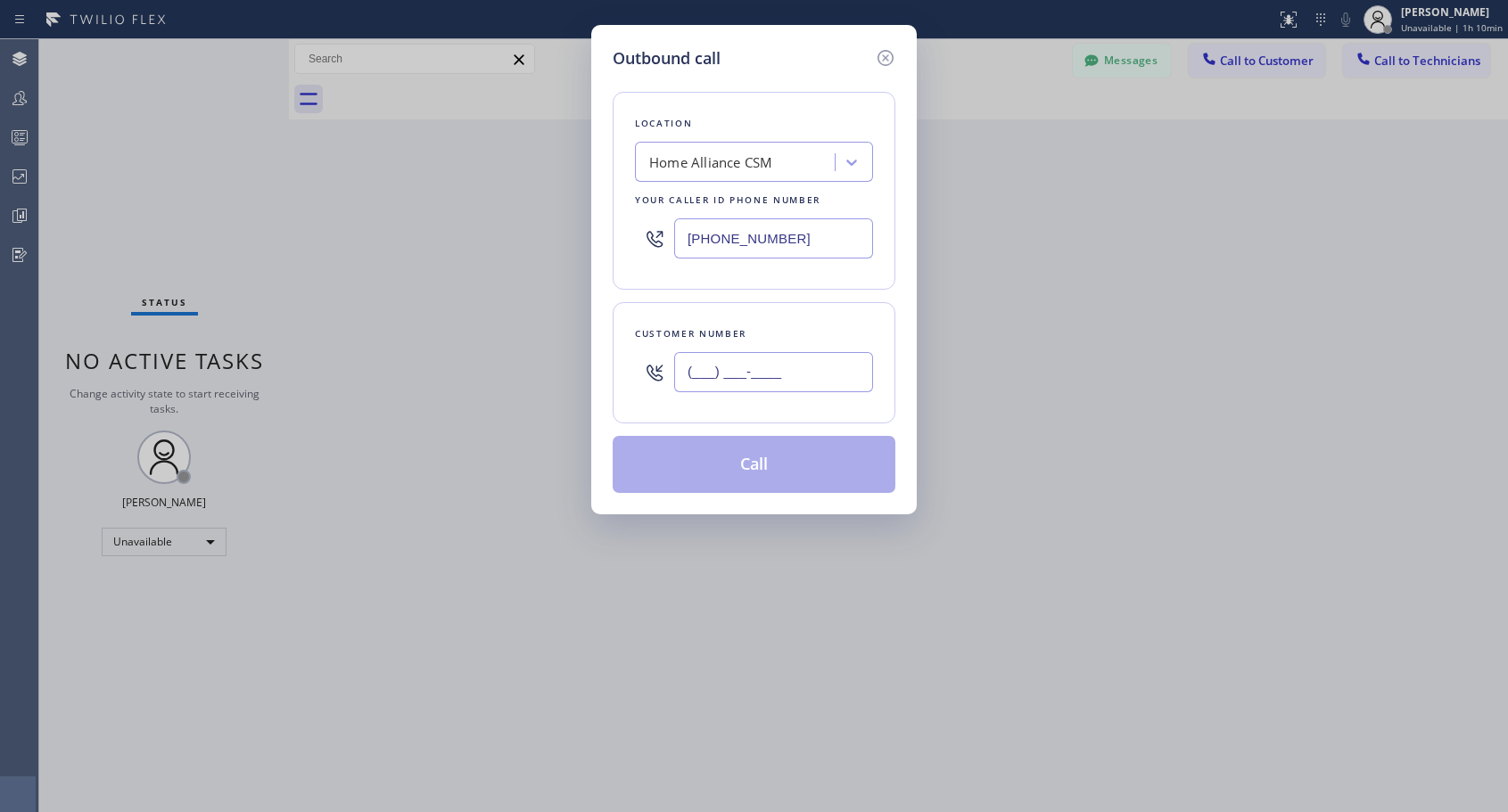
click at [842, 385] on input "(___) ___-____" at bounding box center [773, 372] width 199 height 40
paste input "917) 299-5483"
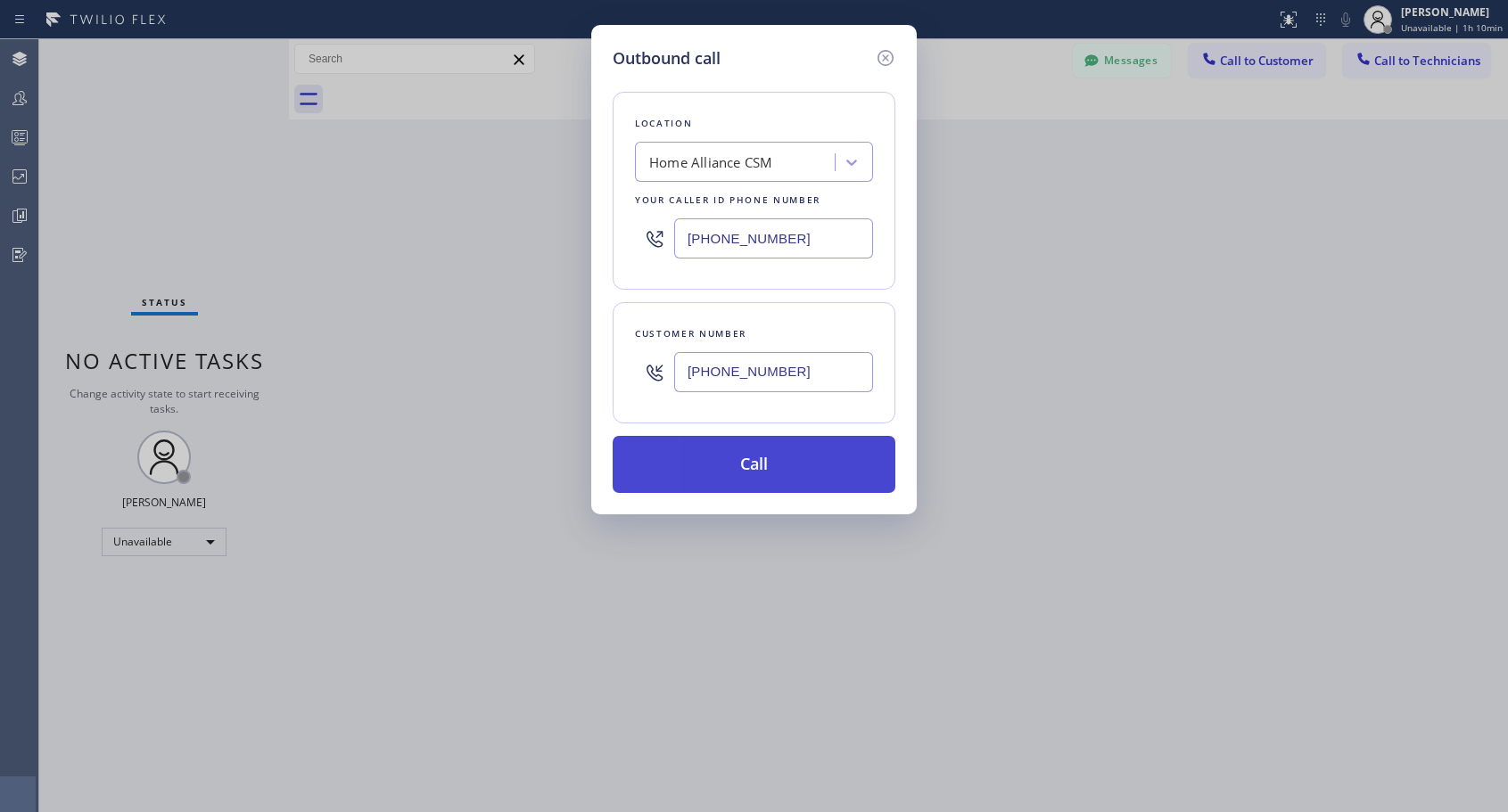
type input "(917) 299-5483"
click at [812, 460] on button "Call" at bounding box center [754, 464] width 283 height 57
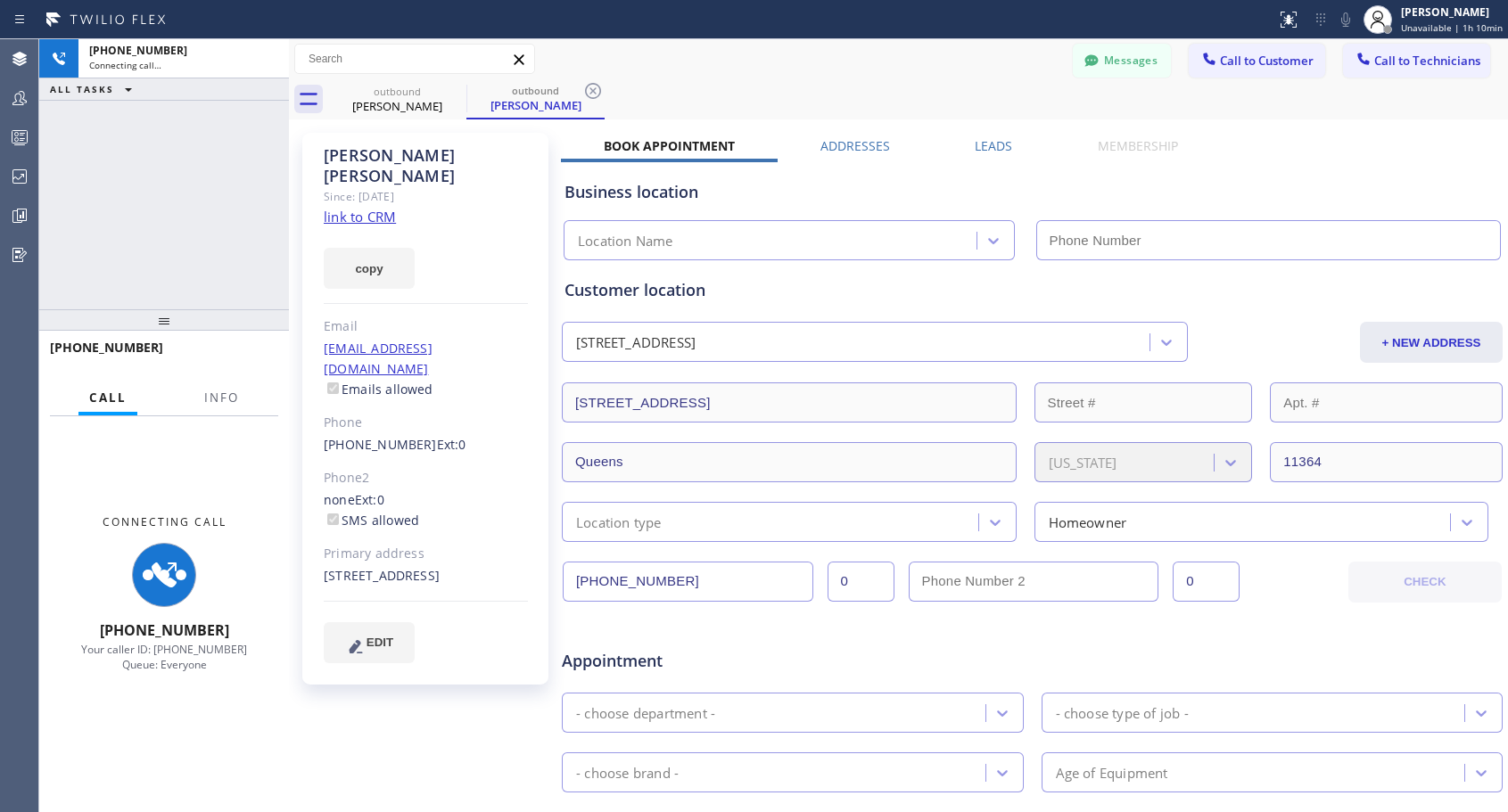
type input "[PHONE_NUMBER]"
click at [999, 80] on div "outbound Olga Holevas outbound Olga Holevas" at bounding box center [918, 99] width 1180 height 40
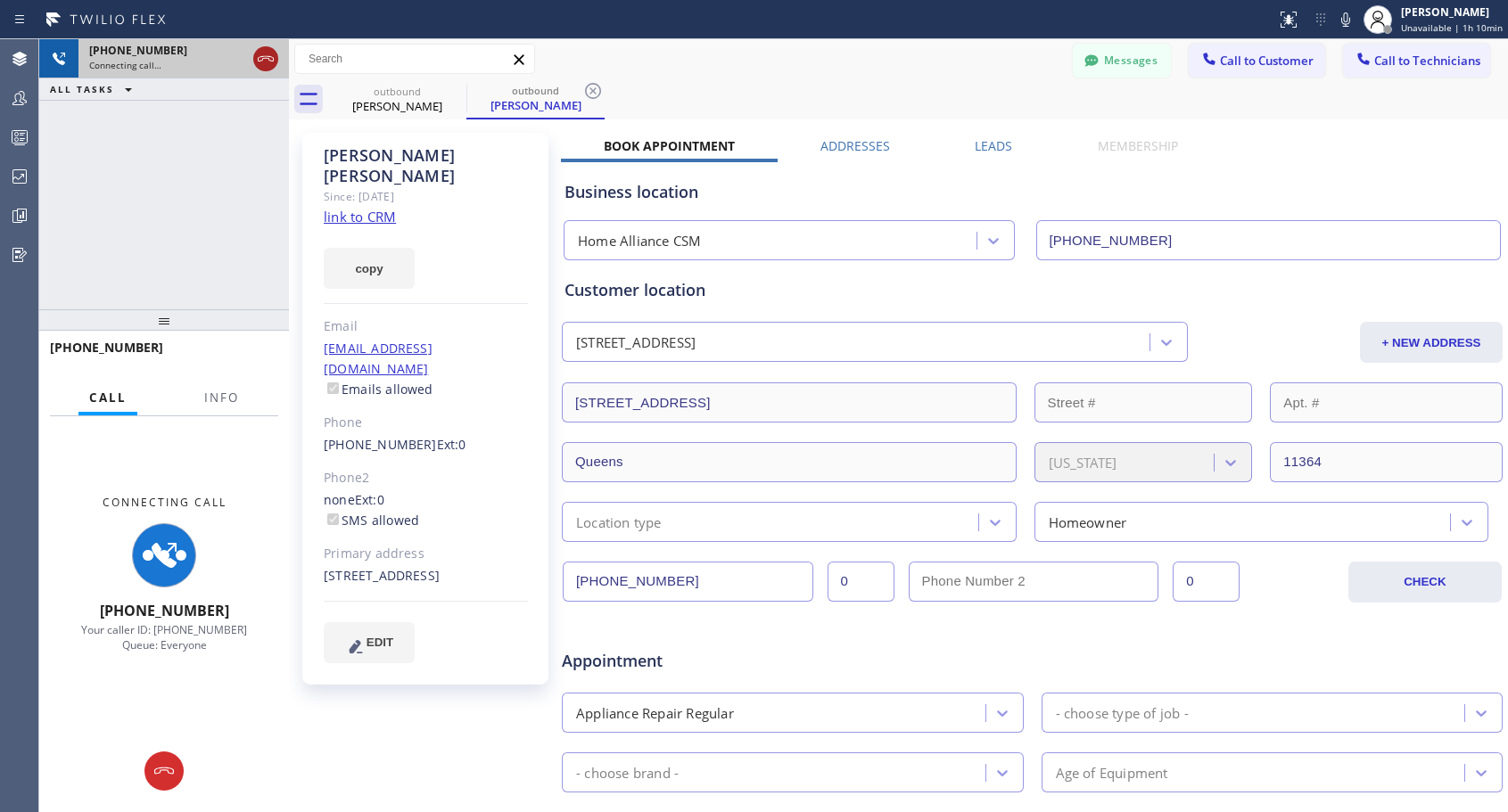
click at [264, 53] on icon at bounding box center [265, 58] width 21 height 21
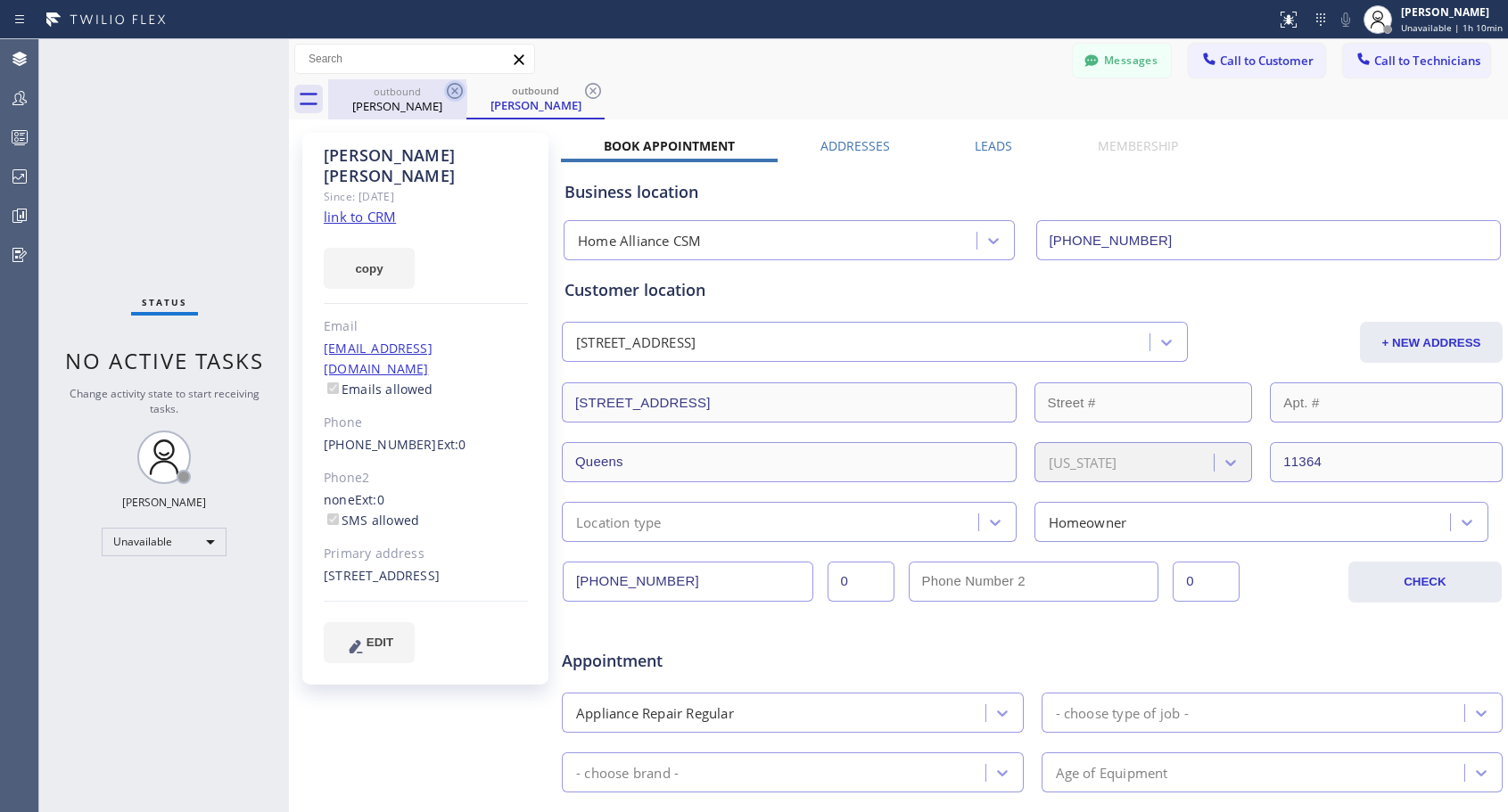
click at [462, 87] on icon at bounding box center [454, 90] width 21 height 21
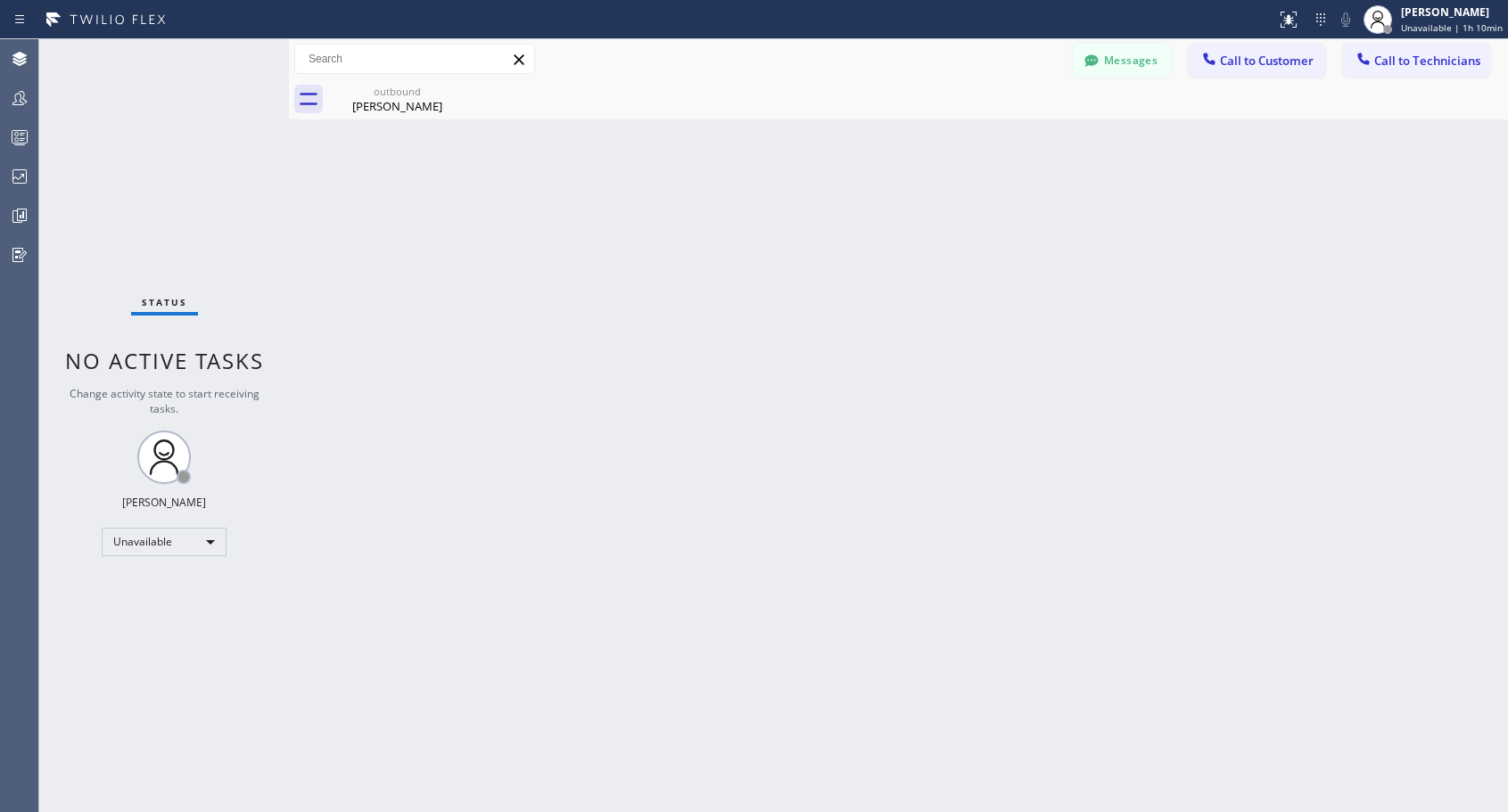
click at [0, 0] on icon at bounding box center [0, 0] width 0 height 0
